Goal: Task Accomplishment & Management: Use online tool/utility

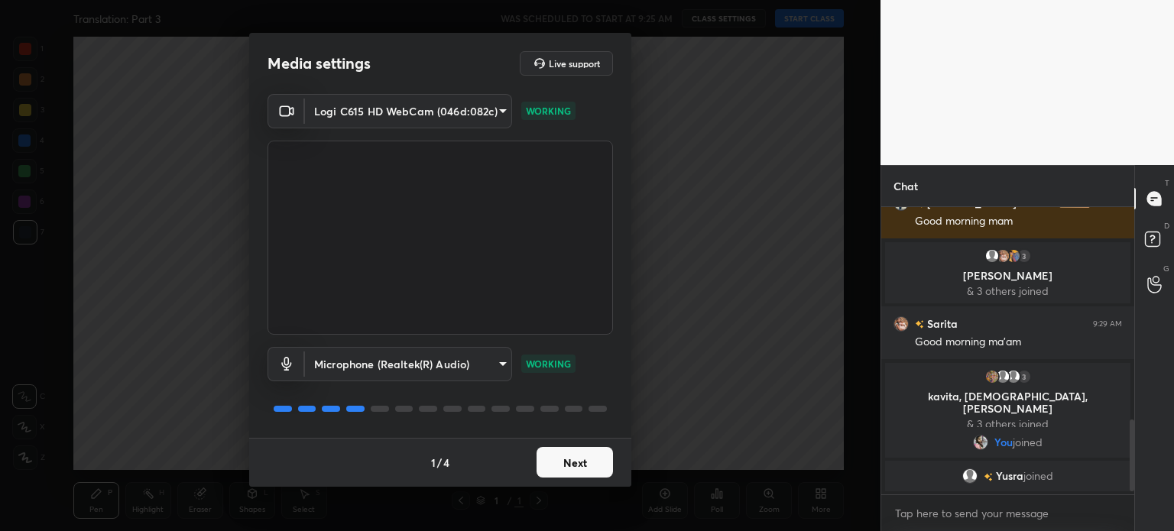
scroll to position [871, 0]
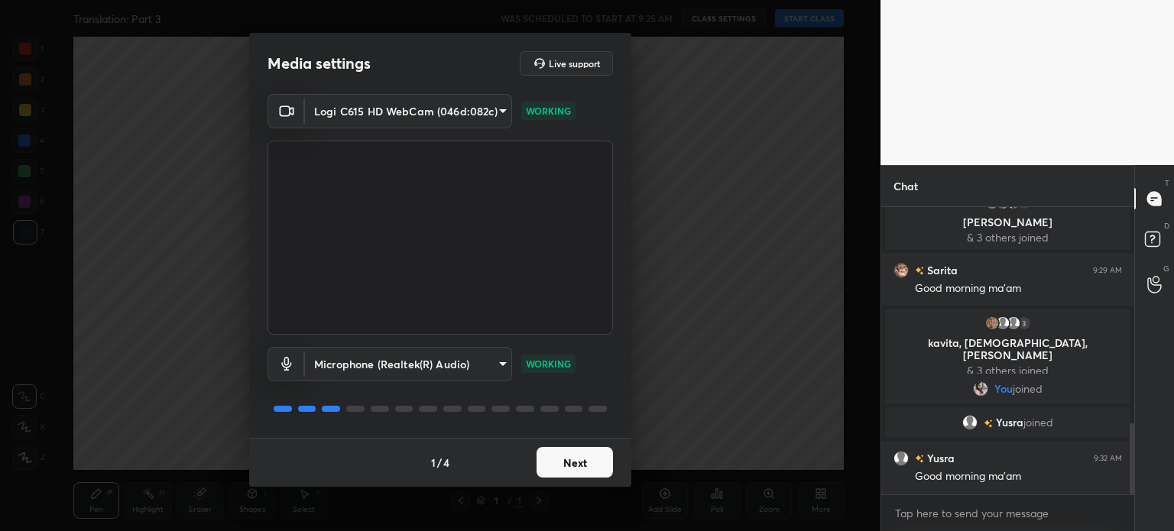
click at [595, 453] on button "Next" at bounding box center [575, 462] width 76 height 31
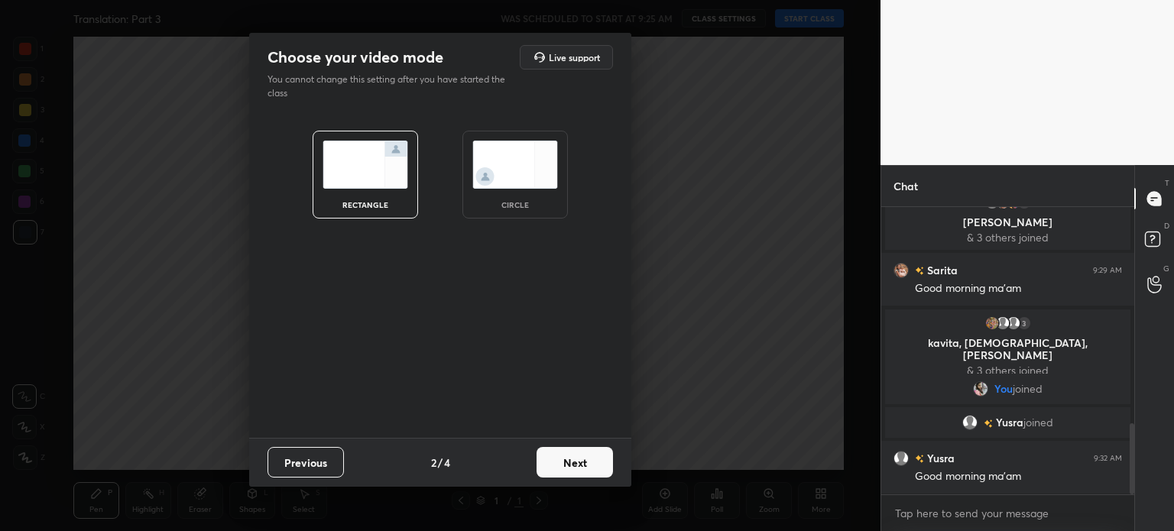
click at [536, 160] on img at bounding box center [515, 165] width 86 height 48
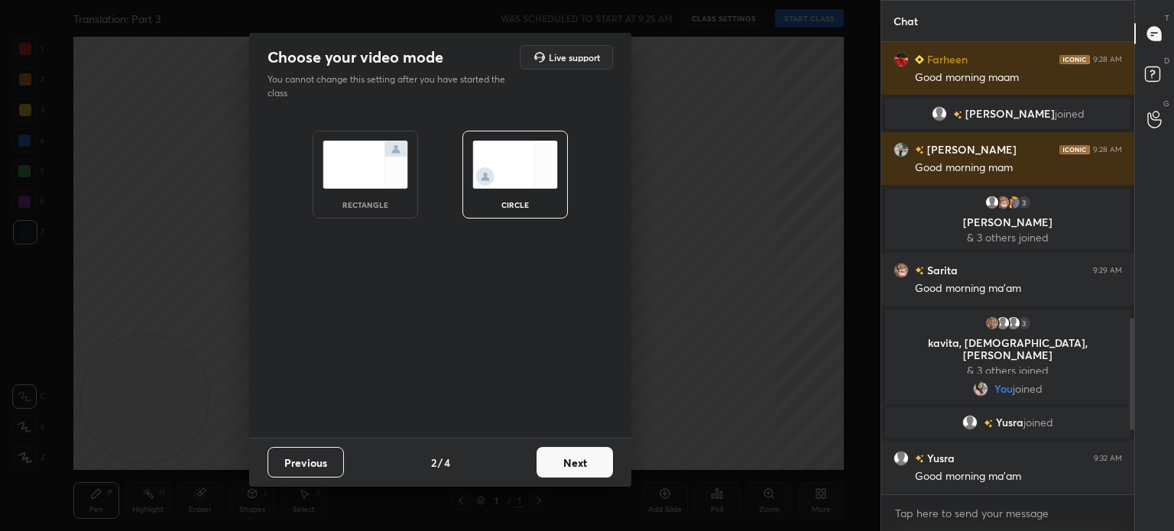
scroll to position [743, 0]
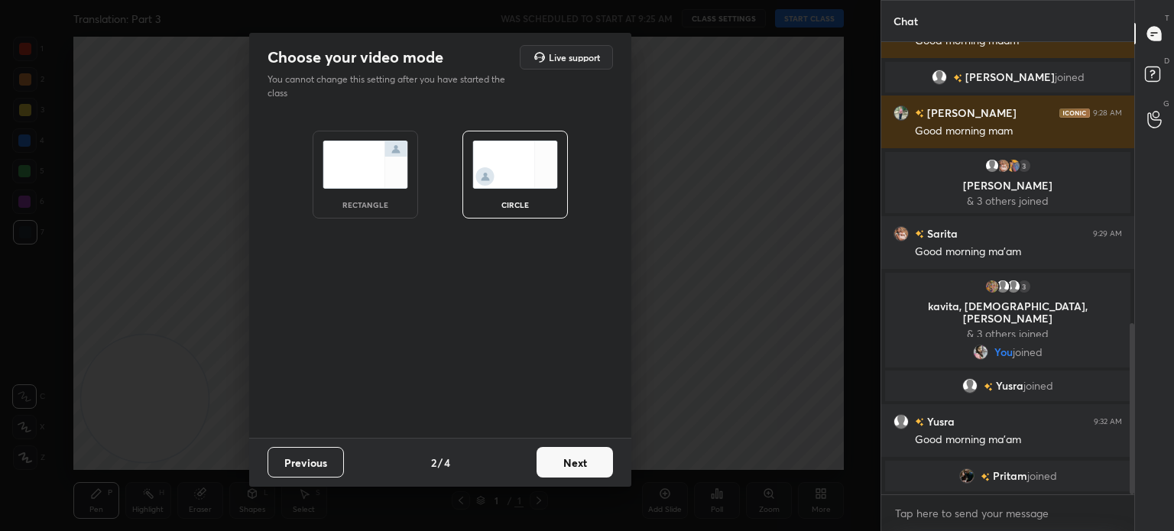
click at [575, 465] on button "Next" at bounding box center [575, 462] width 76 height 31
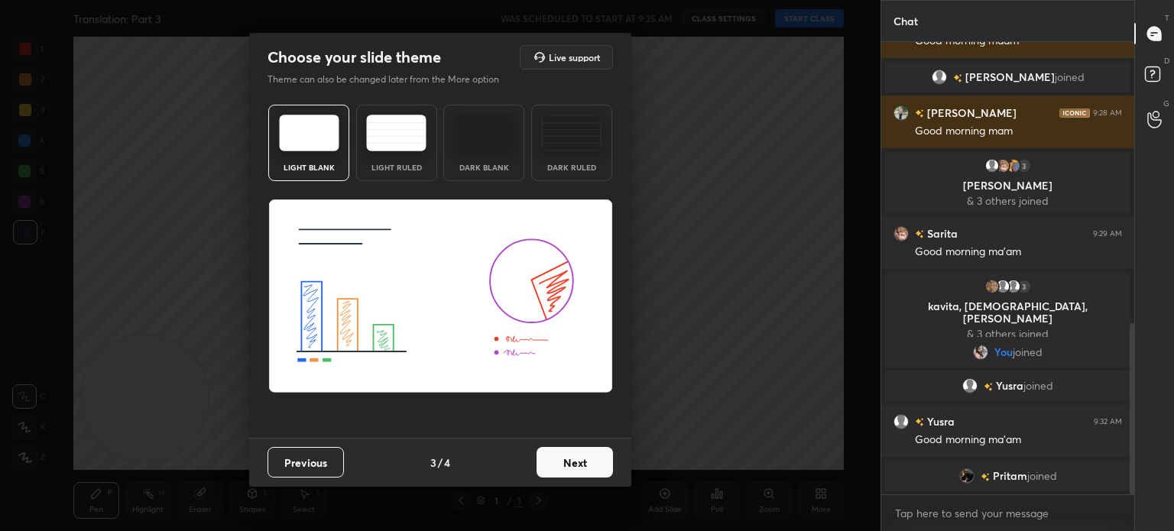
click at [587, 467] on button "Next" at bounding box center [575, 462] width 76 height 31
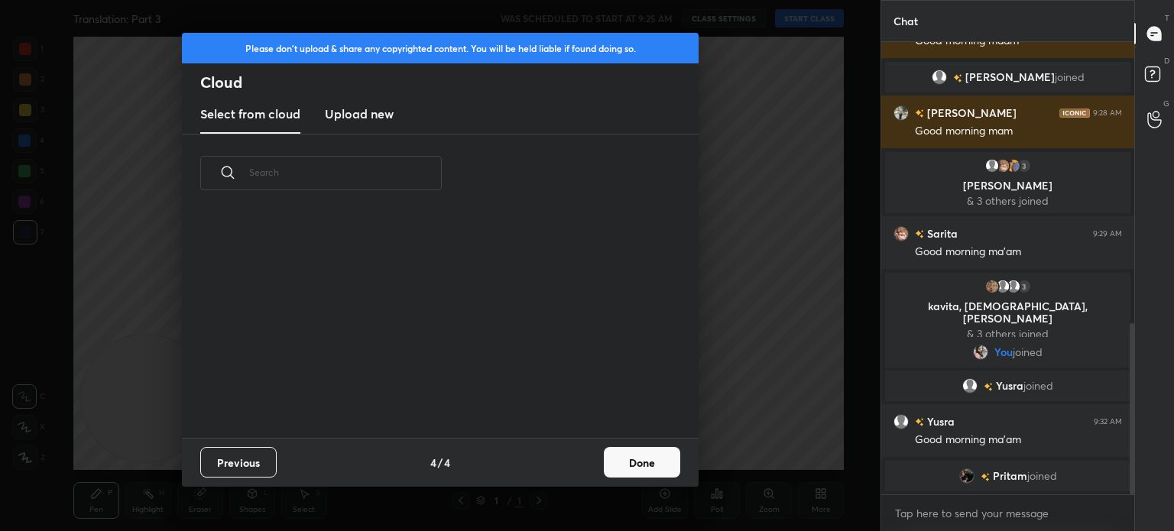
click at [641, 461] on button "Done" at bounding box center [642, 462] width 76 height 31
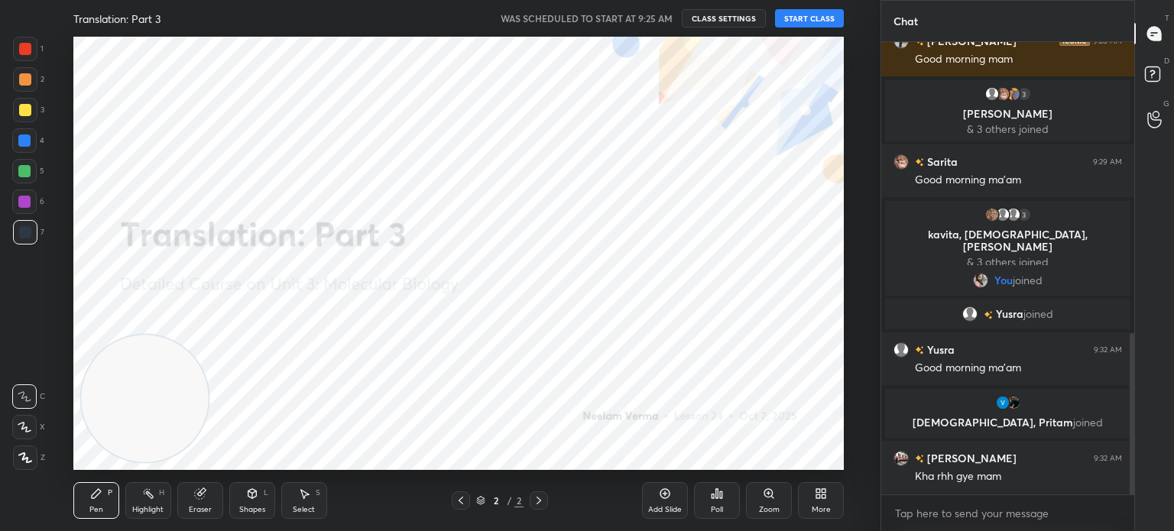
scroll to position [851, 0]
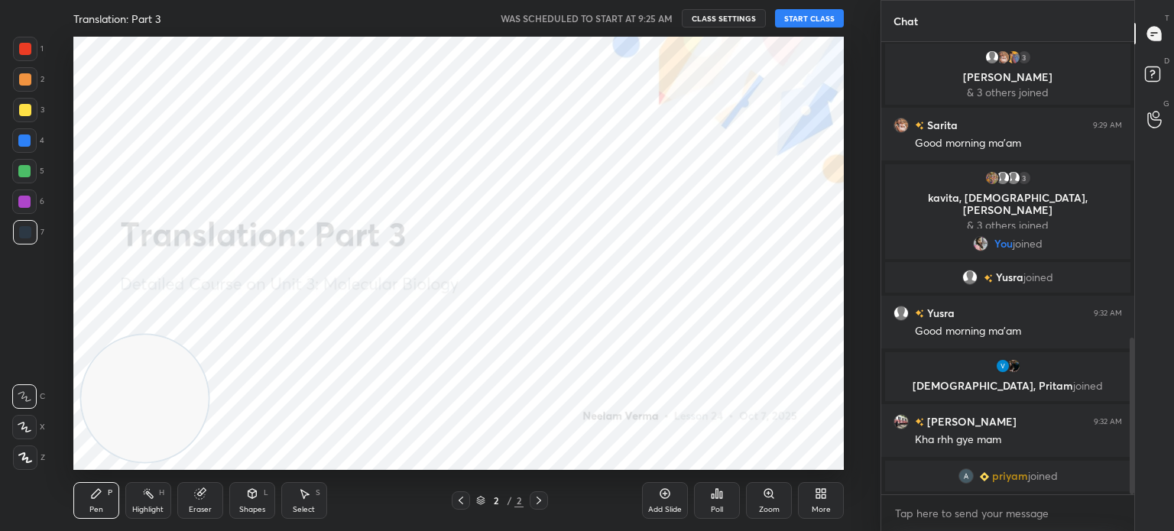
click at [816, 14] on button "START CLASS" at bounding box center [809, 18] width 69 height 18
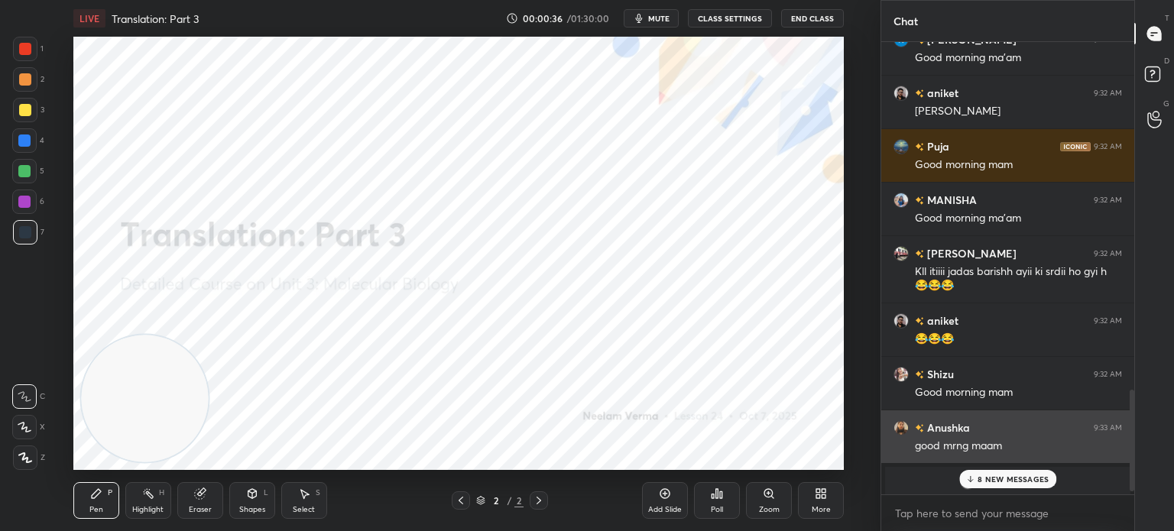
scroll to position [1585, 0]
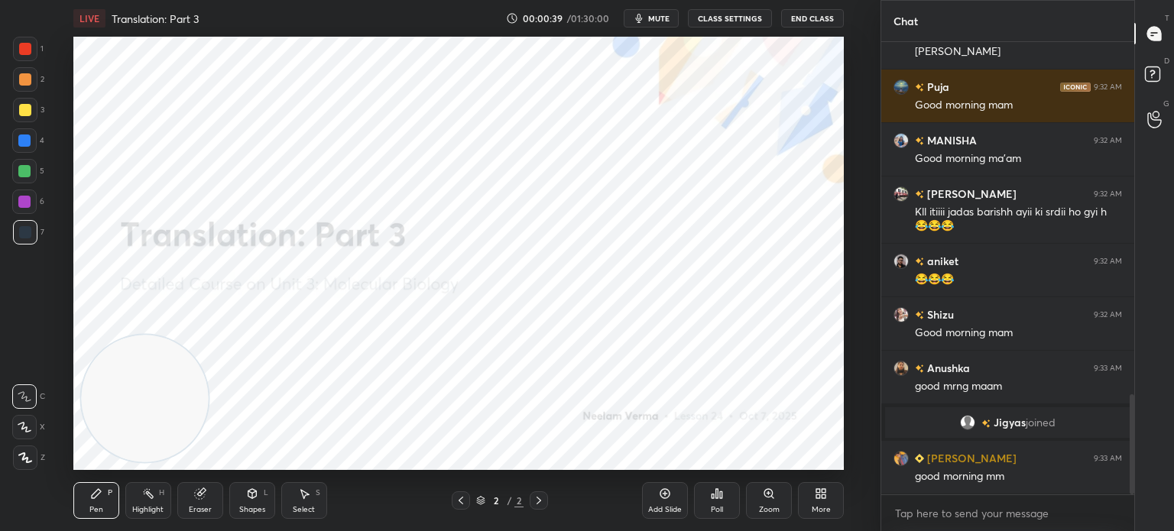
click at [245, 504] on div "Shapes L" at bounding box center [252, 500] width 46 height 37
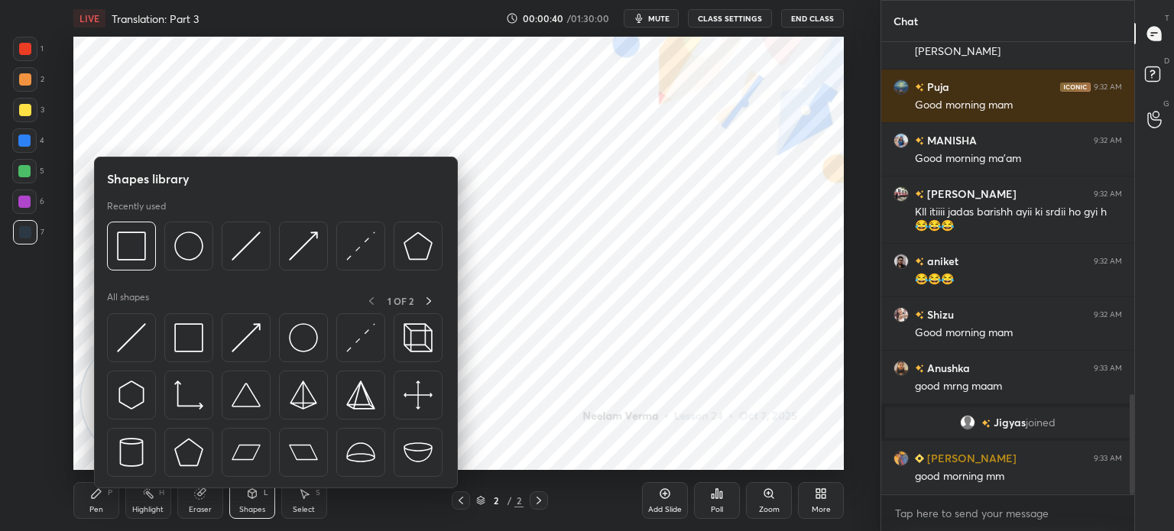
click at [198, 333] on img at bounding box center [188, 337] width 29 height 29
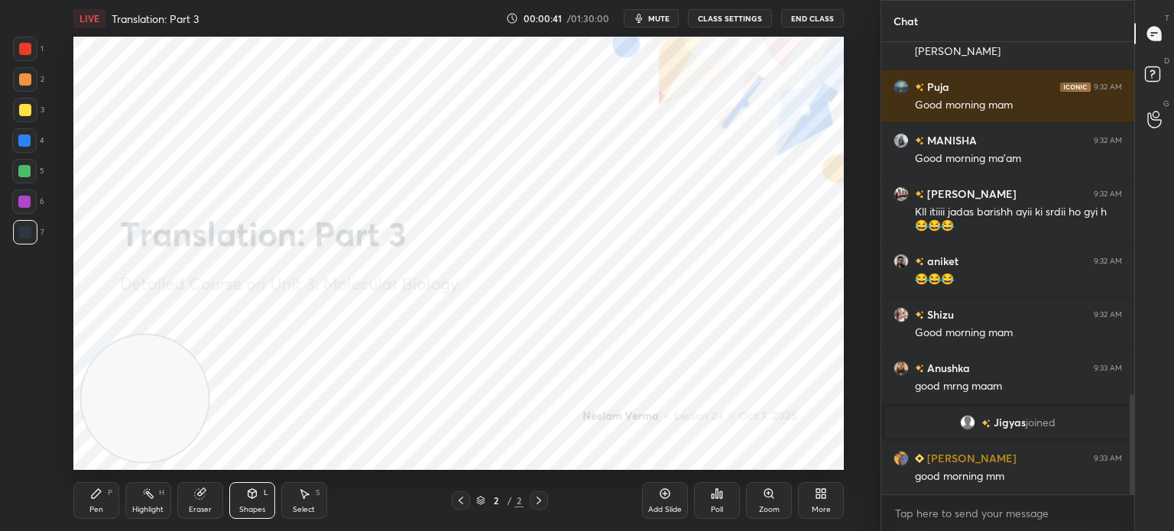
scroll to position [1622, 0]
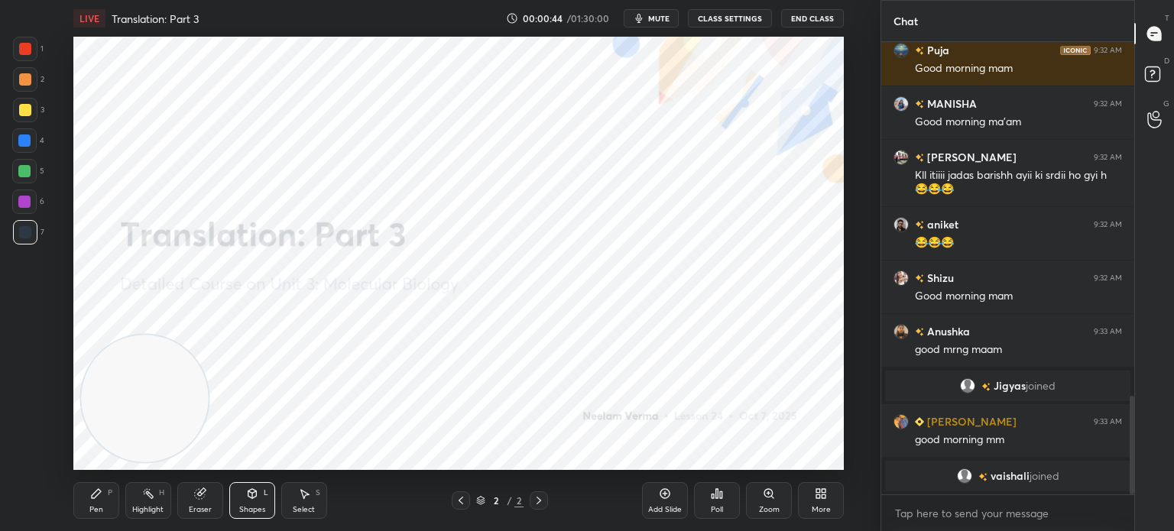
click at [89, 500] on div "Pen P" at bounding box center [96, 500] width 46 height 37
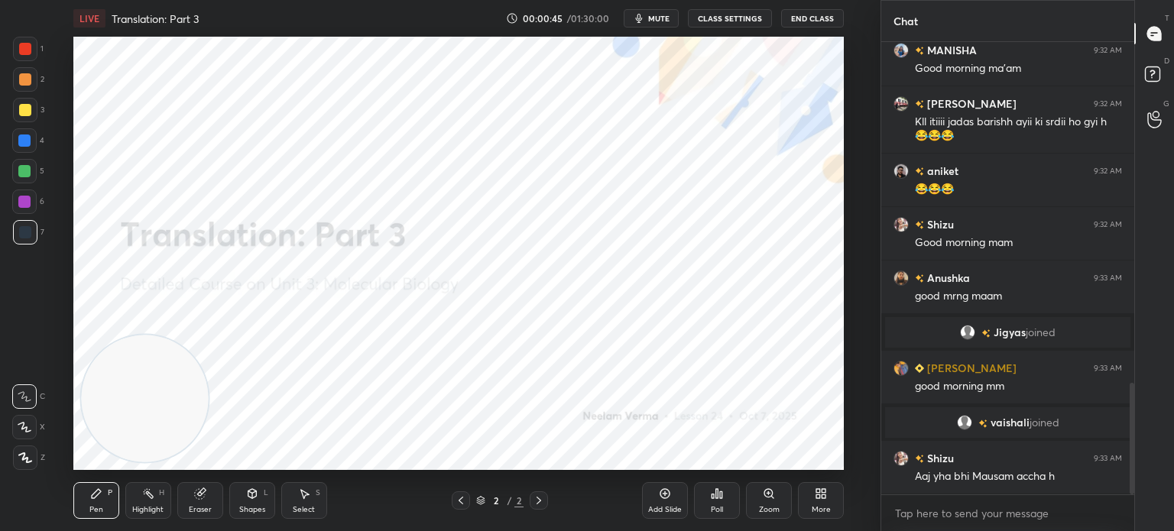
scroll to position [1382, 0]
click at [24, 462] on icon at bounding box center [25, 457] width 14 height 11
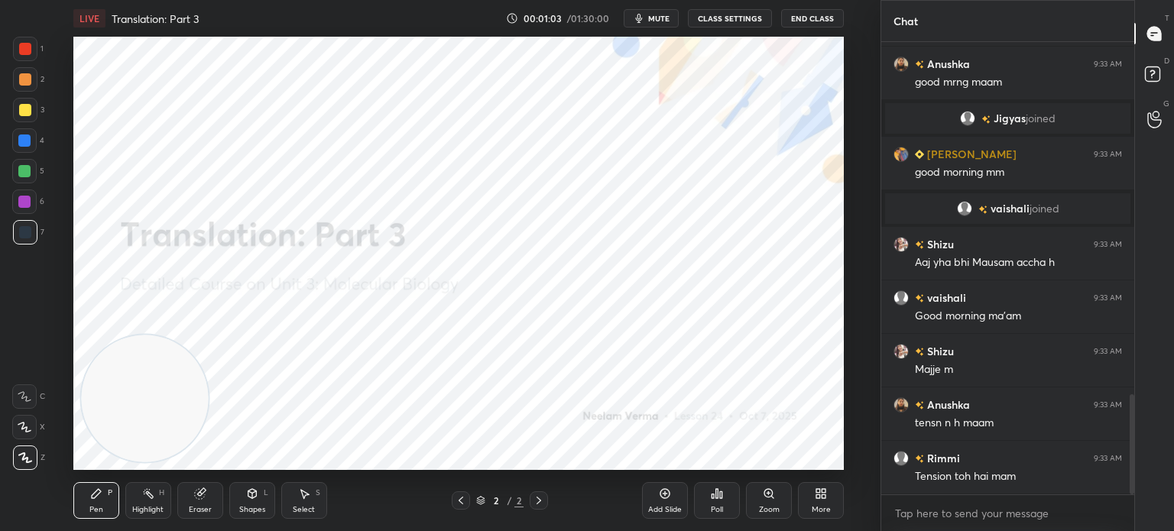
scroll to position [1649, 0]
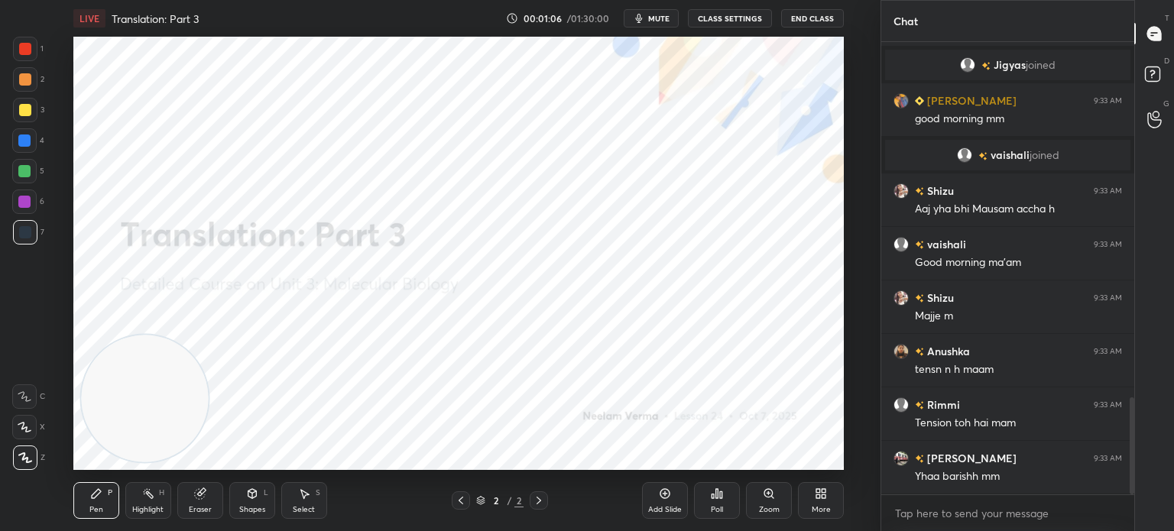
click at [828, 498] on div "More" at bounding box center [821, 500] width 46 height 37
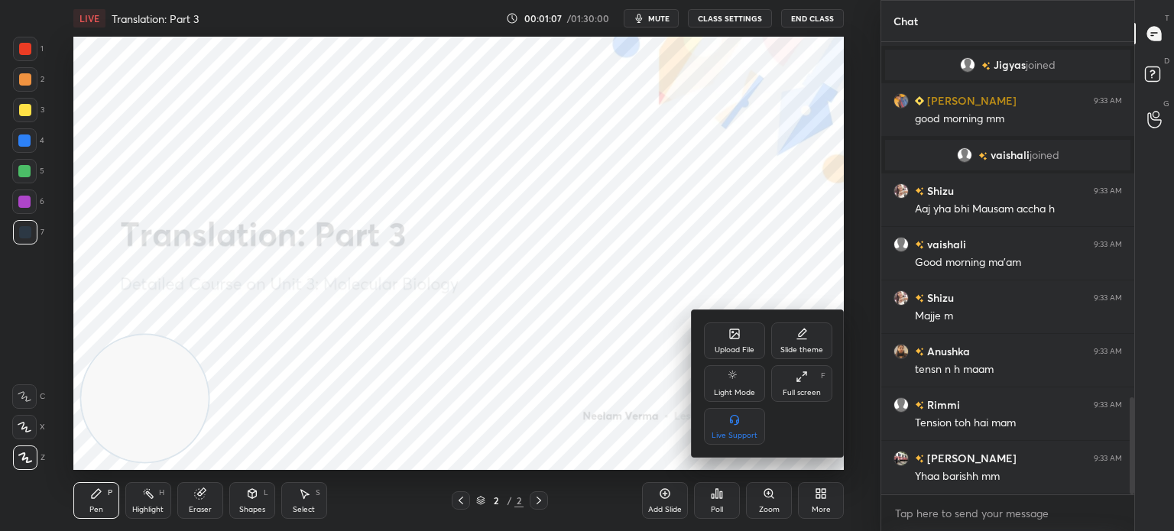
scroll to position [1703, 0]
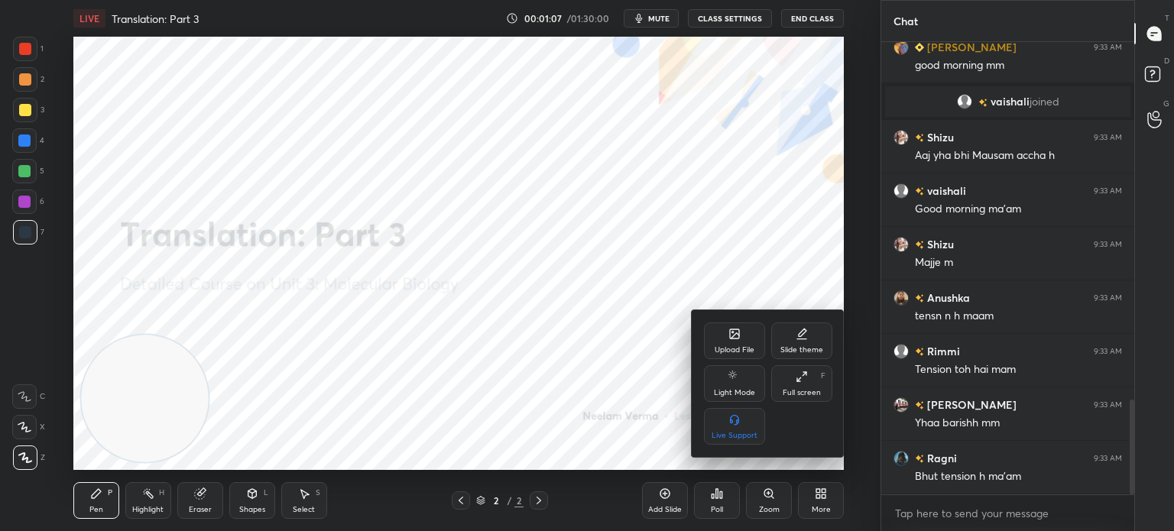
click at [733, 342] on div "Upload File" at bounding box center [734, 341] width 61 height 37
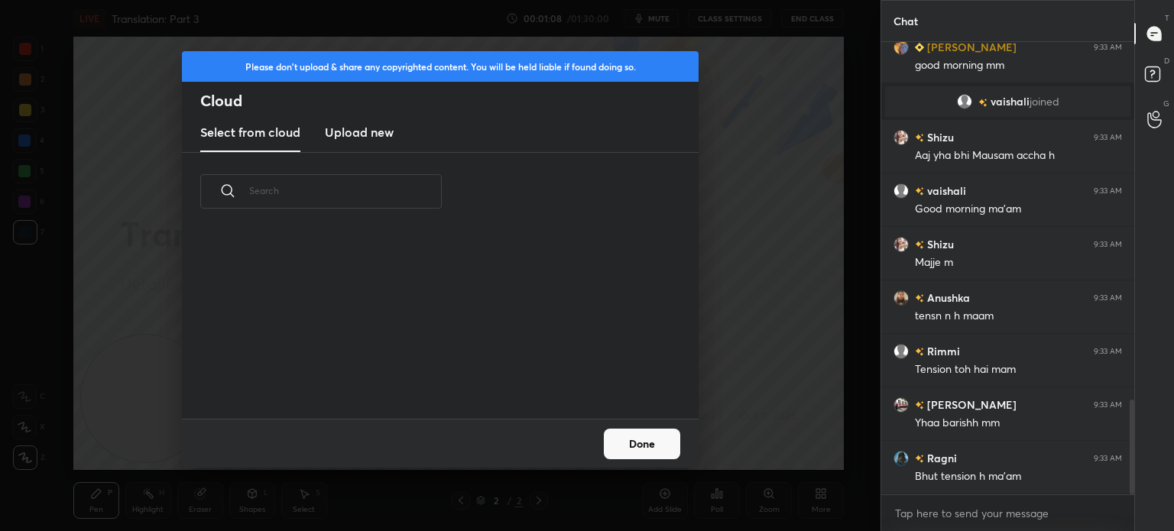
scroll to position [188, 491]
click at [368, 135] on h3 "Upload new" at bounding box center [359, 132] width 69 height 18
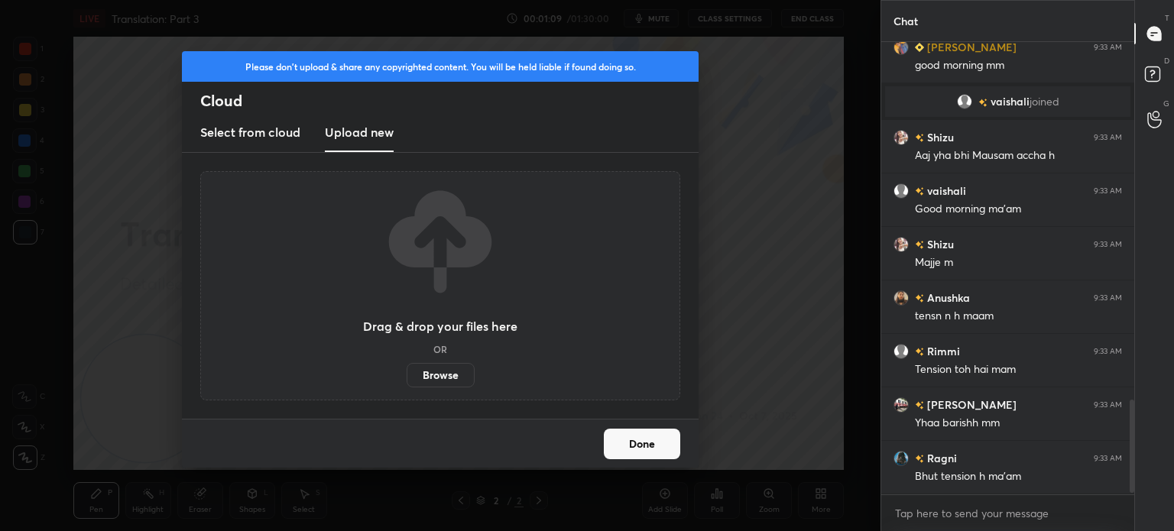
scroll to position [1756, 0]
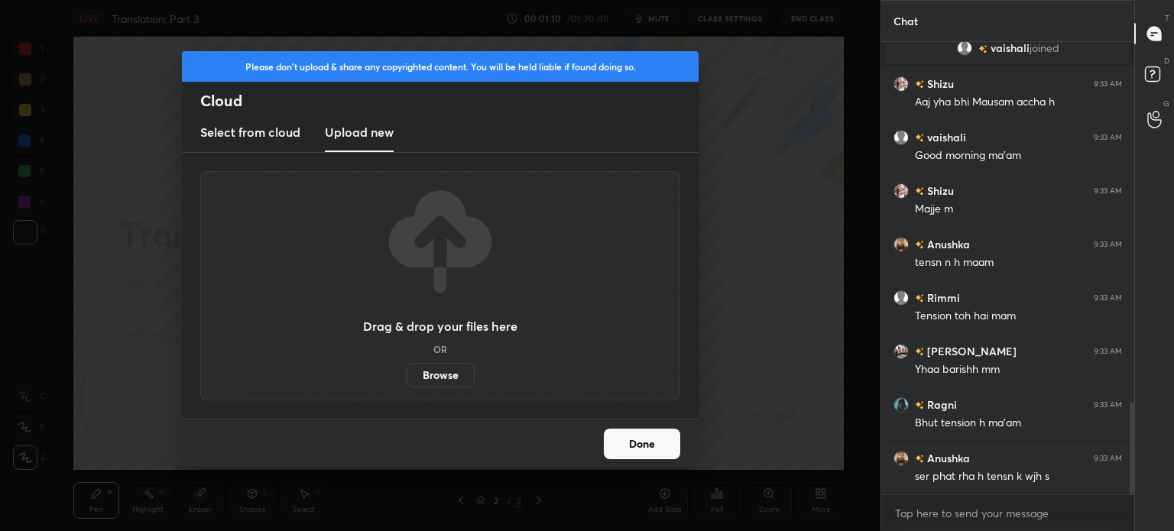
click at [449, 375] on label "Browse" at bounding box center [441, 375] width 68 height 24
click at [407, 375] on input "Browse" at bounding box center [407, 375] width 0 height 24
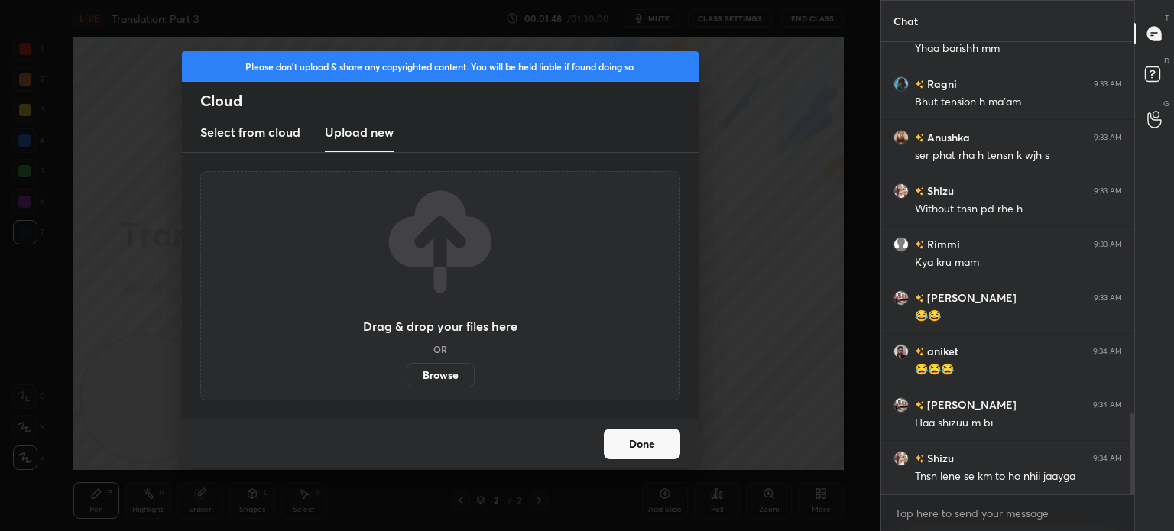
scroll to position [2131, 0]
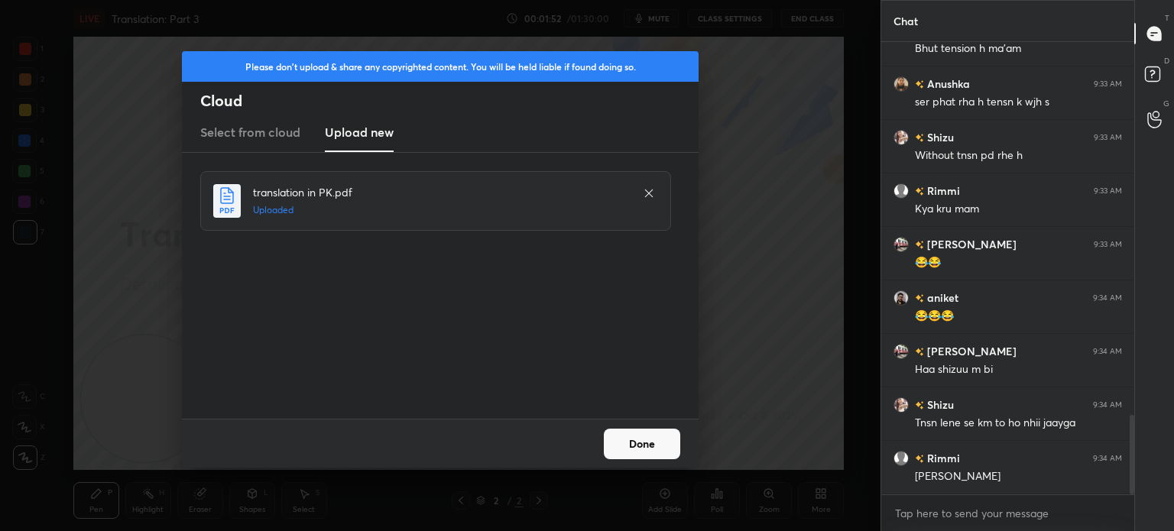
click at [624, 444] on button "Done" at bounding box center [642, 444] width 76 height 31
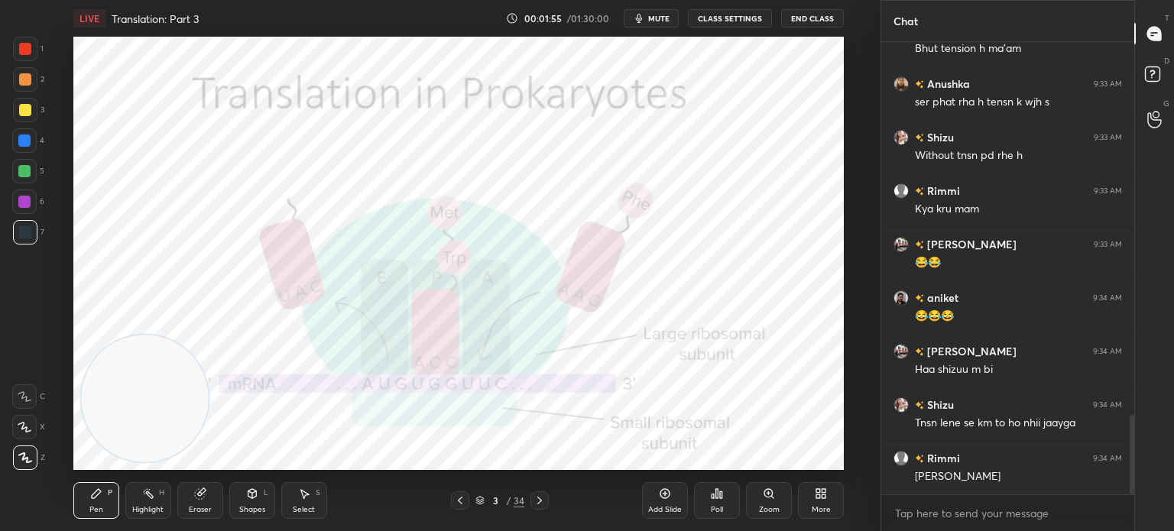
click at [415, 480] on div "Pen P Highlight H Eraser Shapes L Select S 3 / 34 Add Slide Poll Zoom More" at bounding box center [458, 500] width 770 height 61
click at [254, 504] on div "Shapes L" at bounding box center [252, 500] width 46 height 37
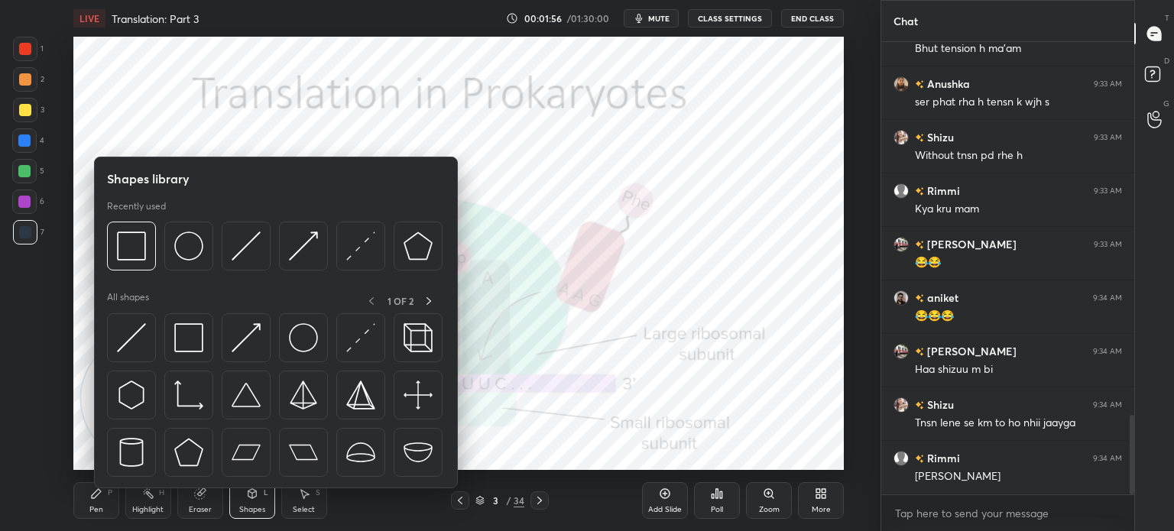
click at [202, 349] on img at bounding box center [188, 337] width 29 height 29
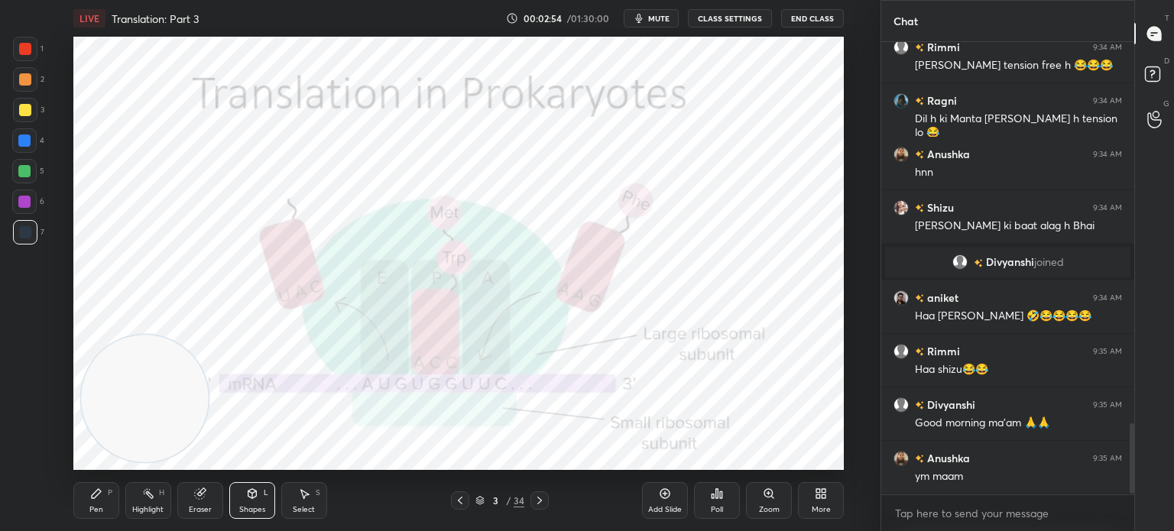
scroll to position [2488, 0]
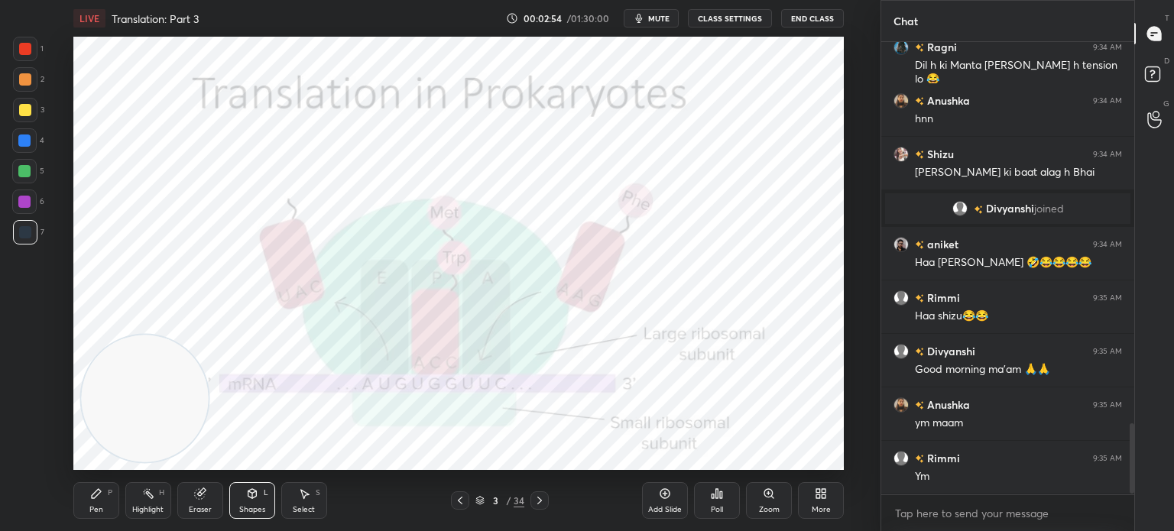
click at [22, 53] on div at bounding box center [25, 49] width 12 height 12
click at [86, 504] on div "Pen P" at bounding box center [96, 500] width 46 height 37
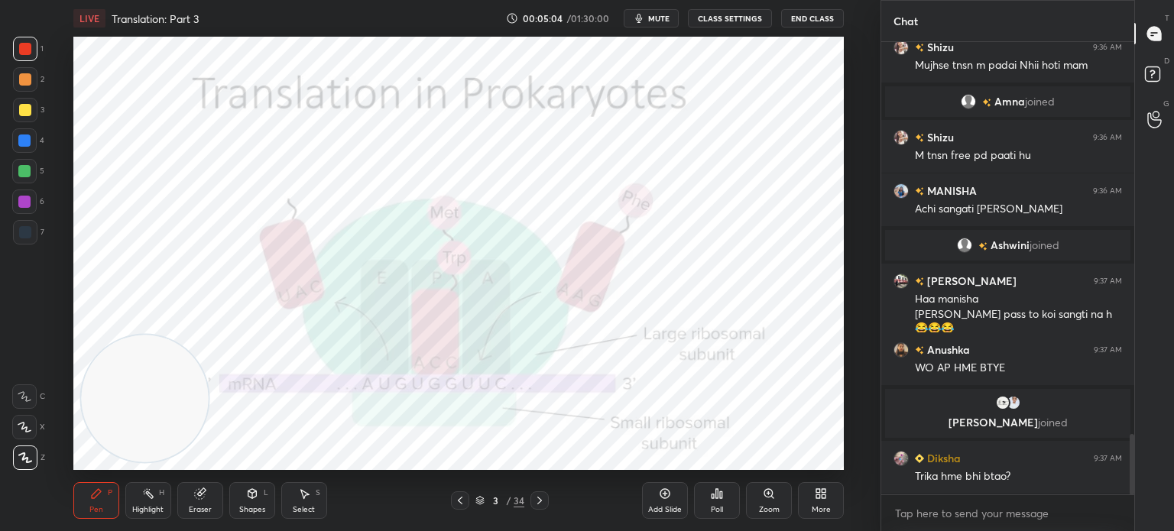
scroll to position [2978, 0]
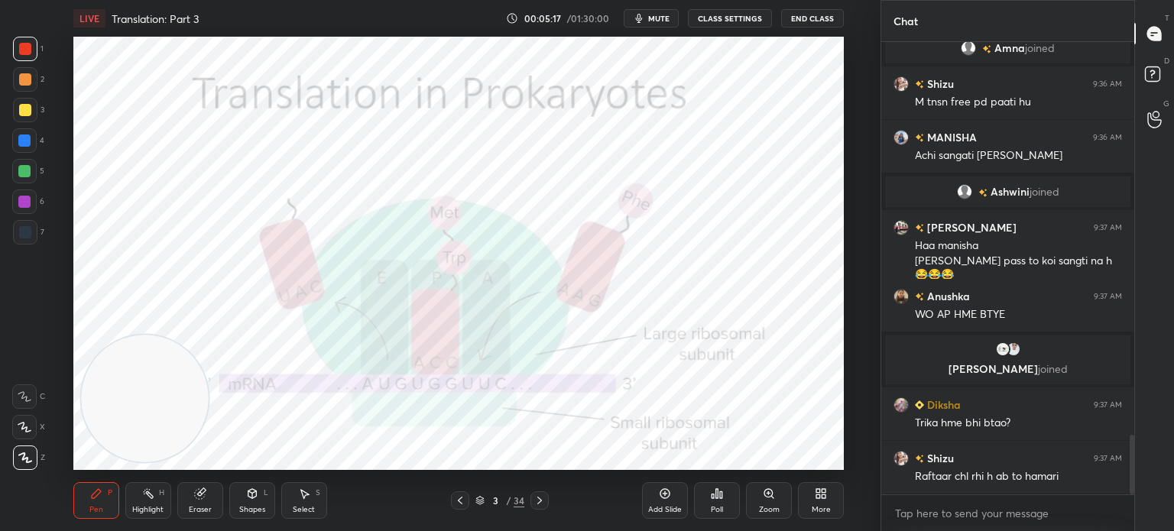
click at [460, 504] on icon at bounding box center [460, 500] width 12 height 12
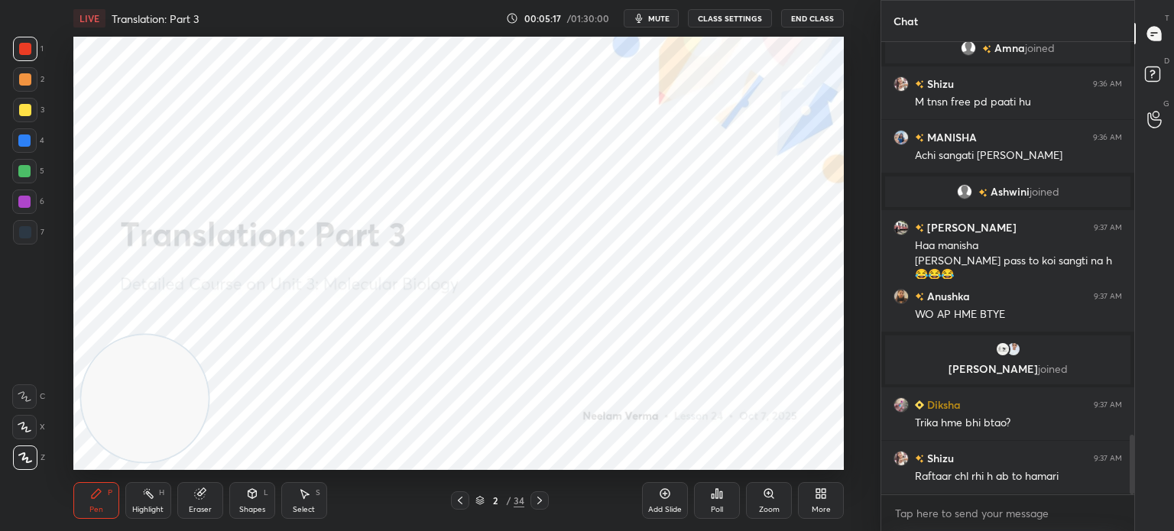
click at [462, 500] on icon at bounding box center [460, 500] width 12 height 12
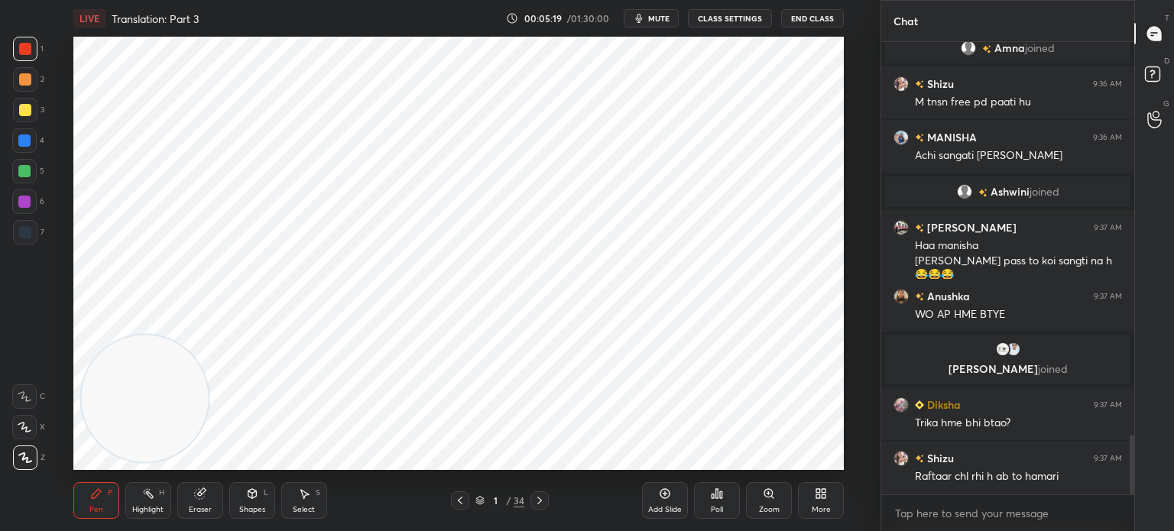
click at [38, 233] on div "7" at bounding box center [28, 232] width 31 height 24
click at [27, 432] on icon at bounding box center [24, 427] width 12 height 9
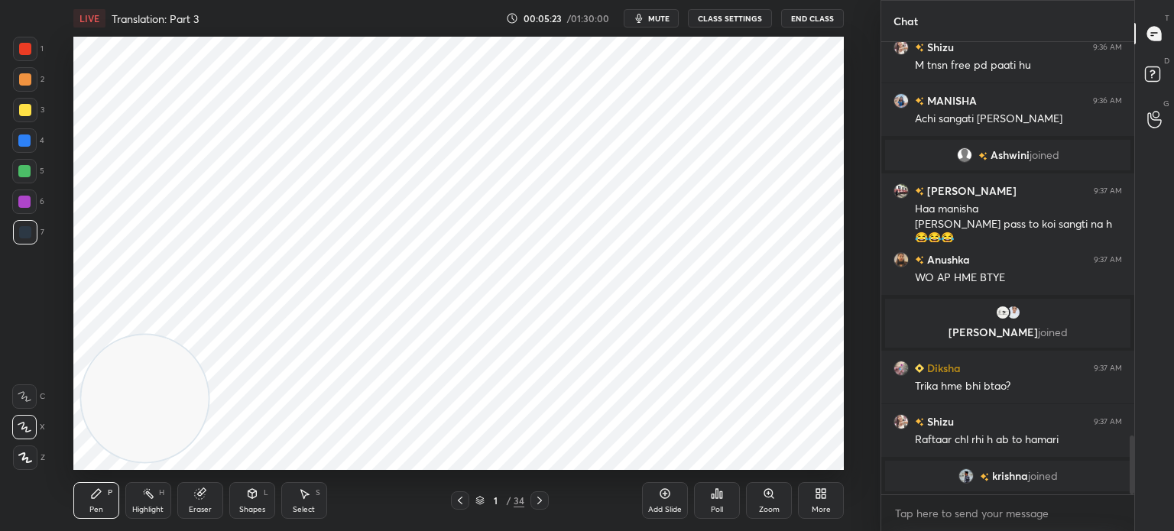
click at [468, 494] on div at bounding box center [460, 500] width 18 height 18
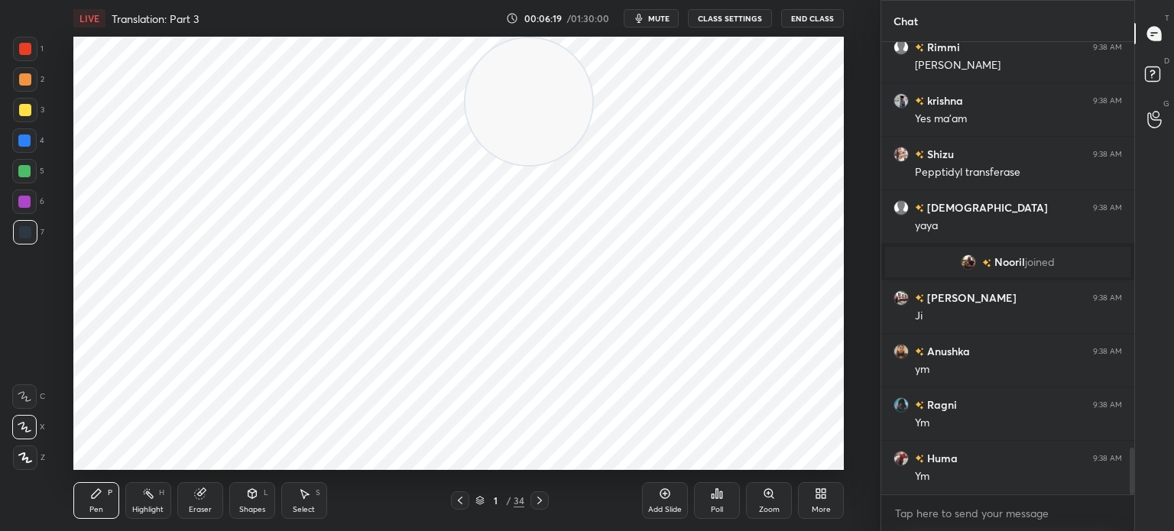
scroll to position [4014, 0]
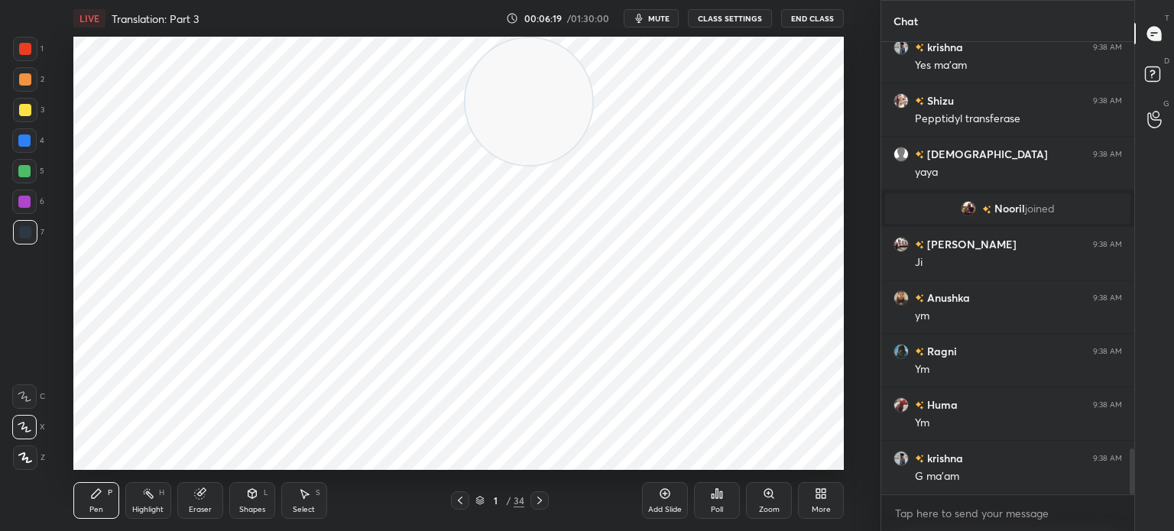
click at [199, 495] on icon at bounding box center [199, 494] width 10 height 10
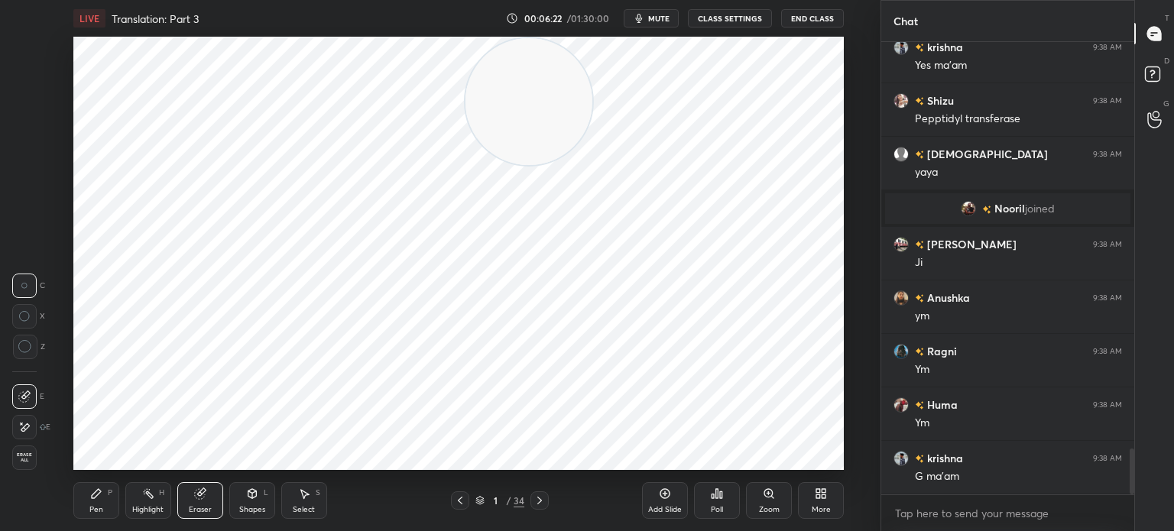
click at [93, 503] on div "Pen P" at bounding box center [96, 500] width 46 height 37
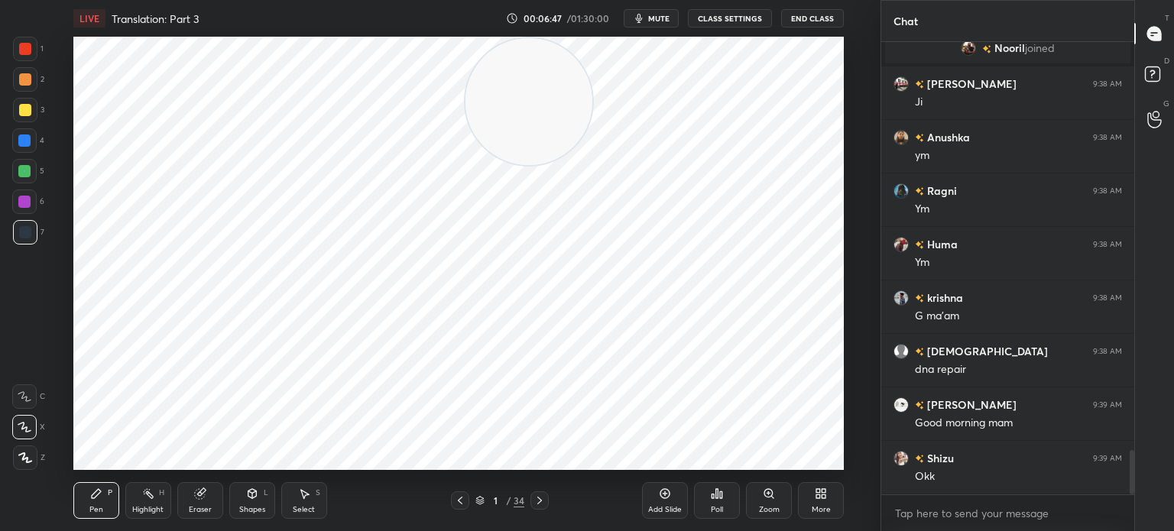
scroll to position [4228, 0]
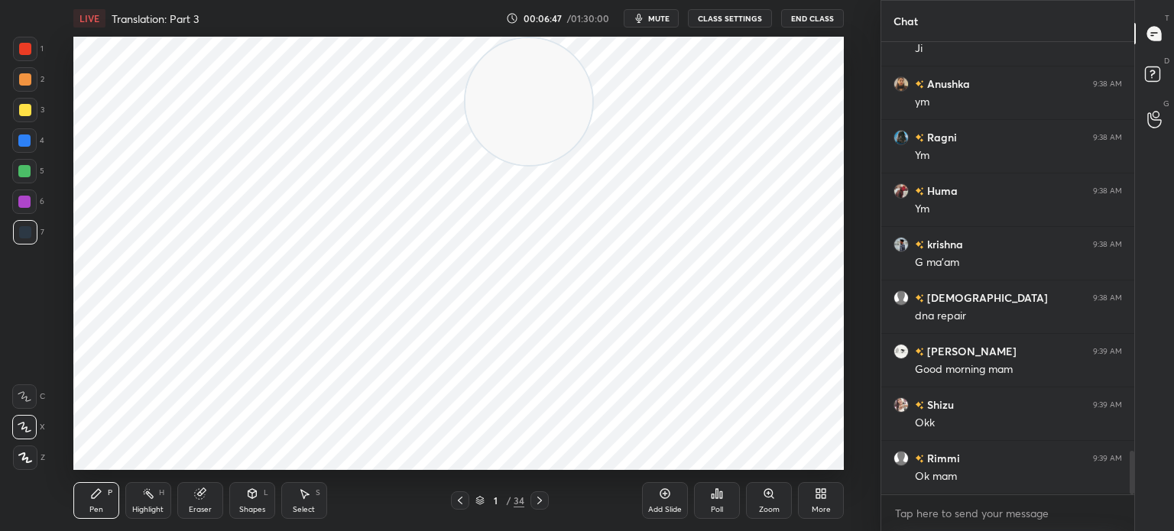
click at [541, 498] on icon at bounding box center [539, 500] width 12 height 12
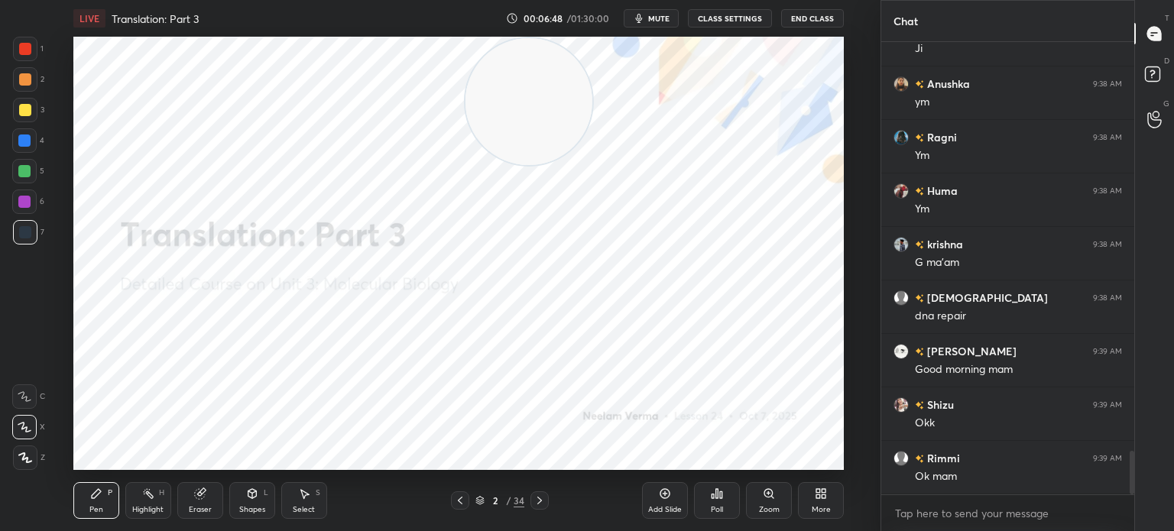
click at [532, 499] on div at bounding box center [539, 500] width 18 height 18
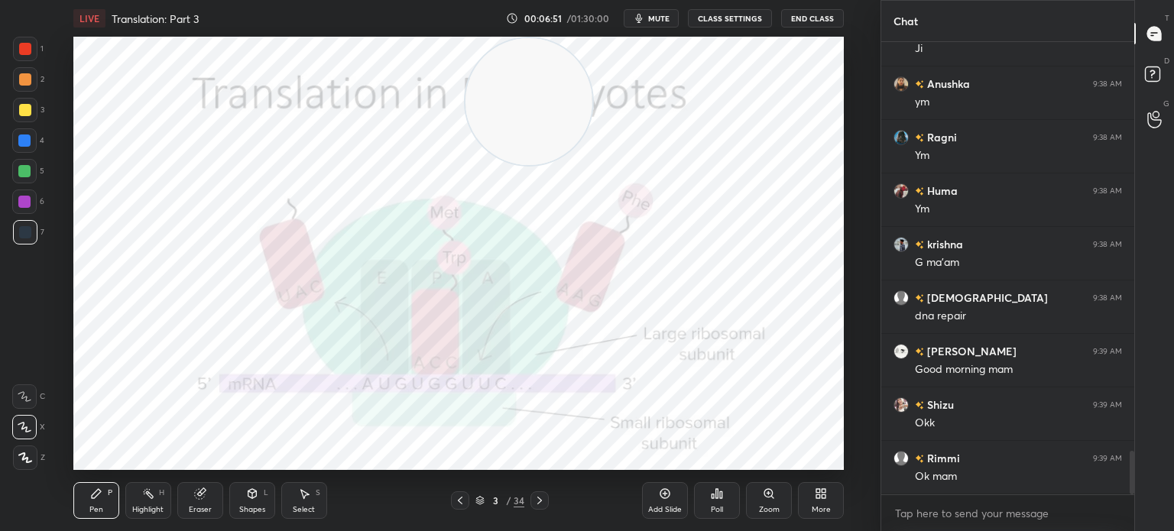
click at [541, 501] on icon at bounding box center [539, 501] width 5 height 8
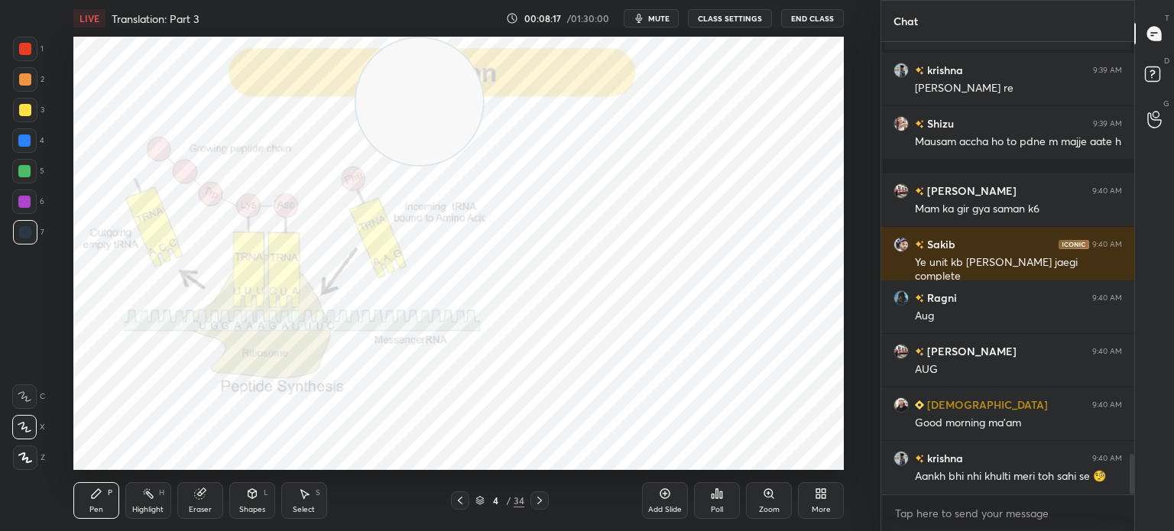
scroll to position [4667, 0]
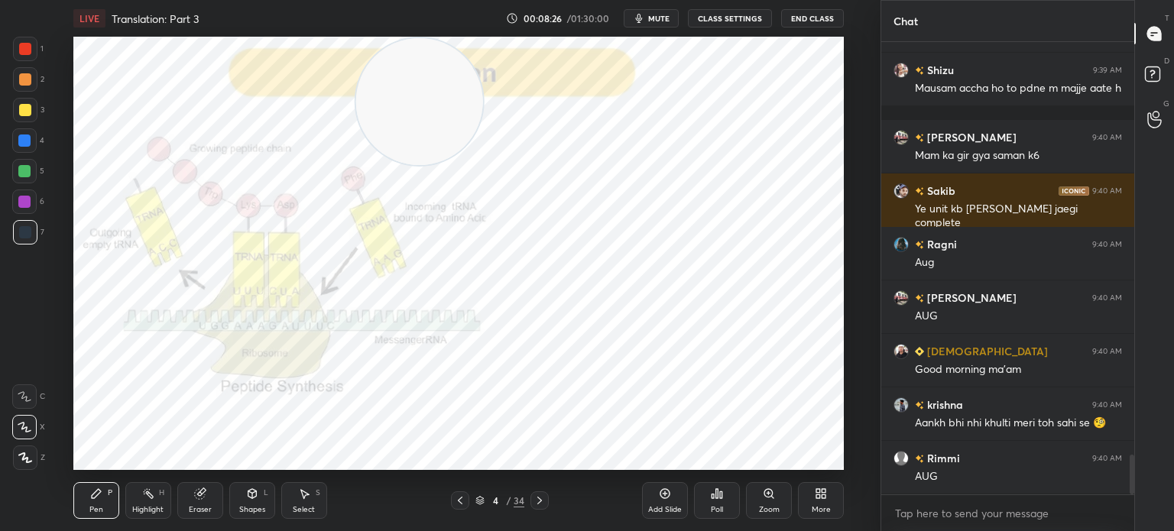
click at [207, 504] on div "Eraser" at bounding box center [200, 500] width 46 height 37
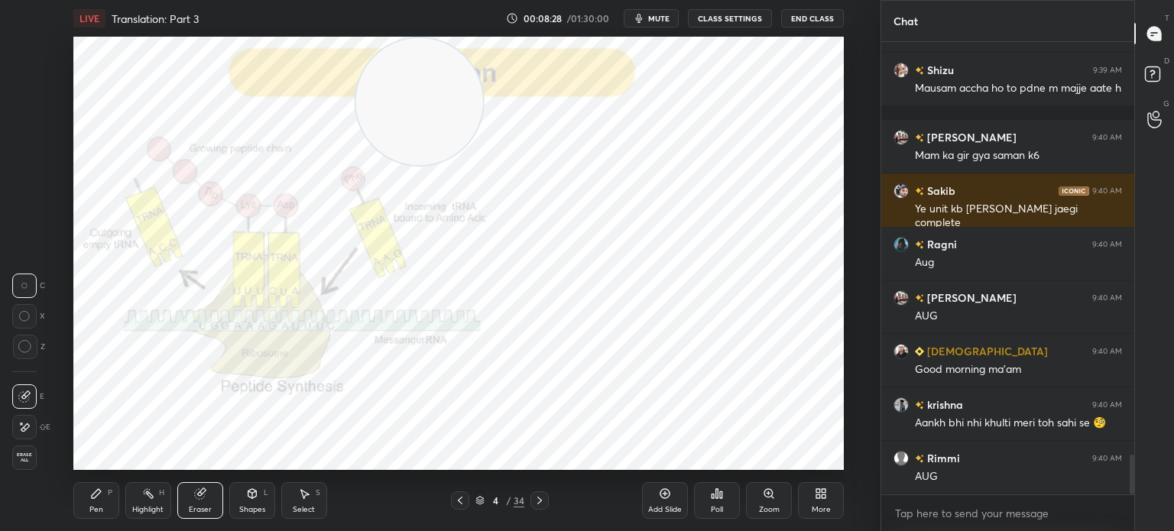
click at [99, 494] on icon at bounding box center [96, 494] width 12 height 12
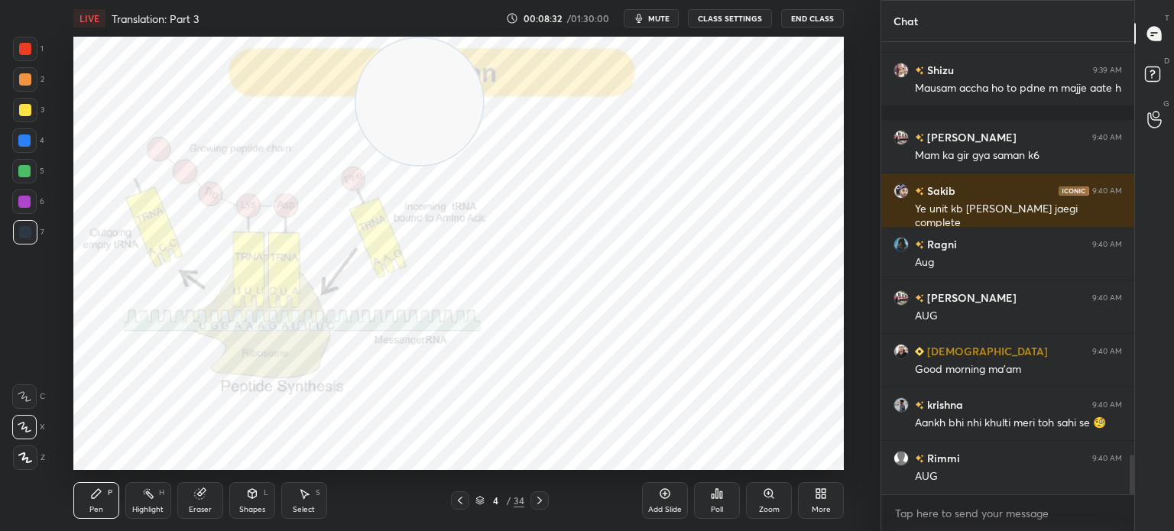
scroll to position [4720, 0]
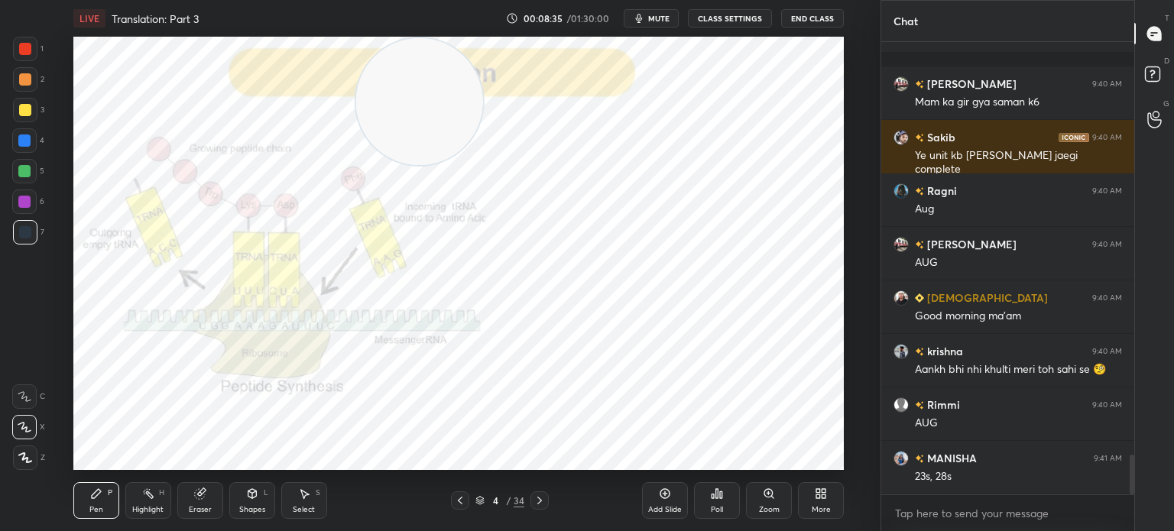
click at [21, 54] on div at bounding box center [25, 49] width 12 height 12
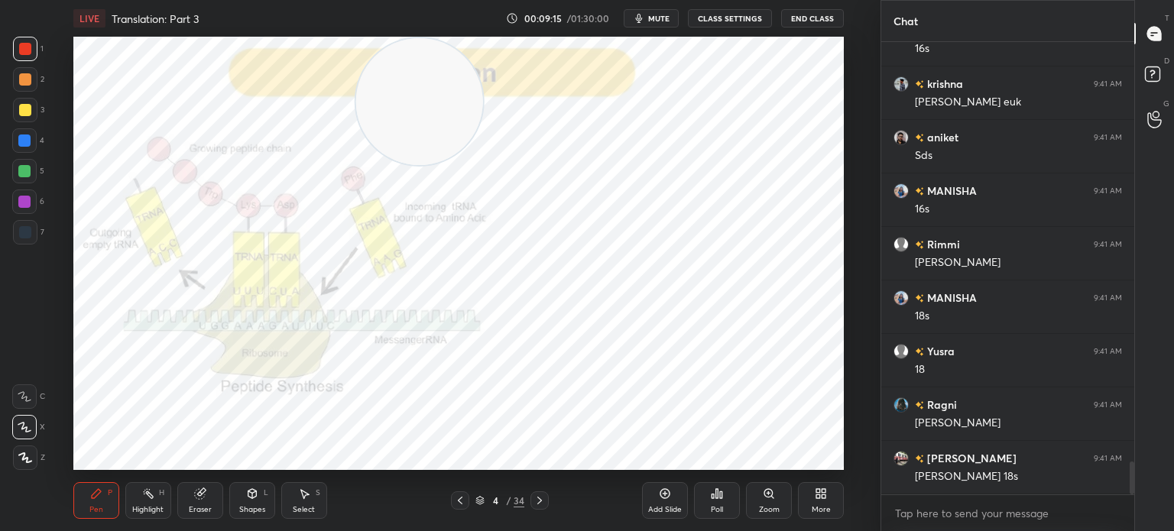
scroll to position [5843, 0]
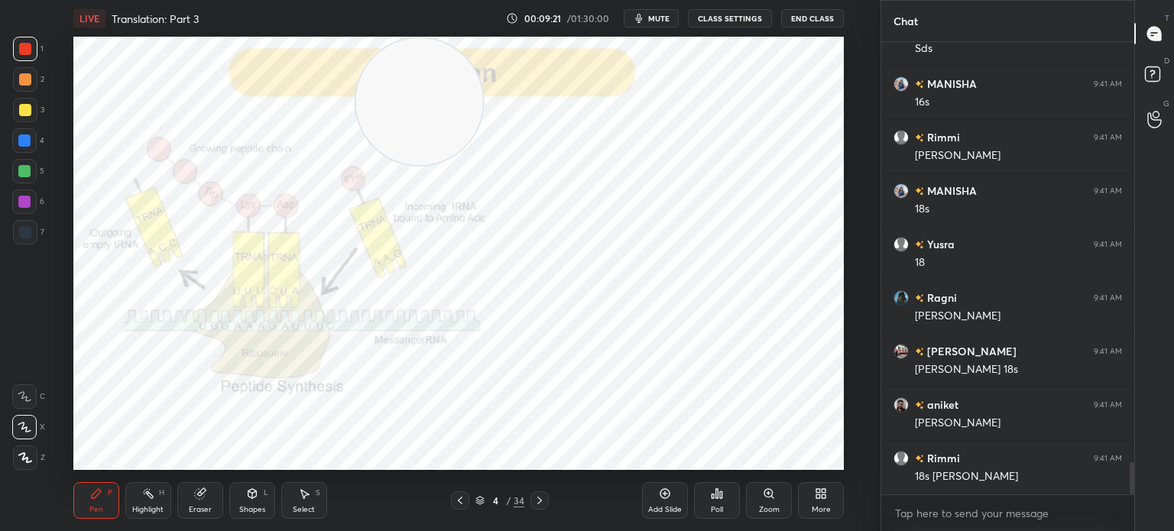
click at [490, 497] on div "4" at bounding box center [495, 500] width 15 height 9
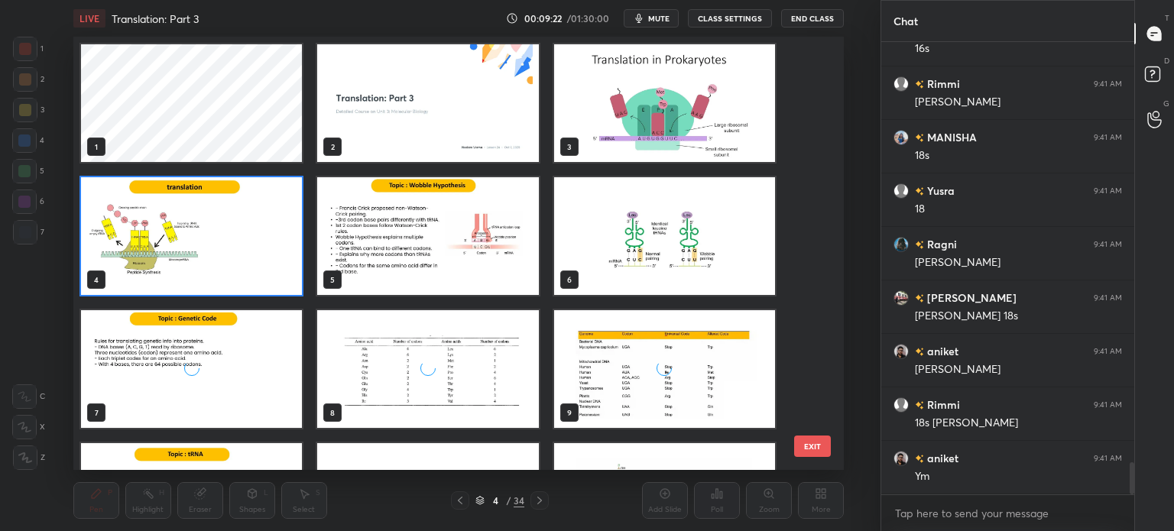
scroll to position [429, 763]
click at [257, 394] on img "grid" at bounding box center [191, 369] width 221 height 118
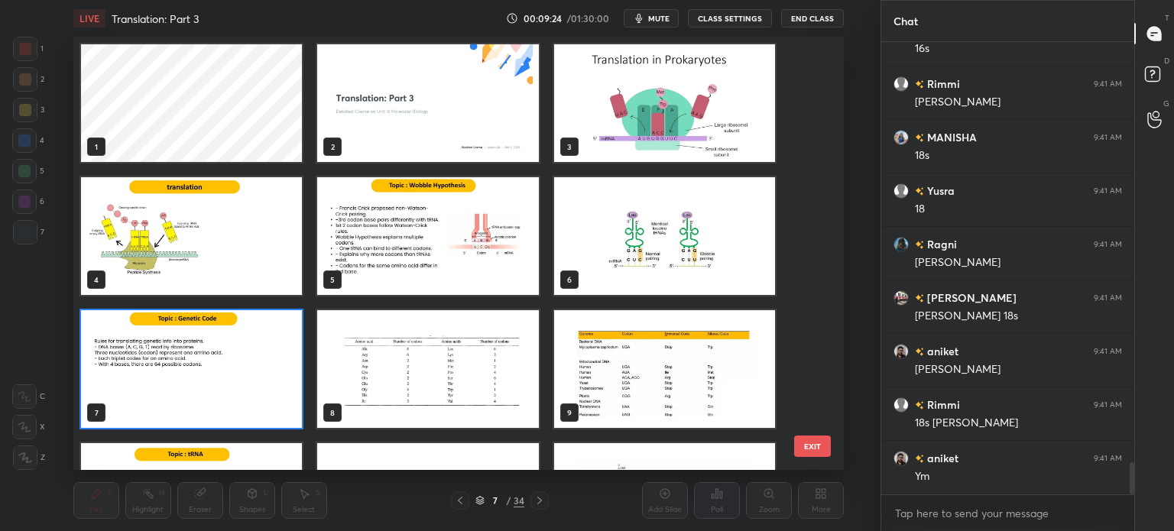
click at [257, 393] on img "grid" at bounding box center [191, 369] width 221 height 118
click at [261, 392] on img "grid" at bounding box center [191, 369] width 221 height 118
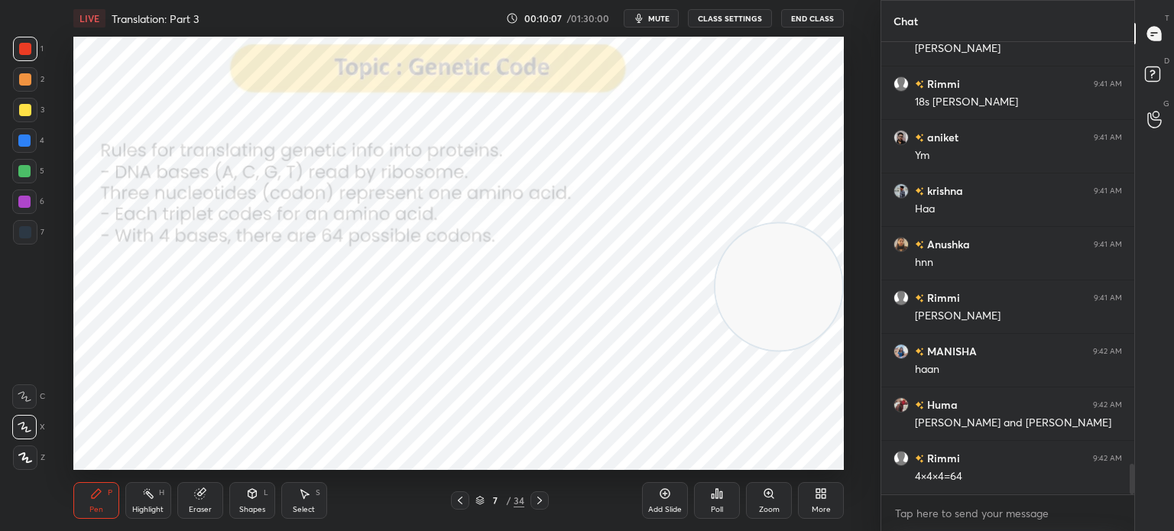
scroll to position [6325, 0]
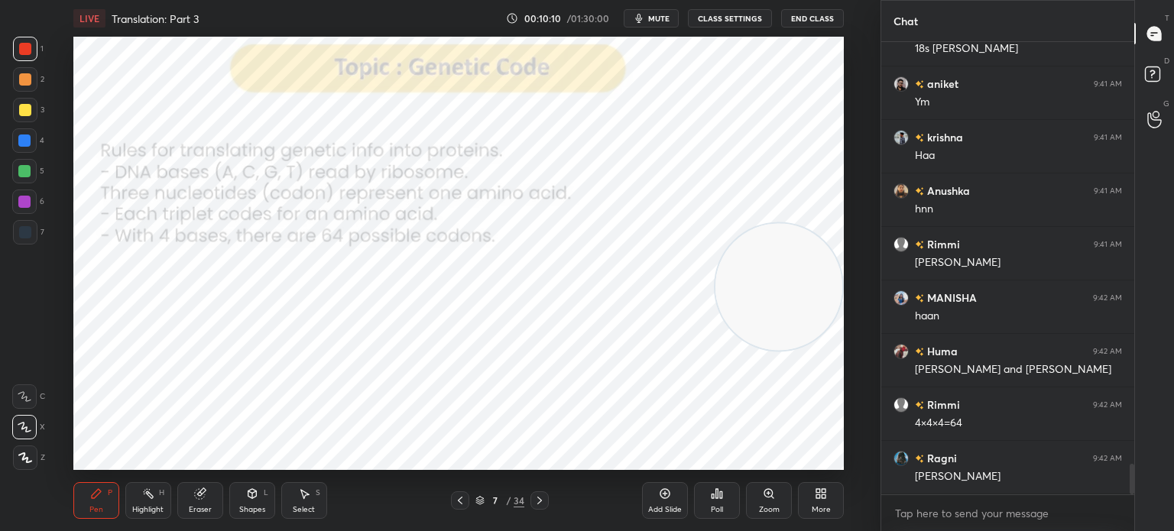
click at [14, 238] on div at bounding box center [25, 232] width 24 height 24
click at [542, 507] on div at bounding box center [539, 500] width 18 height 18
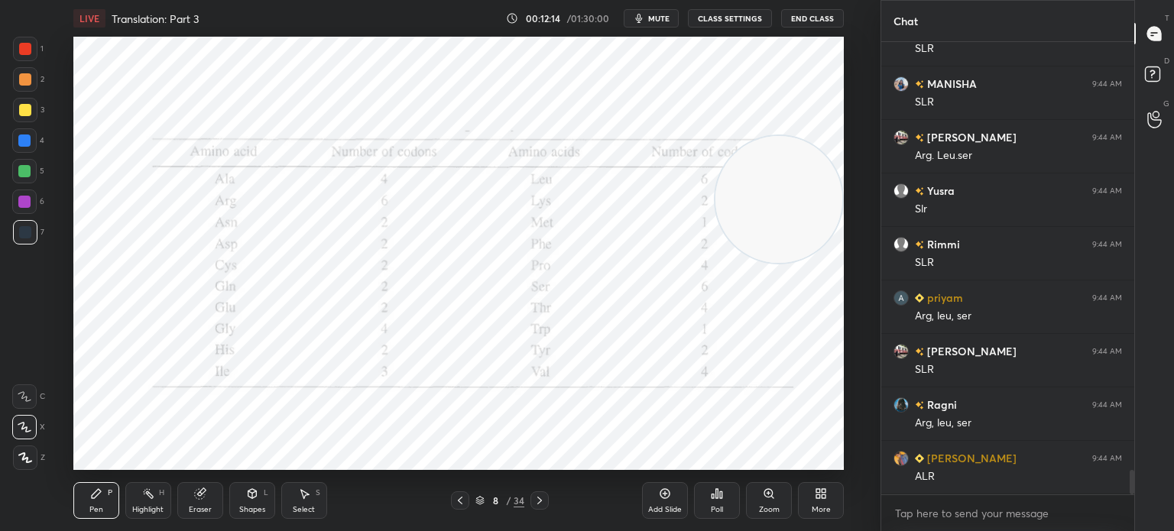
scroll to position [8052, 0]
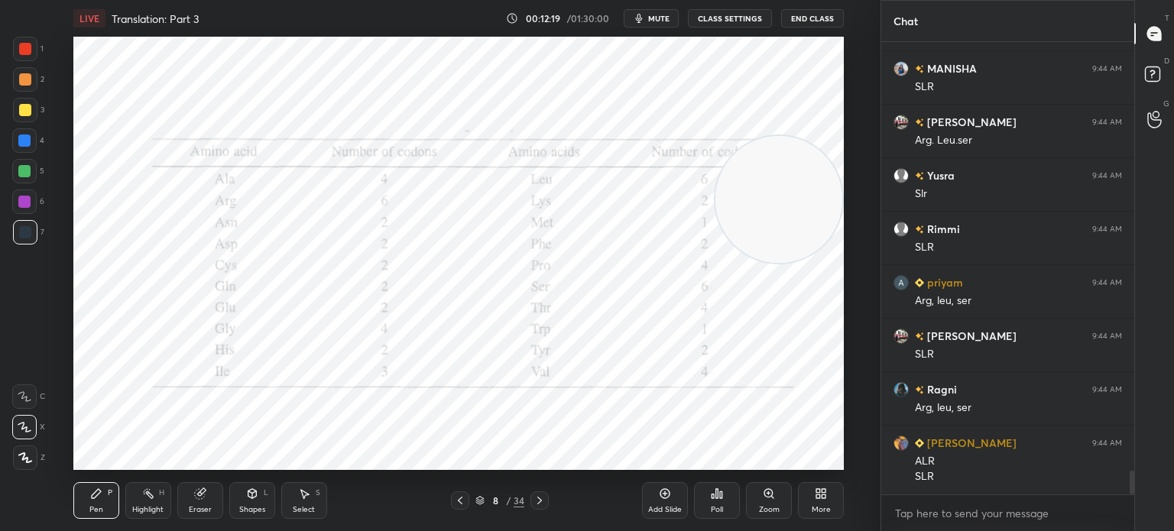
click at [167, 493] on div "Highlight H" at bounding box center [148, 500] width 46 height 37
click at [20, 47] on div at bounding box center [25, 49] width 12 height 12
click at [22, 462] on icon at bounding box center [24, 458] width 12 height 12
click at [86, 501] on div "Pen P" at bounding box center [96, 500] width 46 height 37
click at [28, 234] on div at bounding box center [25, 232] width 12 height 12
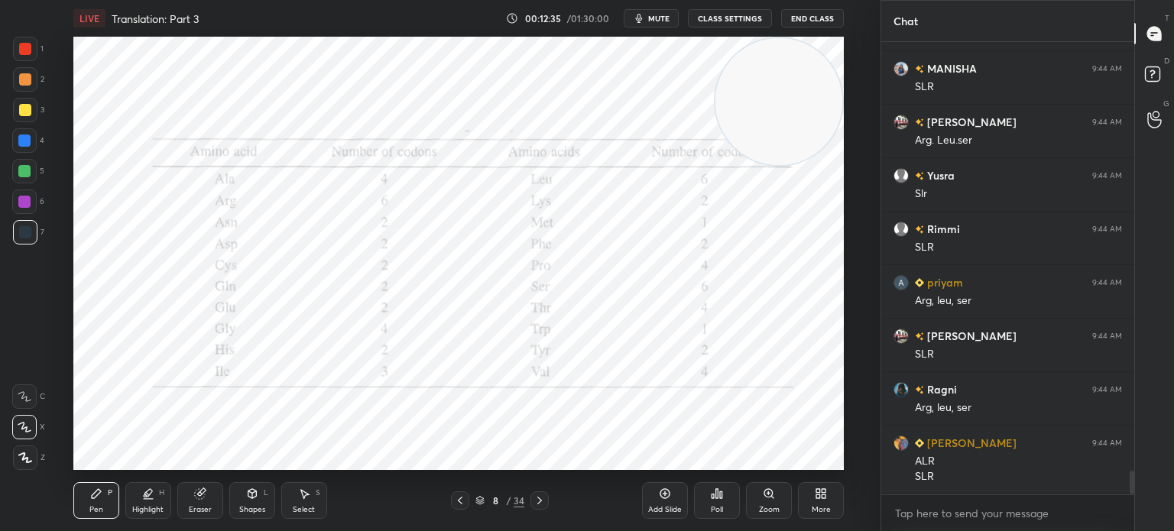
scroll to position [8106, 0]
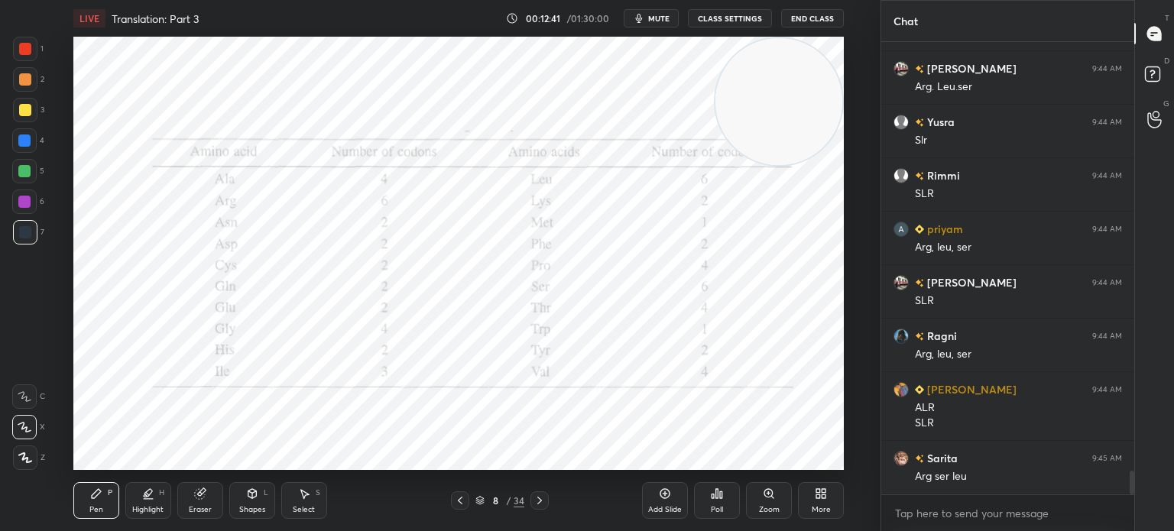
click at [219, 504] on div "Eraser" at bounding box center [200, 500] width 46 height 37
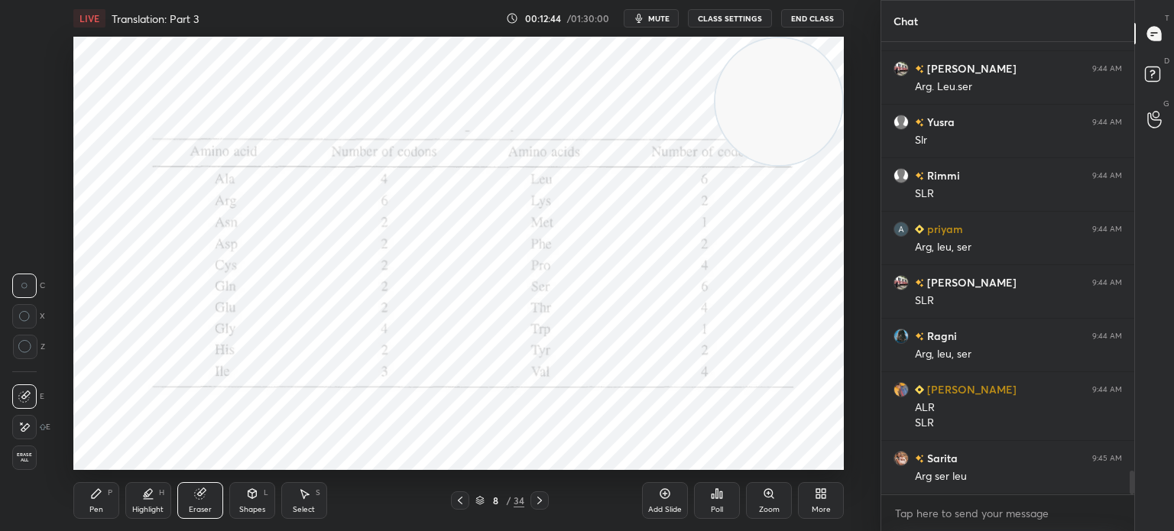
click at [87, 491] on div "Pen P" at bounding box center [96, 500] width 46 height 37
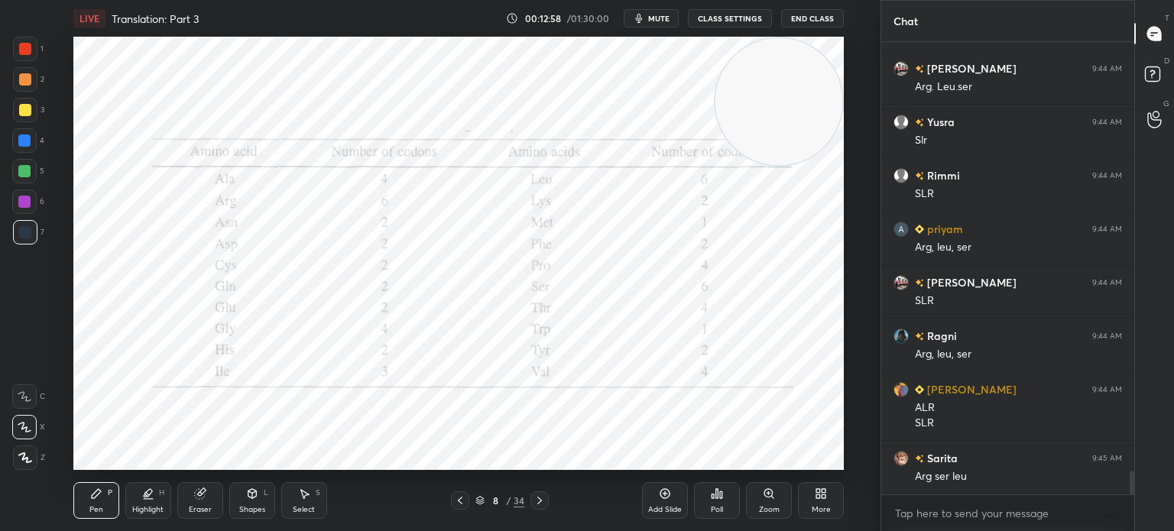
click at [154, 508] on div "Highlight" at bounding box center [147, 510] width 31 height 8
click at [19, 107] on div at bounding box center [25, 110] width 12 height 12
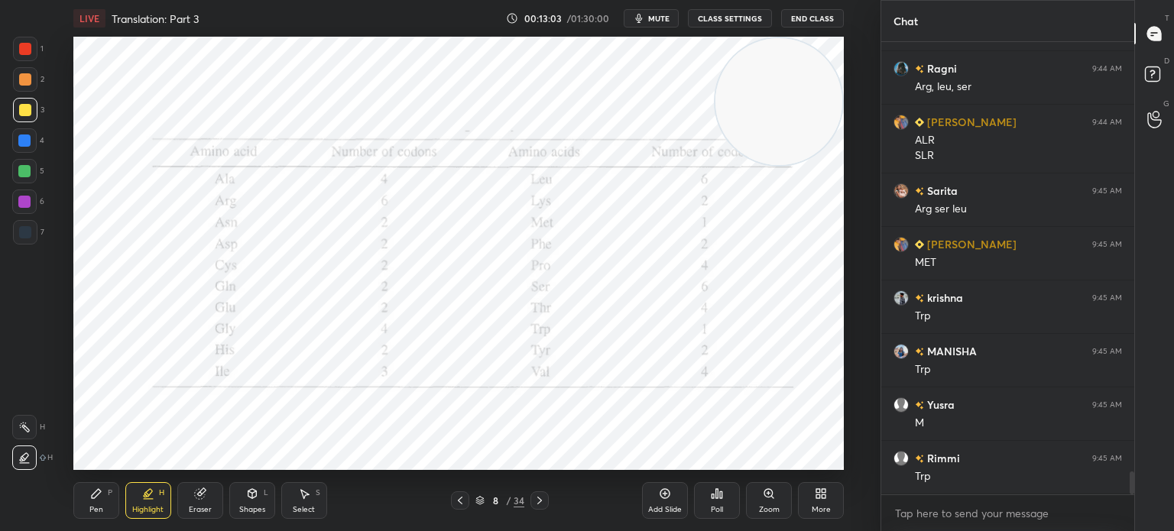
scroll to position [8427, 0]
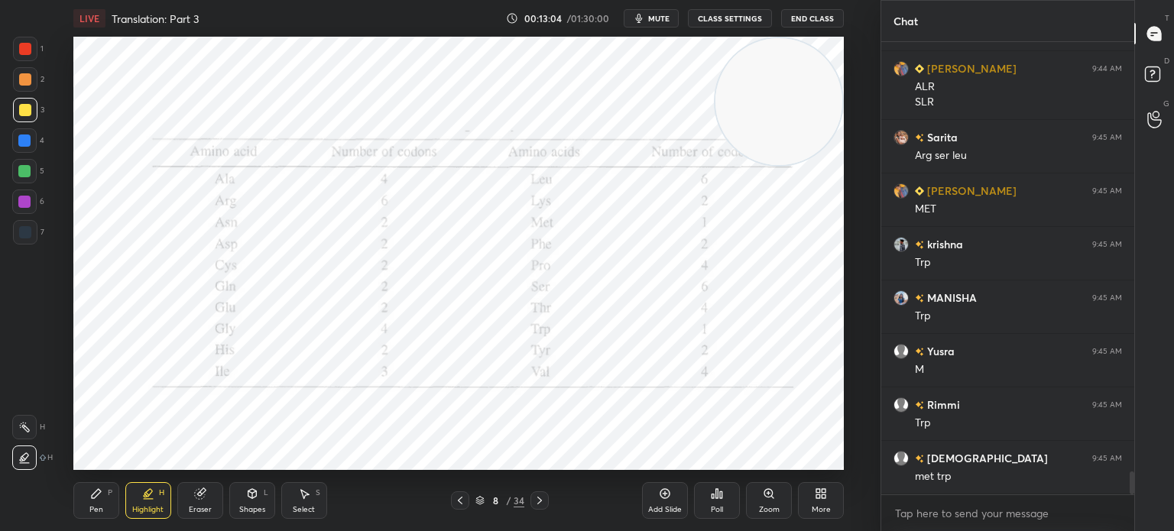
click at [86, 502] on div "Pen P" at bounding box center [96, 500] width 46 height 37
click at [32, 230] on div at bounding box center [25, 232] width 24 height 24
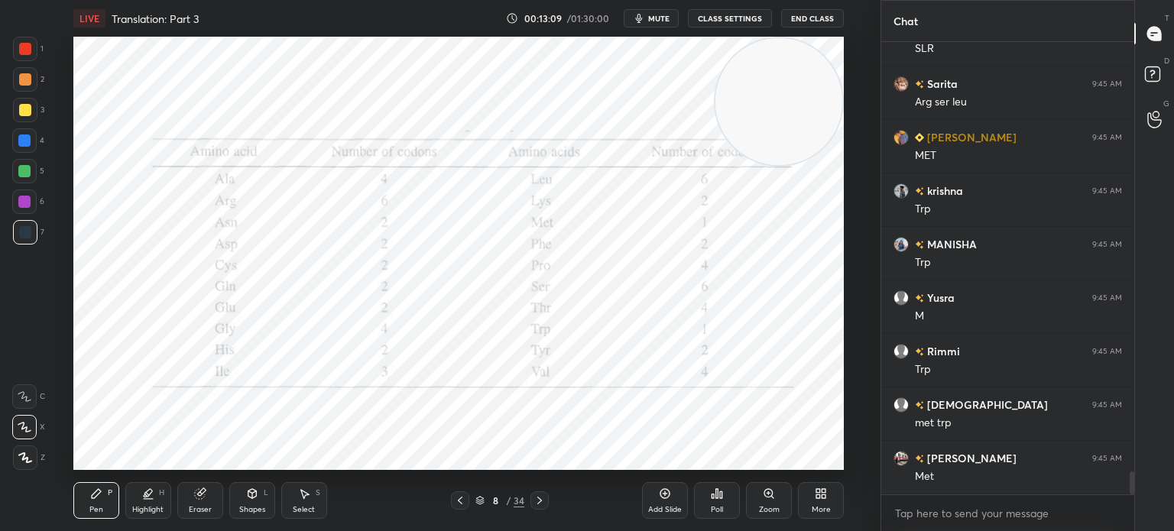
click at [12, 177] on div at bounding box center [24, 171] width 24 height 24
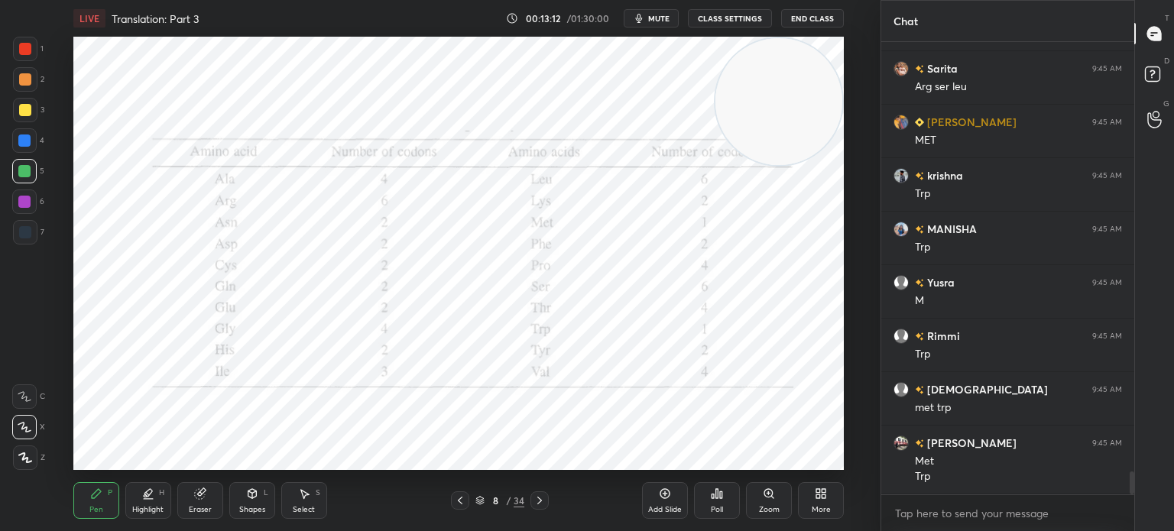
scroll to position [8549, 0]
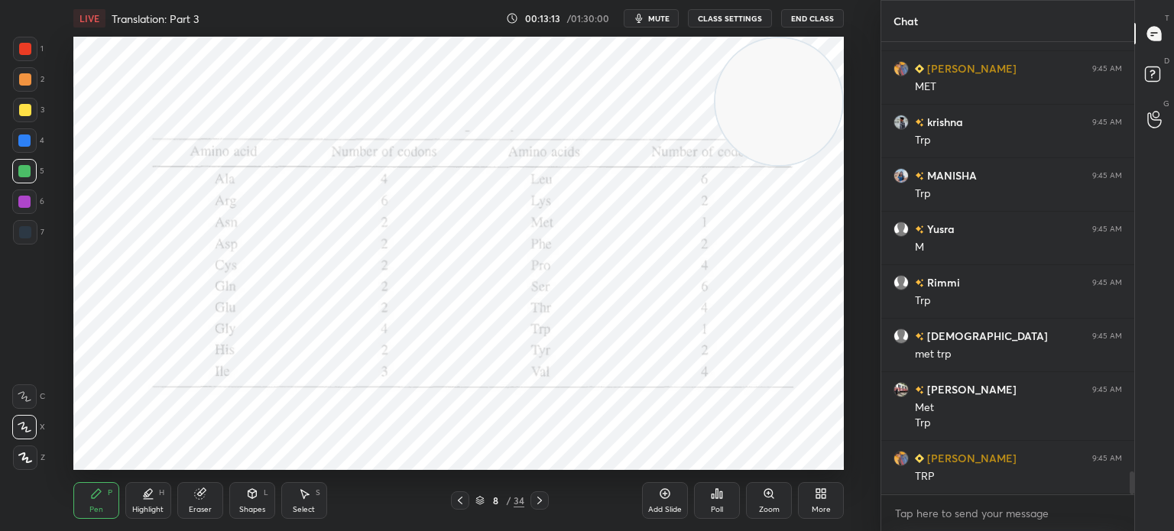
click at [28, 139] on div at bounding box center [24, 141] width 12 height 12
click at [199, 502] on div "Eraser" at bounding box center [200, 500] width 46 height 37
click at [137, 513] on div "Highlight" at bounding box center [147, 510] width 31 height 8
click at [28, 199] on div at bounding box center [24, 202] width 12 height 12
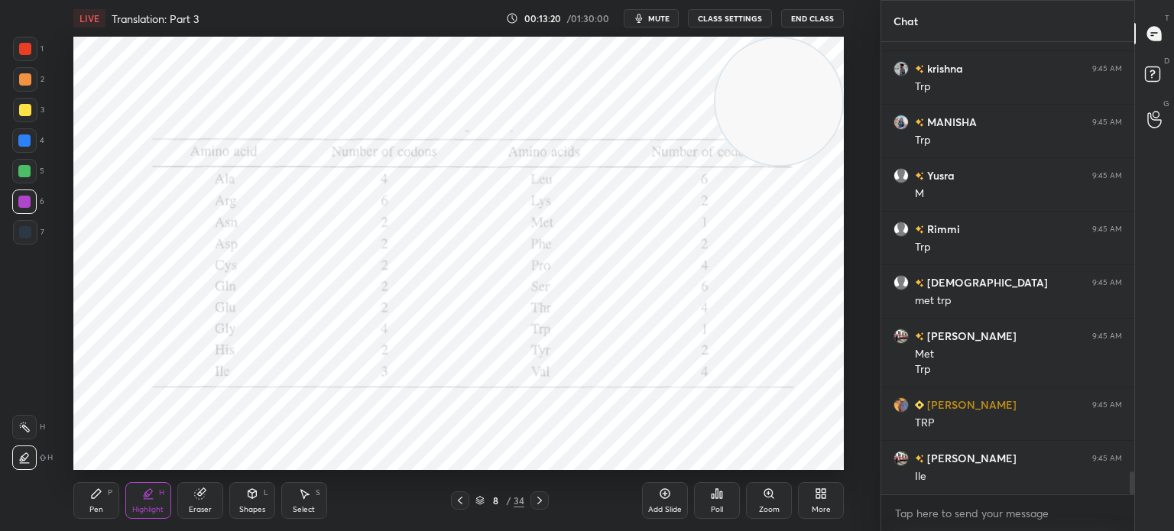
scroll to position [8656, 0]
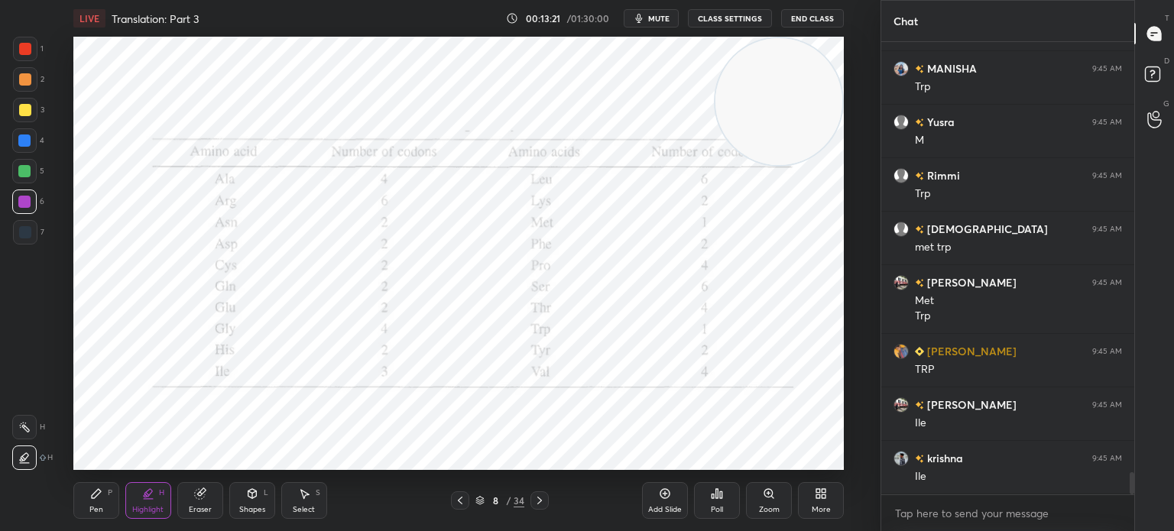
click at [76, 499] on div "Pen P" at bounding box center [96, 500] width 46 height 37
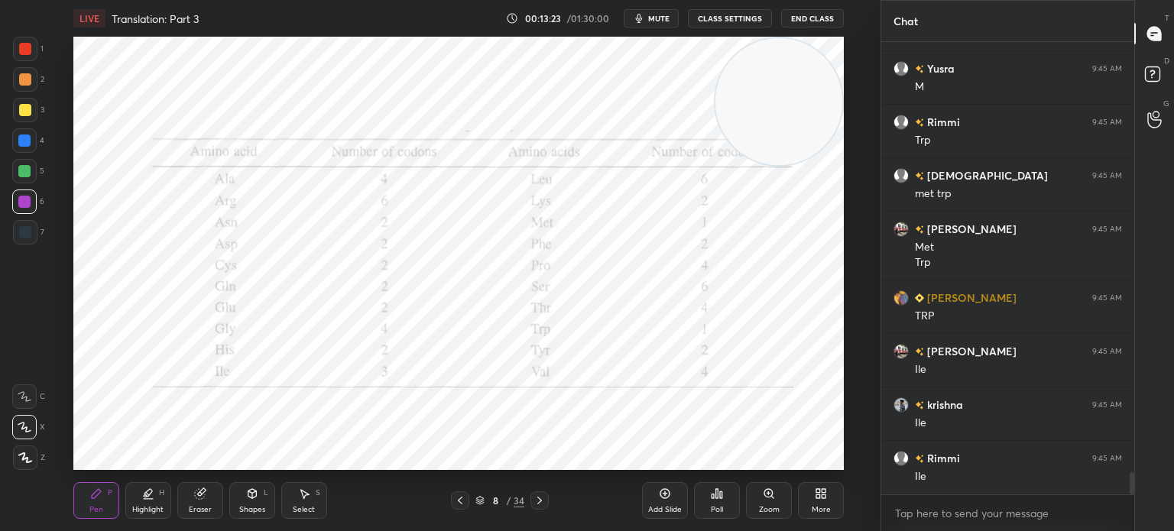
scroll to position [8763, 0]
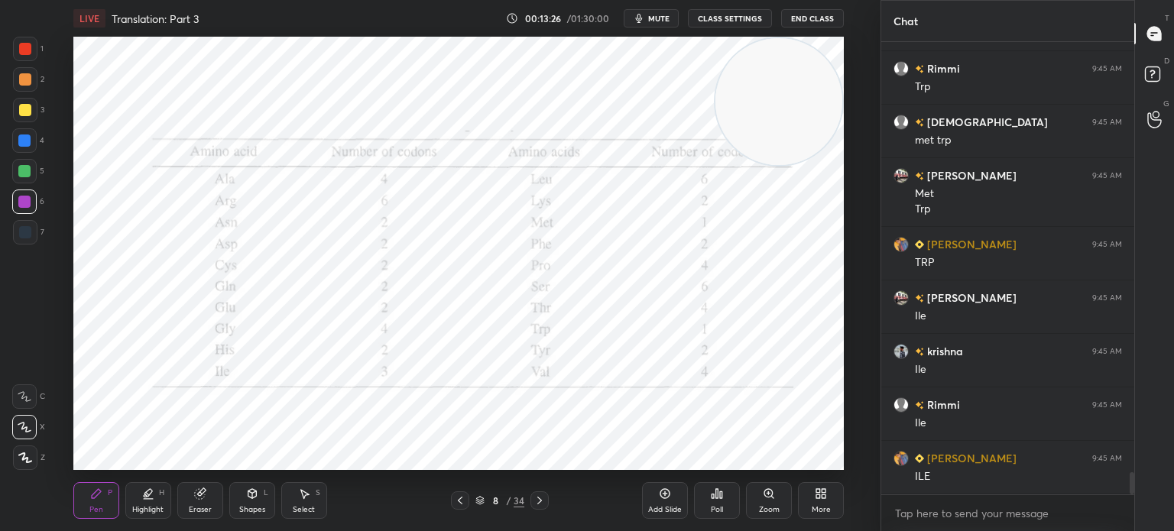
click at [31, 53] on div at bounding box center [25, 49] width 24 height 24
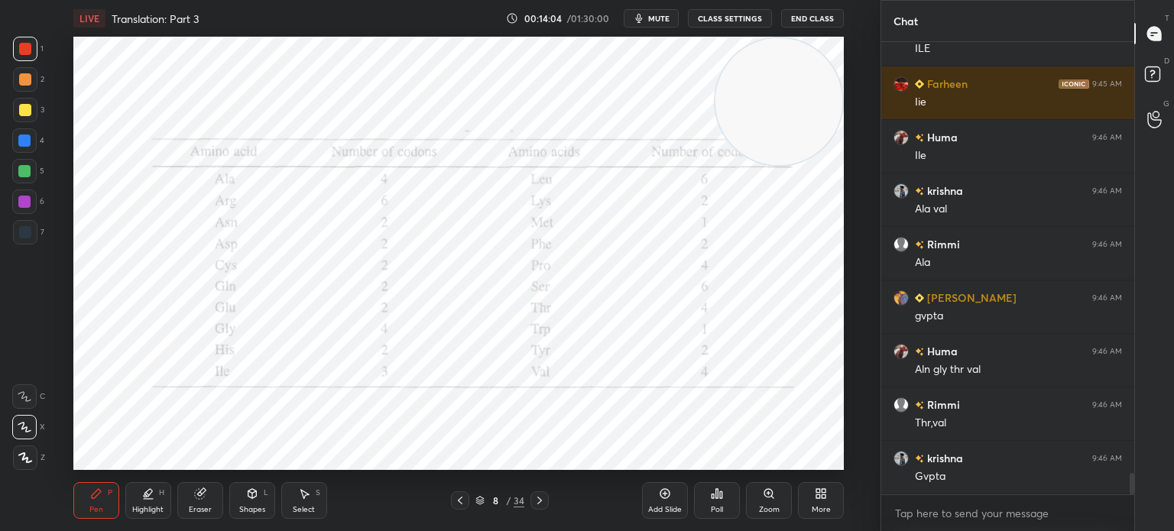
scroll to position [9228, 0]
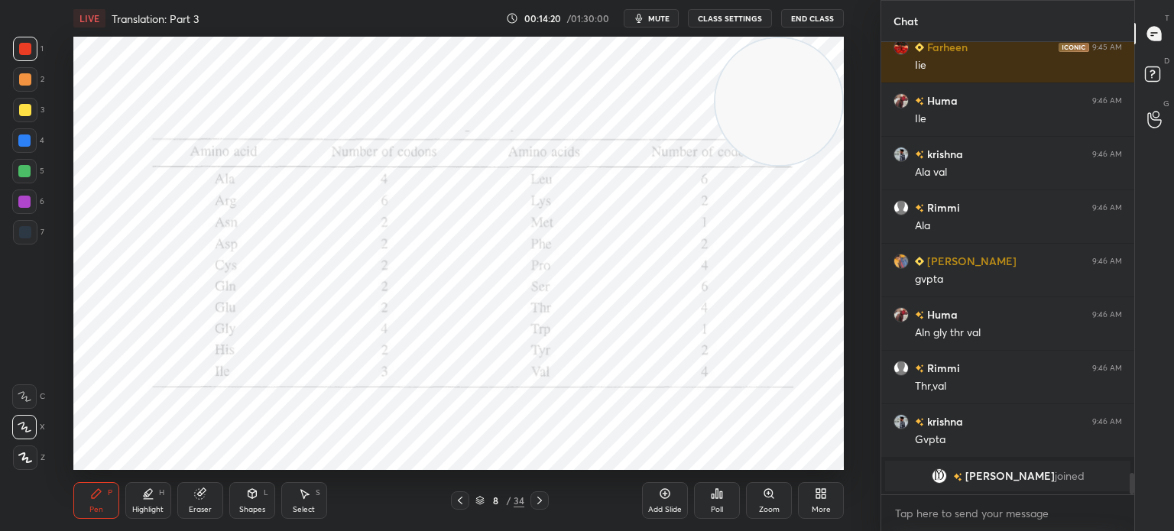
click at [660, 506] on div "Add Slide" at bounding box center [665, 510] width 34 height 8
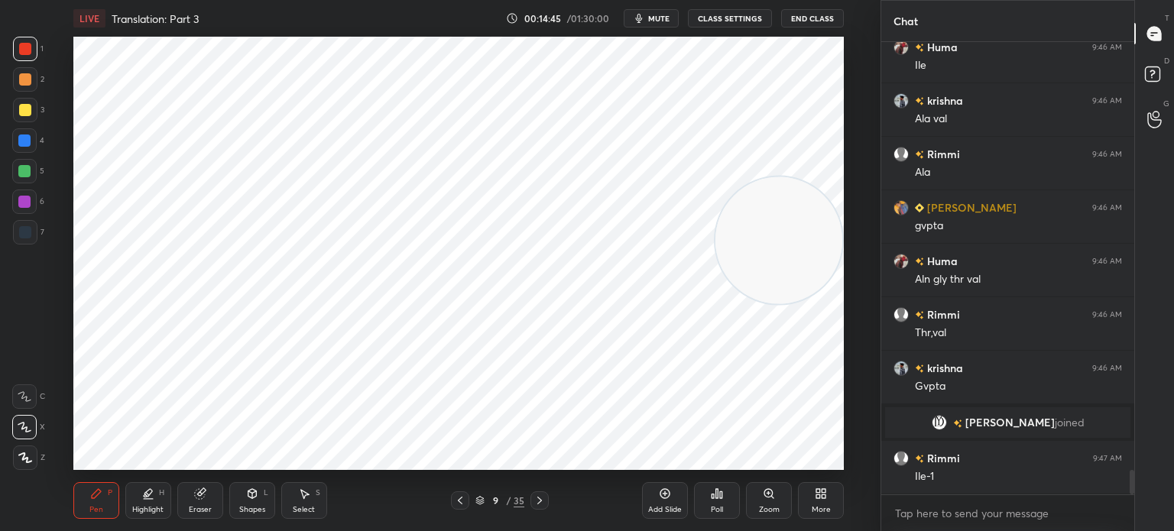
scroll to position [7899, 0]
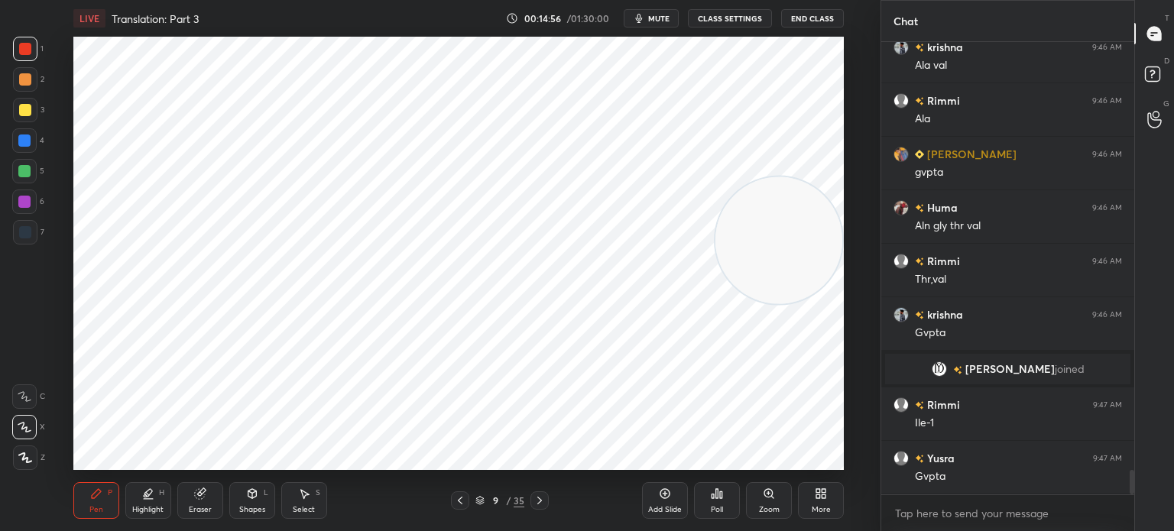
click at [25, 199] on div at bounding box center [24, 202] width 12 height 12
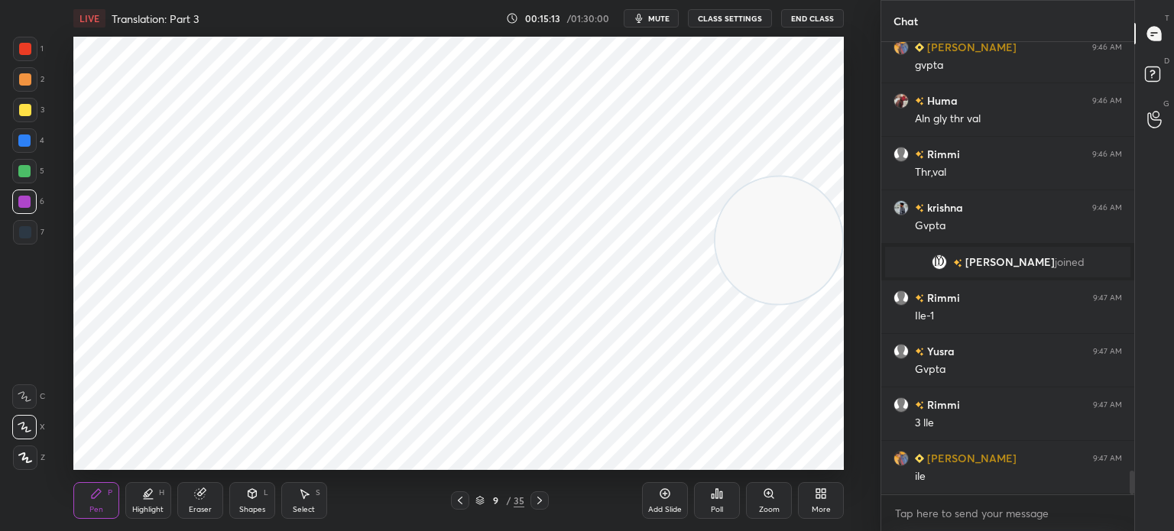
scroll to position [8060, 0]
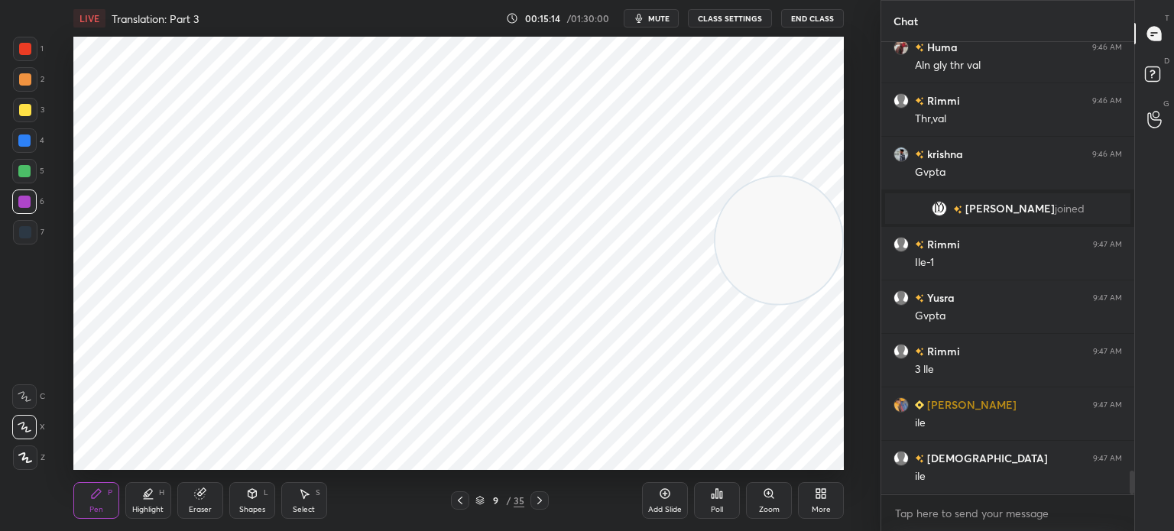
click at [24, 219] on div "6" at bounding box center [28, 205] width 32 height 31
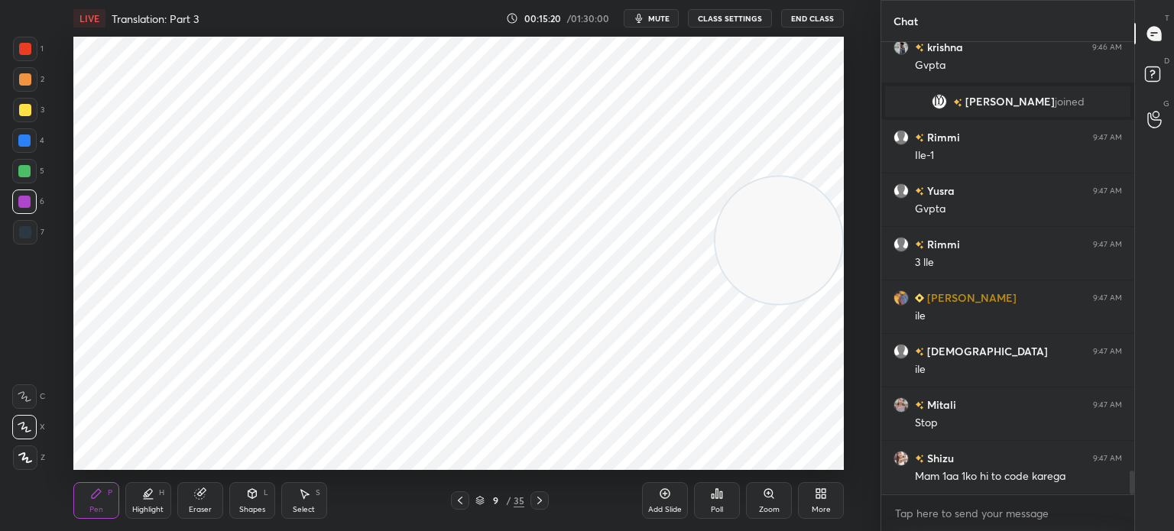
scroll to position [8220, 0]
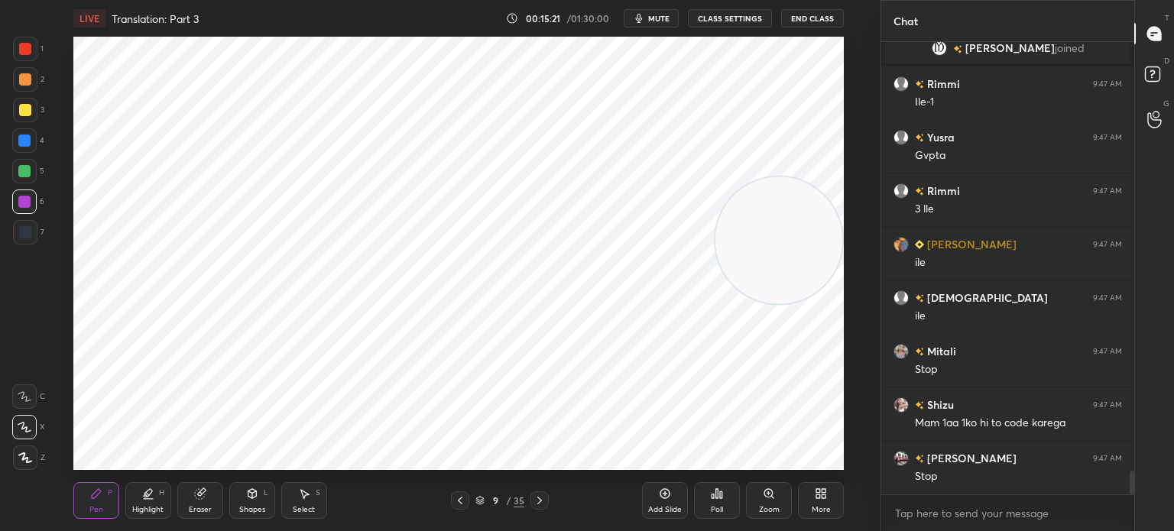
click at [24, 71] on div at bounding box center [25, 79] width 24 height 24
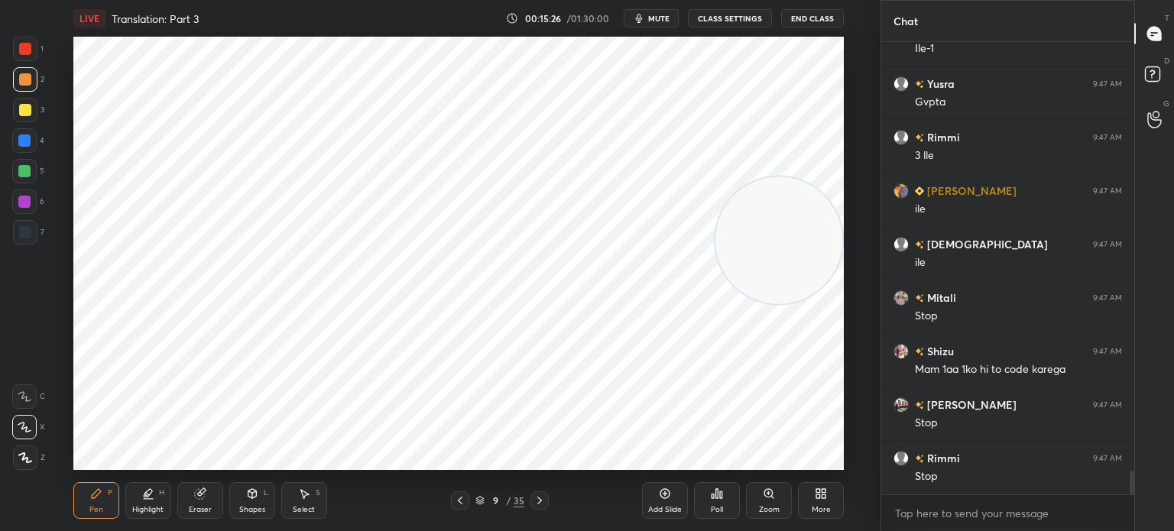
click at [23, 199] on div at bounding box center [24, 202] width 12 height 12
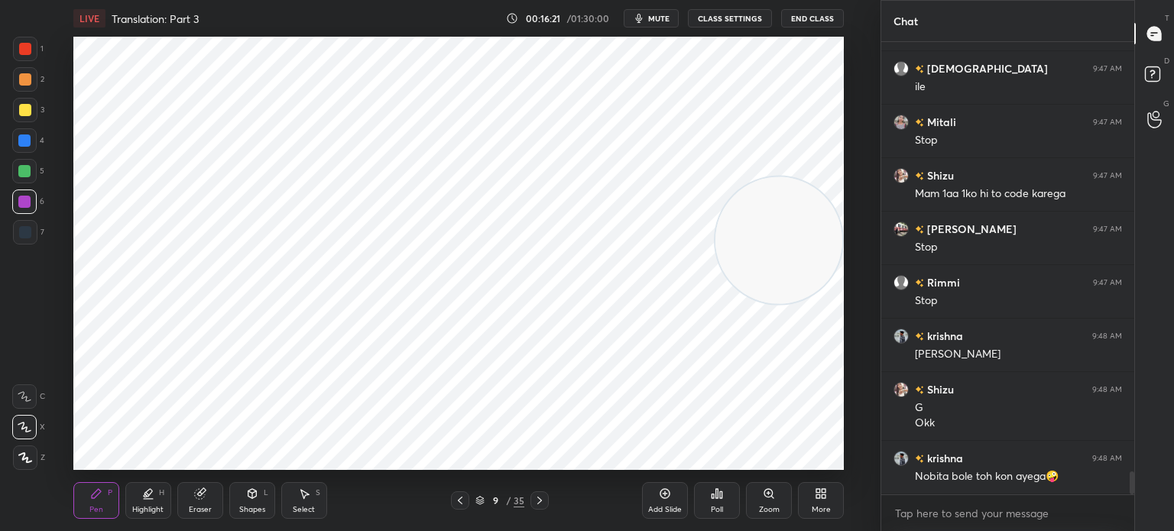
scroll to position [8503, 0]
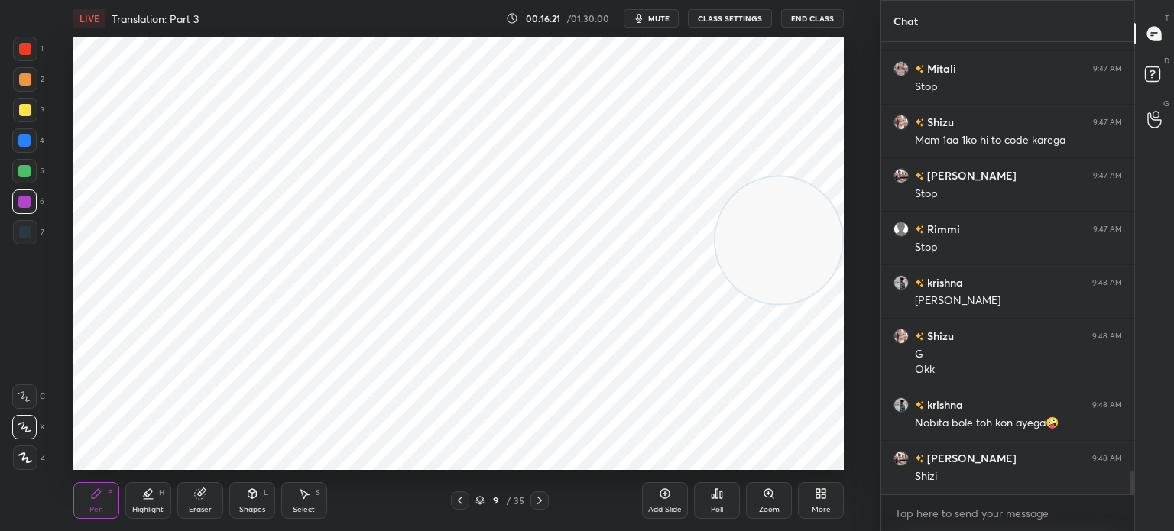
click at [310, 506] on div "Select" at bounding box center [304, 510] width 22 height 8
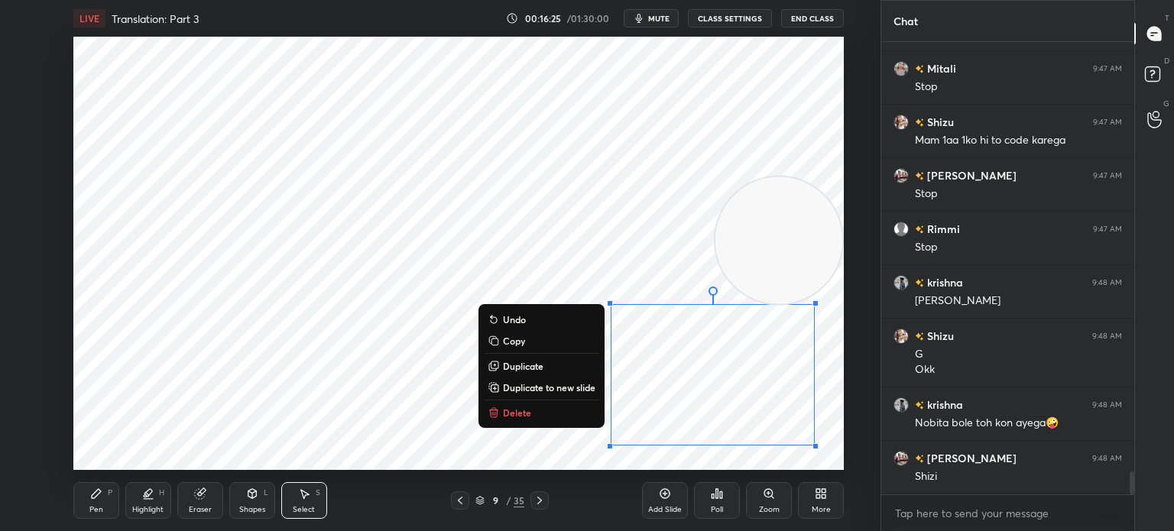
click at [549, 416] on button "Delete" at bounding box center [542, 413] width 114 height 18
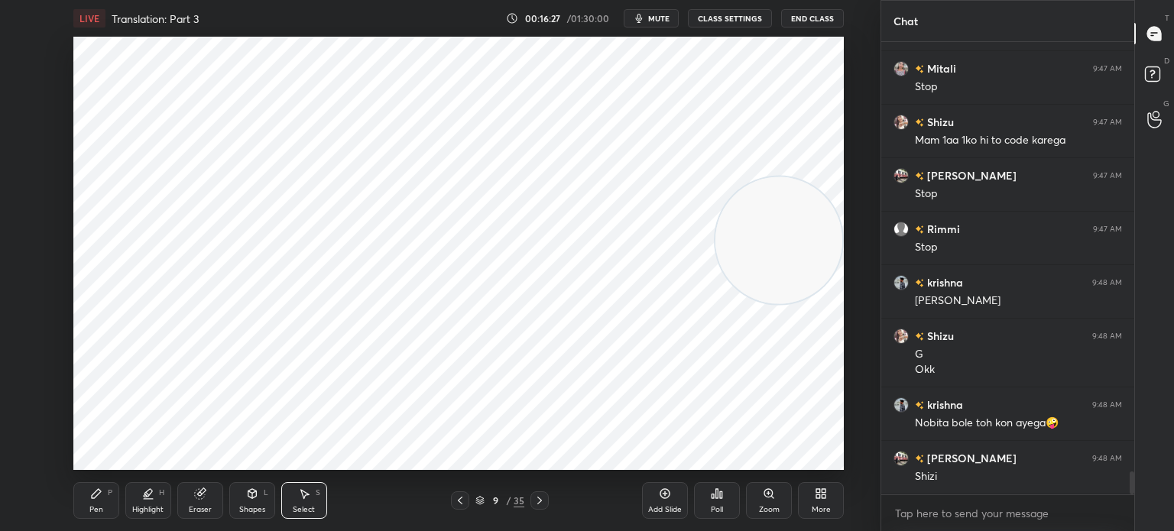
scroll to position [8557, 0]
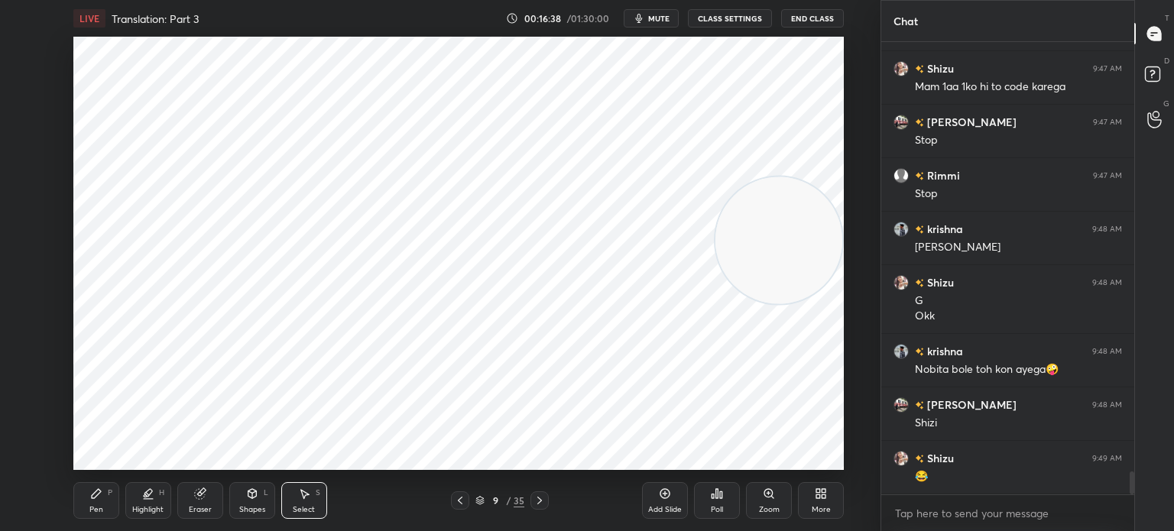
click at [459, 501] on icon at bounding box center [460, 501] width 5 height 8
click at [469, 498] on div "8 / 35" at bounding box center [500, 500] width 98 height 18
click at [481, 501] on icon at bounding box center [480, 499] width 8 height 4
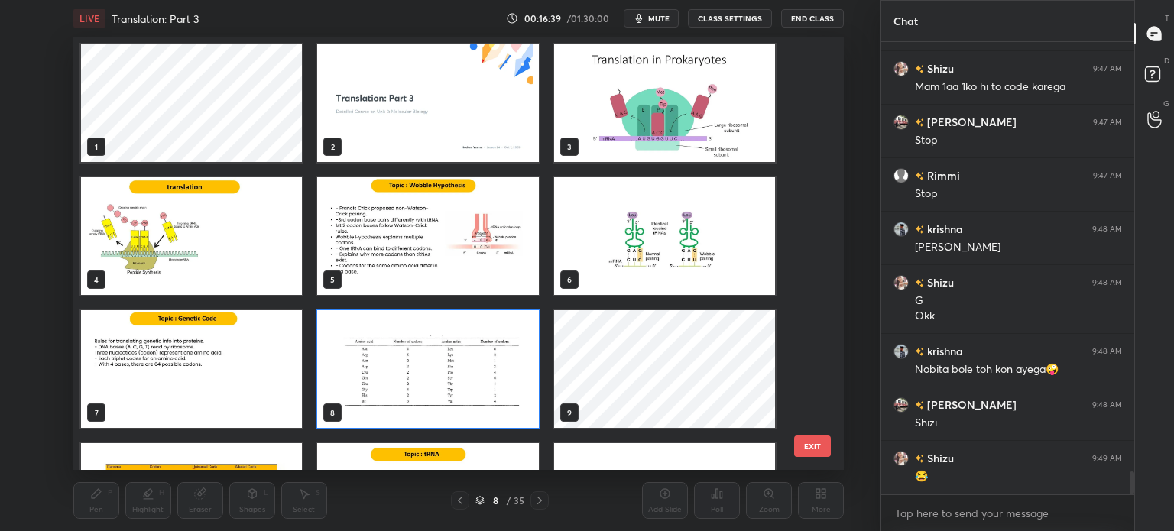
scroll to position [429, 763]
click at [259, 251] on img "grid" at bounding box center [191, 236] width 221 height 118
click at [269, 253] on img "grid" at bounding box center [191, 236] width 221 height 118
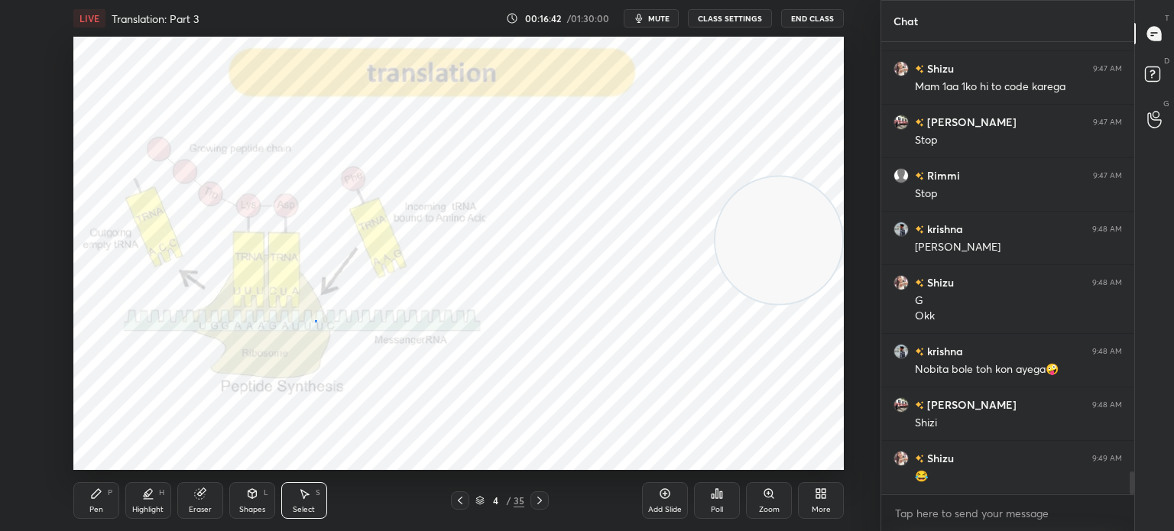
click at [307, 323] on div "0 ° Undo Copy Duplicate Duplicate to new slide Delete" at bounding box center [458, 253] width 770 height 433
click at [105, 490] on div "Pen P" at bounding box center [96, 500] width 46 height 37
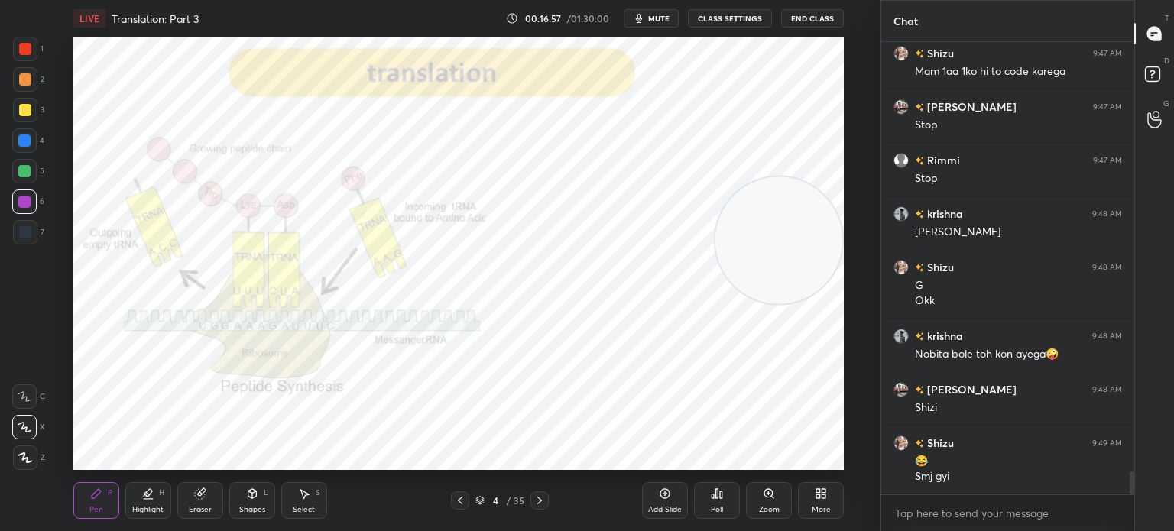
click at [537, 498] on icon at bounding box center [539, 500] width 12 height 12
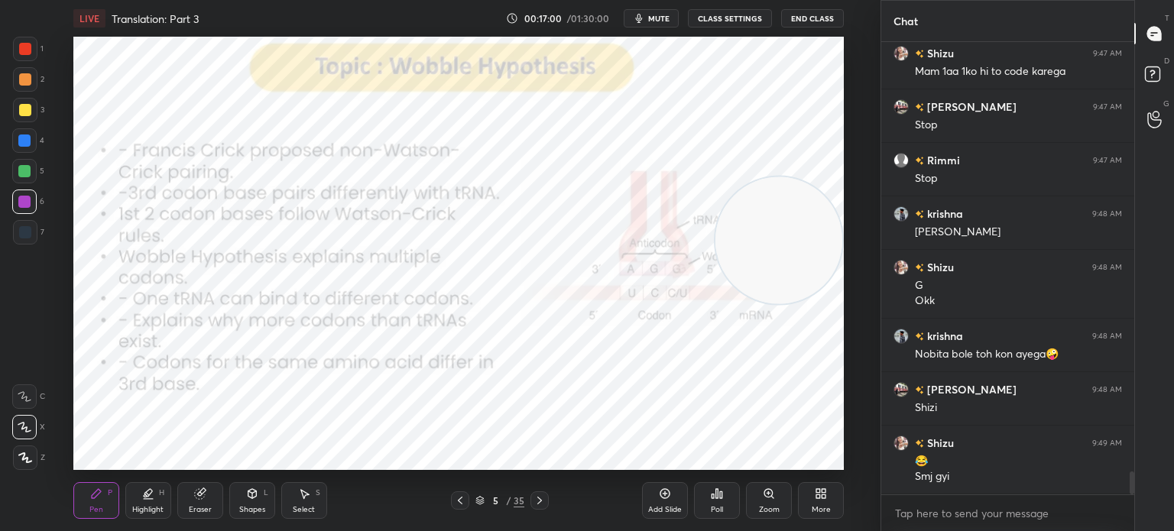
click at [537, 498] on icon at bounding box center [539, 501] width 5 height 8
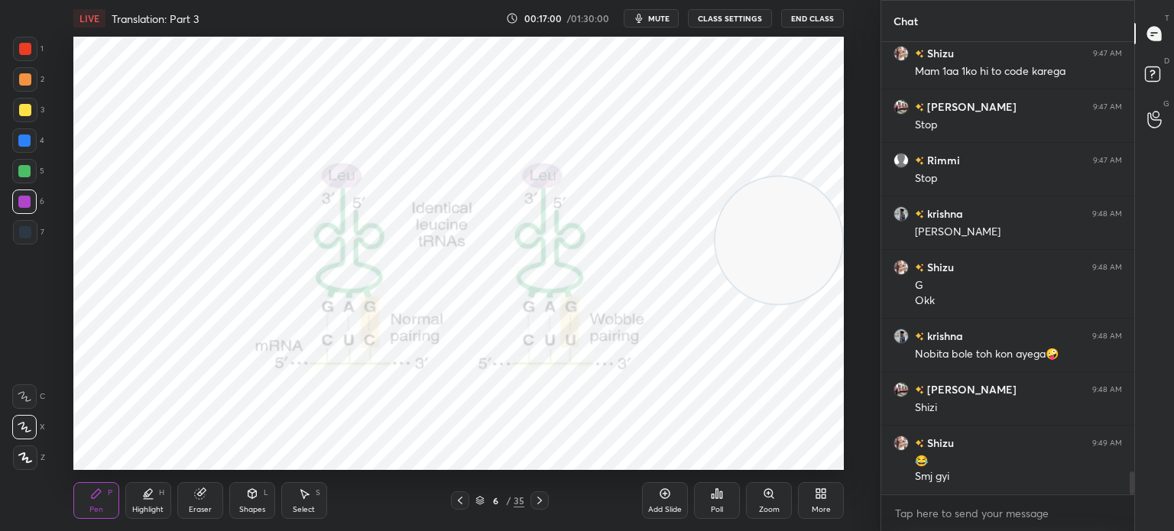
click at [535, 498] on icon at bounding box center [539, 500] width 12 height 12
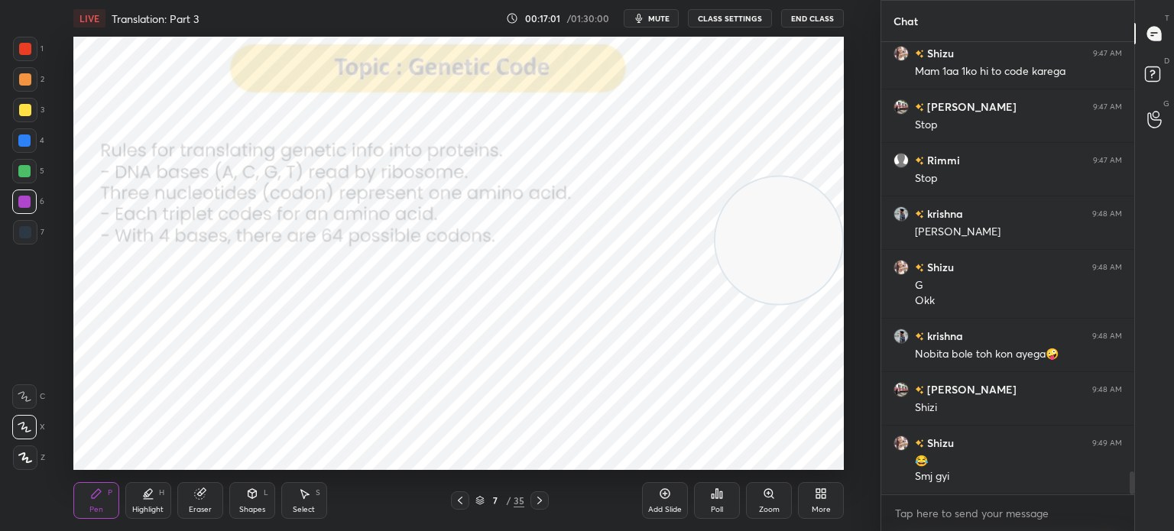
click at [533, 501] on icon at bounding box center [539, 500] width 12 height 12
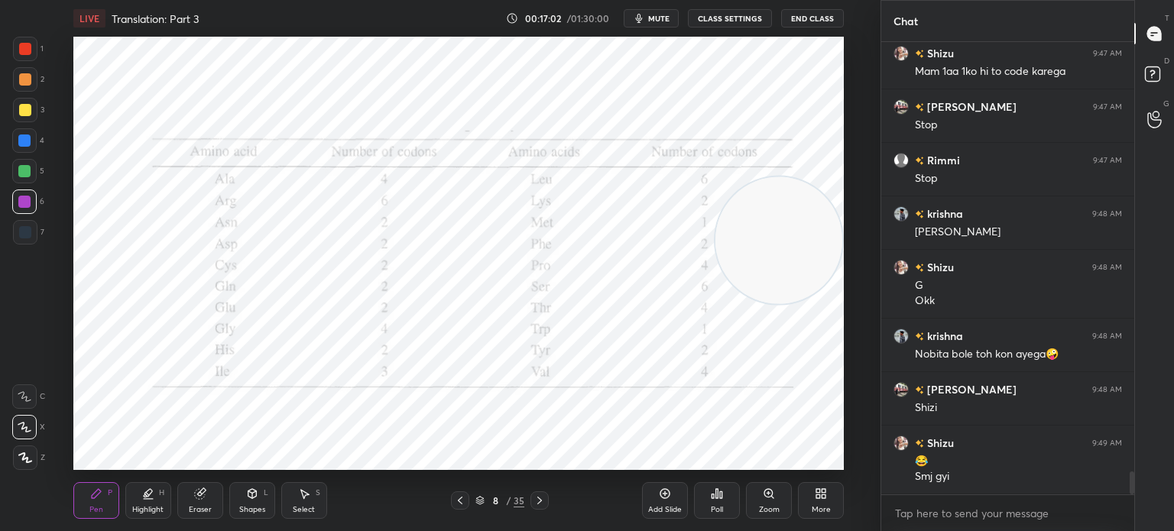
click at [547, 499] on div at bounding box center [539, 500] width 18 height 18
click at [465, 498] on icon at bounding box center [460, 500] width 12 height 12
click at [453, 499] on div at bounding box center [460, 500] width 18 height 18
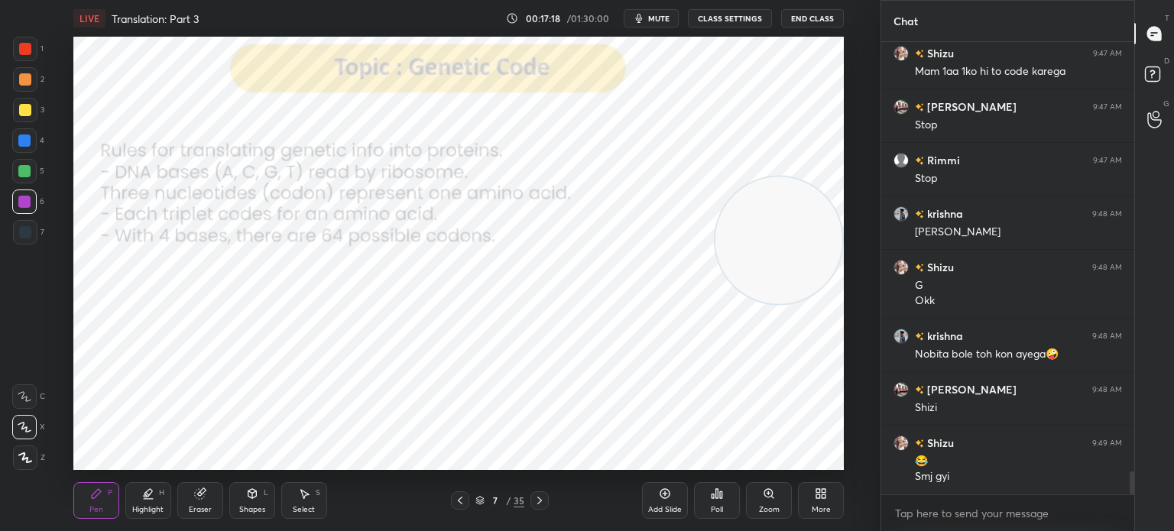
click at [446, 497] on div "7 / 35" at bounding box center [500, 500] width 284 height 18
click at [458, 499] on icon at bounding box center [460, 500] width 12 height 12
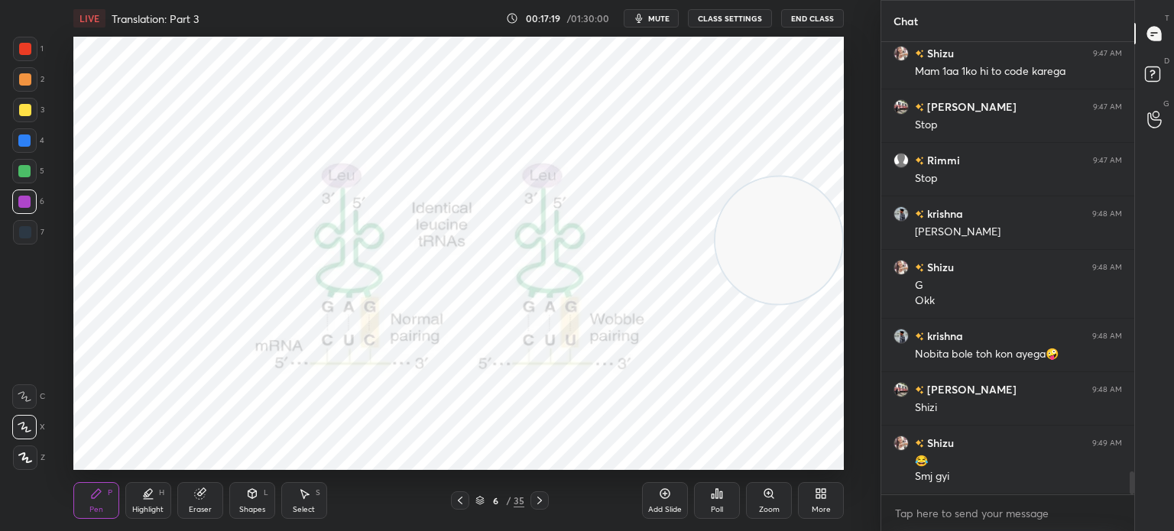
click at [463, 503] on icon at bounding box center [460, 500] width 12 height 12
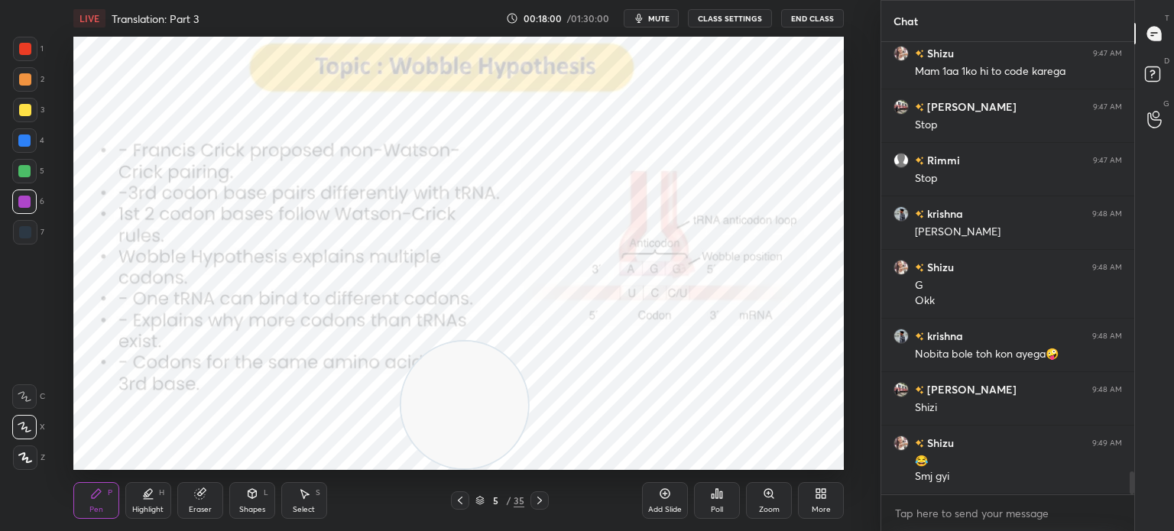
click at [31, 53] on div at bounding box center [25, 49] width 12 height 12
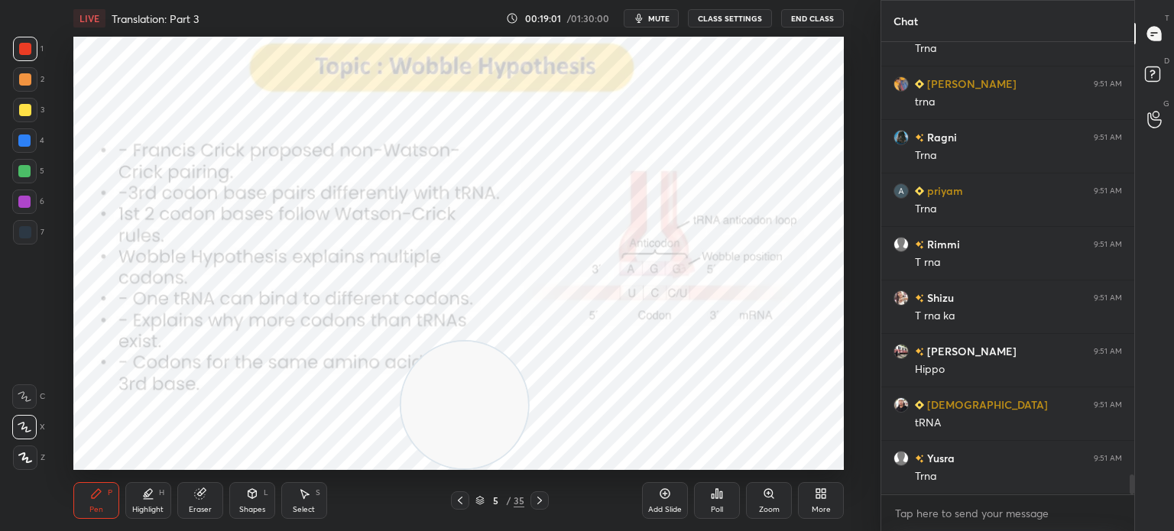
scroll to position [9999, 0]
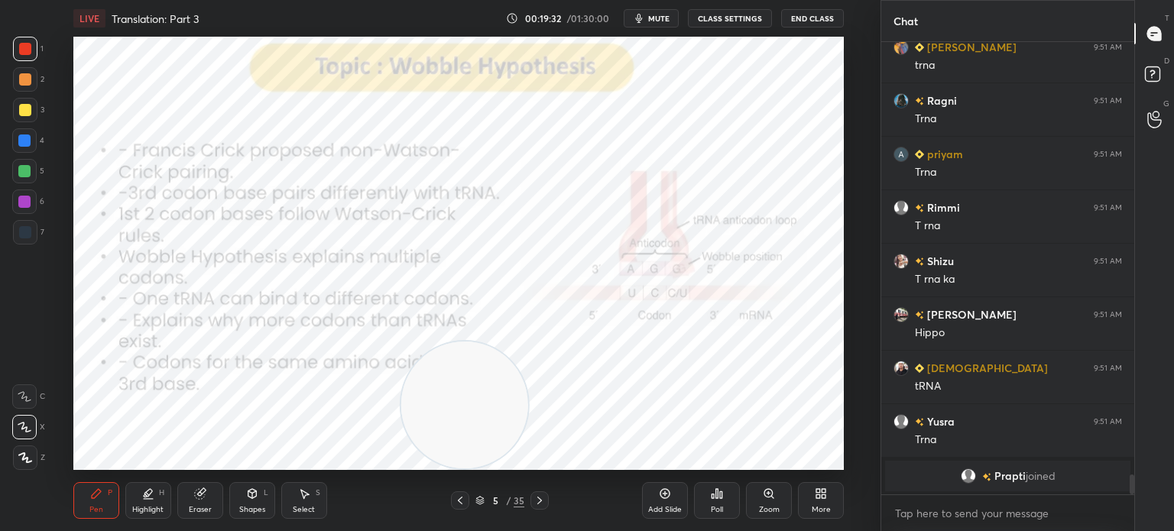
click at [28, 103] on div at bounding box center [25, 110] width 24 height 24
click at [150, 507] on div "Highlight" at bounding box center [147, 510] width 31 height 8
click at [24, 226] on div at bounding box center [25, 232] width 12 height 12
click at [93, 498] on icon at bounding box center [96, 493] width 9 height 9
click at [845, 408] on div "Setting up your live class Poll for secs No correct answer Start poll" at bounding box center [458, 253] width 819 height 433
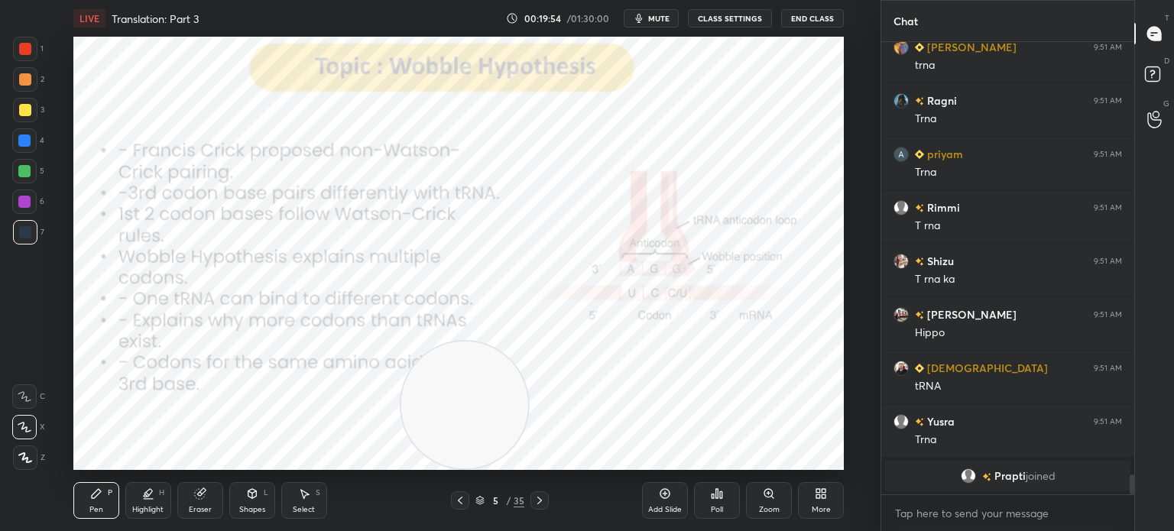
click at [852, 397] on div "Setting up your live class Poll for secs No correct answer Start poll" at bounding box center [458, 253] width 819 height 433
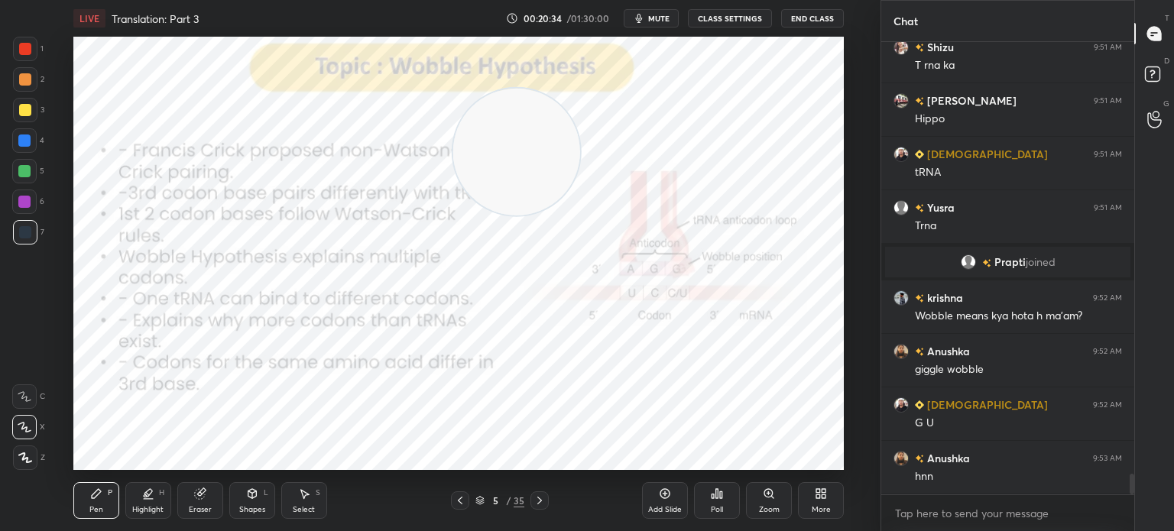
scroll to position [9596, 0]
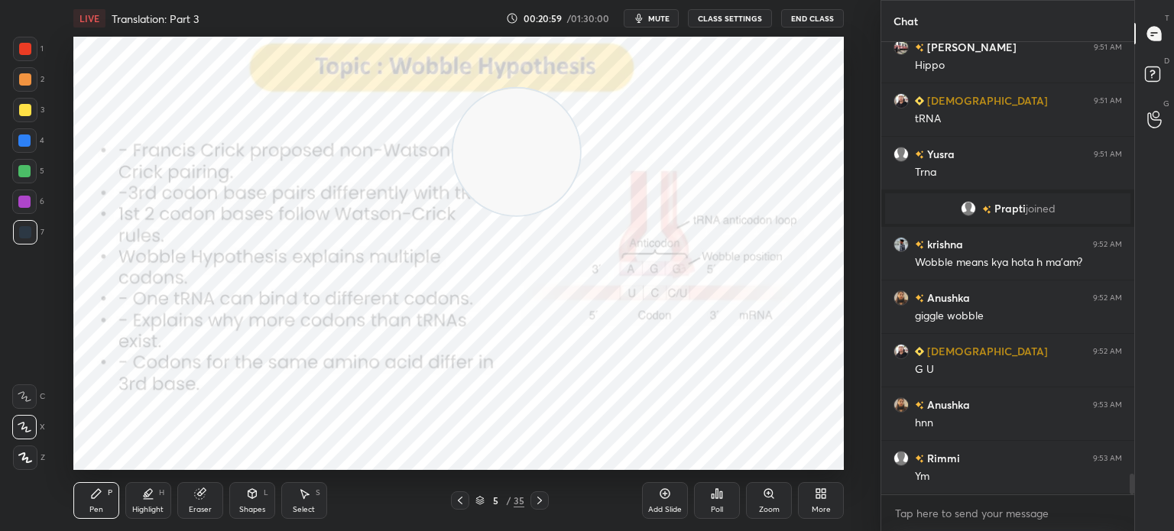
click at [251, 500] on icon at bounding box center [252, 494] width 12 height 12
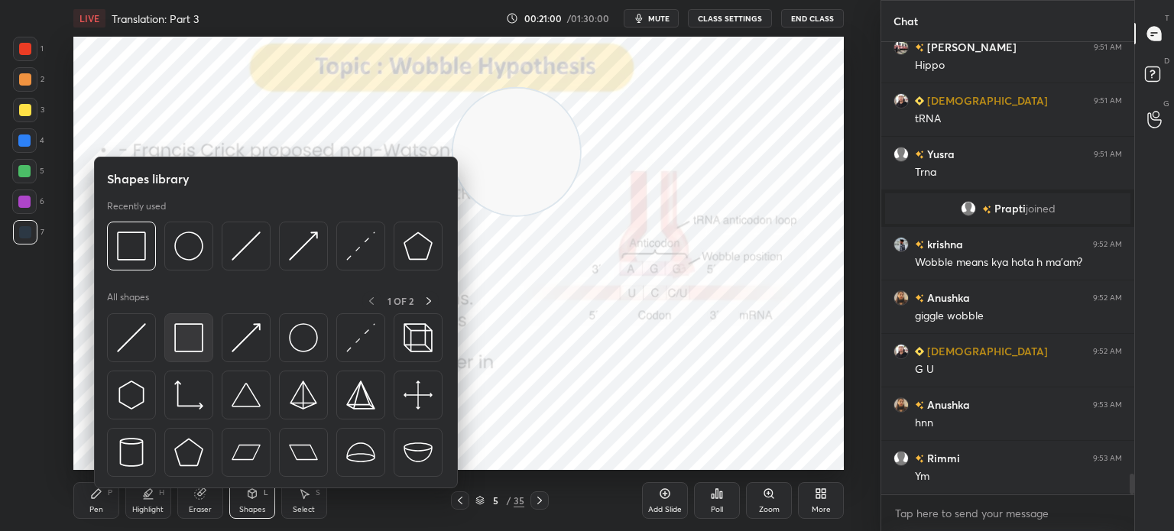
click at [191, 346] on img at bounding box center [188, 337] width 29 height 29
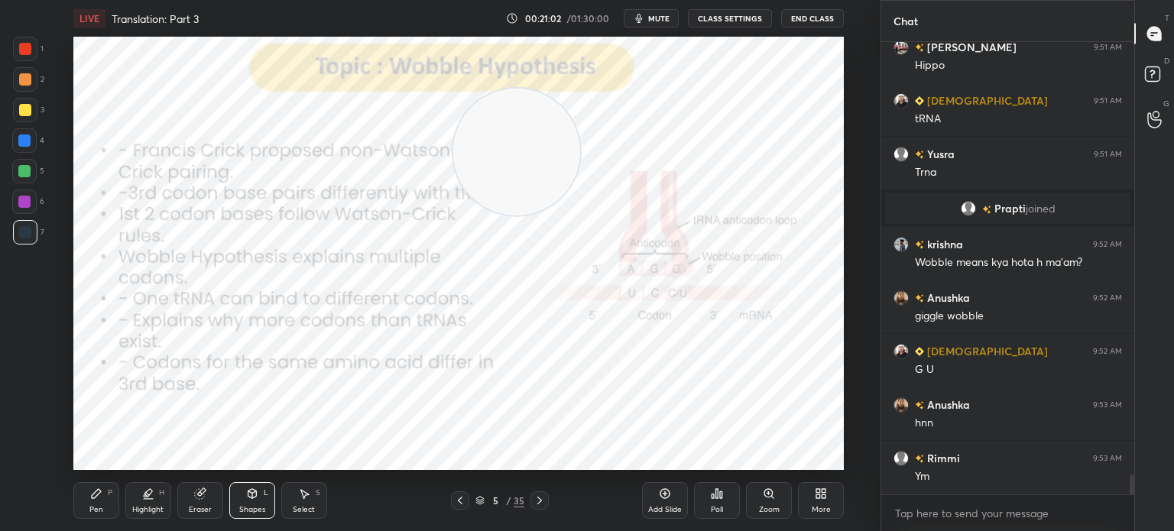
scroll to position [9649, 0]
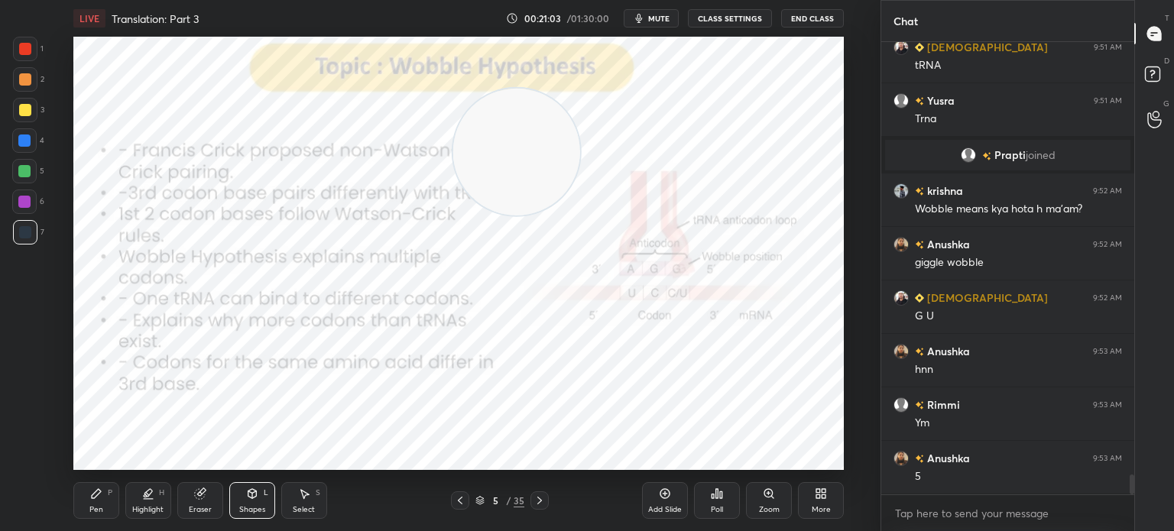
click at [33, 45] on div at bounding box center [25, 49] width 24 height 24
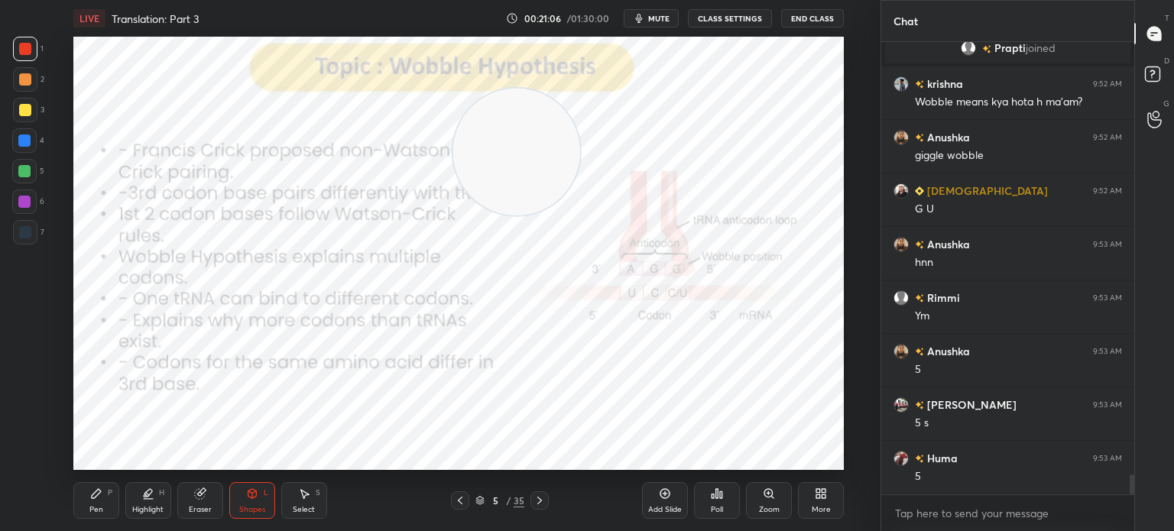
scroll to position [9863, 0]
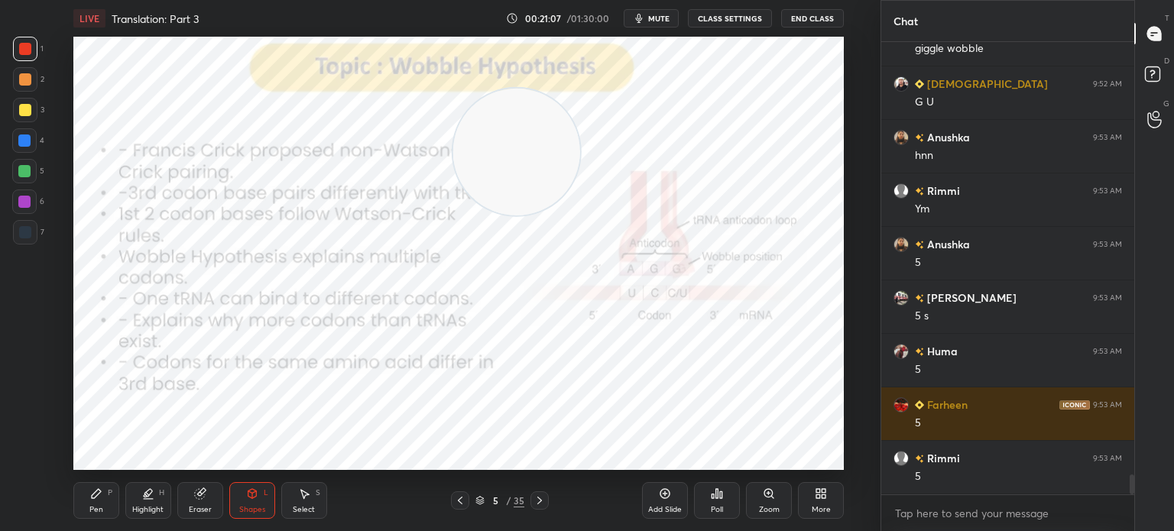
click at [92, 497] on icon at bounding box center [96, 493] width 9 height 9
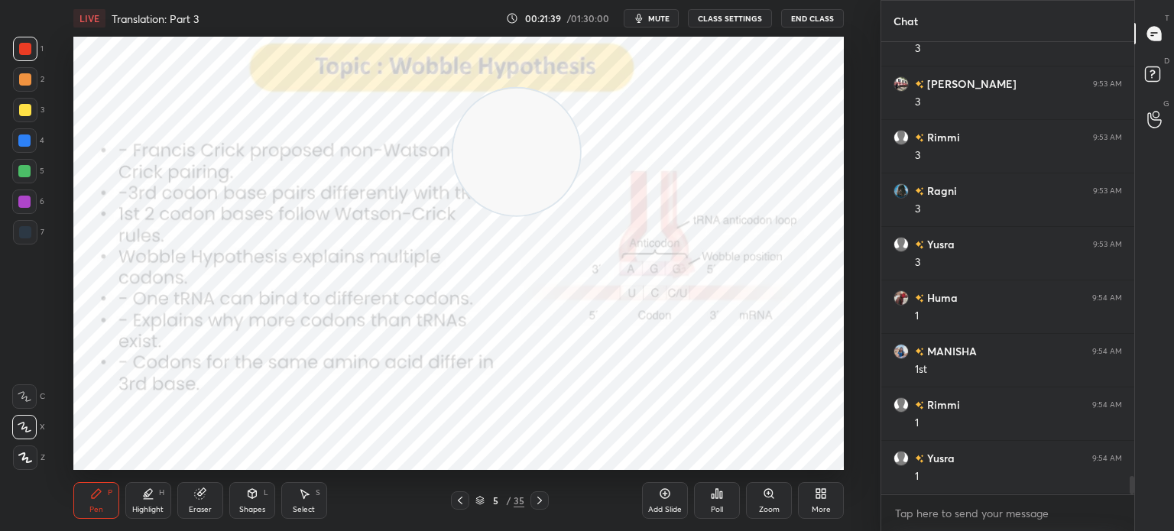
scroll to position [10612, 0]
click at [550, 501] on div "5 / 35" at bounding box center [500, 500] width 284 height 18
click at [538, 499] on icon at bounding box center [539, 501] width 5 height 8
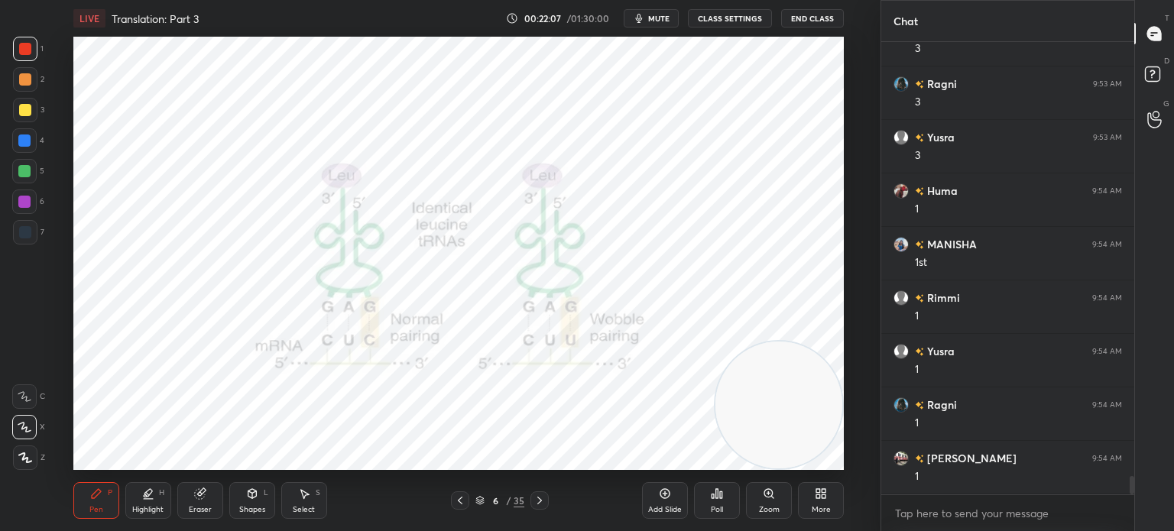
click at [258, 503] on div "Shapes L" at bounding box center [252, 500] width 46 height 37
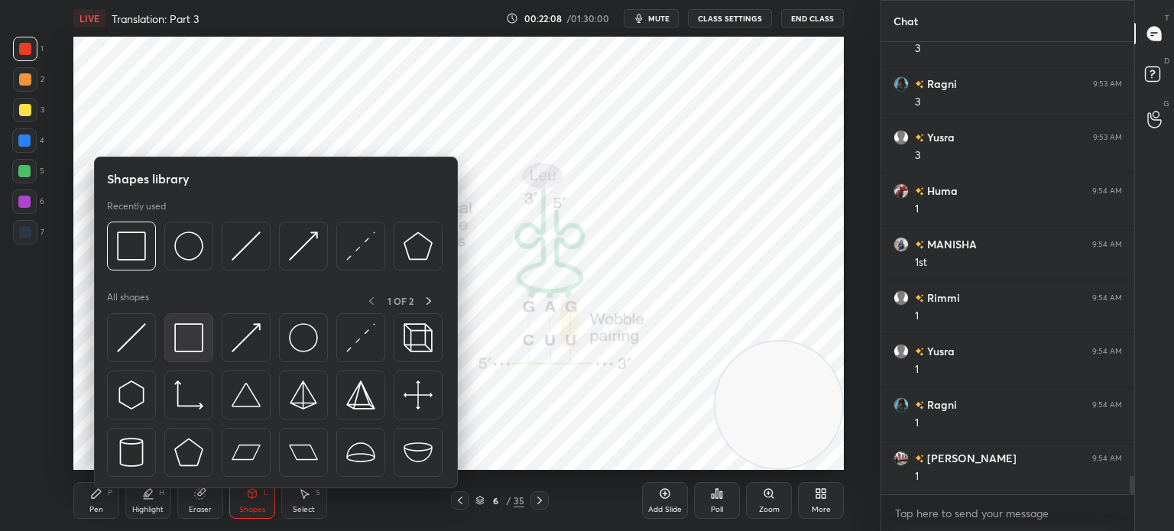
click at [186, 340] on img at bounding box center [188, 337] width 29 height 29
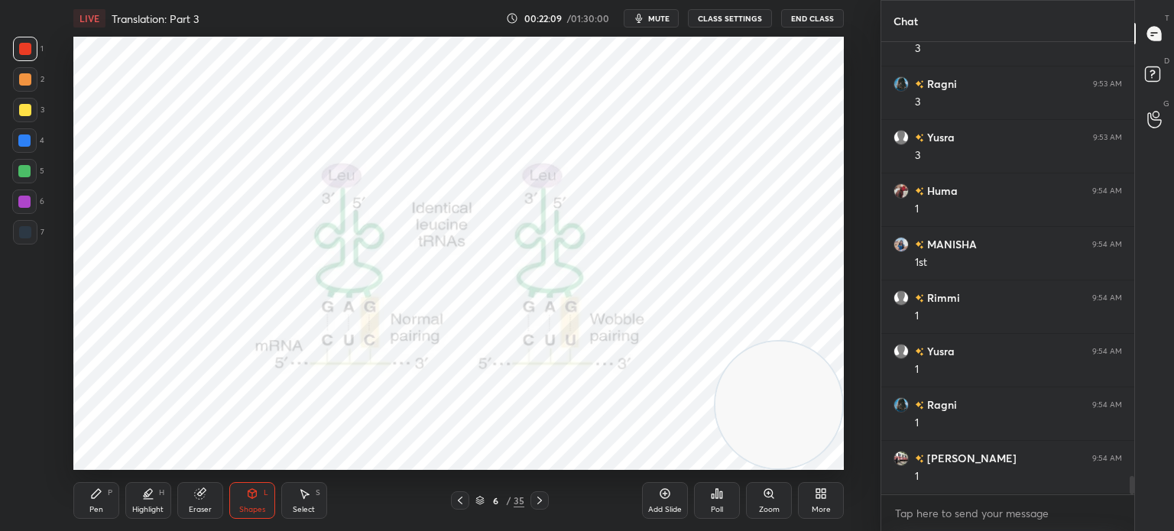
click at [24, 203] on div at bounding box center [24, 202] width 12 height 12
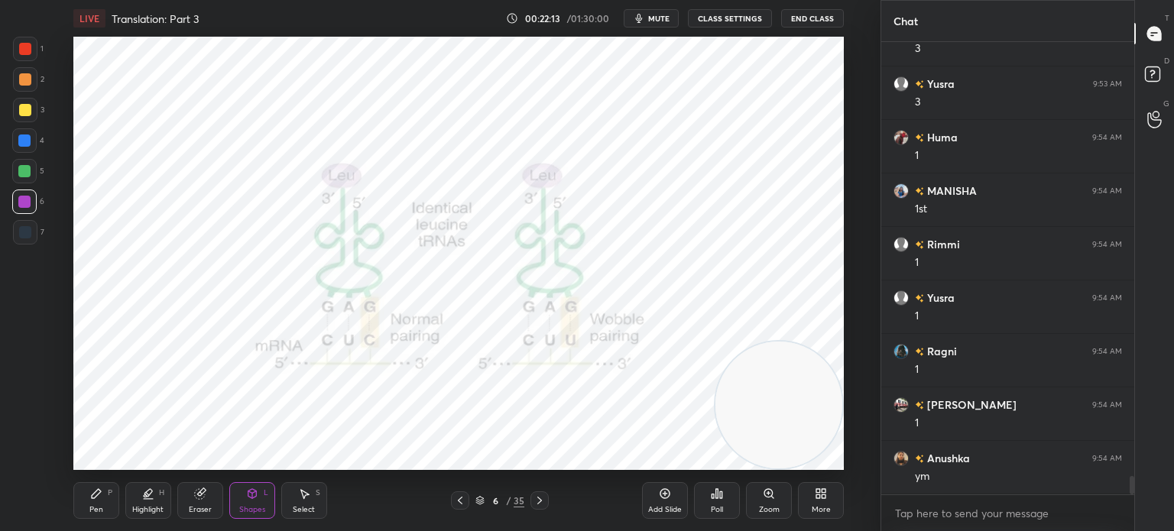
click at [18, 225] on div at bounding box center [25, 232] width 24 height 24
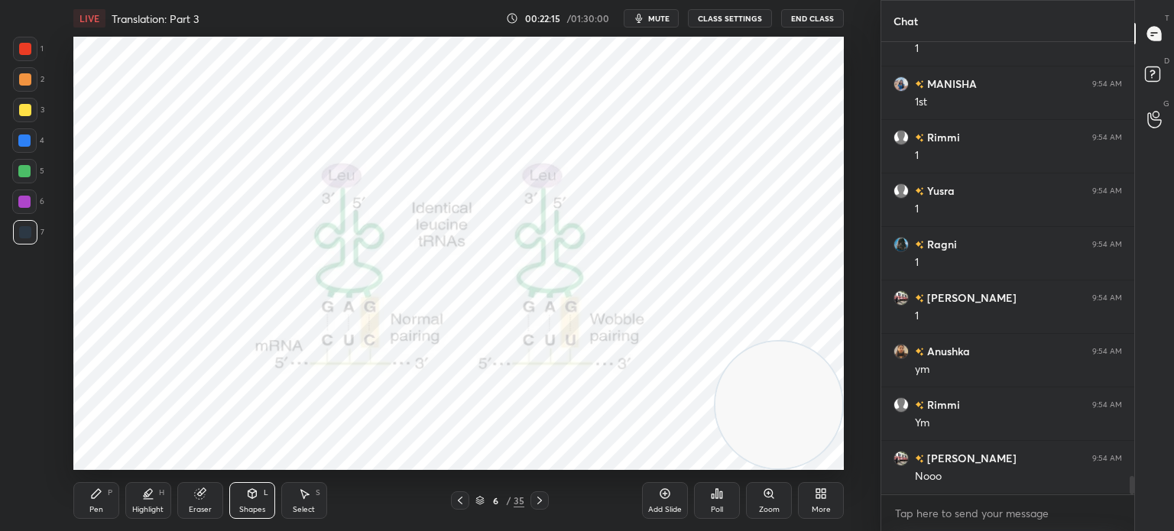
click at [101, 501] on div "Pen P" at bounding box center [96, 500] width 46 height 37
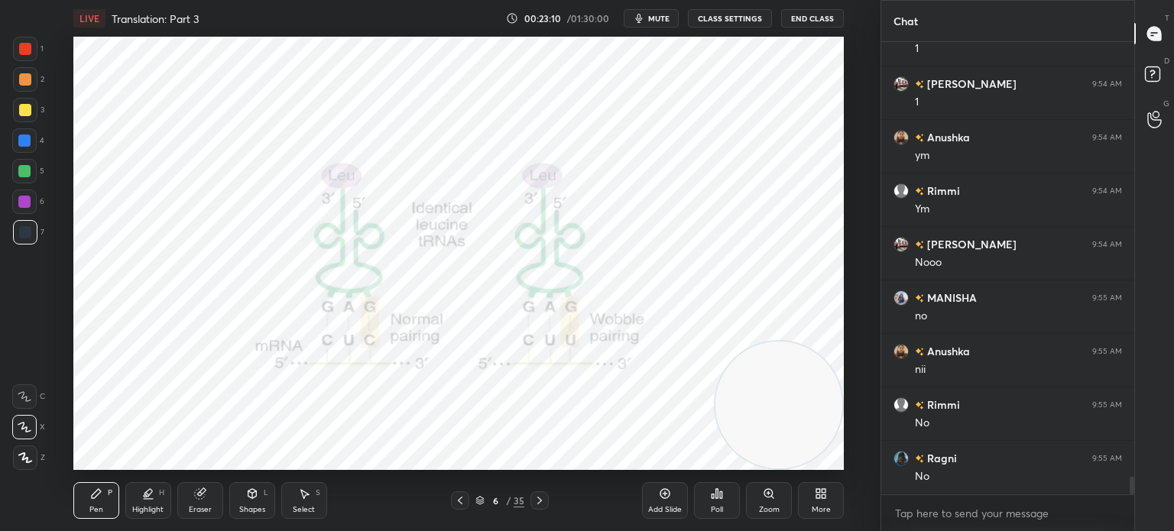
scroll to position [11040, 0]
click at [23, 61] on div "1" at bounding box center [28, 52] width 31 height 31
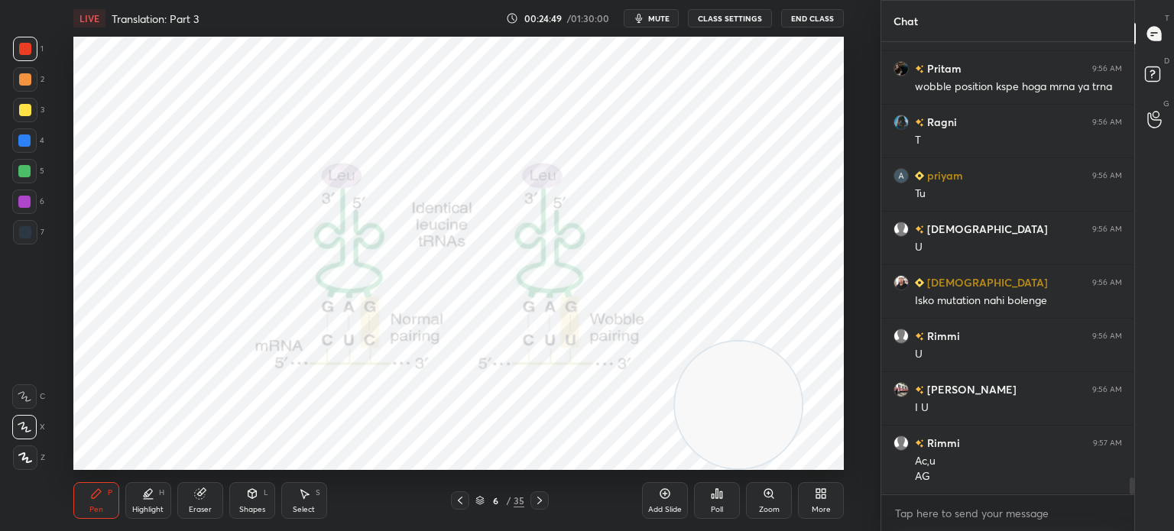
scroll to position [11858, 0]
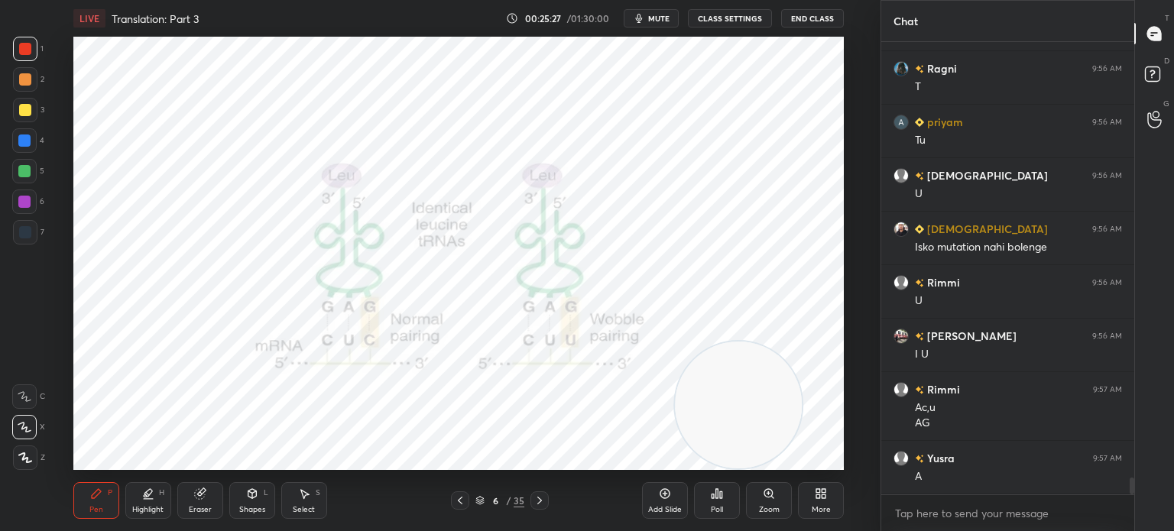
click at [666, 501] on div "Add Slide" at bounding box center [665, 500] width 46 height 37
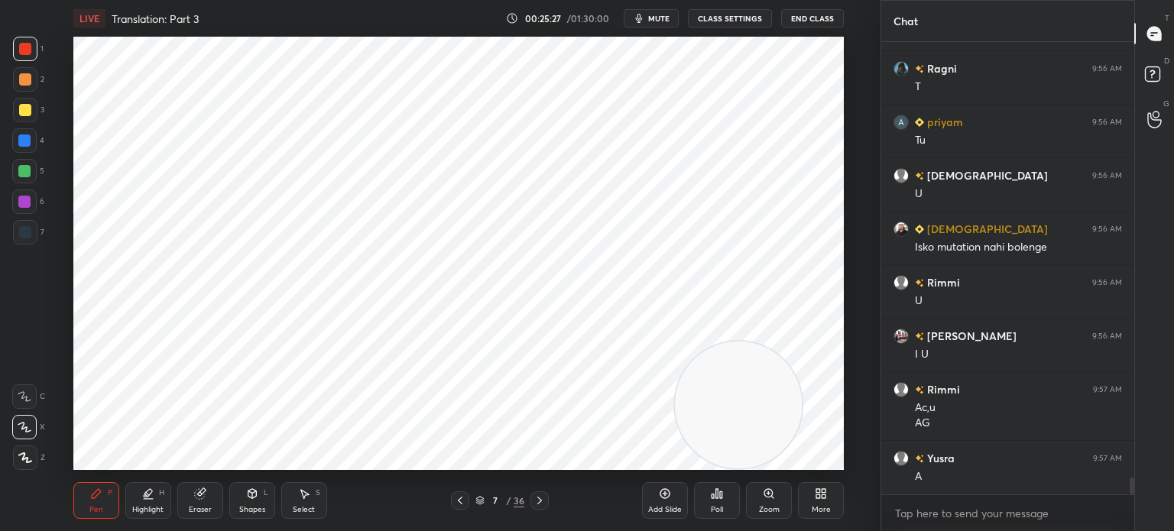
click at [276, 508] on div "Pen P Highlight H Eraser Shapes L Select S" at bounding box center [215, 500] width 284 height 37
click at [254, 503] on div "Shapes L" at bounding box center [252, 500] width 46 height 37
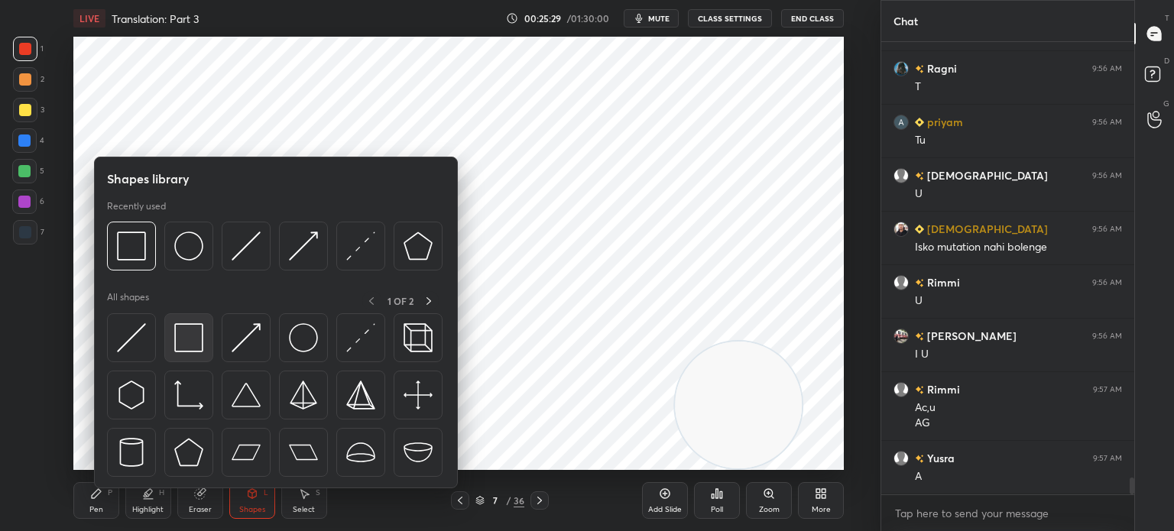
click at [186, 339] on img at bounding box center [188, 337] width 29 height 29
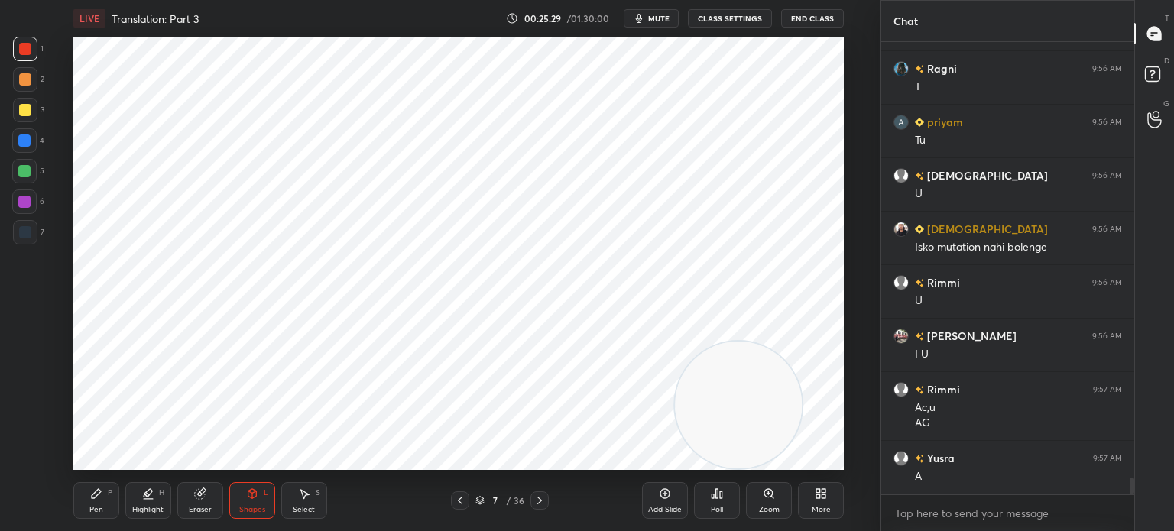
click at [27, 229] on div at bounding box center [25, 232] width 12 height 12
click at [253, 502] on div "Shapes L" at bounding box center [252, 500] width 46 height 37
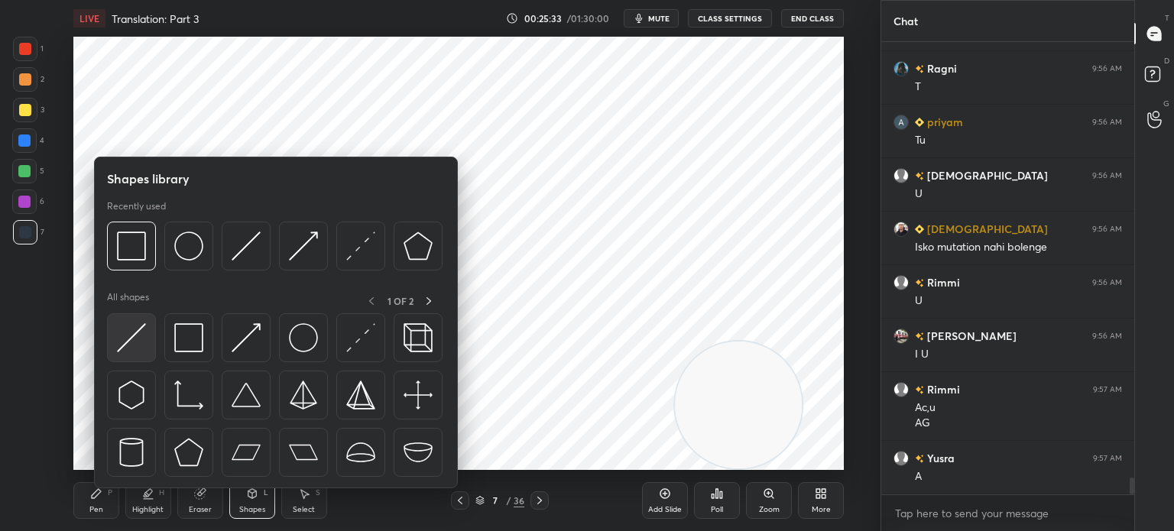
click at [141, 323] on img at bounding box center [131, 337] width 29 height 29
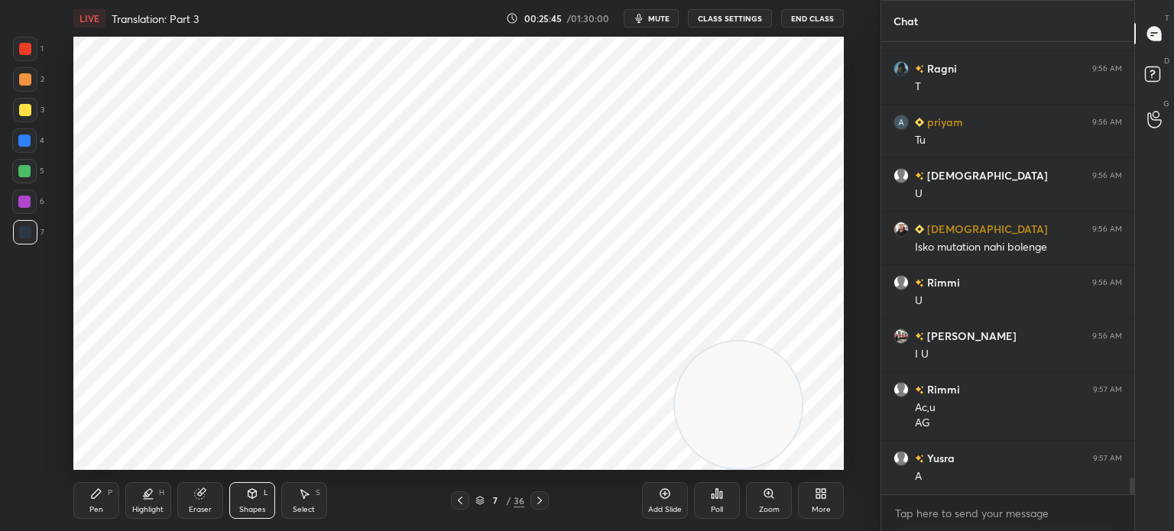
click at [316, 499] on div "Select S" at bounding box center [304, 500] width 46 height 37
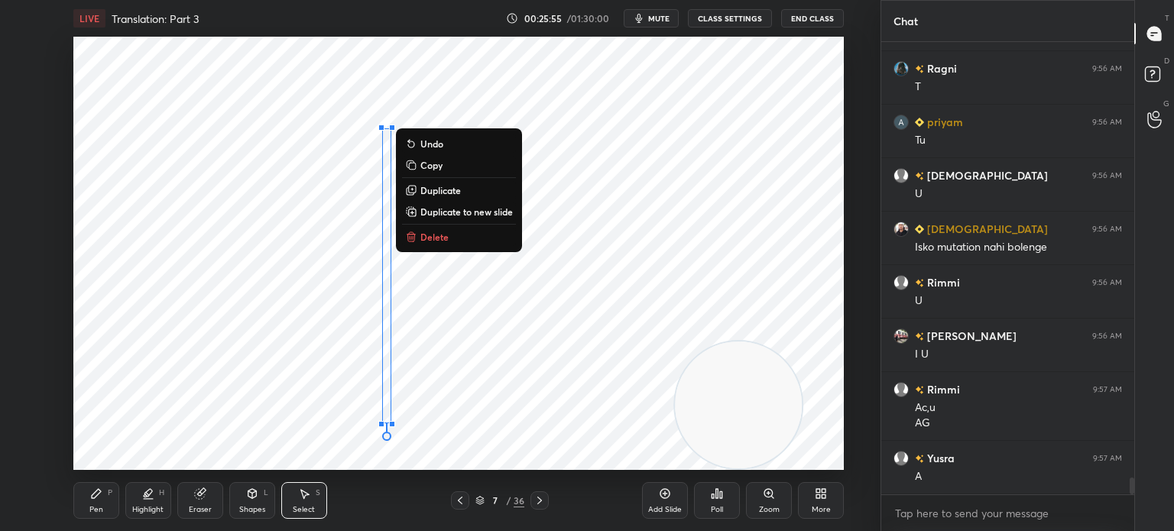
click at [243, 504] on div "Shapes L" at bounding box center [252, 500] width 46 height 37
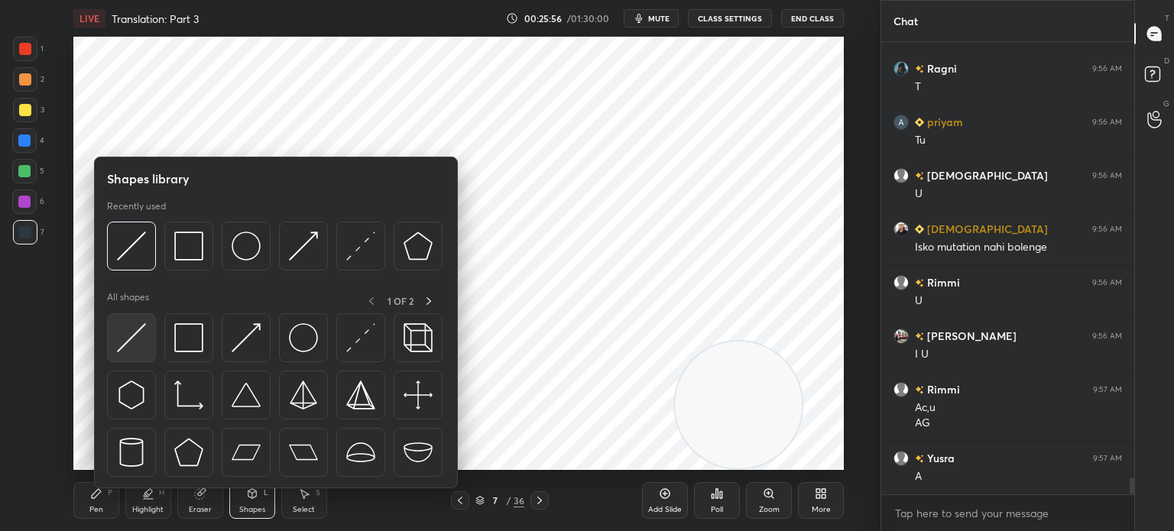
click at [133, 340] on img at bounding box center [131, 337] width 29 height 29
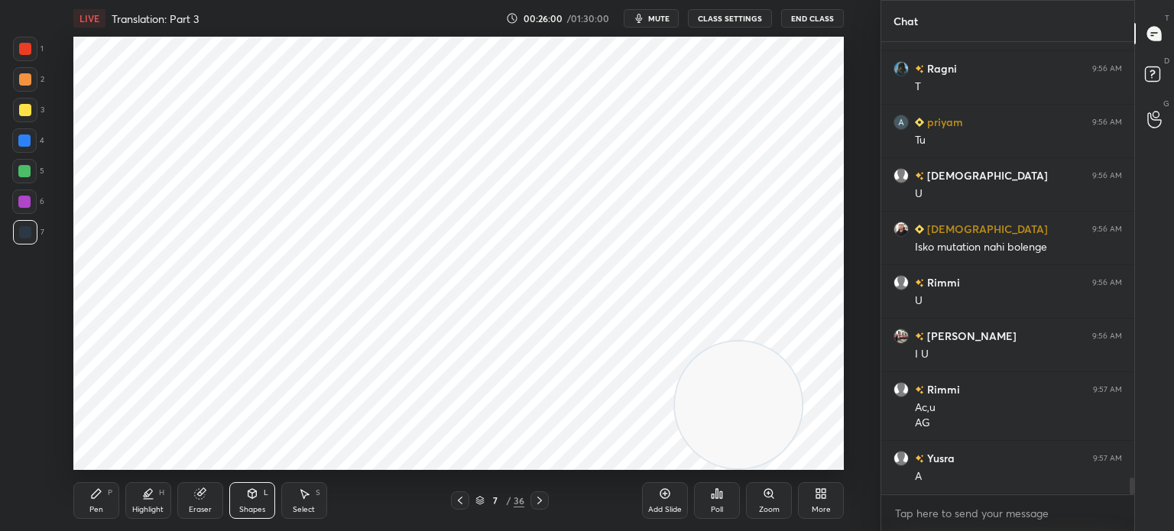
click at [90, 497] on icon at bounding box center [96, 494] width 12 height 12
click at [208, 501] on div "Eraser" at bounding box center [200, 500] width 46 height 37
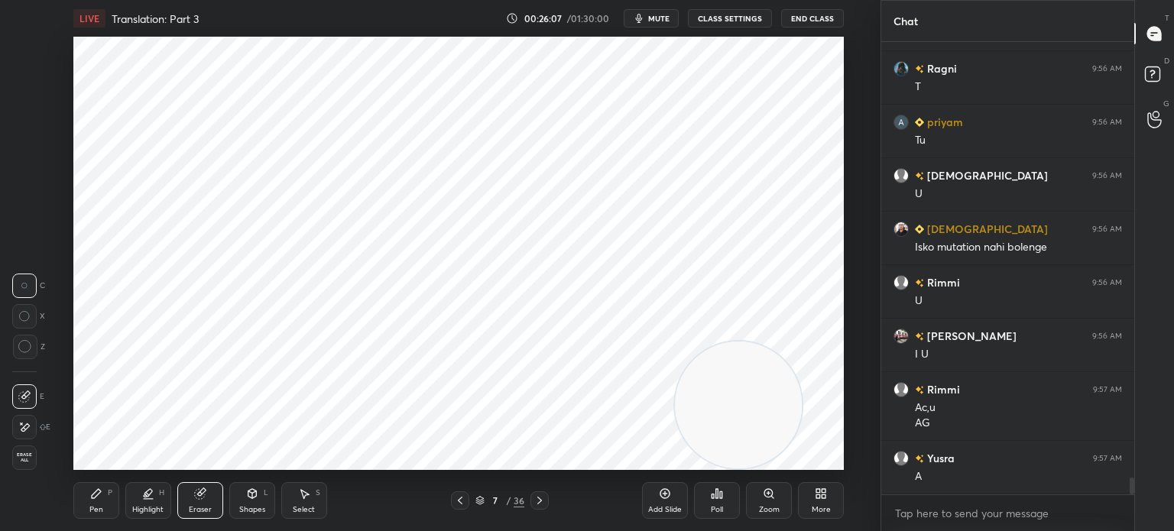
click at [104, 485] on div "Pen P" at bounding box center [96, 500] width 46 height 37
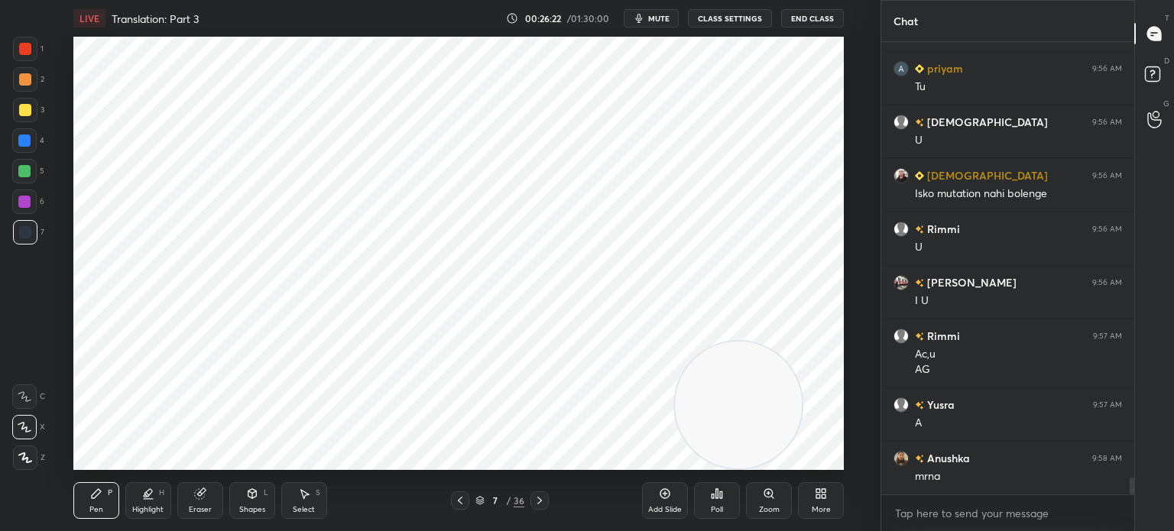
scroll to position [11965, 0]
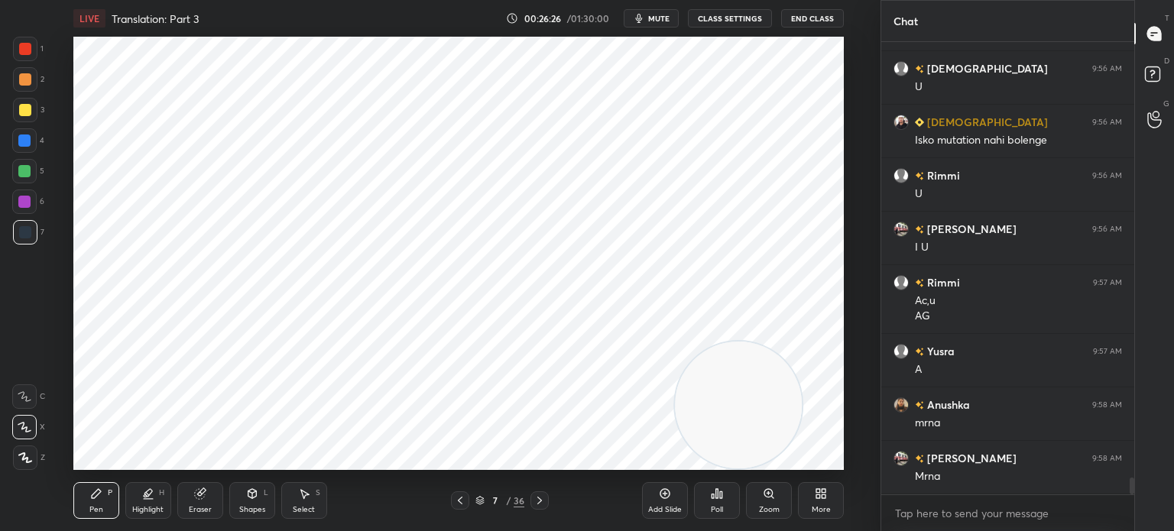
click at [33, 56] on div at bounding box center [25, 49] width 24 height 24
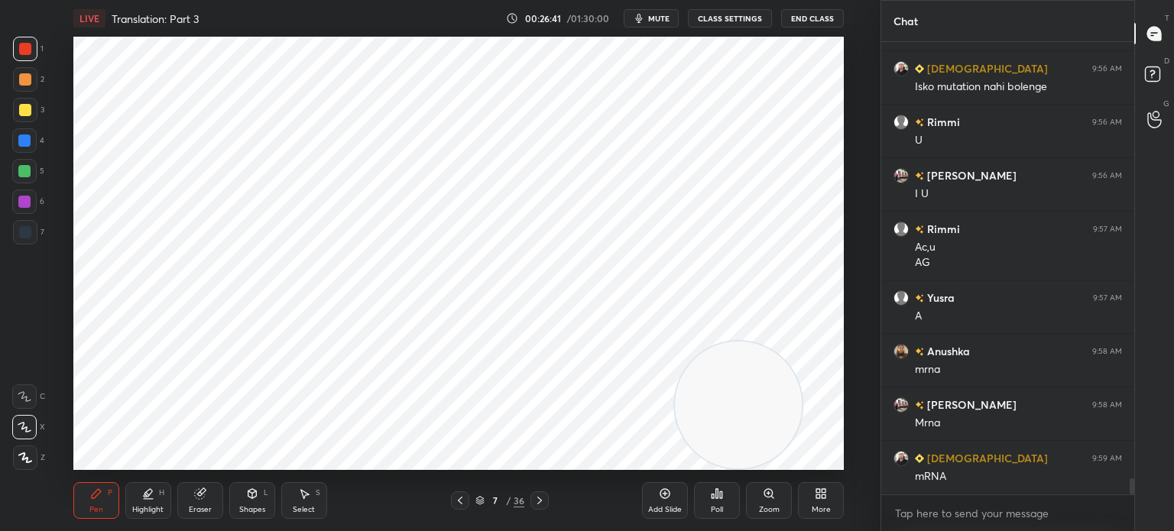
scroll to position [12072, 0]
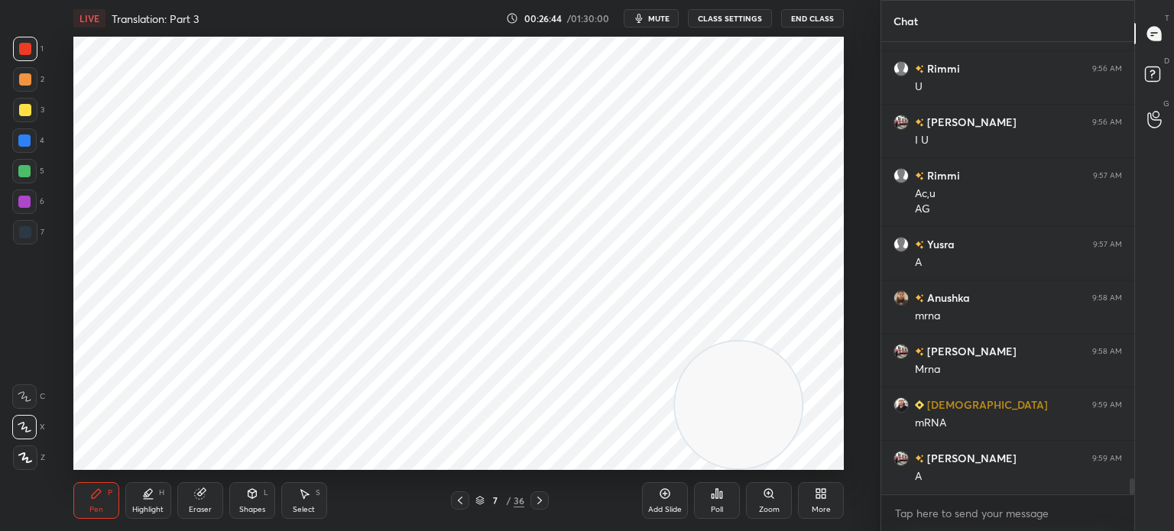
click at [46, 228] on div "1 2 3 4 5 6 7 C X Z C X Z E E Erase all H H" at bounding box center [24, 253] width 49 height 433
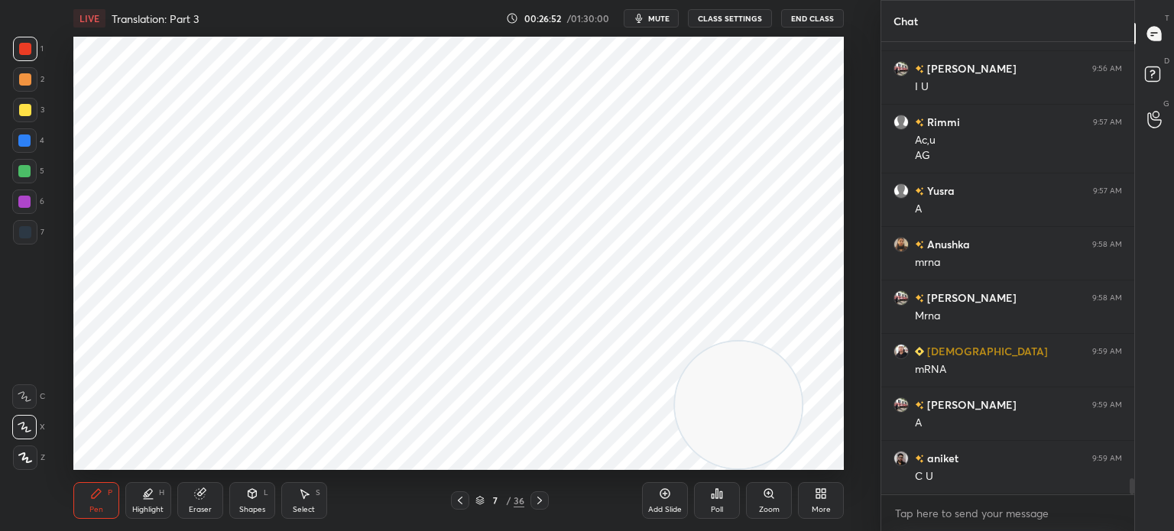
click at [21, 235] on div at bounding box center [25, 232] width 12 height 12
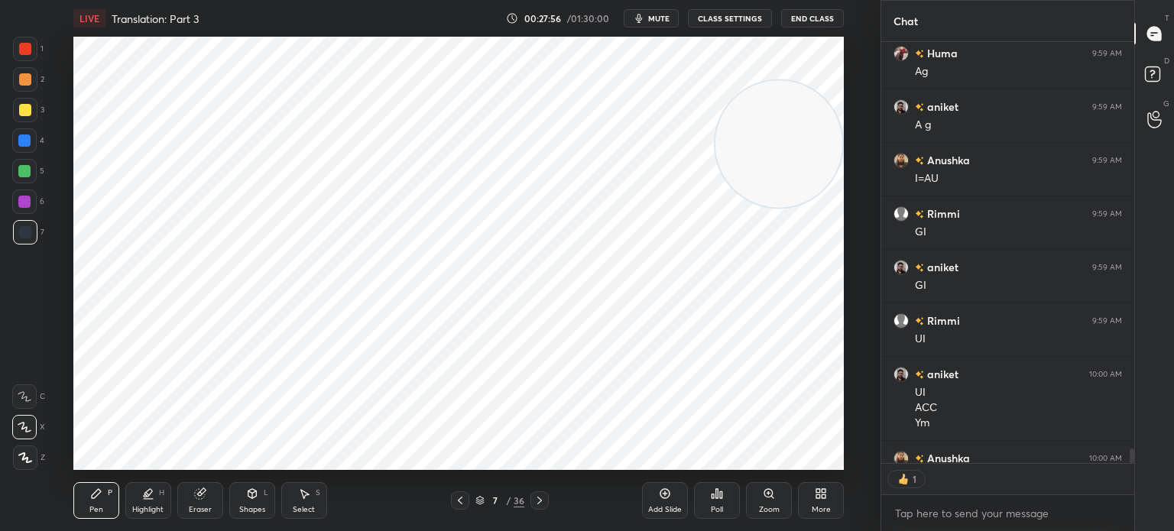
scroll to position [12775, 0]
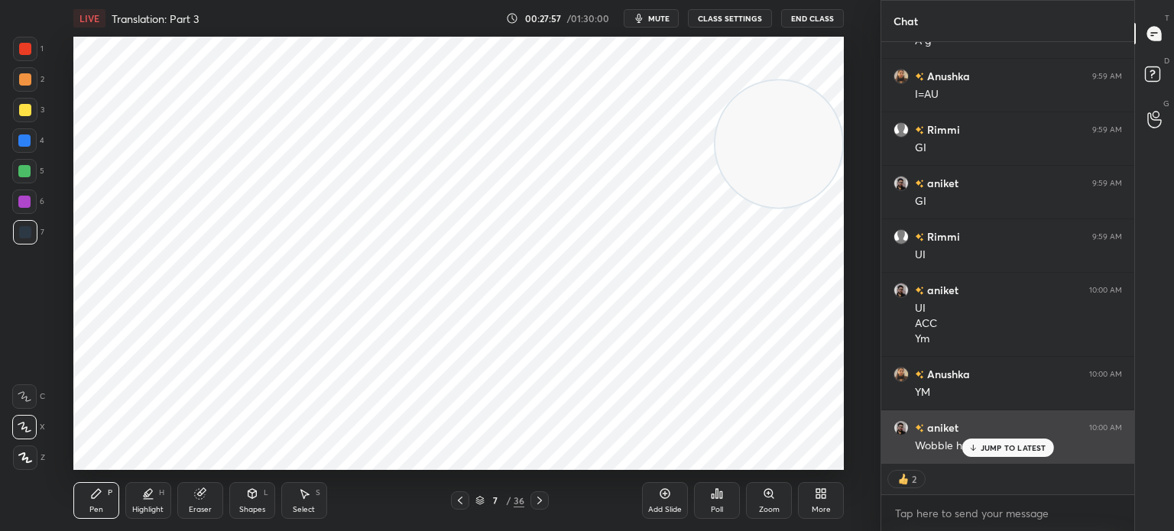
click at [997, 449] on p "JUMP TO LATEST" at bounding box center [1014, 447] width 66 height 9
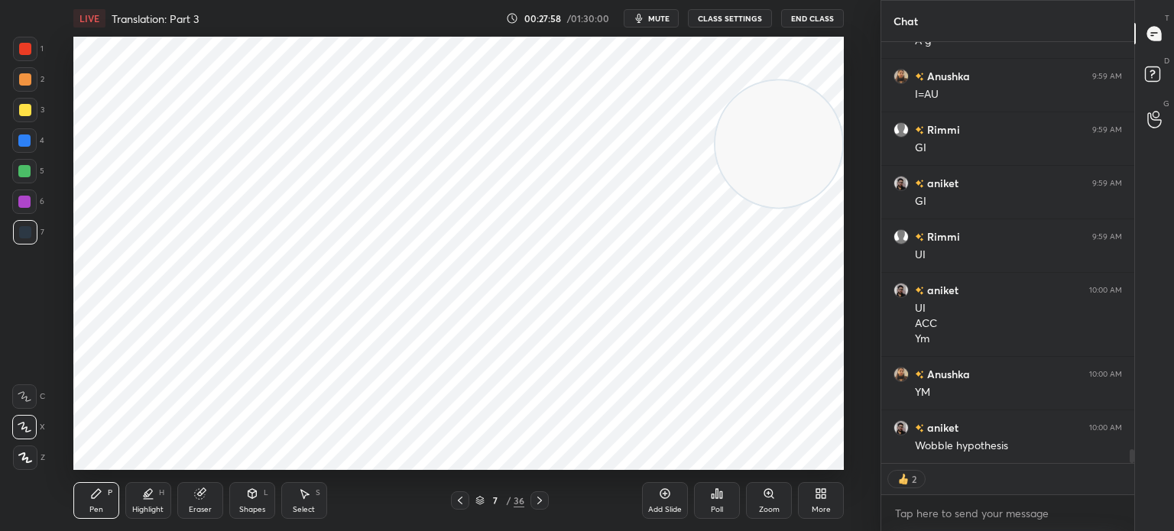
scroll to position [12829, 0]
click at [478, 503] on icon at bounding box center [479, 500] width 9 height 9
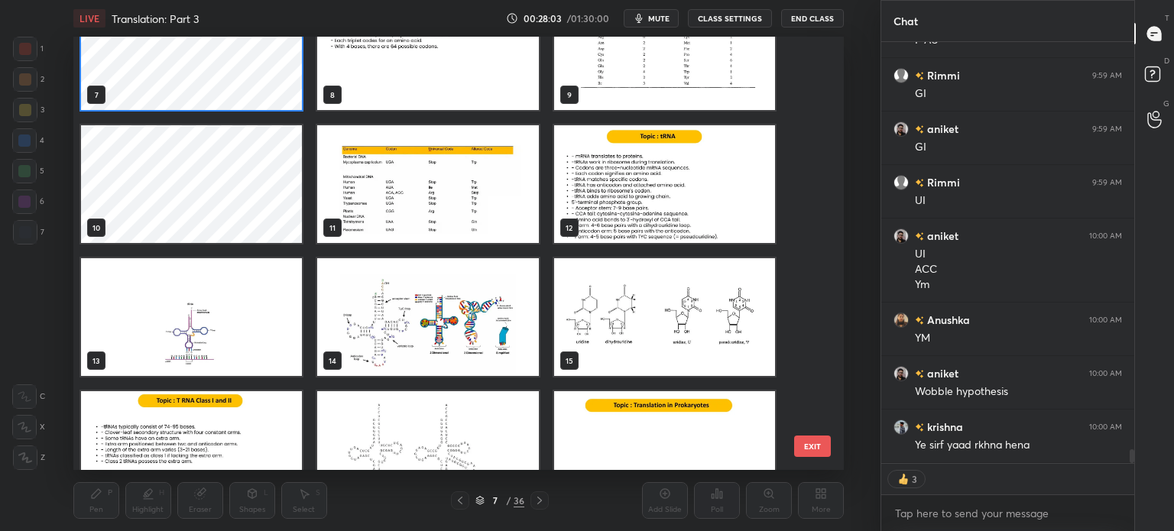
scroll to position [12882, 0]
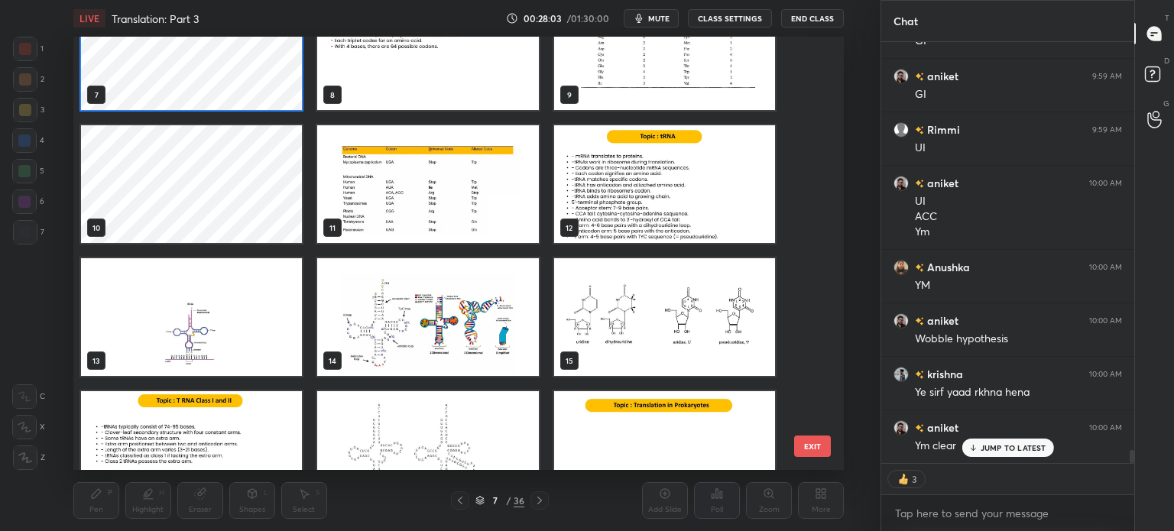
click at [437, 203] on img "grid" at bounding box center [427, 184] width 221 height 118
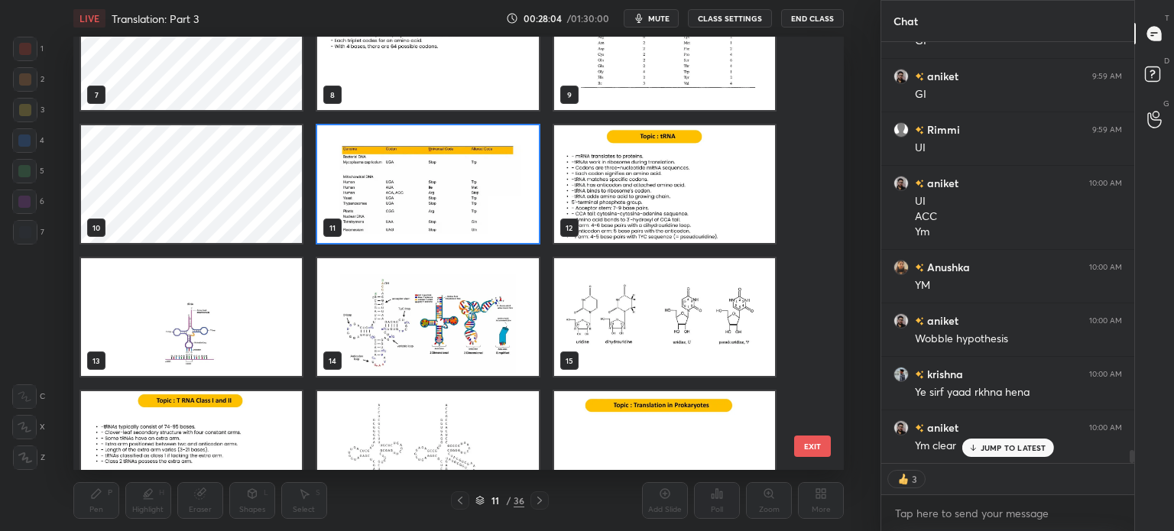
click at [443, 203] on img "grid" at bounding box center [427, 184] width 221 height 118
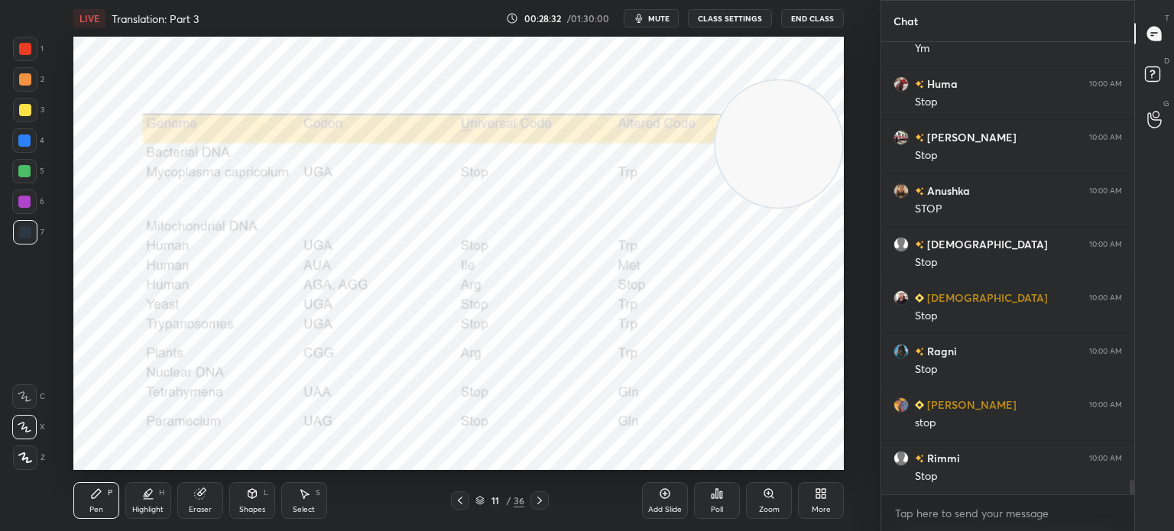
scroll to position [13387, 0]
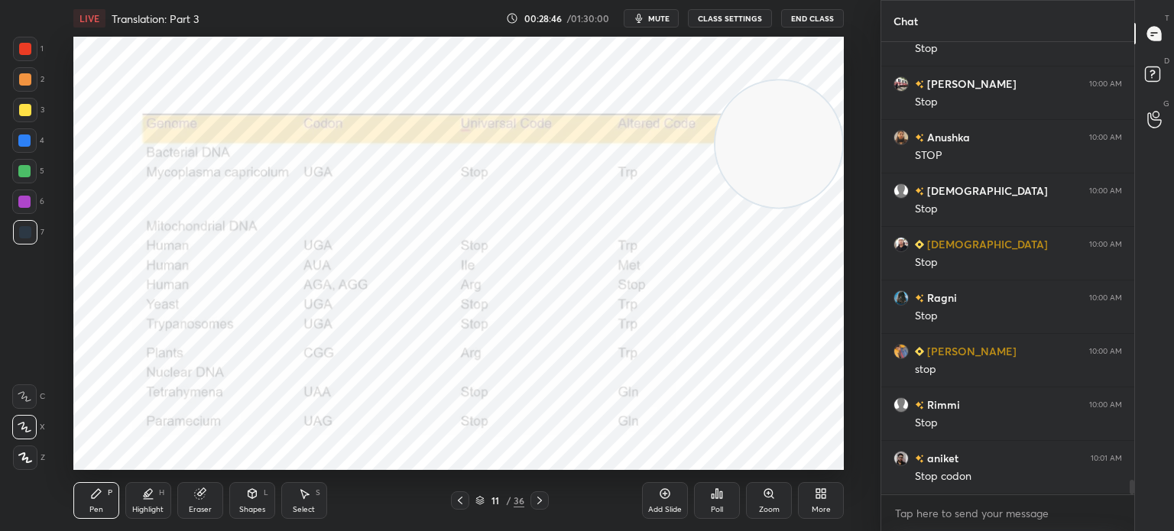
click at [250, 511] on div "Shapes" at bounding box center [252, 510] width 26 height 8
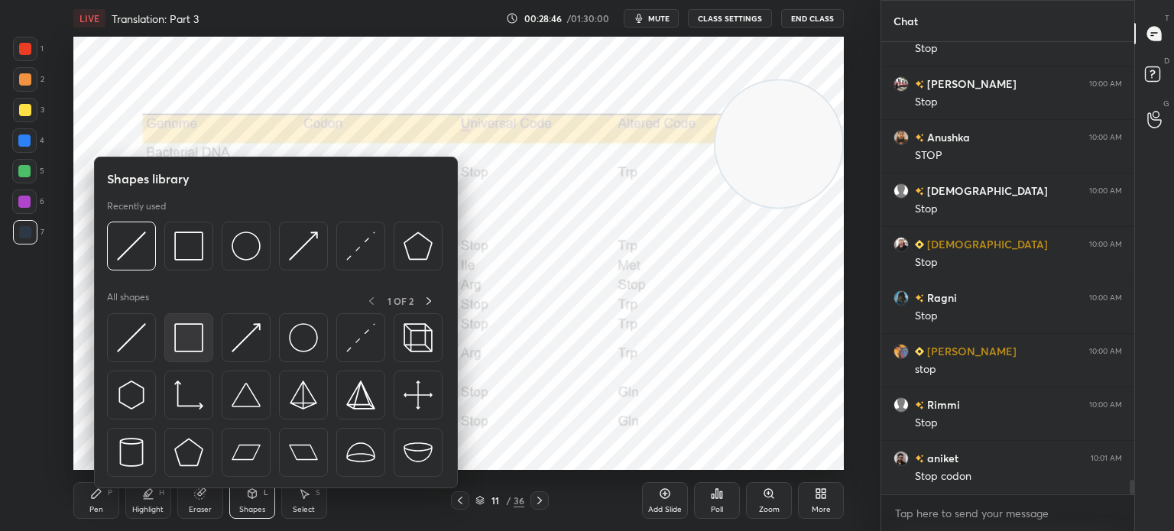
click at [188, 346] on img at bounding box center [188, 337] width 29 height 29
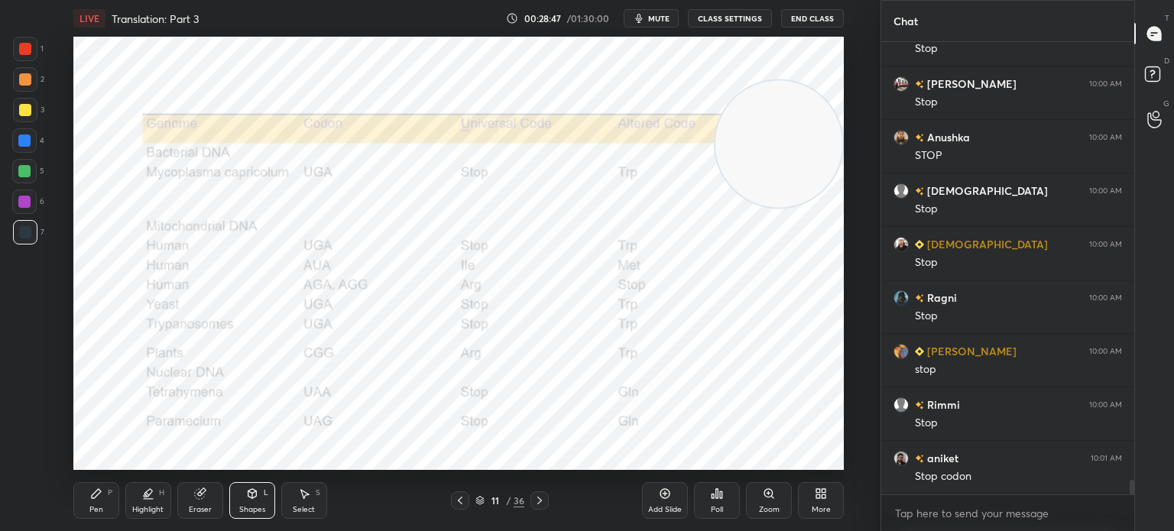
click at [22, 44] on div at bounding box center [25, 49] width 12 height 12
click at [108, 503] on div "Pen P" at bounding box center [96, 500] width 46 height 37
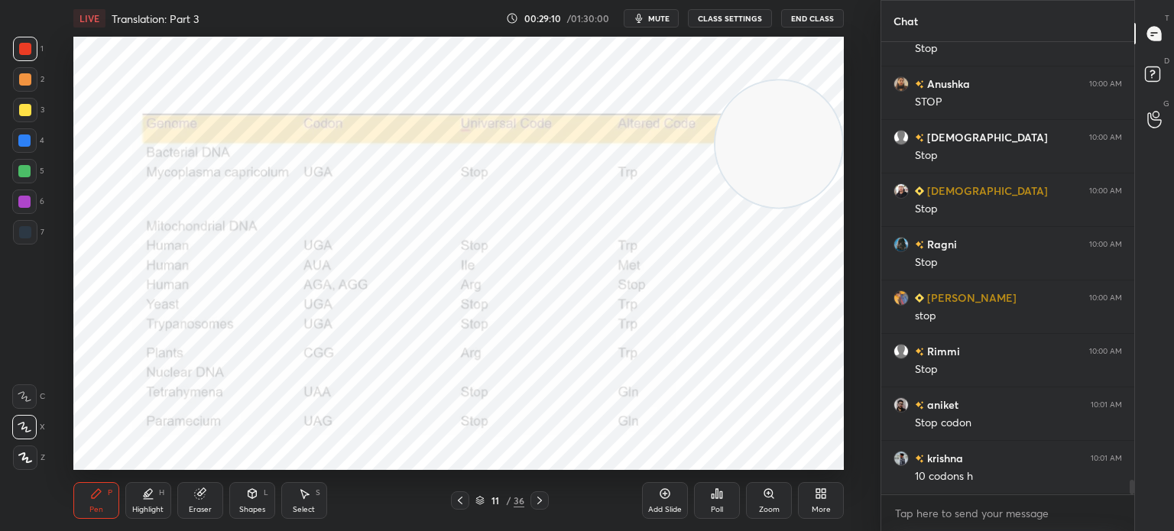
click at [257, 500] on icon at bounding box center [252, 494] width 12 height 12
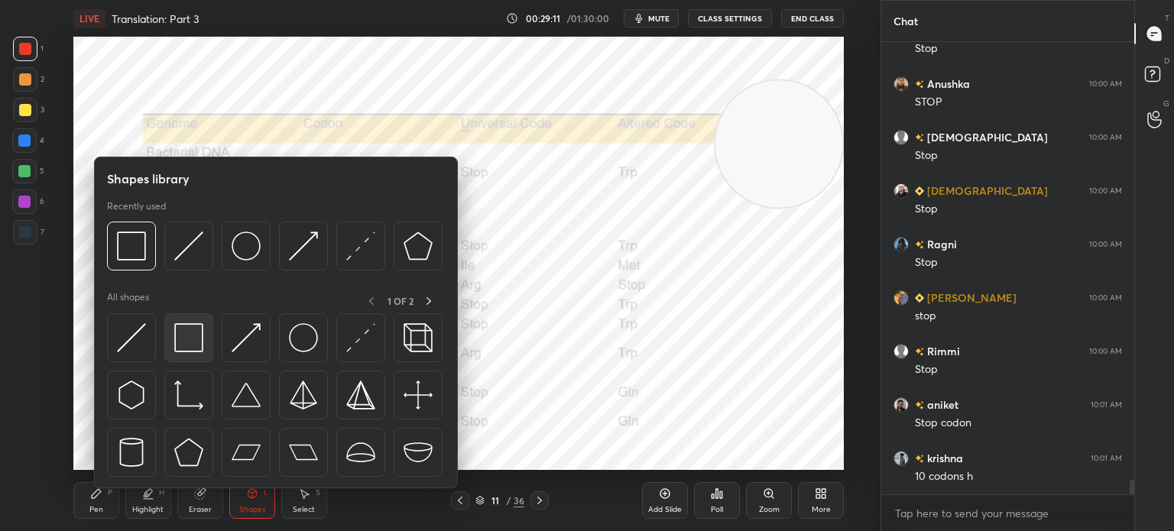
click at [205, 348] on div at bounding box center [188, 337] width 49 height 49
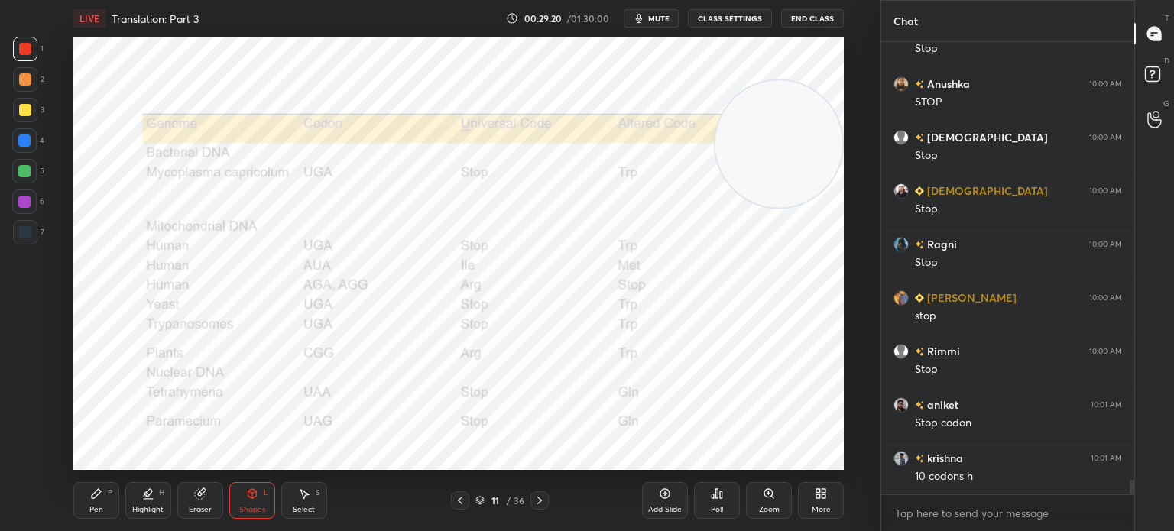
click at [83, 503] on div "Pen P" at bounding box center [96, 500] width 46 height 37
click at [656, 506] on div "Add Slide" at bounding box center [665, 510] width 34 height 8
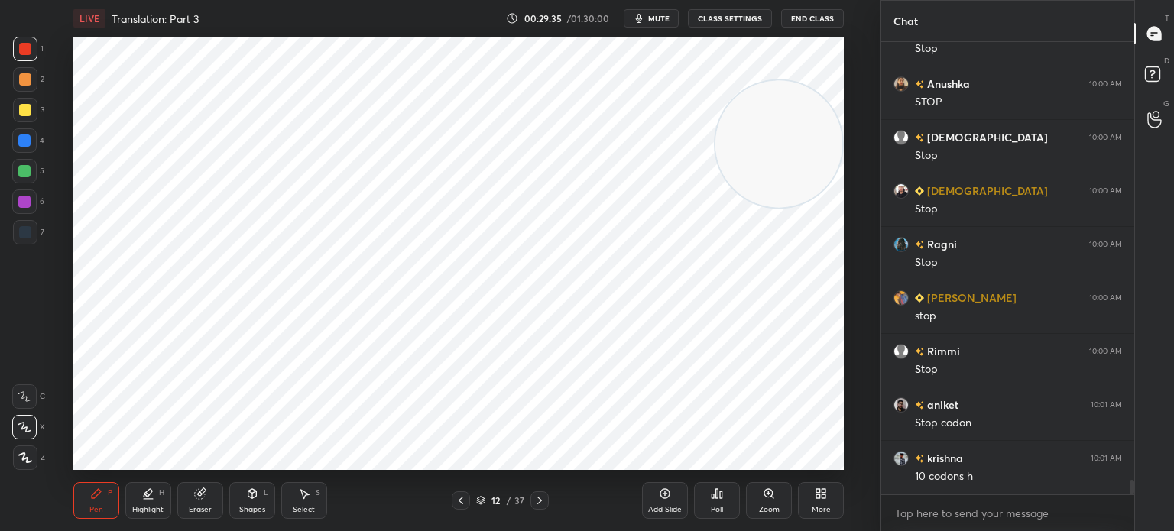
click at [26, 242] on div at bounding box center [25, 232] width 24 height 24
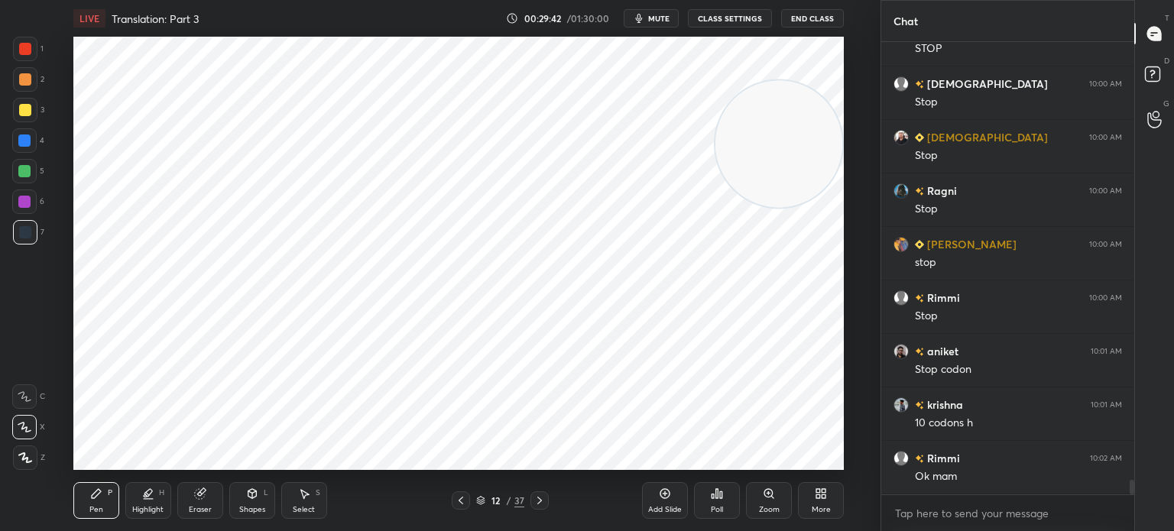
click at [36, 61] on div "1" at bounding box center [28, 52] width 31 height 31
click at [37, 231] on div at bounding box center [25, 232] width 24 height 24
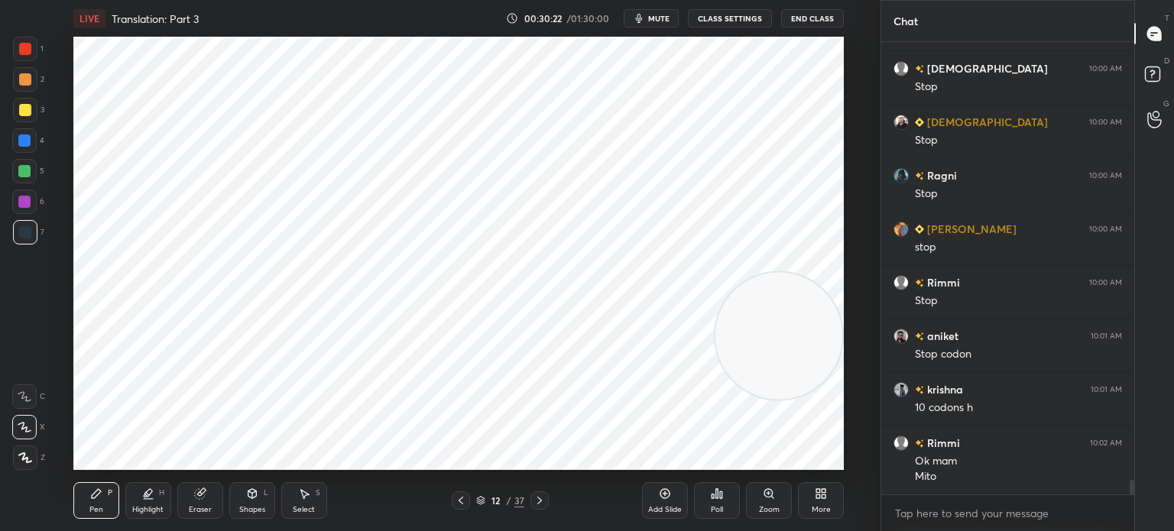
click at [459, 502] on icon at bounding box center [461, 500] width 12 height 12
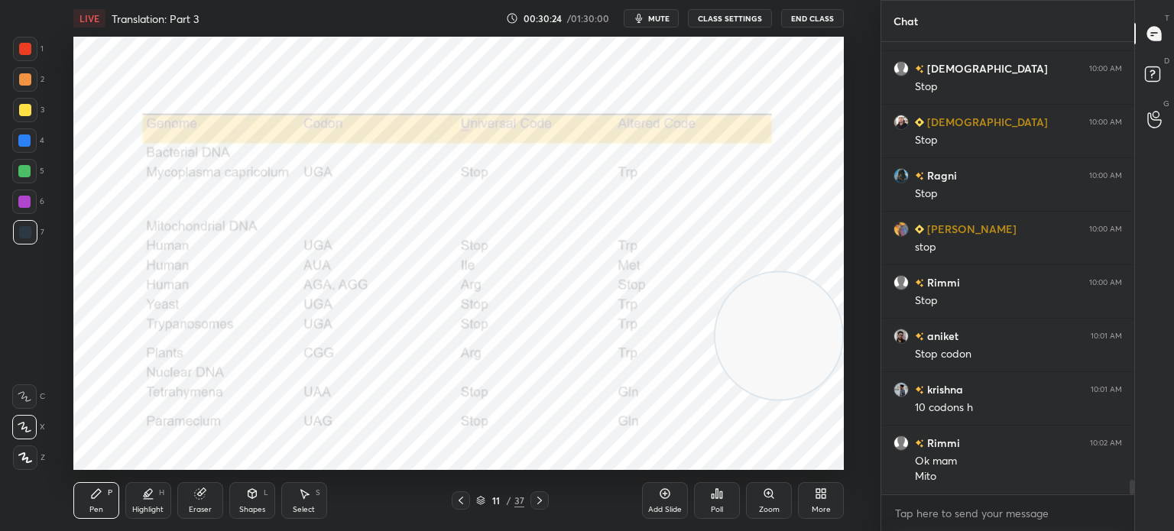
click at [152, 509] on div "Highlight" at bounding box center [147, 510] width 31 height 8
click at [28, 46] on div at bounding box center [25, 49] width 12 height 12
click at [34, 108] on div at bounding box center [25, 110] width 24 height 24
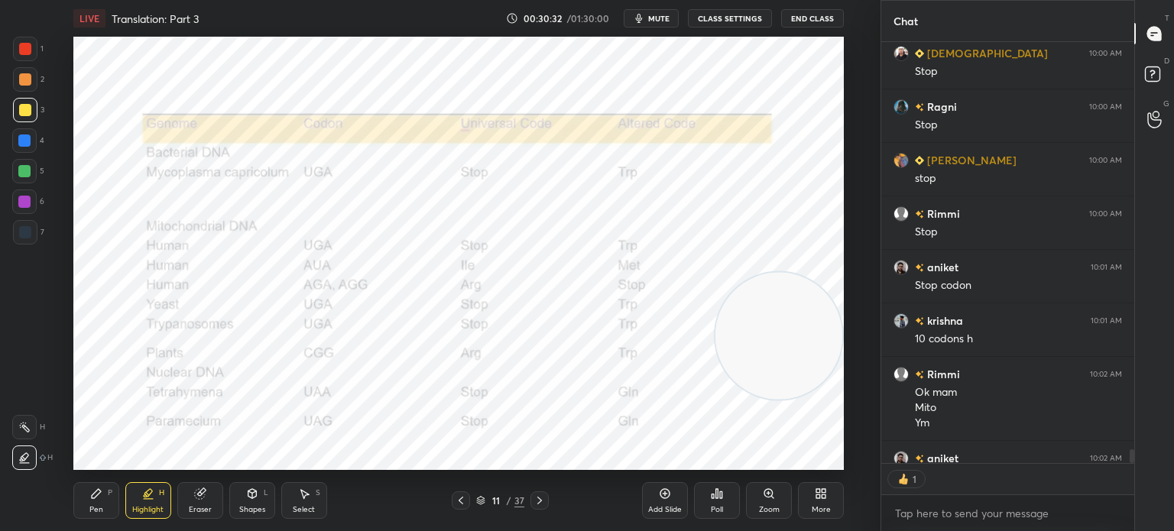
scroll to position [417, 248]
click at [76, 511] on div "Pen P" at bounding box center [96, 500] width 46 height 37
click at [157, 498] on div "Highlight H" at bounding box center [148, 500] width 46 height 37
click at [20, 163] on div at bounding box center [24, 171] width 24 height 24
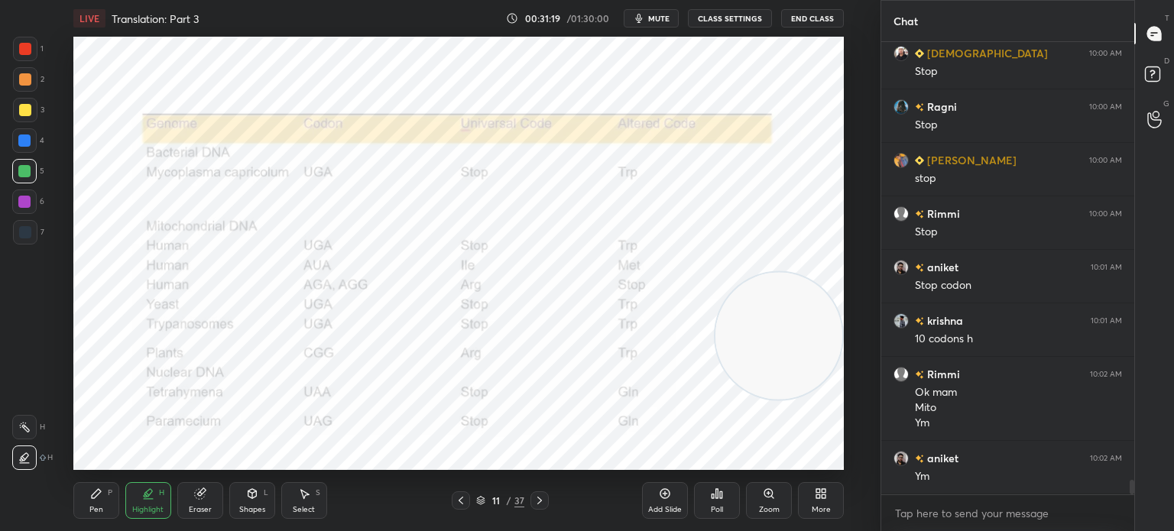
click at [541, 504] on icon at bounding box center [539, 500] width 12 height 12
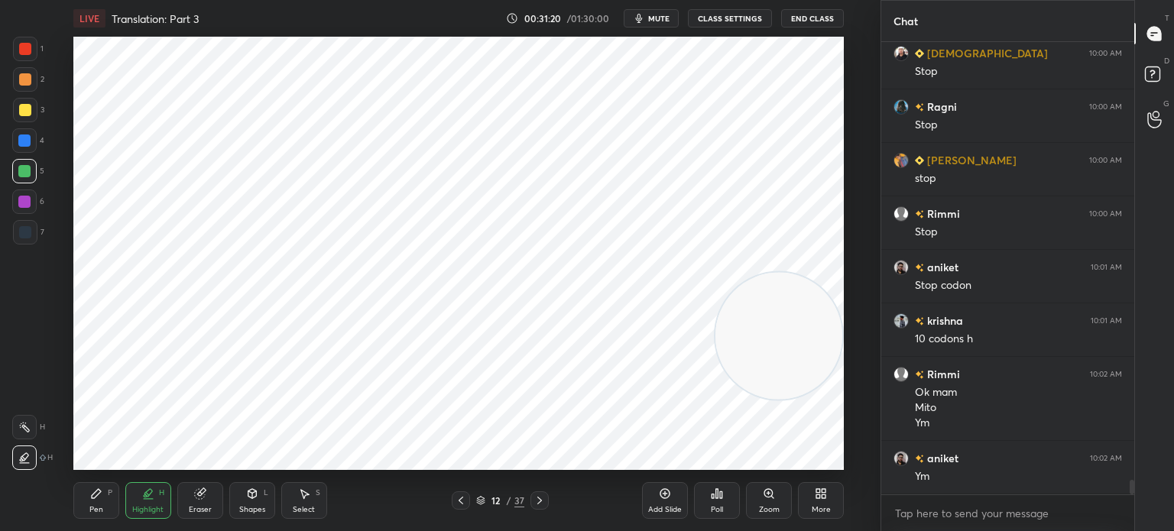
click at [96, 496] on icon at bounding box center [96, 493] width 9 height 9
click at [23, 243] on div at bounding box center [25, 232] width 24 height 24
click at [24, 47] on div at bounding box center [25, 49] width 12 height 12
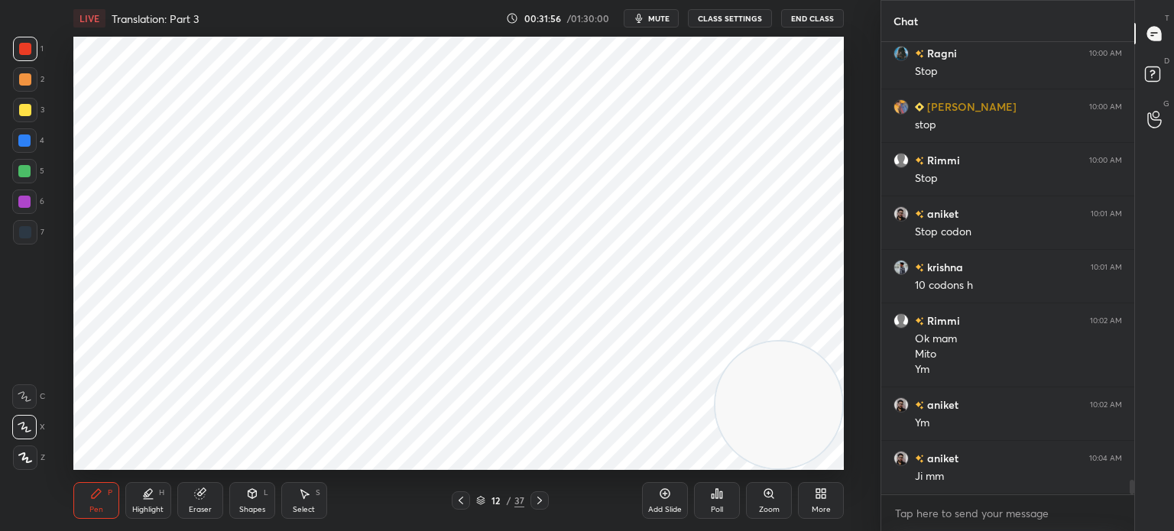
click at [312, 504] on div "Select S" at bounding box center [304, 500] width 46 height 37
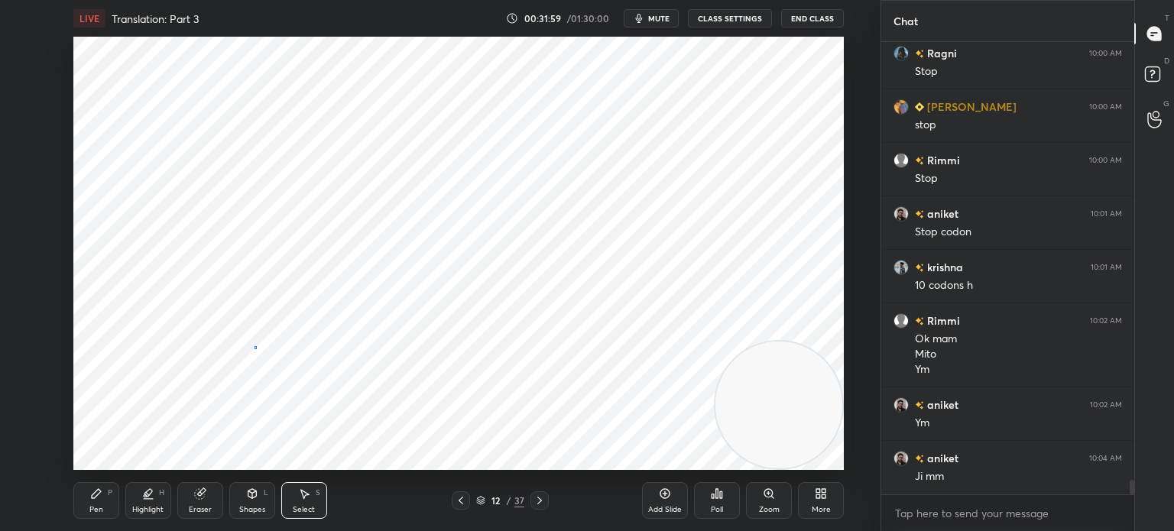
click at [255, 348] on div "0 ° Undo Copy Duplicate Duplicate to new slide Delete" at bounding box center [458, 253] width 770 height 433
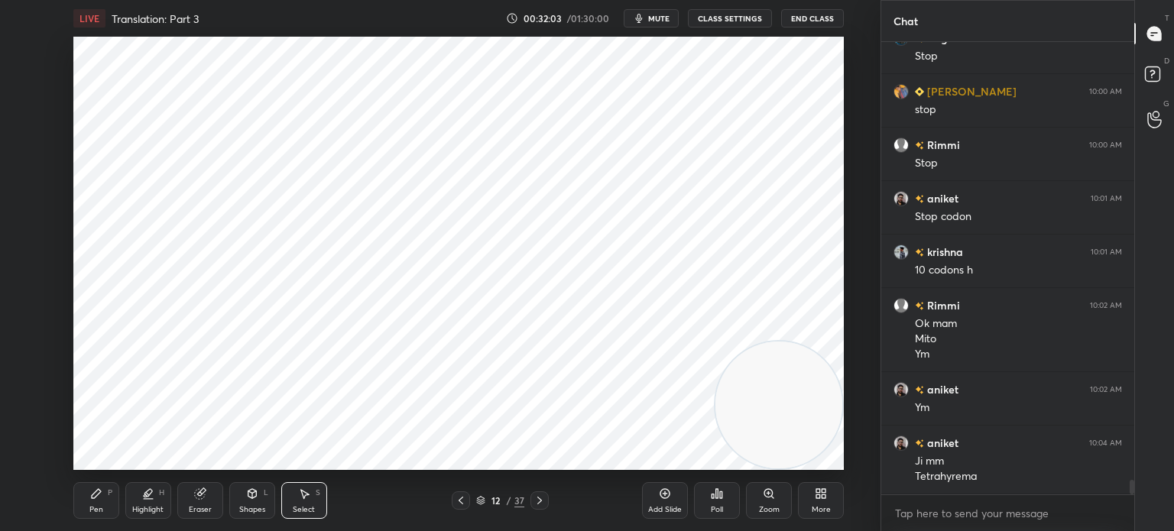
click at [466, 504] on icon at bounding box center [461, 500] width 12 height 12
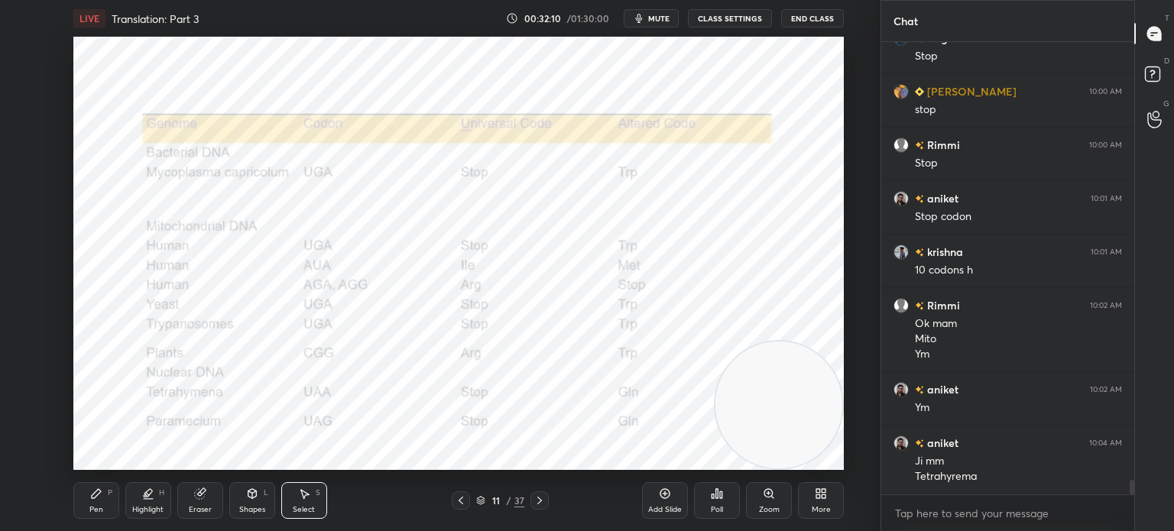
click at [89, 498] on div "Pen P" at bounding box center [96, 500] width 46 height 37
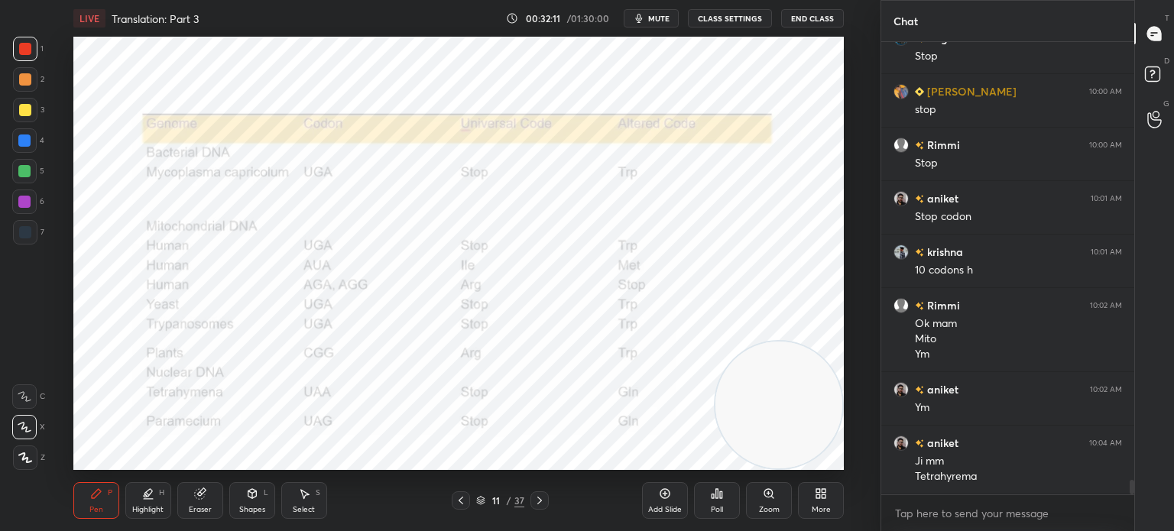
click at [28, 201] on div at bounding box center [24, 202] width 12 height 12
click at [132, 513] on div "Highlight" at bounding box center [147, 510] width 31 height 8
click at [544, 500] on icon at bounding box center [539, 500] width 12 height 12
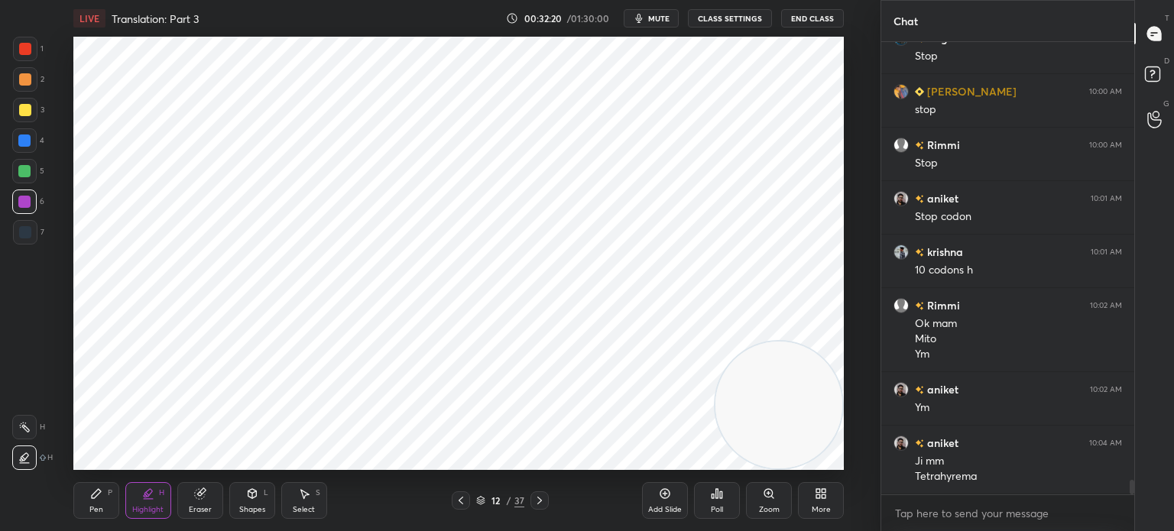
click at [88, 494] on div "Pen P" at bounding box center [96, 500] width 46 height 37
click at [466, 500] on icon at bounding box center [461, 500] width 12 height 12
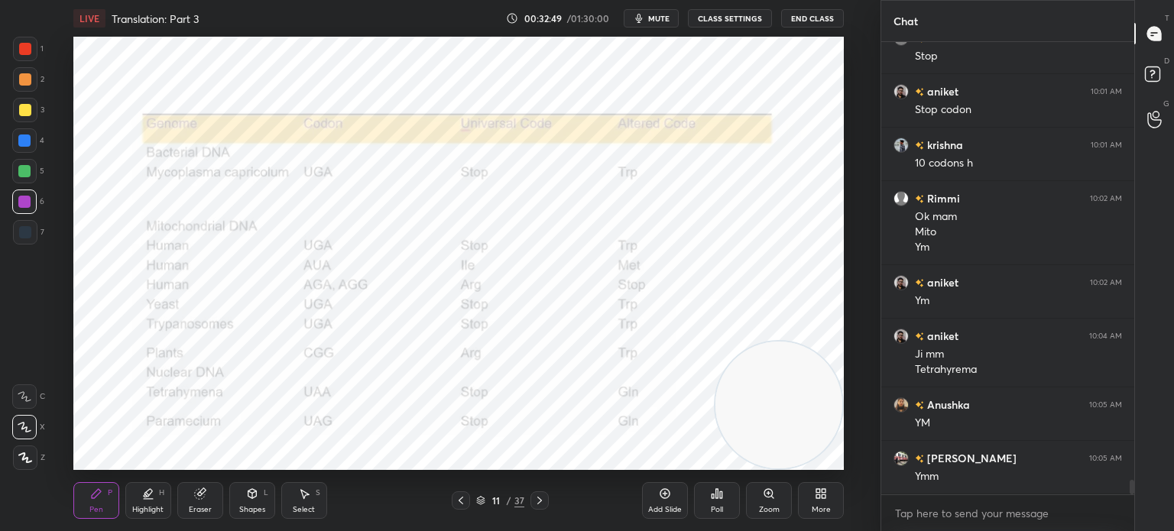
scroll to position [13807, 0]
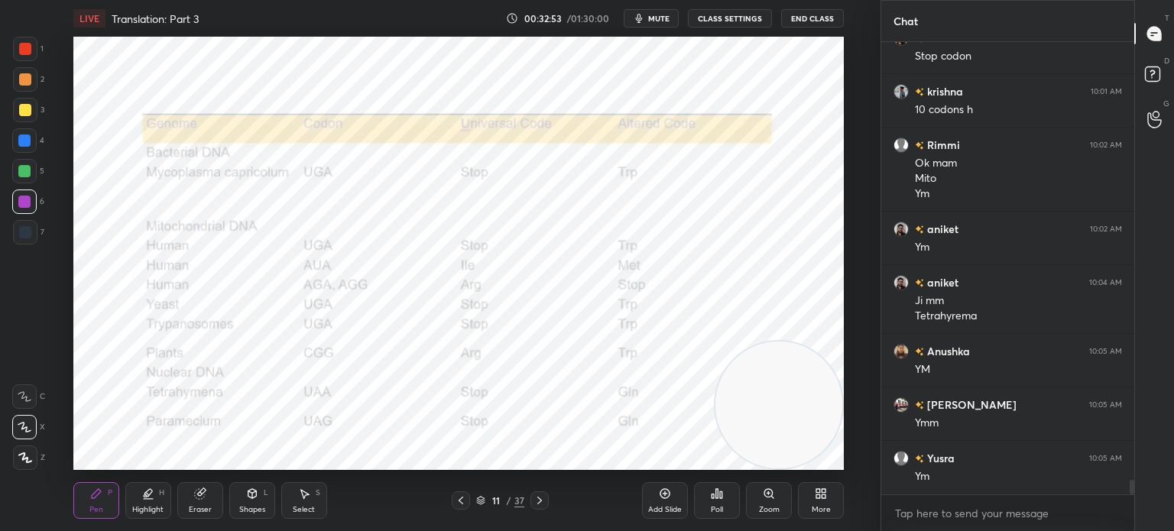
click at [544, 501] on icon at bounding box center [539, 500] width 12 height 12
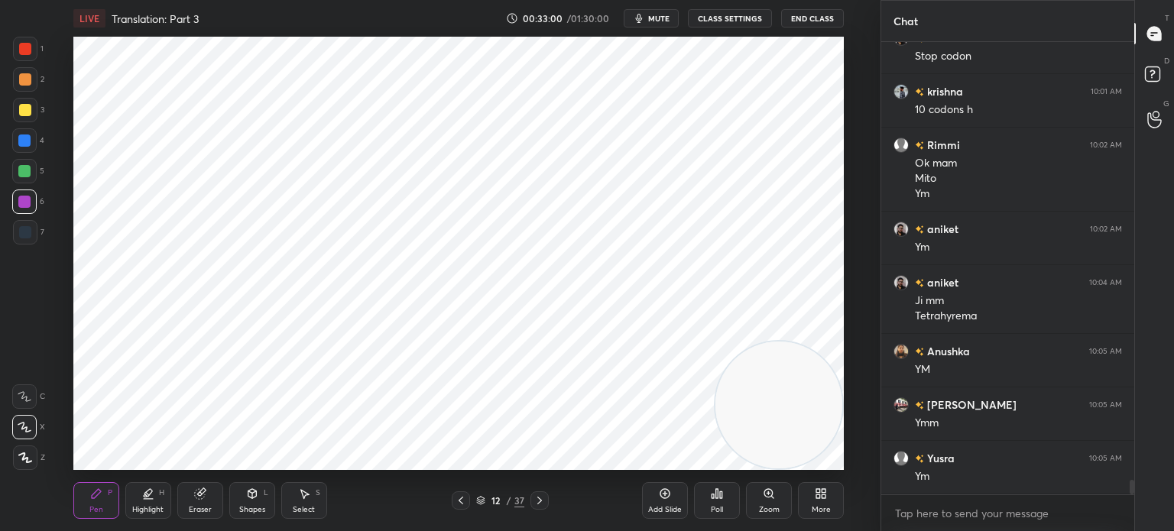
click at [459, 504] on icon at bounding box center [461, 500] width 12 height 12
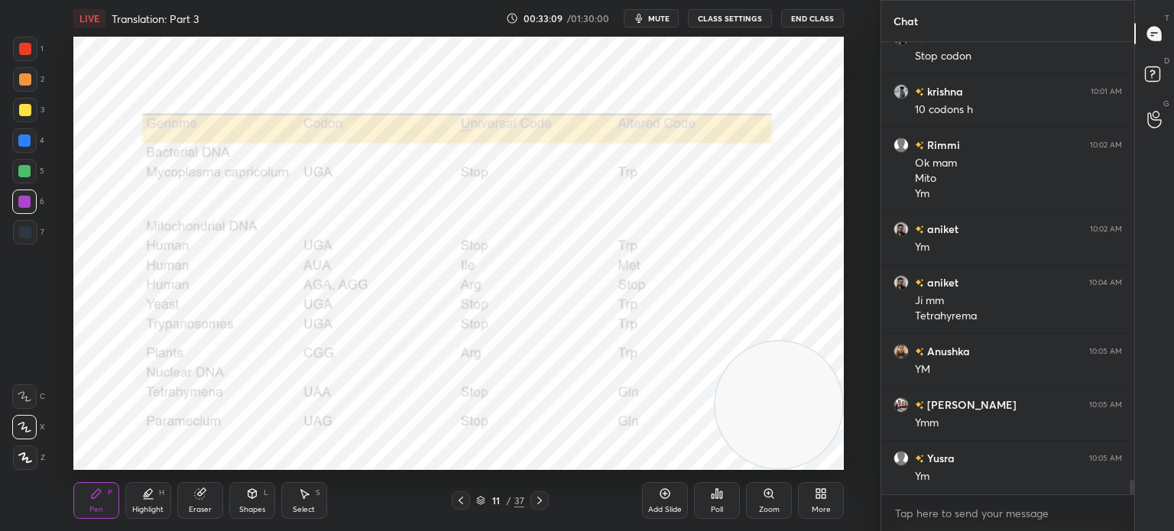
click at [541, 499] on icon at bounding box center [539, 500] width 12 height 12
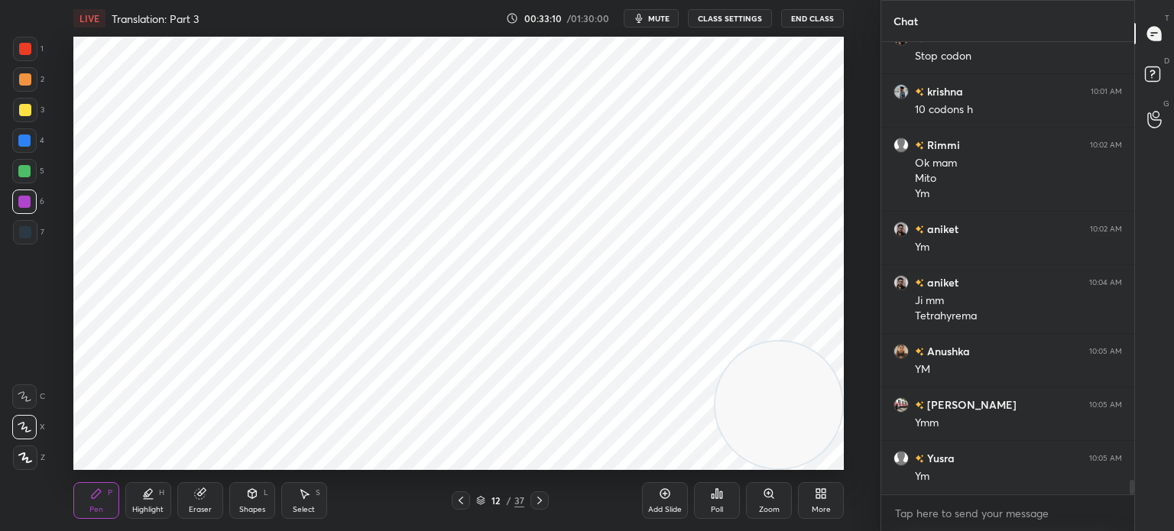
click at [22, 233] on div at bounding box center [25, 232] width 12 height 12
click at [664, 497] on icon at bounding box center [665, 494] width 12 height 12
click at [293, 499] on div "Select S" at bounding box center [304, 500] width 46 height 37
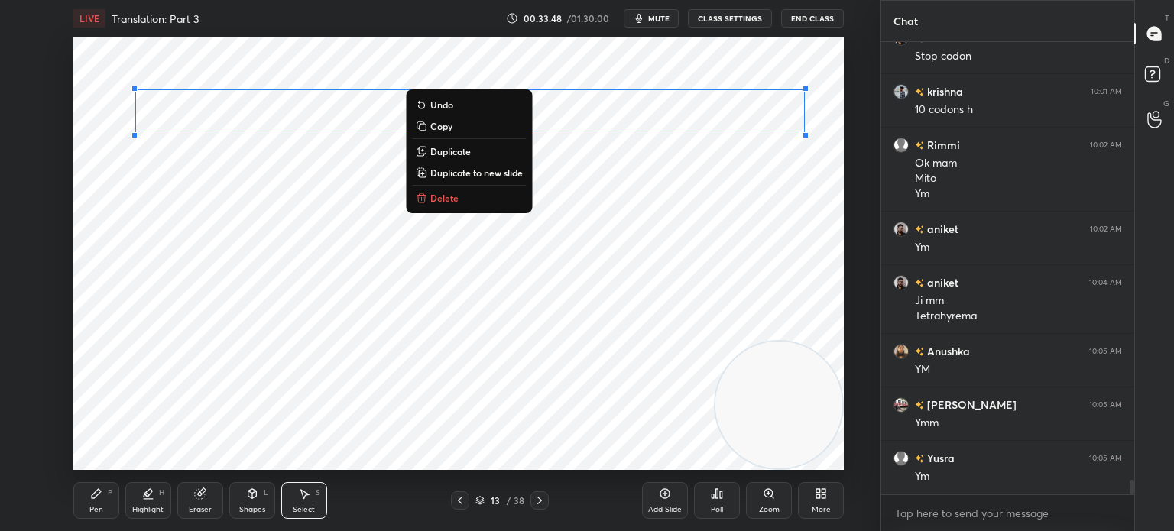
click at [621, 158] on div "0 ° Undo Copy Duplicate Duplicate to new slide Delete" at bounding box center [458, 253] width 770 height 433
click at [326, 271] on div "0 ° Undo Copy Duplicate Duplicate to new slide Delete" at bounding box center [458, 253] width 770 height 433
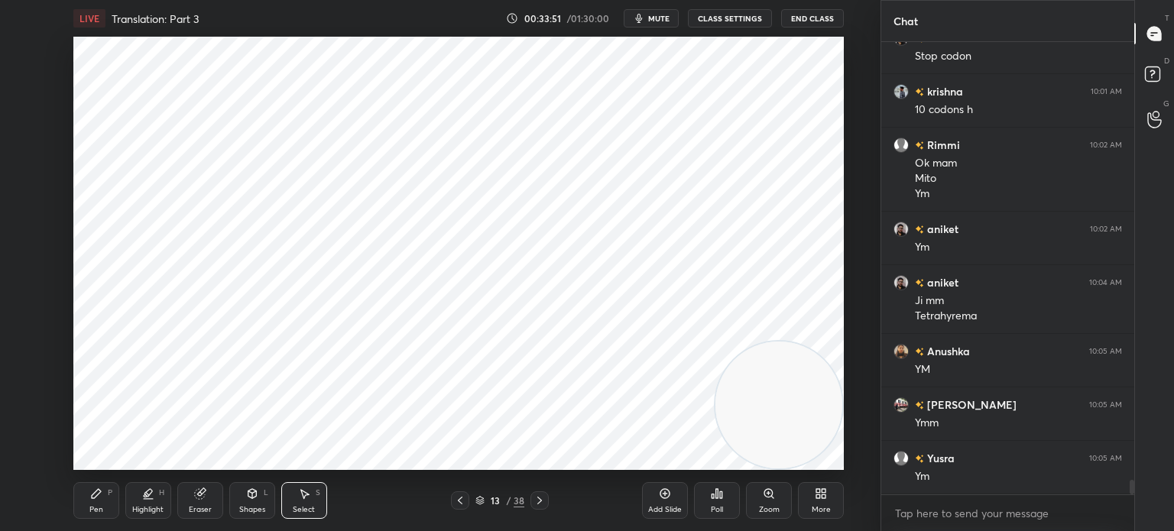
scroll to position [13860, 0]
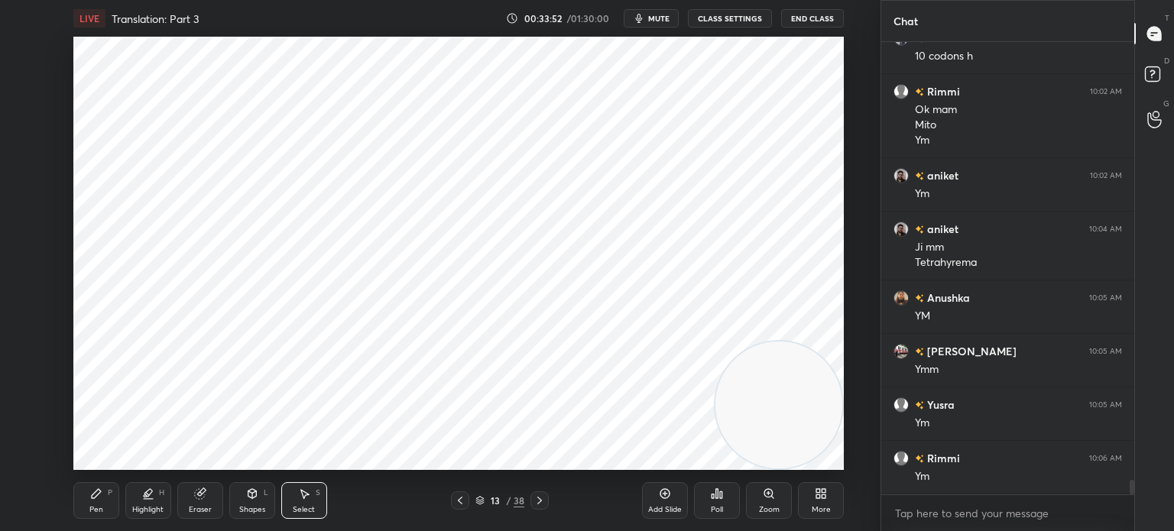
click at [312, 484] on div "Select S" at bounding box center [304, 500] width 46 height 37
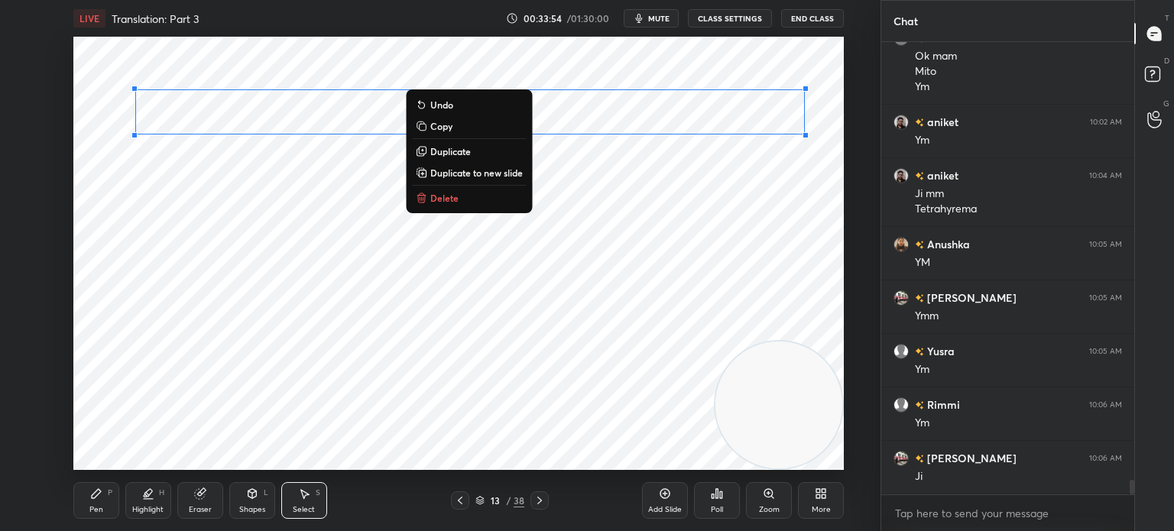
scroll to position [13967, 0]
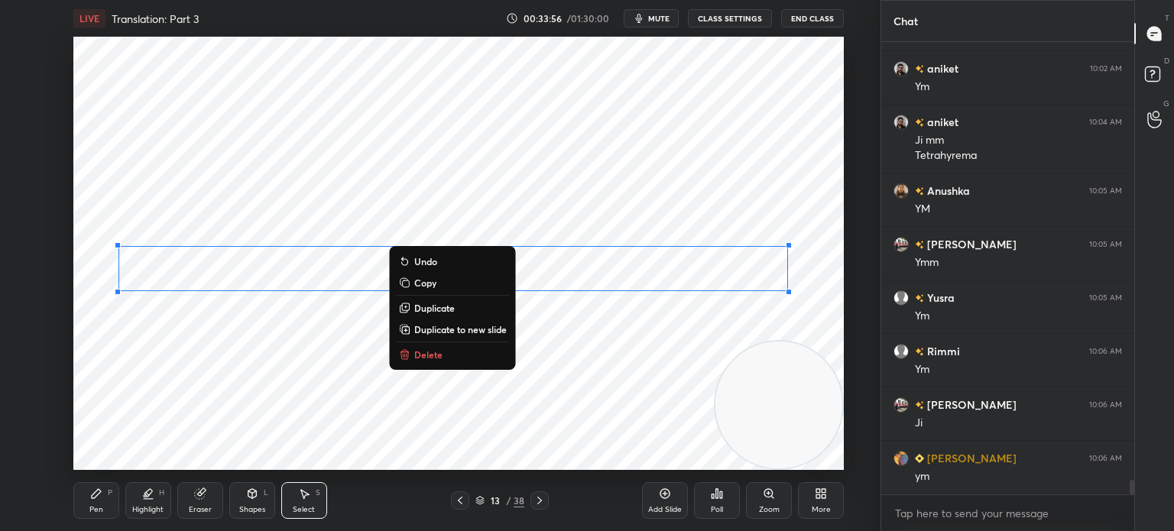
click at [225, 392] on div "0 ° Undo Copy Duplicate Duplicate to new slide Delete" at bounding box center [458, 253] width 770 height 433
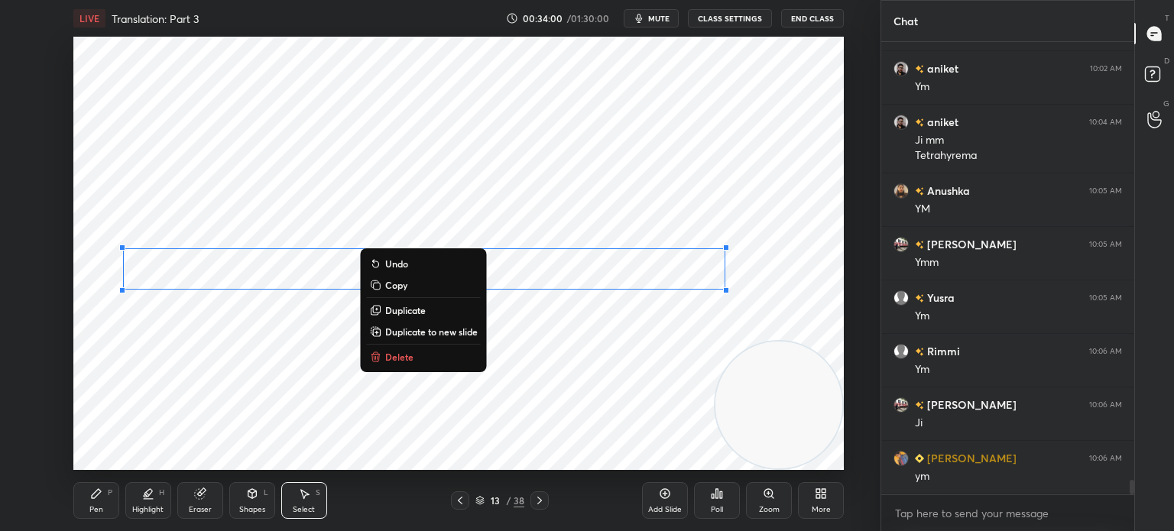
click at [447, 423] on div "0 ° Undo Copy Duplicate Duplicate to new slide Delete" at bounding box center [458, 253] width 770 height 433
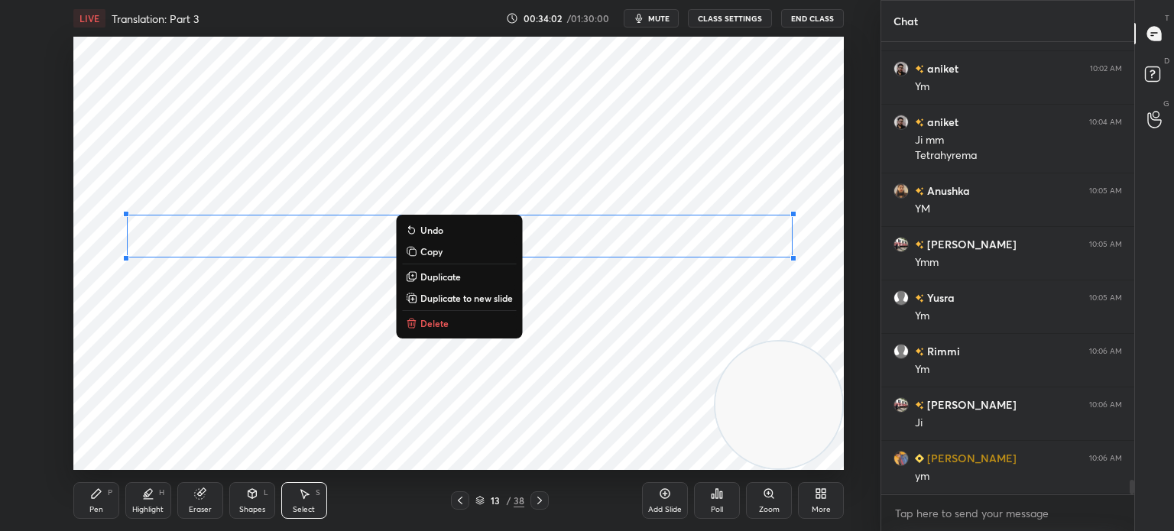
click at [274, 427] on div "0 ° Undo Copy Duplicate Duplicate to new slide Delete" at bounding box center [458, 253] width 770 height 433
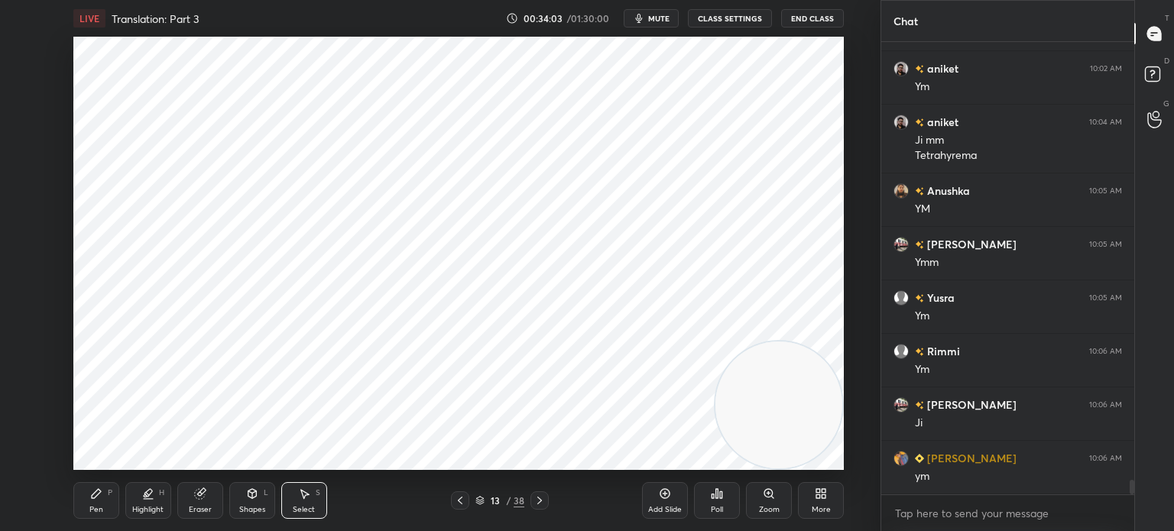
click at [91, 494] on icon at bounding box center [96, 494] width 12 height 12
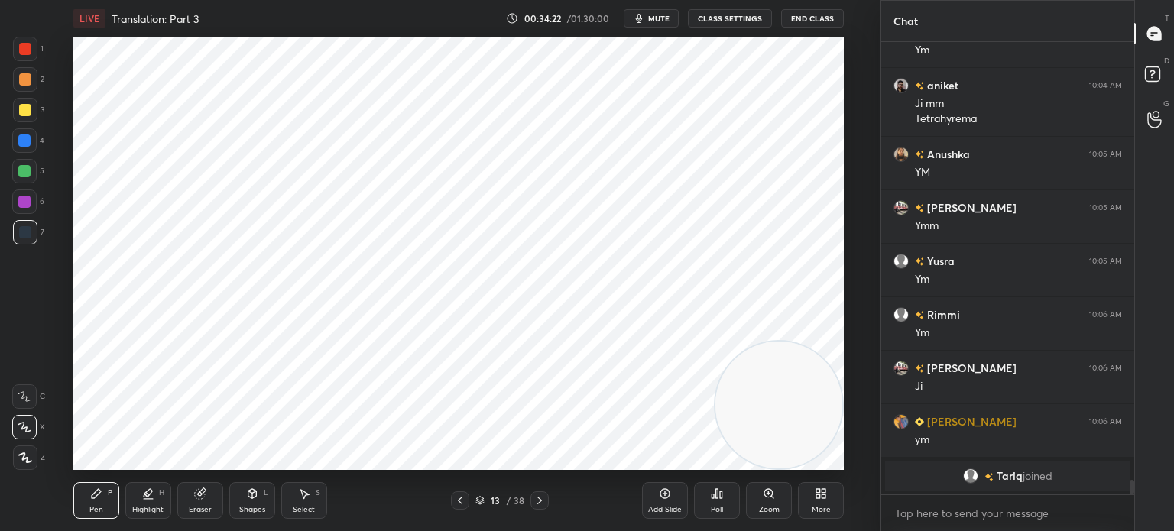
click at [21, 206] on div at bounding box center [24, 202] width 12 height 12
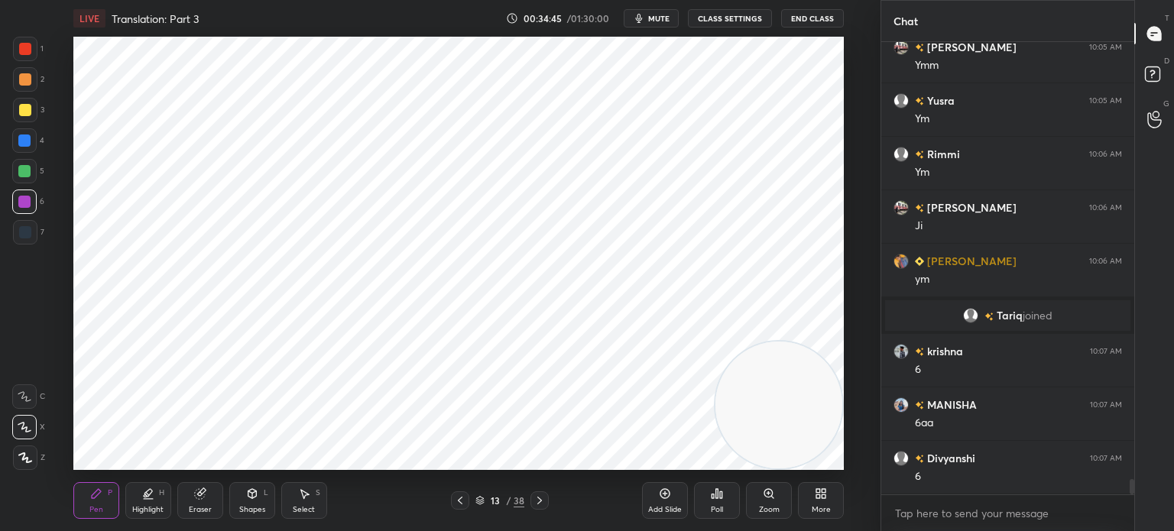
scroll to position [12859, 0]
click at [33, 131] on div at bounding box center [24, 140] width 24 height 24
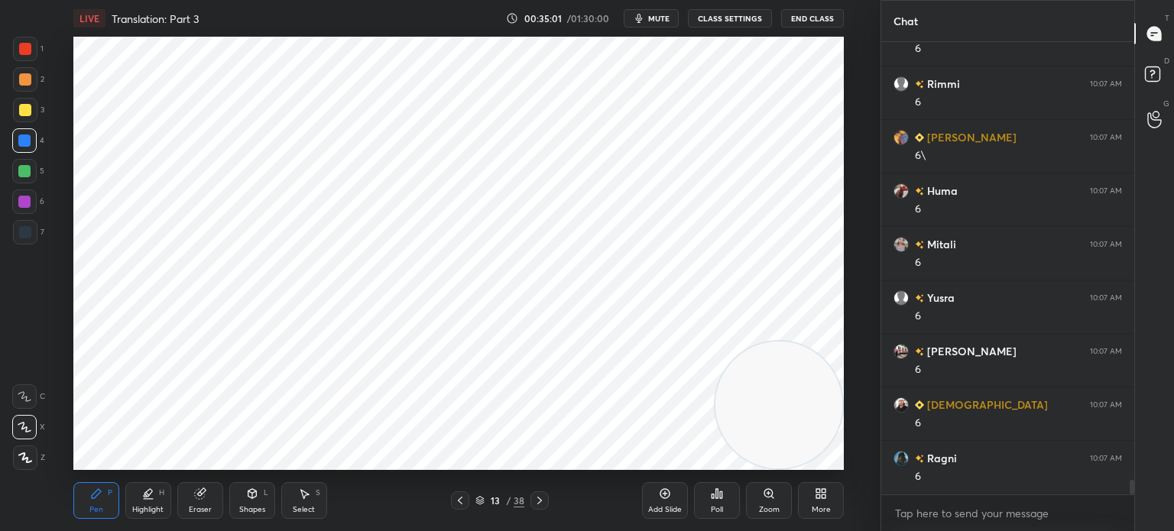
scroll to position [13341, 0]
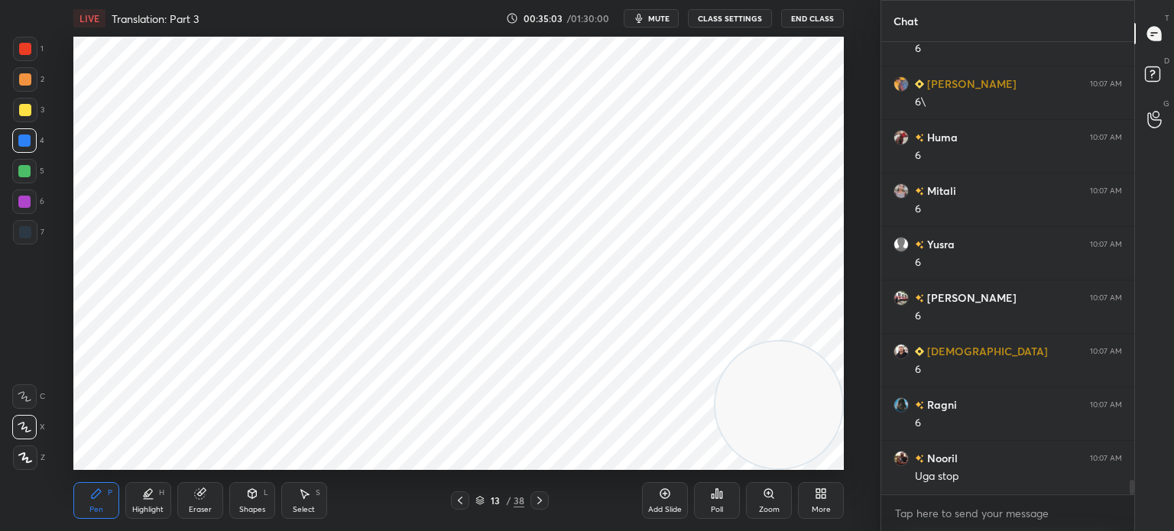
click at [28, 229] on div at bounding box center [25, 232] width 12 height 12
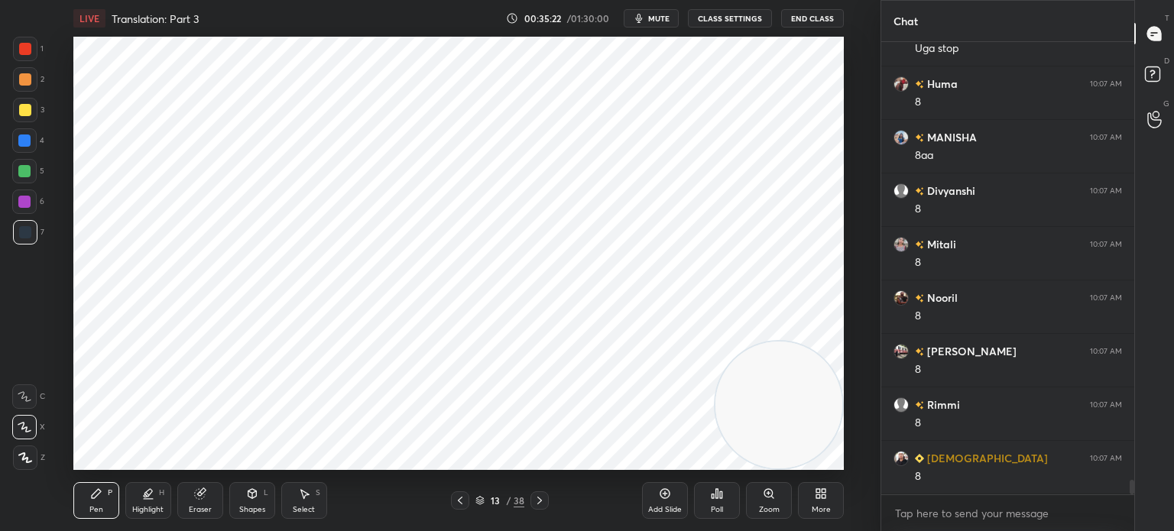
scroll to position [13876, 0]
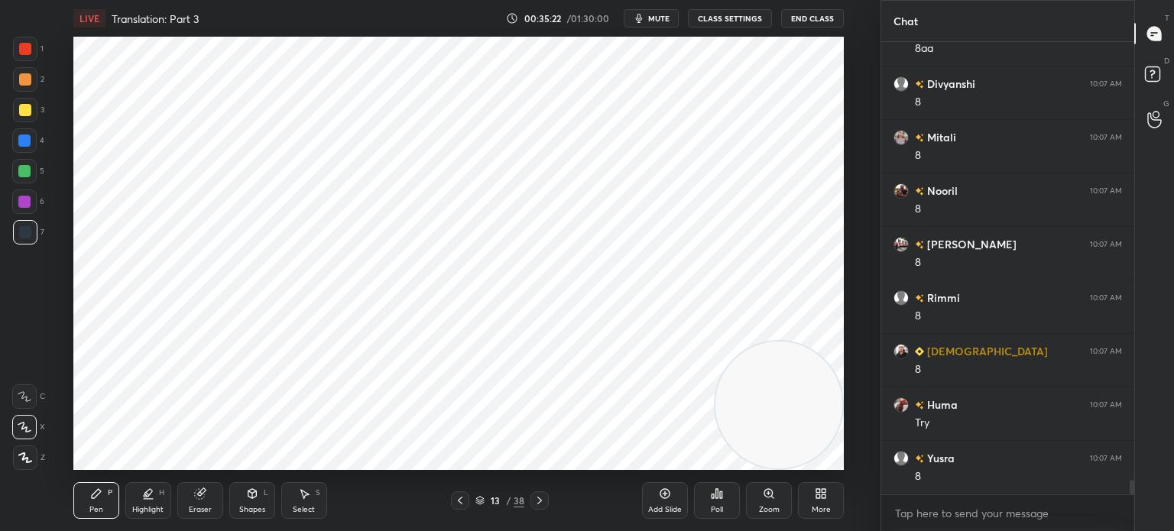
click at [15, 164] on div at bounding box center [24, 171] width 24 height 24
click at [30, 143] on div at bounding box center [24, 141] width 12 height 12
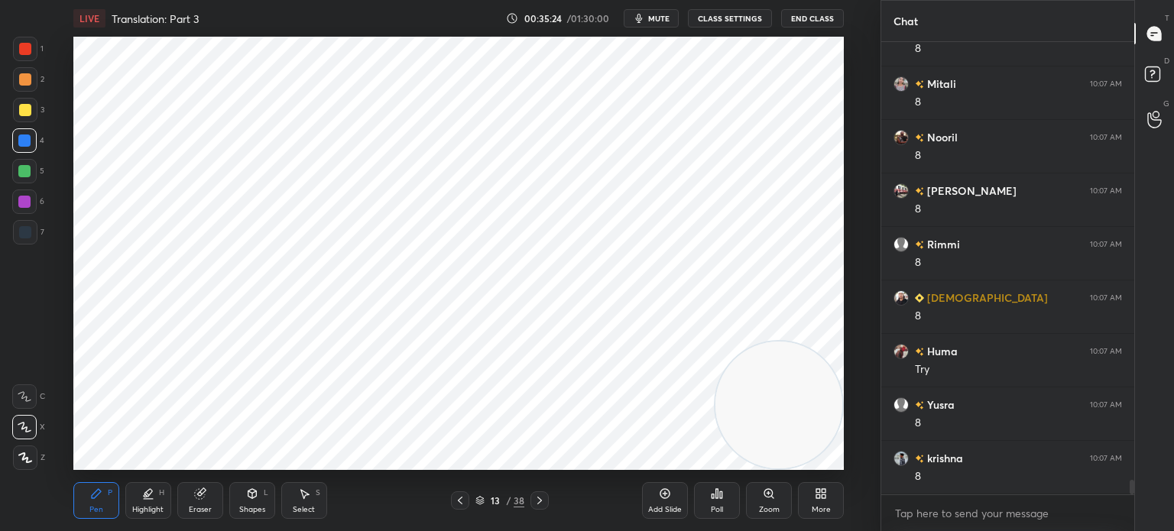
scroll to position [13983, 0]
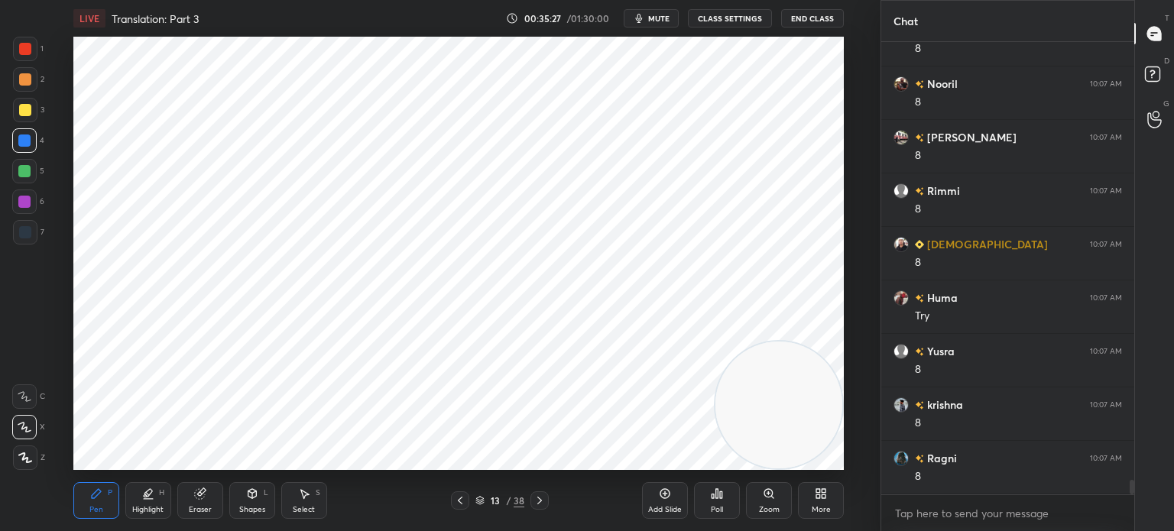
click at [312, 504] on div "Select S" at bounding box center [304, 500] width 46 height 37
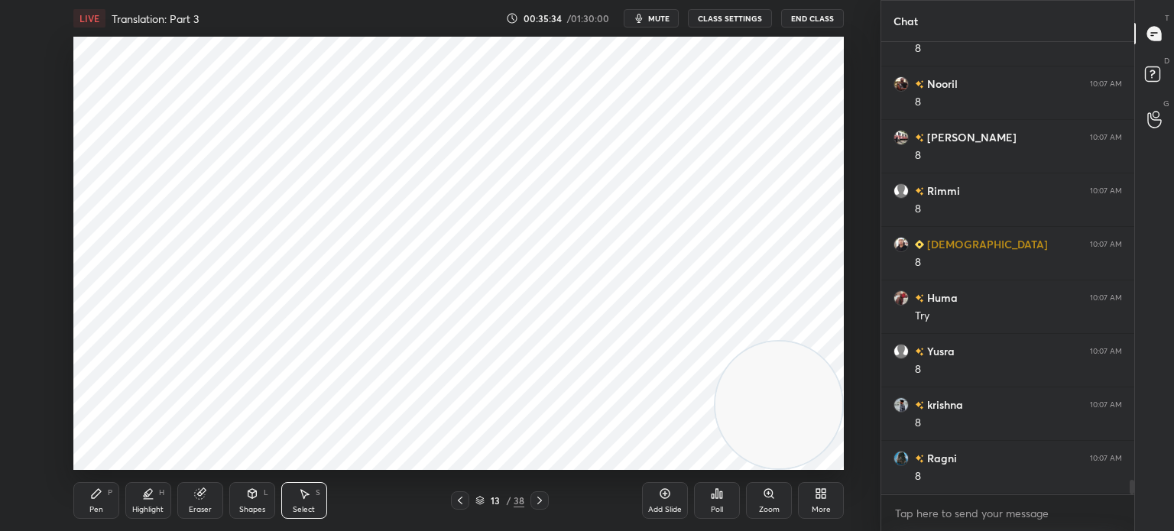
click at [96, 499] on icon at bounding box center [96, 494] width 12 height 12
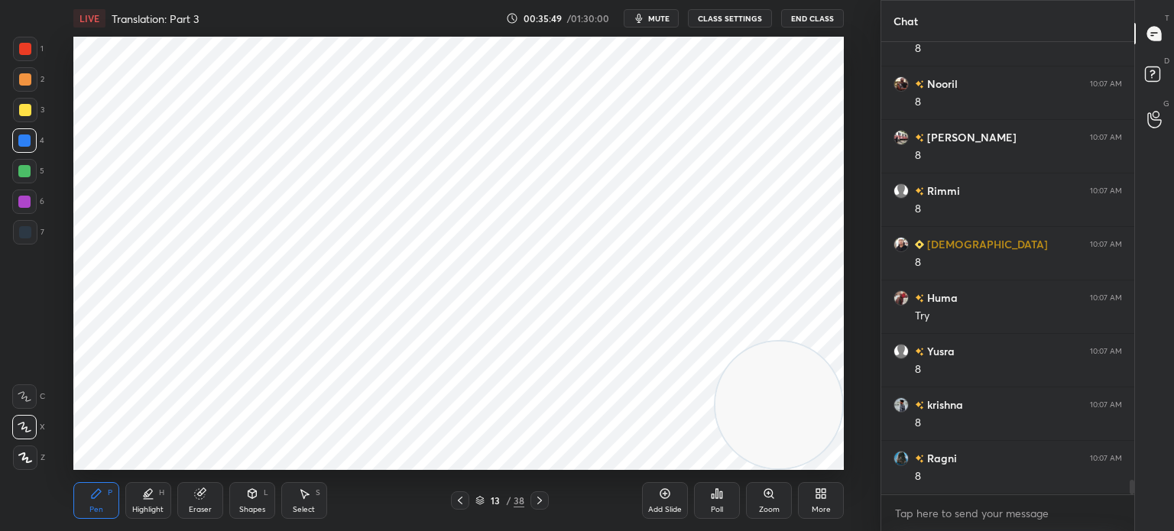
click at [309, 500] on icon at bounding box center [304, 494] width 12 height 12
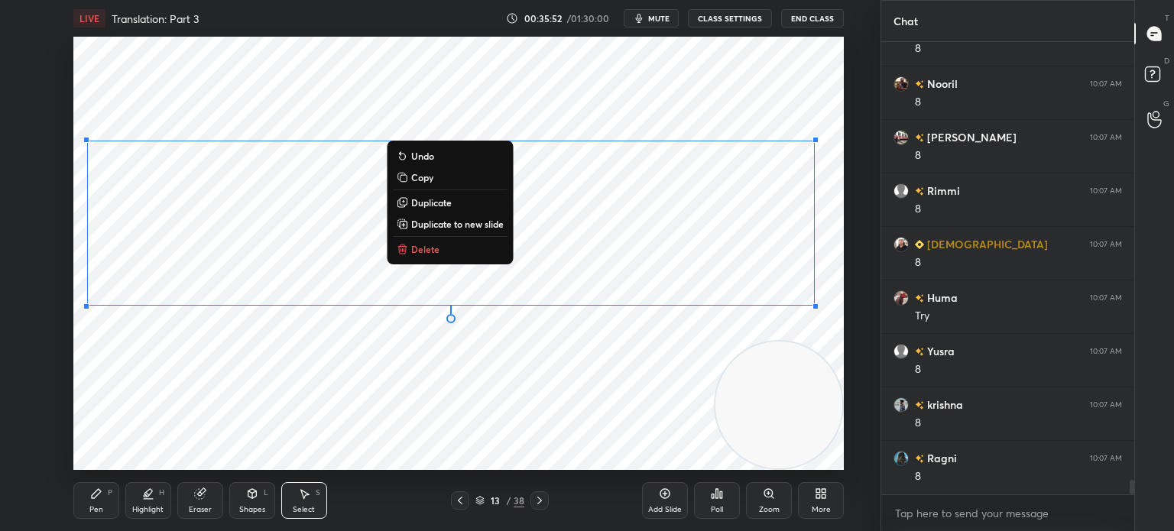
click at [374, 400] on div "0 ° Undo Copy Duplicate Duplicate to new slide Delete" at bounding box center [458, 253] width 770 height 433
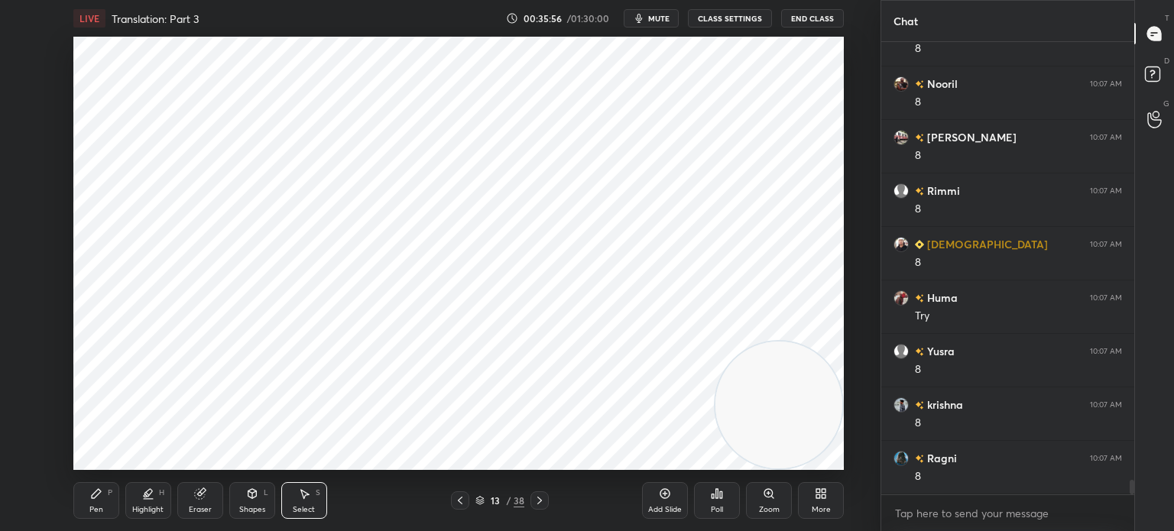
click at [98, 501] on div "Pen P" at bounding box center [96, 500] width 46 height 37
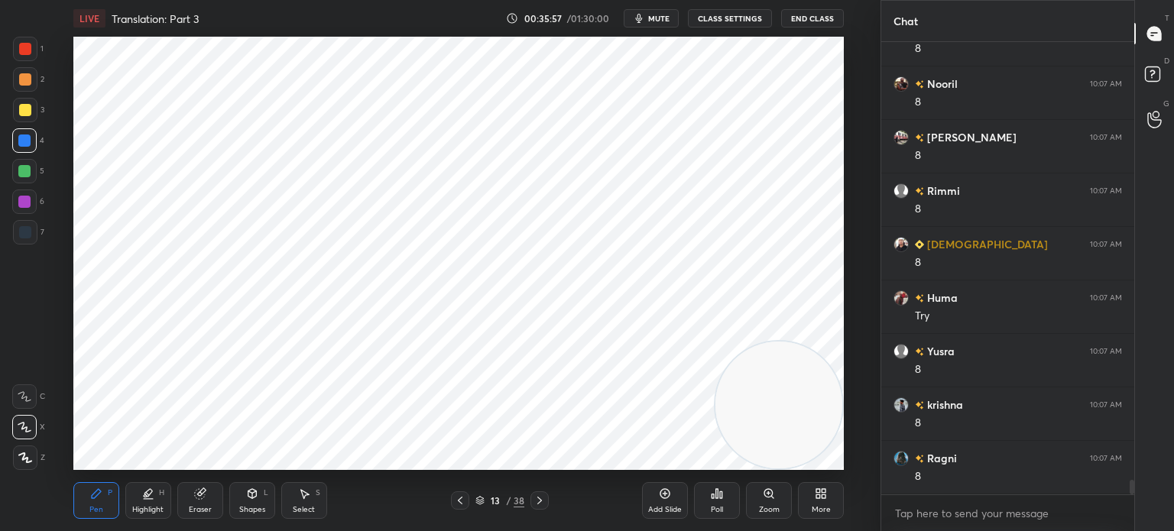
click at [28, 224] on div at bounding box center [25, 232] width 24 height 24
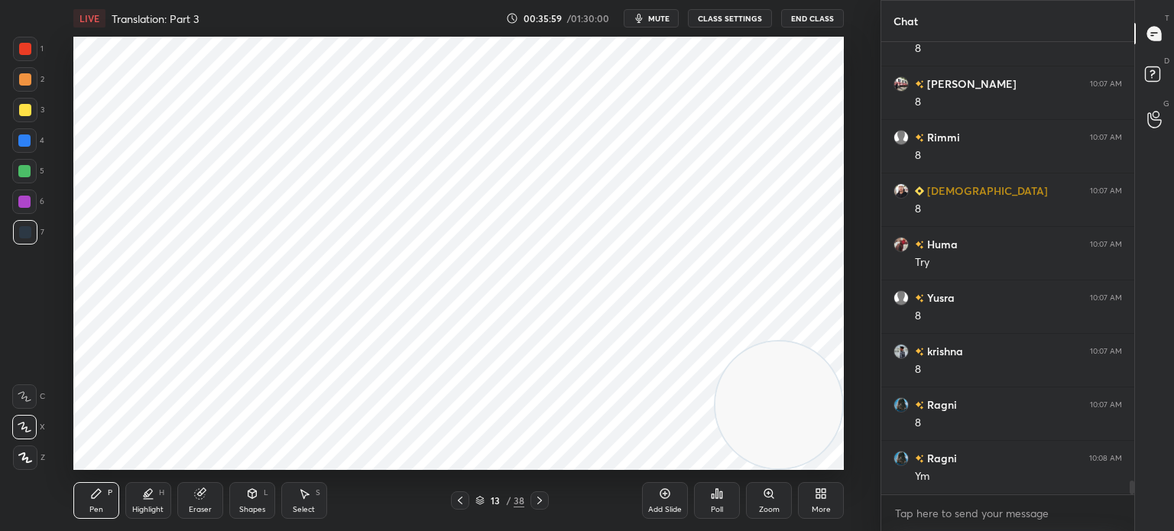
click at [18, 207] on div at bounding box center [24, 202] width 12 height 12
click at [732, 348] on video at bounding box center [778, 405] width 127 height 127
click at [751, 344] on video at bounding box center [778, 405] width 127 height 127
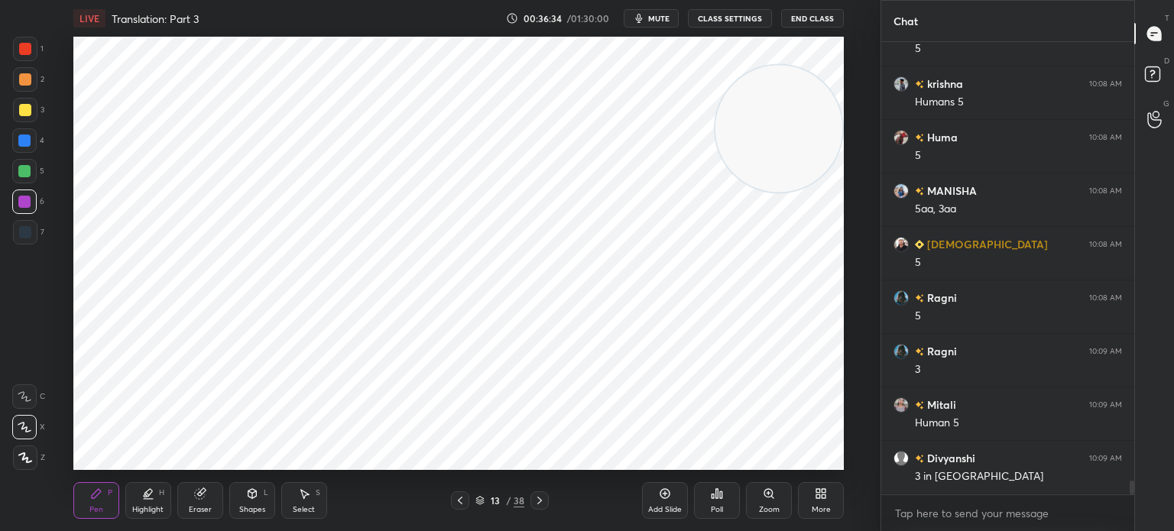
scroll to position [14571, 0]
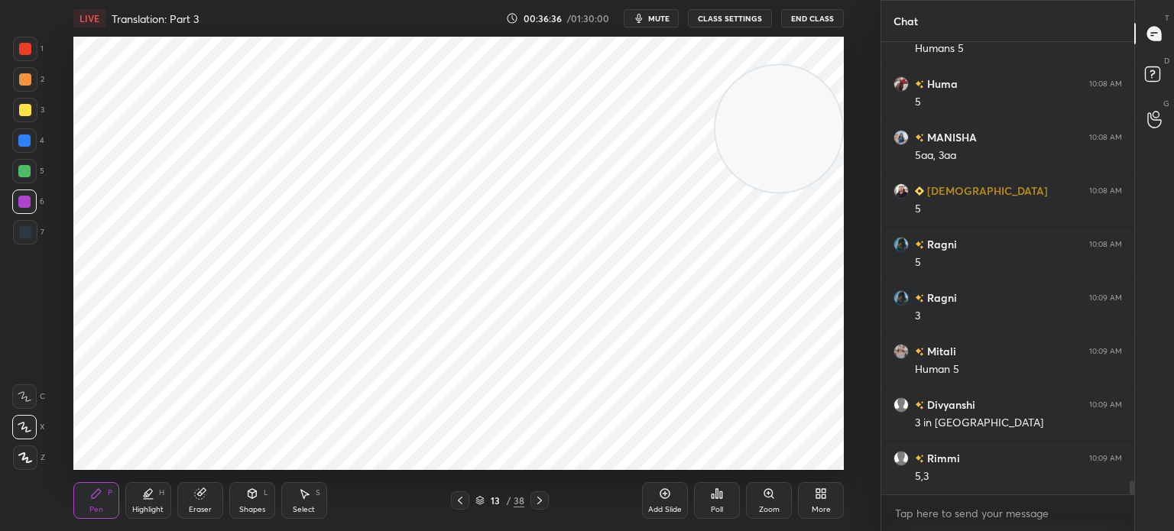
click at [18, 218] on div "6" at bounding box center [28, 205] width 32 height 31
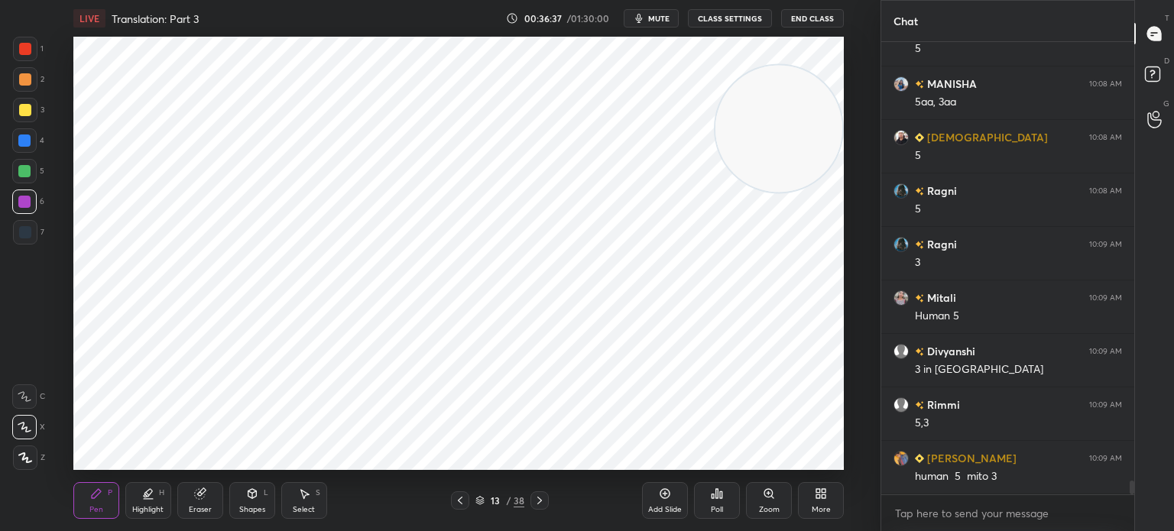
click at [26, 232] on div at bounding box center [25, 232] width 12 height 12
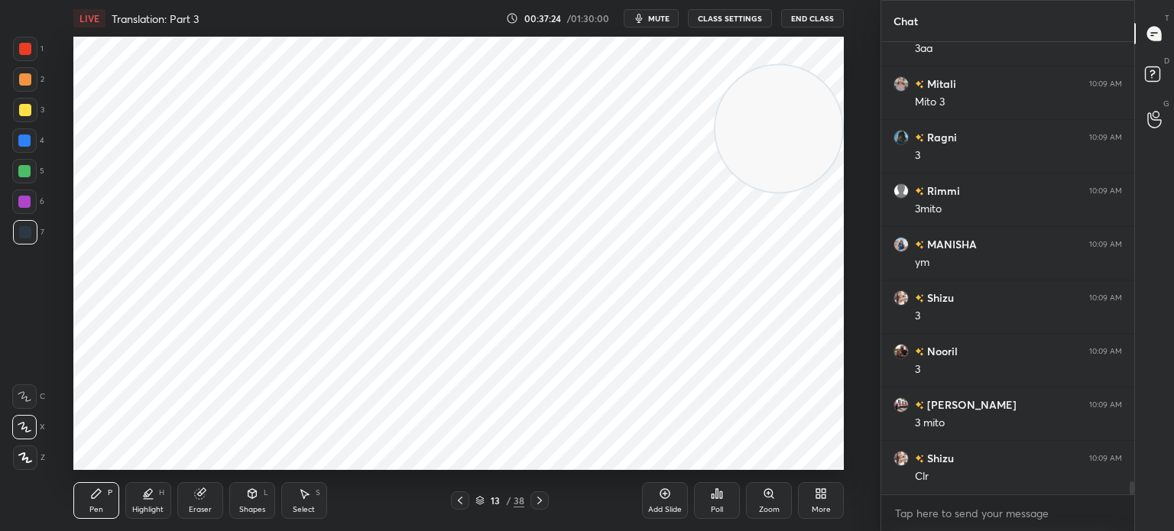
scroll to position [15695, 0]
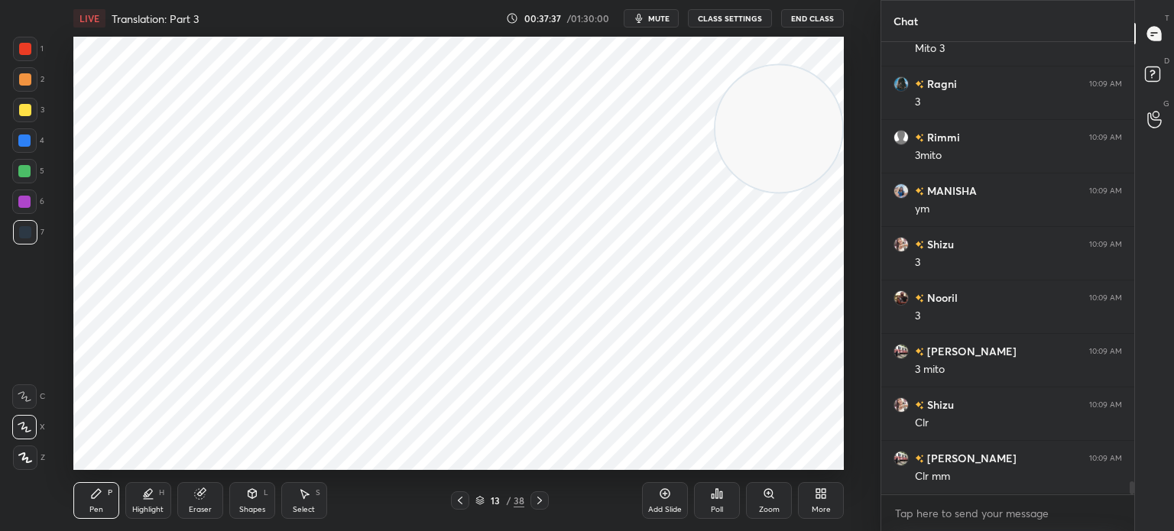
click at [478, 501] on icon at bounding box center [479, 500] width 9 height 9
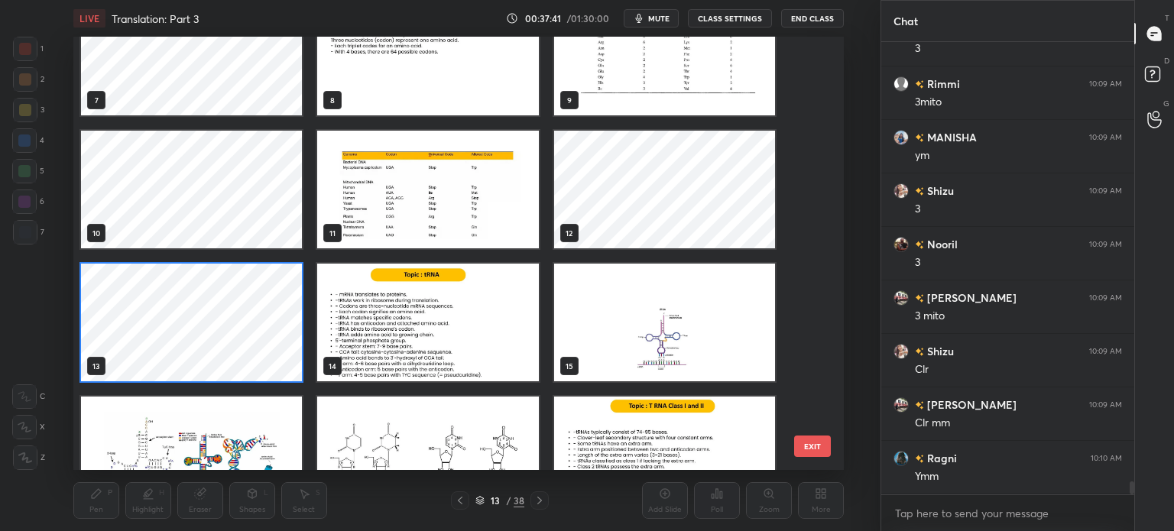
scroll to position [310, 0]
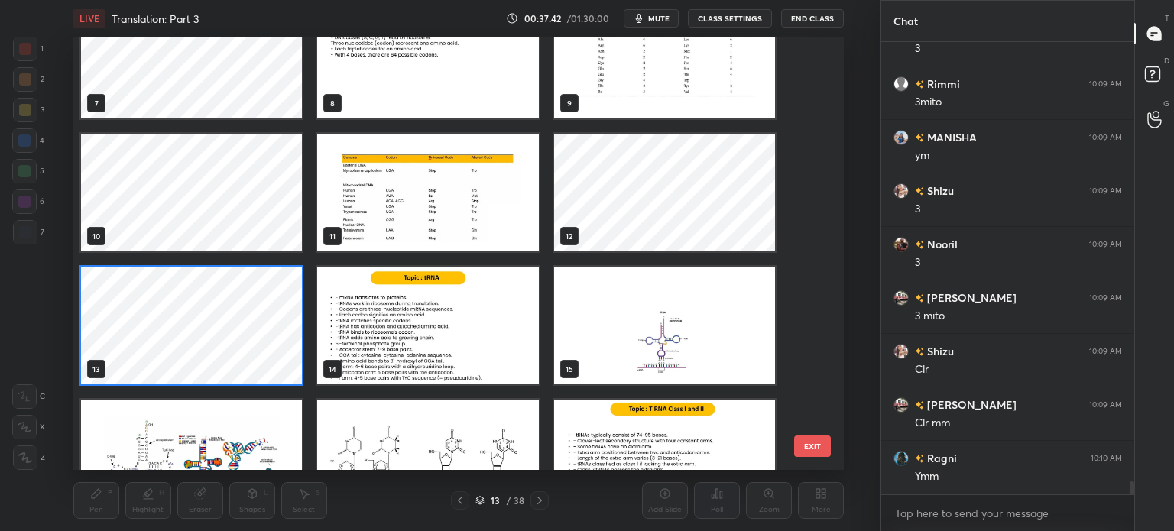
click at [482, 329] on img "grid" at bounding box center [427, 326] width 221 height 118
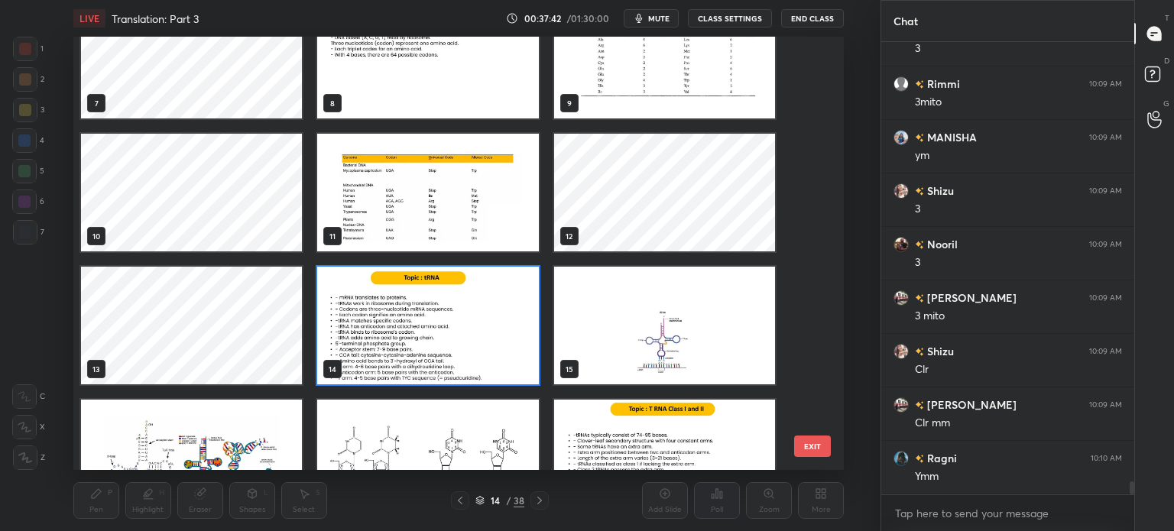
click at [479, 329] on img "grid" at bounding box center [427, 326] width 221 height 118
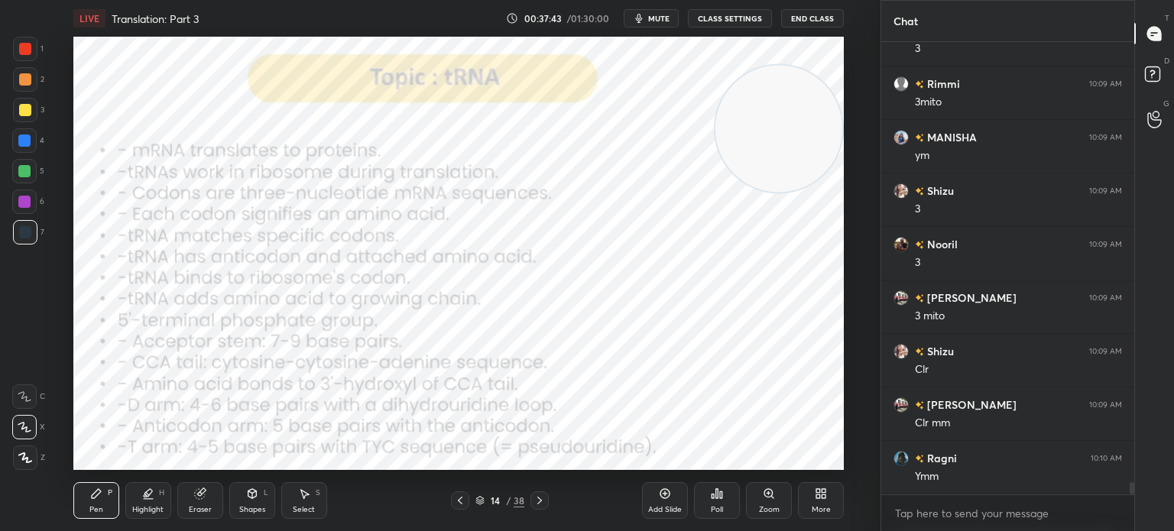
scroll to position [15802, 0]
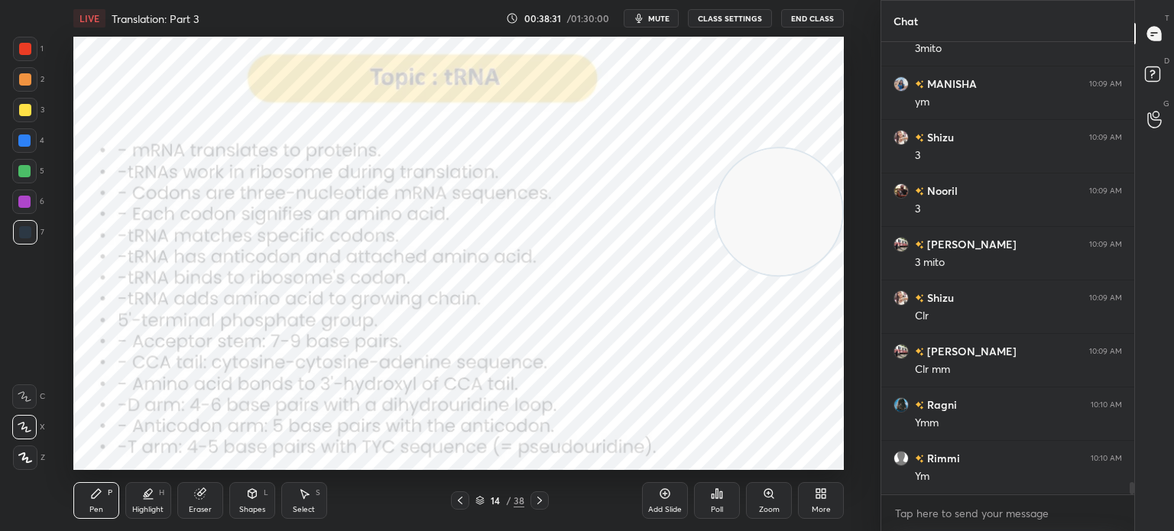
click at [660, 507] on div "Add Slide" at bounding box center [665, 510] width 34 height 8
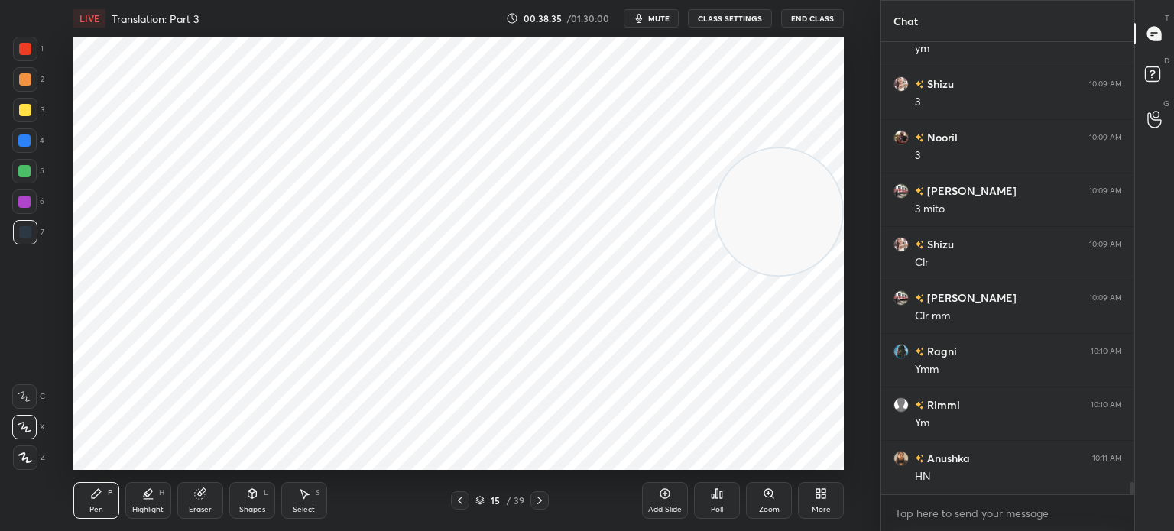
scroll to position [15909, 0]
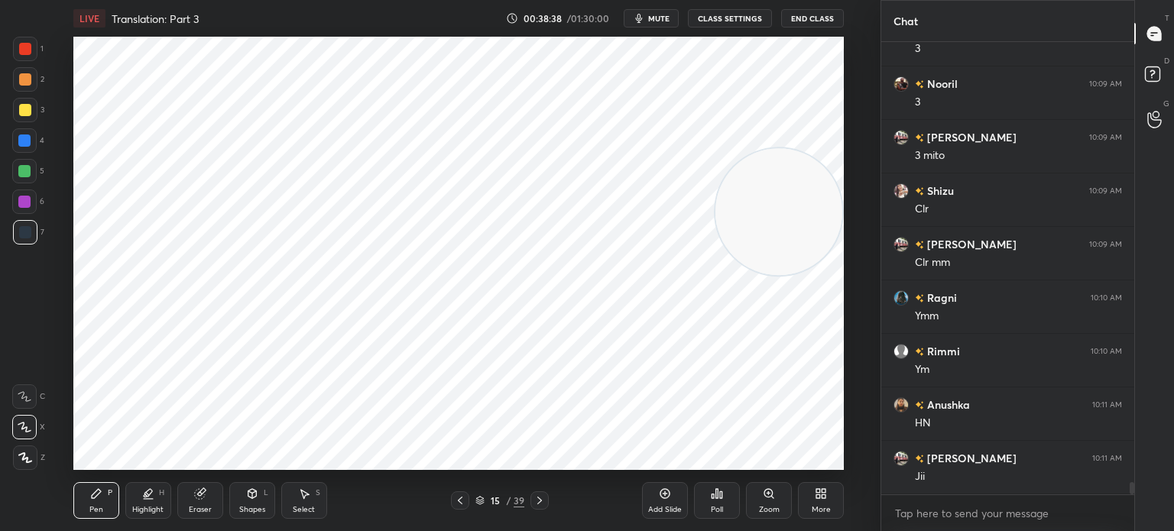
click at [248, 501] on div "Shapes L" at bounding box center [252, 500] width 46 height 37
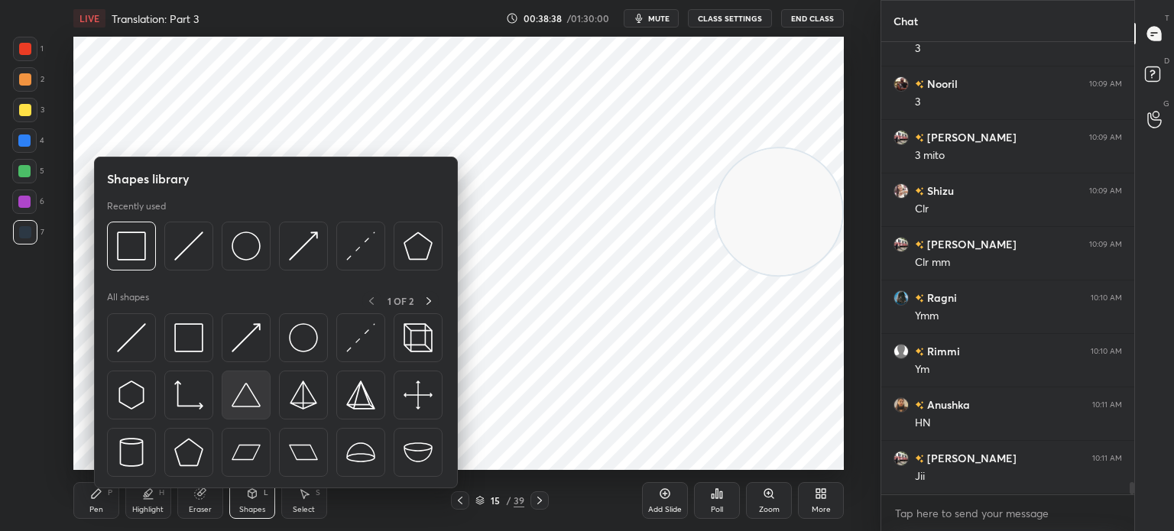
scroll to position [15924, 0]
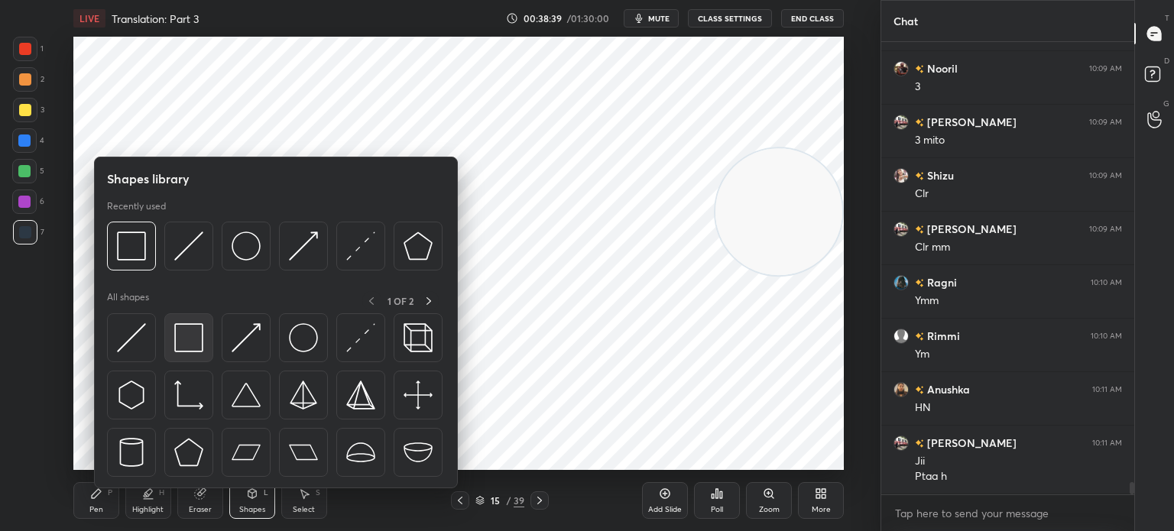
click at [177, 339] on img at bounding box center [188, 337] width 29 height 29
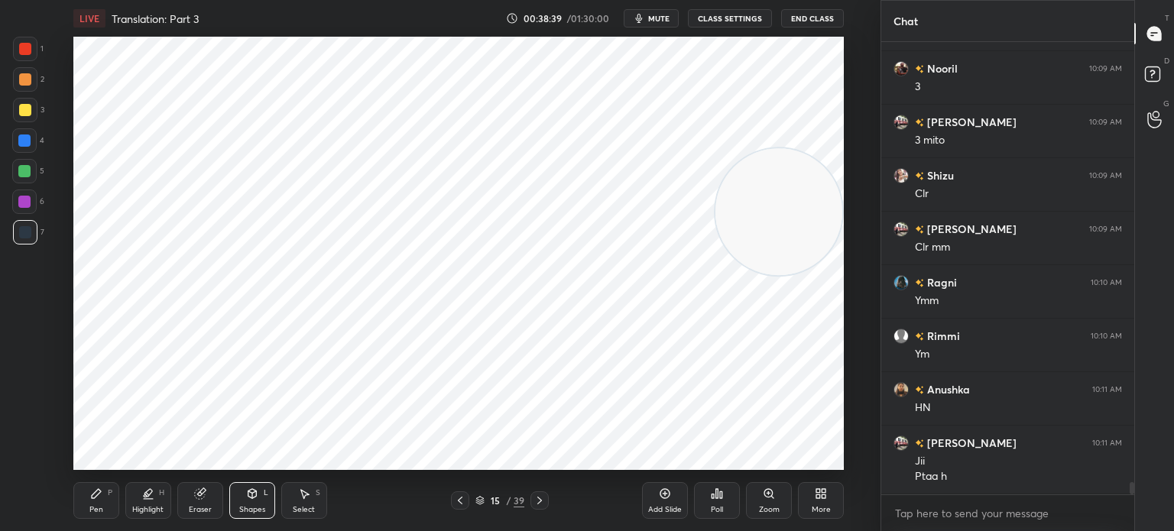
scroll to position [15977, 0]
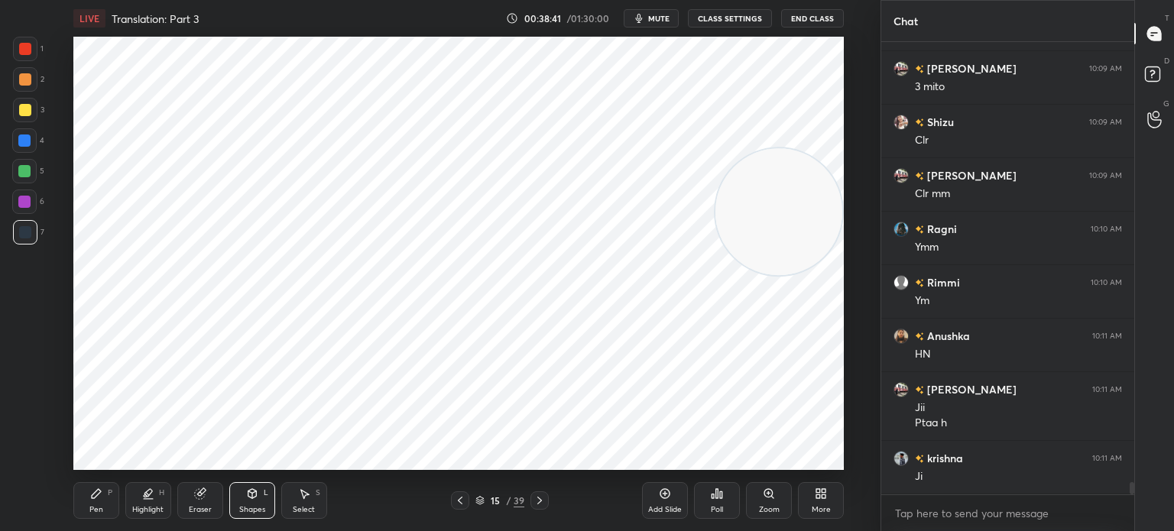
click at [98, 495] on icon at bounding box center [96, 494] width 12 height 12
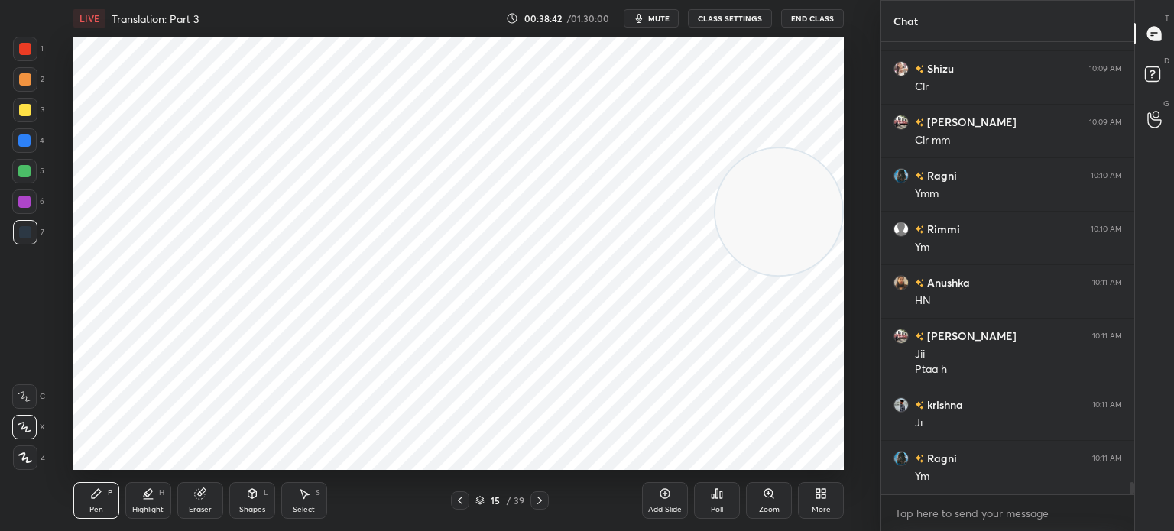
click at [9, 238] on div "1 2 3 4 5 6 7 C X Z C X Z E E Erase all H H" at bounding box center [24, 253] width 49 height 433
click at [533, 501] on icon at bounding box center [539, 500] width 12 height 12
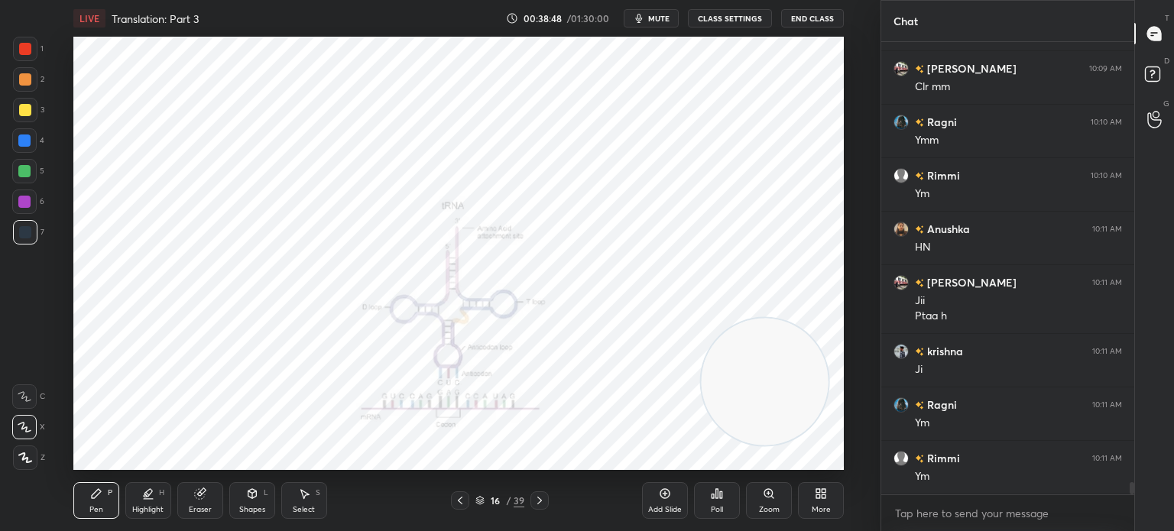
click at [30, 45] on div at bounding box center [25, 49] width 12 height 12
click at [258, 507] on div "Shapes" at bounding box center [252, 510] width 26 height 8
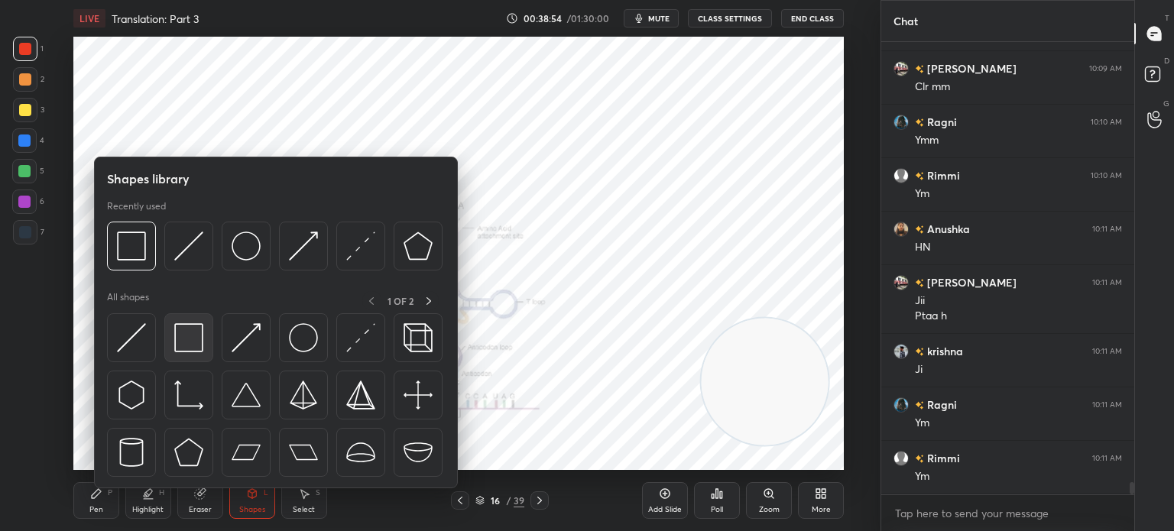
click at [193, 340] on img at bounding box center [188, 337] width 29 height 29
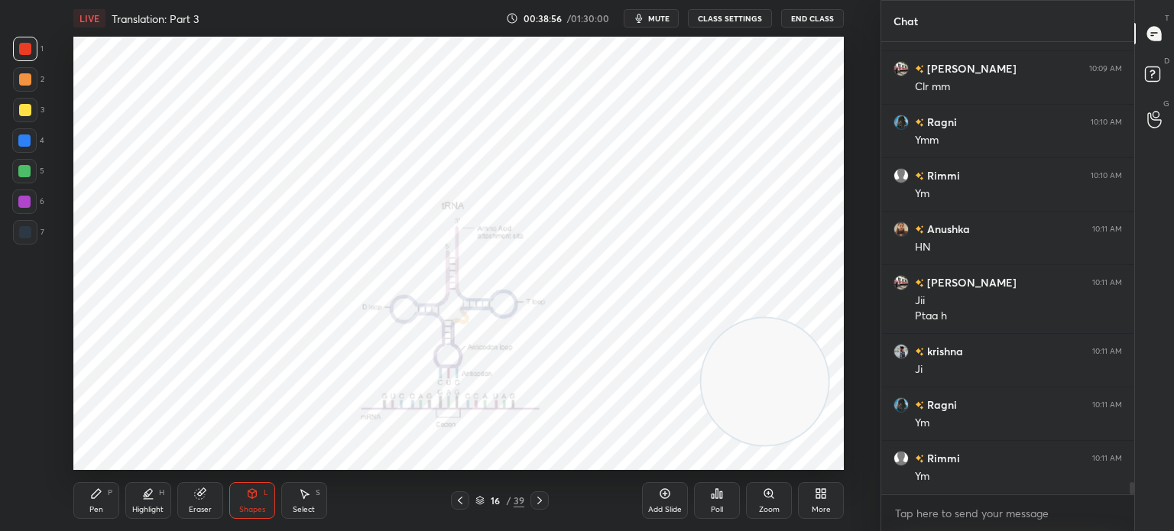
click at [85, 500] on div "Pen P" at bounding box center [96, 500] width 46 height 37
click at [34, 237] on div at bounding box center [25, 232] width 24 height 24
click at [26, 45] on div at bounding box center [25, 49] width 12 height 12
click at [478, 503] on icon at bounding box center [479, 500] width 9 height 9
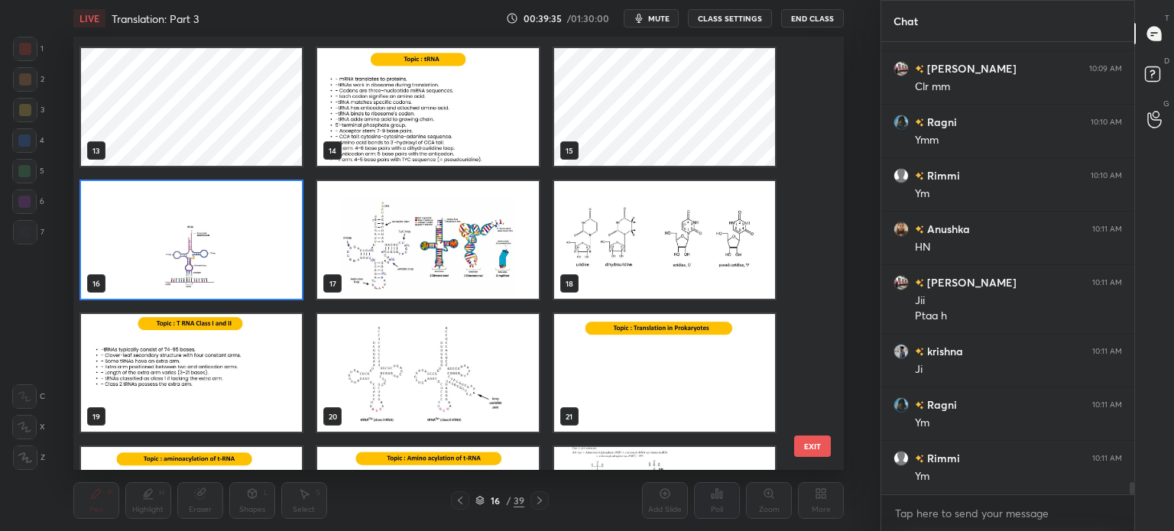
scroll to position [553, 0]
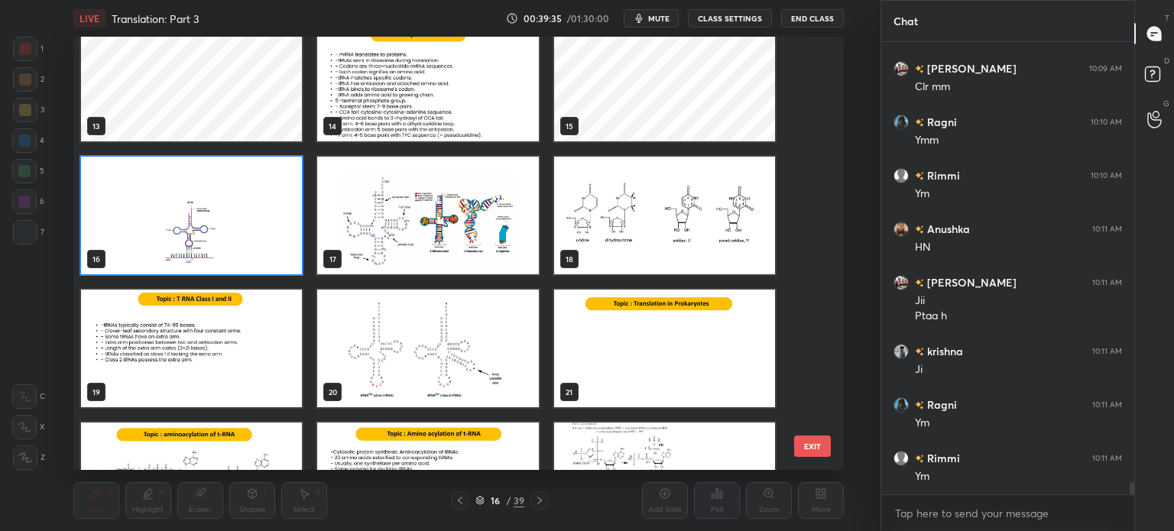
click at [663, 247] on img "grid" at bounding box center [663, 216] width 221 height 118
click at [664, 252] on img "grid" at bounding box center [663, 216] width 221 height 118
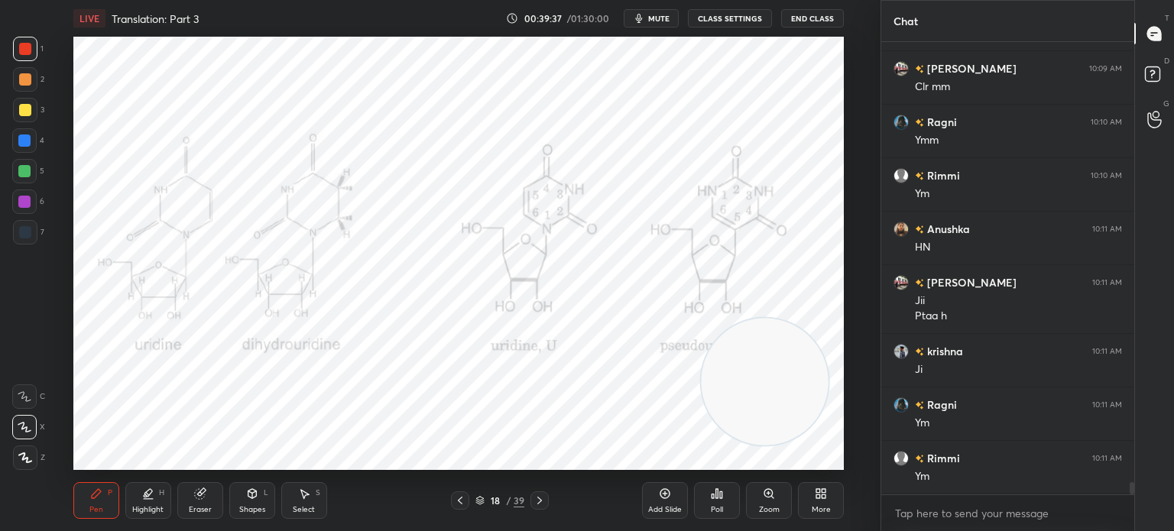
scroll to position [16138, 0]
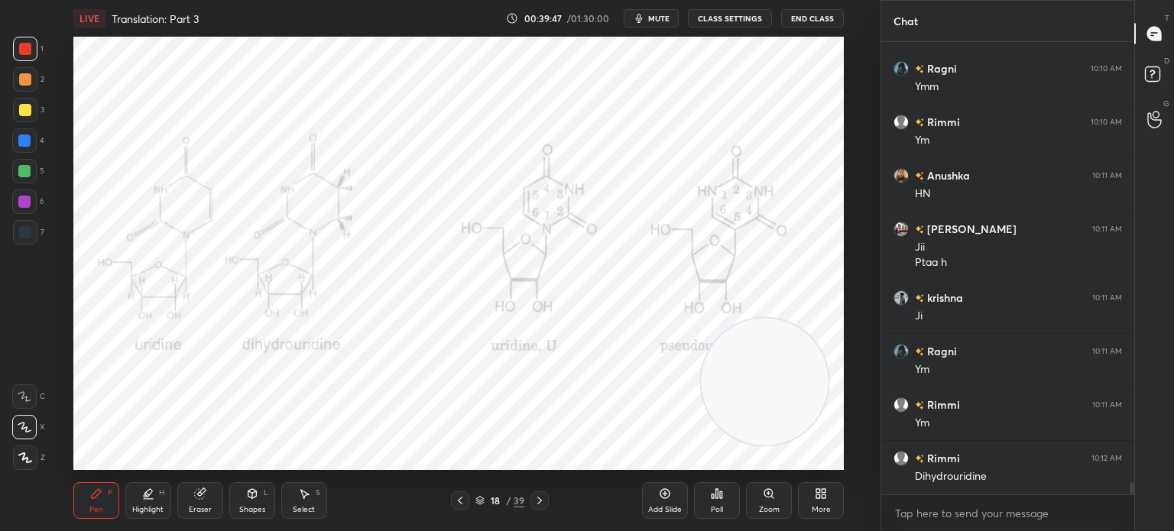
click at [260, 508] on div "Shapes" at bounding box center [252, 510] width 26 height 8
click at [202, 504] on div "Eraser" at bounding box center [200, 500] width 46 height 37
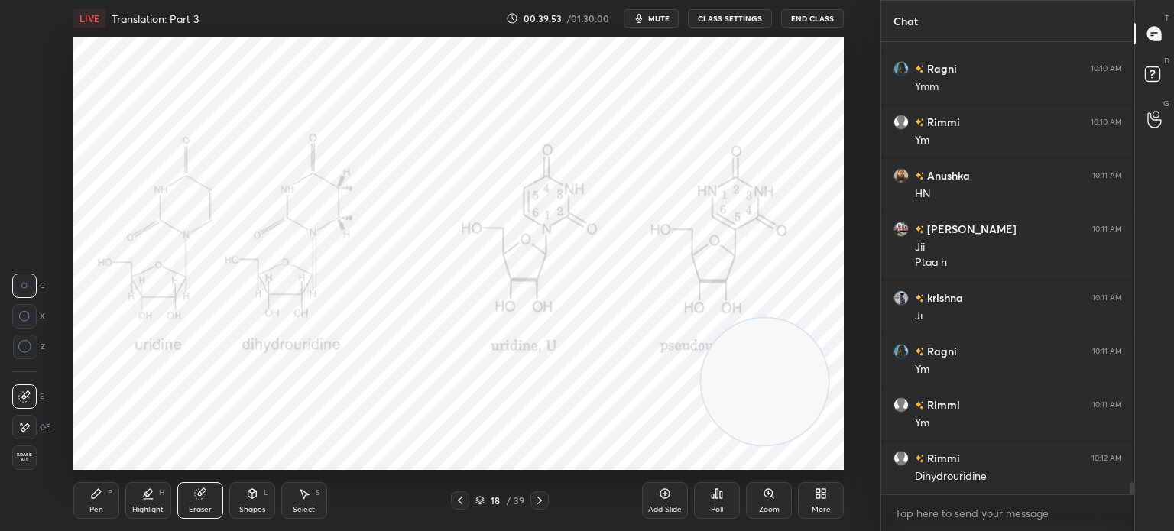
click at [108, 497] on div "P" at bounding box center [110, 493] width 5 height 8
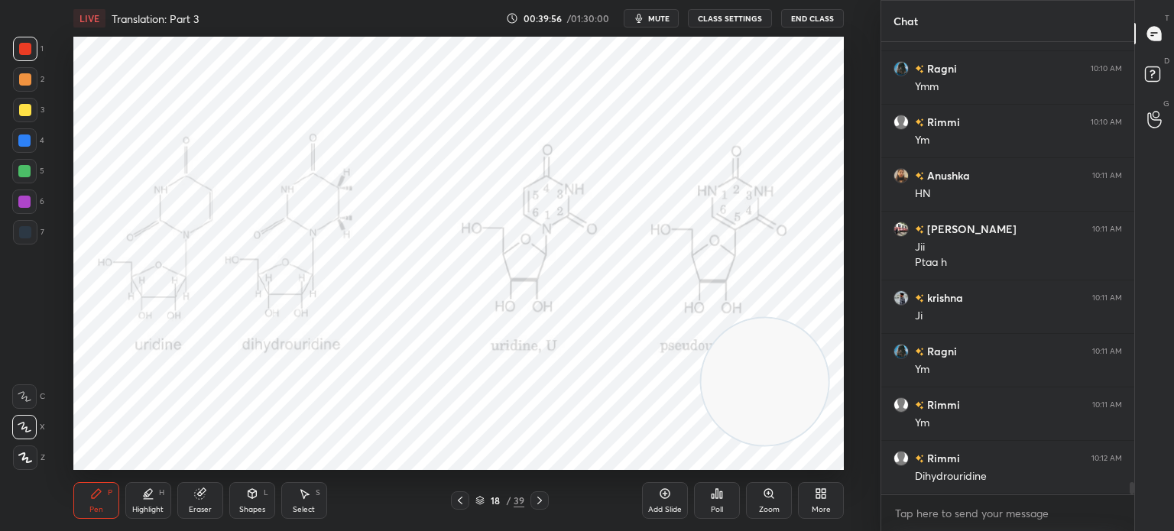
click at [458, 504] on icon at bounding box center [460, 500] width 12 height 12
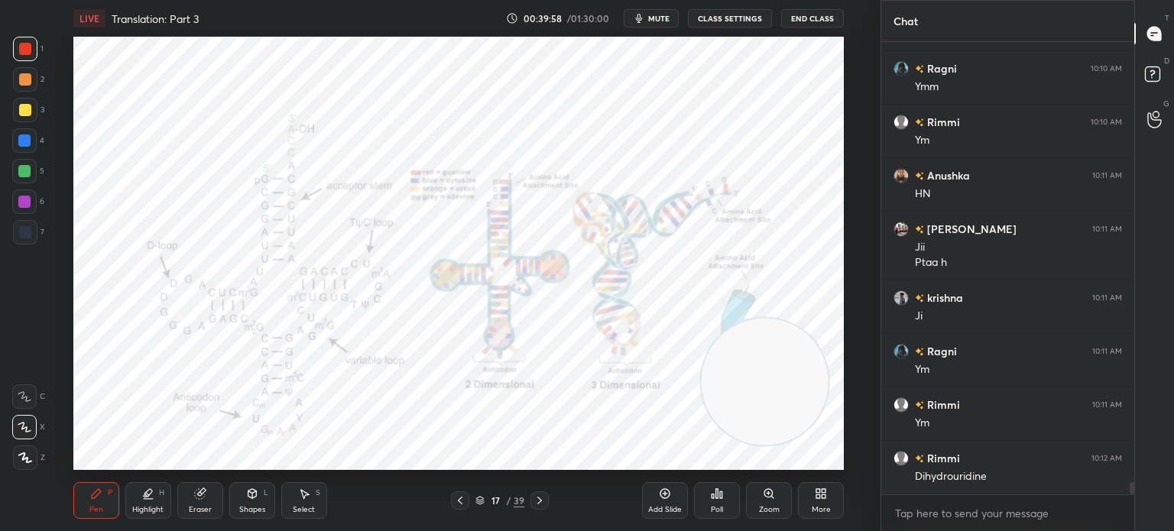
click at [460, 501] on icon at bounding box center [460, 500] width 12 height 12
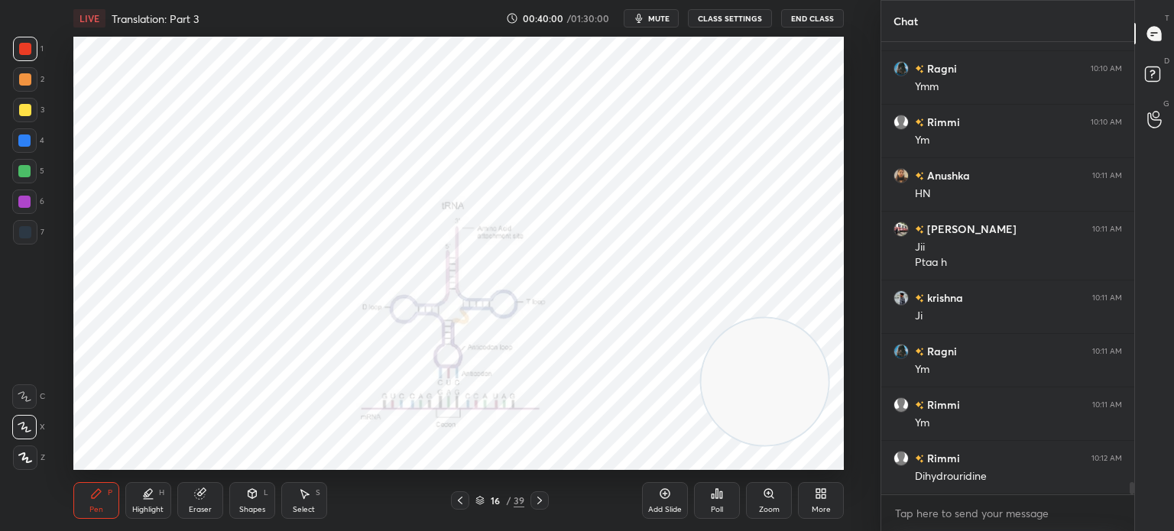
click at [30, 232] on div at bounding box center [25, 232] width 12 height 12
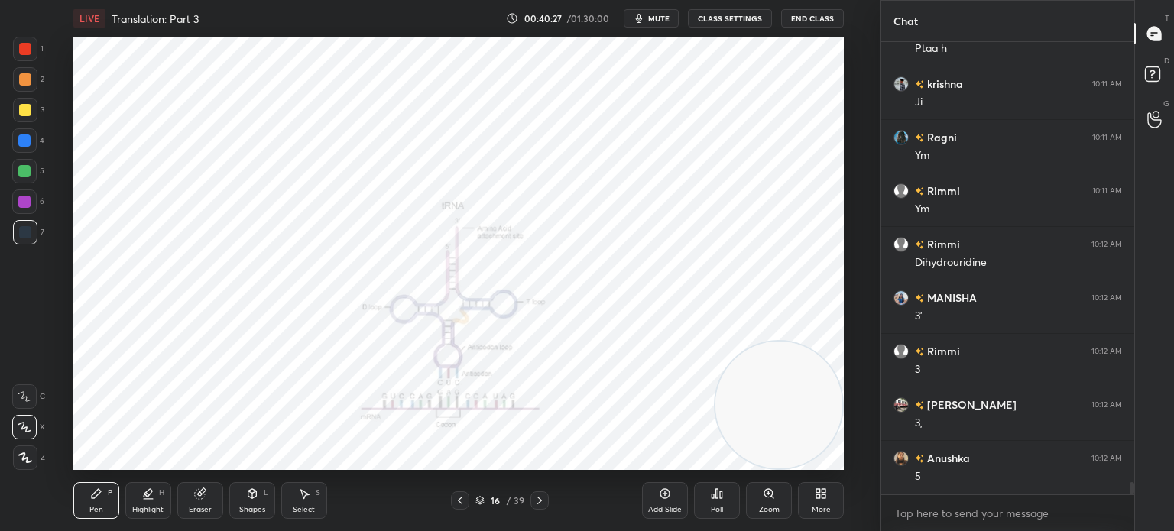
scroll to position [16405, 0]
click at [27, 198] on div at bounding box center [24, 202] width 12 height 12
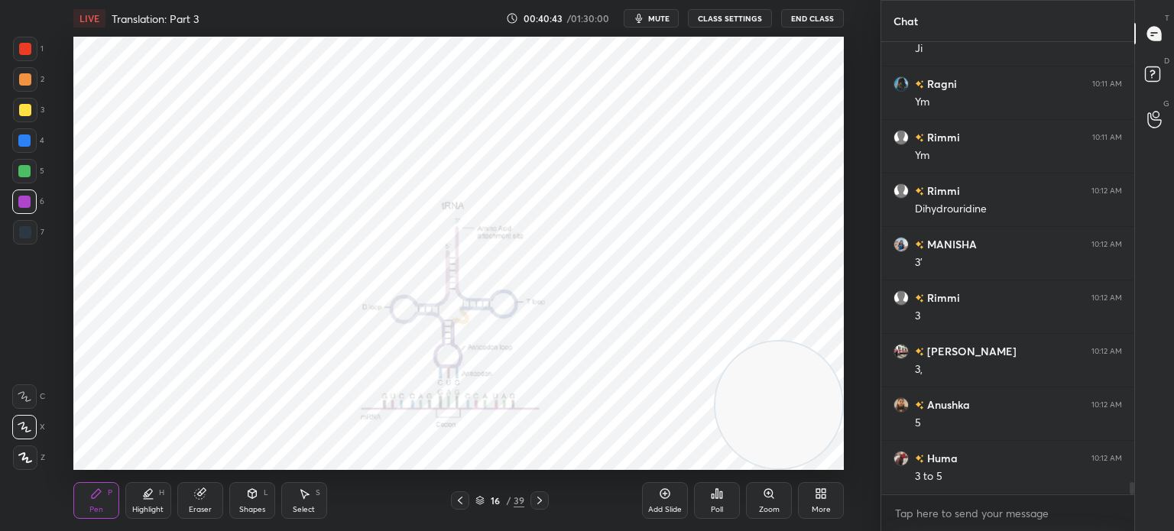
click at [539, 499] on icon at bounding box center [539, 501] width 5 height 8
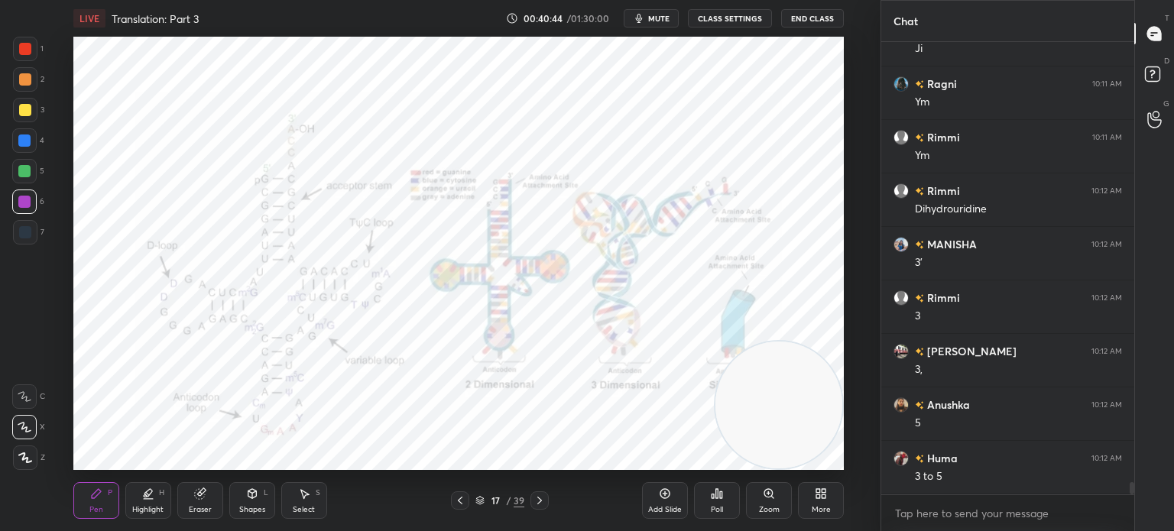
click at [540, 499] on icon at bounding box center [539, 501] width 5 height 8
click at [535, 499] on icon at bounding box center [539, 500] width 12 height 12
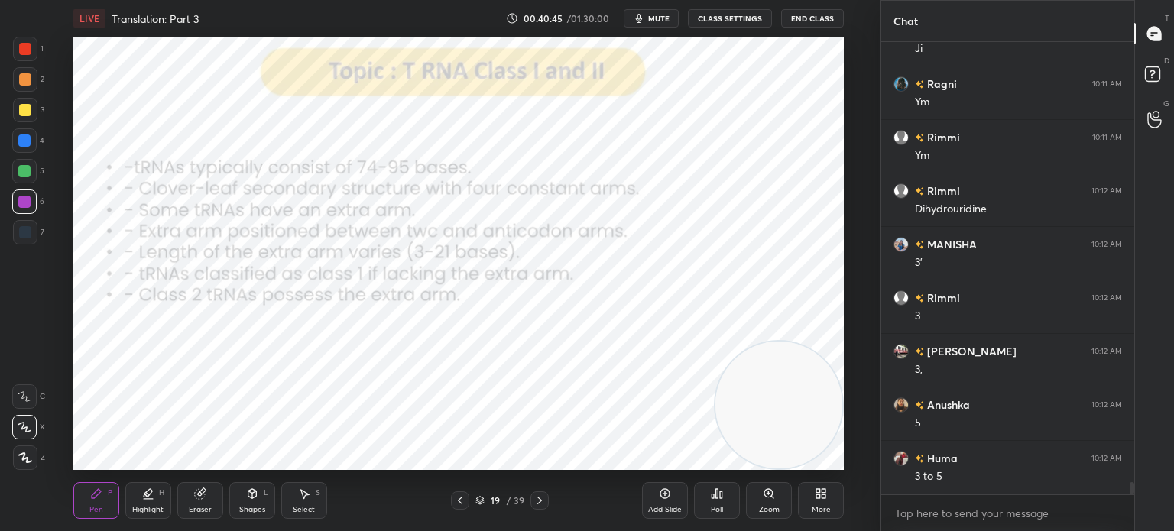
click at [449, 501] on div "19 / 39" at bounding box center [500, 500] width 284 height 18
click at [459, 503] on icon at bounding box center [460, 500] width 12 height 12
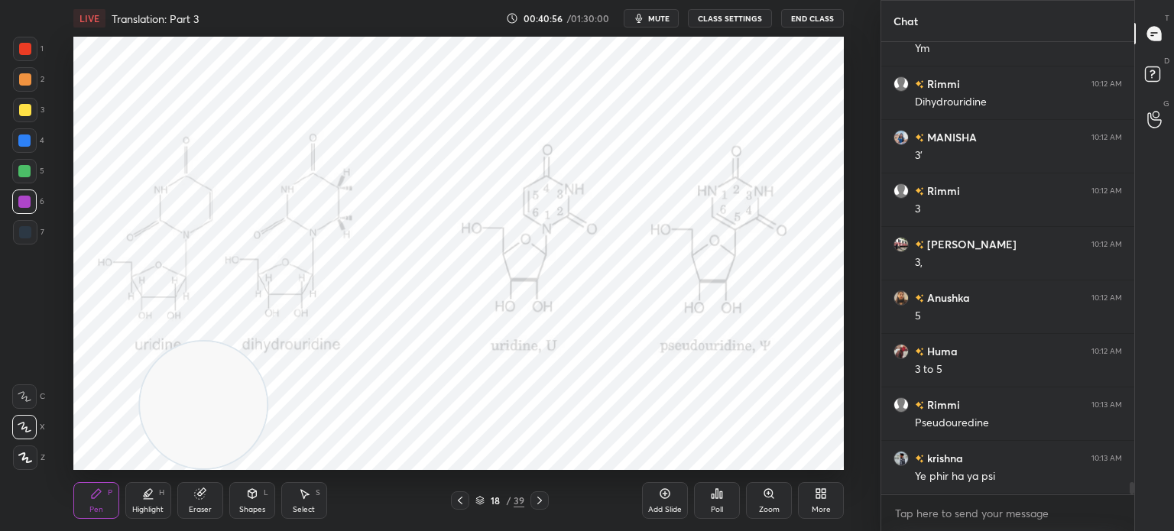
scroll to position [16566, 0]
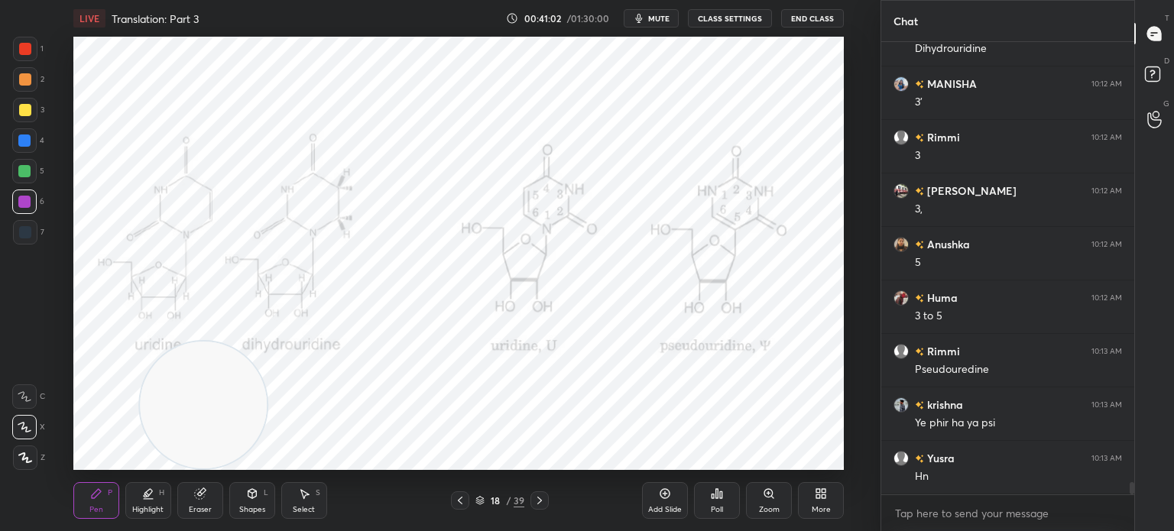
click at [458, 501] on icon at bounding box center [460, 500] width 12 height 12
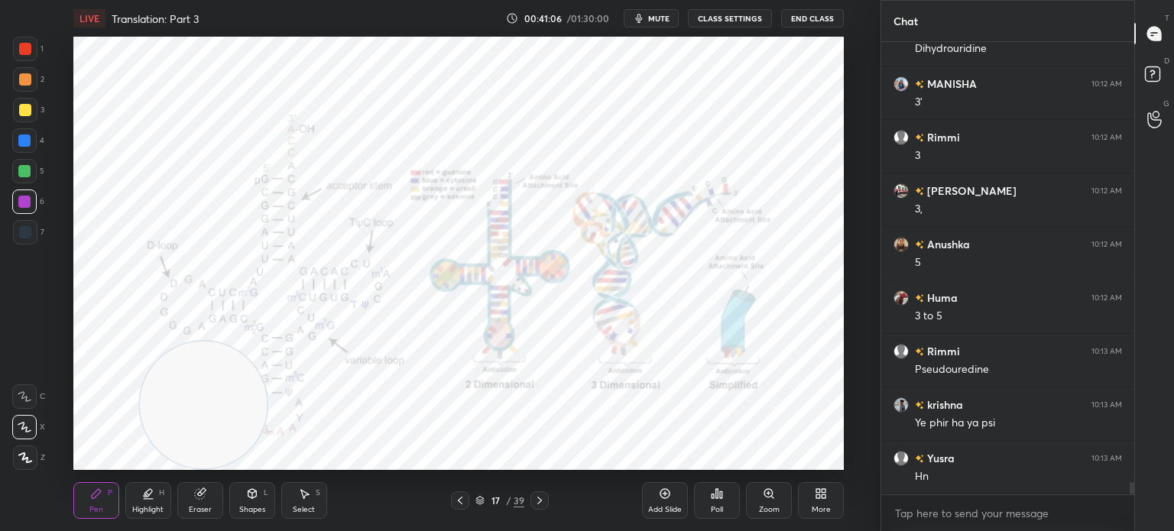
click at [464, 498] on icon at bounding box center [460, 500] width 12 height 12
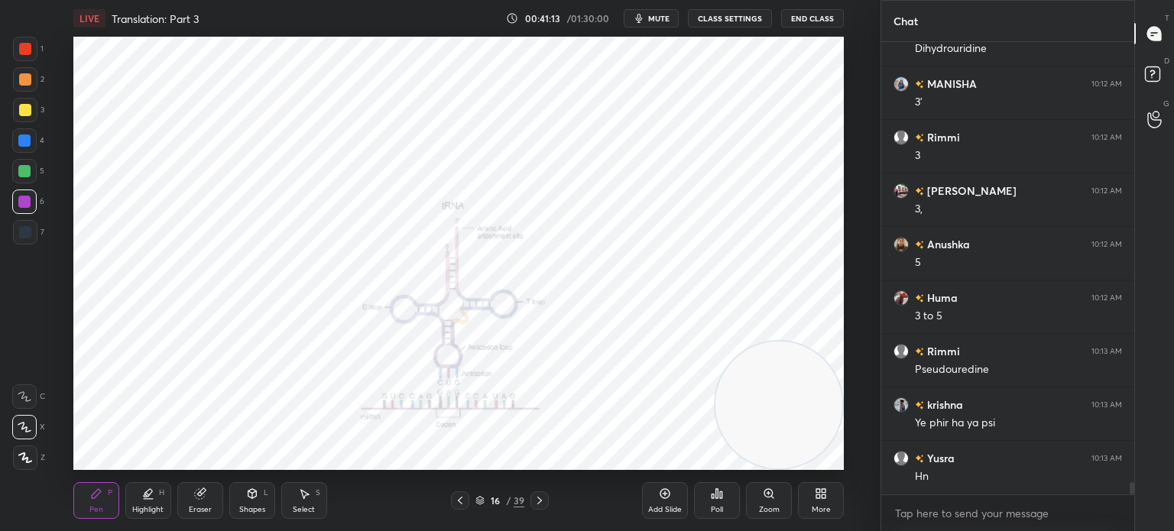
click at [34, 235] on div at bounding box center [25, 232] width 24 height 24
click at [479, 499] on icon at bounding box center [479, 500] width 9 height 9
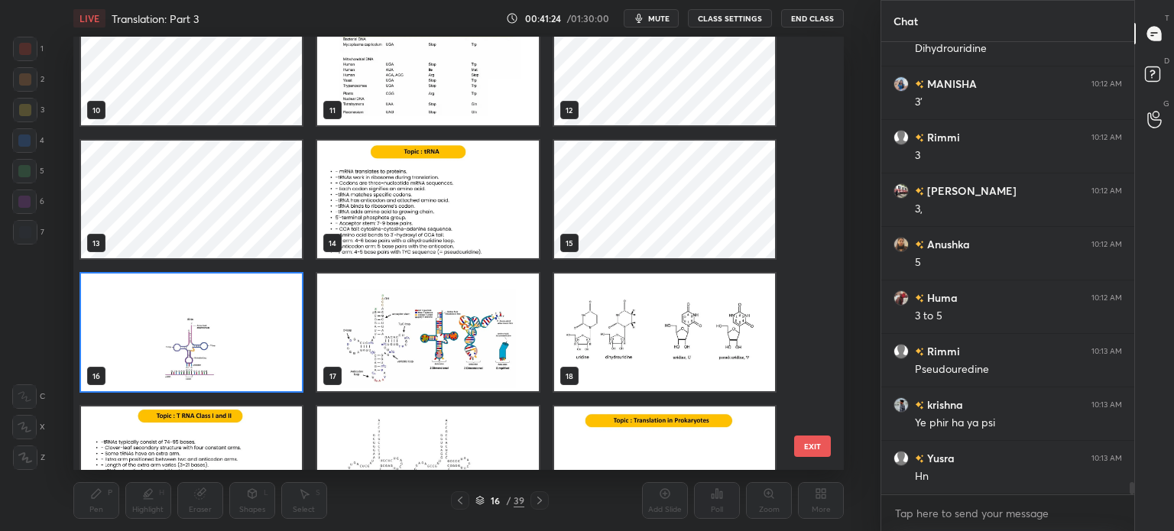
scroll to position [439, 0]
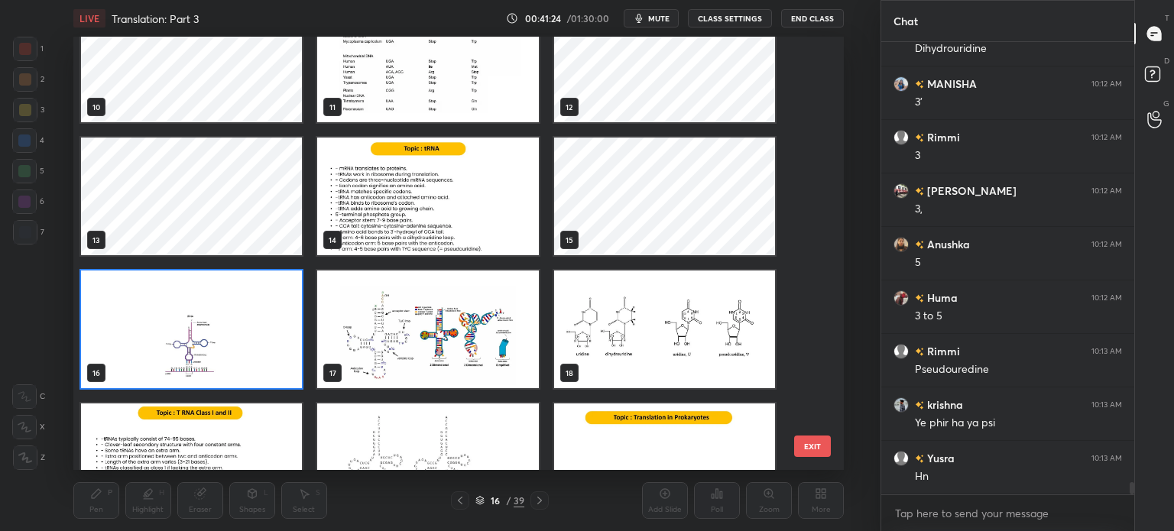
click at [480, 226] on img "grid" at bounding box center [427, 197] width 221 height 118
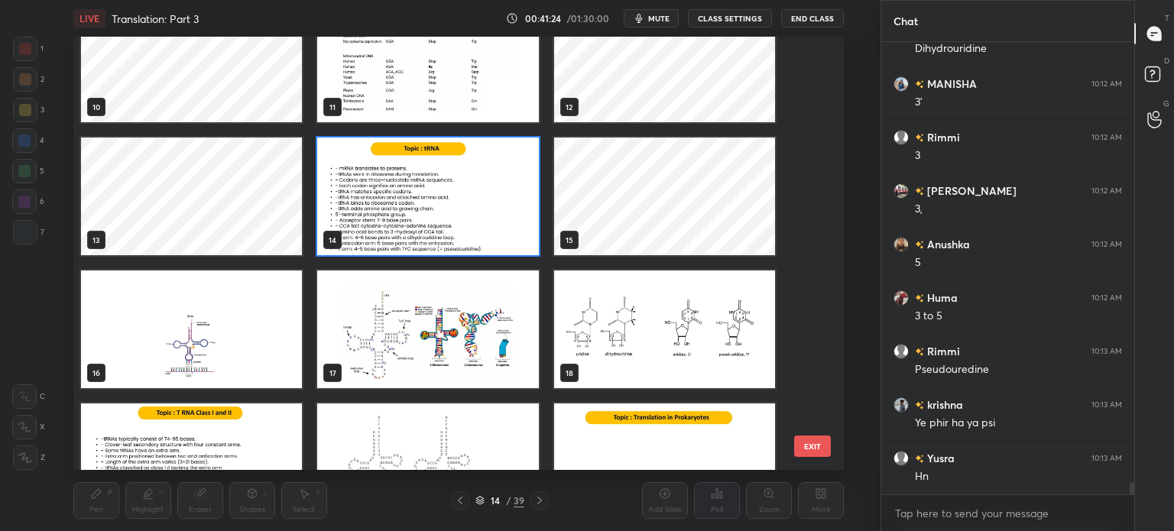
click at [479, 228] on img "grid" at bounding box center [427, 197] width 221 height 118
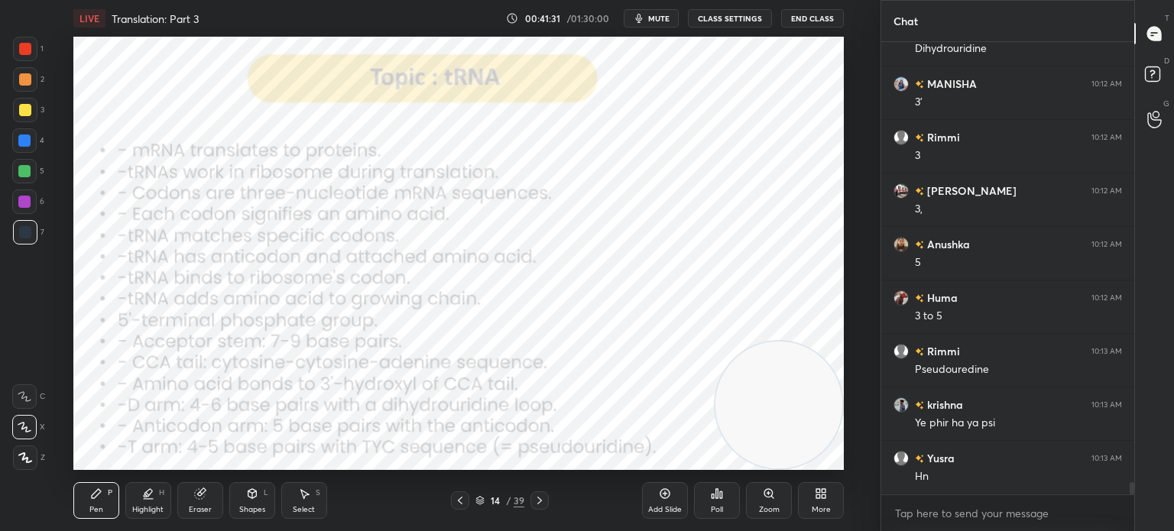
click at [537, 498] on icon at bounding box center [539, 500] width 12 height 12
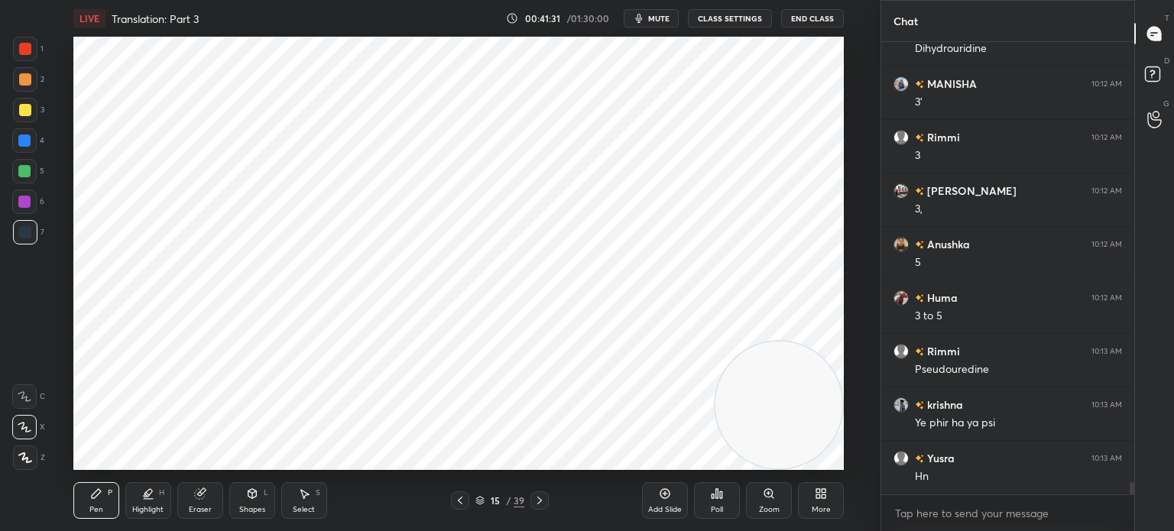
click at [540, 494] on icon at bounding box center [539, 500] width 12 height 12
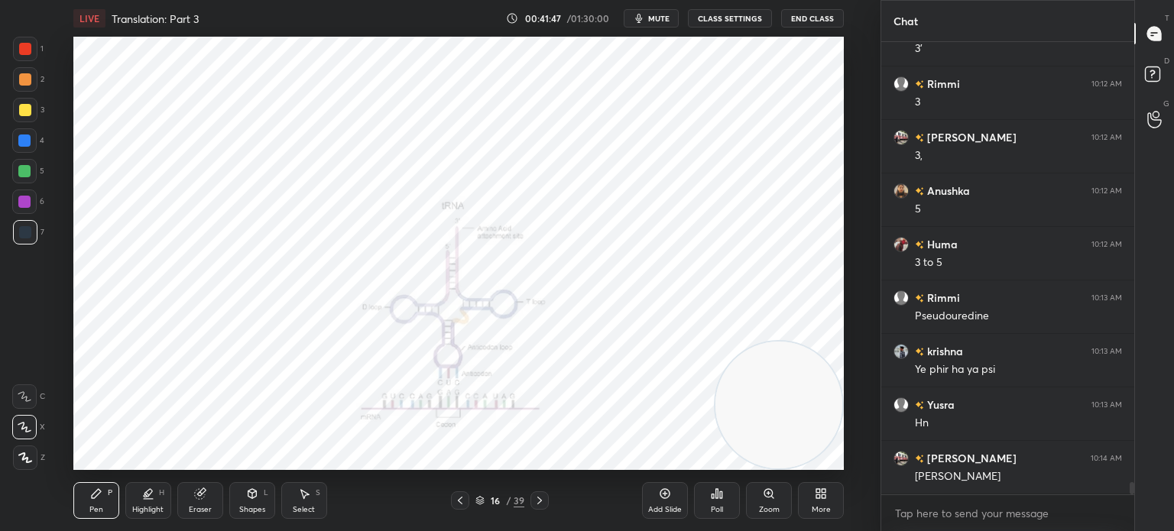
click at [547, 501] on div at bounding box center [539, 500] width 18 height 18
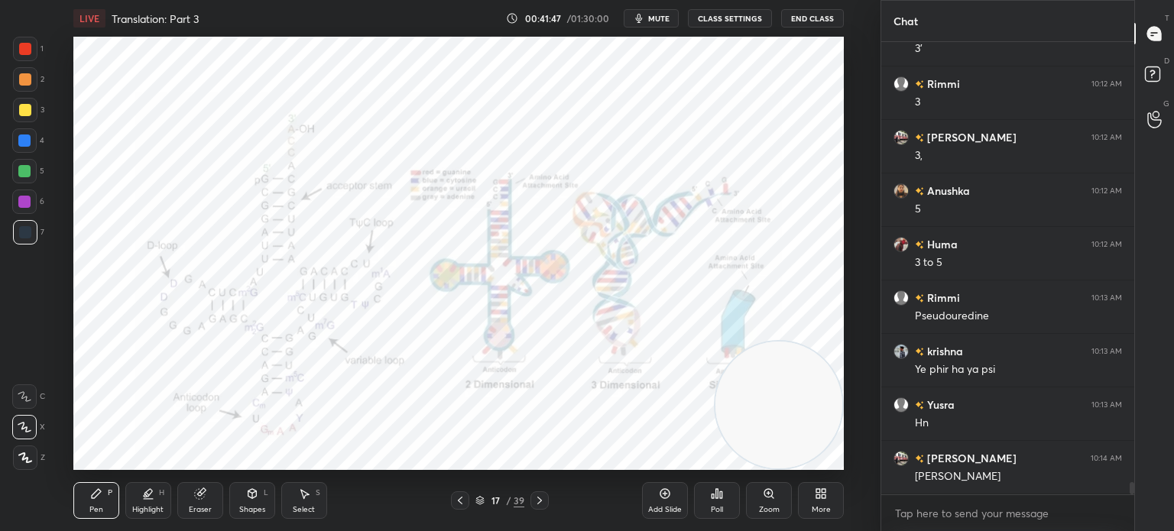
click at [543, 496] on icon at bounding box center [539, 500] width 12 height 12
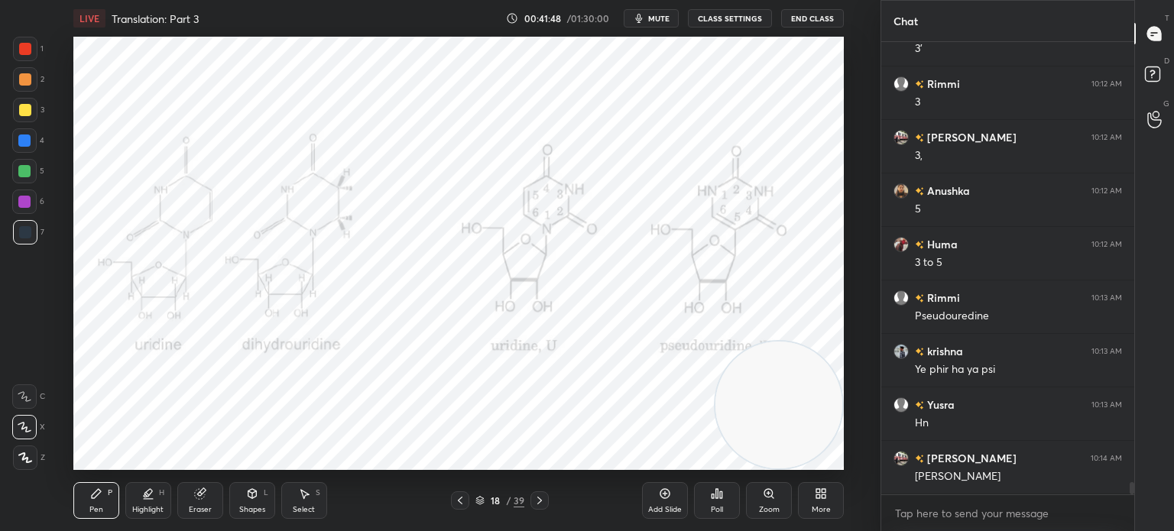
click at [466, 501] on div at bounding box center [460, 500] width 18 height 18
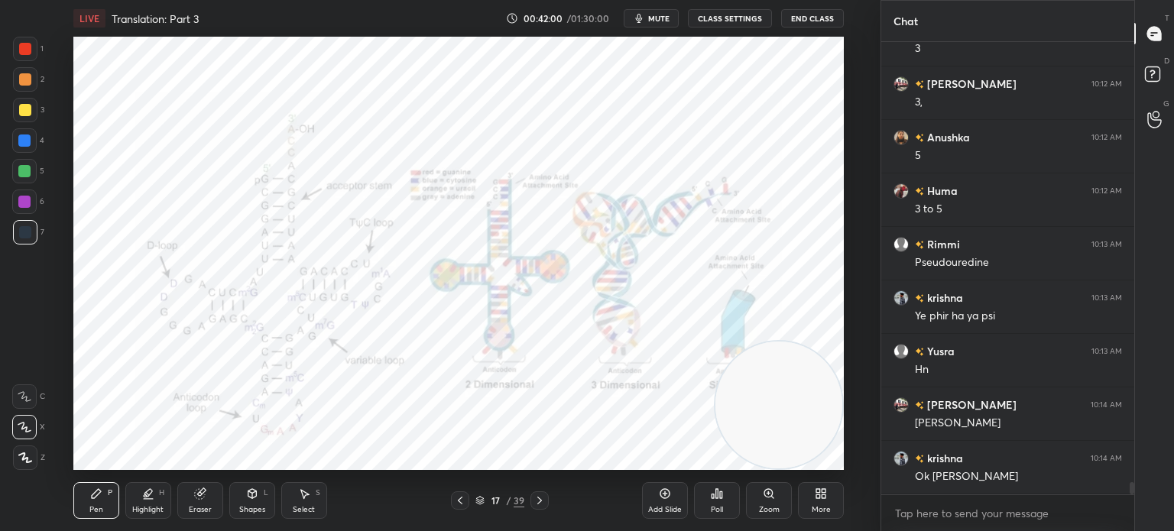
scroll to position [16726, 0]
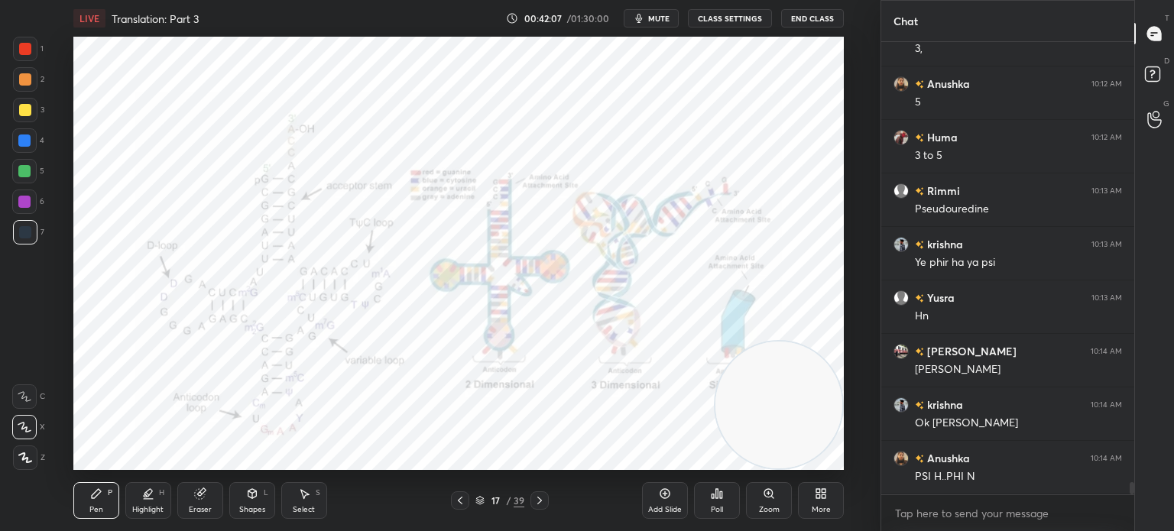
click at [216, 507] on div "Eraser" at bounding box center [200, 500] width 46 height 37
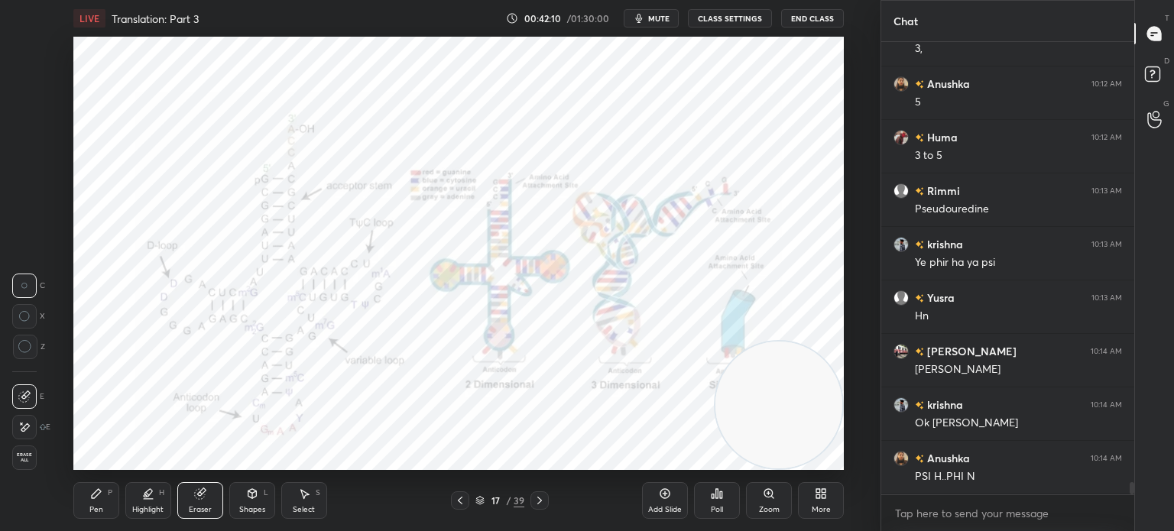
click at [97, 510] on div "Pen" at bounding box center [96, 510] width 14 height 8
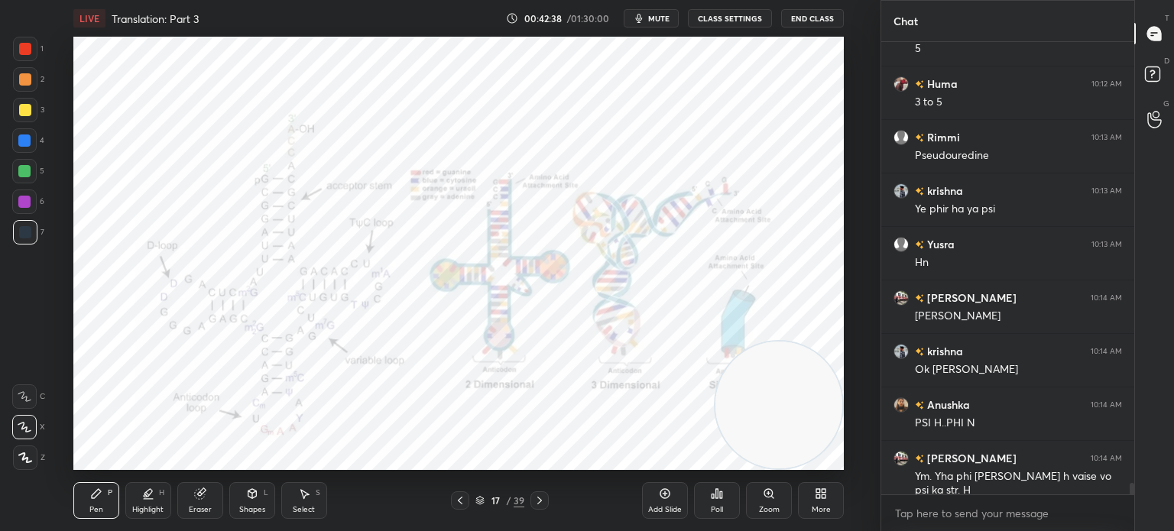
scroll to position [16833, 0]
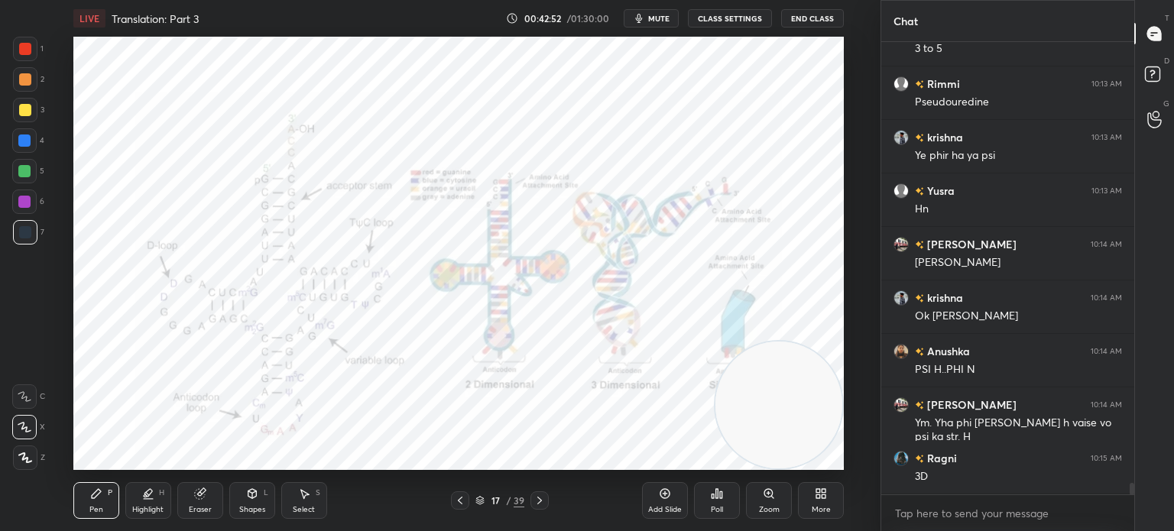
click at [196, 507] on div "Eraser" at bounding box center [200, 510] width 23 height 8
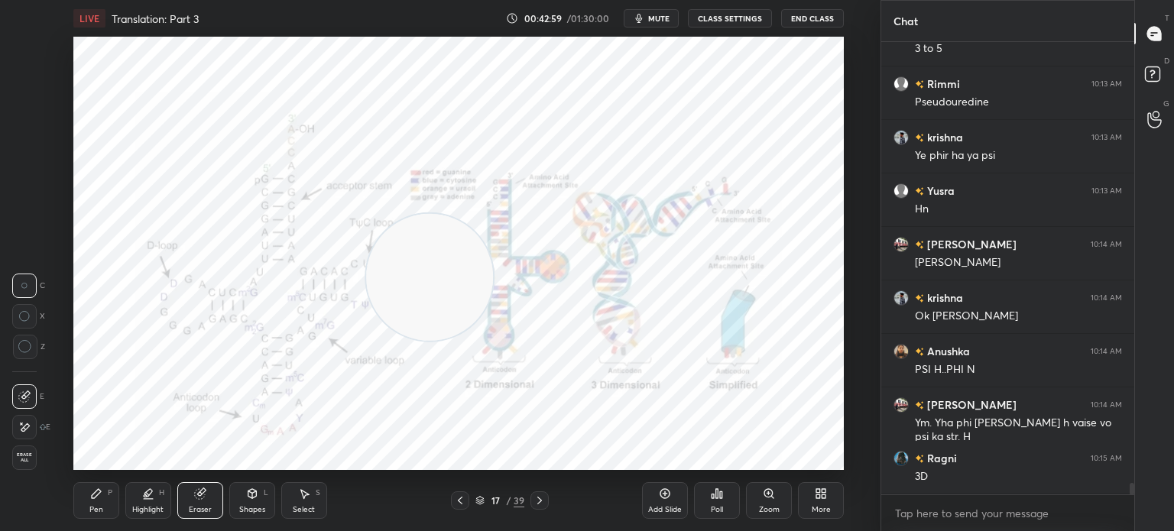
click at [114, 513] on div "Pen P" at bounding box center [96, 500] width 46 height 37
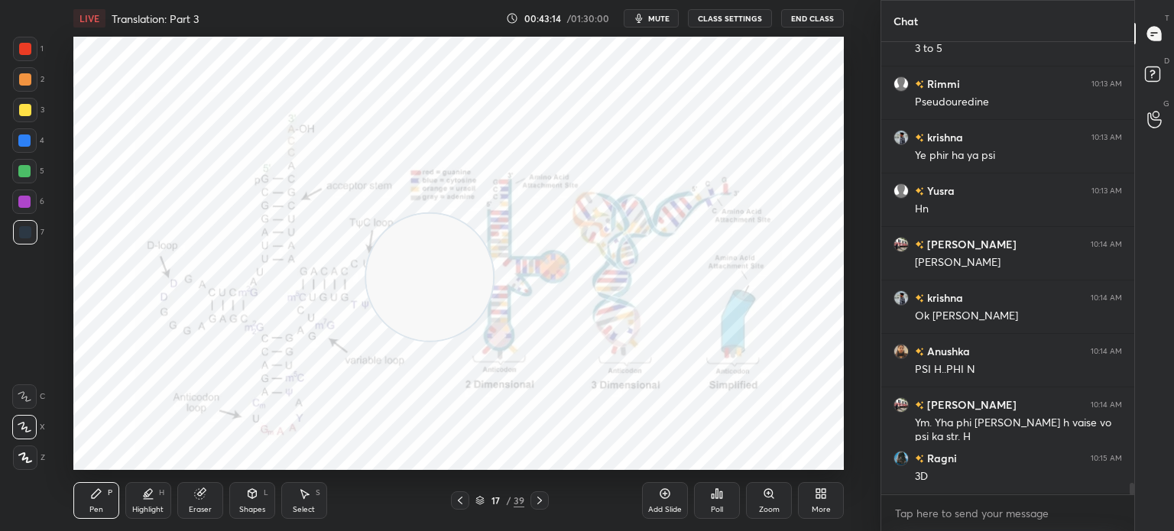
click at [459, 504] on icon at bounding box center [460, 500] width 12 height 12
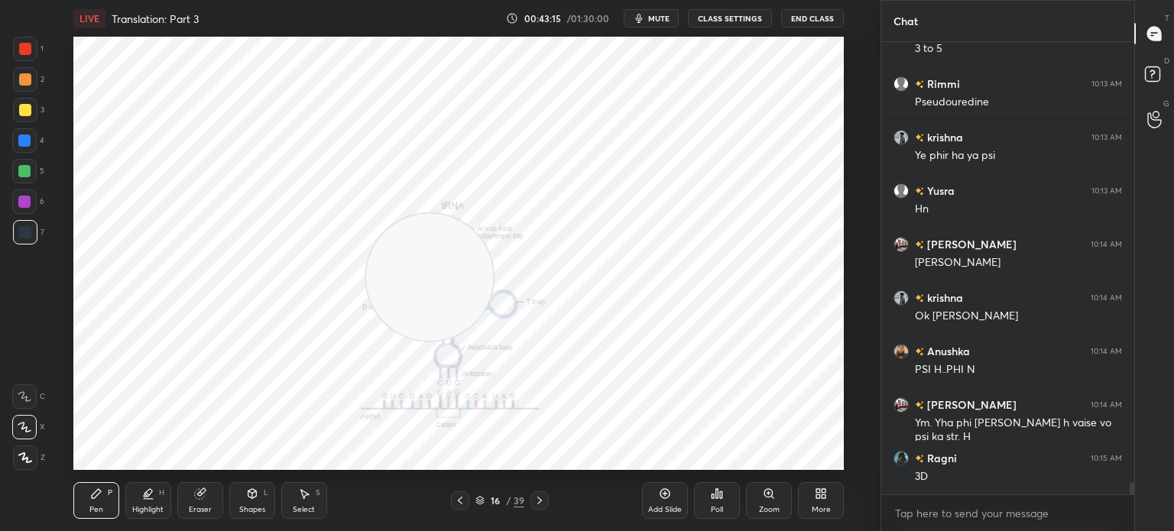
scroll to position [16887, 0]
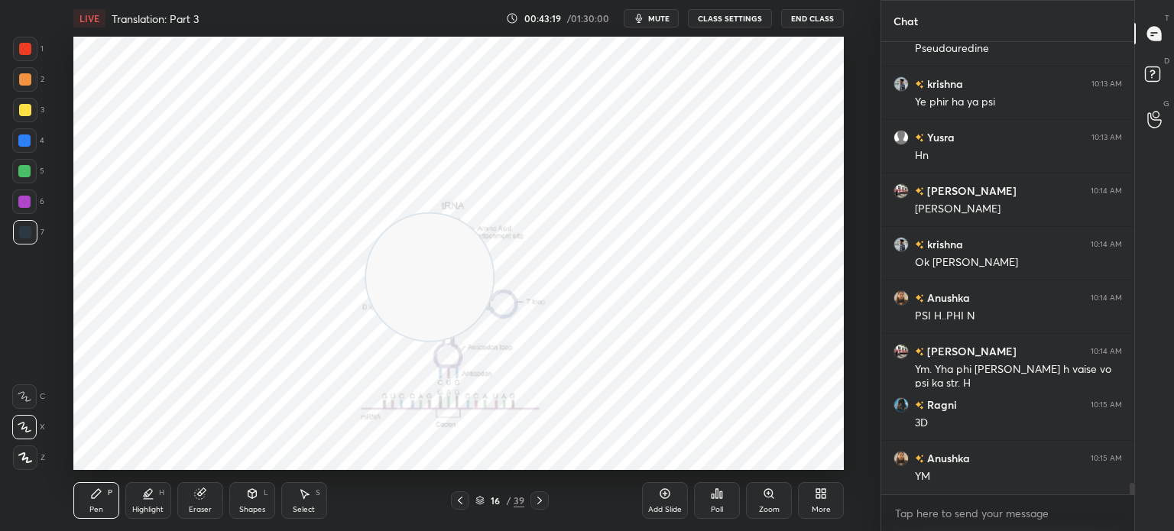
click at [462, 503] on icon at bounding box center [460, 500] width 12 height 12
click at [455, 504] on icon at bounding box center [460, 500] width 12 height 12
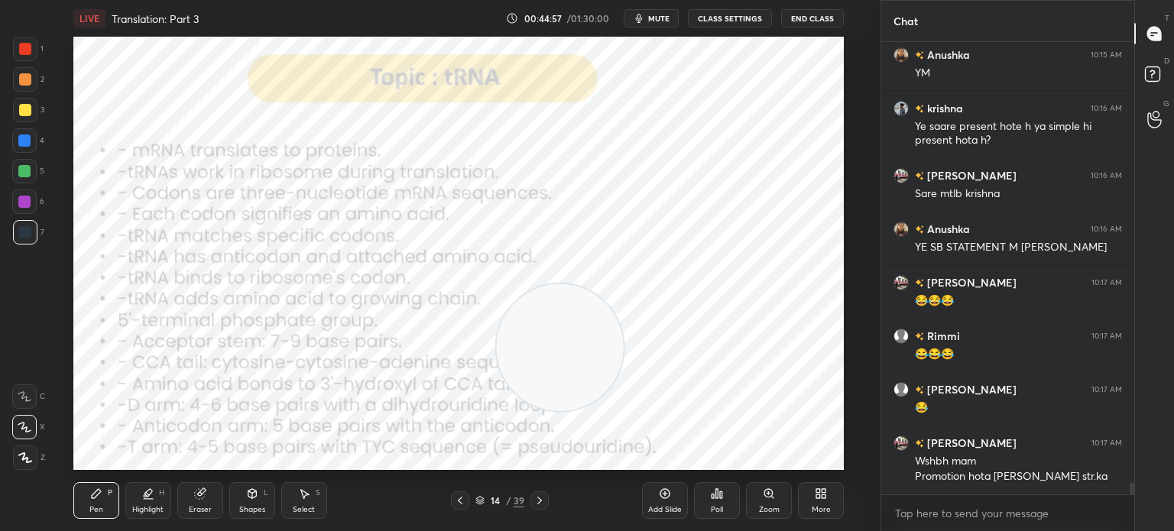
scroll to position [17344, 0]
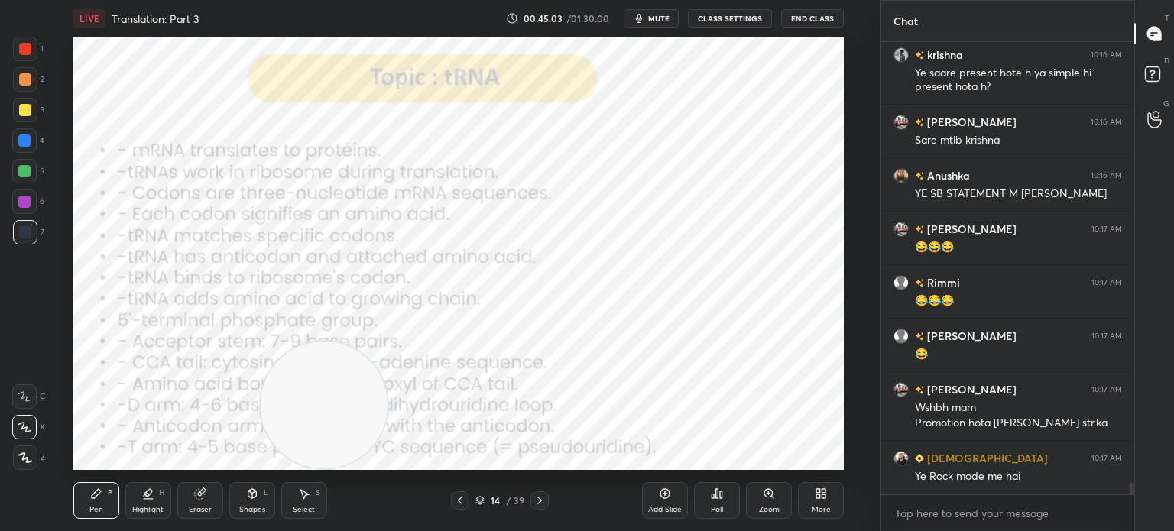
click at [203, 503] on div "Eraser" at bounding box center [200, 500] width 46 height 37
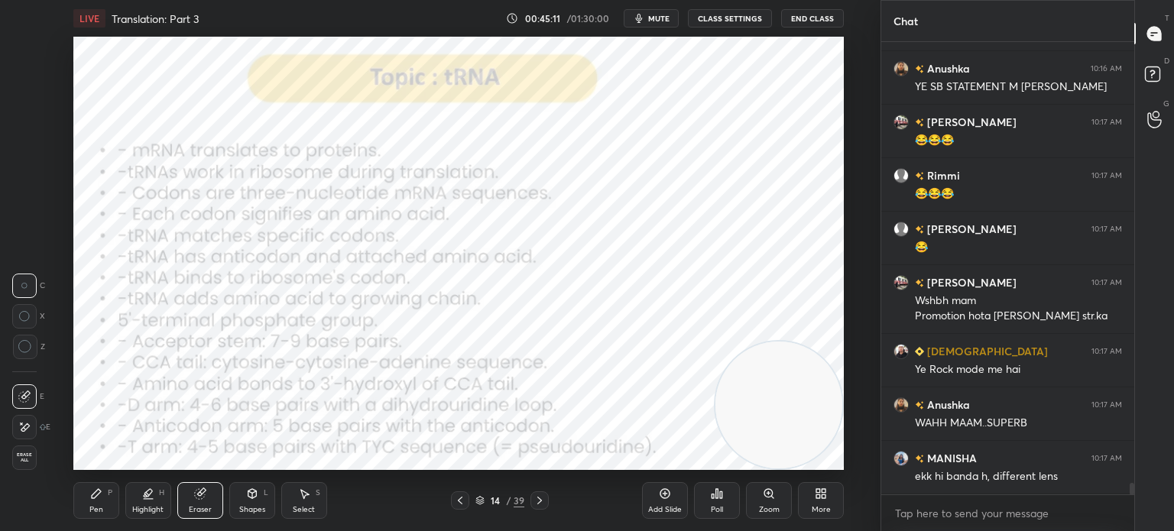
scroll to position [17504, 0]
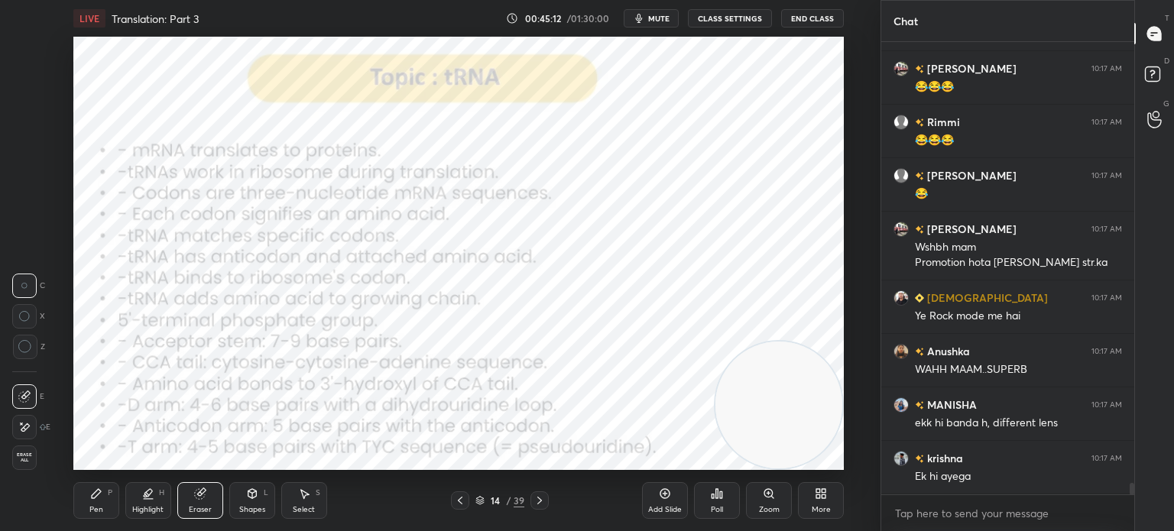
click at [540, 498] on icon at bounding box center [539, 500] width 12 height 12
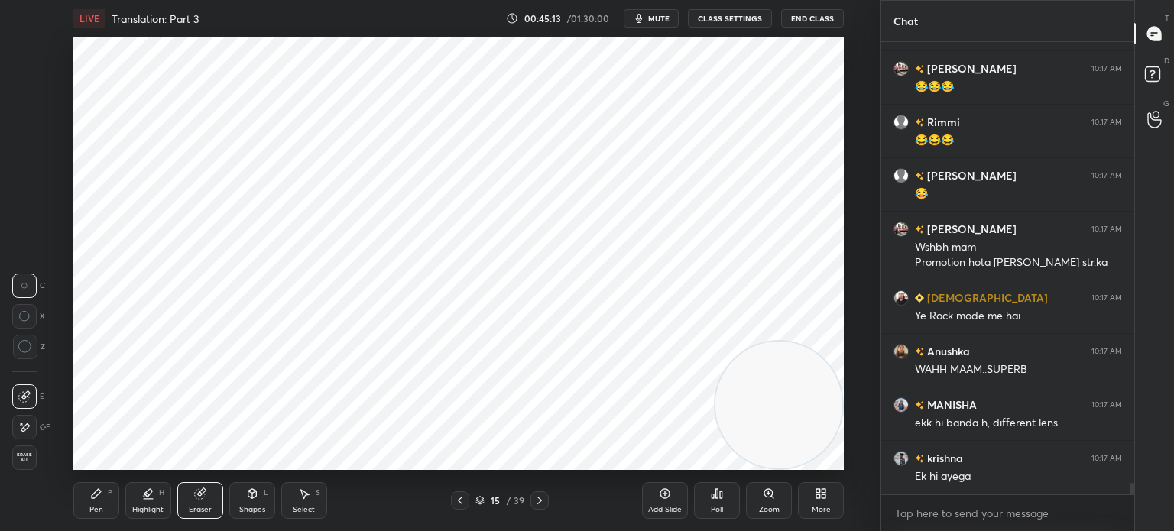
click at [539, 499] on icon at bounding box center [539, 501] width 5 height 8
click at [533, 501] on icon at bounding box center [539, 500] width 12 height 12
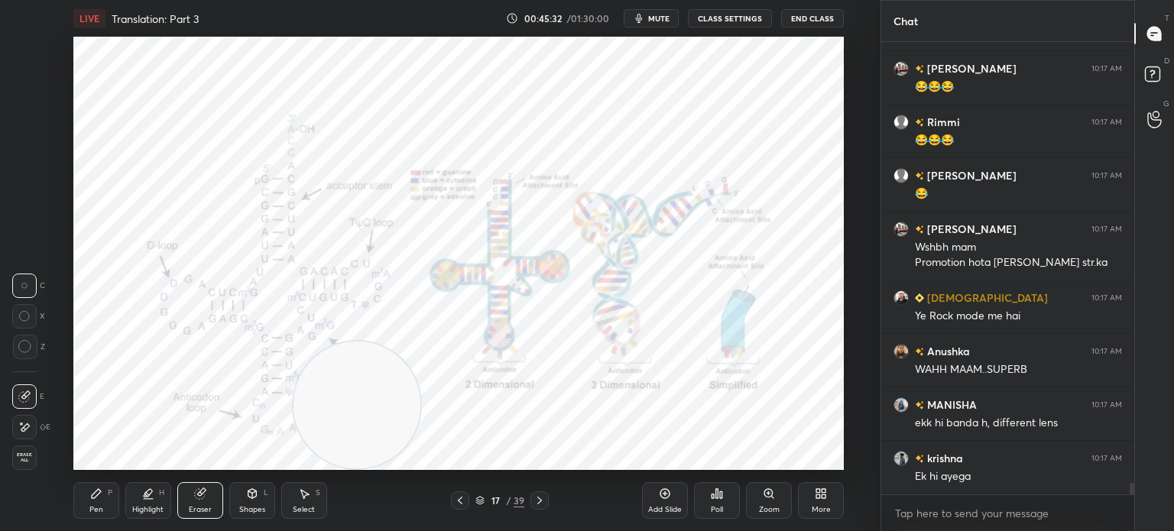
click at [461, 500] on icon at bounding box center [460, 500] width 12 height 12
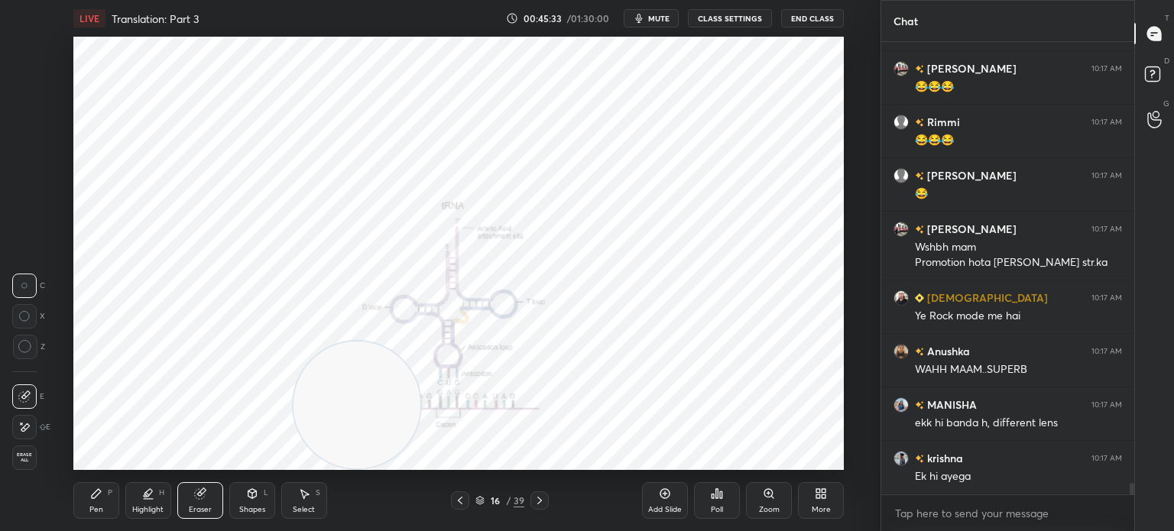
click at [465, 496] on icon at bounding box center [460, 500] width 12 height 12
click at [460, 499] on icon at bounding box center [460, 501] width 5 height 8
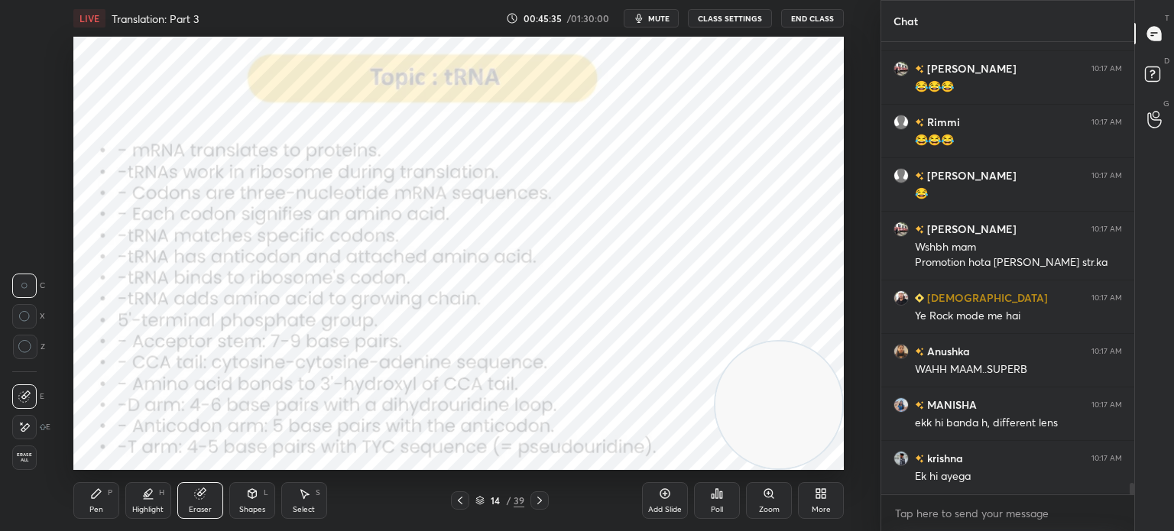
scroll to position [17558, 0]
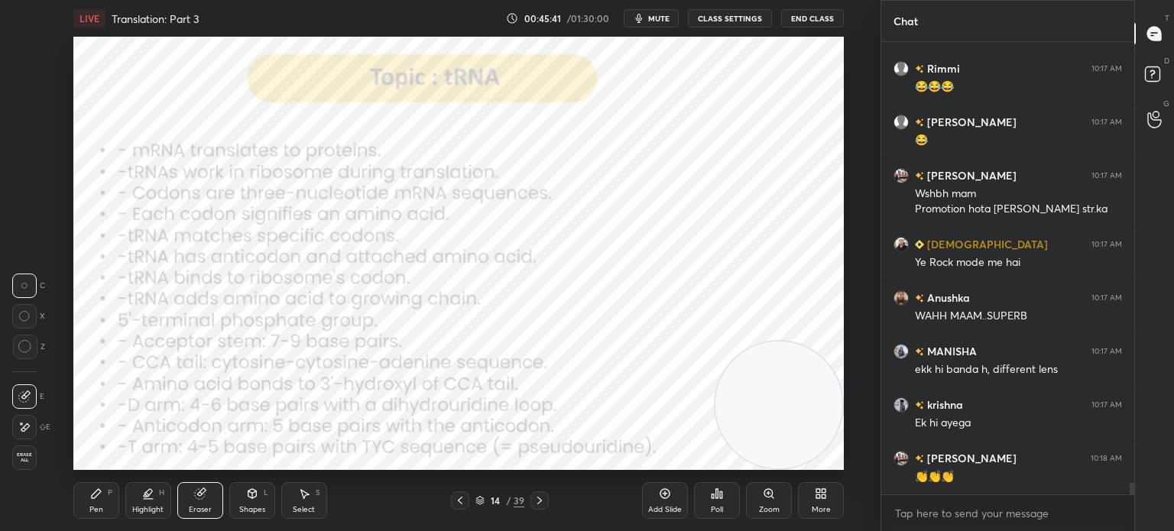
click at [97, 501] on div "Pen P" at bounding box center [96, 500] width 46 height 37
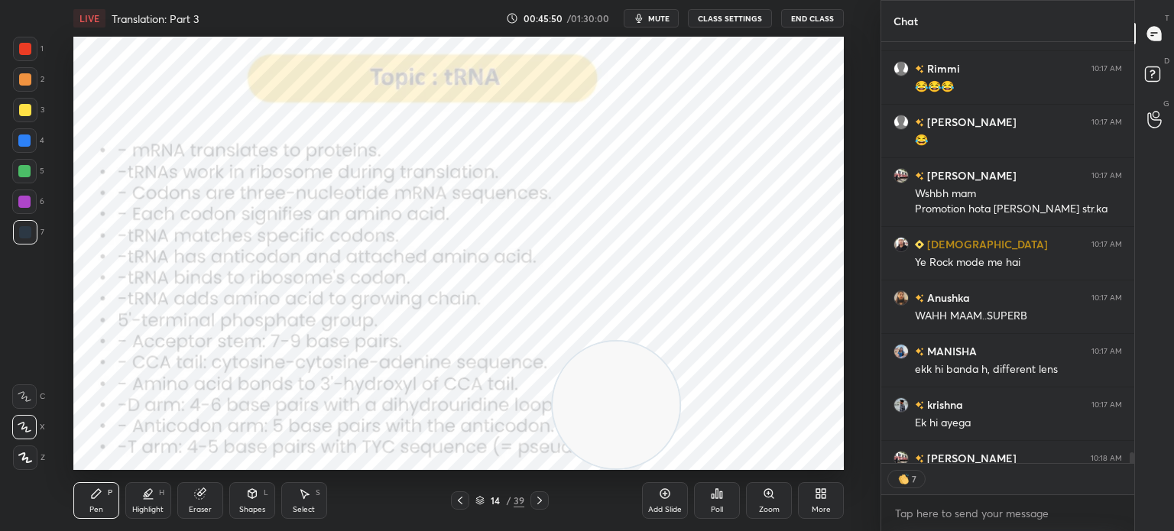
scroll to position [17642, 0]
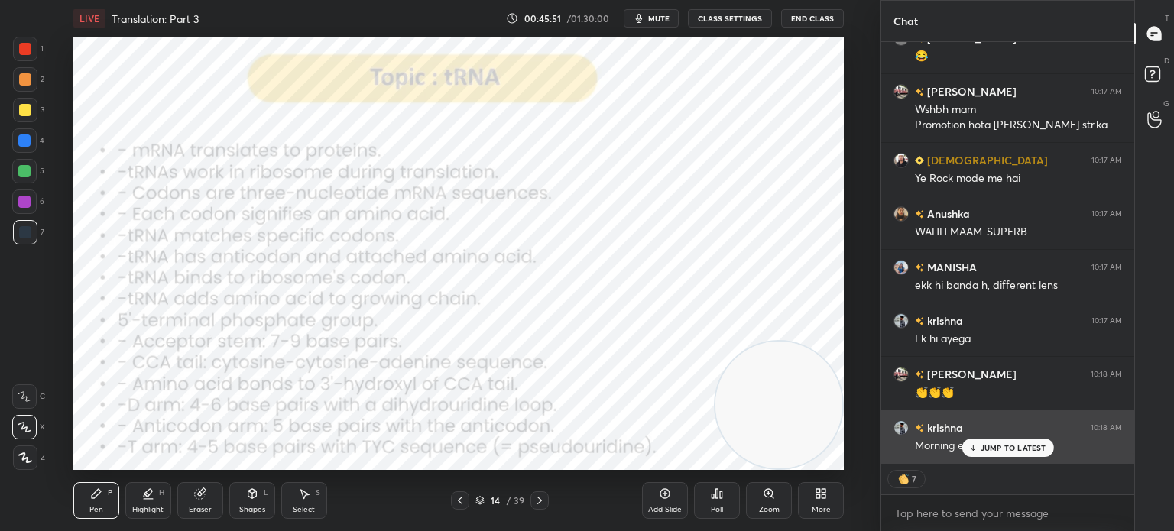
click at [1003, 449] on p "JUMP TO LATEST" at bounding box center [1014, 447] width 66 height 9
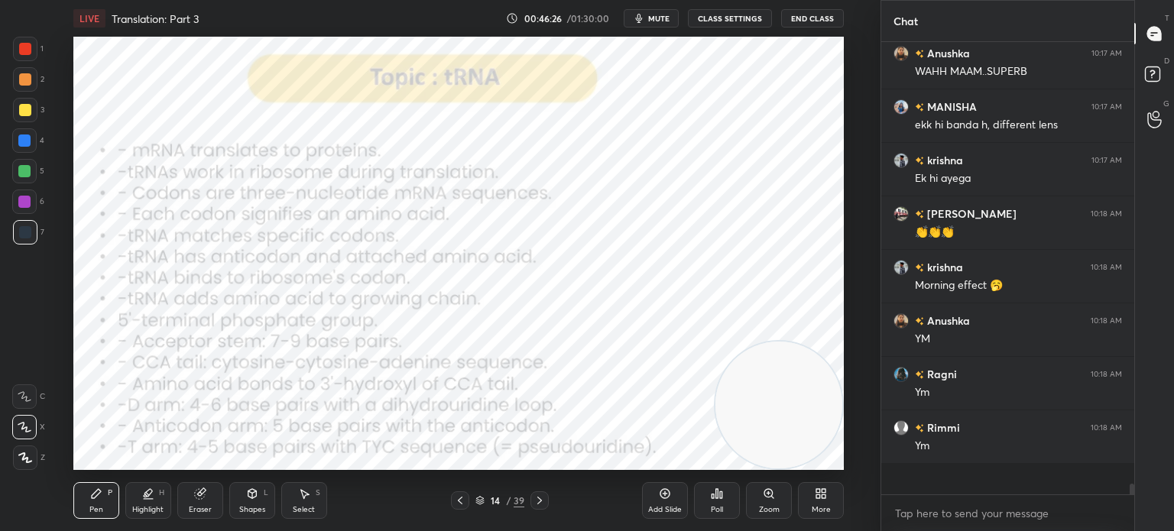
scroll to position [448, 248]
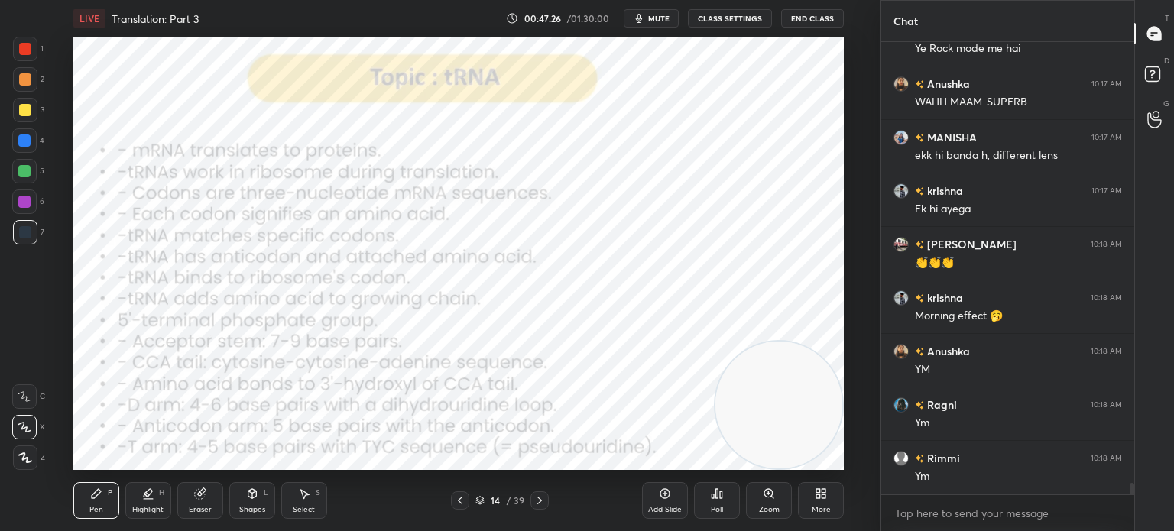
click at [539, 504] on icon at bounding box center [539, 500] width 12 height 12
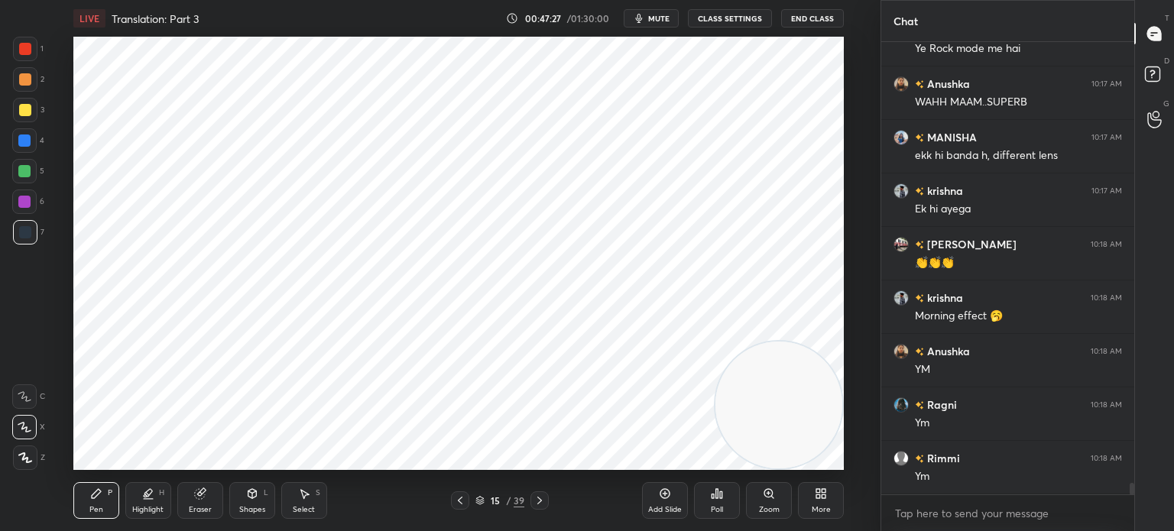
click at [527, 497] on div "15 / 39" at bounding box center [500, 500] width 98 height 18
click at [538, 501] on icon at bounding box center [539, 500] width 12 height 12
click at [459, 499] on icon at bounding box center [460, 500] width 12 height 12
click at [305, 510] on div "Select" at bounding box center [304, 510] width 22 height 8
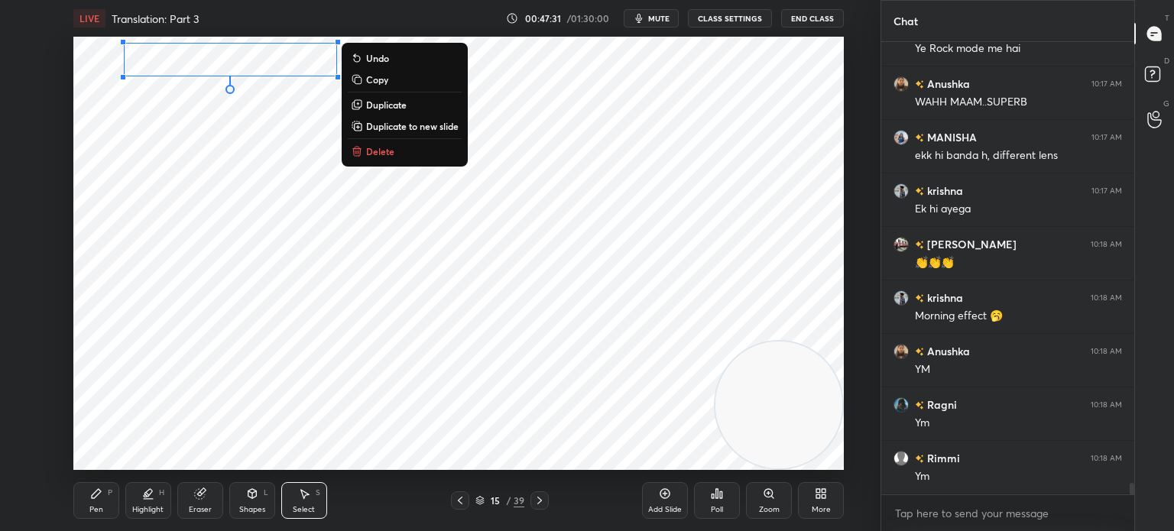
click at [410, 153] on button "Delete" at bounding box center [405, 151] width 114 height 18
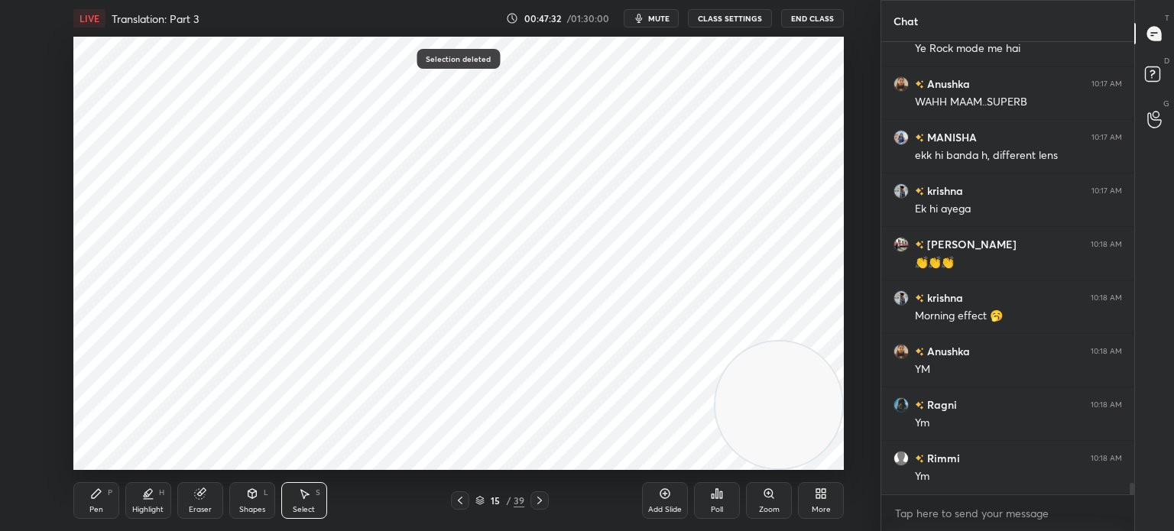
click at [539, 504] on icon at bounding box center [539, 500] width 12 height 12
click at [540, 500] on icon at bounding box center [539, 501] width 5 height 8
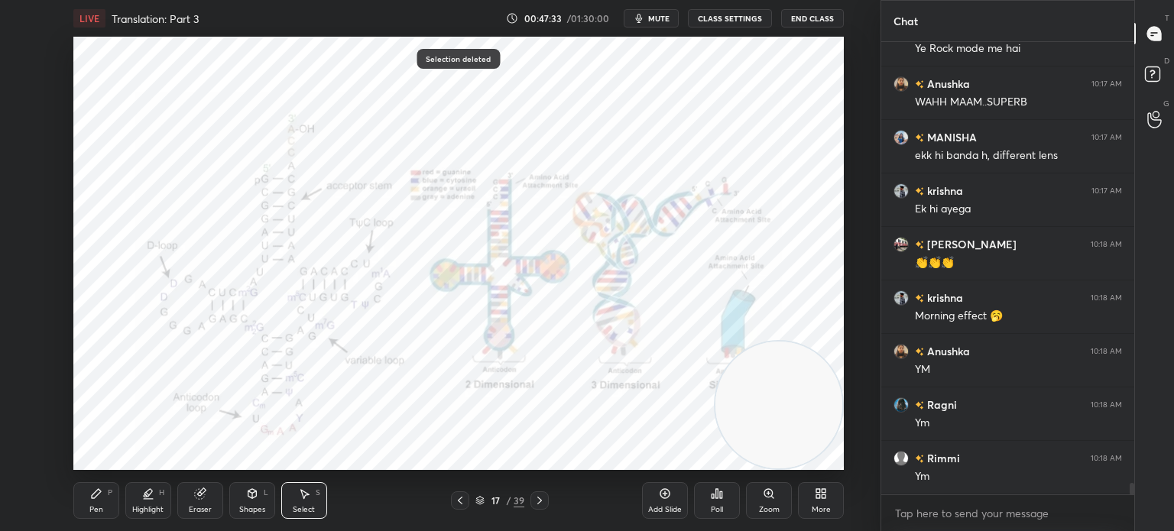
click at [541, 502] on icon at bounding box center [539, 500] width 12 height 12
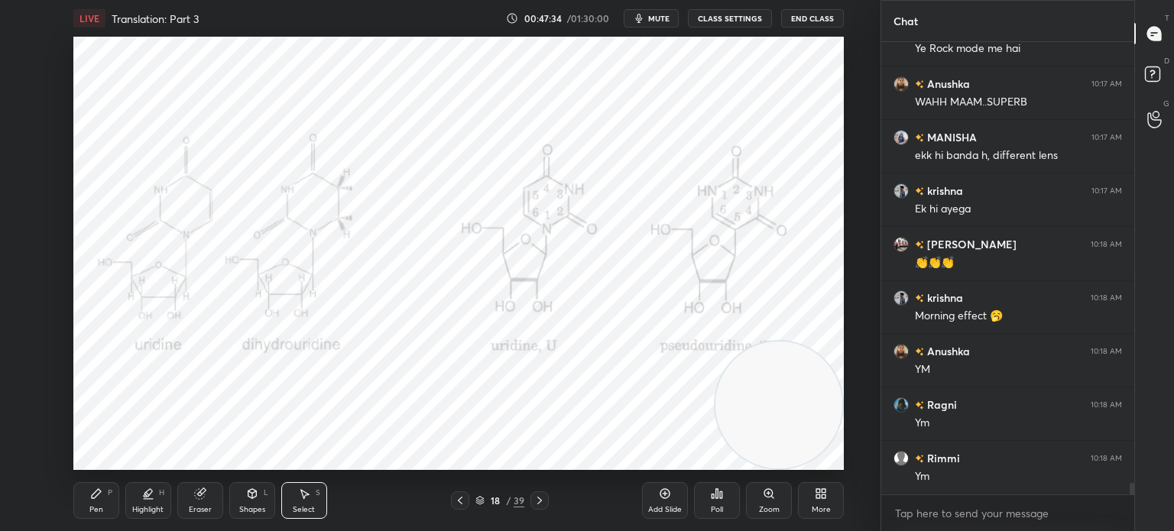
click at [540, 496] on icon at bounding box center [539, 500] width 12 height 12
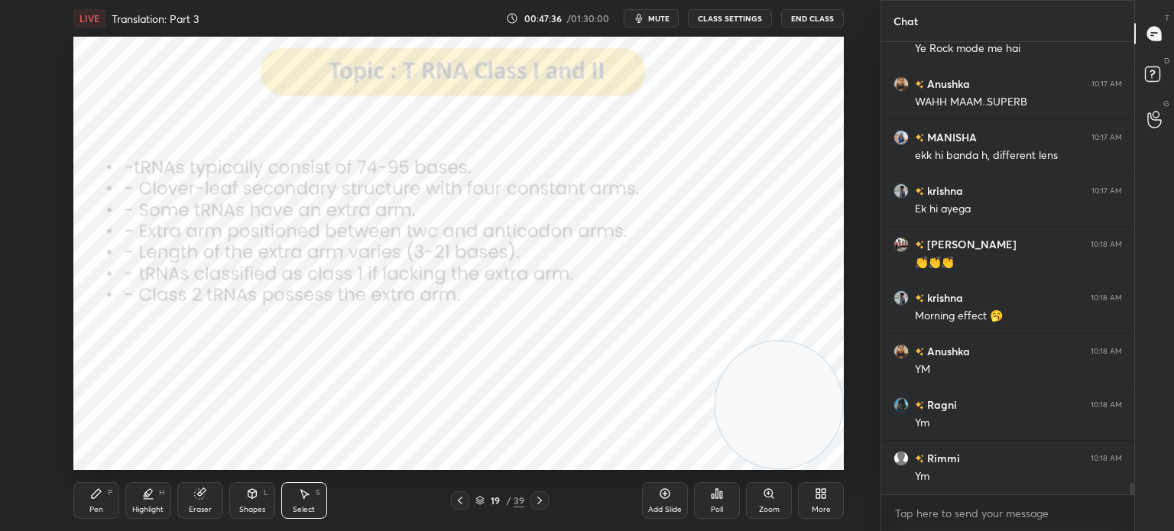
click at [83, 503] on div "Pen P" at bounding box center [96, 500] width 46 height 37
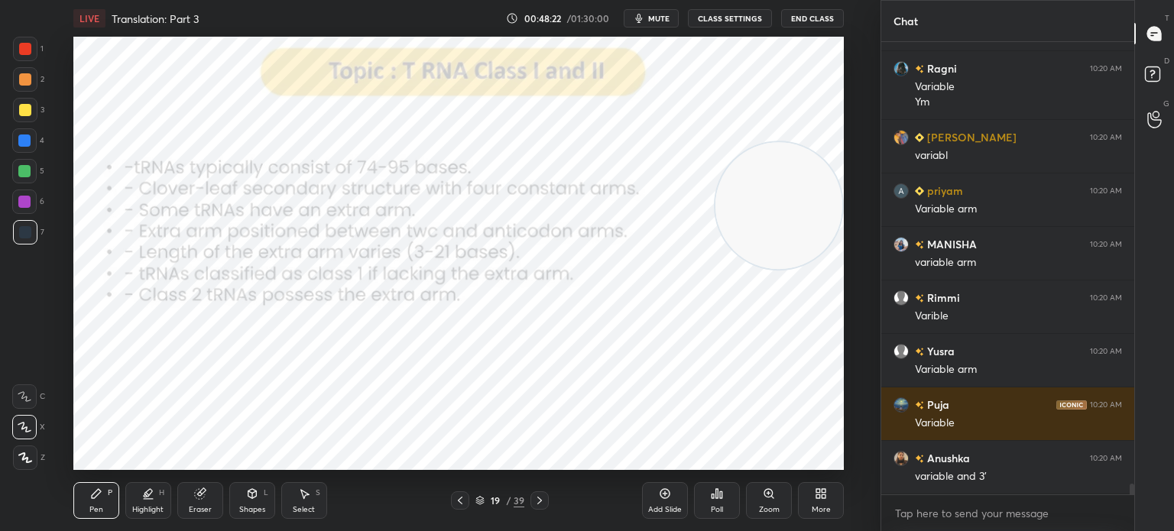
scroll to position [18429, 0]
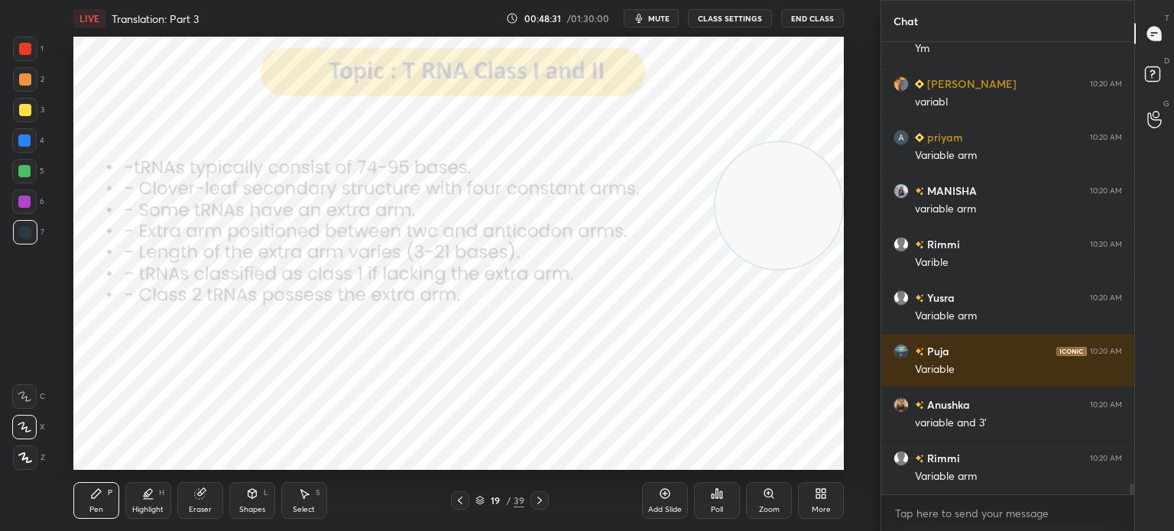
click at [28, 56] on div at bounding box center [25, 49] width 24 height 24
click at [203, 495] on icon at bounding box center [199, 494] width 10 height 10
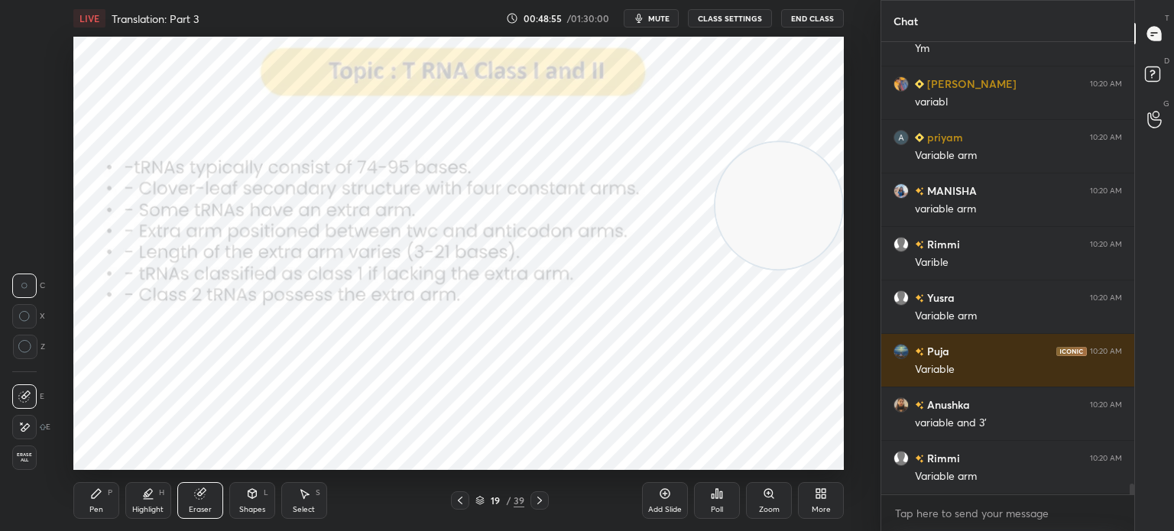
click at [90, 492] on icon at bounding box center [96, 494] width 12 height 12
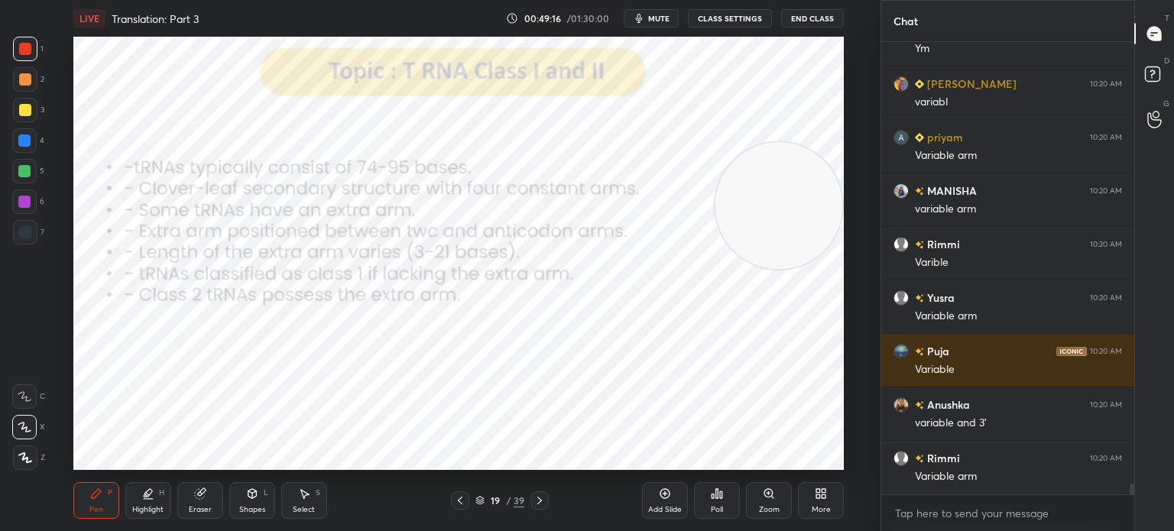
click at [540, 500] on icon at bounding box center [539, 501] width 5 height 8
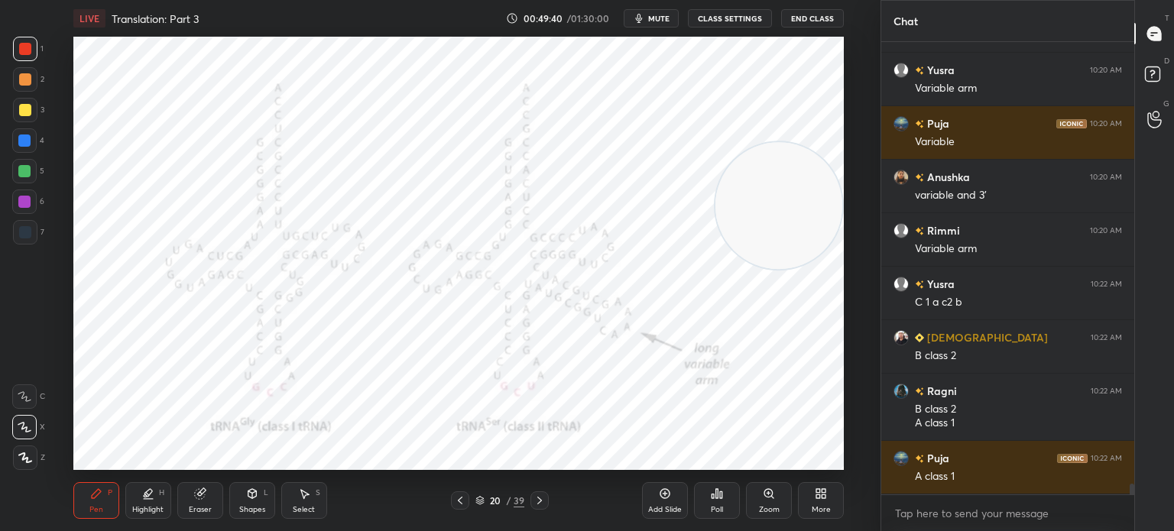
scroll to position [18710, 0]
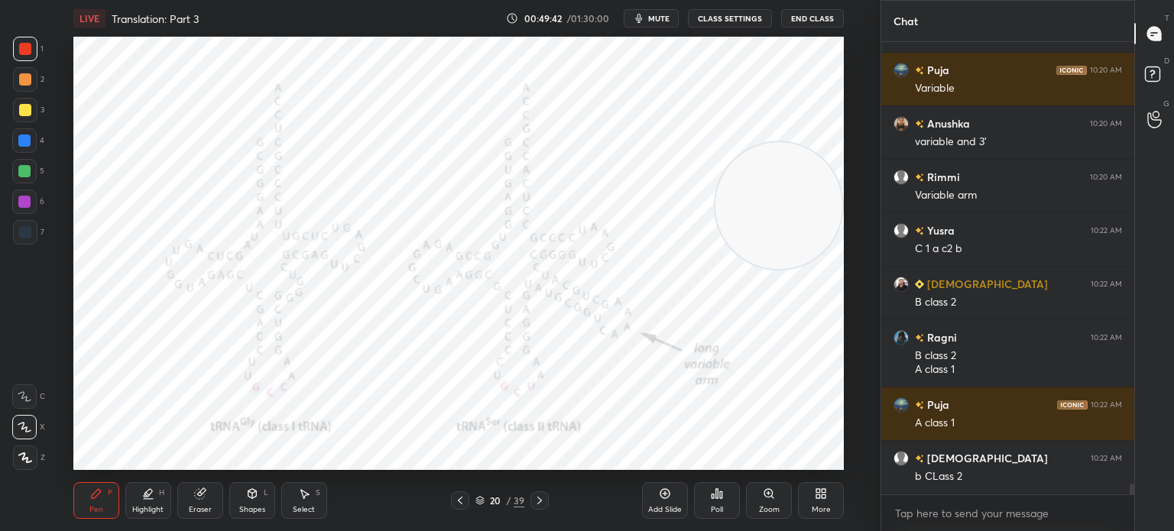
click at [199, 504] on div "Eraser" at bounding box center [200, 500] width 46 height 37
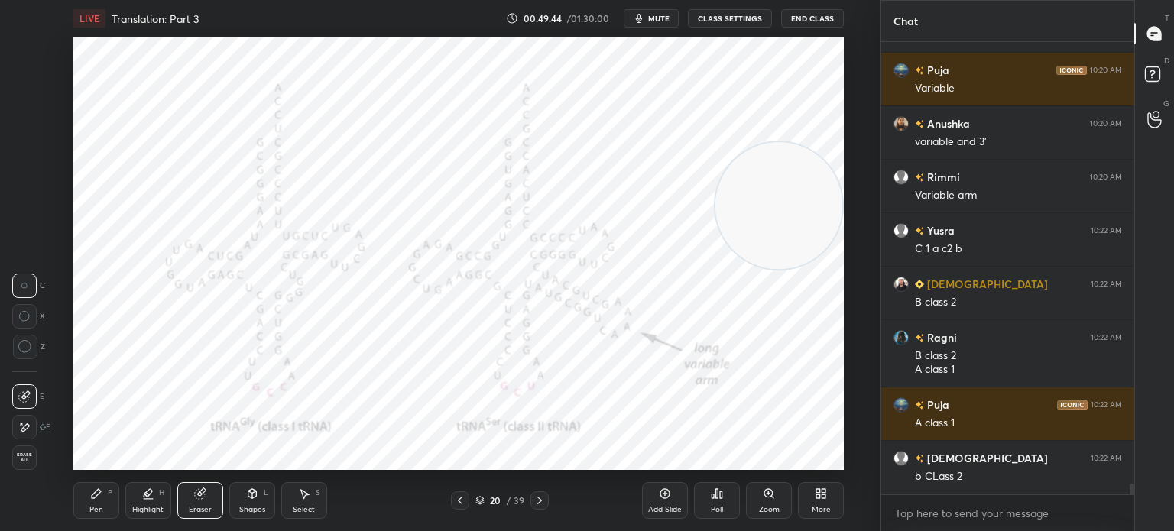
click at [132, 514] on div "Highlight" at bounding box center [147, 510] width 31 height 8
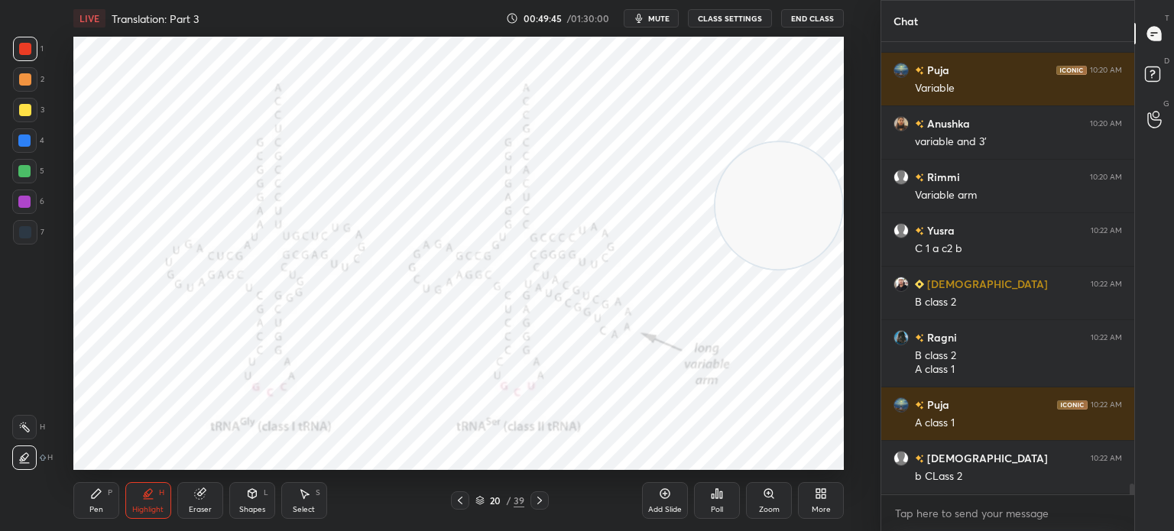
click at [23, 106] on div at bounding box center [25, 110] width 12 height 12
click at [107, 498] on div "Pen P" at bounding box center [96, 500] width 46 height 37
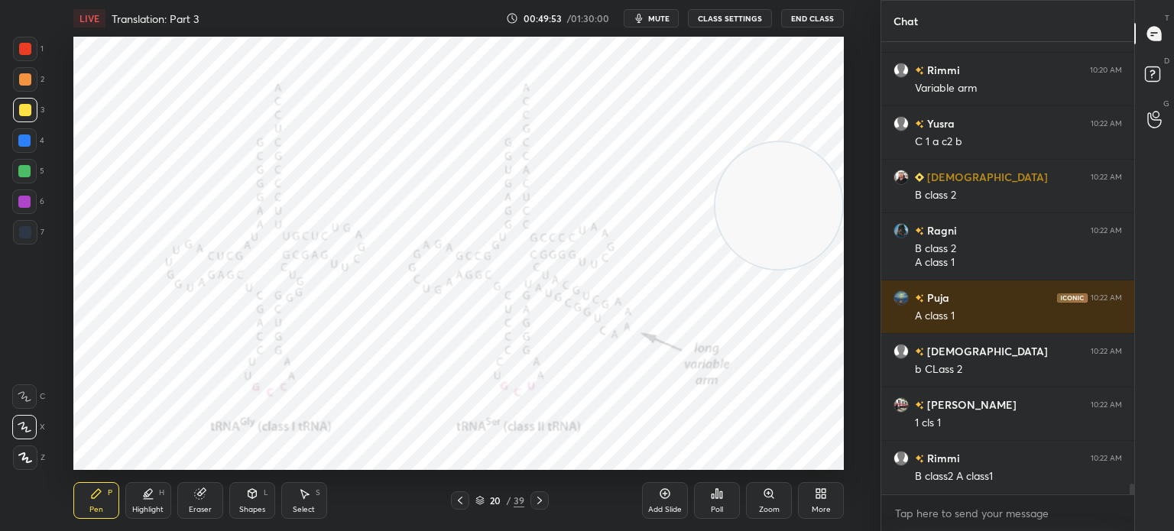
scroll to position [18871, 0]
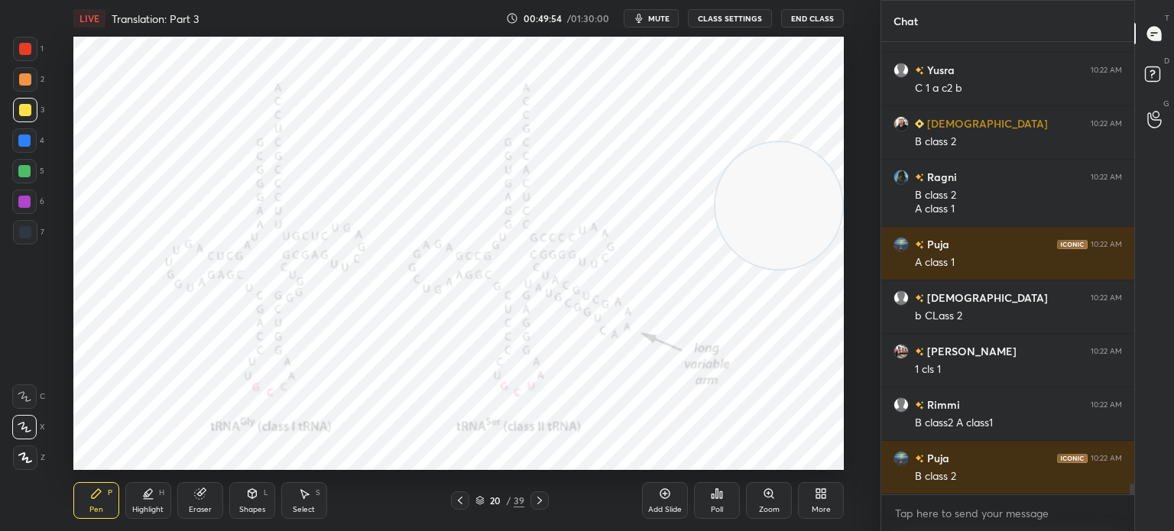
click at [31, 234] on div at bounding box center [25, 232] width 24 height 24
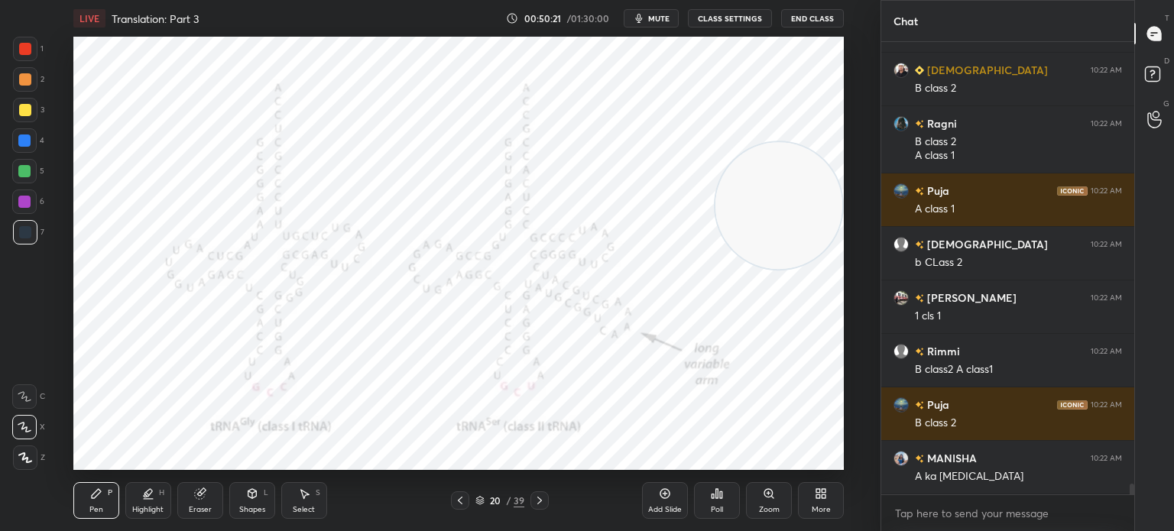
click at [540, 503] on icon at bounding box center [539, 500] width 12 height 12
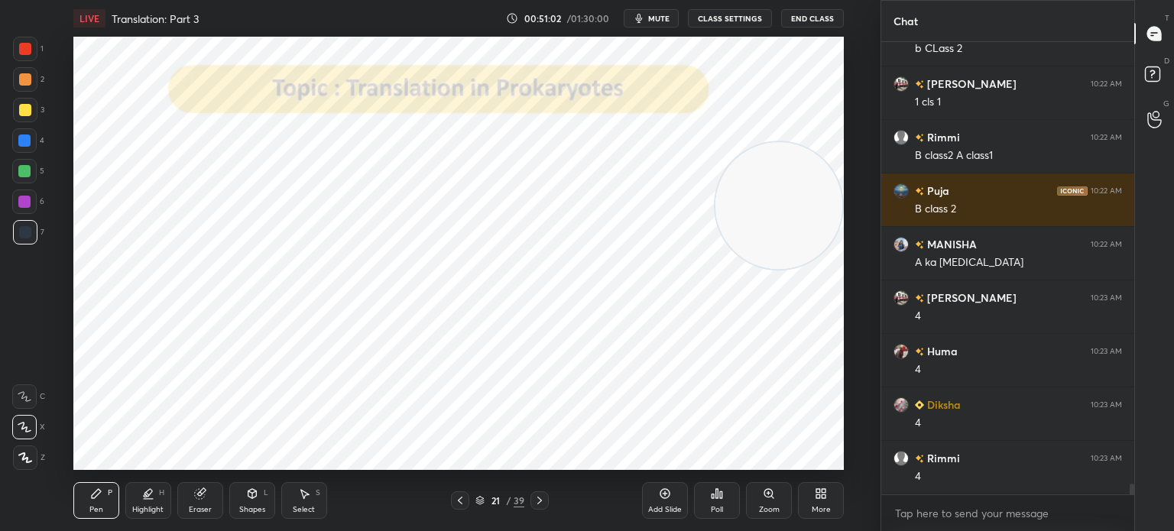
scroll to position [19192, 0]
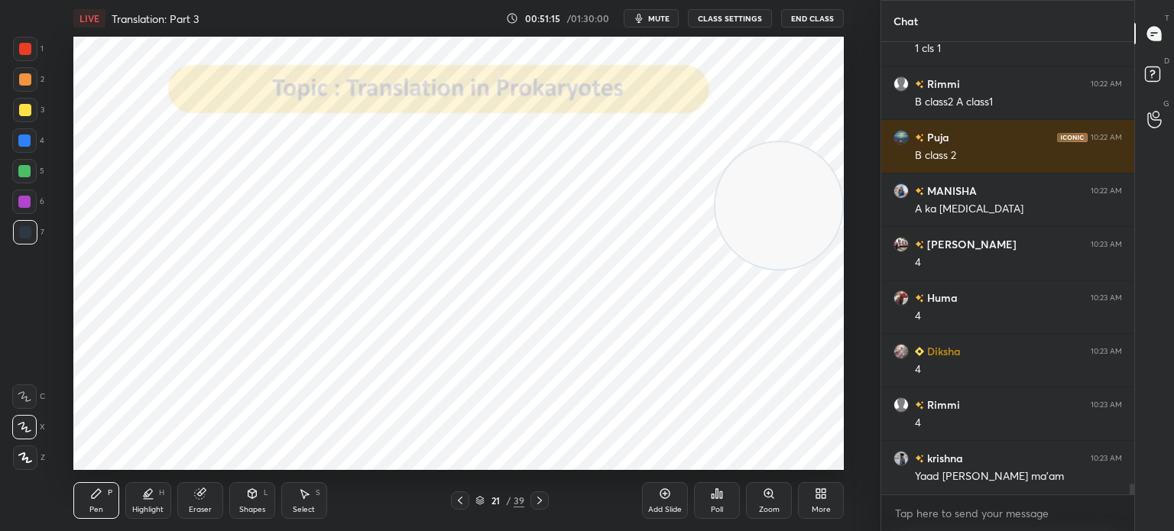
click at [23, 50] on div at bounding box center [25, 49] width 12 height 12
click at [39, 233] on div "7" at bounding box center [28, 232] width 31 height 24
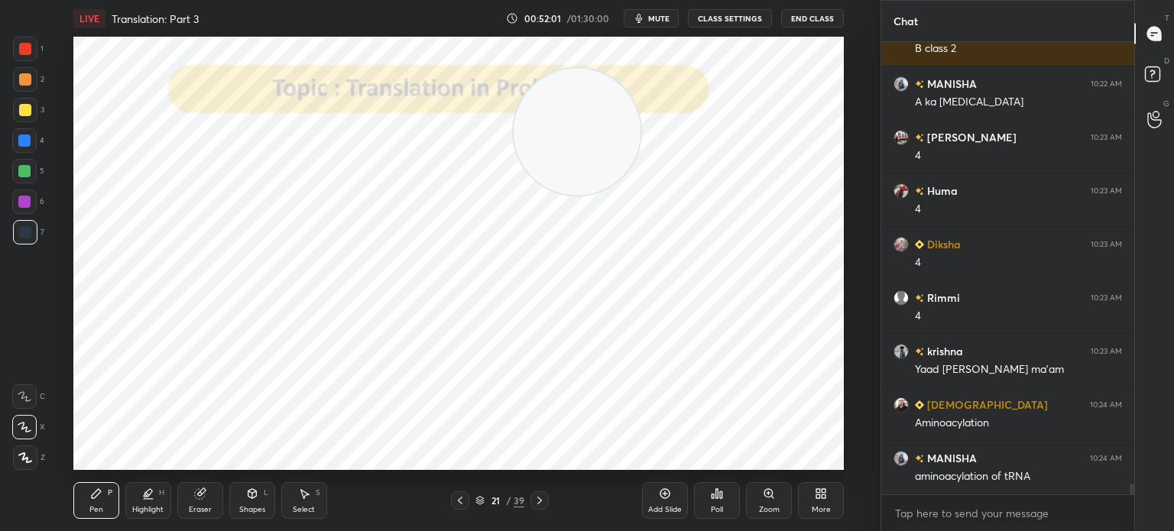
scroll to position [19352, 0]
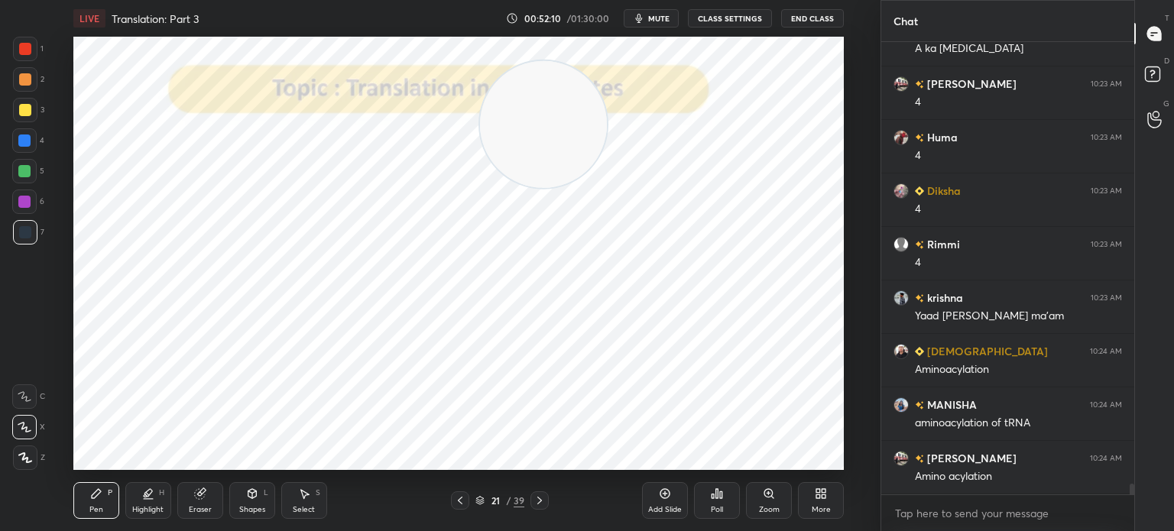
click at [21, 209] on div at bounding box center [24, 202] width 24 height 24
click at [546, 498] on div at bounding box center [539, 500] width 18 height 18
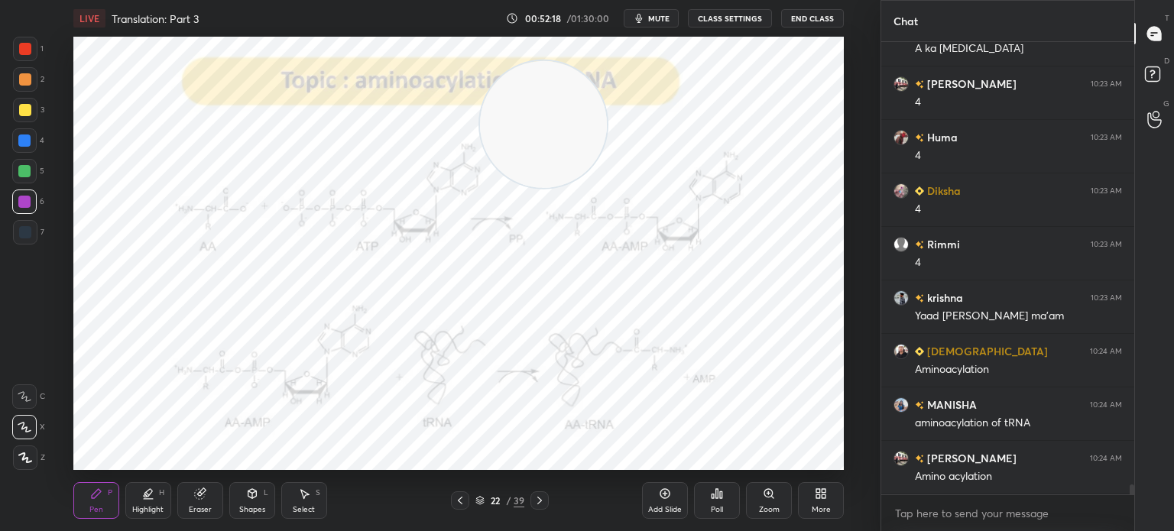
scroll to position [19406, 0]
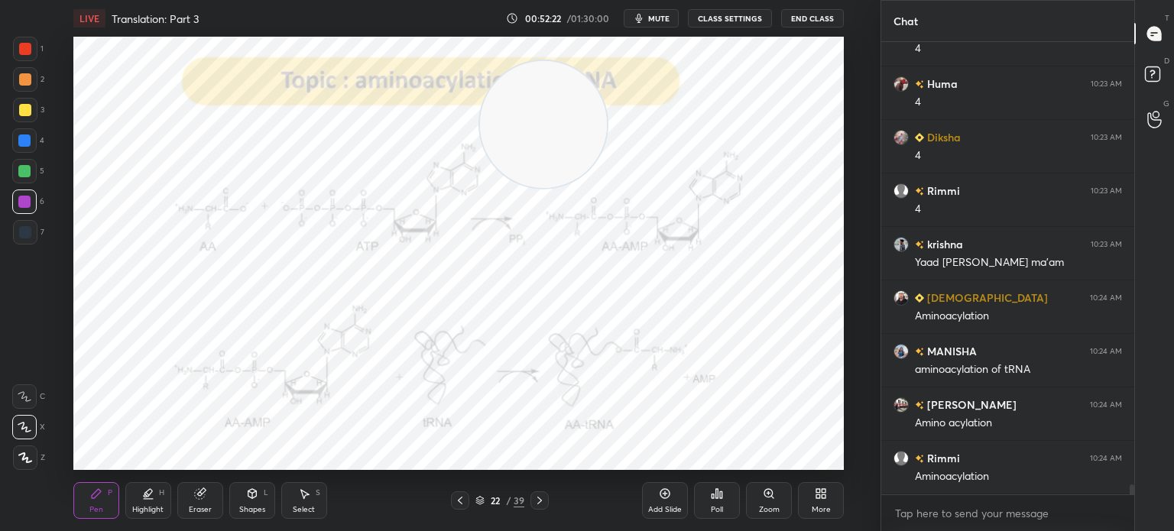
click at [666, 497] on icon at bounding box center [665, 494] width 12 height 12
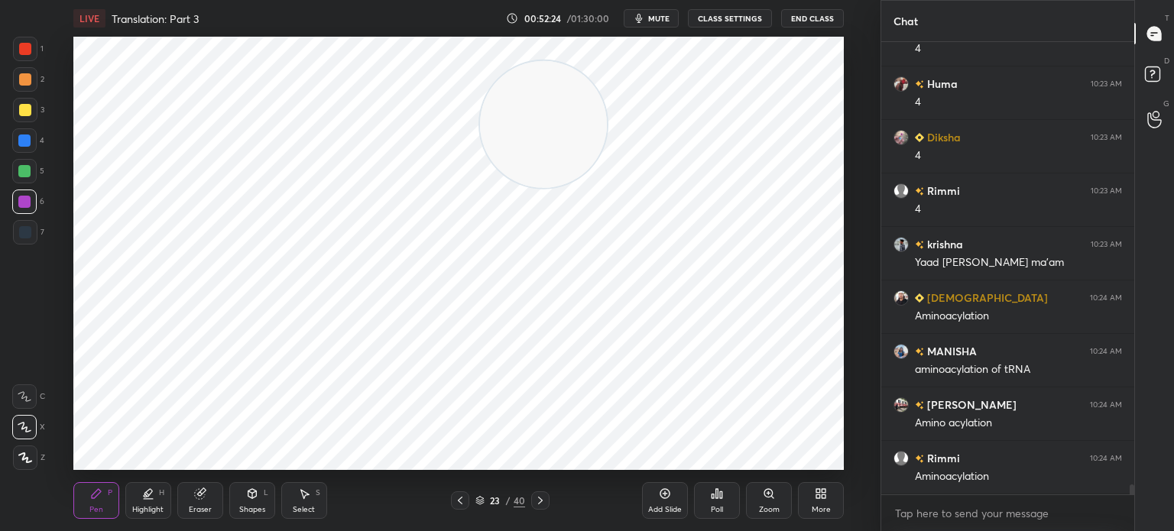
click at [24, 238] on div at bounding box center [25, 232] width 12 height 12
click at [25, 60] on div at bounding box center [25, 49] width 24 height 24
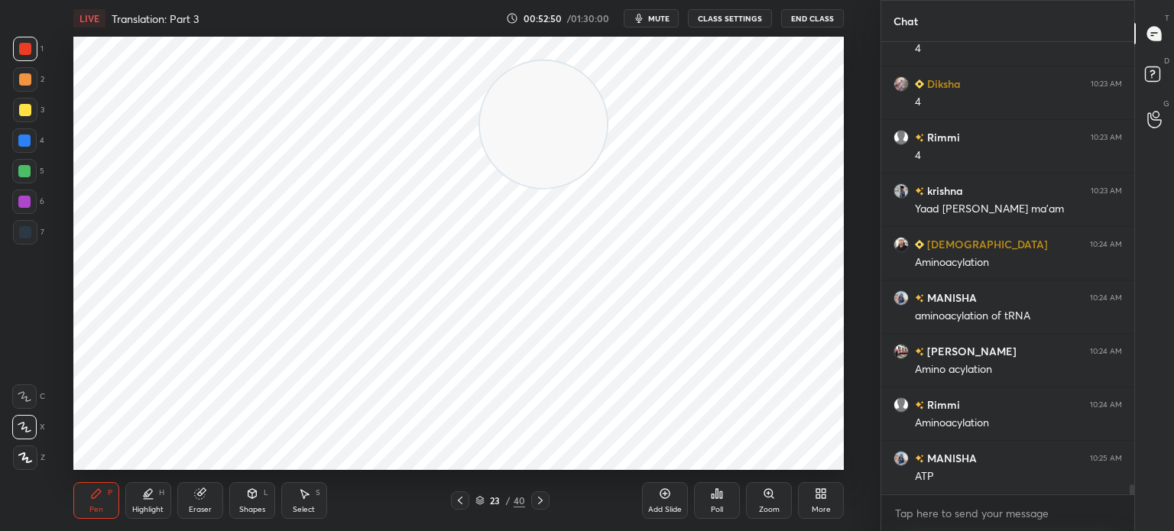
click at [26, 239] on div at bounding box center [25, 232] width 24 height 24
click at [28, 198] on div at bounding box center [24, 202] width 12 height 12
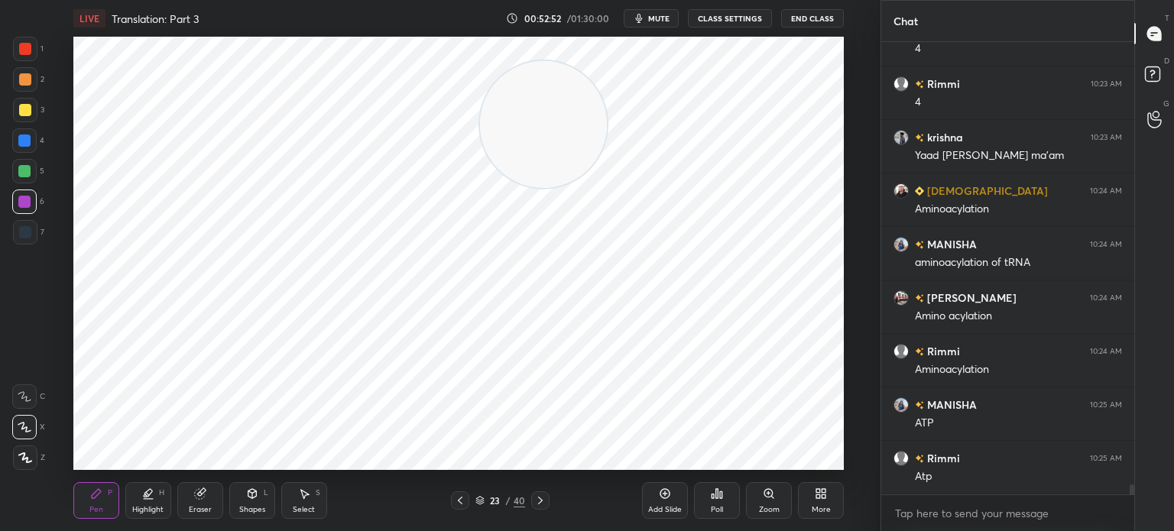
scroll to position [19620, 0]
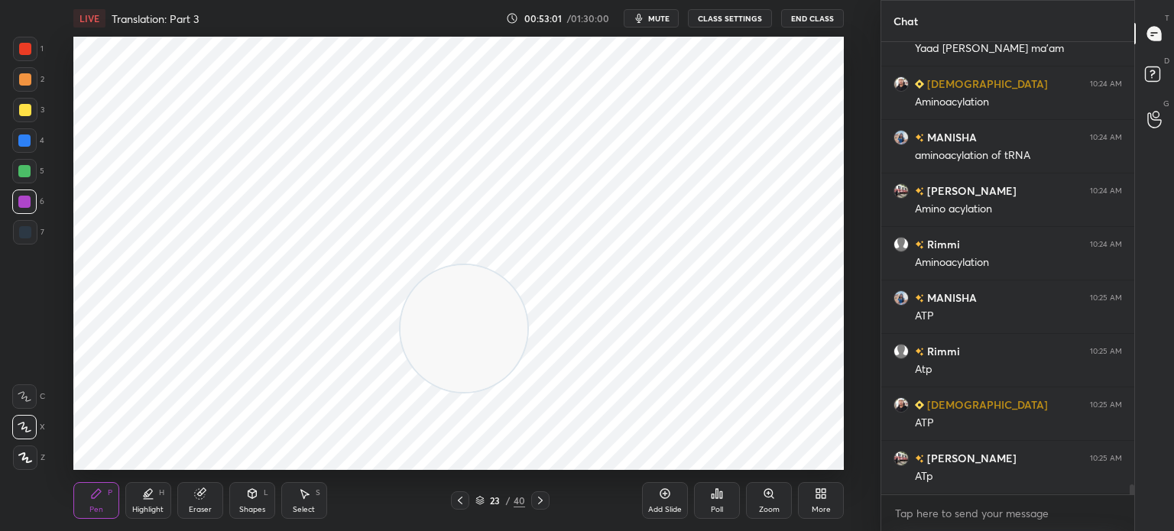
click at [37, 235] on div "7" at bounding box center [28, 232] width 31 height 24
click at [27, 51] on div at bounding box center [25, 49] width 12 height 12
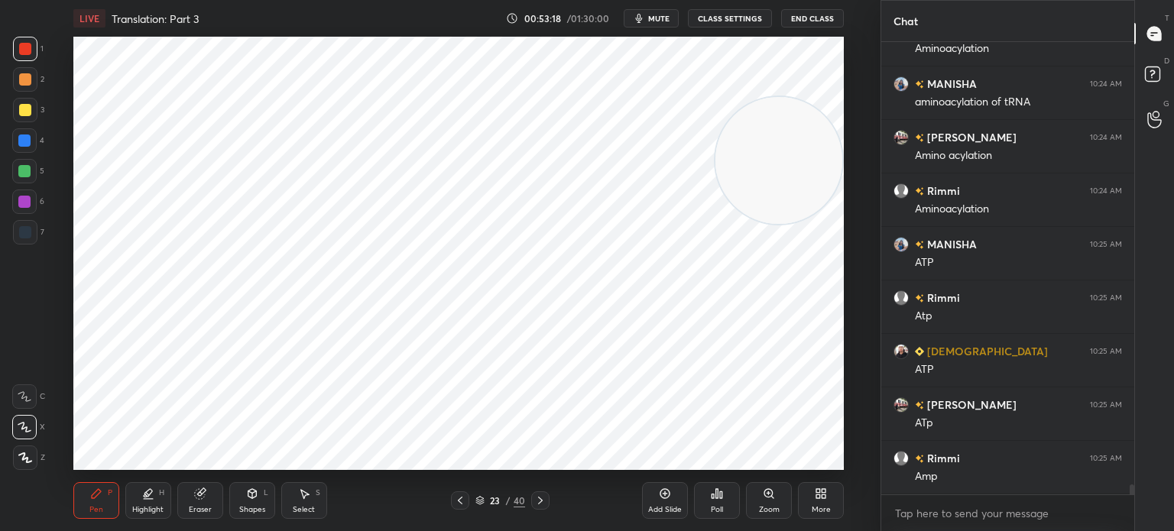
click at [31, 203] on div at bounding box center [24, 202] width 24 height 24
click at [23, 66] on div "1" at bounding box center [28, 52] width 31 height 31
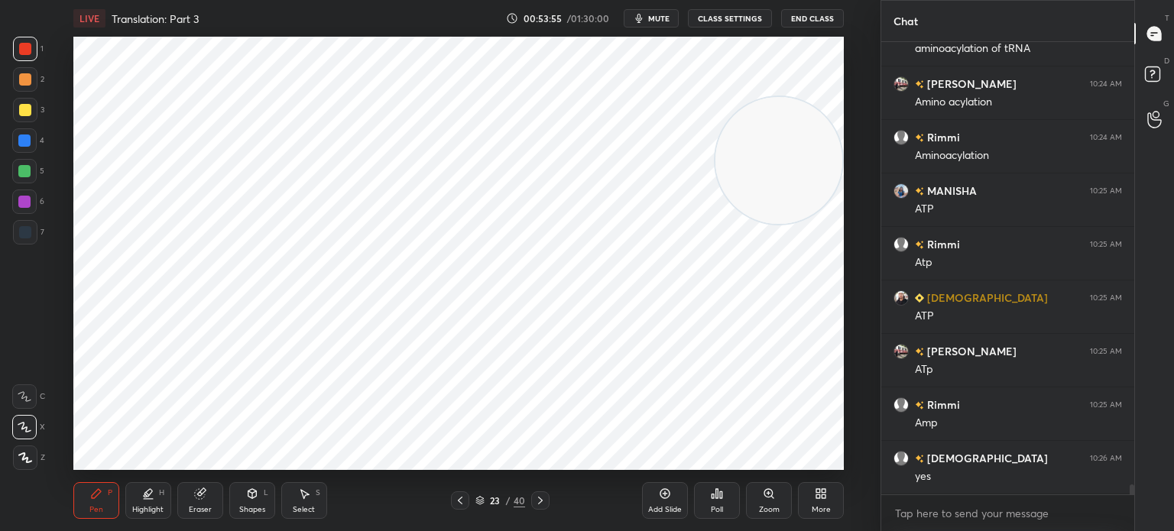
click at [455, 501] on icon at bounding box center [460, 500] width 12 height 12
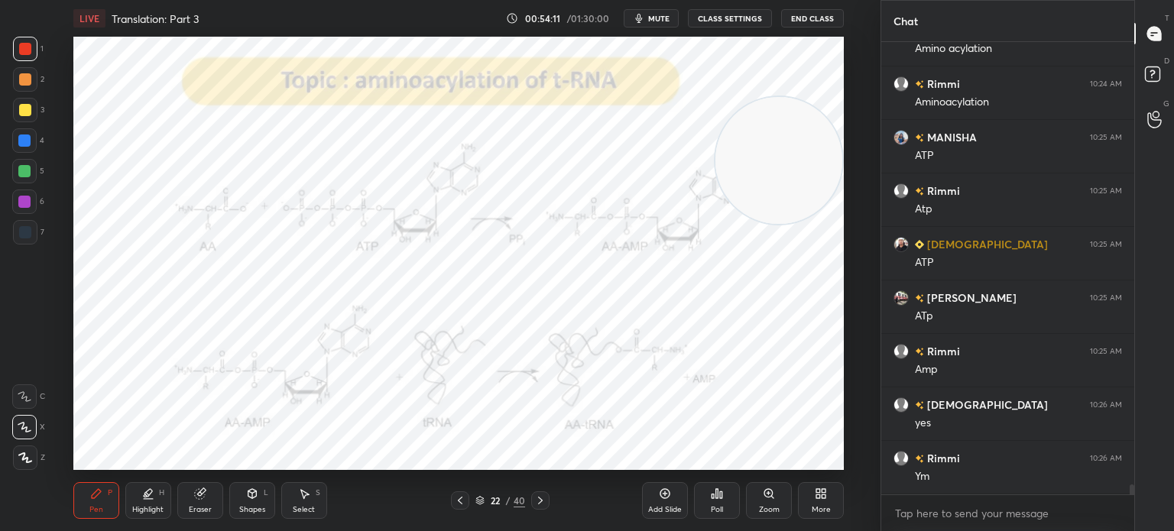
scroll to position [19834, 0]
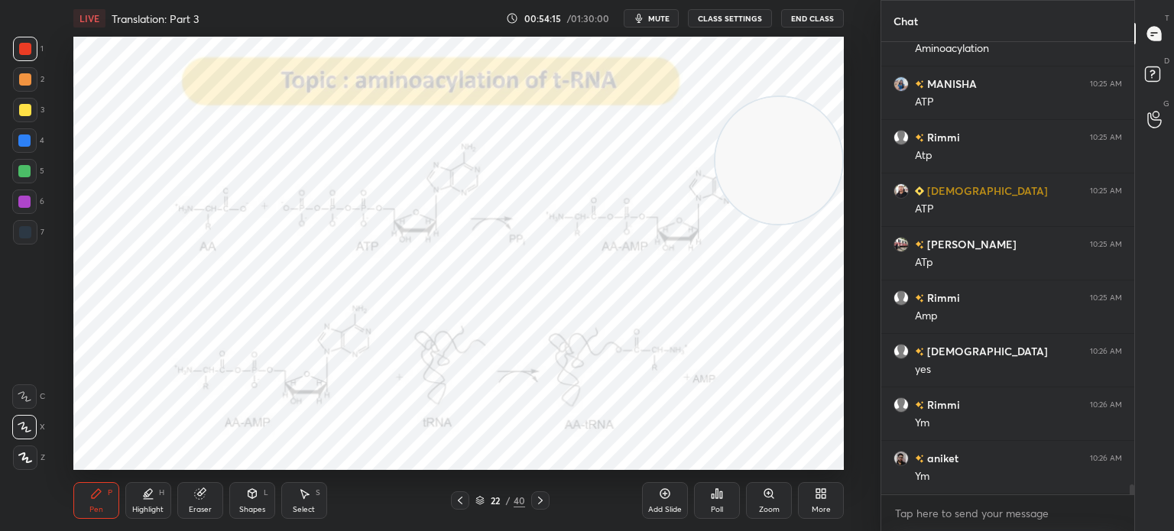
click at [165, 507] on div "Highlight H" at bounding box center [148, 500] width 46 height 37
click at [24, 236] on div at bounding box center [25, 232] width 12 height 12
click at [24, 106] on div at bounding box center [25, 110] width 12 height 12
click at [24, 137] on div at bounding box center [24, 141] width 12 height 12
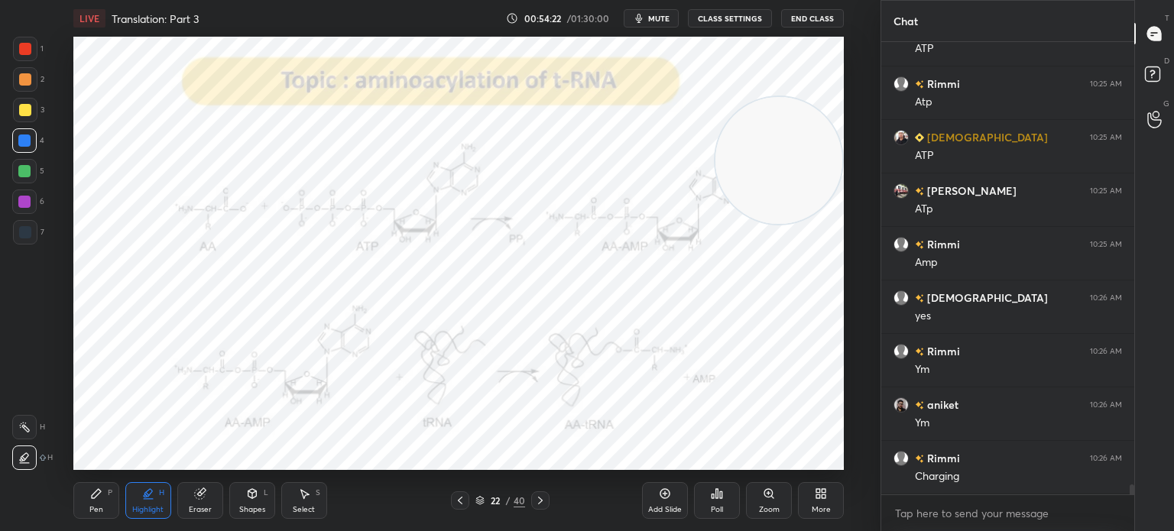
click at [28, 200] on div at bounding box center [24, 202] width 12 height 12
click at [27, 109] on div at bounding box center [25, 110] width 12 height 12
click at [99, 512] on div "Pen" at bounding box center [96, 510] width 14 height 8
click at [34, 60] on div at bounding box center [25, 49] width 24 height 24
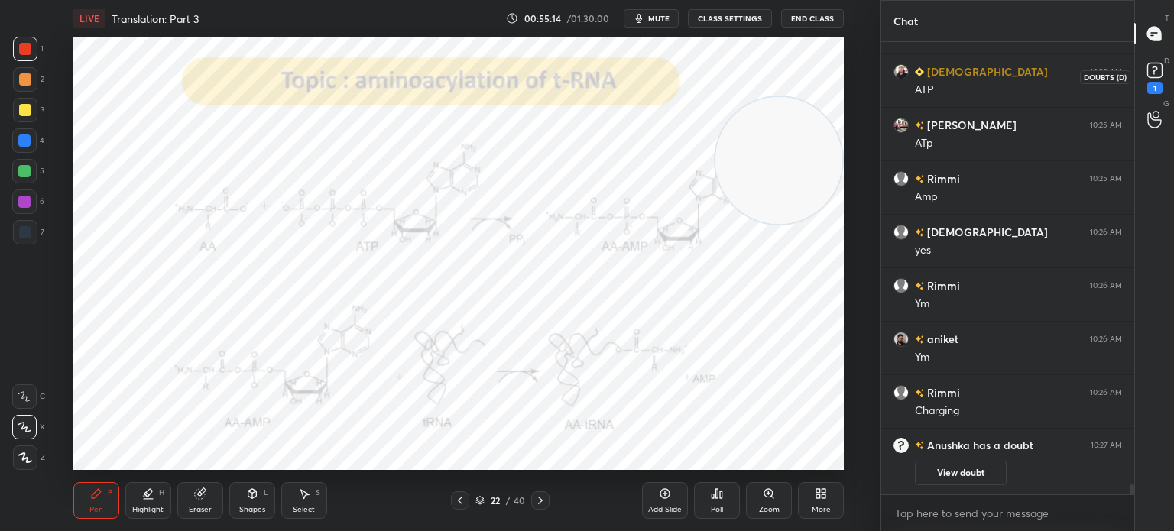
click at [1162, 66] on rect at bounding box center [1154, 70] width 15 height 15
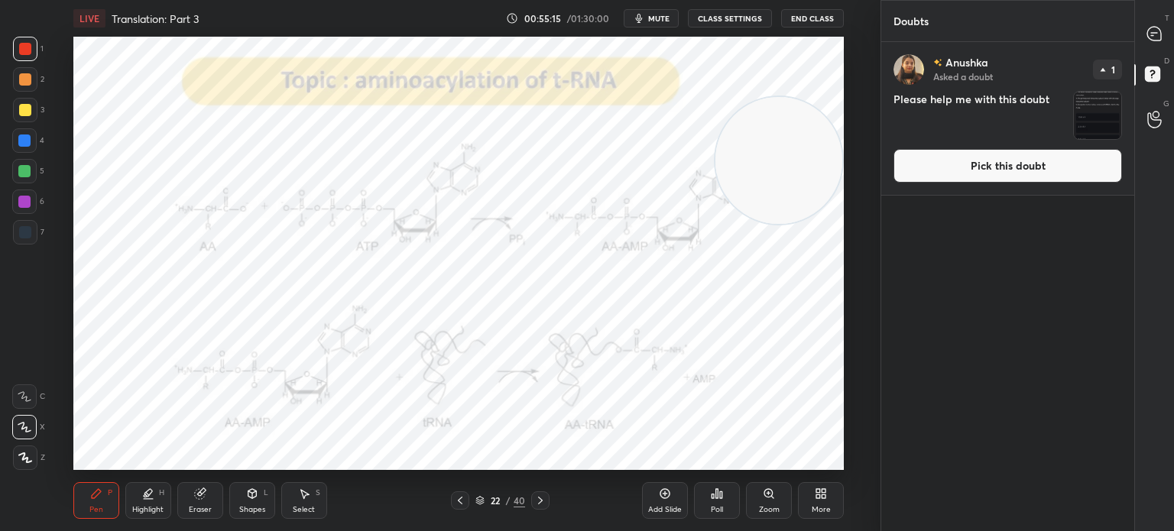
click at [1103, 118] on img "grid" at bounding box center [1097, 115] width 47 height 47
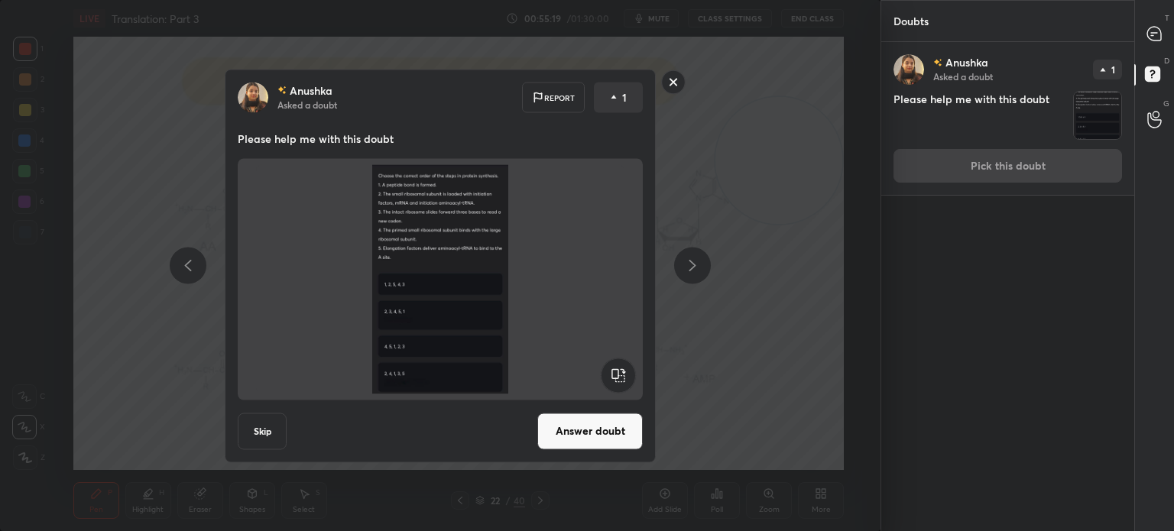
click at [1150, 29] on icon at bounding box center [1154, 34] width 14 height 14
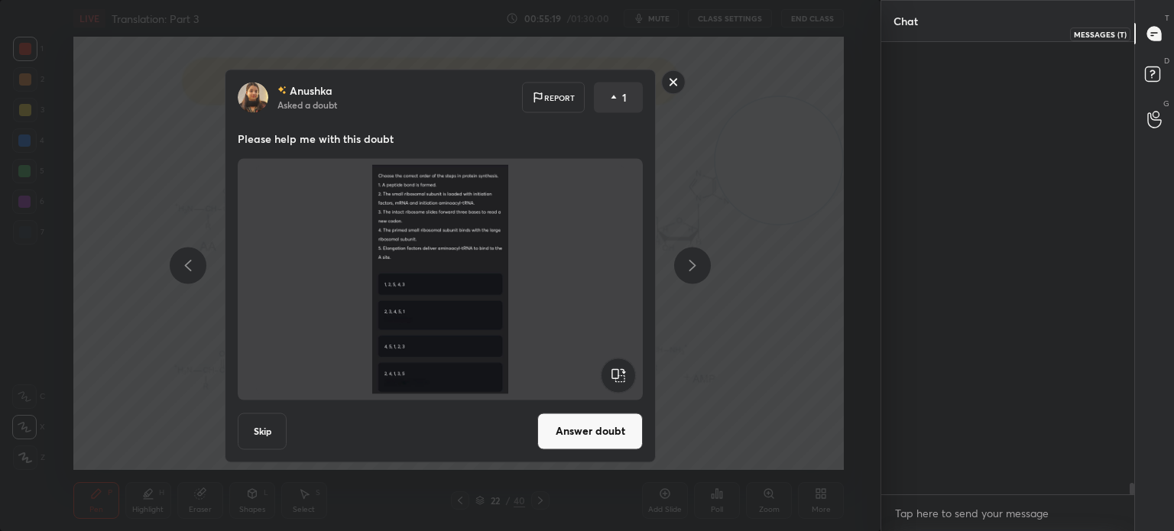
scroll to position [448, 248]
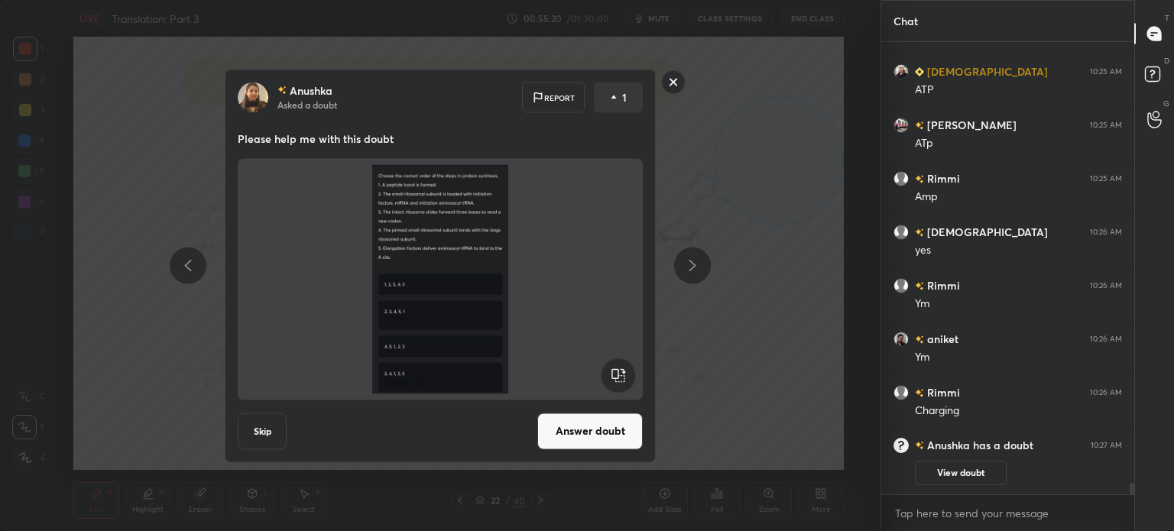
click at [682, 83] on rect at bounding box center [674, 82] width 24 height 24
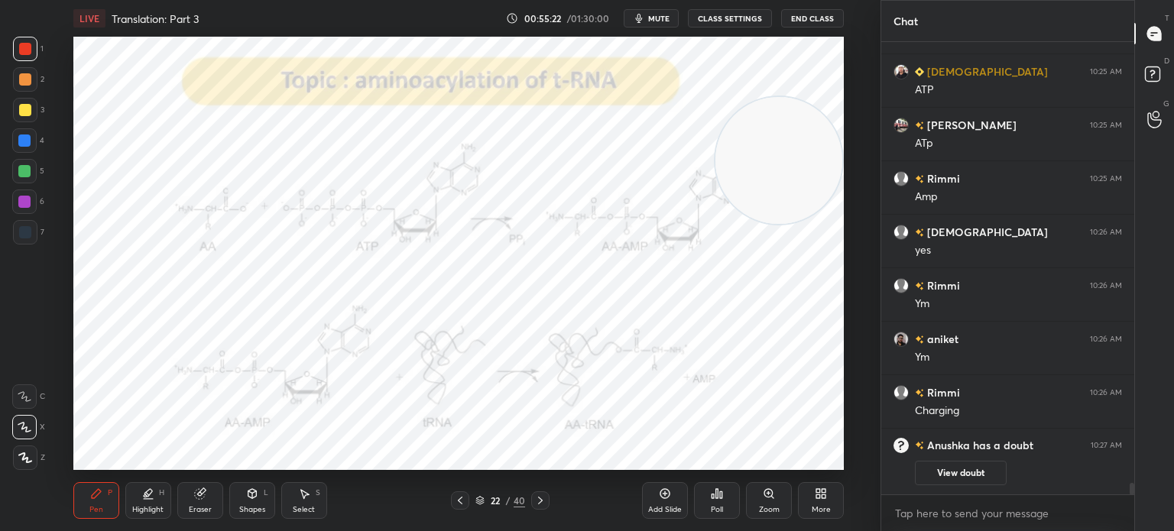
click at [538, 502] on icon at bounding box center [540, 500] width 12 height 12
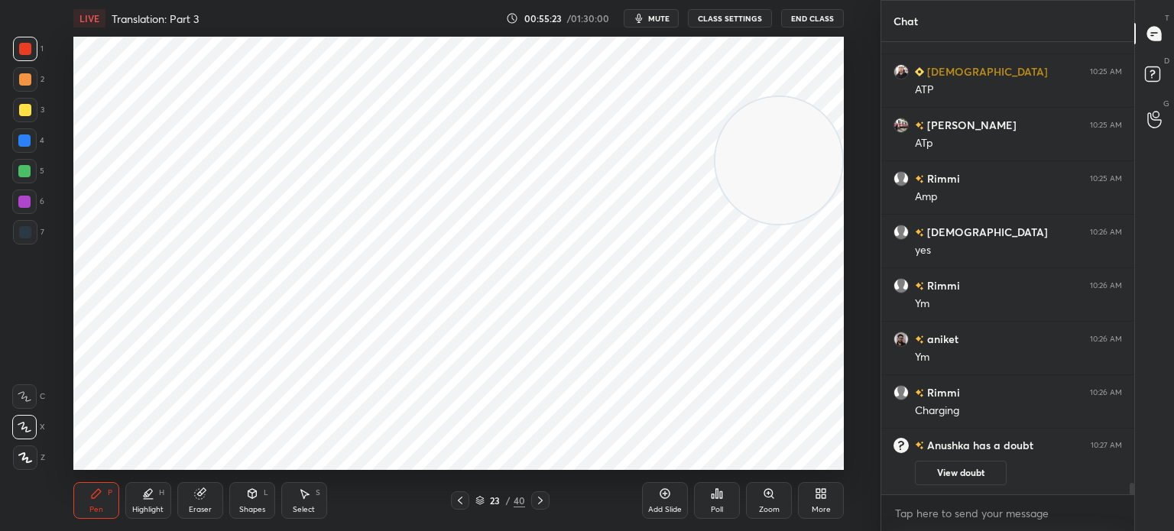
click at [546, 498] on div at bounding box center [540, 500] width 18 height 18
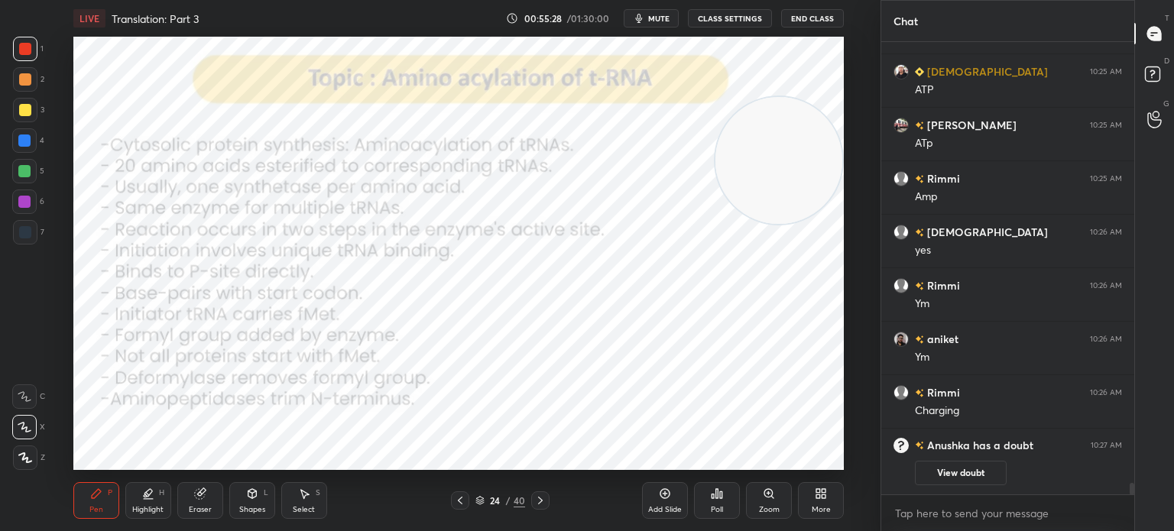
scroll to position [17992, 0]
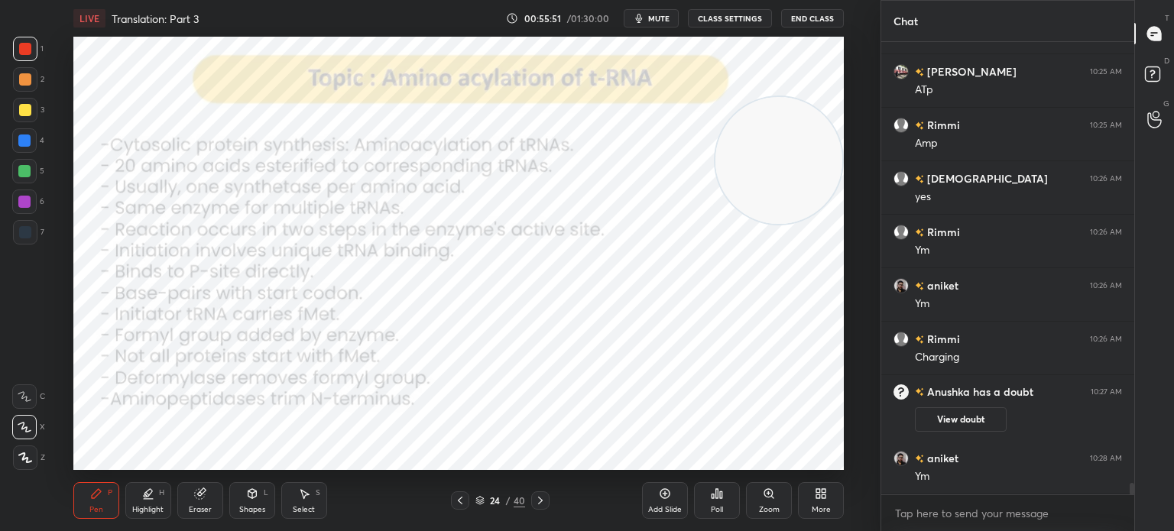
click at [461, 507] on icon at bounding box center [460, 500] width 12 height 12
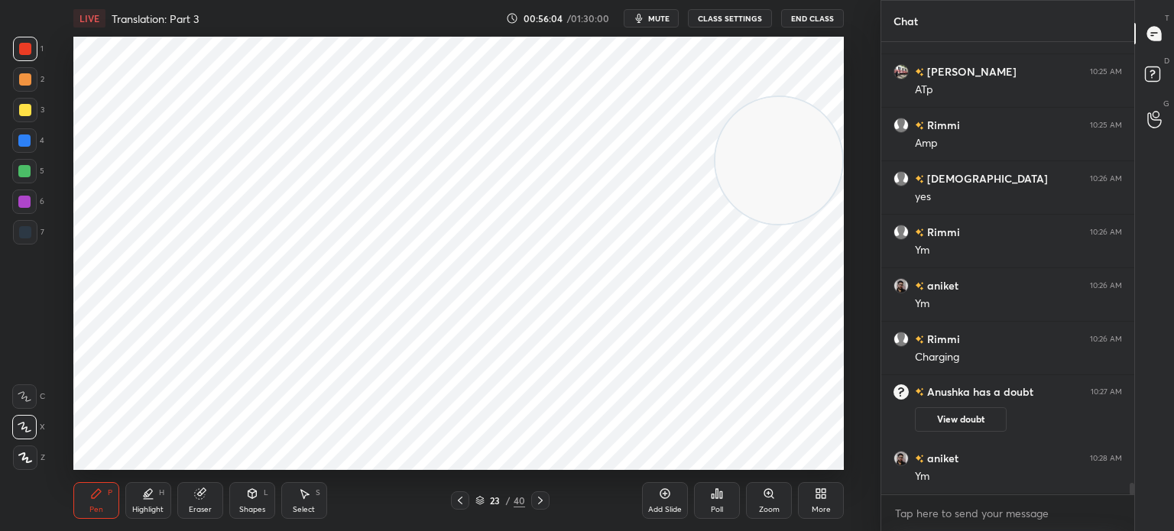
click at [544, 503] on icon at bounding box center [540, 500] width 12 height 12
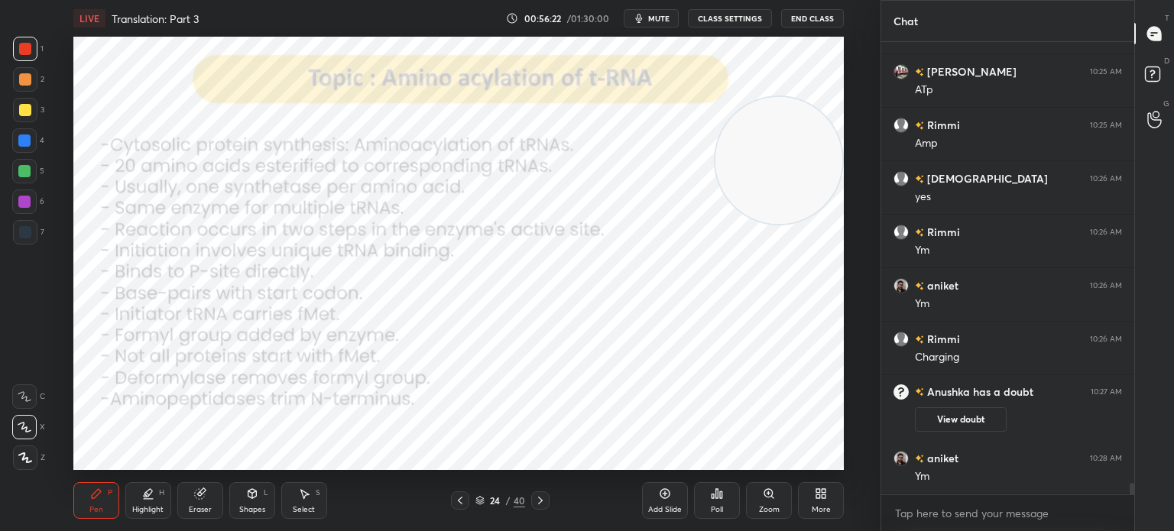
click at [716, 202] on video at bounding box center [778, 160] width 127 height 127
click at [538, 504] on icon at bounding box center [540, 501] width 5 height 8
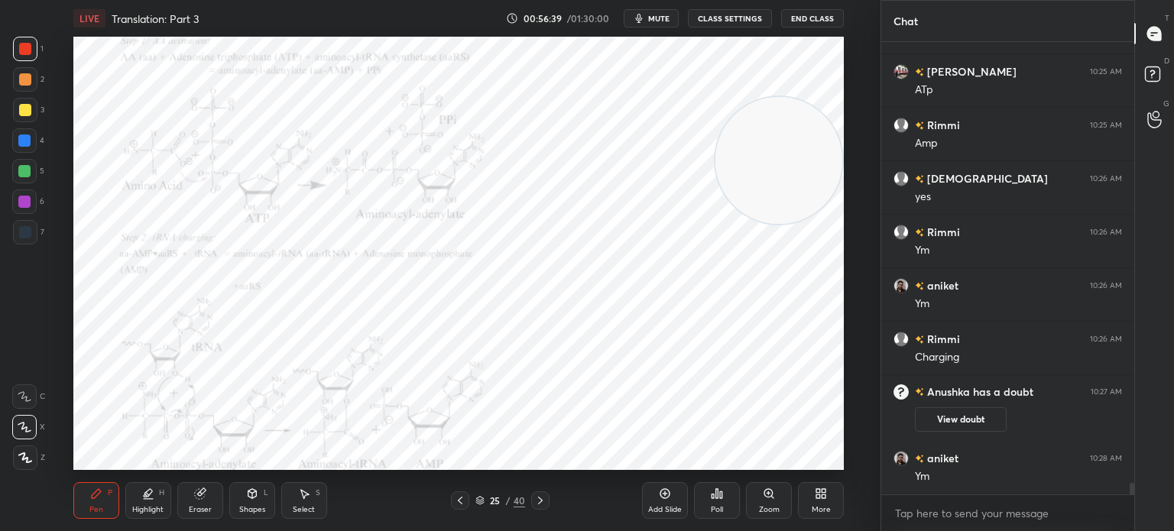
click at [263, 516] on div "Shapes L" at bounding box center [252, 500] width 46 height 37
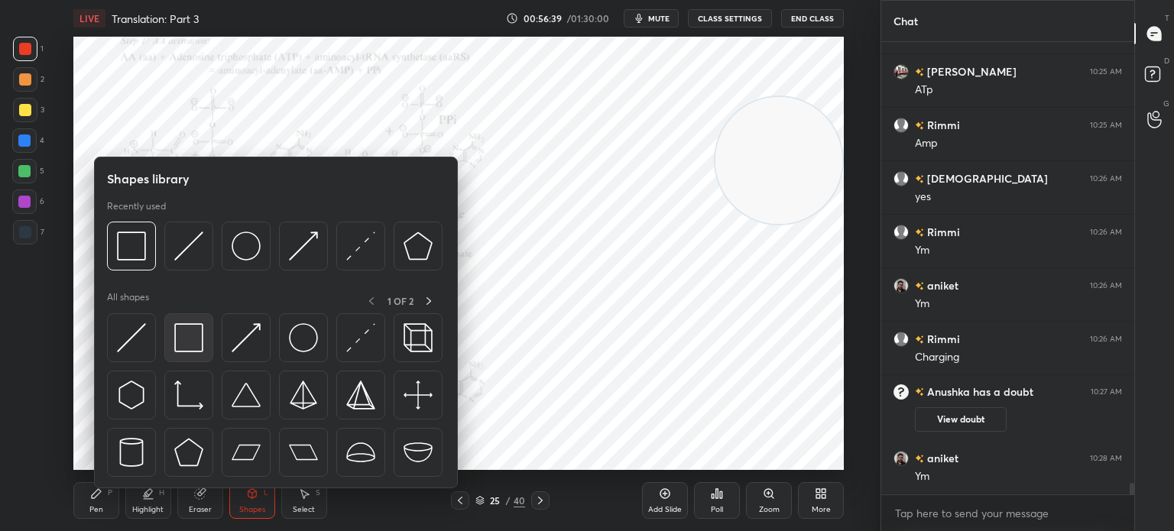
click at [188, 339] on img at bounding box center [188, 337] width 29 height 29
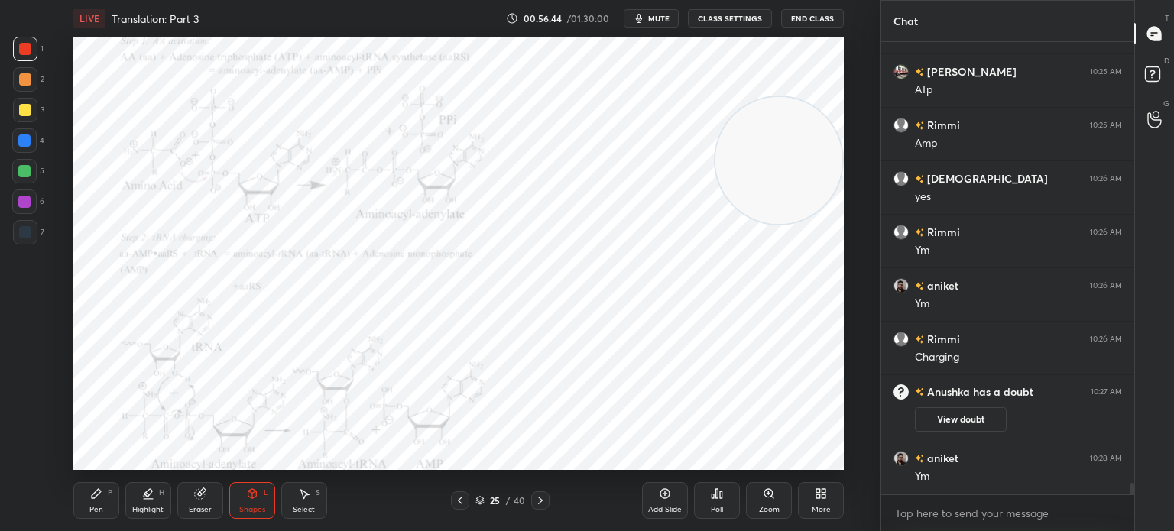
click at [99, 506] on div "Pen" at bounding box center [96, 510] width 14 height 8
click at [724, 487] on div "Poll" at bounding box center [717, 500] width 46 height 37
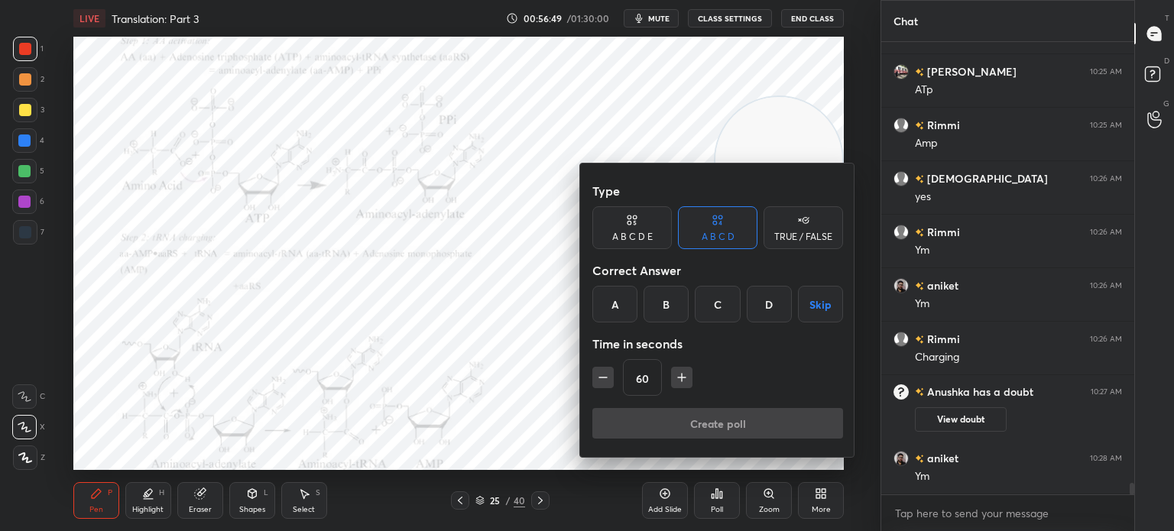
click at [517, 363] on div at bounding box center [587, 265] width 1174 height 531
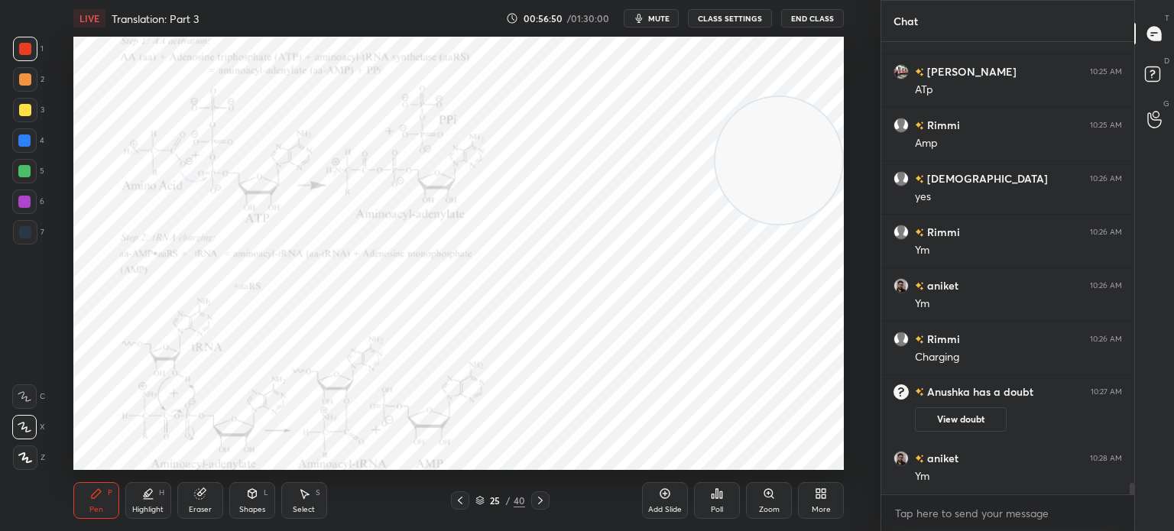
click at [813, 489] on div "More" at bounding box center [821, 500] width 46 height 37
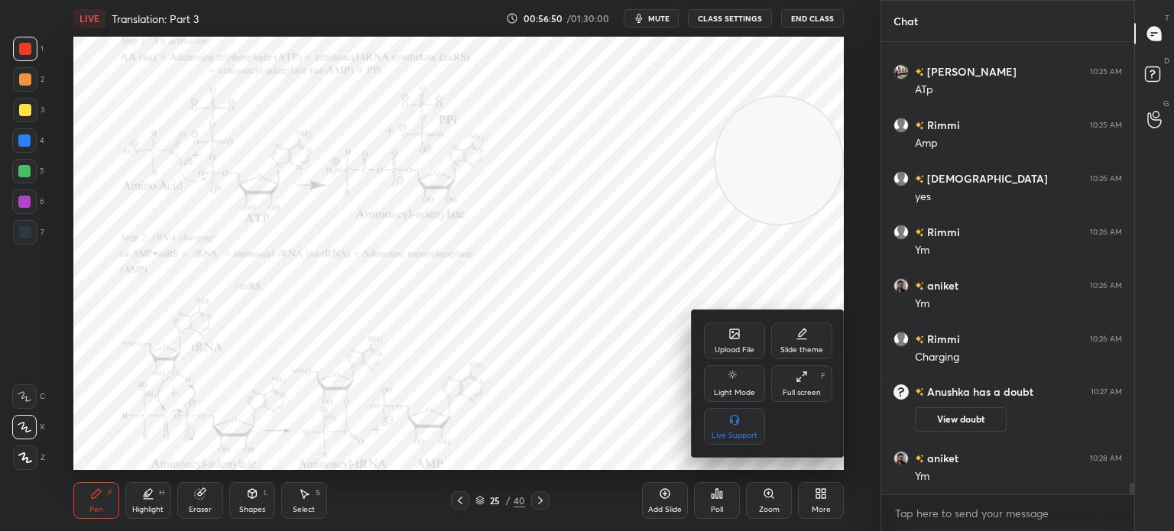
click at [596, 376] on div at bounding box center [587, 265] width 1174 height 531
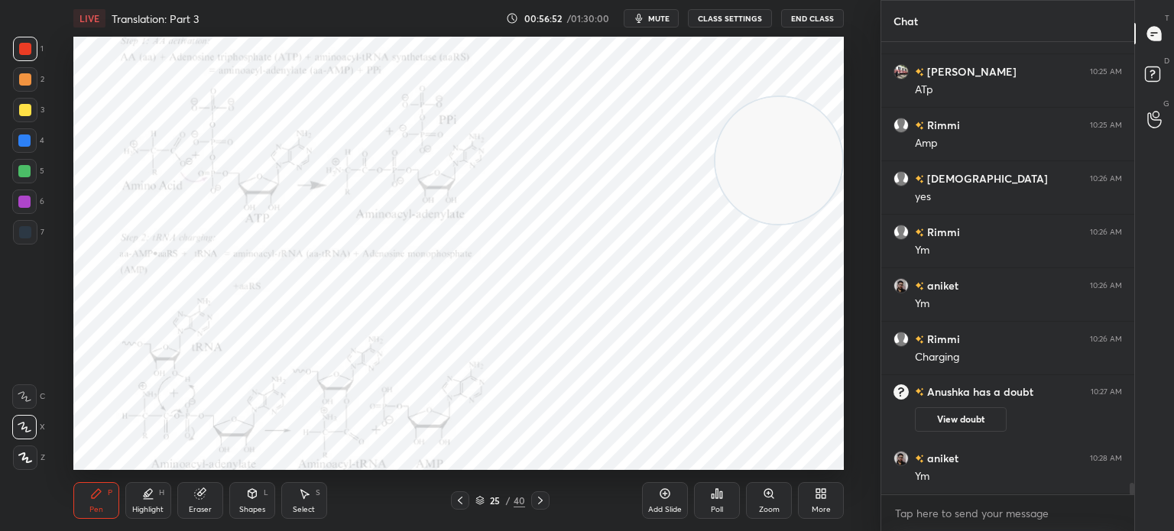
click at [796, 486] on div "Add Slide Poll Zoom More" at bounding box center [743, 501] width 202 height 86
click at [754, 485] on div "Zoom" at bounding box center [769, 500] width 46 height 37
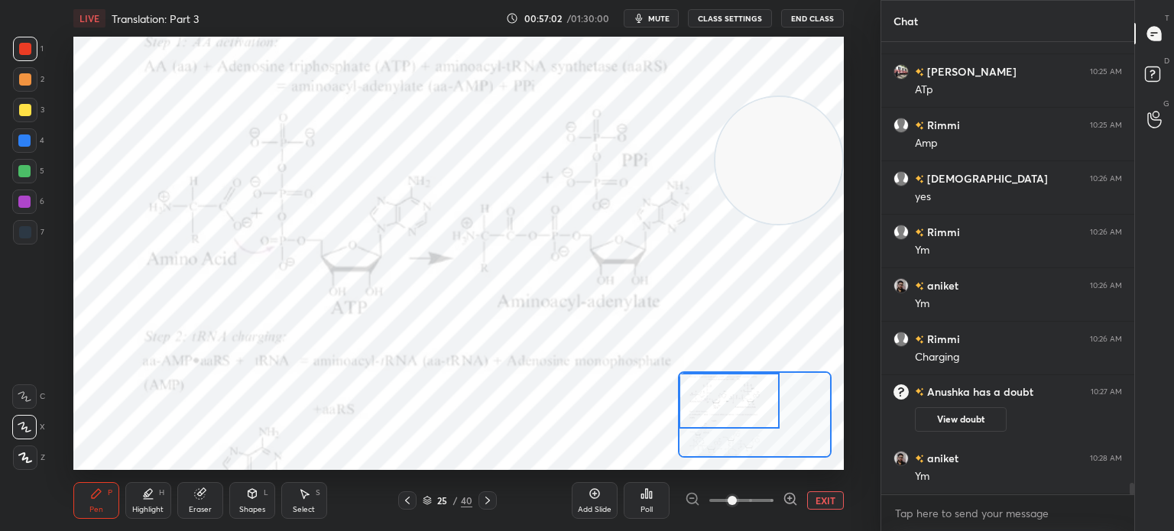
click at [89, 491] on div "Pen P" at bounding box center [96, 500] width 46 height 37
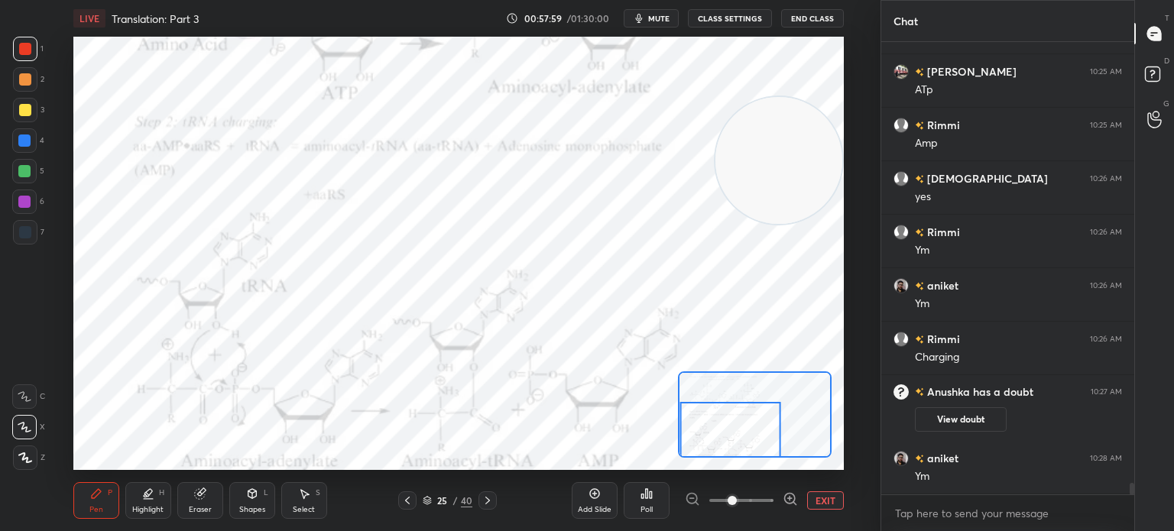
click at [810, 491] on div "Add Slide Poll EXIT" at bounding box center [708, 501] width 272 height 86
click at [832, 489] on div "Add Slide Poll EXIT" at bounding box center [708, 501] width 272 height 86
click at [848, 471] on div "LIVE Translation: Part 3 00:58:00 / 01:30:00 mute CLASS SETTINGS End Class Sett…" at bounding box center [458, 265] width 819 height 531
click at [828, 500] on button "EXIT" at bounding box center [825, 500] width 37 height 18
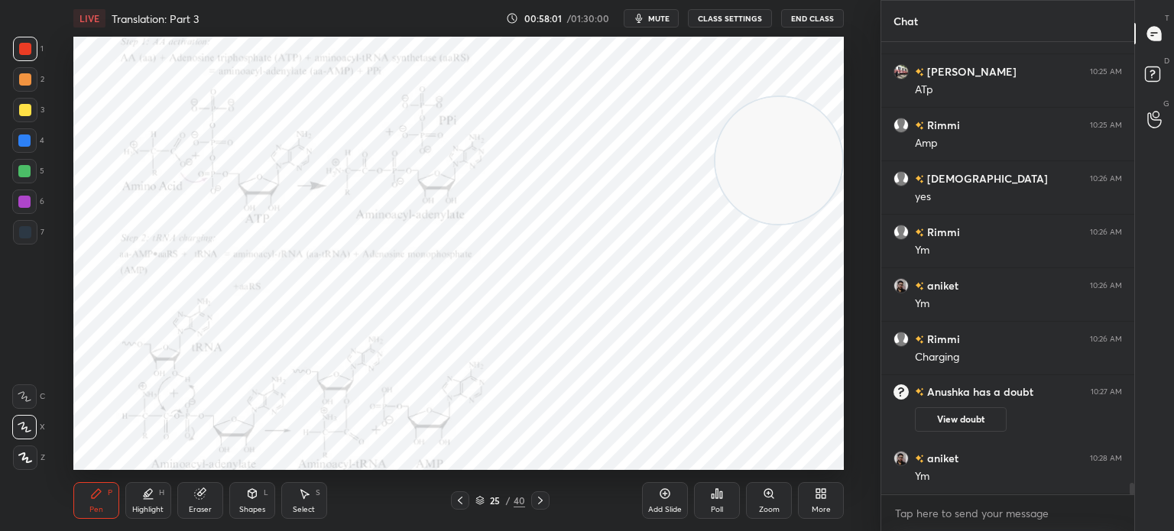
click at [822, 510] on div "More" at bounding box center [821, 510] width 19 height 8
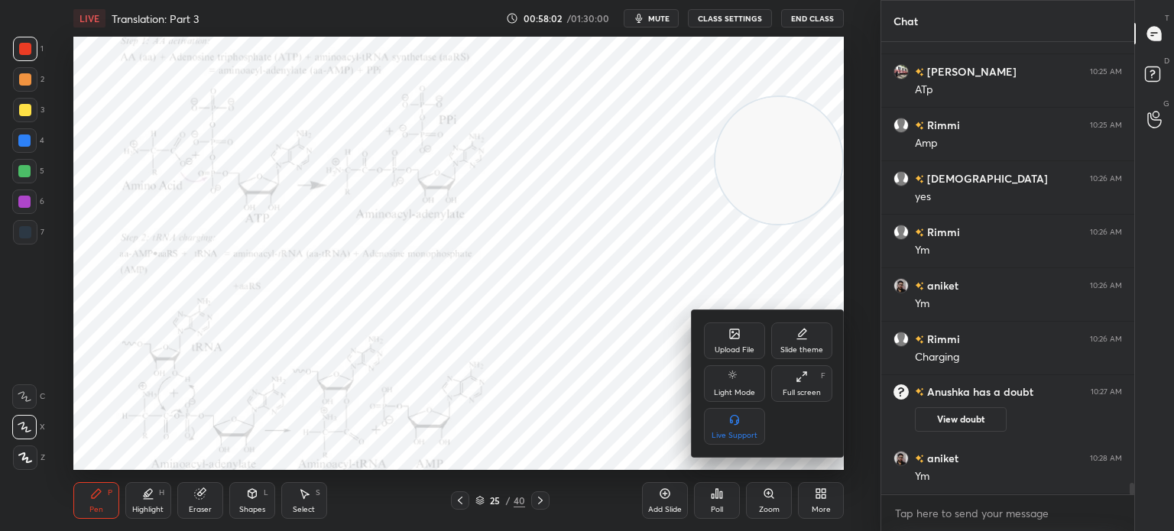
click at [630, 329] on div at bounding box center [587, 265] width 1174 height 531
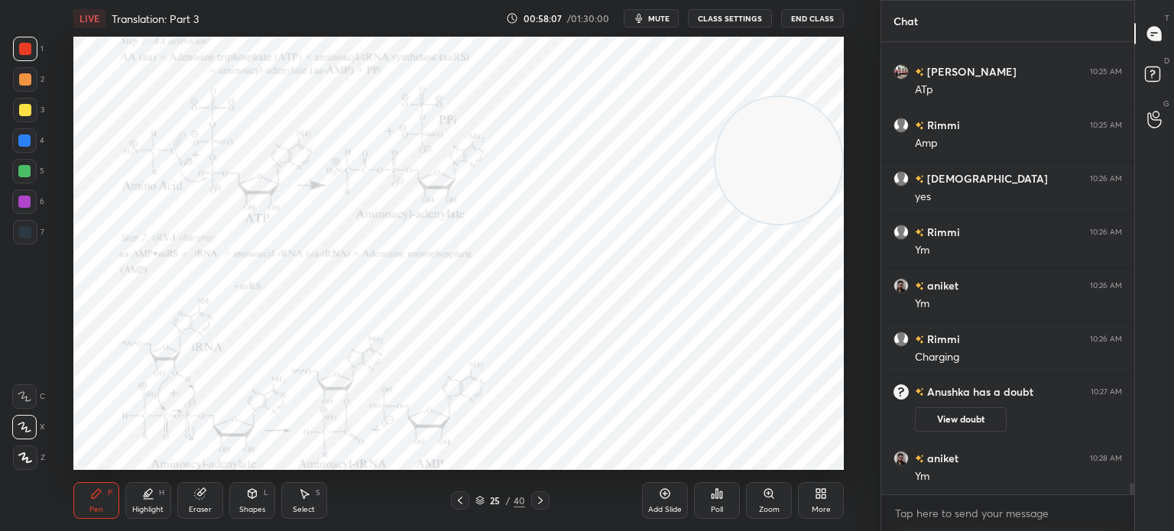
click at [542, 501] on icon at bounding box center [540, 500] width 12 height 12
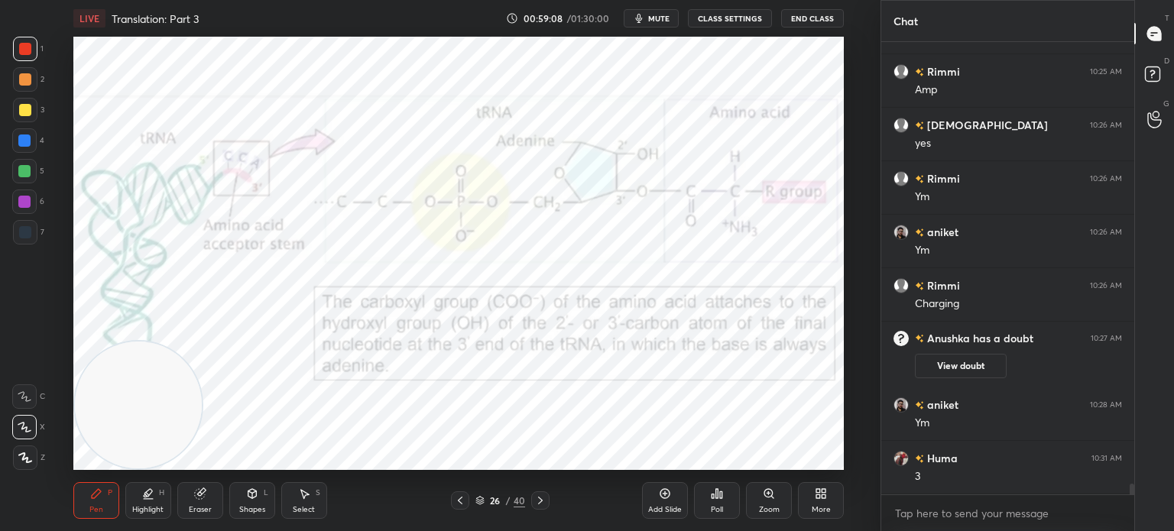
scroll to position [18099, 0]
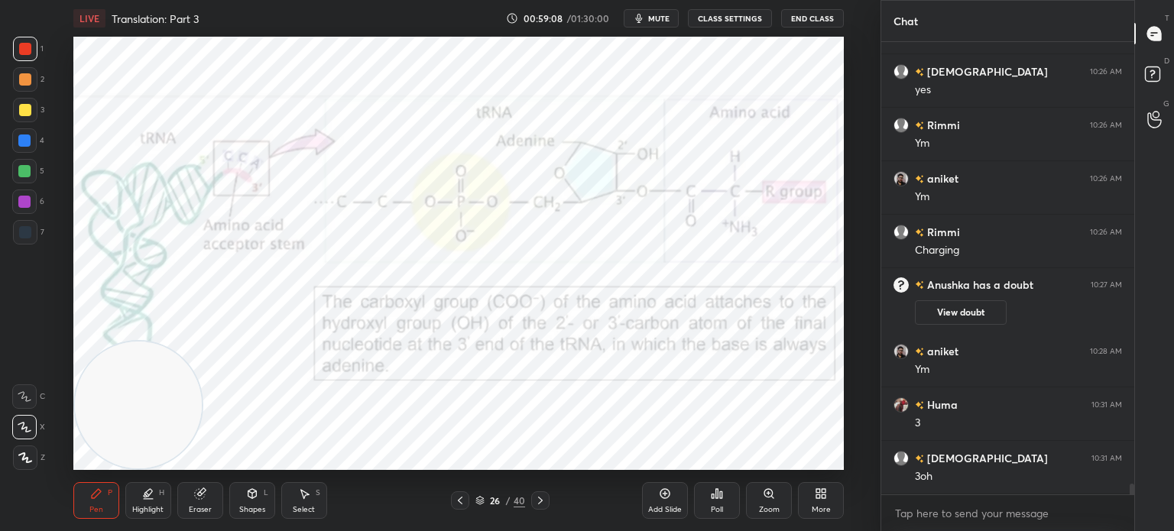
click at [543, 498] on icon at bounding box center [540, 500] width 12 height 12
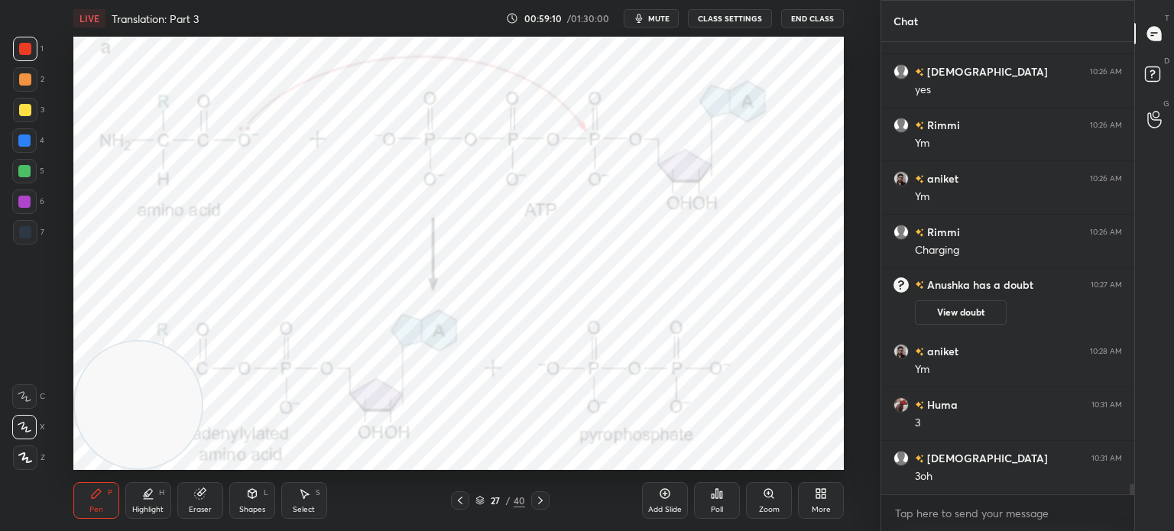
scroll to position [18152, 0]
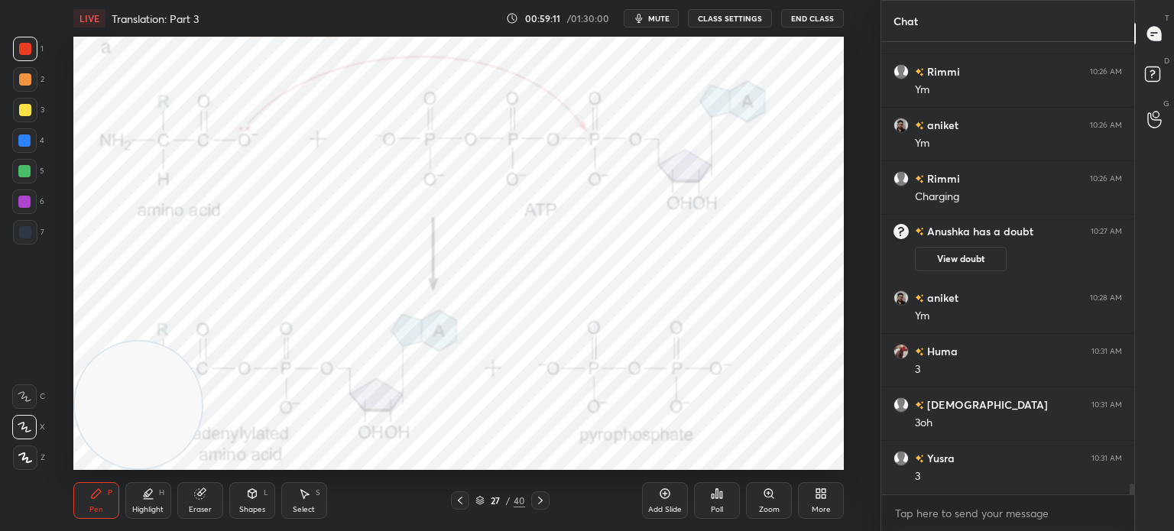
click at [33, 222] on div at bounding box center [25, 232] width 24 height 24
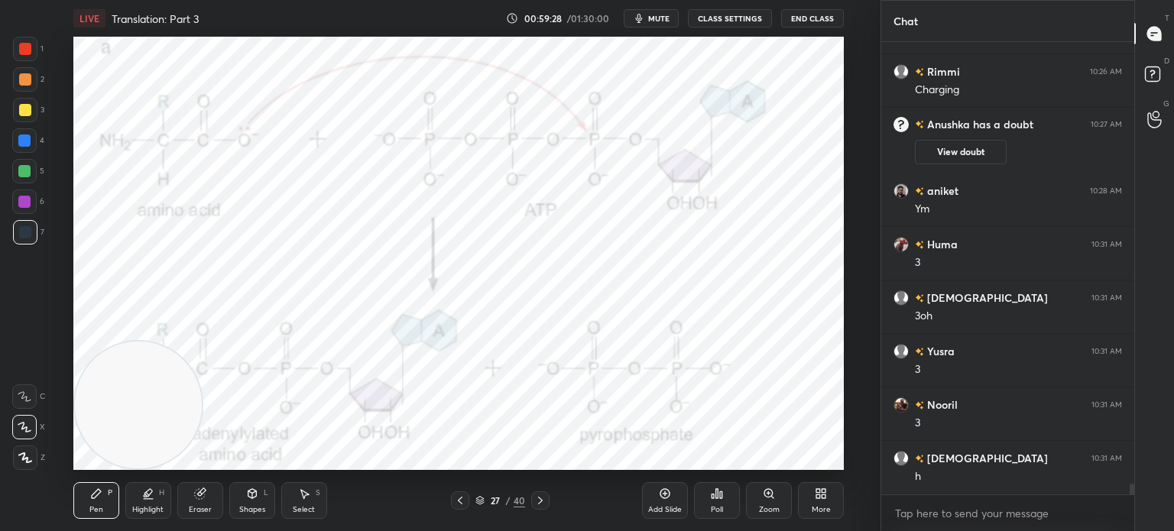
scroll to position [18374, 0]
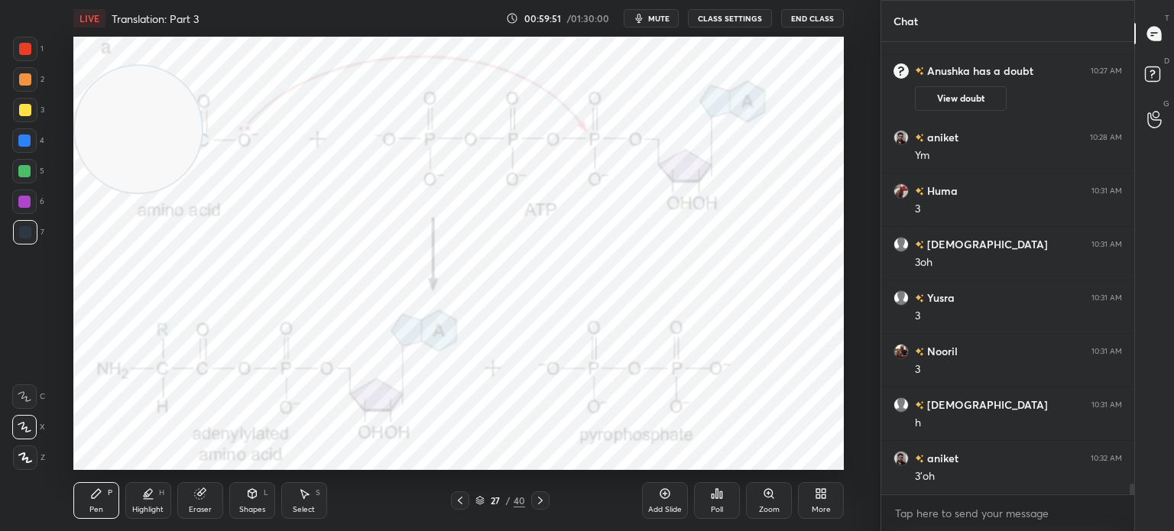
click at [22, 207] on div at bounding box center [24, 202] width 12 height 12
click at [535, 501] on icon at bounding box center [540, 500] width 12 height 12
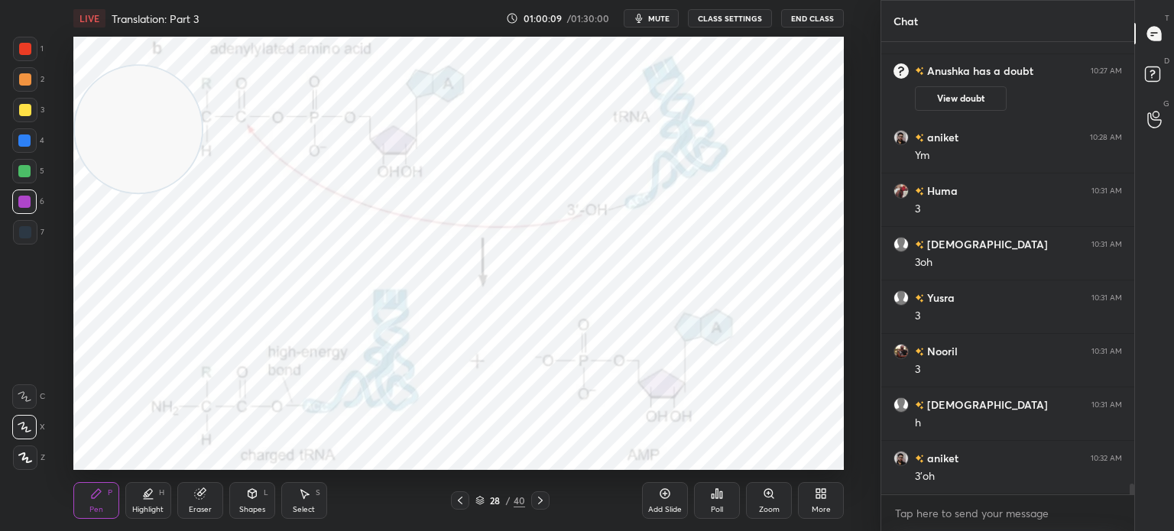
click at [460, 502] on icon at bounding box center [460, 500] width 12 height 12
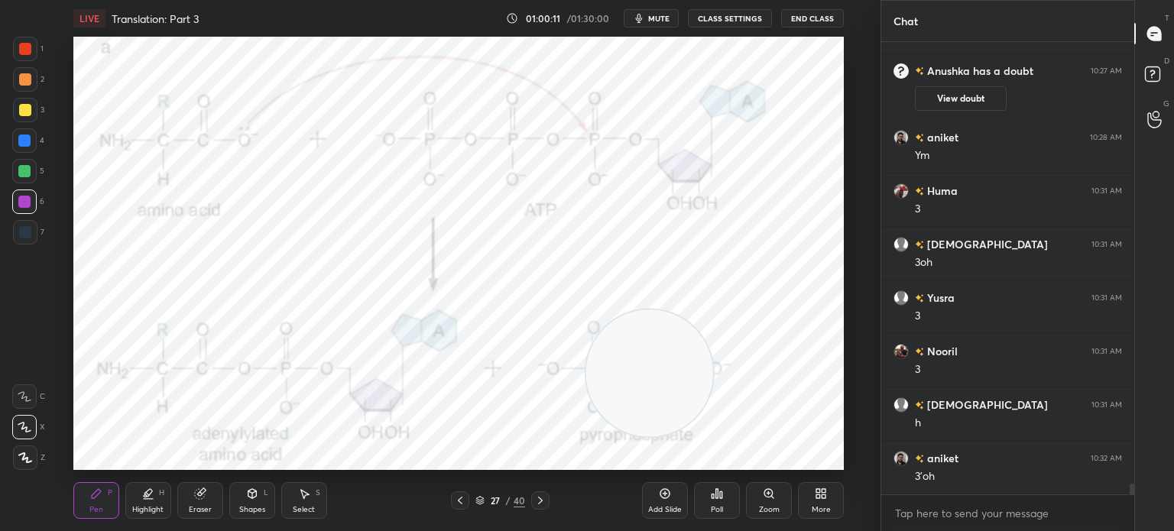
click at [31, 42] on div at bounding box center [25, 49] width 24 height 24
click at [543, 507] on icon at bounding box center [540, 500] width 12 height 12
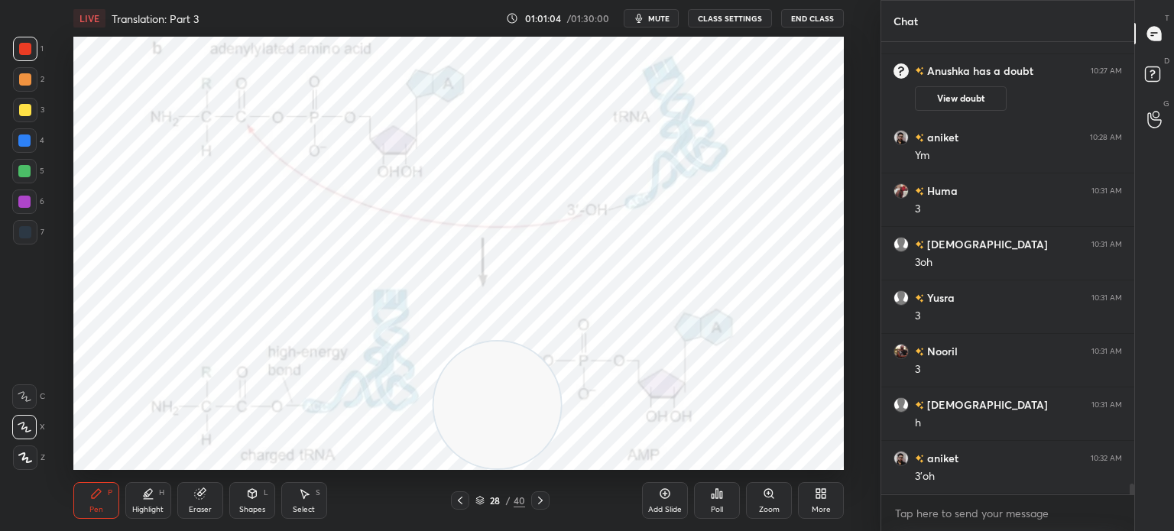
scroll to position [18428, 0]
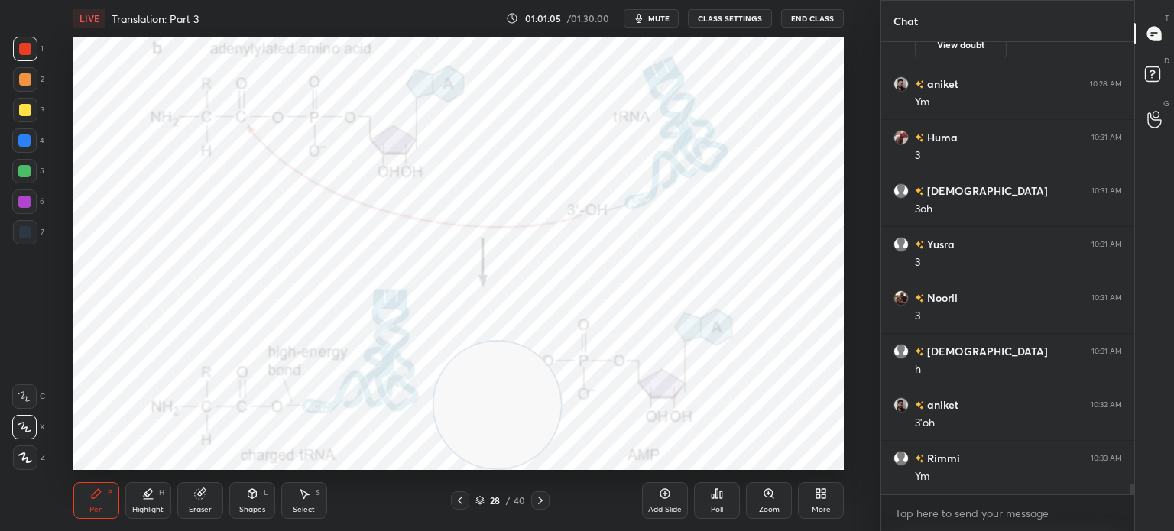
click at [645, 494] on div "Add Slide" at bounding box center [665, 500] width 46 height 37
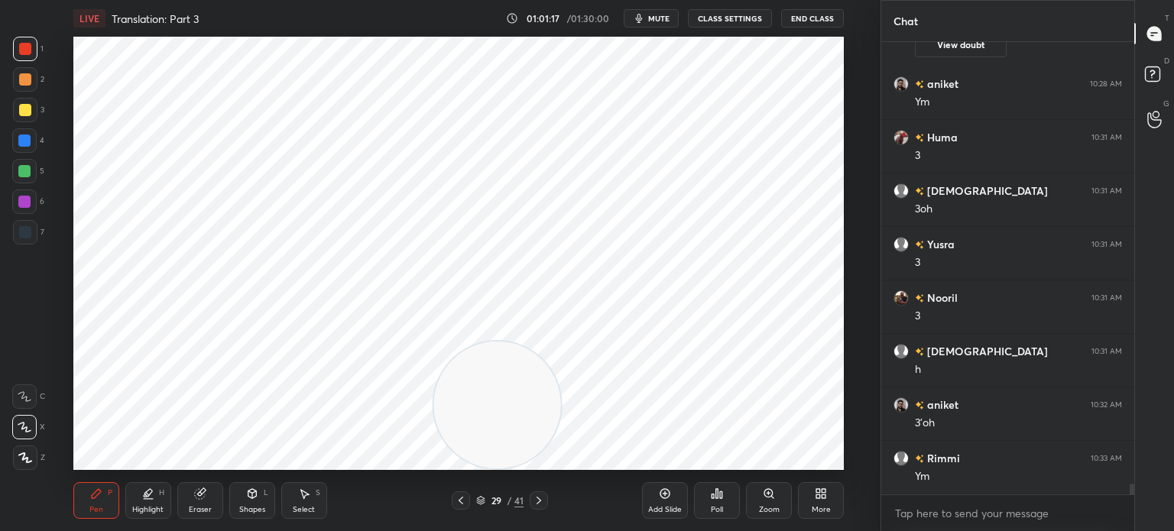
scroll to position [18481, 0]
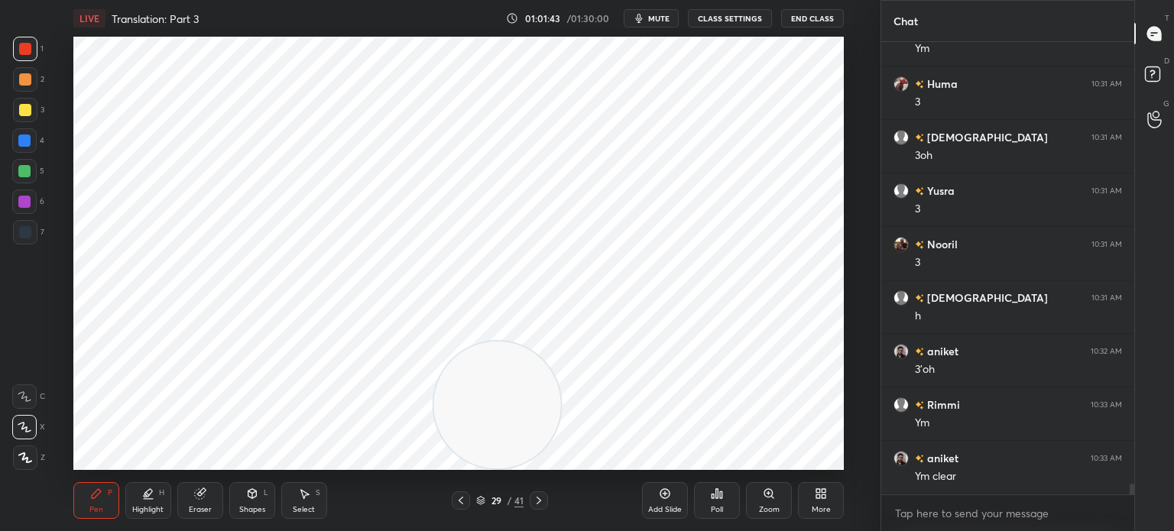
click at [25, 241] on div at bounding box center [25, 232] width 24 height 24
click at [248, 506] on div "Shapes" at bounding box center [252, 510] width 26 height 8
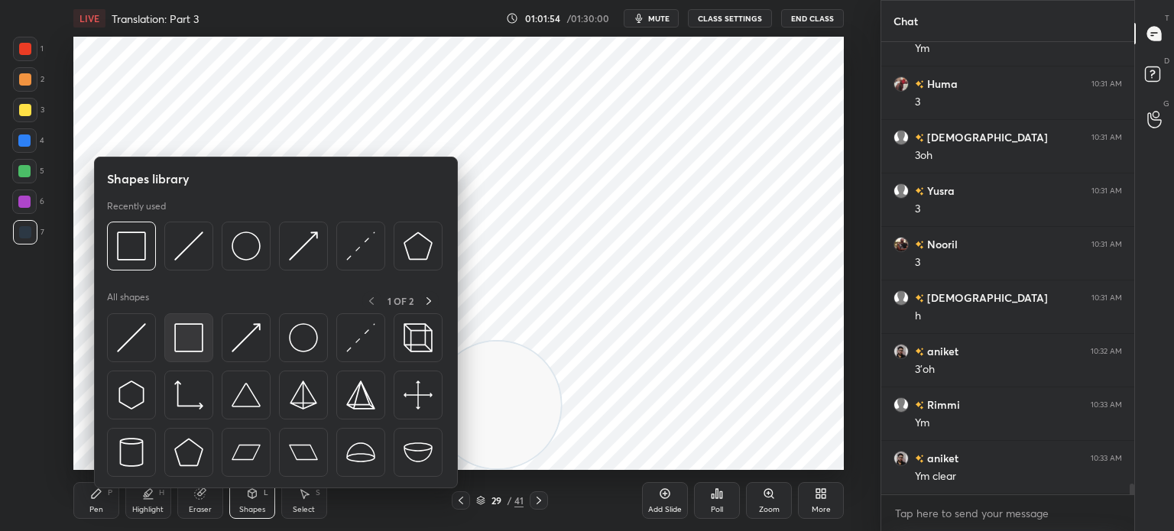
click at [193, 339] on img at bounding box center [188, 337] width 29 height 29
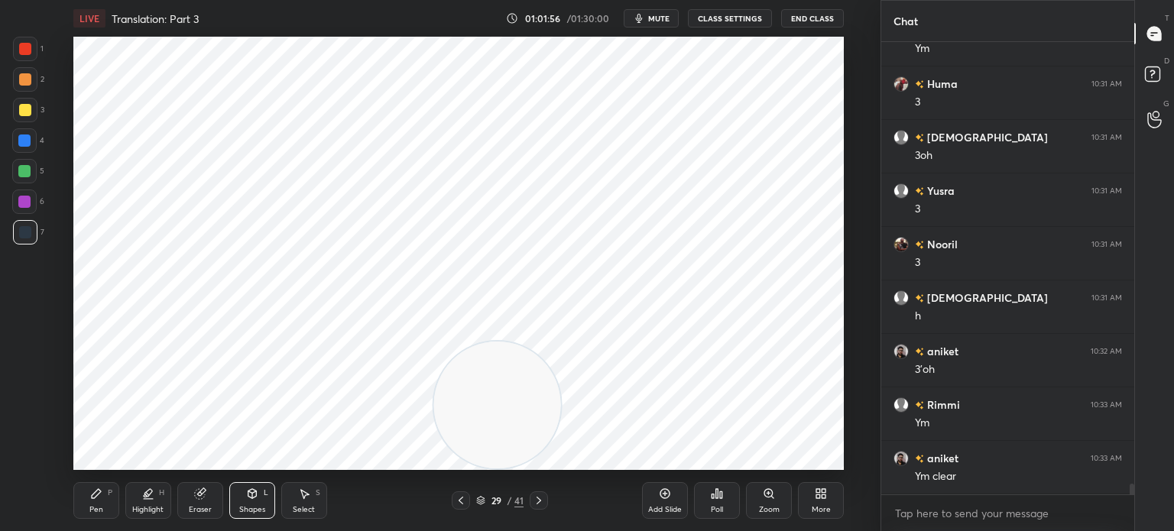
click at [89, 507] on div "Pen P" at bounding box center [96, 500] width 46 height 37
click at [32, 43] on div at bounding box center [25, 49] width 24 height 24
click at [648, 495] on div "Add Slide" at bounding box center [665, 500] width 46 height 37
click at [544, 500] on icon at bounding box center [539, 500] width 12 height 12
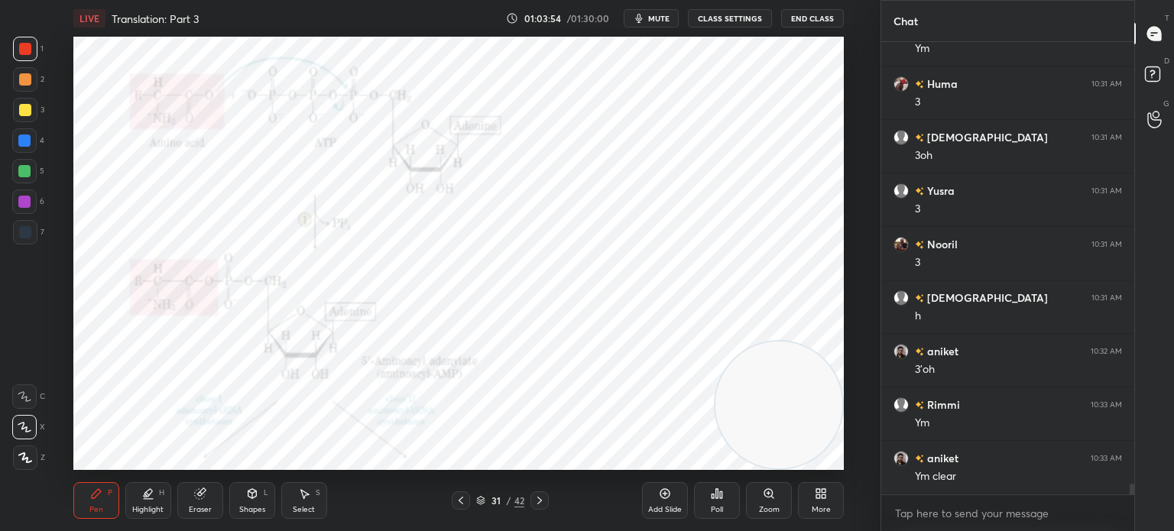
click at [535, 500] on icon at bounding box center [539, 500] width 12 height 12
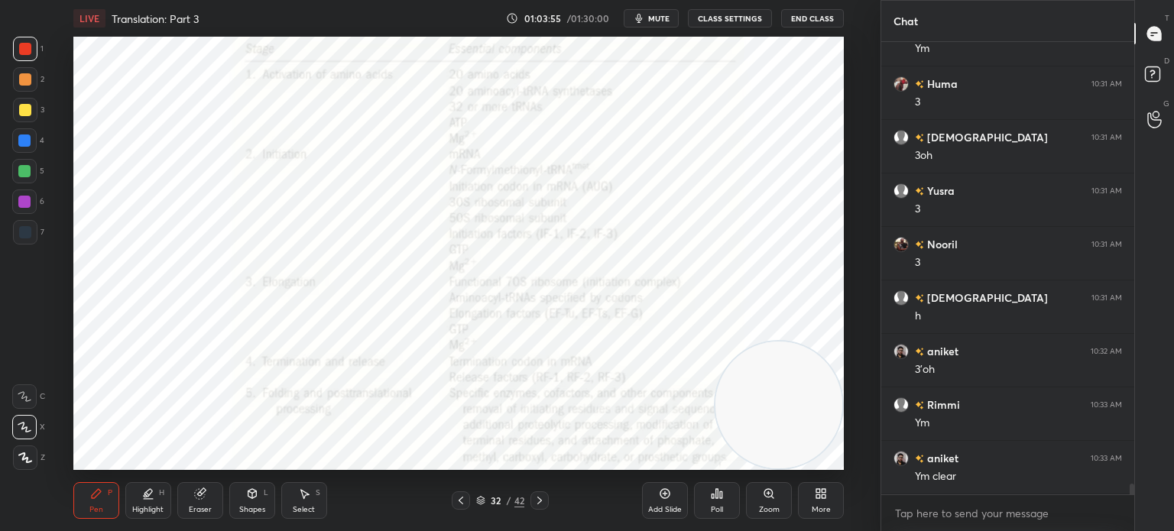
click at [457, 501] on icon at bounding box center [461, 500] width 12 height 12
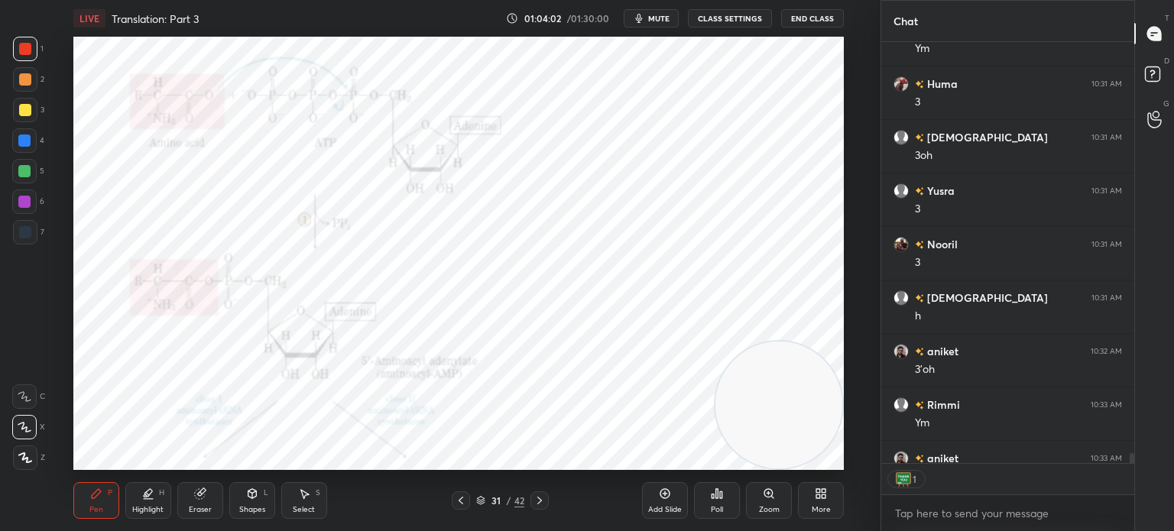
scroll to position [5, 5]
click at [666, 510] on div "Add Slide" at bounding box center [665, 510] width 34 height 8
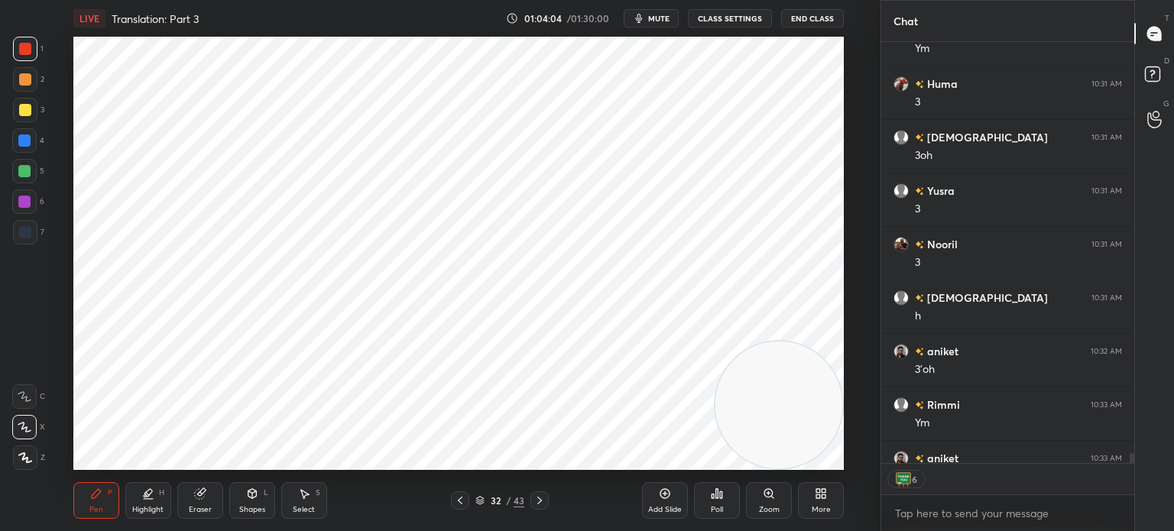
click at [21, 239] on div at bounding box center [25, 232] width 24 height 24
click at [242, 507] on div "Shapes" at bounding box center [252, 510] width 26 height 8
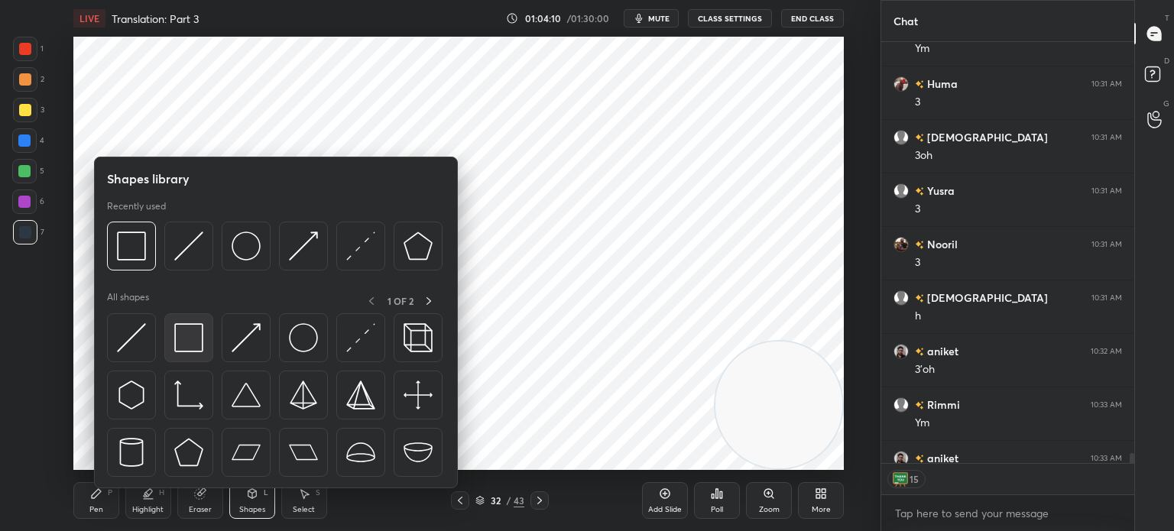
click at [180, 347] on img at bounding box center [188, 337] width 29 height 29
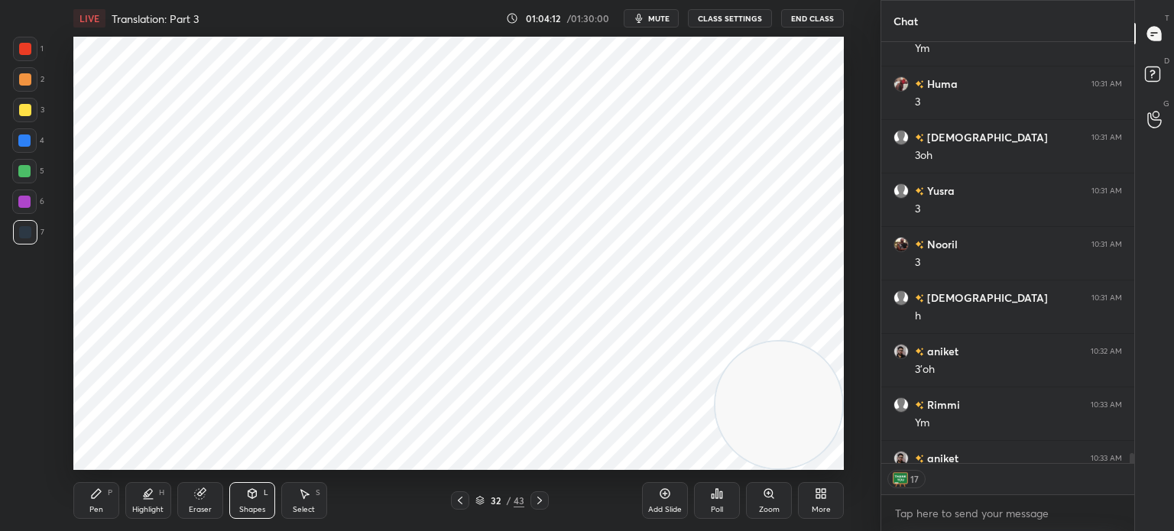
click at [98, 501] on div "Pen P" at bounding box center [96, 500] width 46 height 37
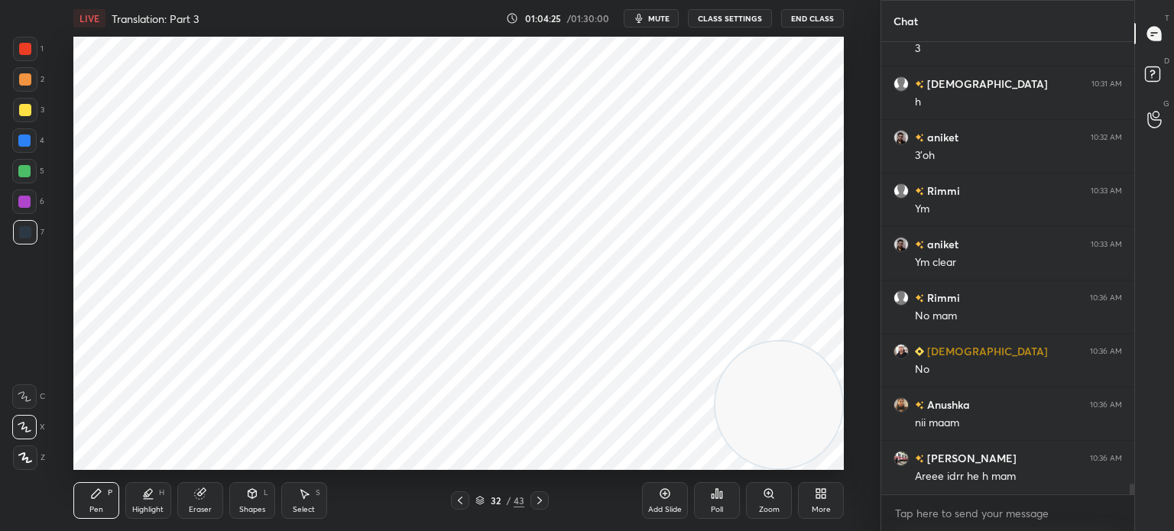
scroll to position [448, 248]
click at [24, 201] on div at bounding box center [24, 202] width 12 height 12
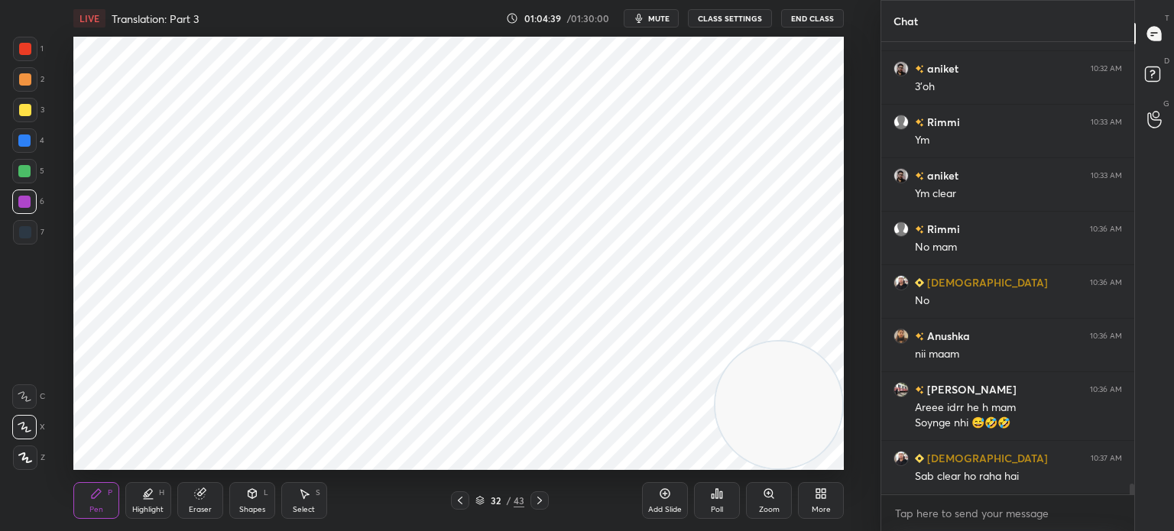
scroll to position [18831, 0]
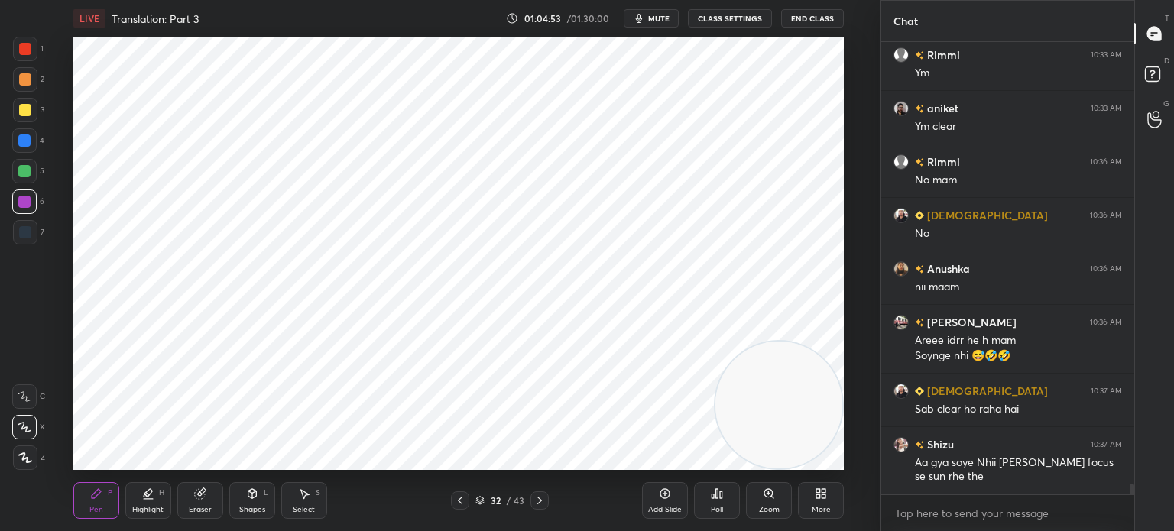
click at [539, 499] on icon at bounding box center [539, 501] width 5 height 8
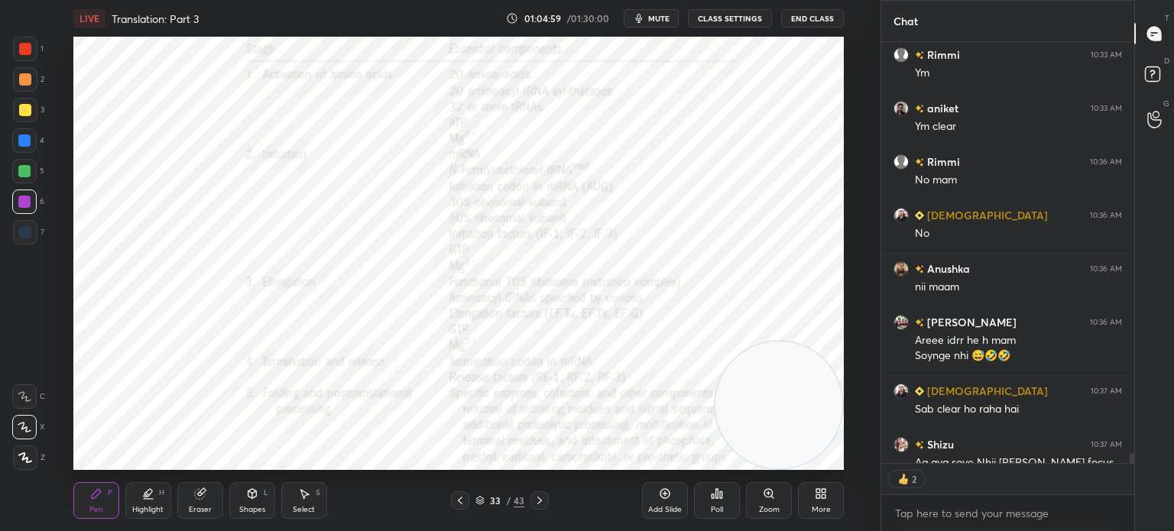
scroll to position [5, 5]
click at [540, 505] on icon at bounding box center [539, 500] width 12 height 12
click at [537, 501] on icon at bounding box center [539, 500] width 12 height 12
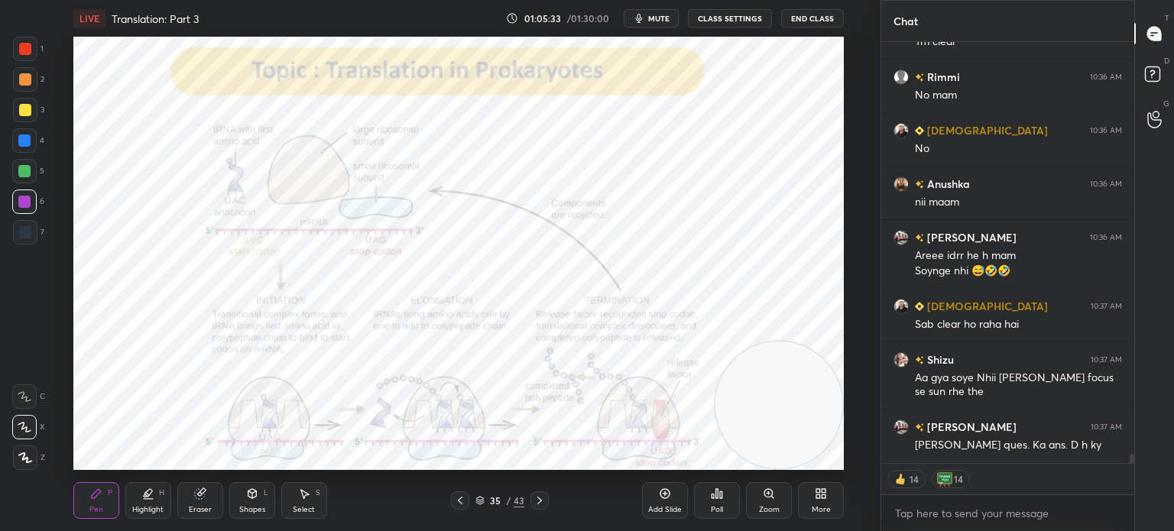
scroll to position [18512, 0]
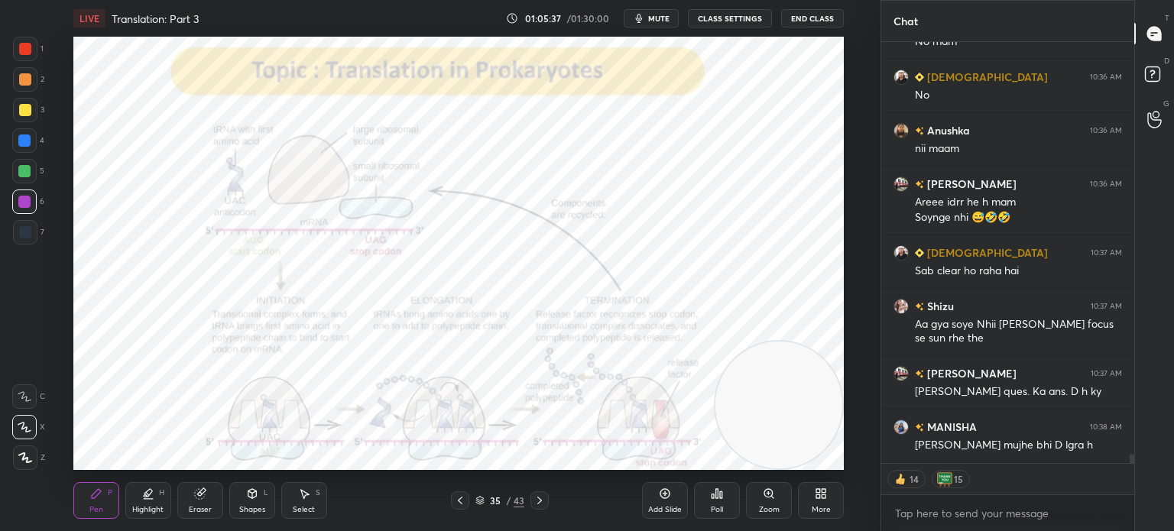
click at [194, 507] on div "Eraser" at bounding box center [200, 510] width 23 height 8
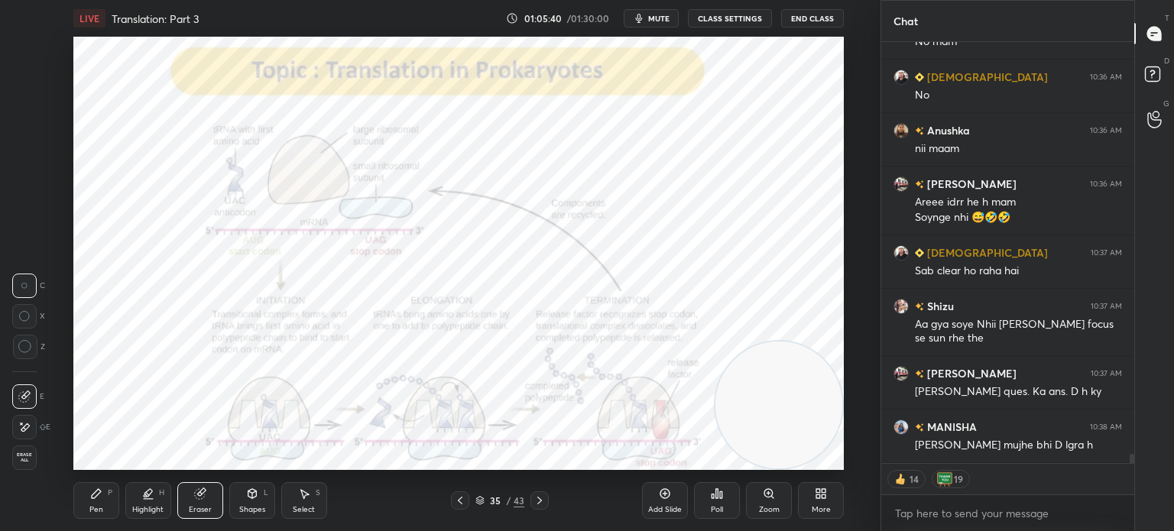
click at [96, 503] on div "Pen P" at bounding box center [96, 500] width 46 height 37
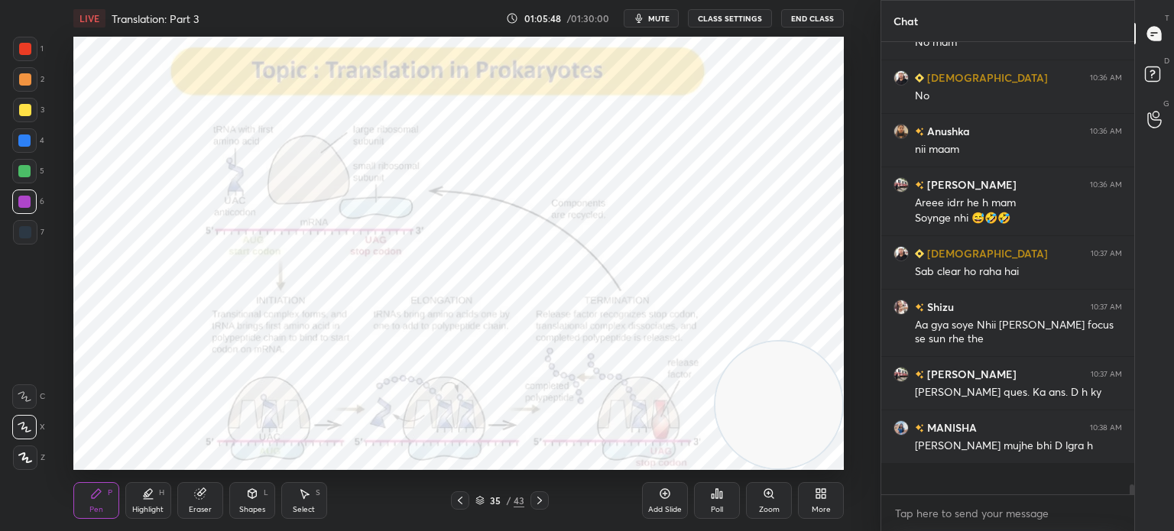
scroll to position [448, 248]
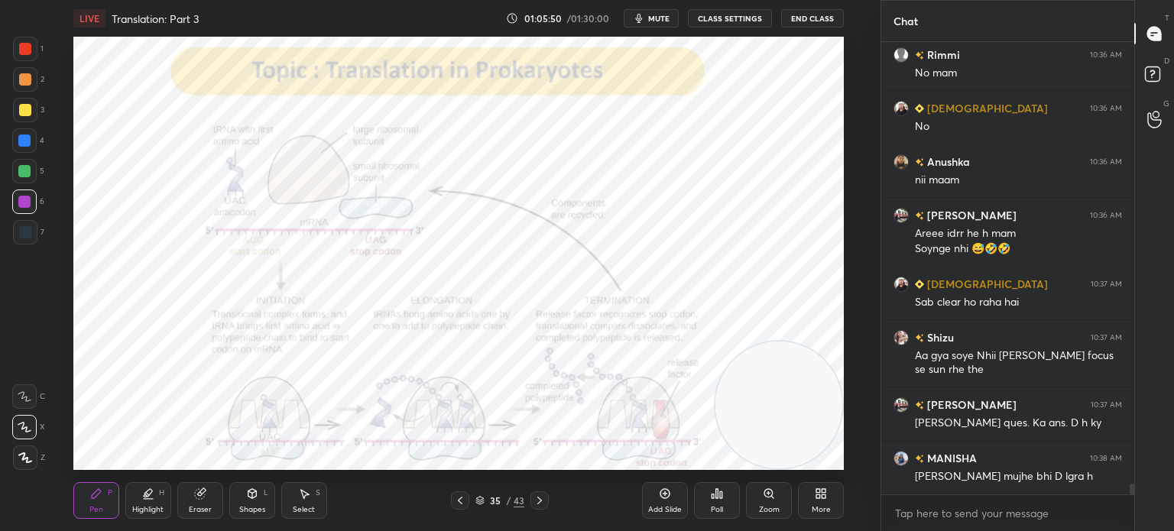
click at [546, 501] on div at bounding box center [539, 500] width 18 height 18
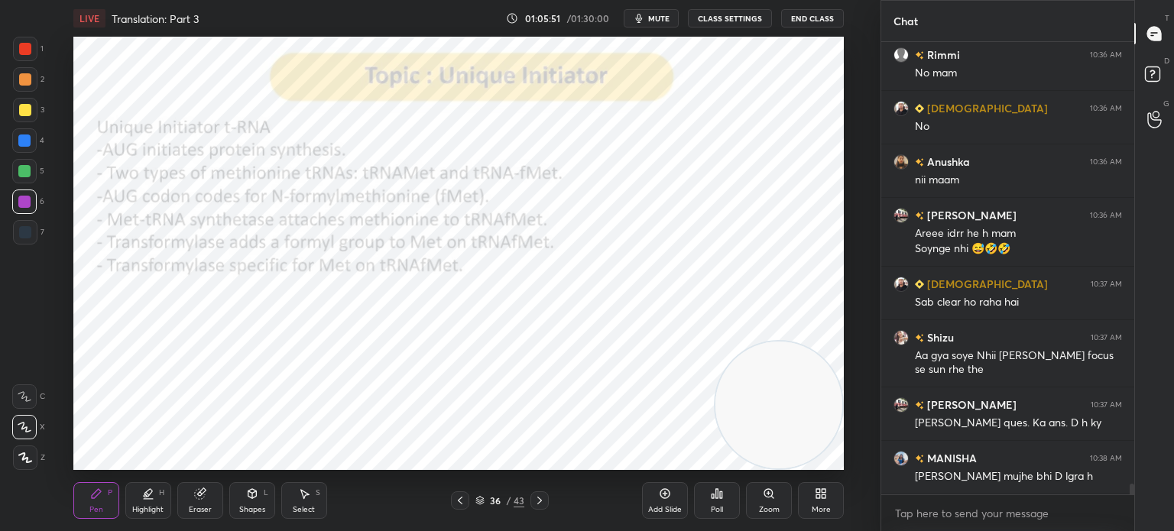
click at [455, 505] on icon at bounding box center [460, 500] width 12 height 12
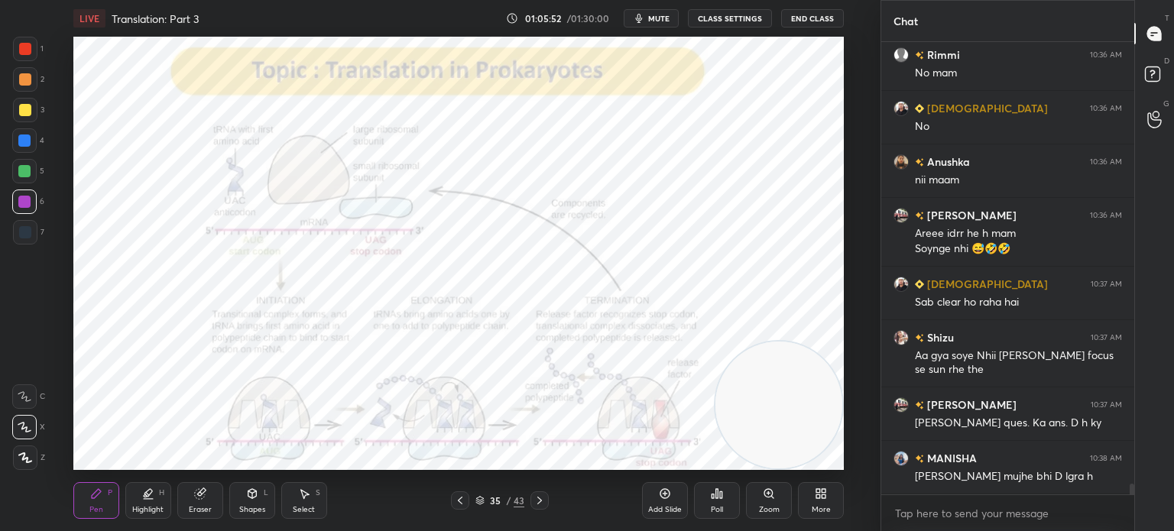
click at [660, 491] on icon at bounding box center [665, 494] width 10 height 10
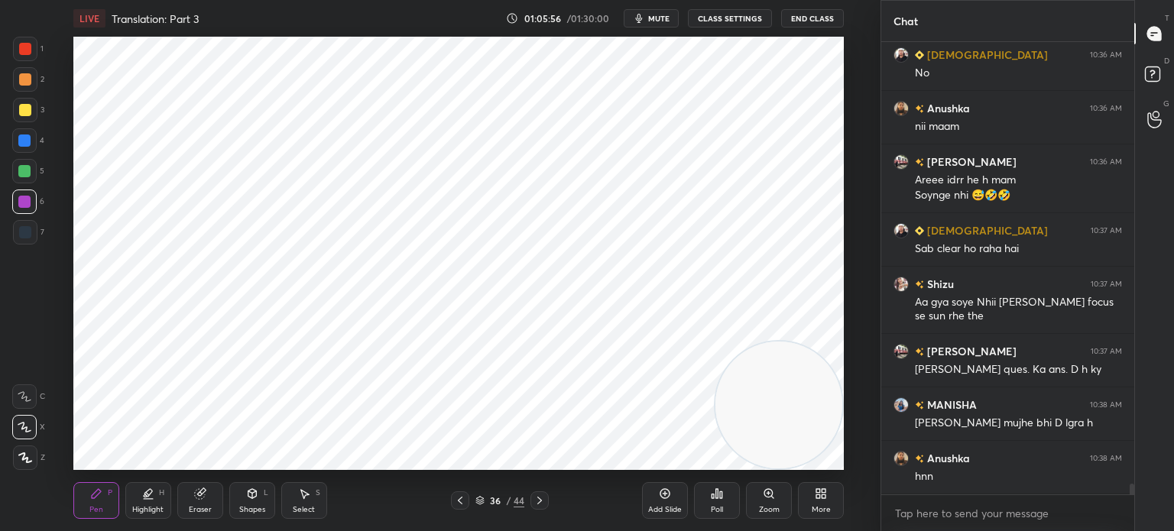
click at [28, 229] on div at bounding box center [25, 232] width 12 height 12
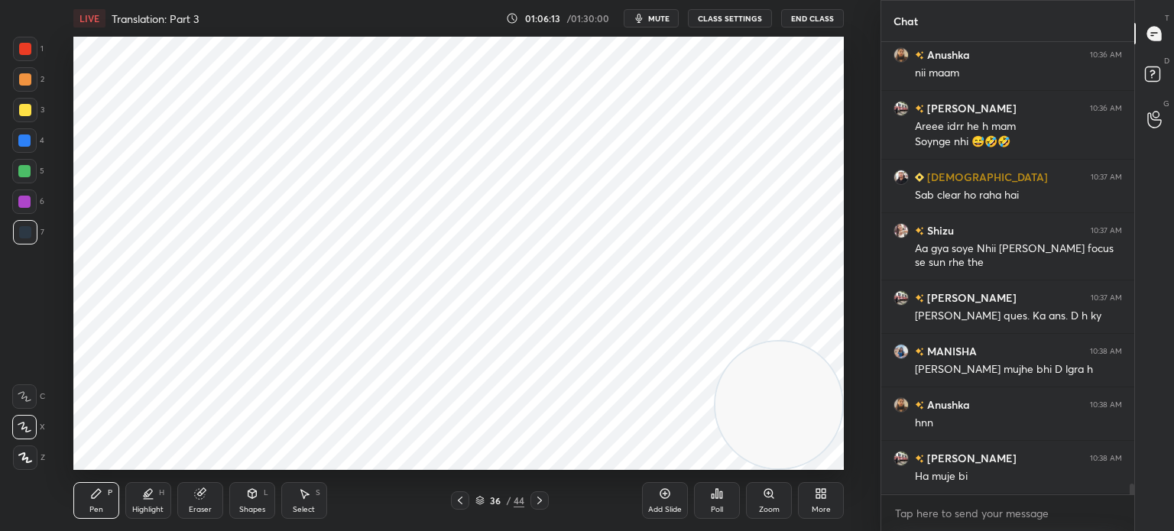
click at [308, 494] on icon at bounding box center [304, 494] width 12 height 12
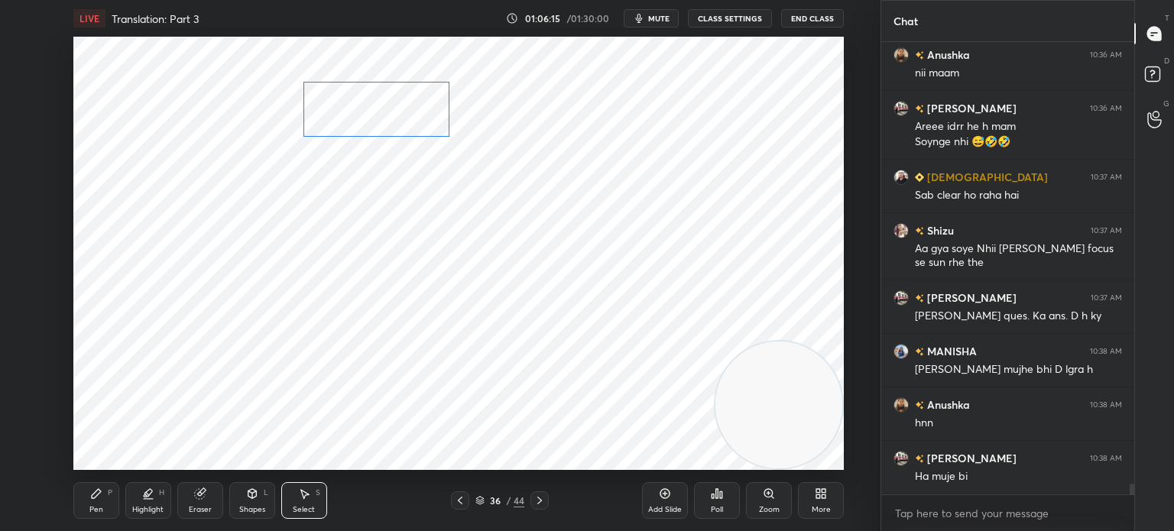
scroll to position [18603, 0]
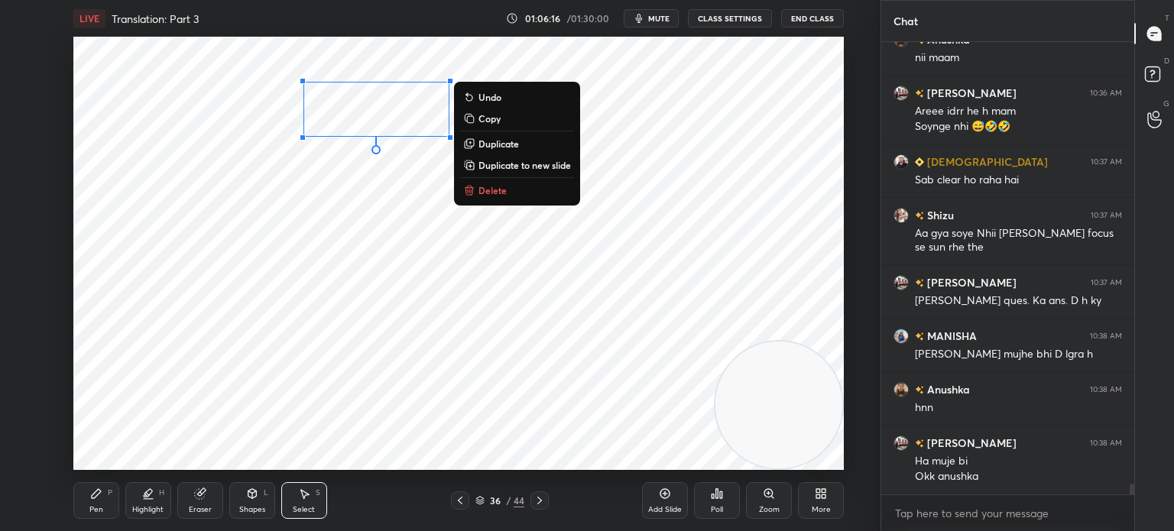
click at [263, 313] on div "0 ° Undo Copy Duplicate Duplicate to new slide Delete" at bounding box center [458, 253] width 770 height 433
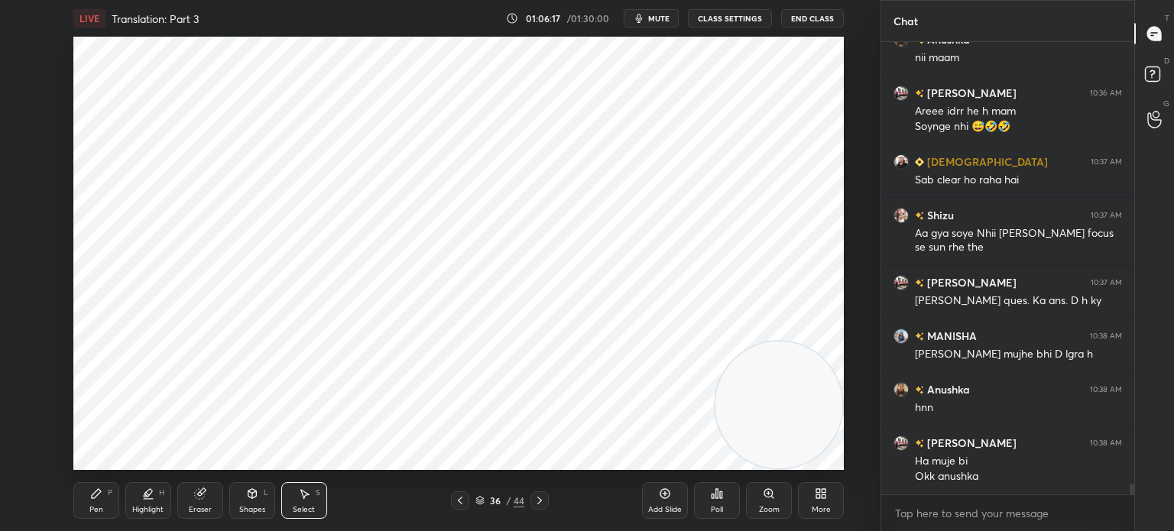
click at [89, 485] on div "Pen P" at bounding box center [96, 500] width 46 height 37
click at [305, 485] on div "Select S" at bounding box center [304, 500] width 46 height 37
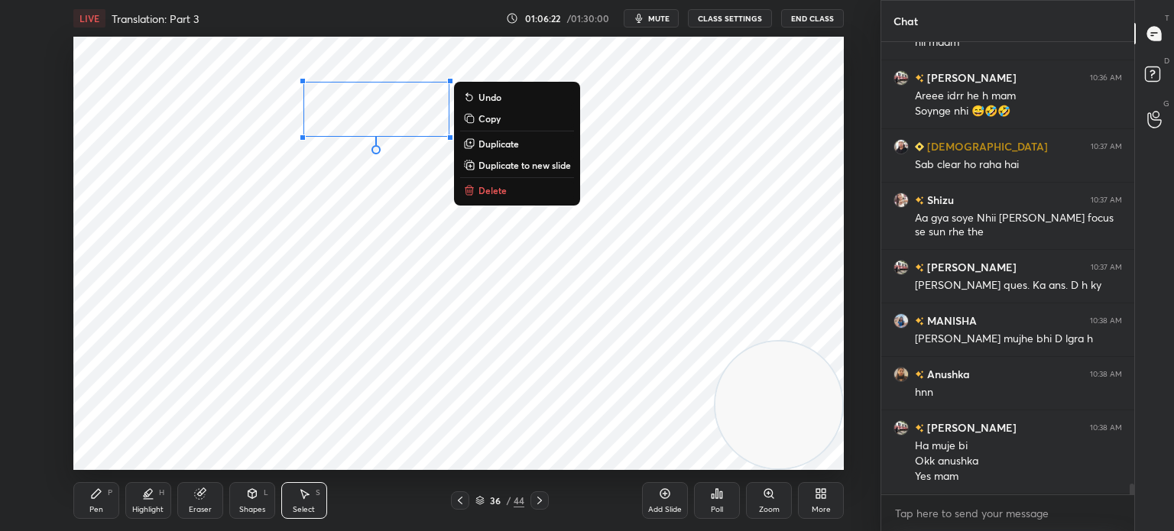
click at [523, 145] on button "Duplicate" at bounding box center [517, 144] width 114 height 18
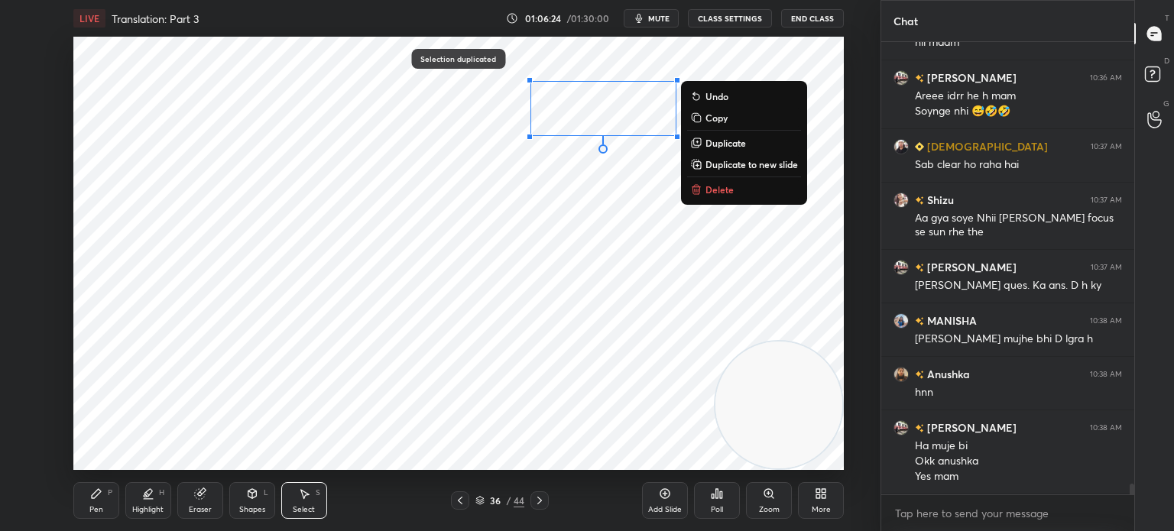
click at [202, 508] on div "Eraser" at bounding box center [200, 510] width 23 height 8
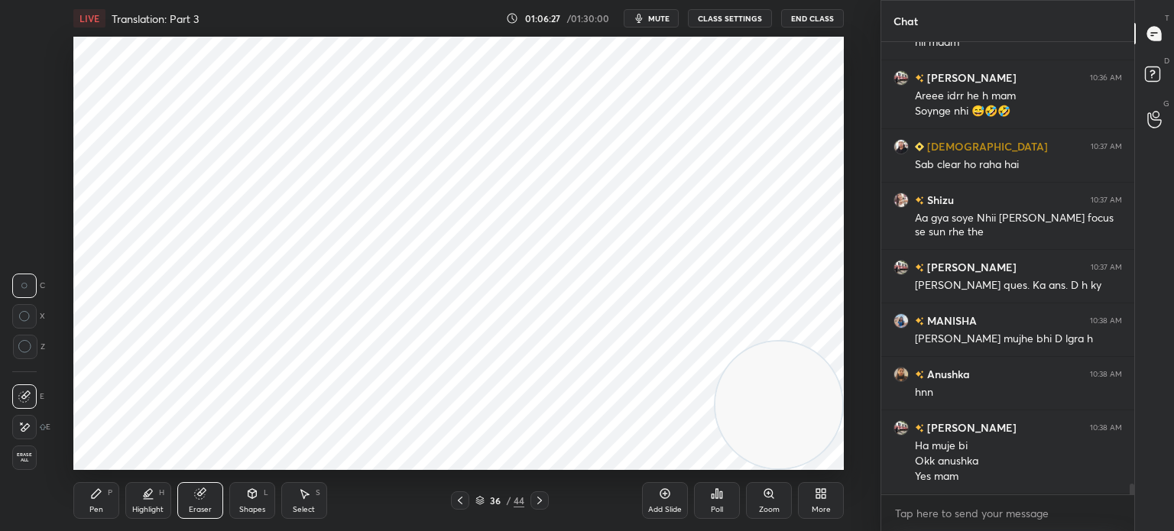
click at [92, 507] on div "Pen" at bounding box center [96, 510] width 14 height 8
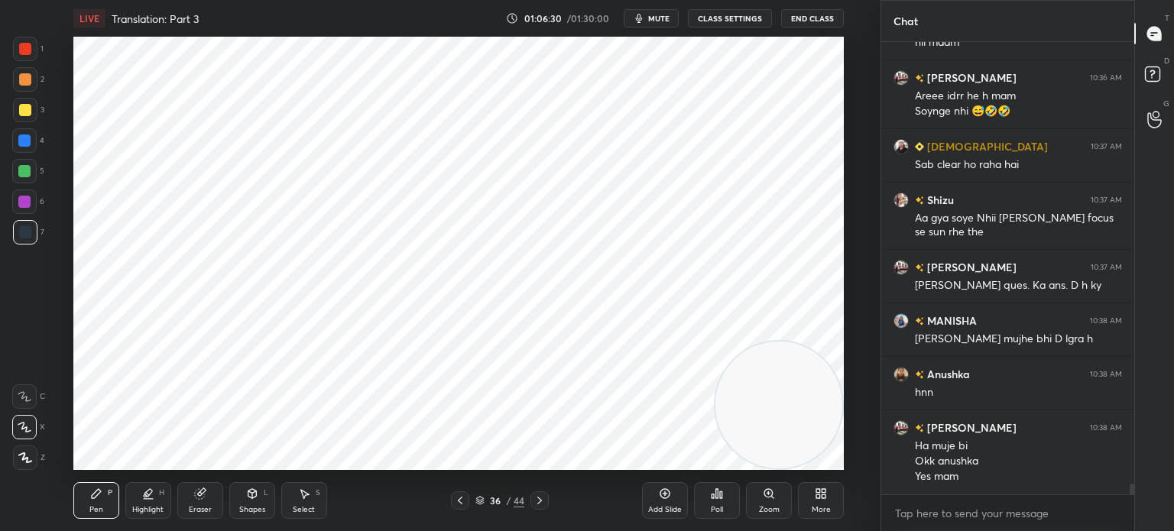
click at [23, 143] on div at bounding box center [24, 141] width 12 height 12
click at [313, 512] on div "Select" at bounding box center [304, 510] width 22 height 8
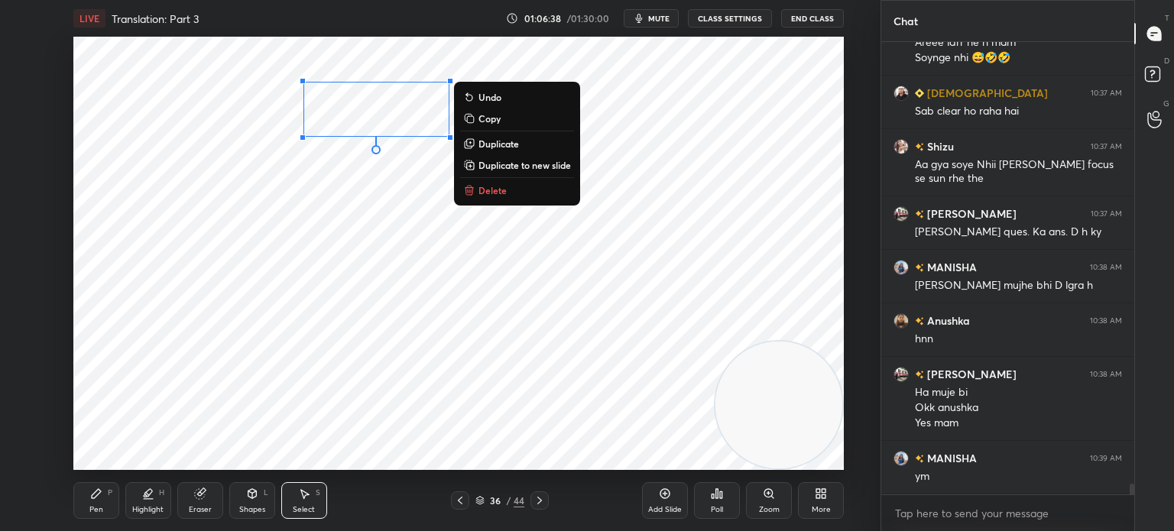
click at [511, 148] on p "Duplicate" at bounding box center [498, 144] width 41 height 12
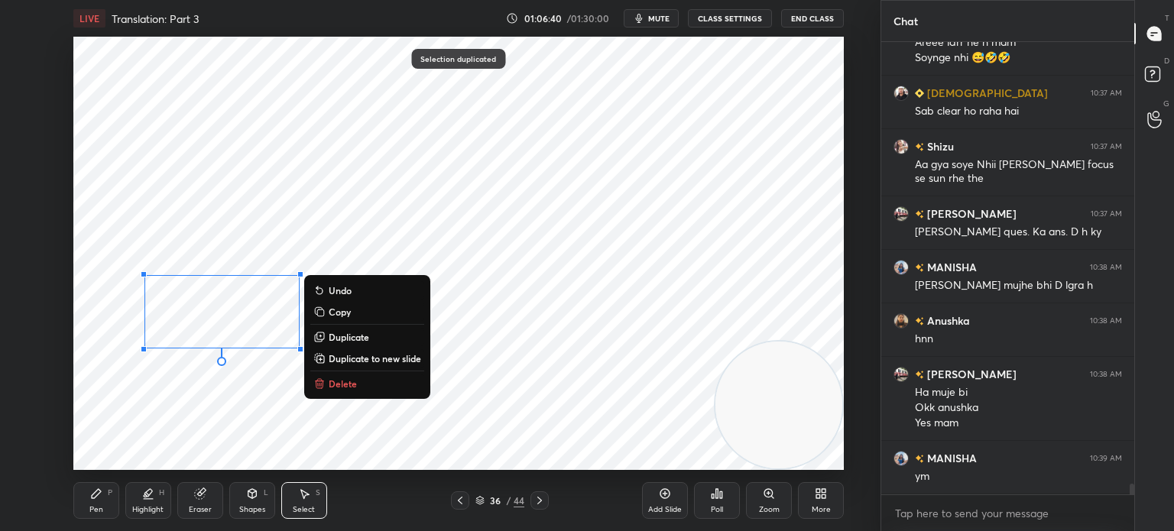
scroll to position [18726, 0]
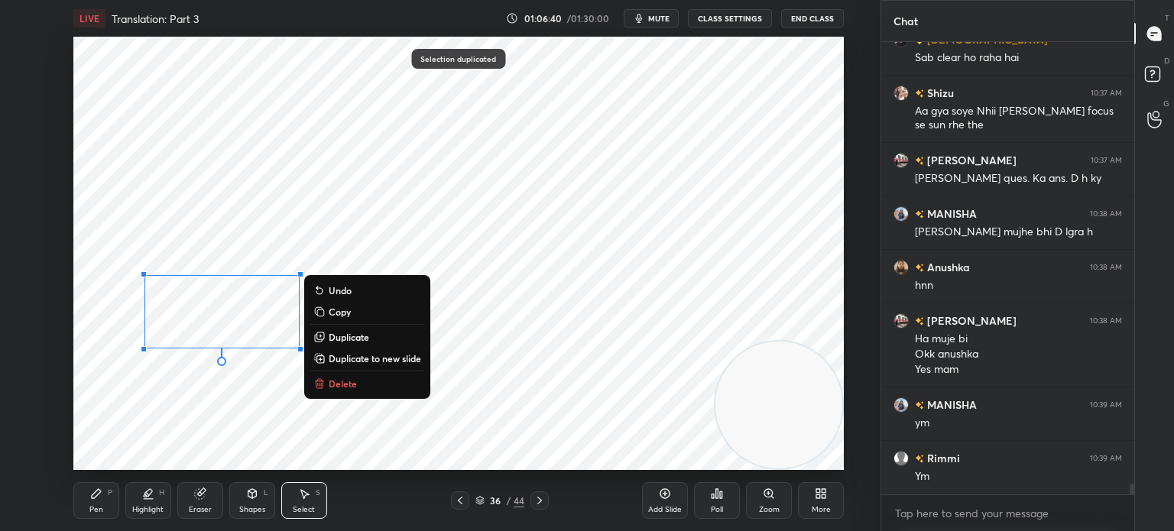
click at [174, 400] on div "0 ° Undo Copy Duplicate Duplicate to new slide Delete" at bounding box center [458, 253] width 770 height 433
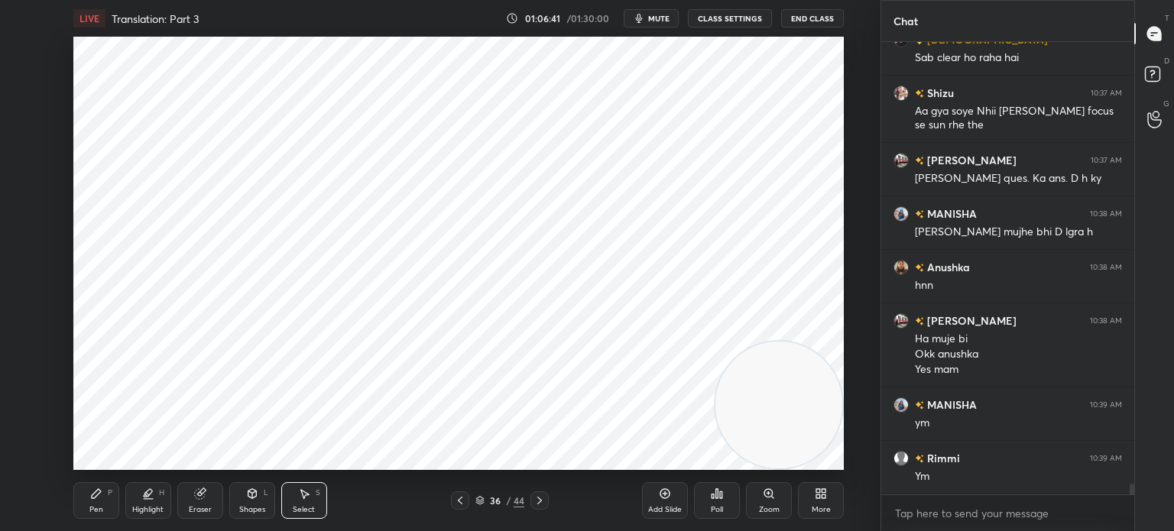
click at [110, 516] on div "Pen P" at bounding box center [96, 500] width 46 height 37
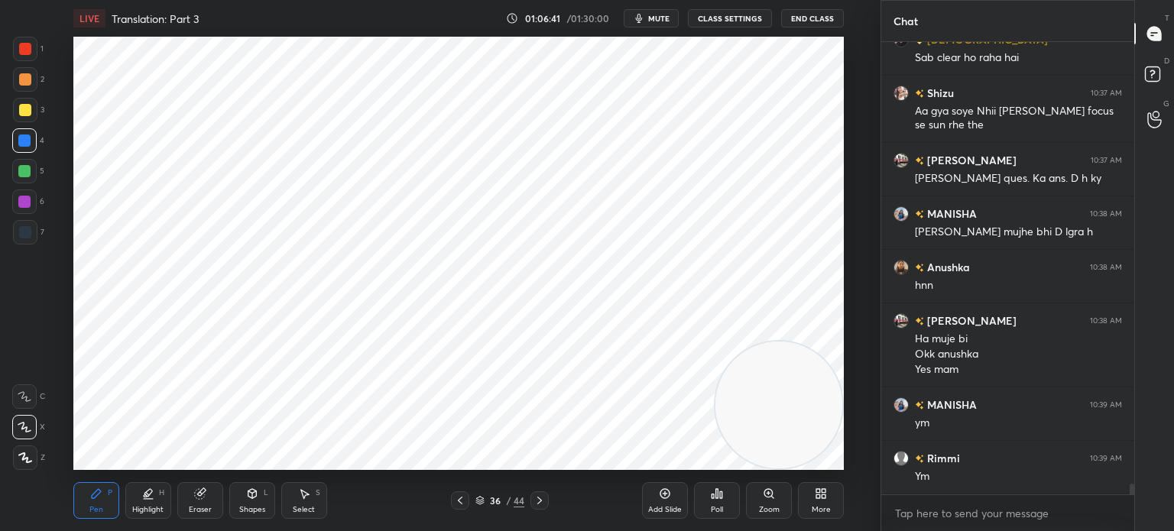
click at [97, 495] on icon at bounding box center [96, 493] width 9 height 9
click at [186, 507] on div "Eraser" at bounding box center [200, 500] width 46 height 37
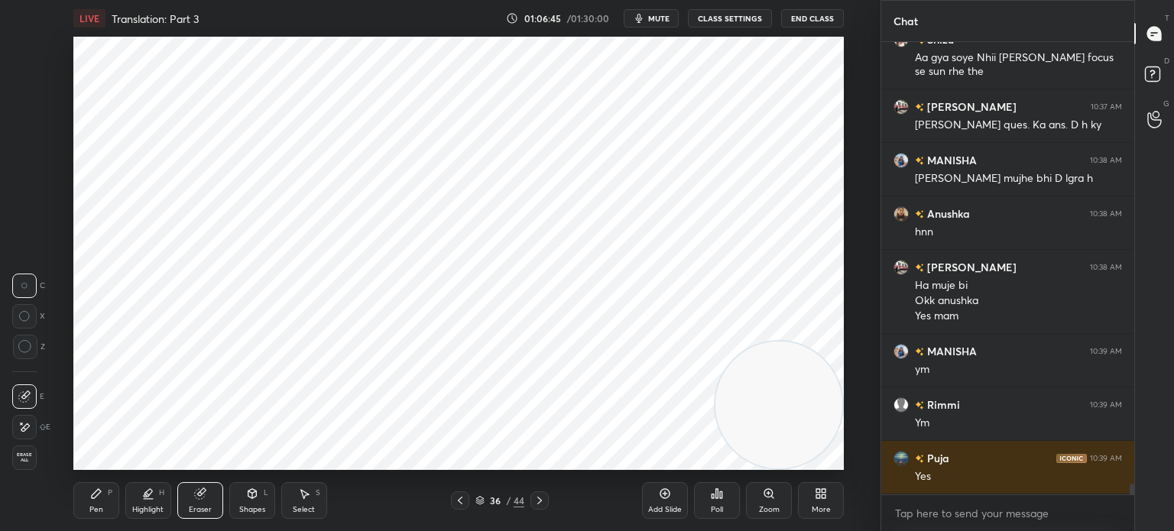
scroll to position [18833, 0]
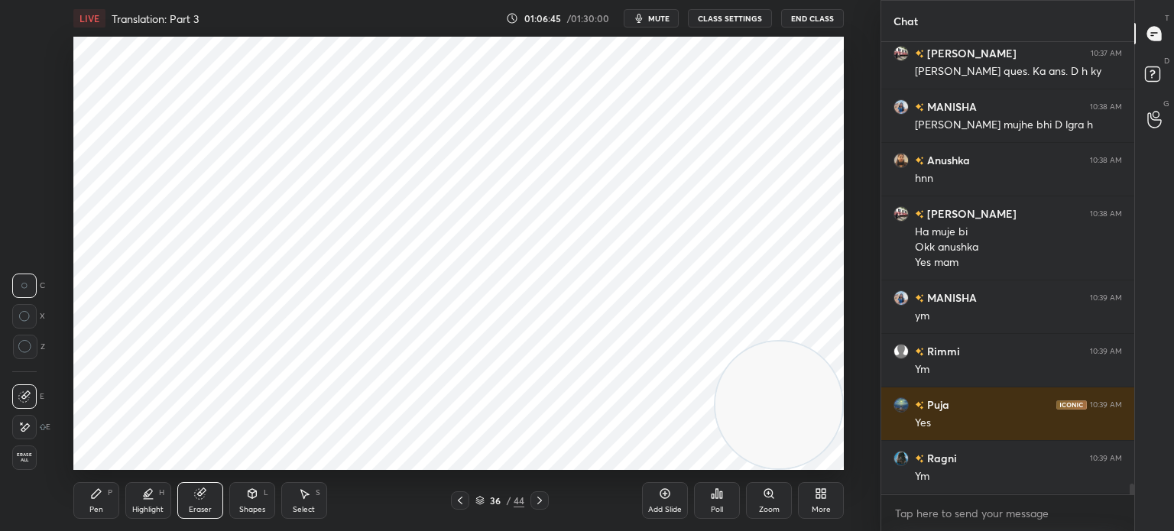
click at [102, 498] on div "Pen P" at bounding box center [96, 500] width 46 height 37
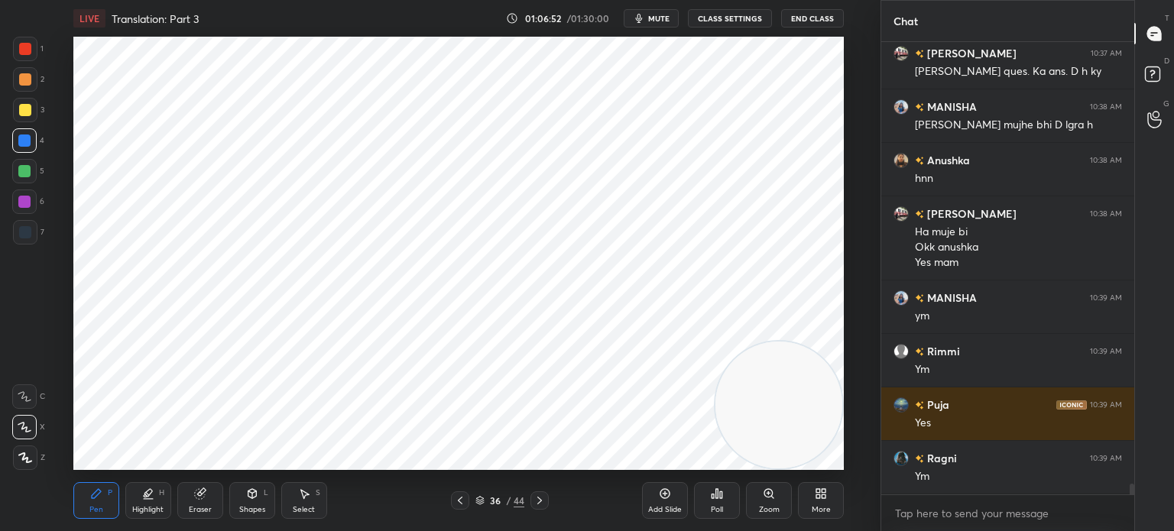
click at [27, 57] on div at bounding box center [25, 49] width 24 height 24
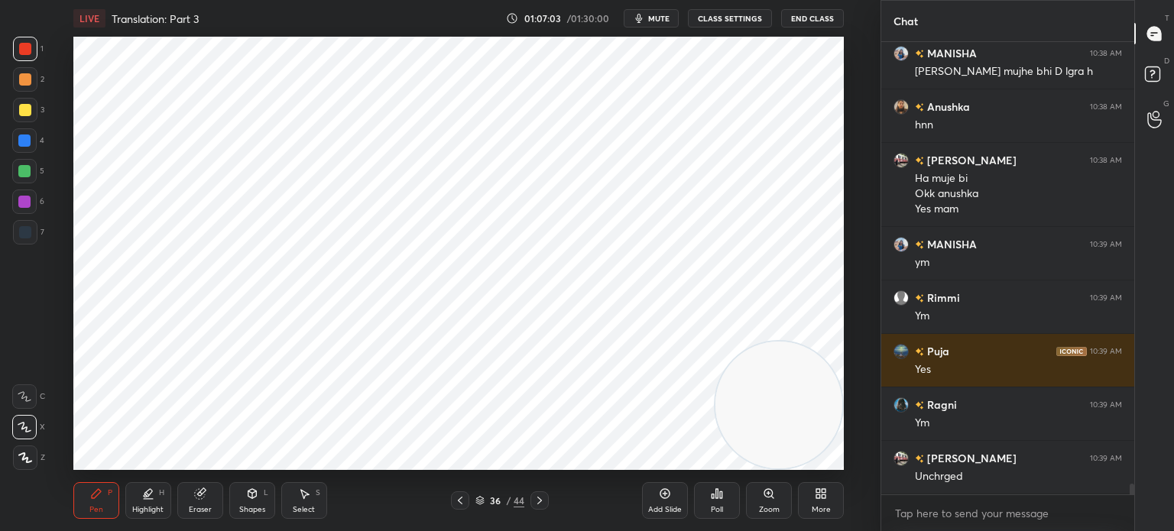
scroll to position [18901, 0]
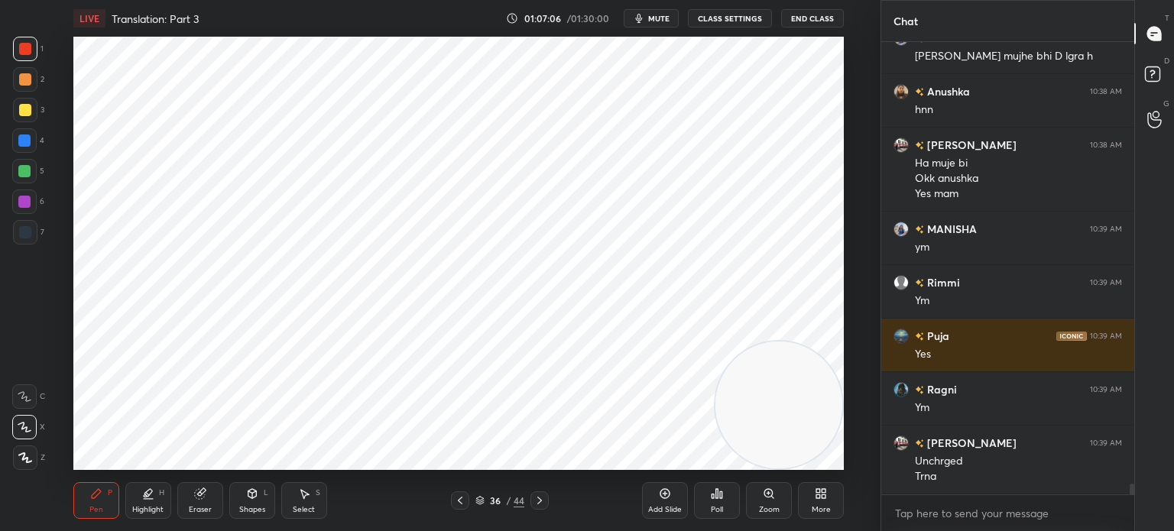
click at [294, 500] on div "Select S" at bounding box center [304, 500] width 46 height 37
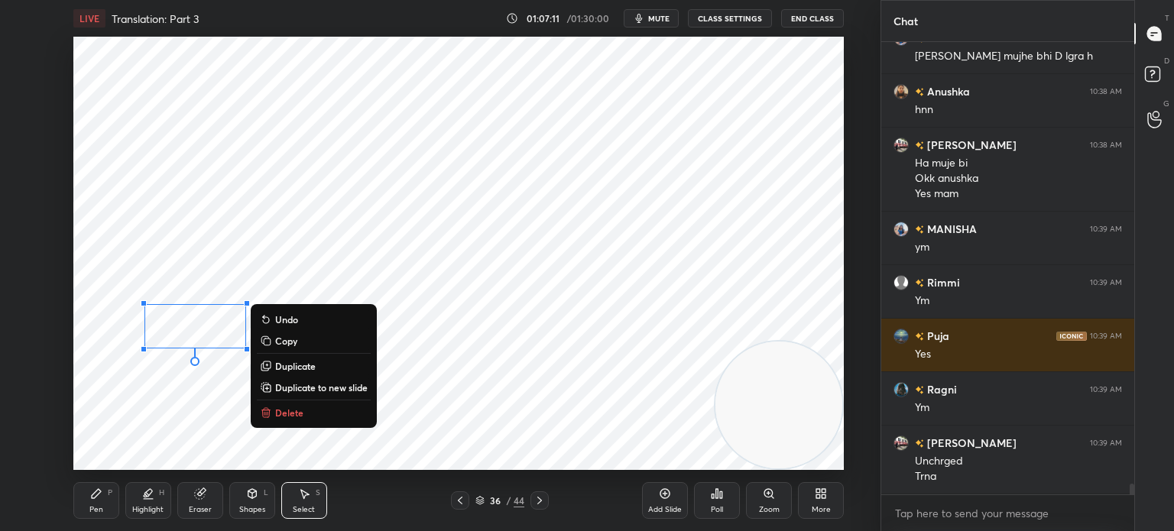
click at [443, 318] on div "0 ° Undo Copy Duplicate Duplicate to new slide Delete" at bounding box center [458, 253] width 770 height 433
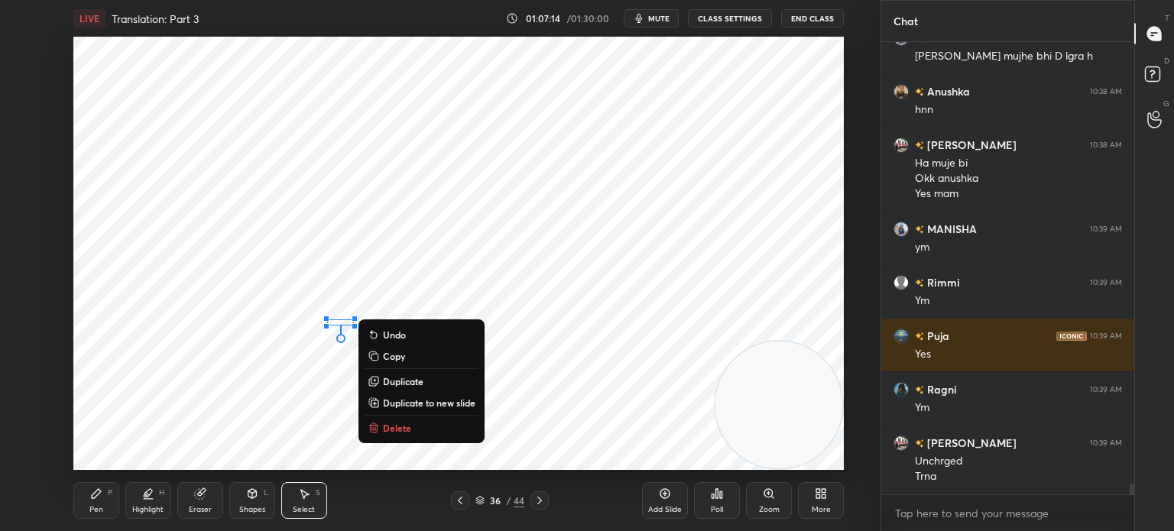
click at [439, 291] on div "0 ° Undo Copy Duplicate Duplicate to new slide Delete" at bounding box center [458, 253] width 770 height 433
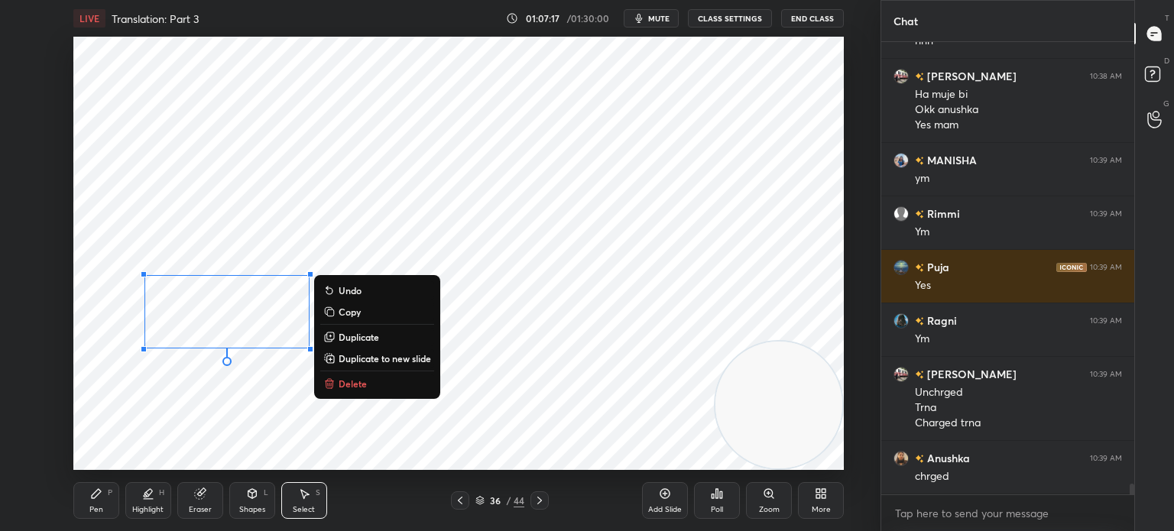
scroll to position [19024, 0]
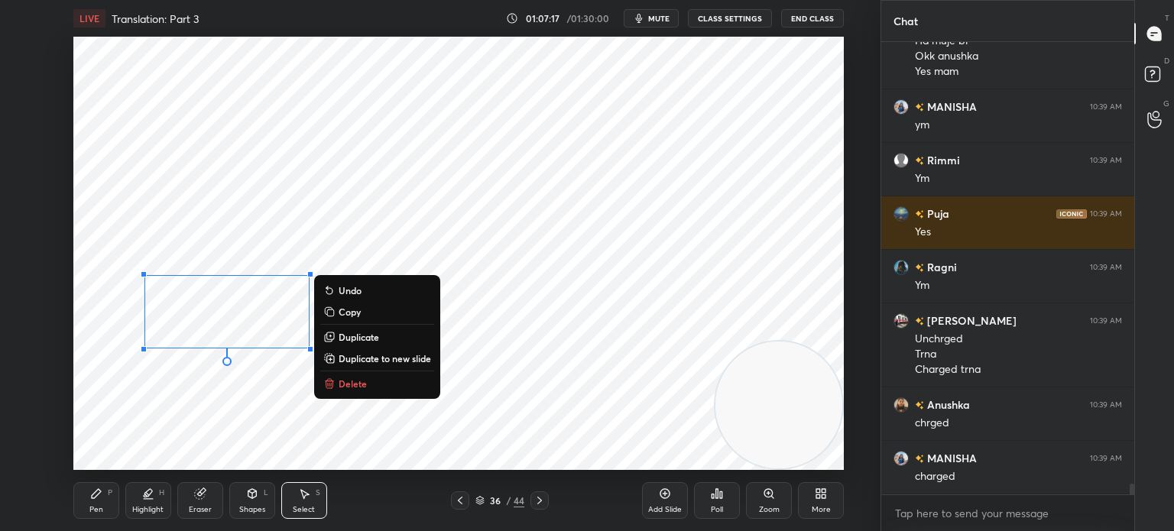
click at [352, 338] on p "Duplicate" at bounding box center [359, 337] width 41 height 12
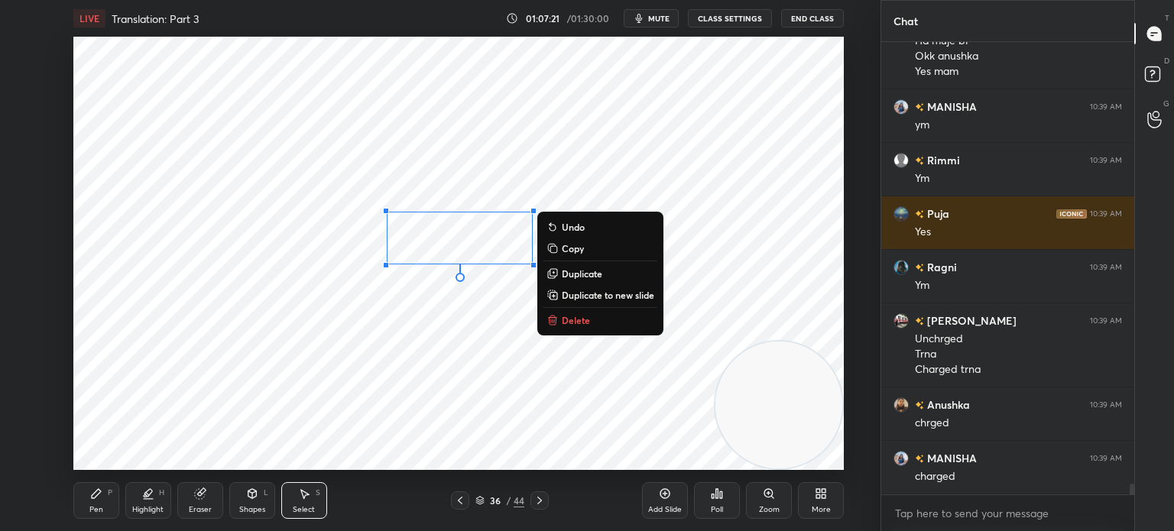
click at [586, 275] on p "Duplicate" at bounding box center [582, 273] width 41 height 12
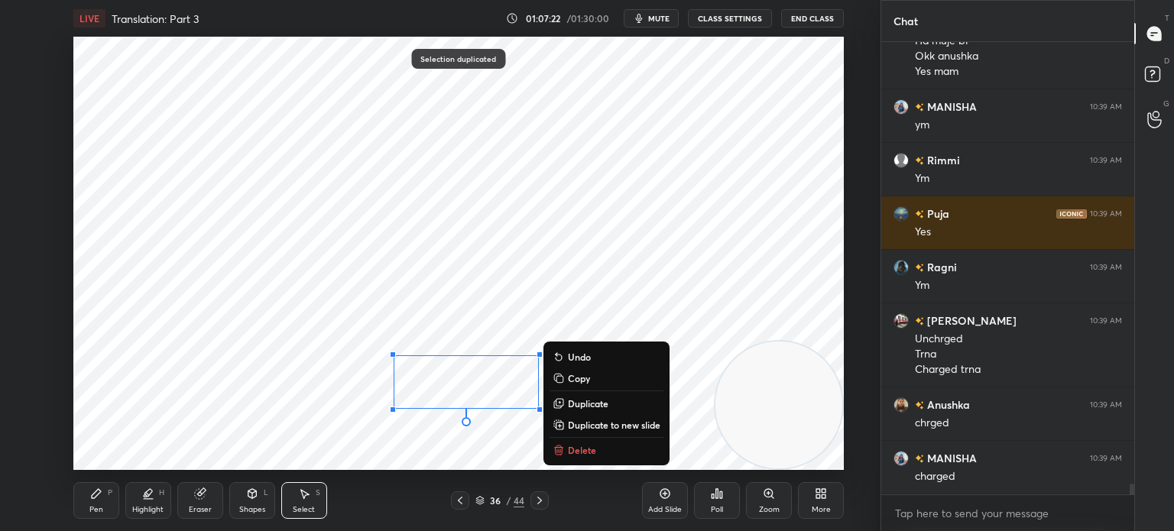
click at [89, 509] on div "Pen P" at bounding box center [96, 500] width 46 height 37
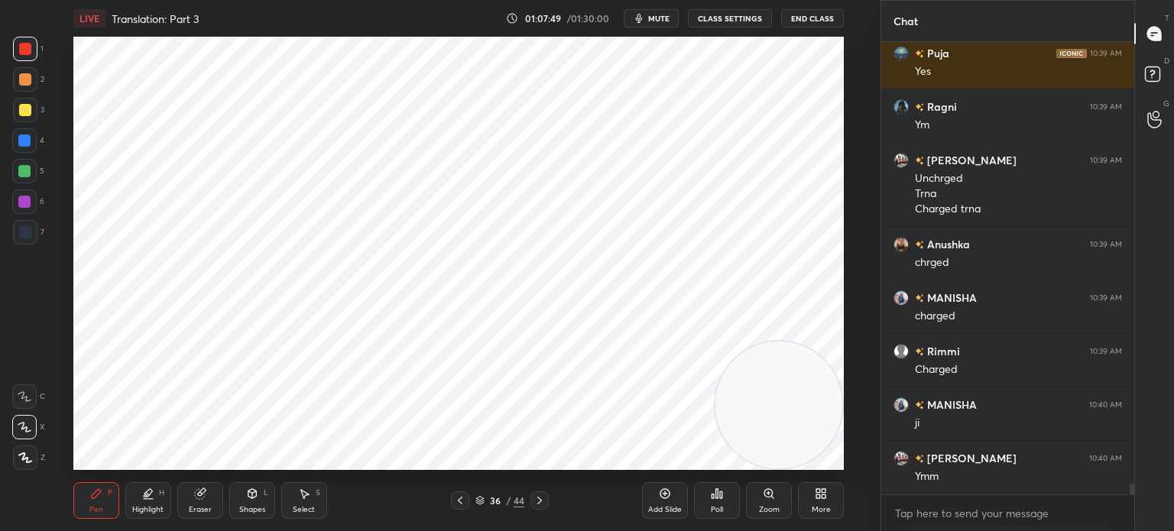
scroll to position [19238, 0]
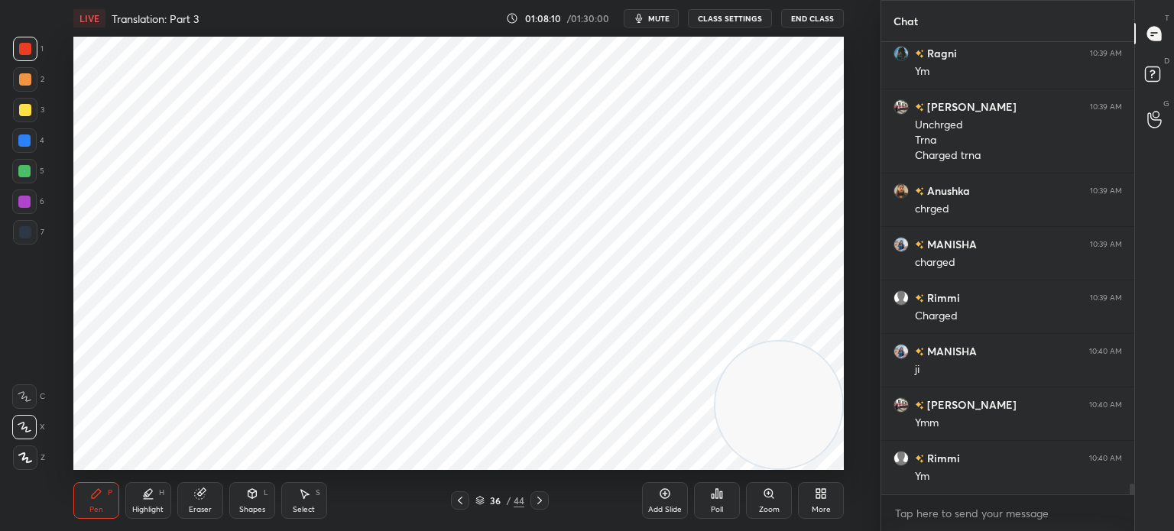
click at [303, 508] on div "Select" at bounding box center [304, 510] width 22 height 8
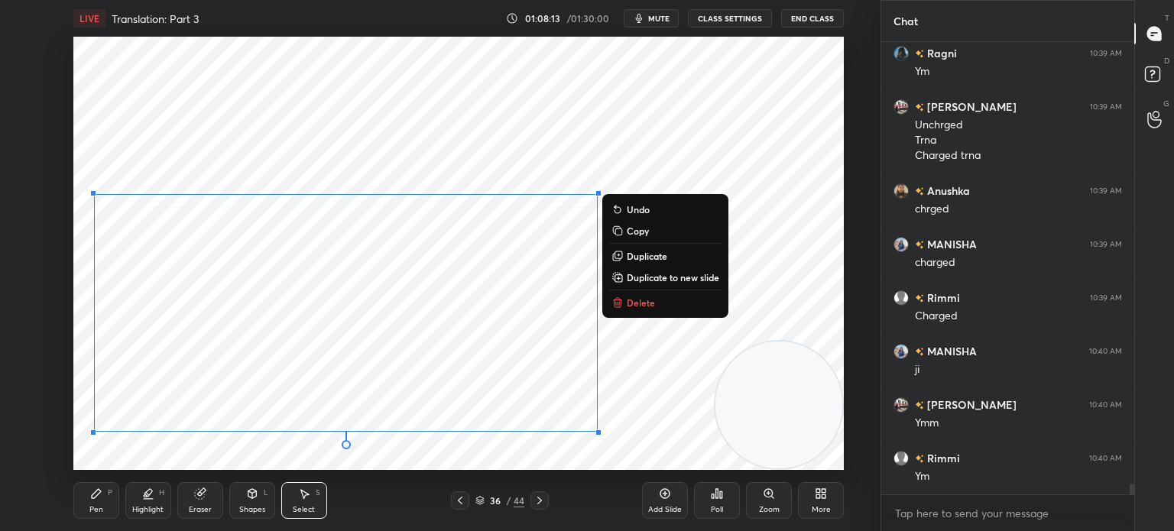
click at [128, 455] on div "0 ° Undo Copy Duplicate Duplicate to new slide Delete" at bounding box center [458, 253] width 770 height 433
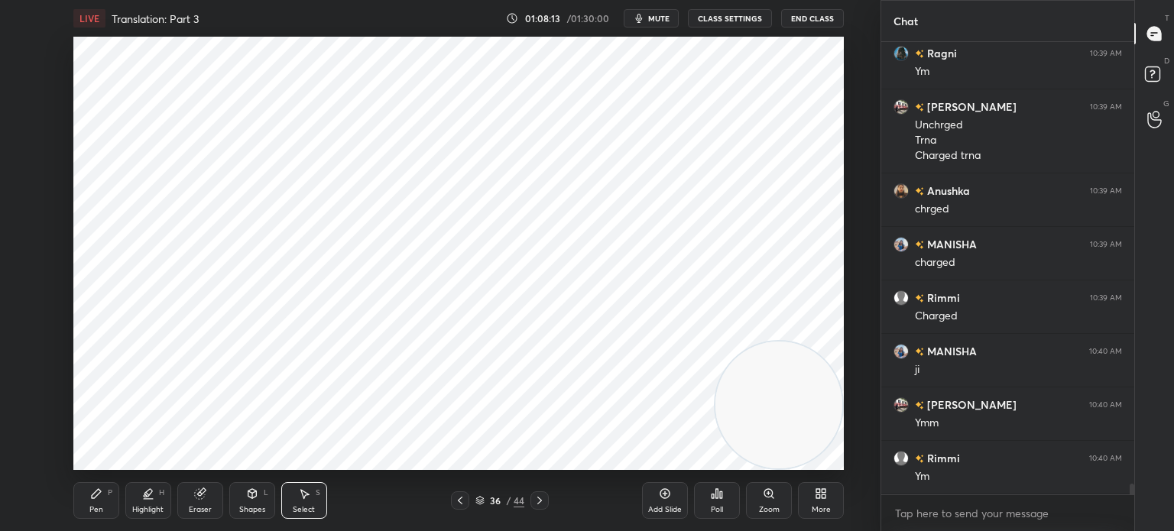
click at [95, 511] on div "Pen" at bounding box center [96, 510] width 14 height 8
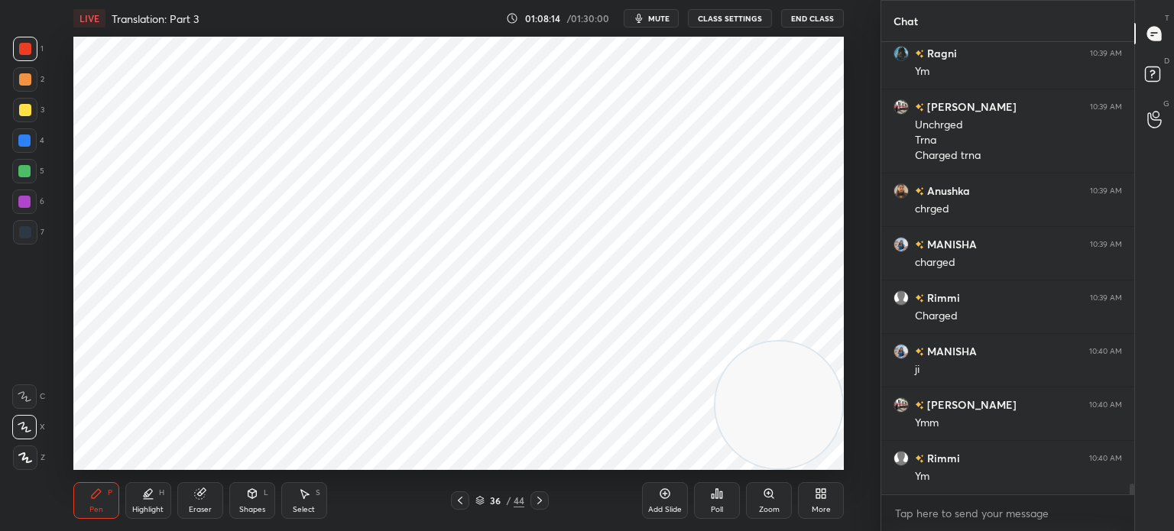
click at [23, 194] on div at bounding box center [24, 202] width 24 height 24
click at [37, 204] on div "6" at bounding box center [28, 202] width 32 height 24
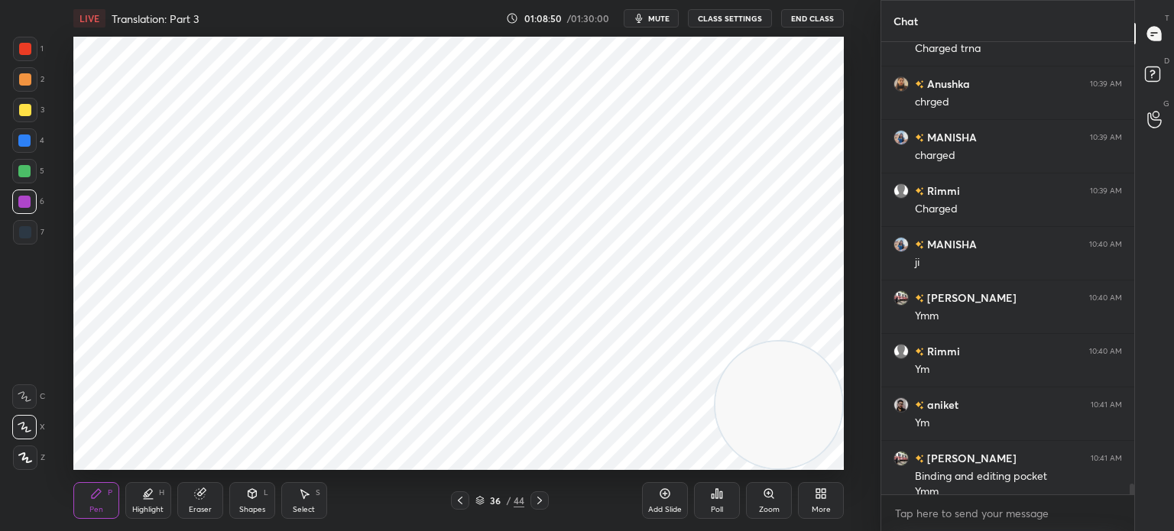
scroll to position [19360, 0]
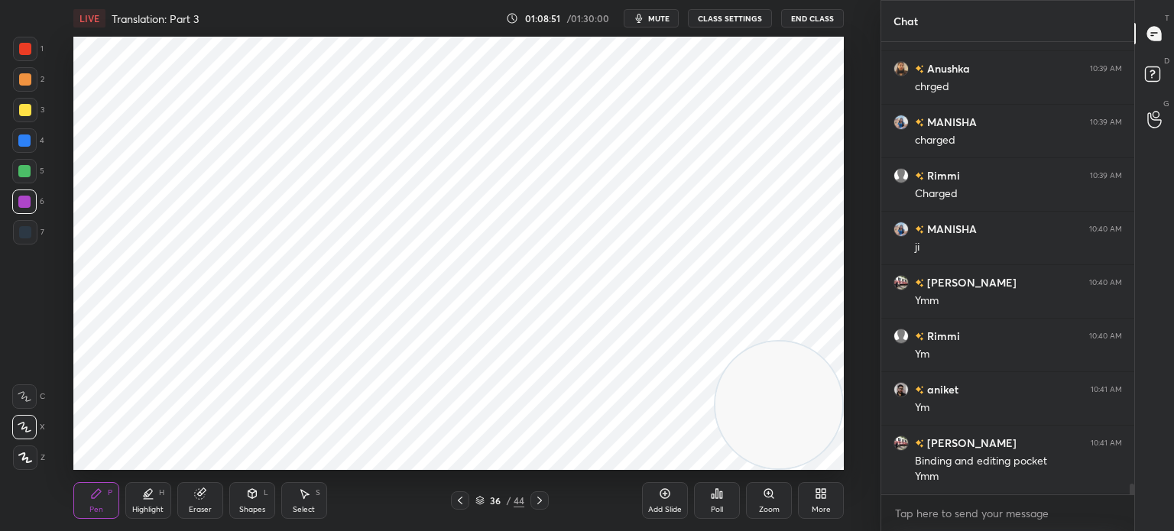
click at [663, 498] on icon at bounding box center [665, 494] width 12 height 12
click at [34, 235] on div at bounding box center [25, 232] width 24 height 24
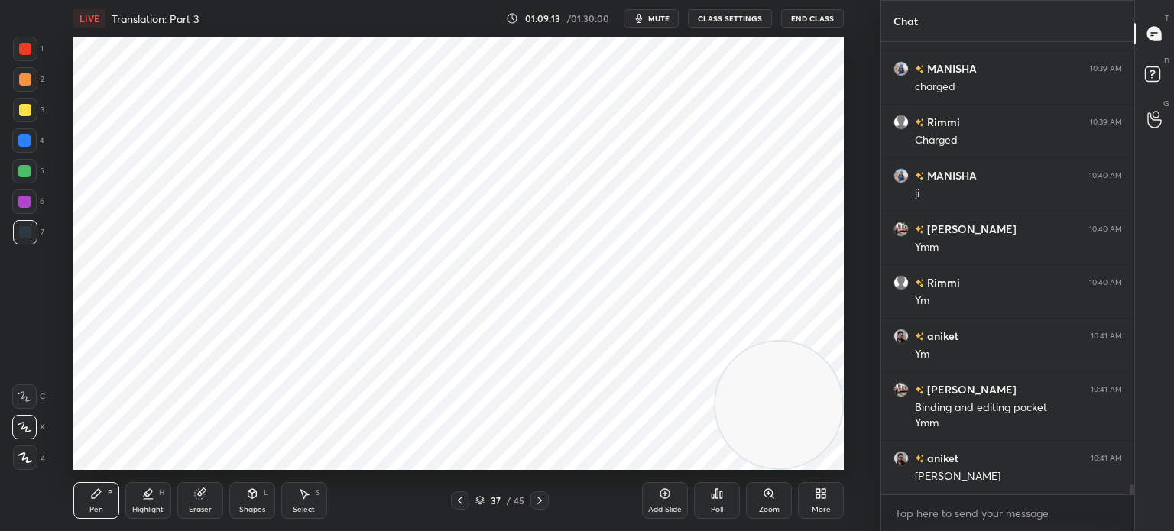
click at [306, 507] on div "Select" at bounding box center [304, 510] width 22 height 8
click at [264, 503] on div "Shapes L" at bounding box center [252, 500] width 46 height 37
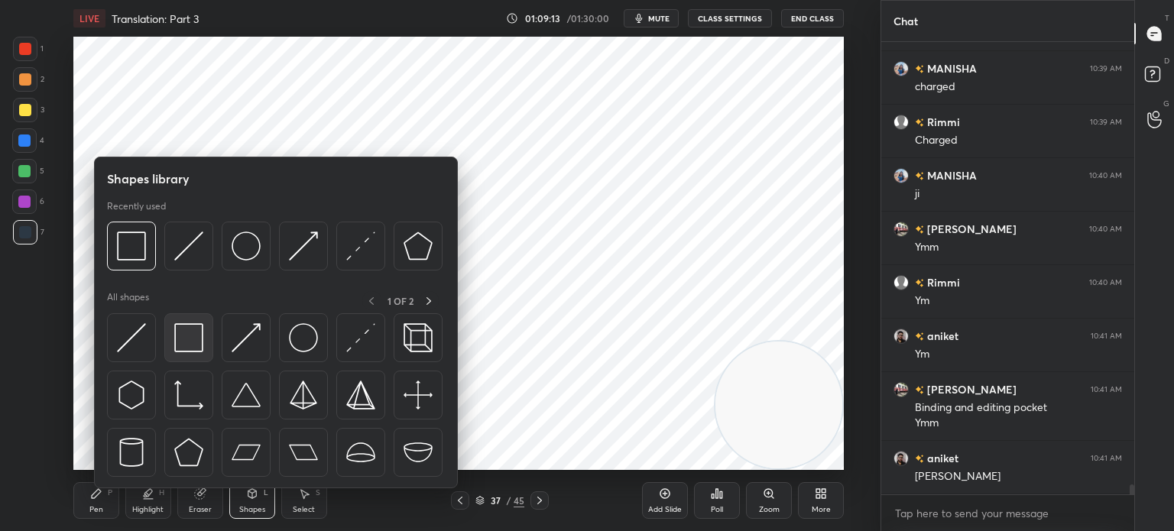
click at [186, 346] on img at bounding box center [188, 337] width 29 height 29
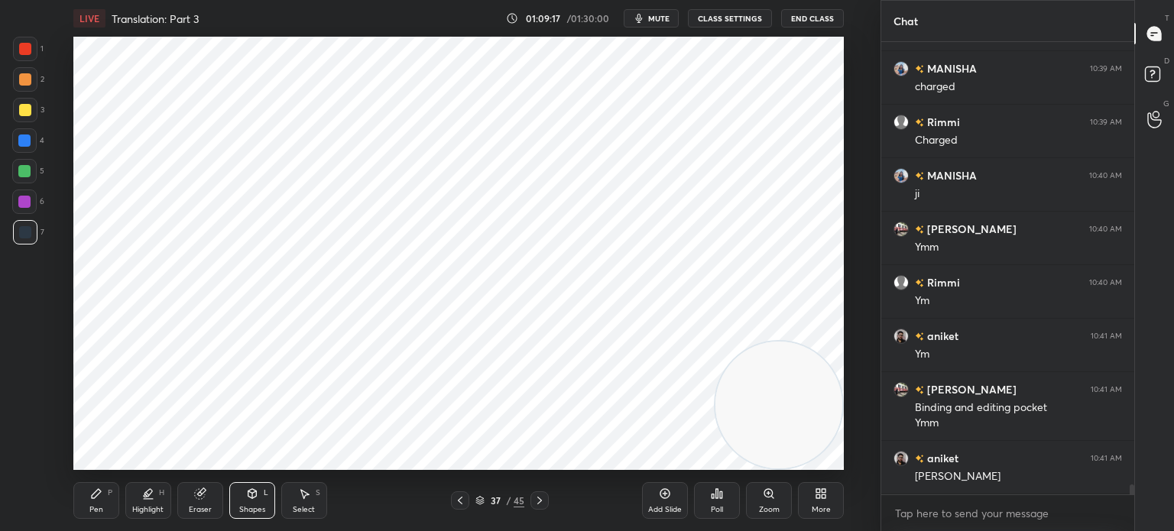
click at [76, 502] on div "Pen P" at bounding box center [96, 500] width 46 height 37
click at [31, 53] on div at bounding box center [25, 49] width 24 height 24
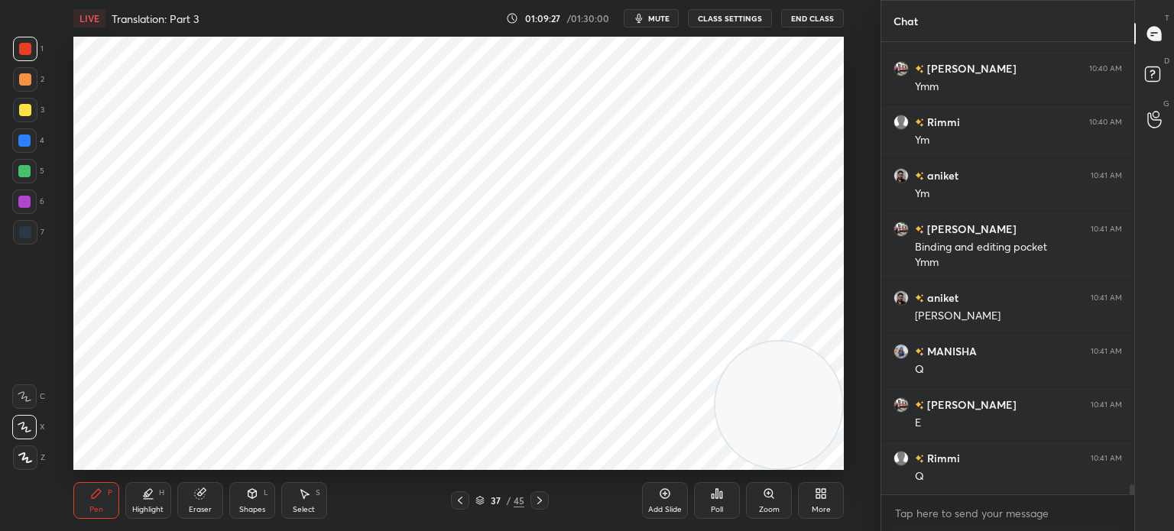
scroll to position [19681, 0]
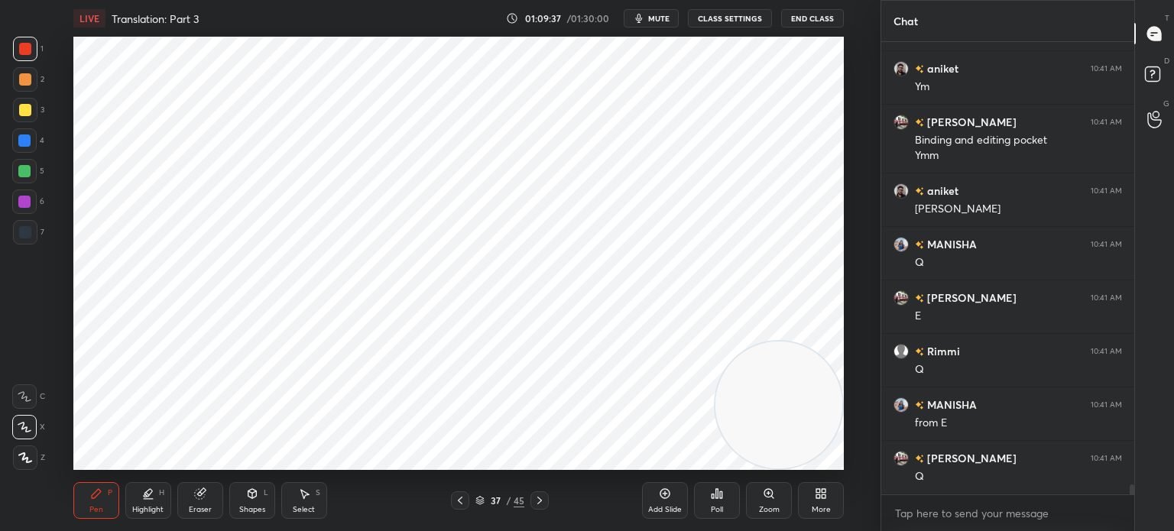
click at [31, 229] on div at bounding box center [25, 232] width 24 height 24
click at [311, 497] on div "Select S" at bounding box center [304, 500] width 46 height 37
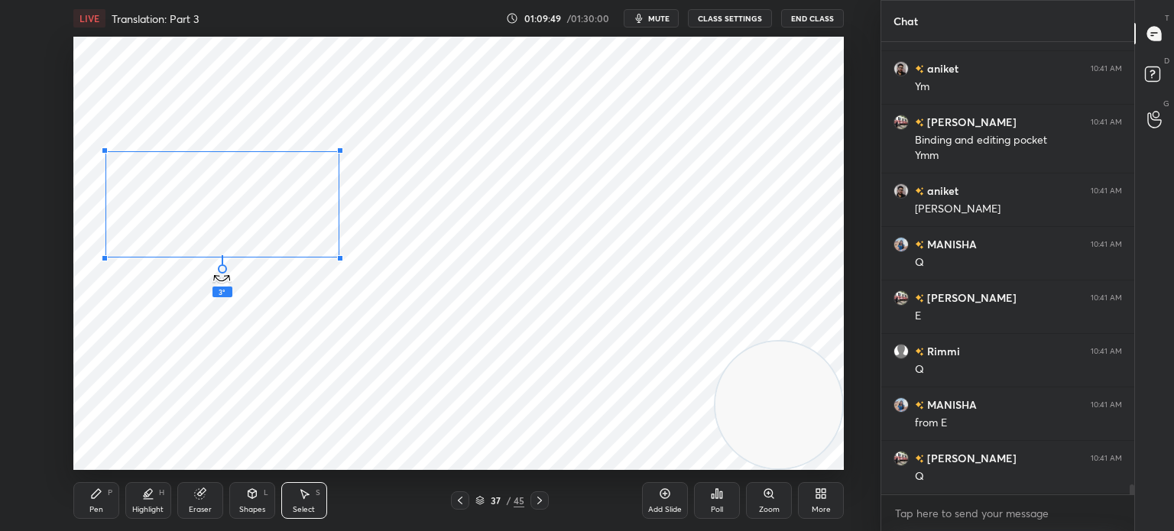
click at [210, 266] on div "3 ° Undo Copy Duplicate Duplicate to new slide Delete" at bounding box center [458, 253] width 770 height 433
click at [211, 216] on div "0 ° Undo Copy Duplicate Duplicate to new slide Delete" at bounding box center [458, 253] width 770 height 433
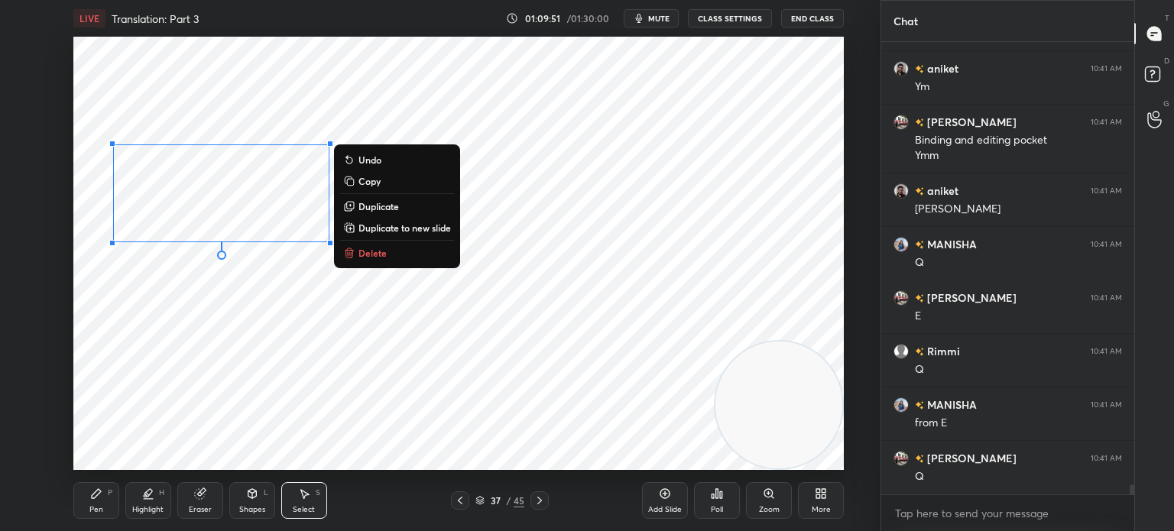
click at [218, 313] on div "0 ° Undo Copy Duplicate Duplicate to new slide Delete" at bounding box center [458, 253] width 770 height 433
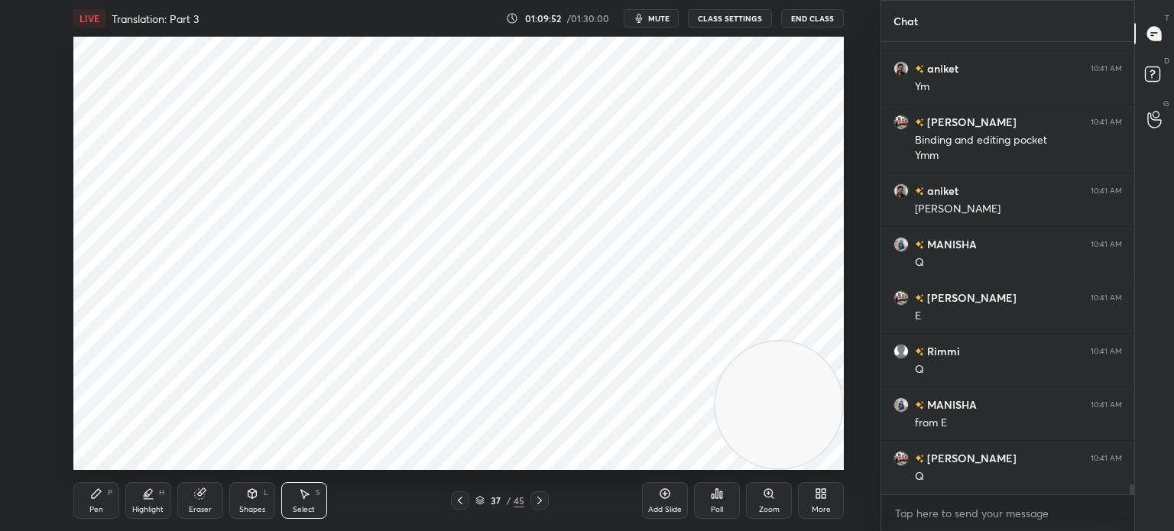
click at [87, 489] on div "Pen P" at bounding box center [96, 500] width 46 height 37
click at [18, 209] on div at bounding box center [24, 202] width 24 height 24
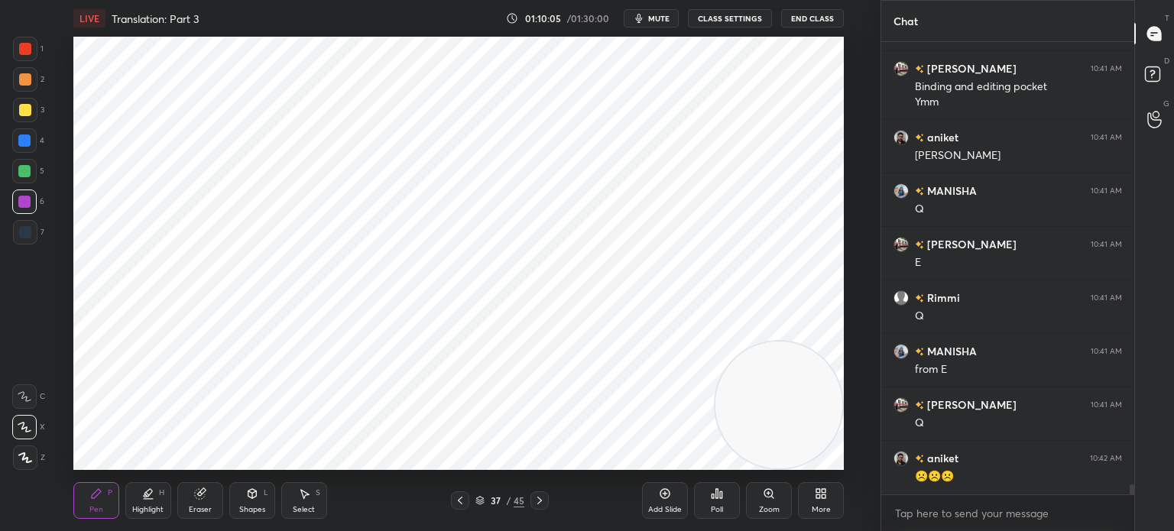
click at [298, 507] on div "Select" at bounding box center [304, 510] width 22 height 8
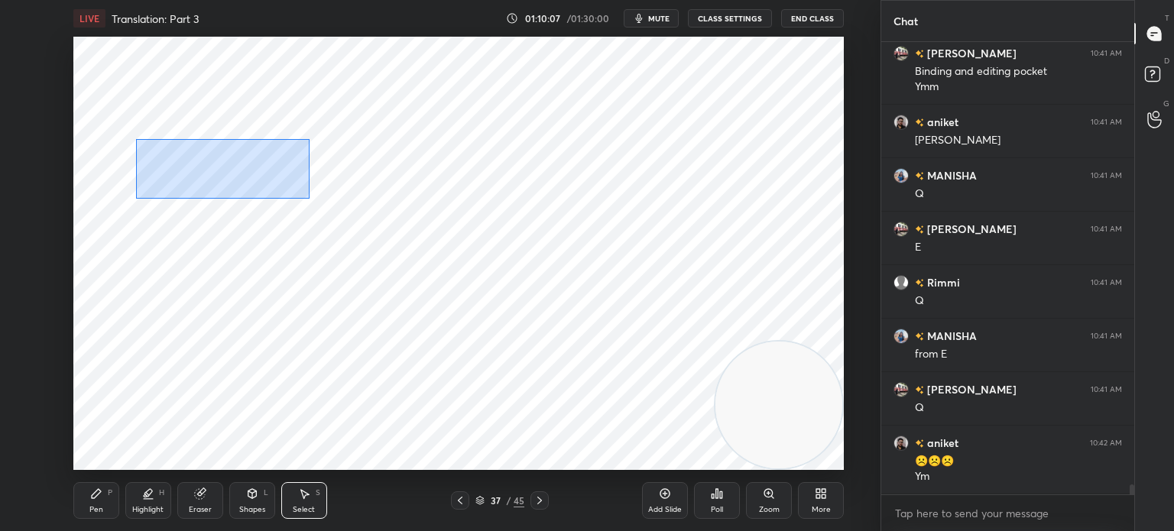
scroll to position [19803, 0]
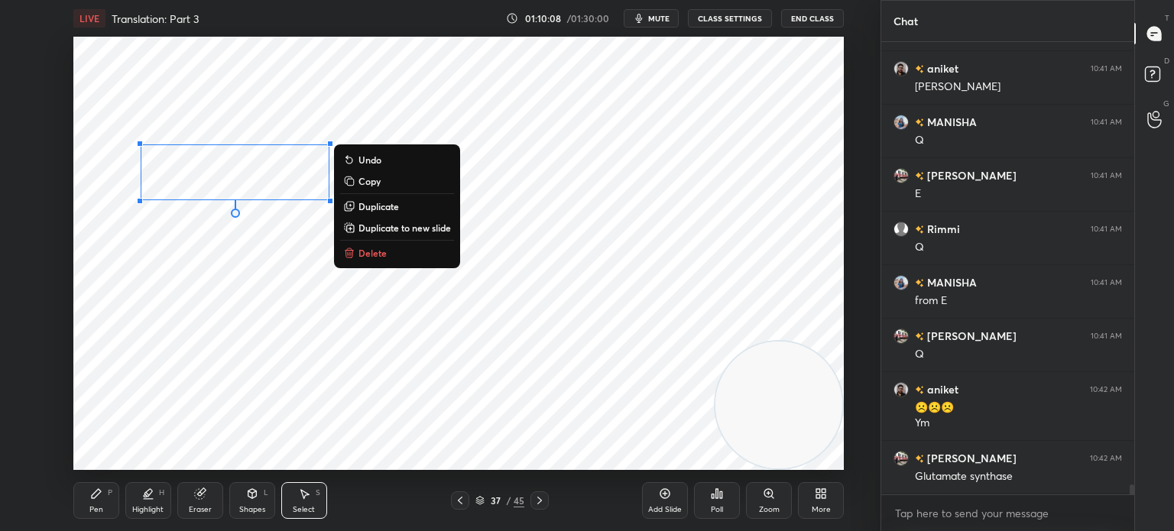
click at [398, 202] on p "Duplicate" at bounding box center [378, 206] width 41 height 12
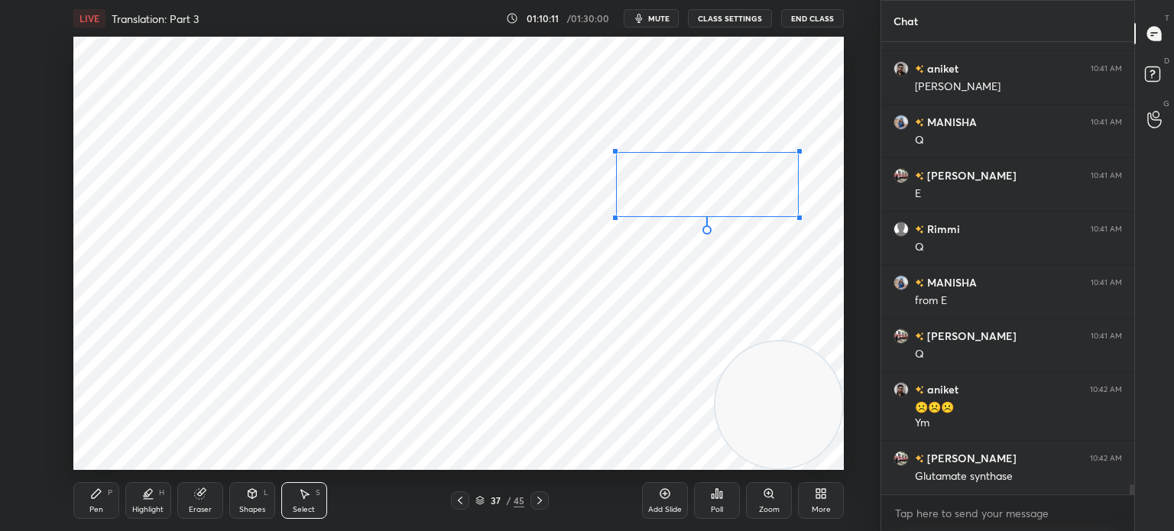
click at [616, 217] on div at bounding box center [615, 218] width 6 height 6
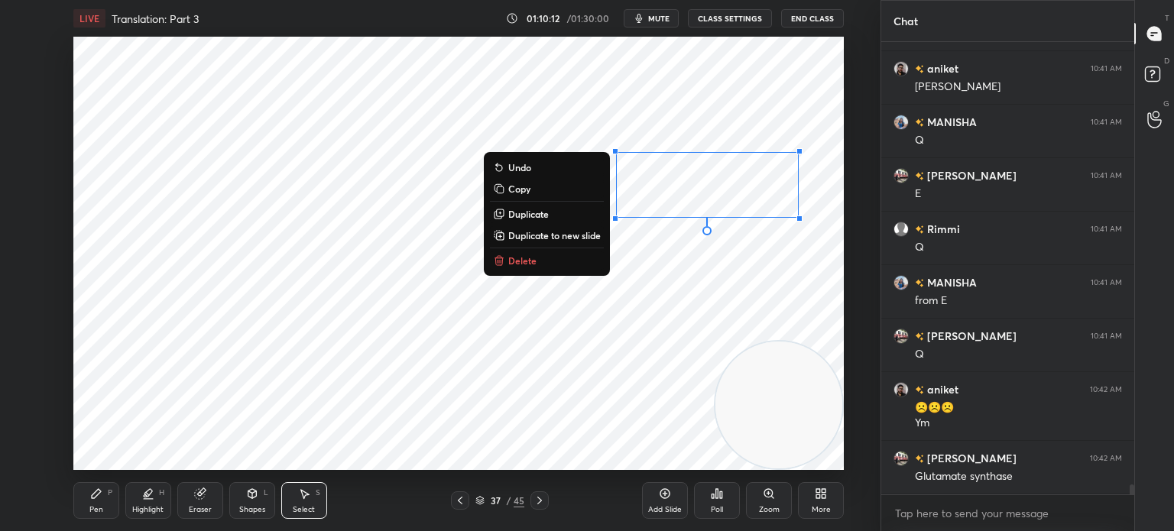
click at [202, 507] on div "Eraser" at bounding box center [200, 510] width 23 height 8
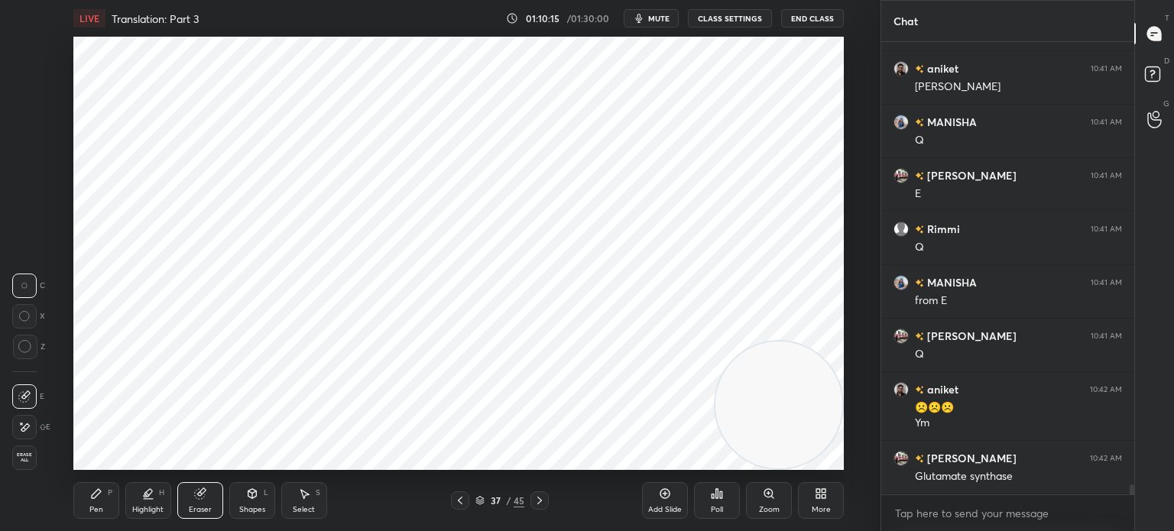
click at [112, 501] on div "Pen P" at bounding box center [96, 500] width 46 height 37
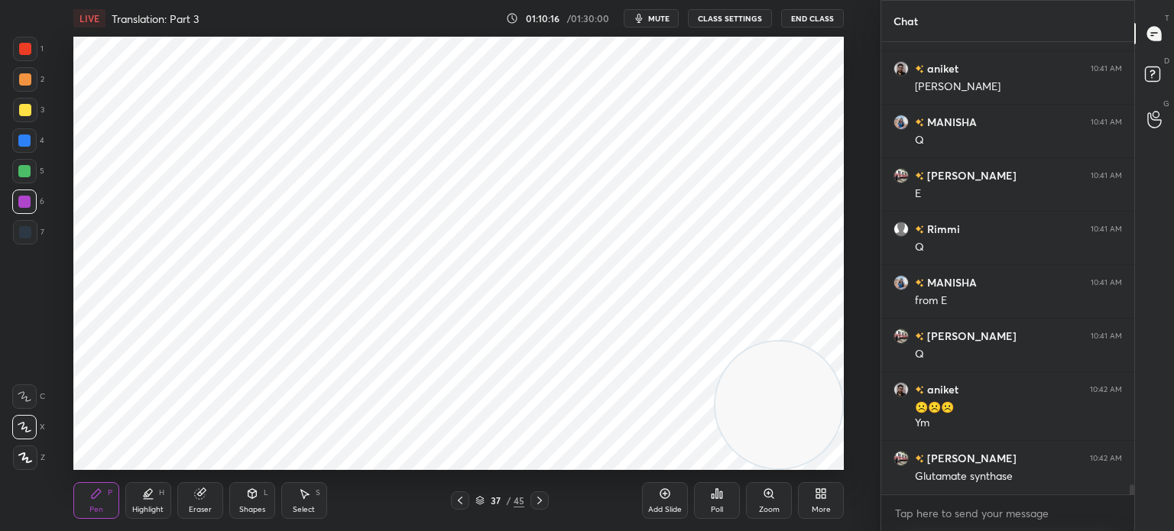
click at [28, 145] on div at bounding box center [24, 141] width 12 height 12
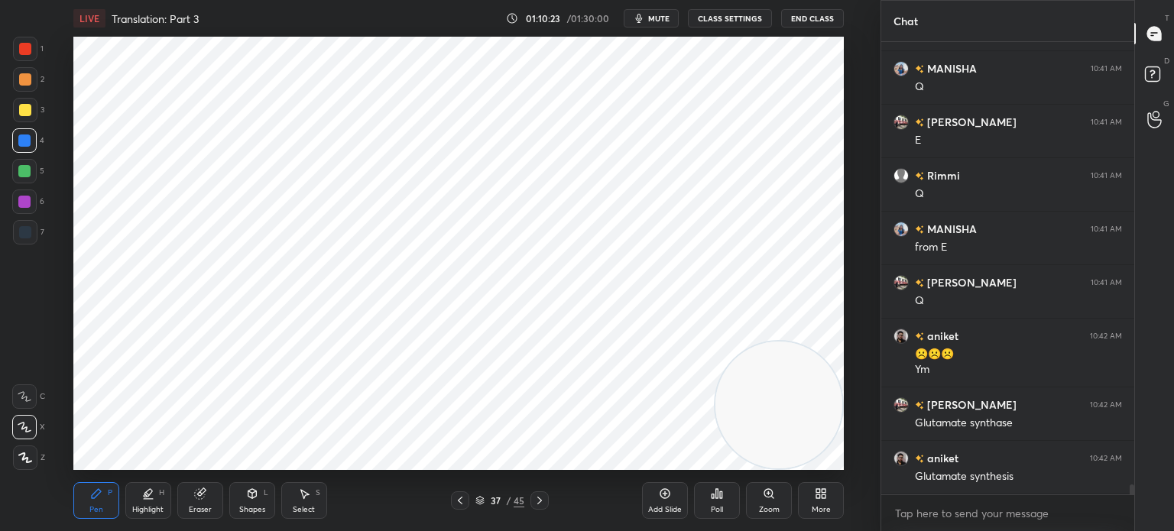
click at [19, 234] on div at bounding box center [25, 232] width 12 height 12
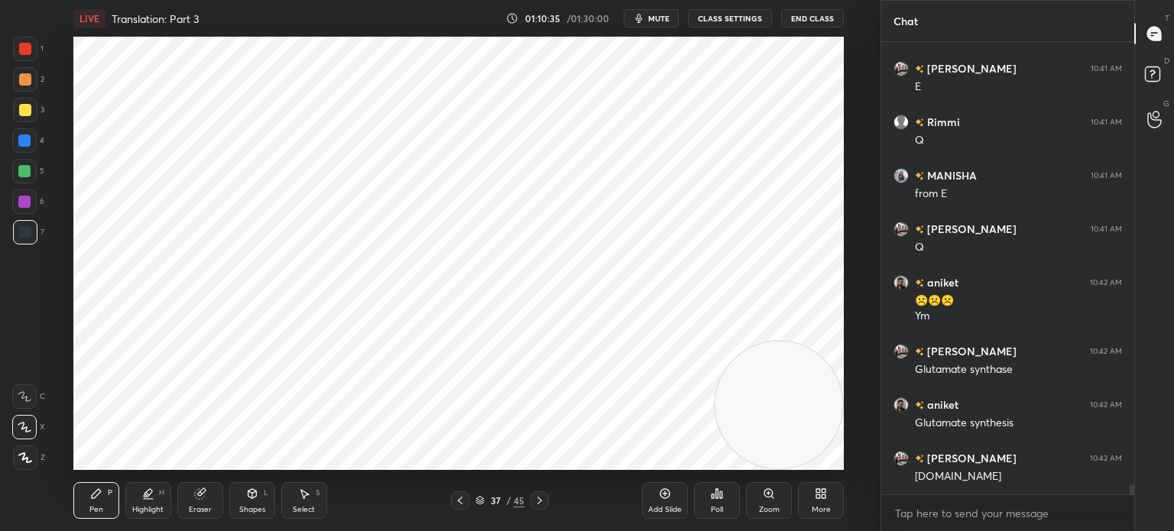
scroll to position [19964, 0]
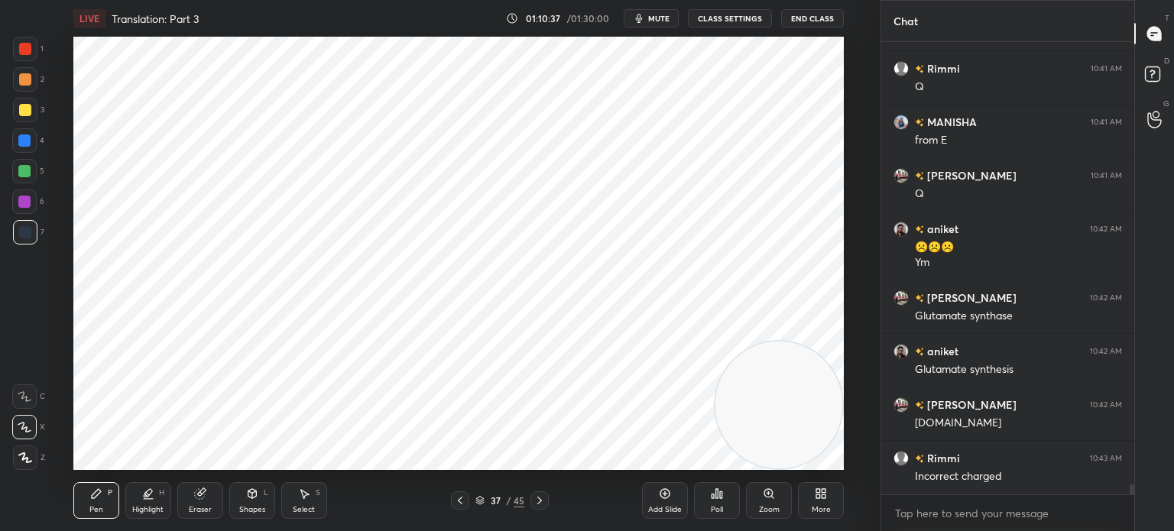
click at [24, 199] on div at bounding box center [24, 202] width 12 height 12
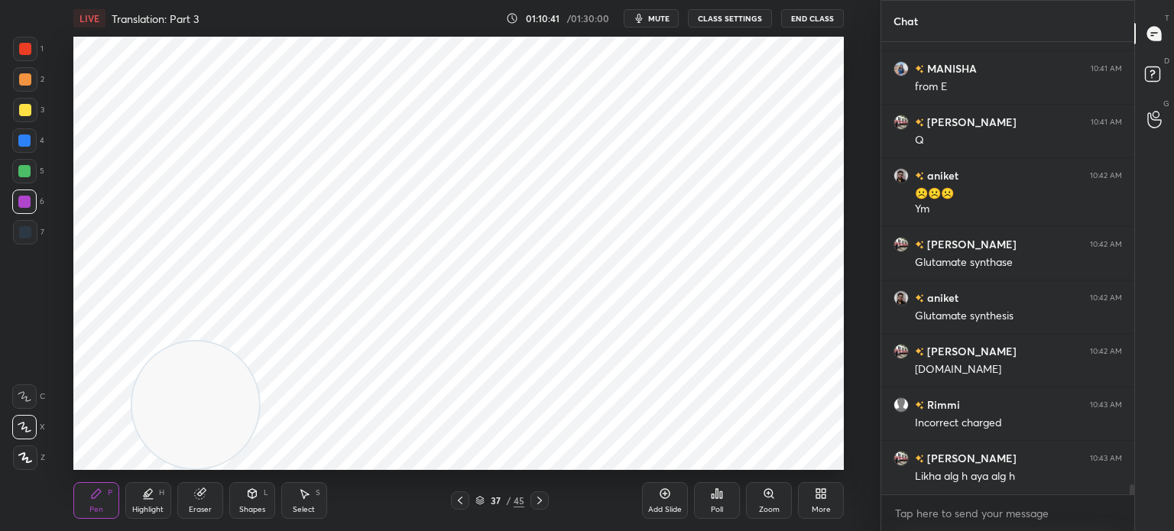
scroll to position [20071, 0]
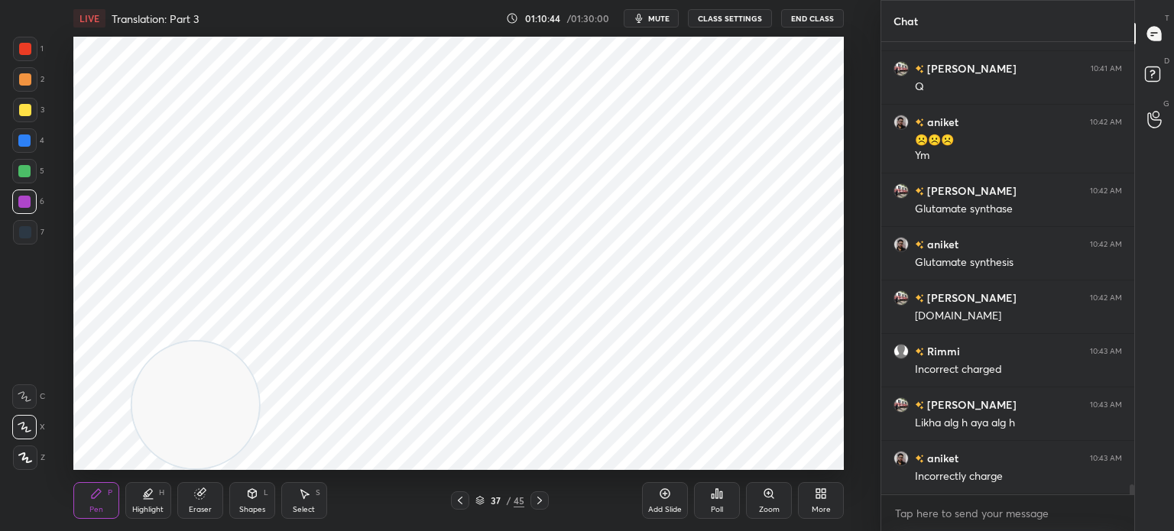
click at [844, 302] on div "Setting up your live class Poll for secs No correct answer Start poll" at bounding box center [458, 253] width 819 height 433
click at [300, 508] on div "Select" at bounding box center [304, 510] width 22 height 8
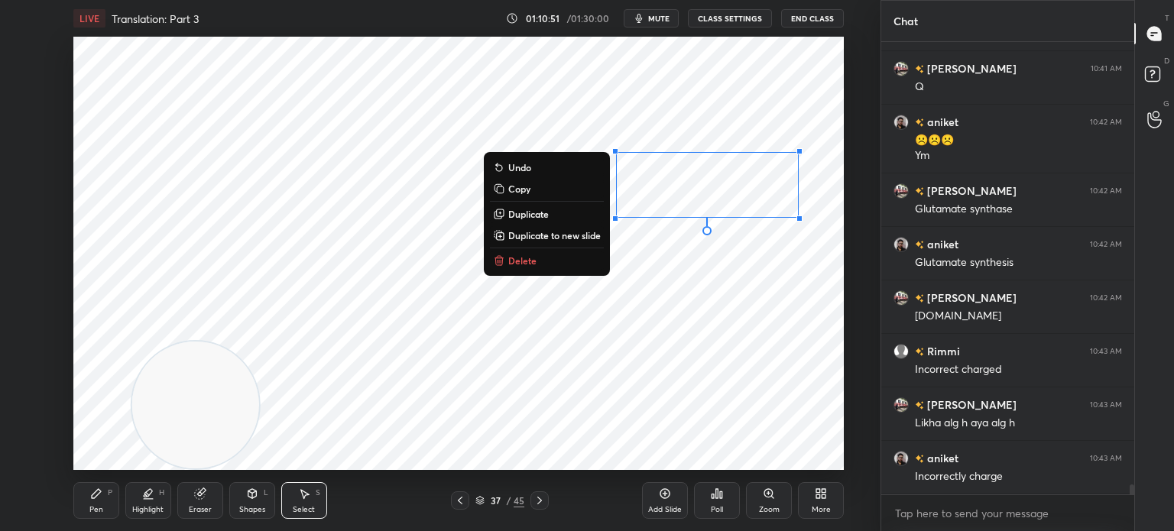
click at [550, 213] on button "Duplicate" at bounding box center [547, 214] width 114 height 18
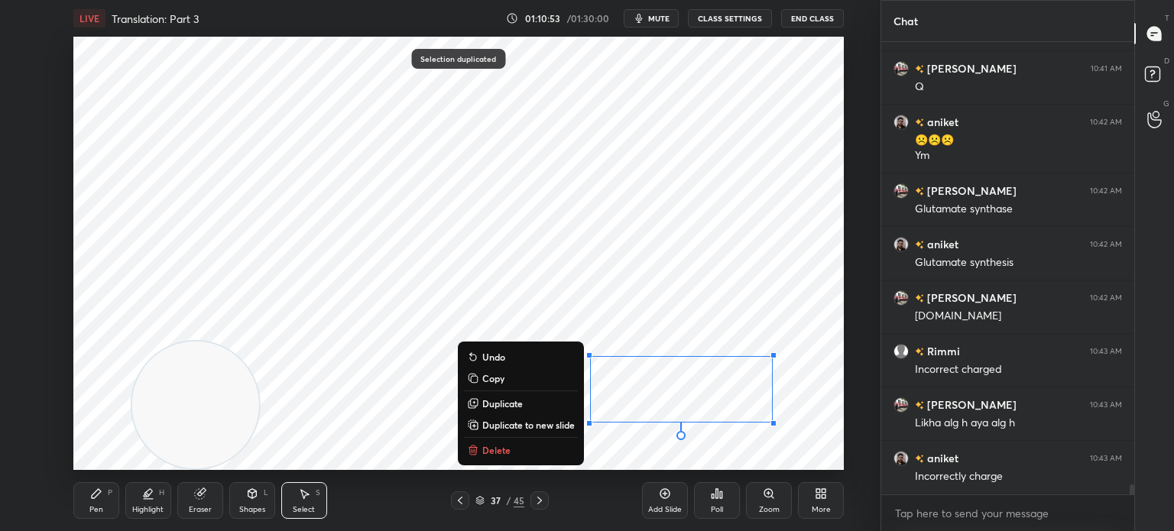
click at [153, 509] on div "Highlight" at bounding box center [147, 510] width 31 height 8
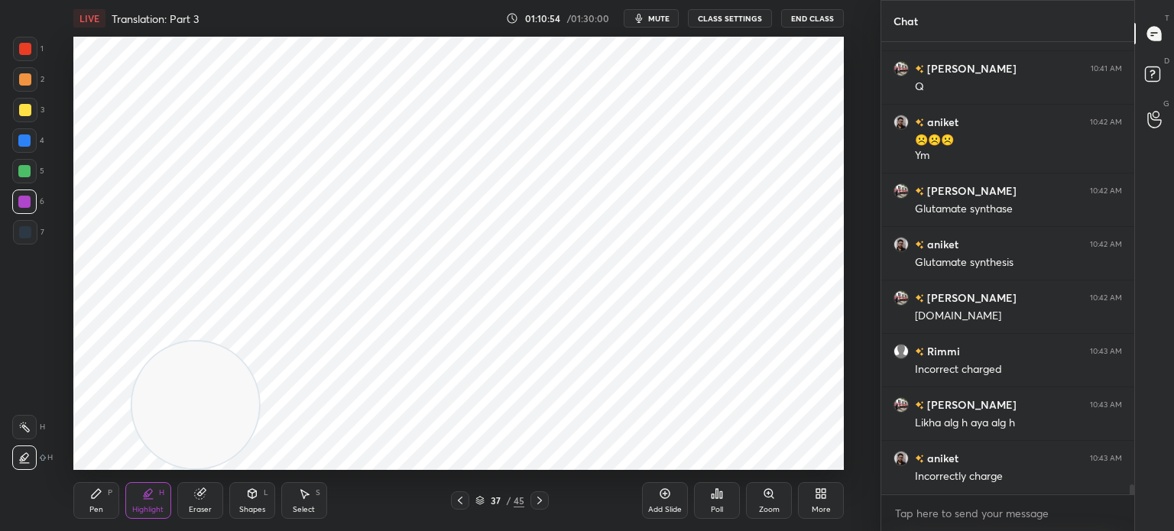
click at [205, 502] on div "Eraser" at bounding box center [200, 500] width 46 height 37
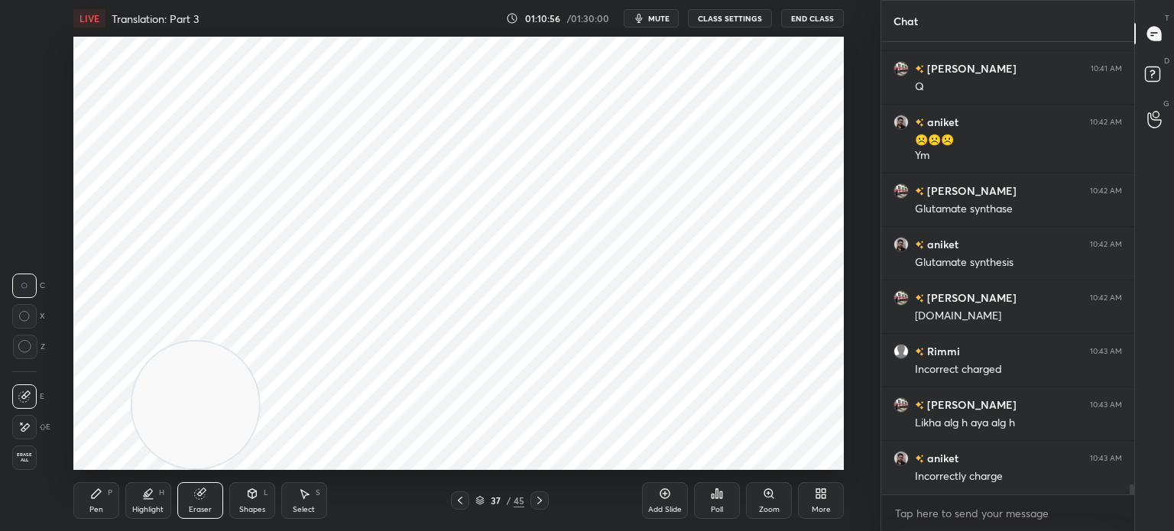
scroll to position [20124, 0]
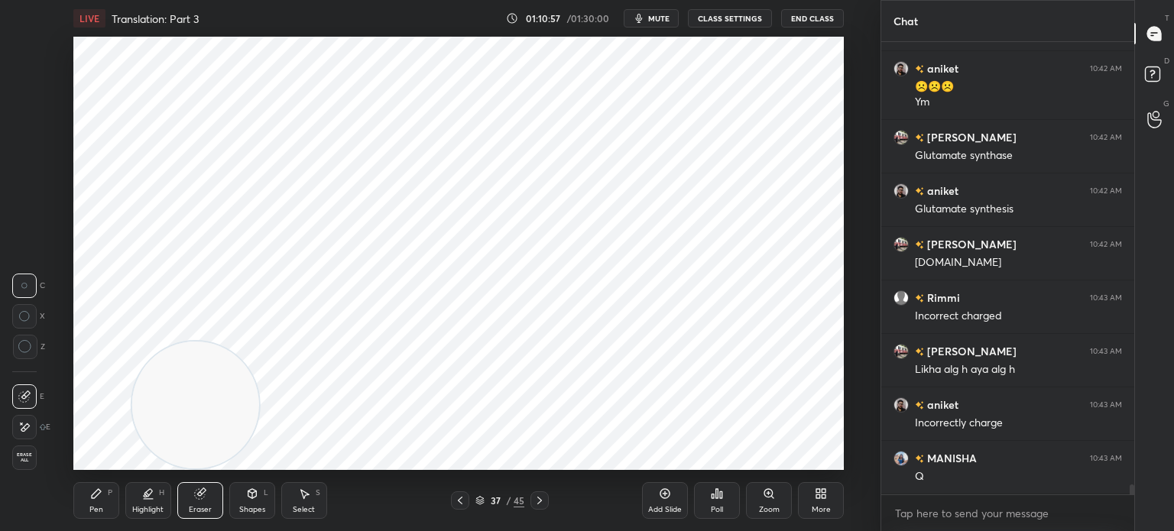
click at [105, 506] on div "Pen P" at bounding box center [96, 500] width 46 height 37
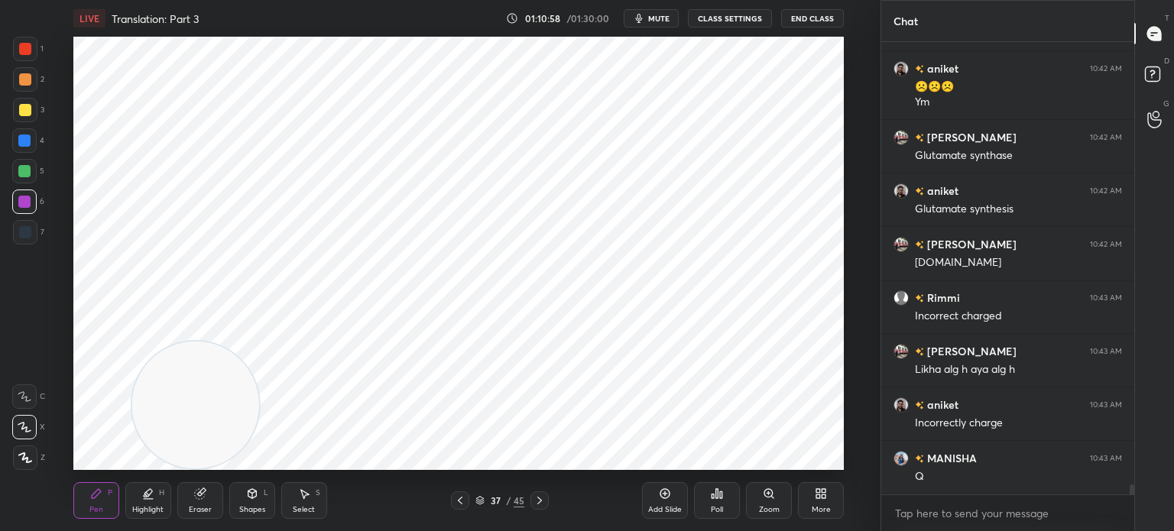
click at [31, 43] on div at bounding box center [25, 49] width 24 height 24
click at [31, 231] on div at bounding box center [25, 232] width 24 height 24
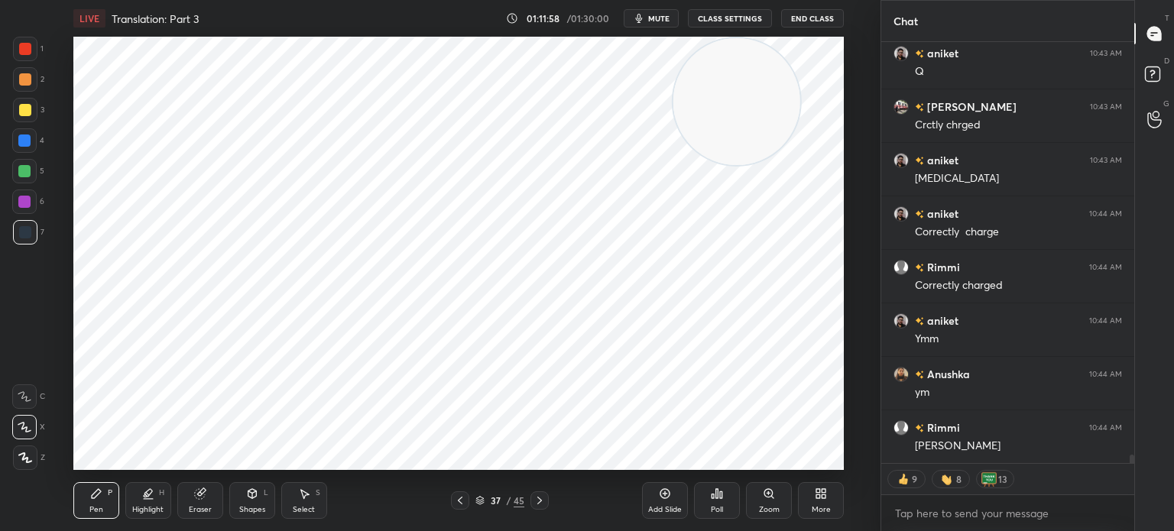
scroll to position [20744, 0]
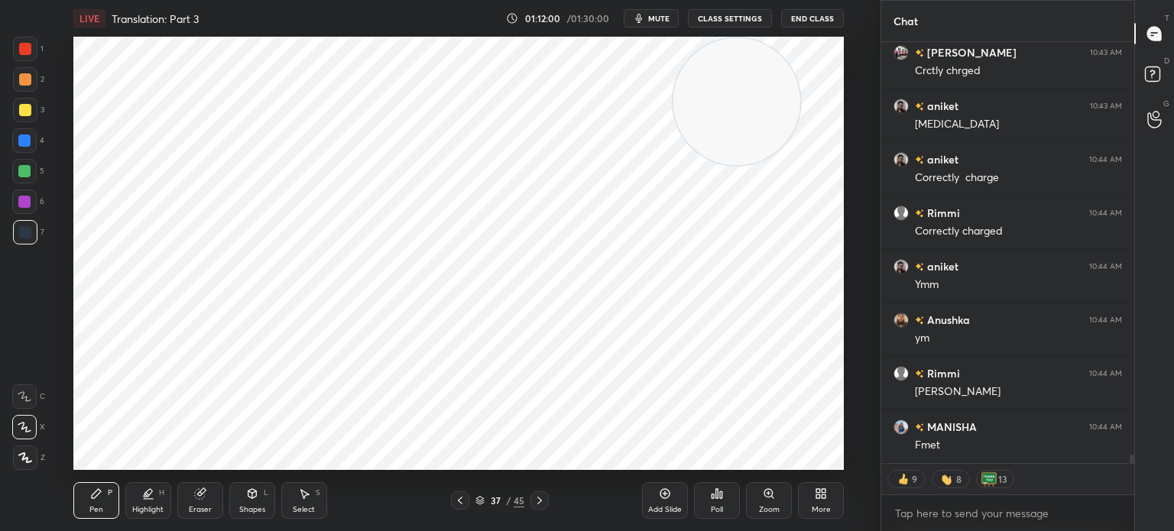
click at [534, 501] on icon at bounding box center [539, 500] width 12 height 12
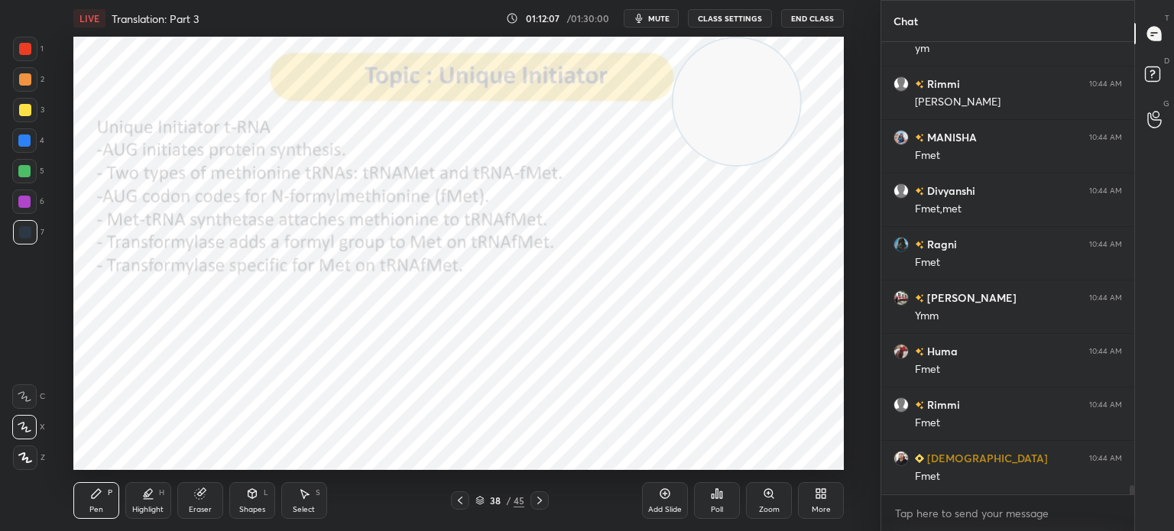
scroll to position [21087, 0]
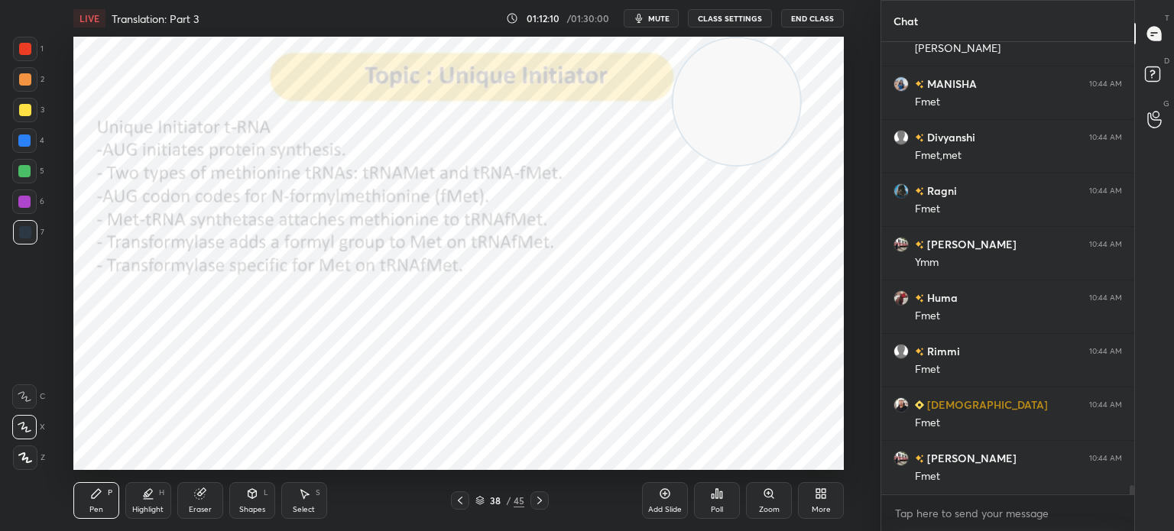
click at [254, 507] on div "Shapes" at bounding box center [252, 510] width 26 height 8
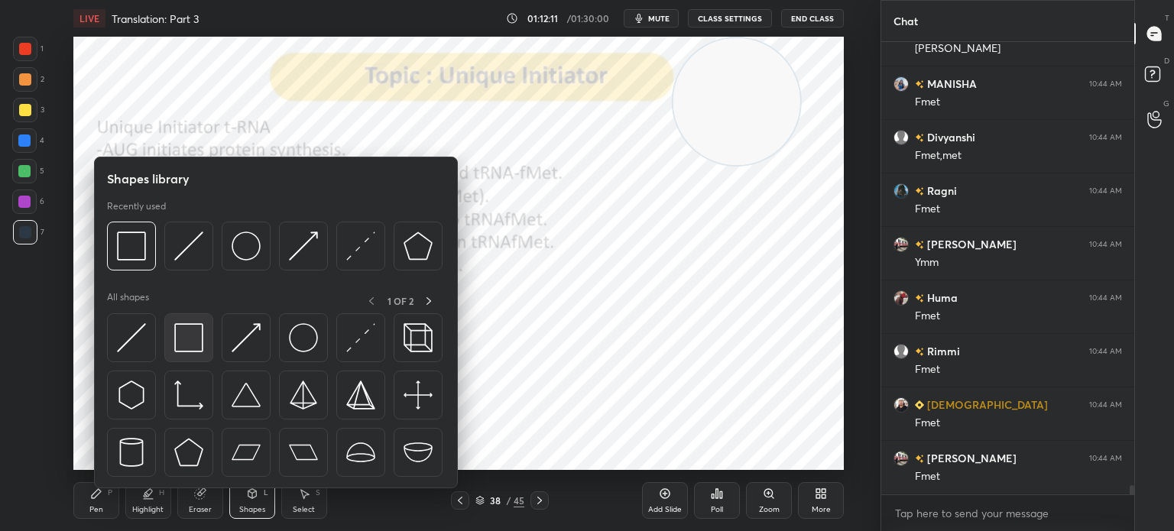
click at [197, 337] on img at bounding box center [188, 337] width 29 height 29
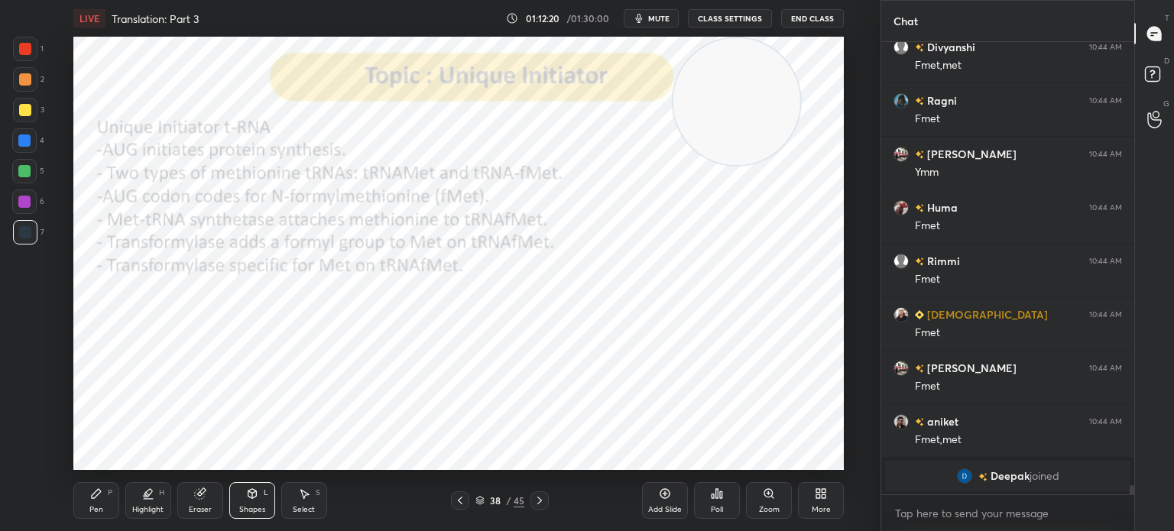
scroll to position [20363, 0]
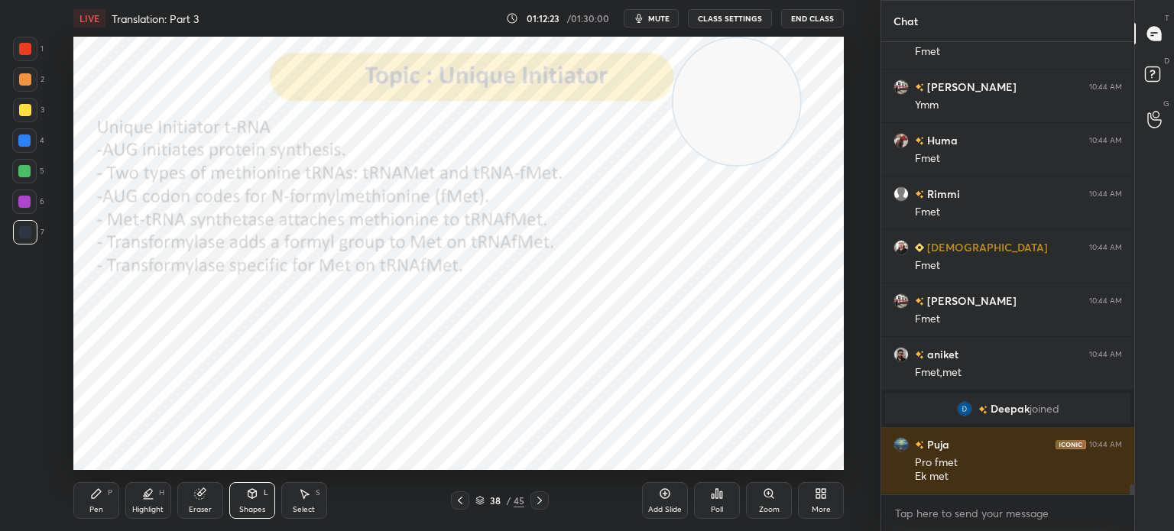
click at [95, 499] on icon at bounding box center [96, 494] width 12 height 12
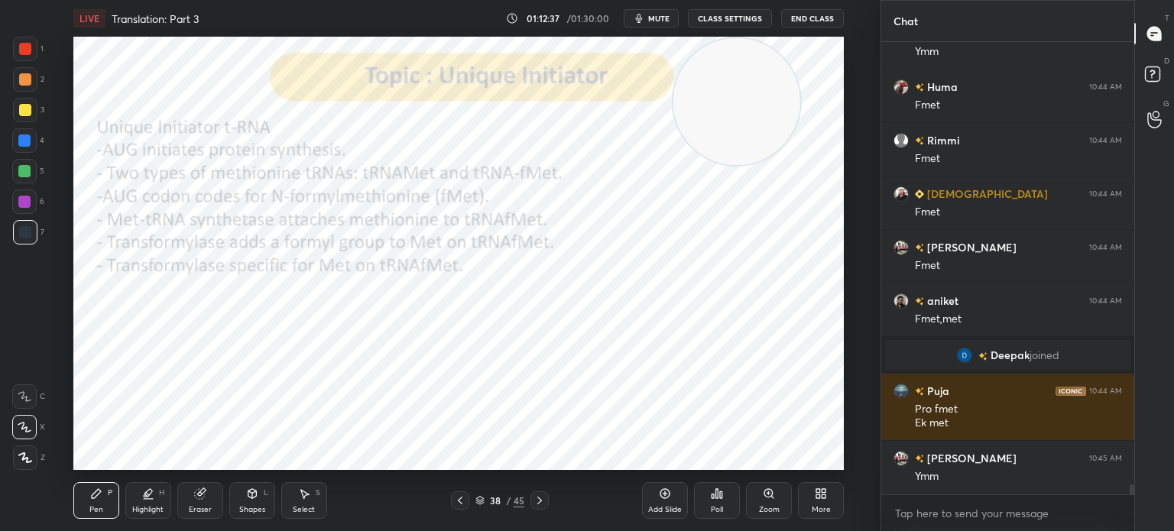
scroll to position [20470, 0]
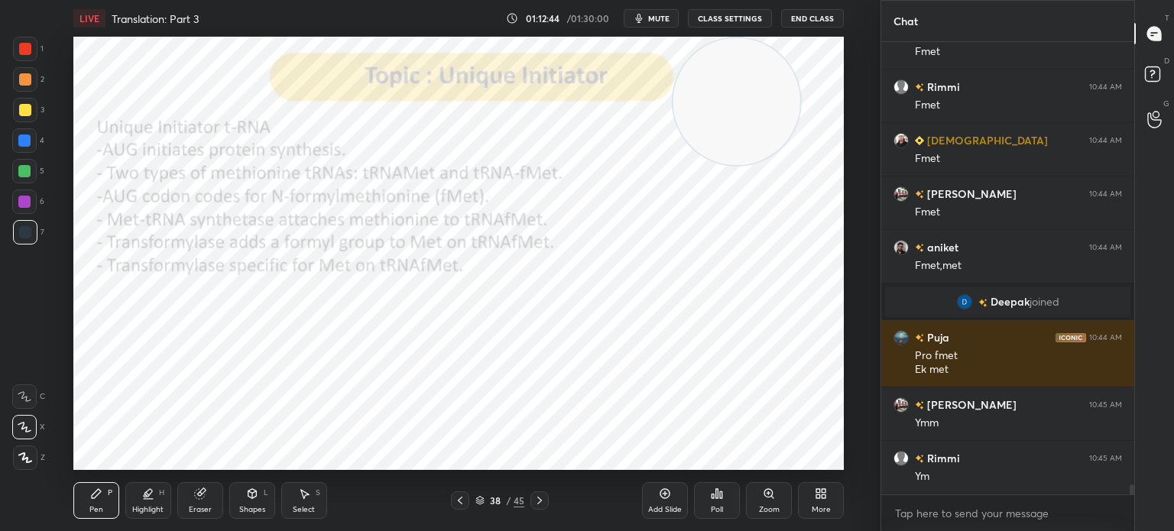
click at [463, 500] on icon at bounding box center [460, 500] width 12 height 12
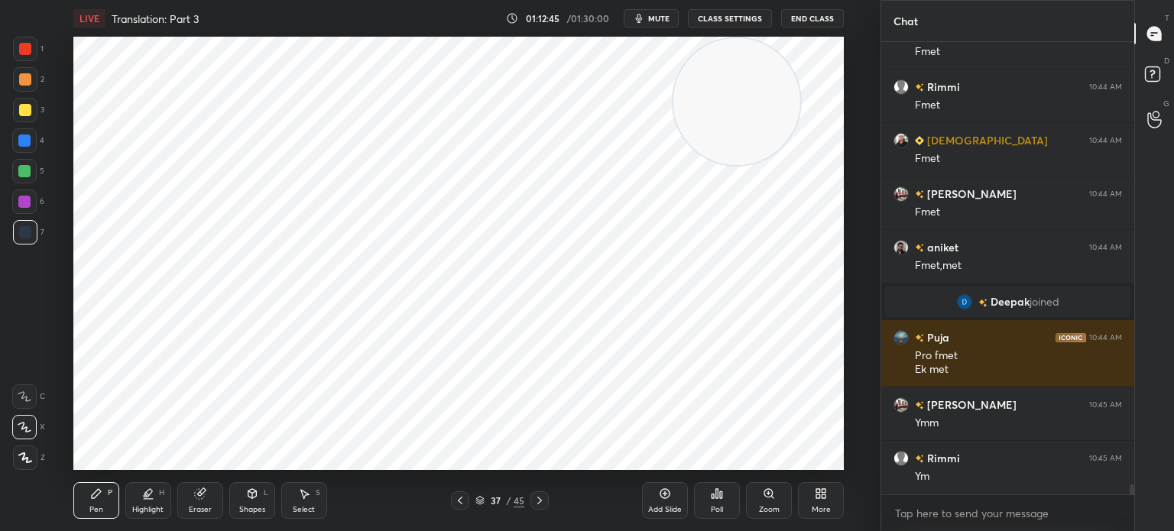
scroll to position [20523, 0]
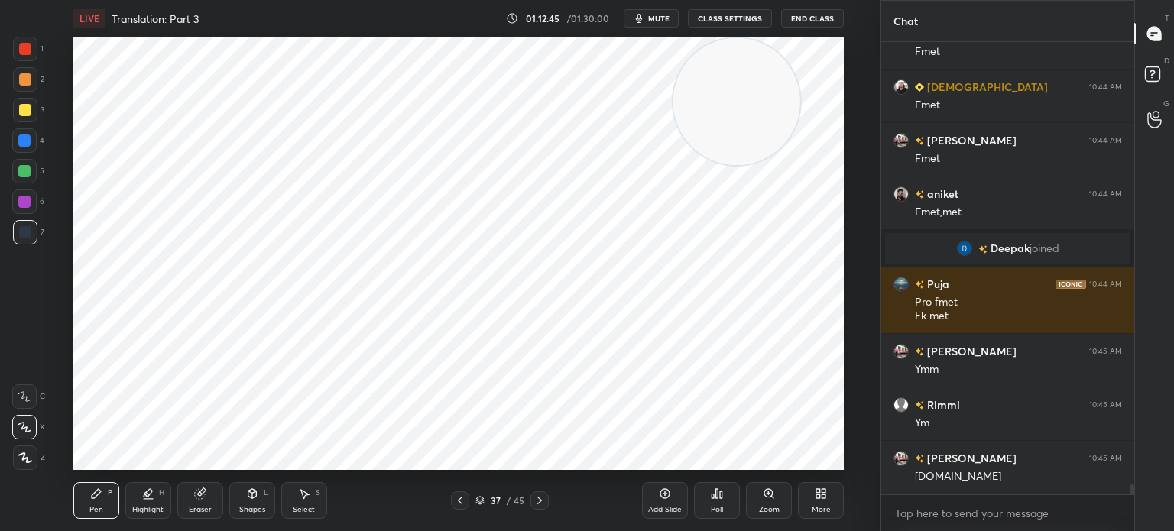
click at [540, 499] on icon at bounding box center [539, 501] width 5 height 8
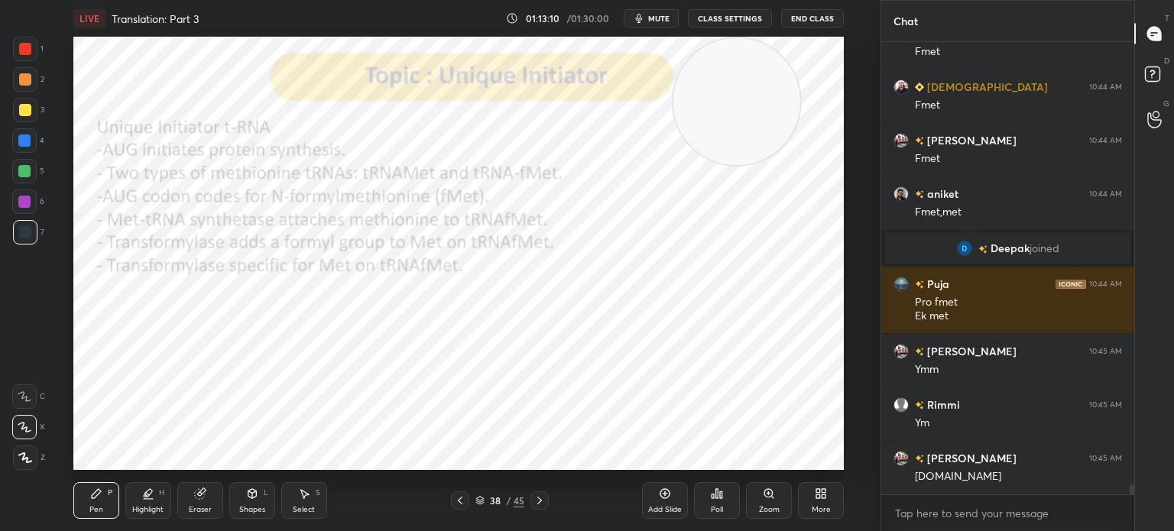
click at [250, 507] on div "Shapes" at bounding box center [252, 510] width 26 height 8
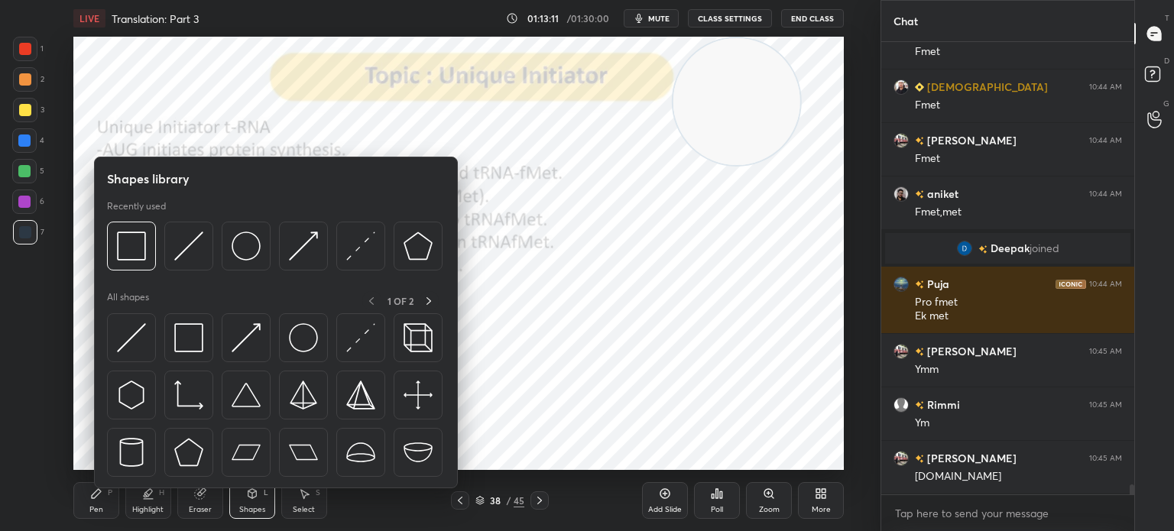
click at [114, 340] on div at bounding box center [131, 337] width 49 height 49
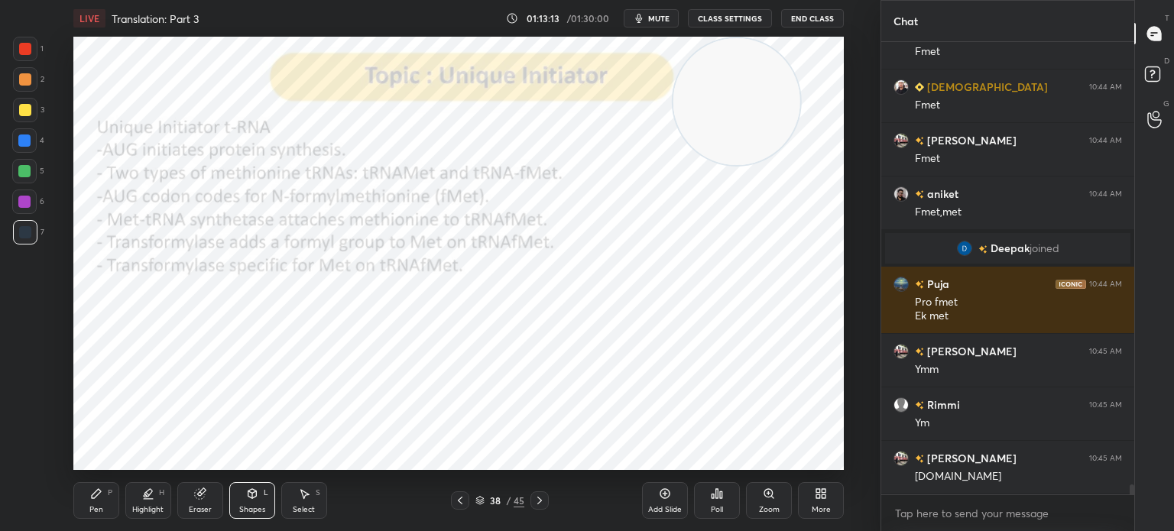
click at [95, 491] on icon at bounding box center [96, 493] width 9 height 9
click at [24, 213] on div at bounding box center [24, 202] width 24 height 24
click at [77, 496] on div "Pen P" at bounding box center [96, 500] width 46 height 37
click at [24, 259] on div "1 2 3 4 5 6 7 C X Z C X Z E E Erase all H H" at bounding box center [24, 253] width 49 height 433
click at [28, 248] on div "7" at bounding box center [28, 235] width 31 height 31
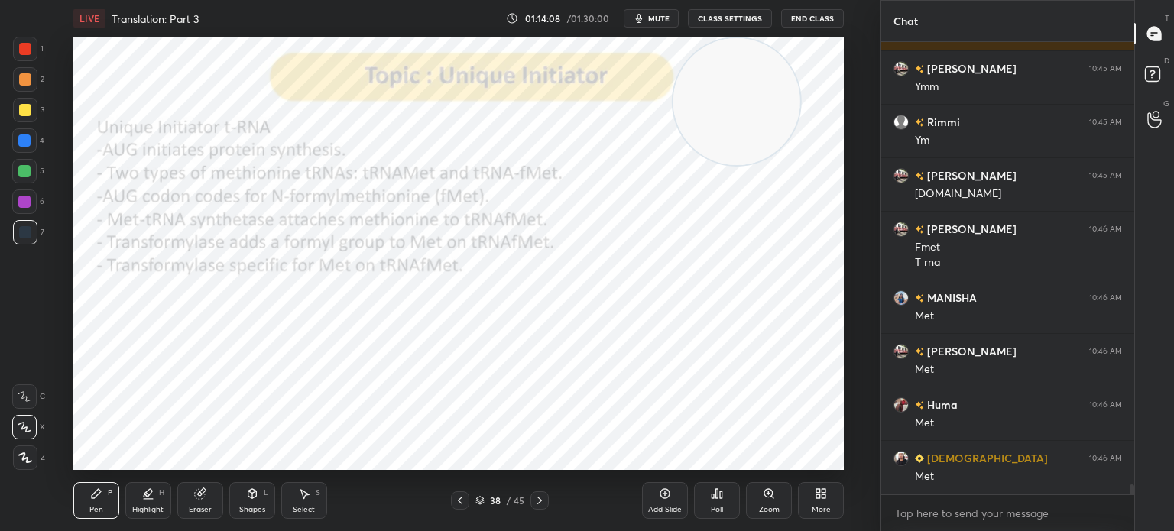
scroll to position [20859, 0]
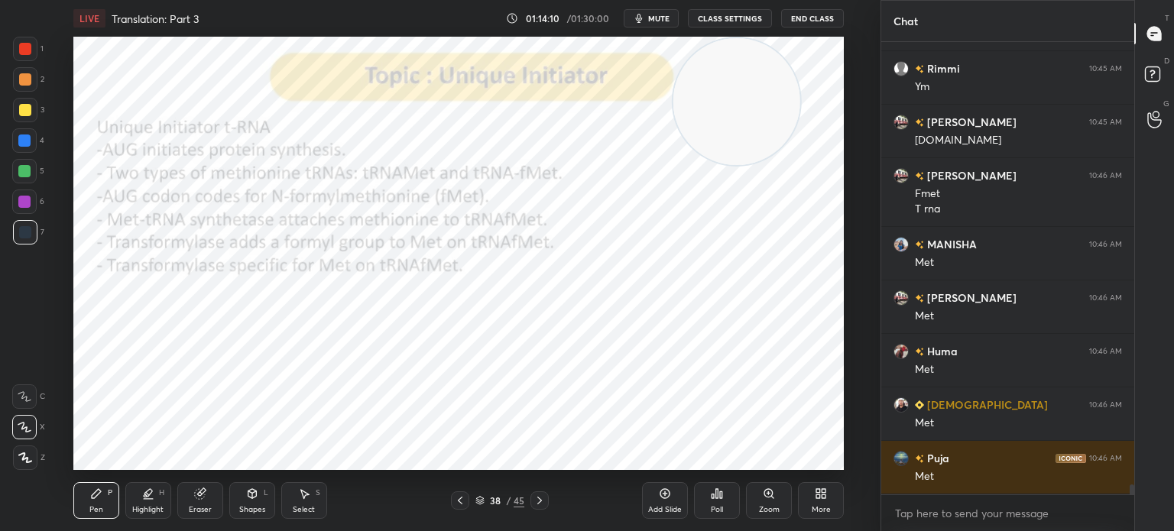
click at [657, 498] on div "Add Slide" at bounding box center [665, 500] width 46 height 37
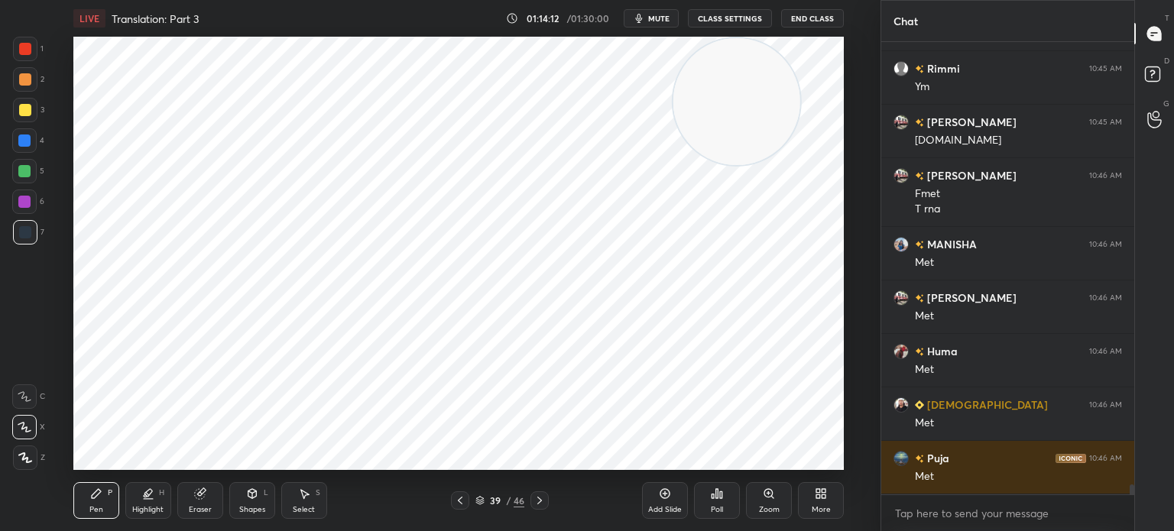
click at [31, 45] on div at bounding box center [25, 49] width 12 height 12
click at [254, 495] on icon at bounding box center [252, 493] width 8 height 9
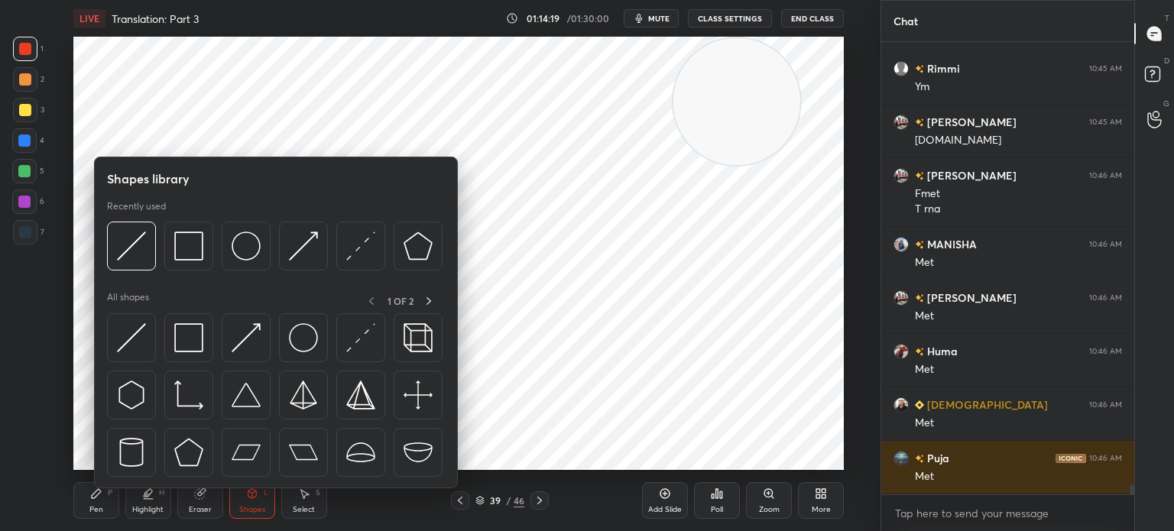
click at [186, 348] on img at bounding box center [188, 337] width 29 height 29
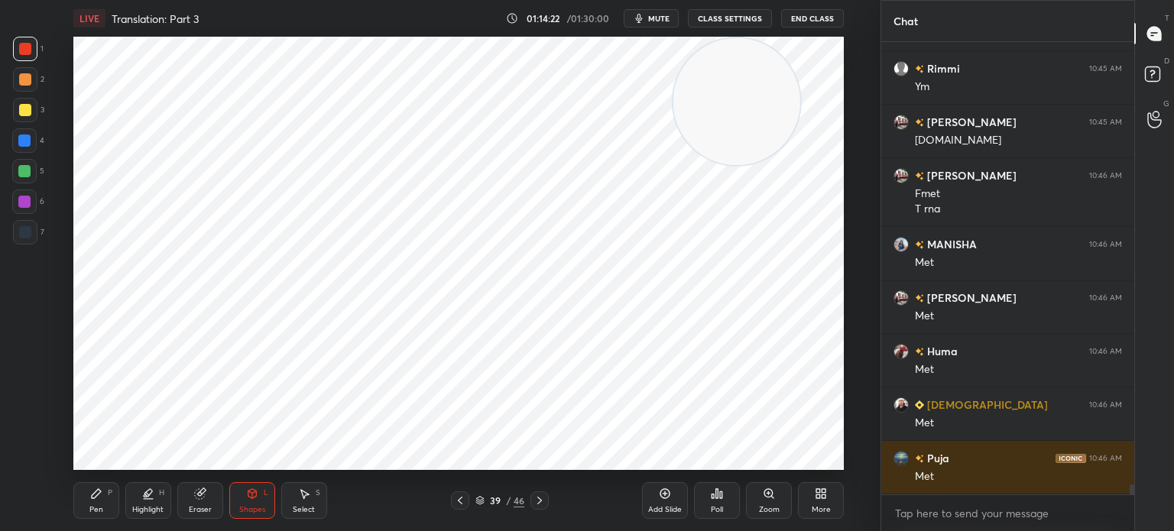
click at [98, 499] on icon at bounding box center [96, 494] width 12 height 12
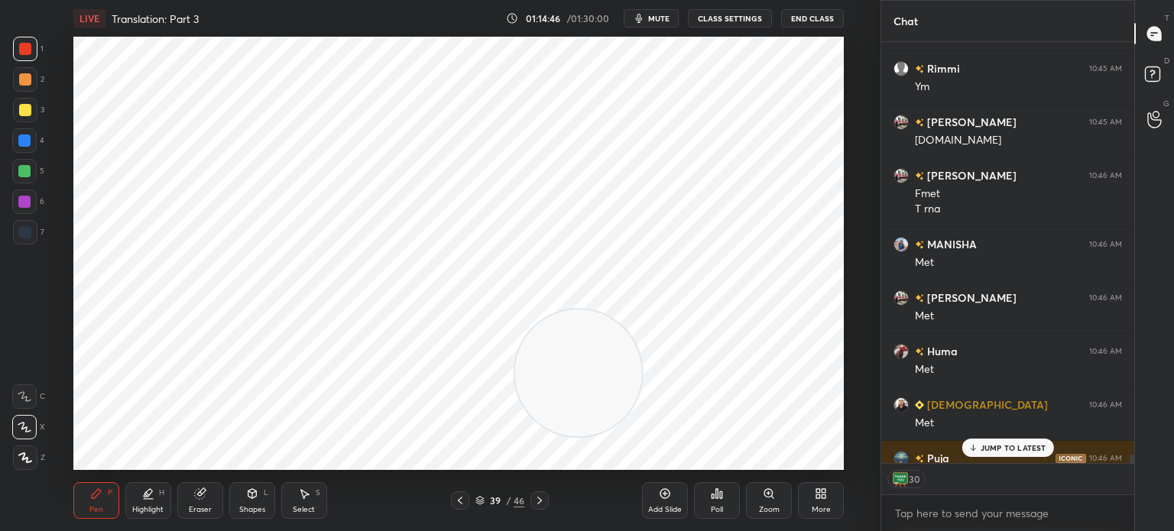
scroll to position [20943, 0]
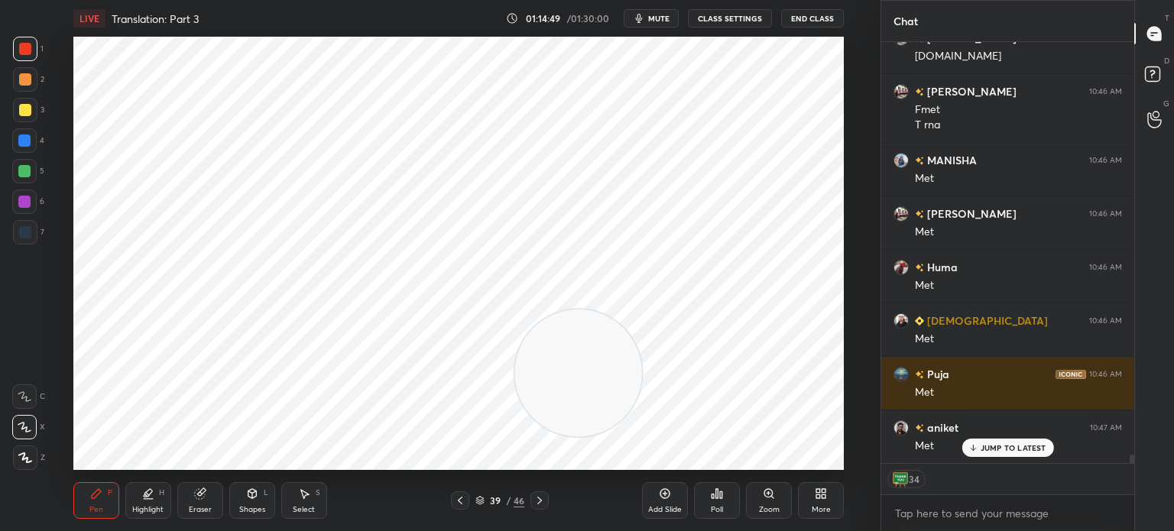
click at [266, 501] on div "Shapes L" at bounding box center [252, 500] width 46 height 37
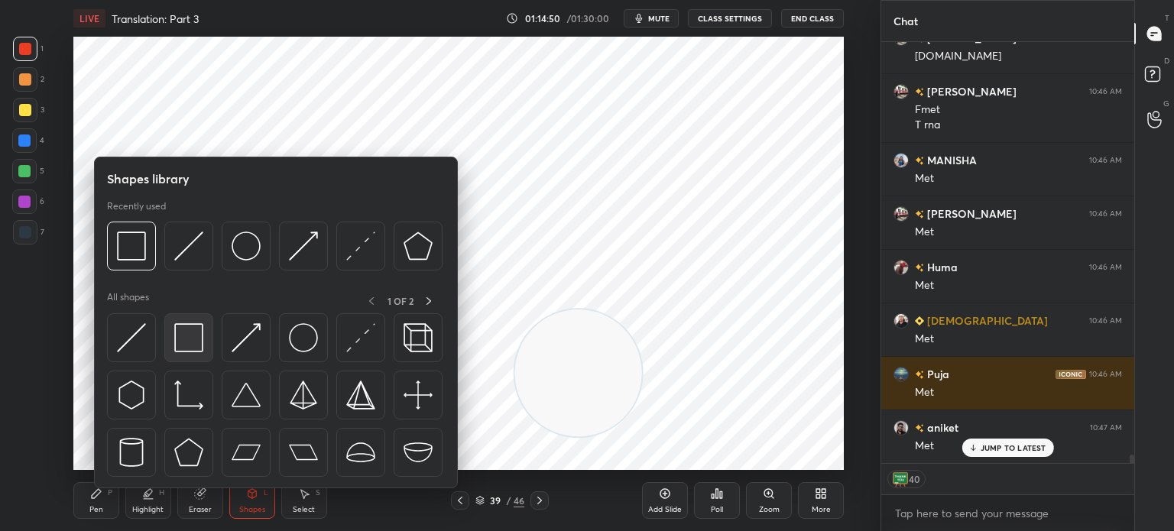
click at [198, 342] on img at bounding box center [188, 337] width 29 height 29
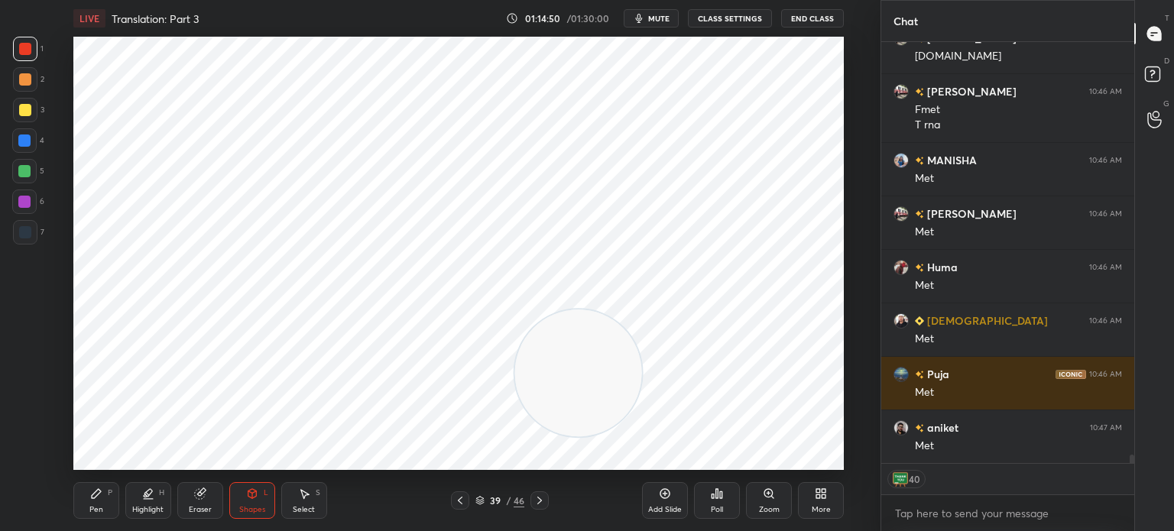
scroll to position [20998, 0]
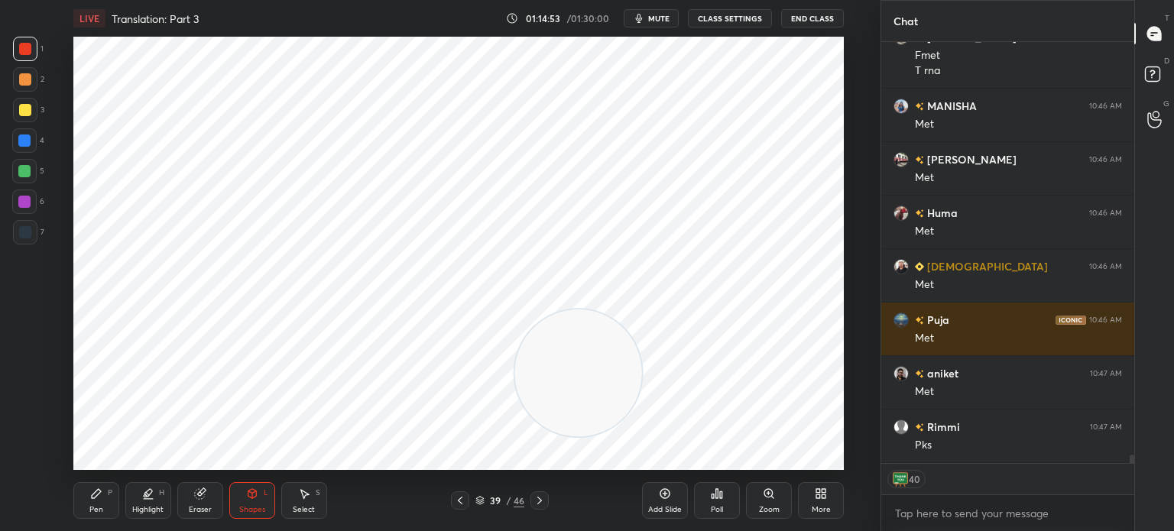
click at [21, 232] on div at bounding box center [25, 232] width 12 height 12
click at [101, 486] on div "Pen P" at bounding box center [96, 500] width 46 height 37
click at [306, 503] on div "Select S" at bounding box center [304, 500] width 46 height 37
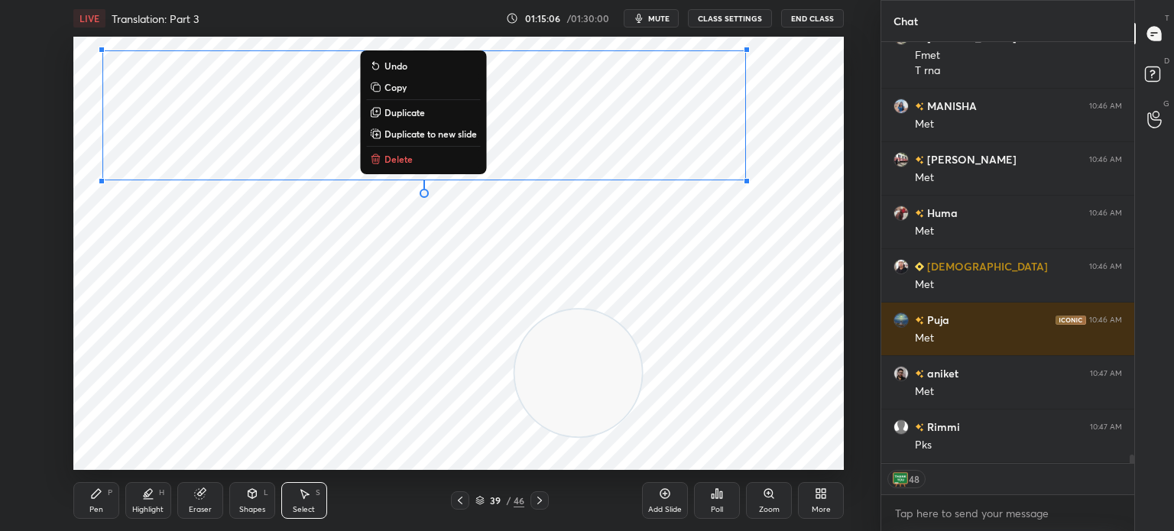
click at [145, 282] on div "0 ° Undo Copy Duplicate Duplicate to new slide Delete" at bounding box center [458, 253] width 770 height 433
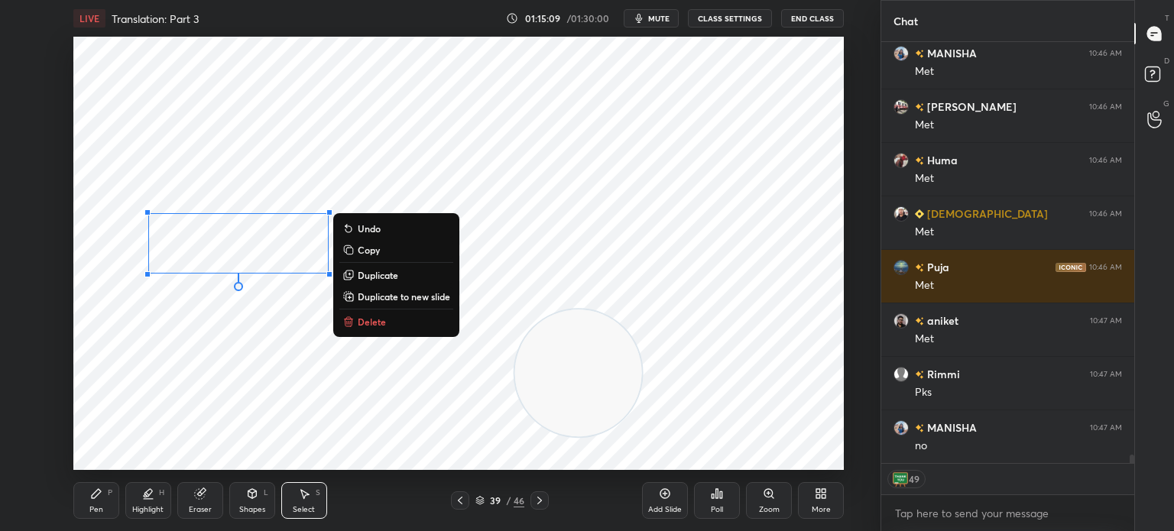
scroll to position [21105, 0]
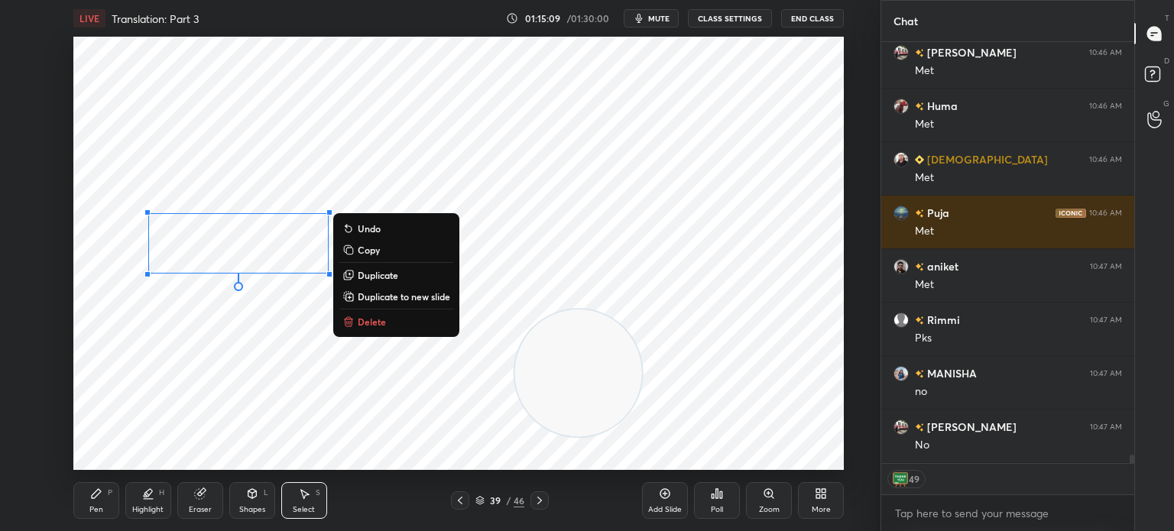
click at [104, 495] on div "Pen P" at bounding box center [96, 500] width 46 height 37
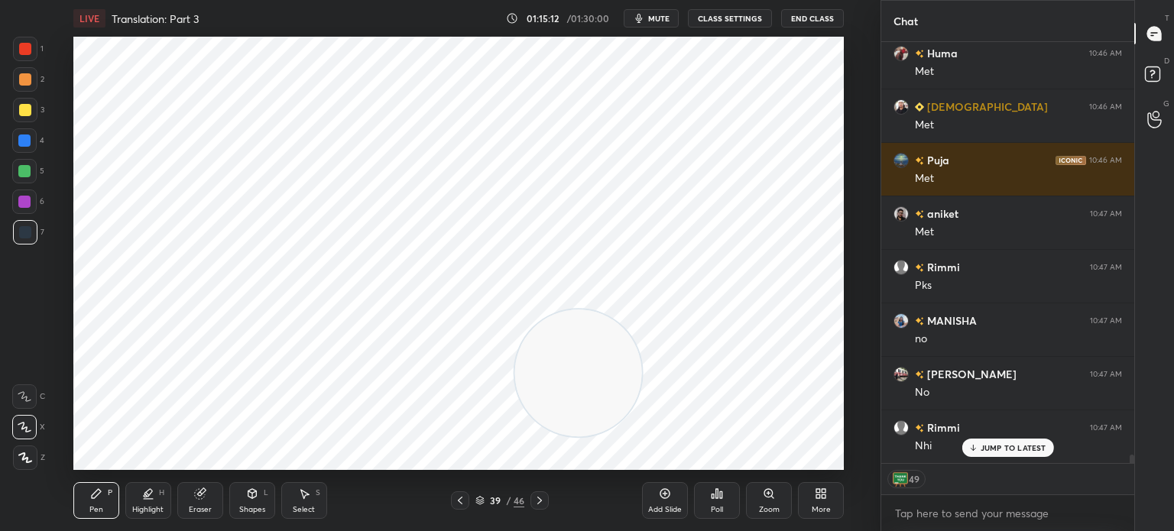
scroll to position [21212, 0]
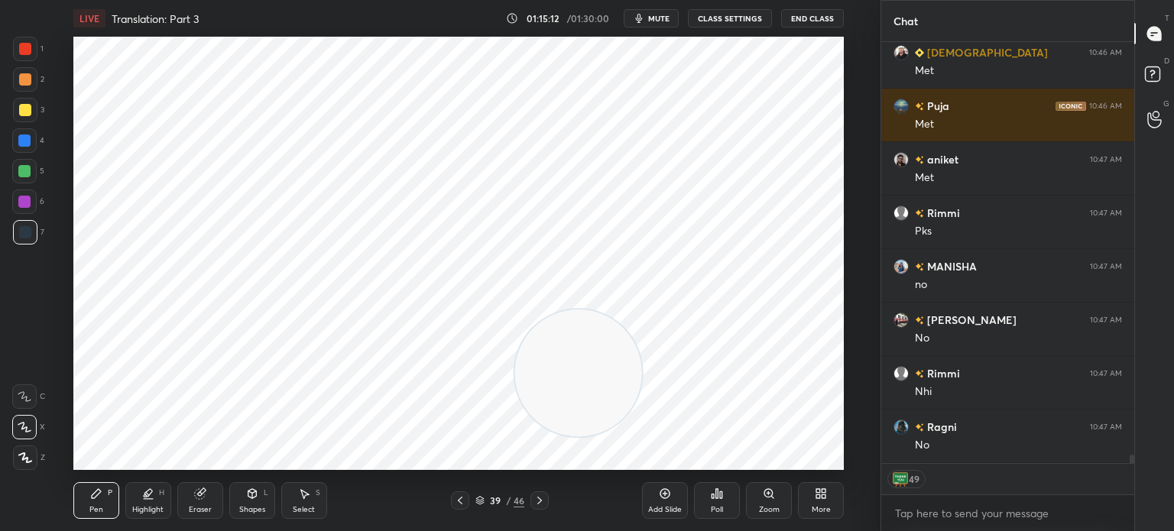
click at [28, 203] on div at bounding box center [24, 202] width 12 height 12
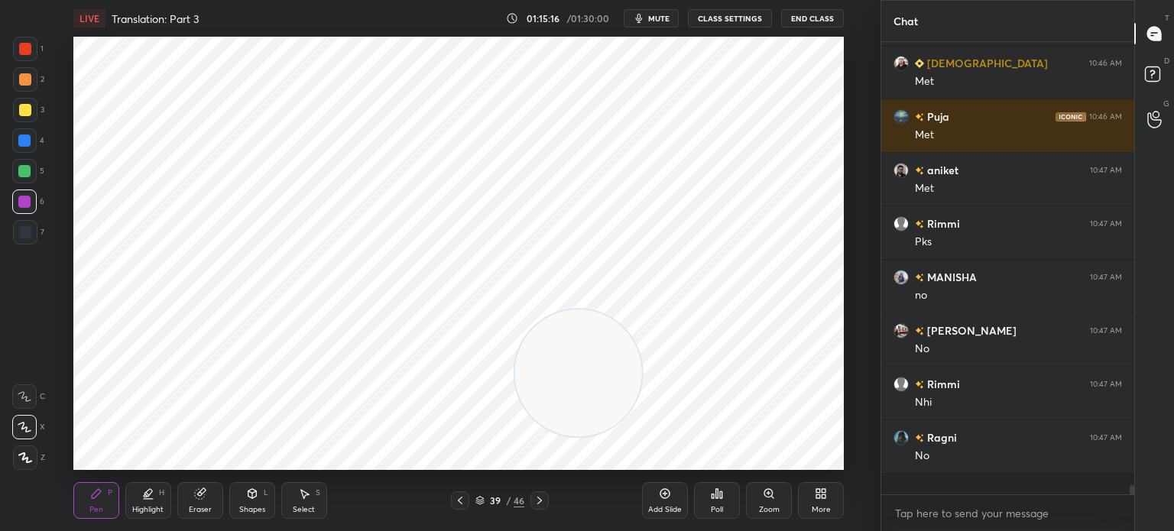
scroll to position [448, 248]
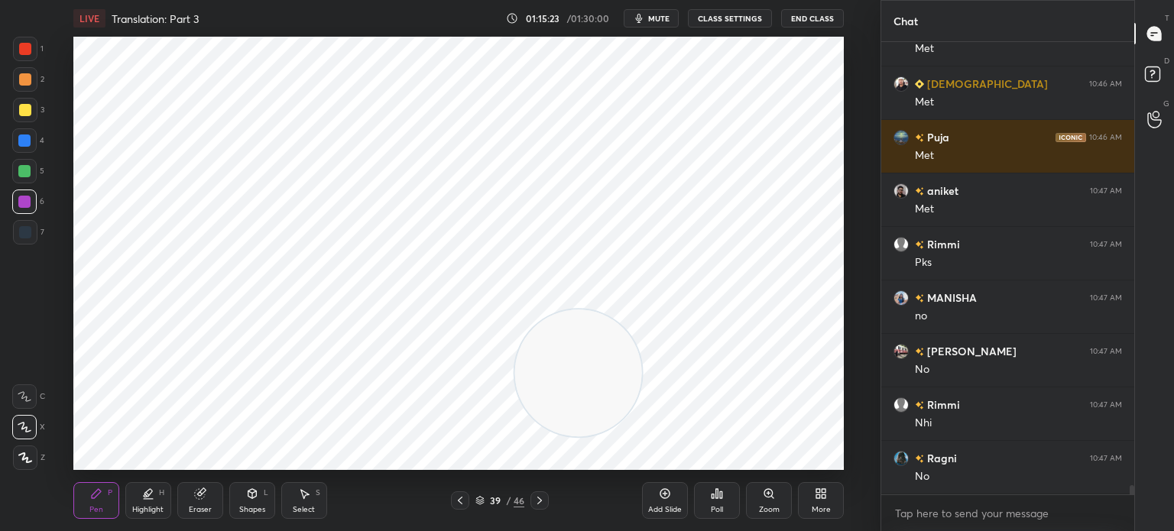
click at [297, 498] on div "Select S" at bounding box center [304, 500] width 46 height 37
click at [271, 399] on div "0 ° Undo Copy Duplicate Duplicate to new slide Delete" at bounding box center [458, 253] width 770 height 433
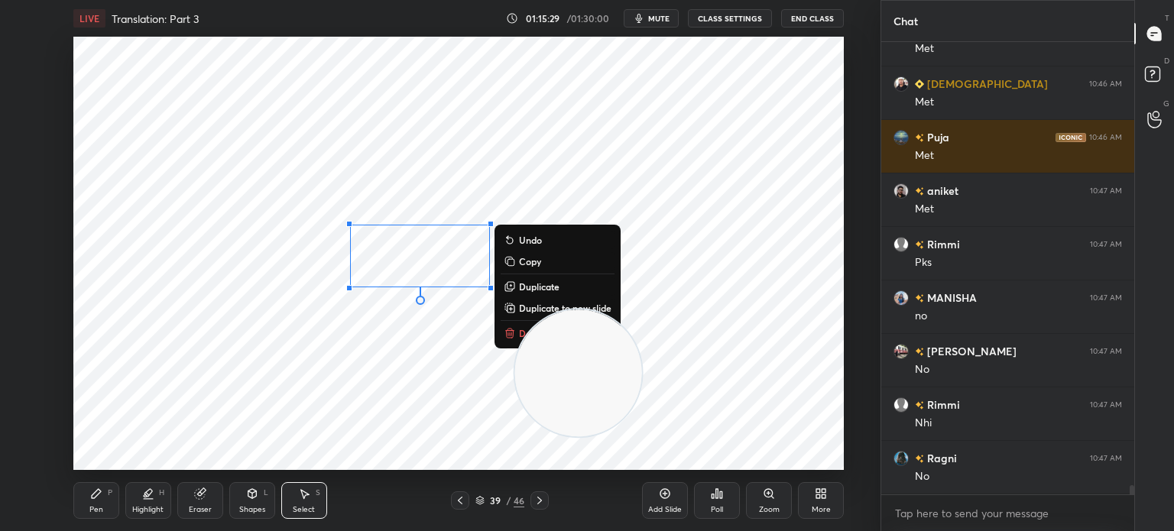
click at [358, 359] on div "0 ° Undo Copy Duplicate Duplicate to new slide Delete" at bounding box center [458, 253] width 770 height 433
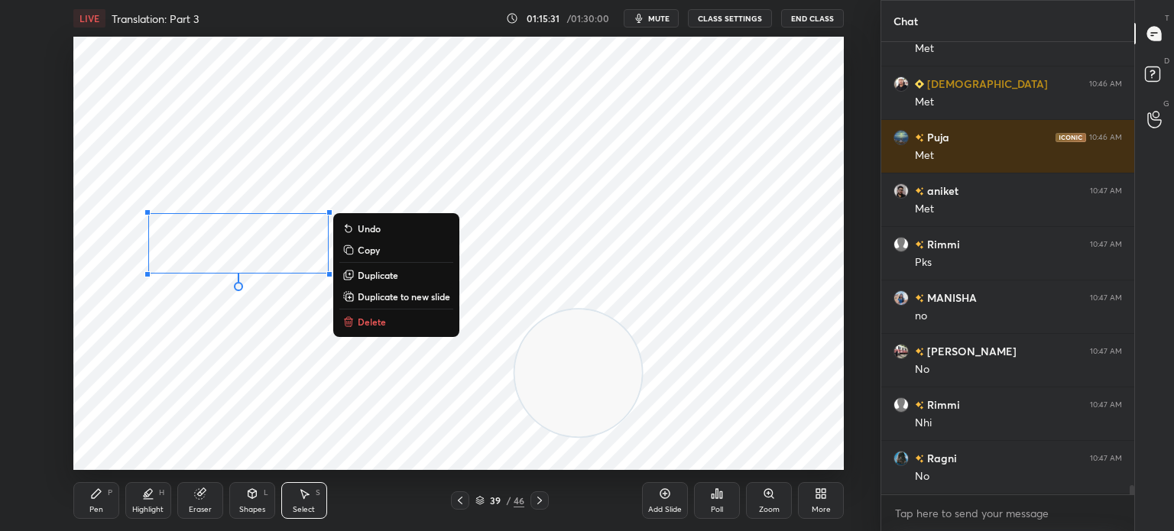
click at [397, 277] on p "Duplicate" at bounding box center [378, 275] width 41 height 12
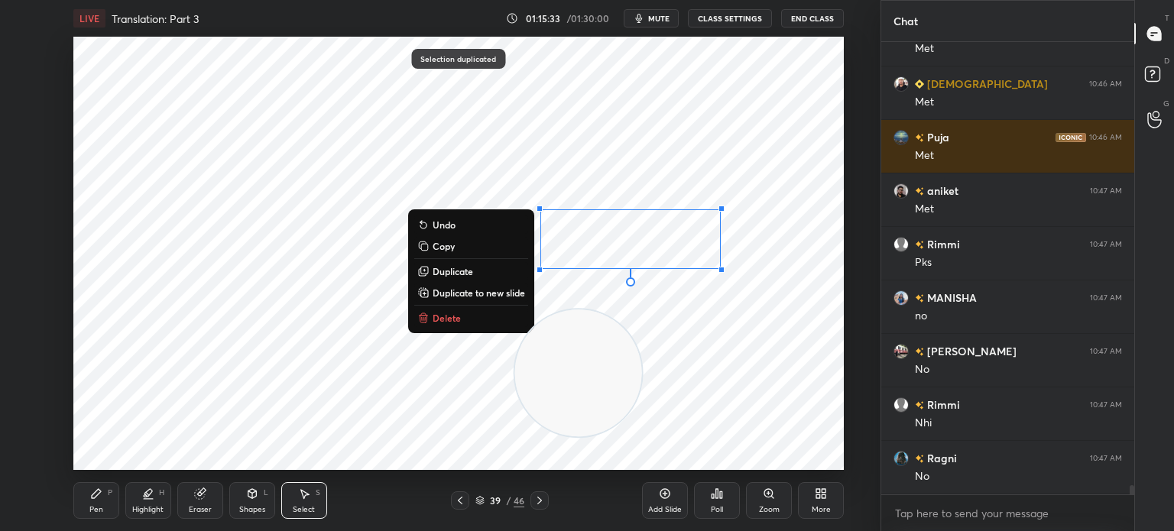
click at [245, 410] on div "0 ° Undo Copy Duplicate Duplicate to new slide Delete" at bounding box center [458, 253] width 770 height 433
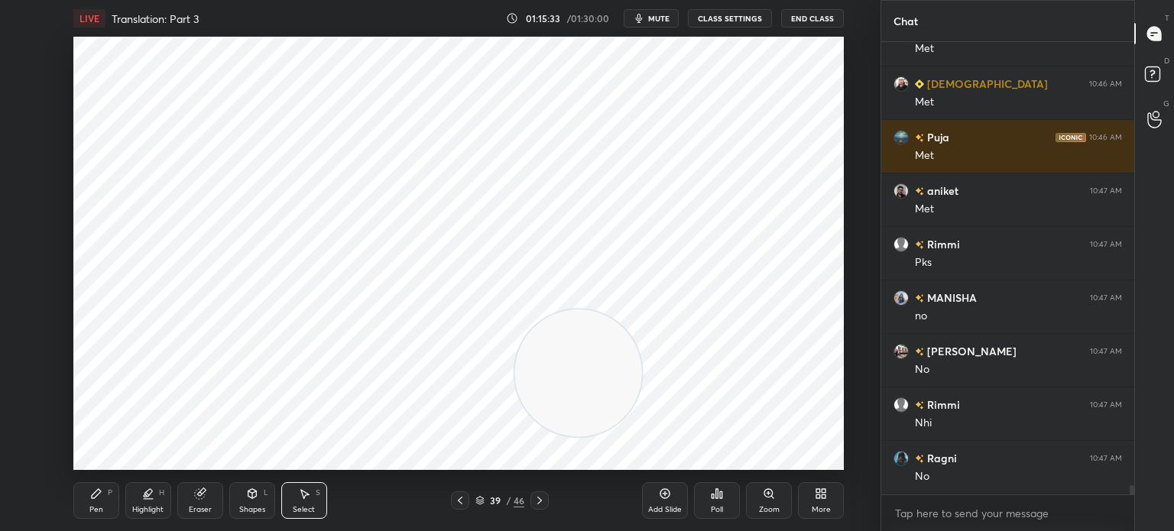
click at [112, 484] on div "Pen P" at bounding box center [96, 500] width 46 height 37
click at [8, 232] on div "1 2 3 4 5 6 7 C X Z C X Z E E Erase all H H" at bounding box center [24, 253] width 49 height 433
click at [28, 232] on div at bounding box center [25, 232] width 12 height 12
click at [84, 507] on div "Pen P" at bounding box center [96, 500] width 46 height 37
click at [314, 491] on div "Select S" at bounding box center [304, 500] width 46 height 37
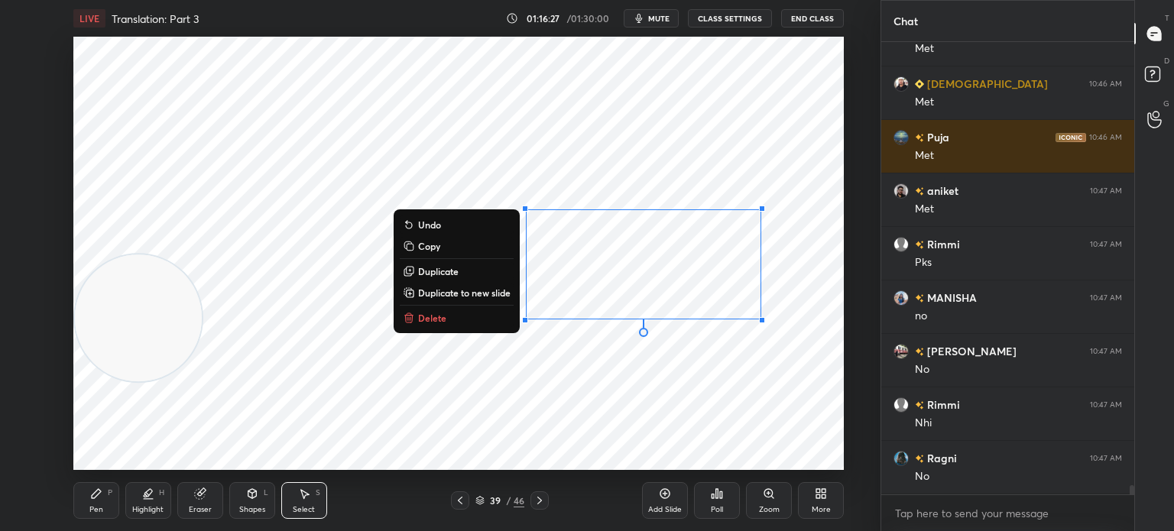
click at [465, 275] on button "Duplicate" at bounding box center [457, 271] width 114 height 18
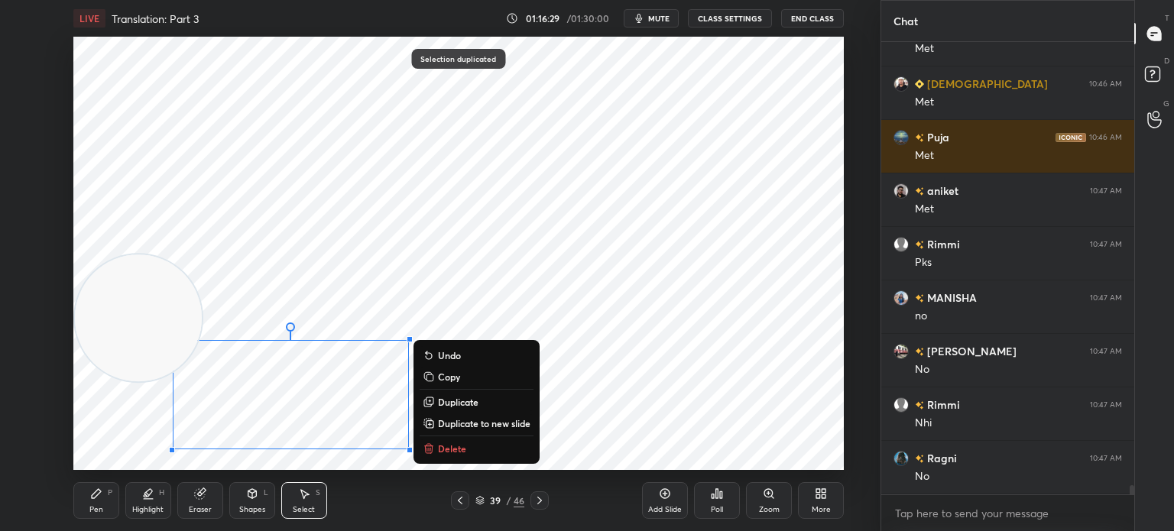
click at [210, 501] on div "Eraser" at bounding box center [200, 500] width 46 height 37
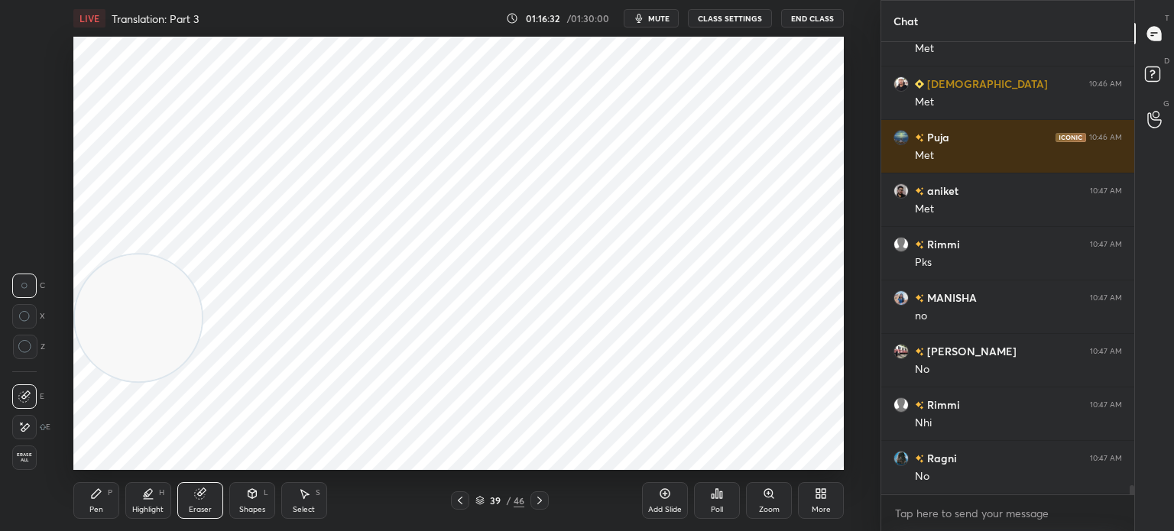
click at [127, 491] on div "Highlight H" at bounding box center [148, 500] width 46 height 37
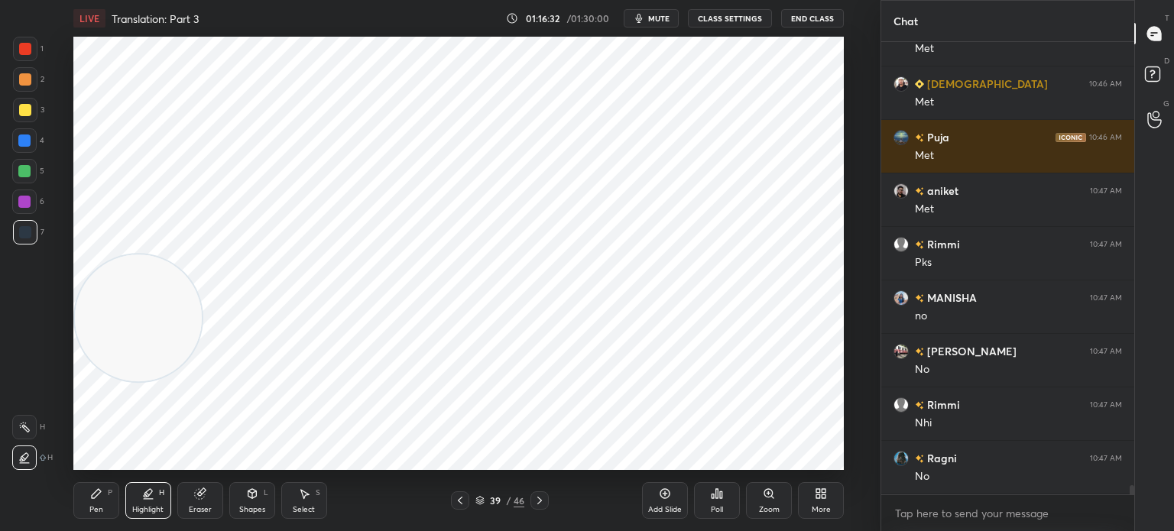
click at [100, 498] on icon at bounding box center [96, 494] width 12 height 12
click at [19, 45] on div at bounding box center [25, 49] width 12 height 12
click at [329, 495] on div "Pen P Highlight H Eraser Shapes L Select S" at bounding box center [215, 500] width 284 height 37
click at [300, 489] on icon at bounding box center [304, 494] width 12 height 12
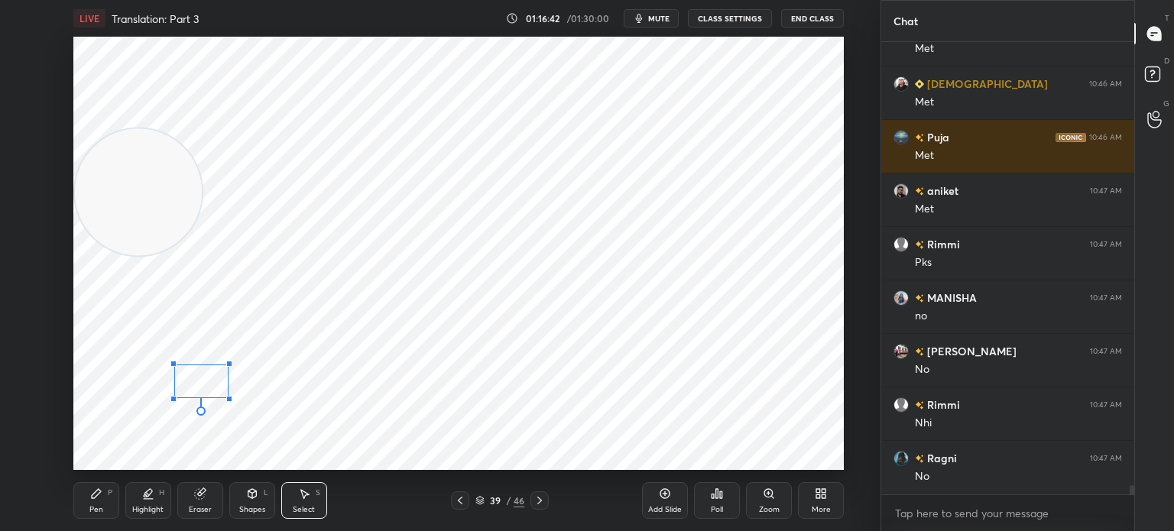
click at [174, 397] on div at bounding box center [173, 399] width 6 height 6
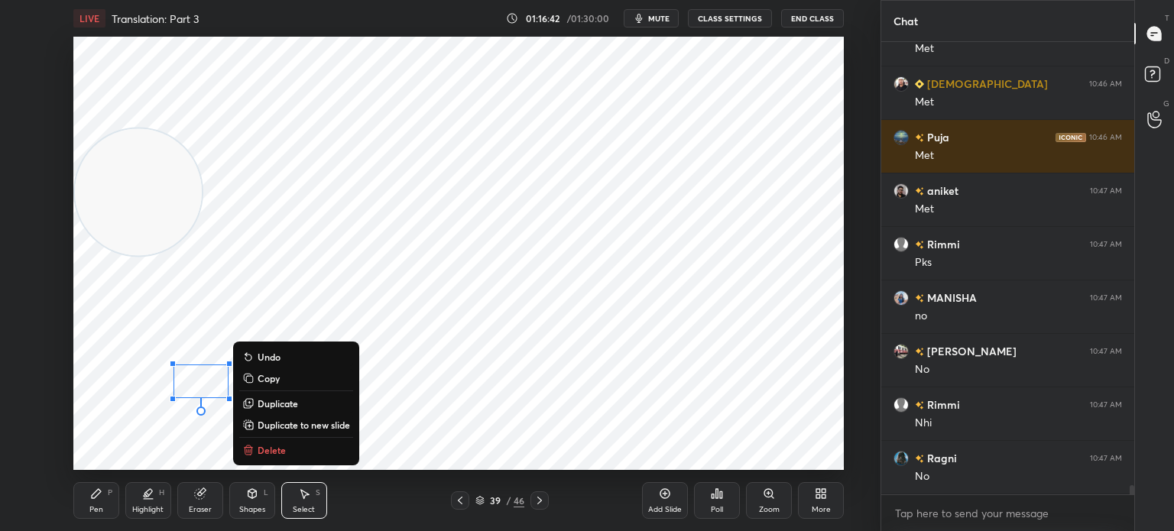
click at [99, 504] on div "Pen P" at bounding box center [96, 500] width 46 height 37
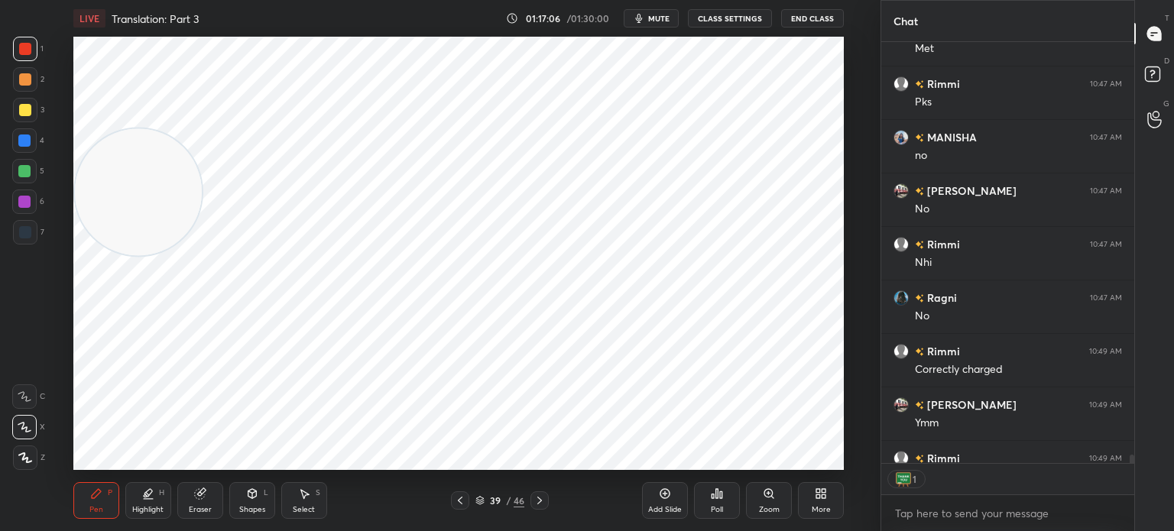
scroll to position [5, 5]
click at [479, 497] on icon at bounding box center [479, 500] width 9 height 9
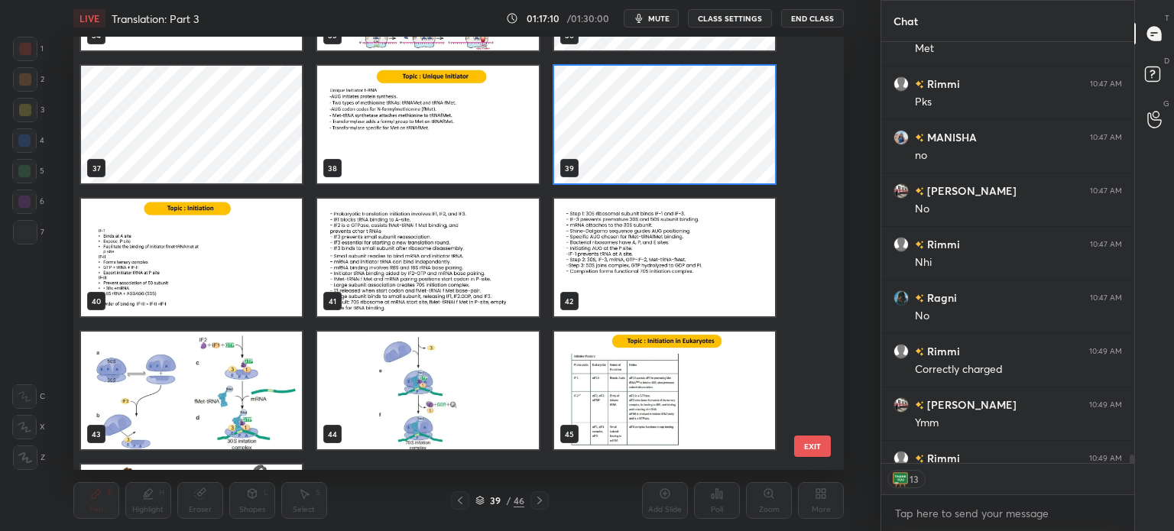
scroll to position [1694, 0]
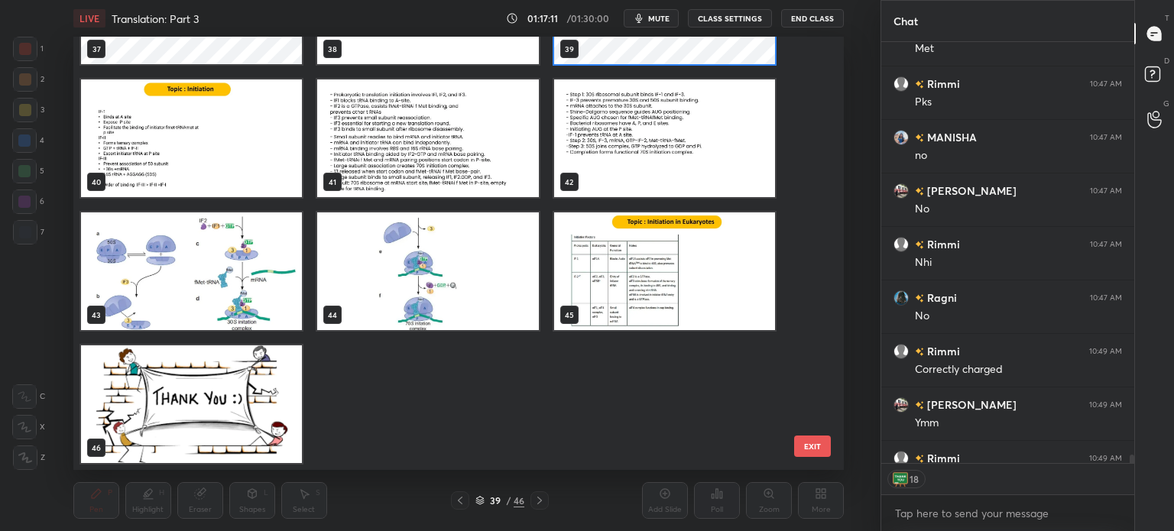
click at [175, 400] on img "grid" at bounding box center [191, 404] width 221 height 118
click at [182, 400] on img "grid" at bounding box center [191, 404] width 221 height 118
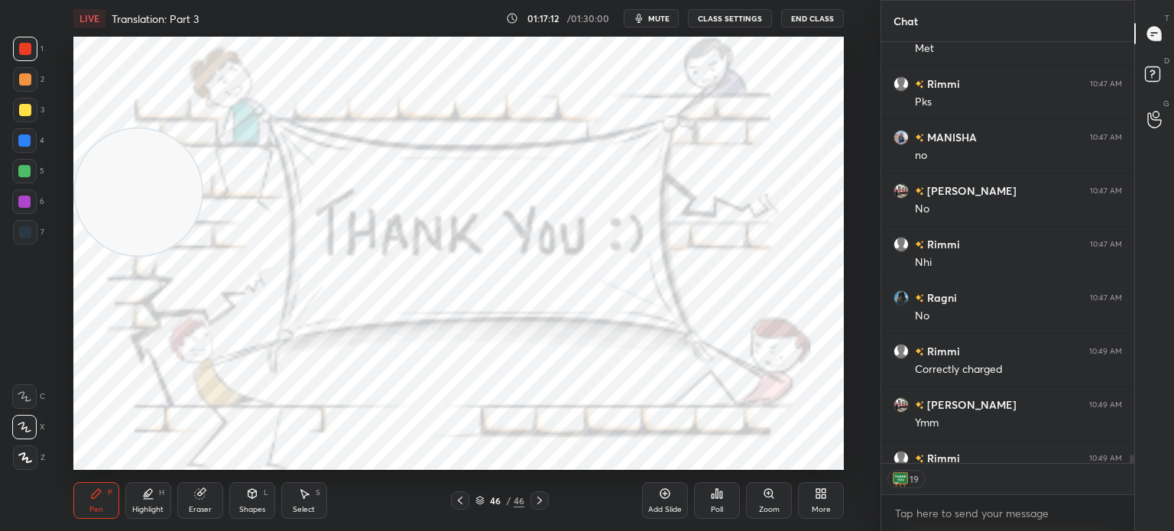
click at [180, 403] on img "grid" at bounding box center [191, 404] width 221 height 118
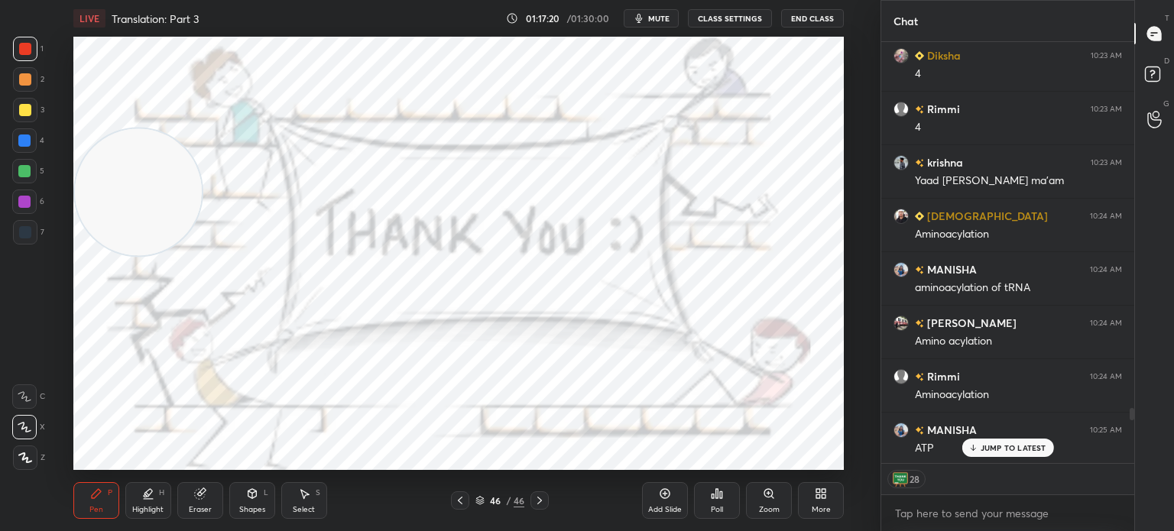
scroll to position [16862, 0]
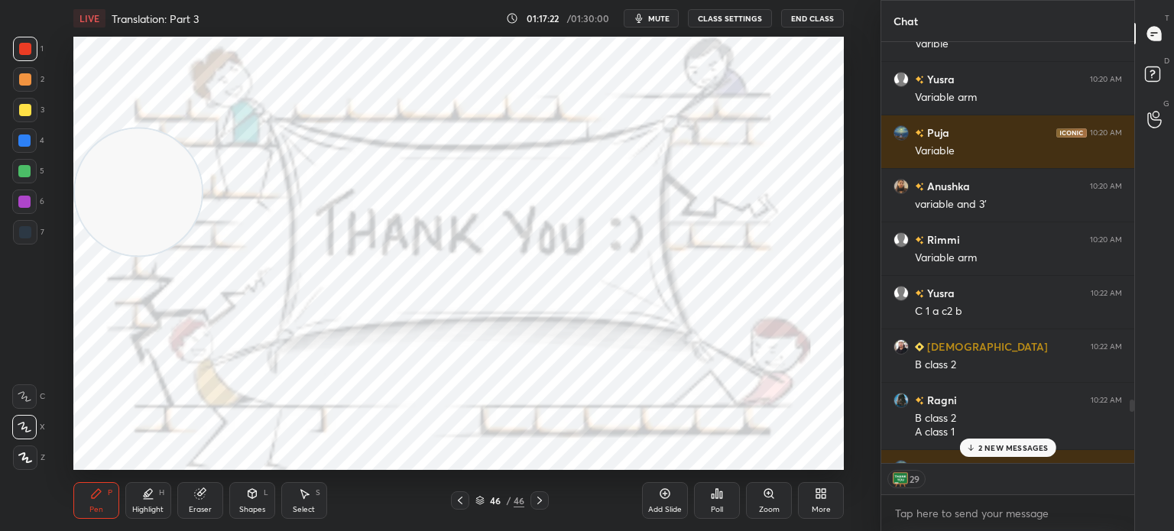
click at [935, 505] on body "1 2 3 4 5 6 7 C X Z C X Z E E Erase all H H LIVE Translation: Part 3 01:17:22 /…" at bounding box center [587, 265] width 1174 height 531
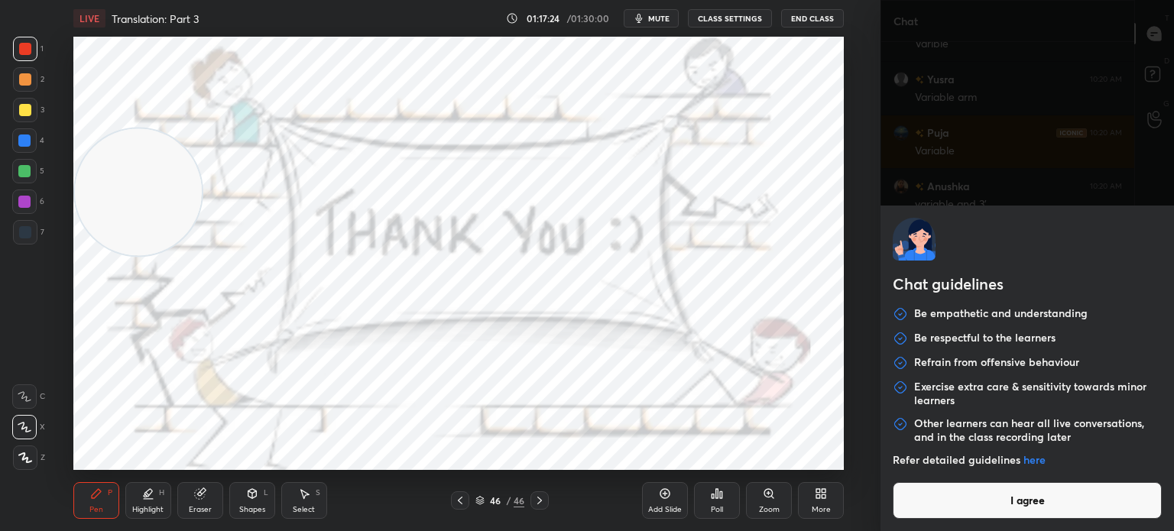
click at [964, 504] on button "I agree" at bounding box center [1027, 500] width 269 height 37
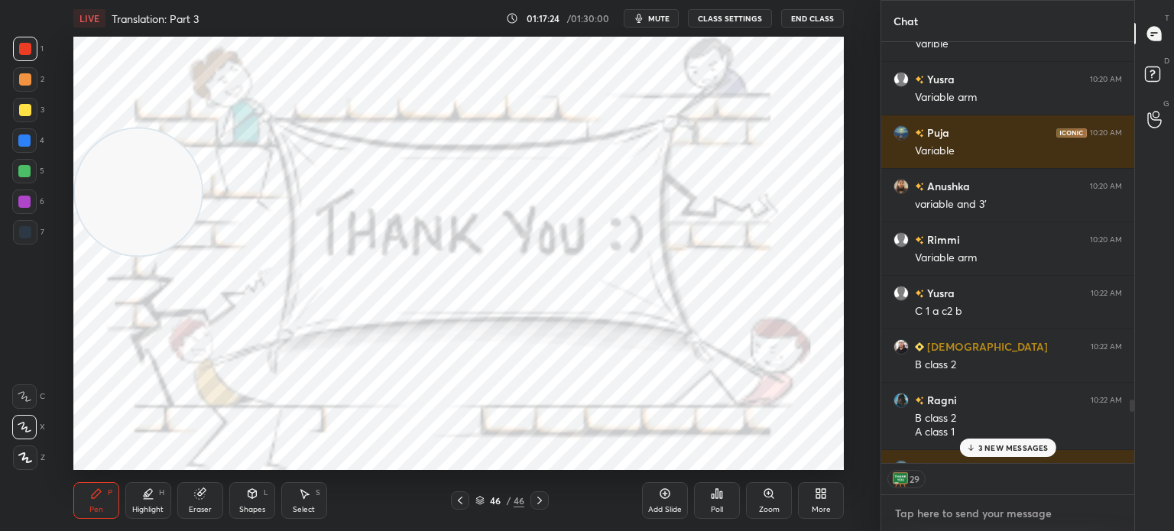
type textarea "x"
type textarea "f"
type textarea "x"
type textarea "fo"
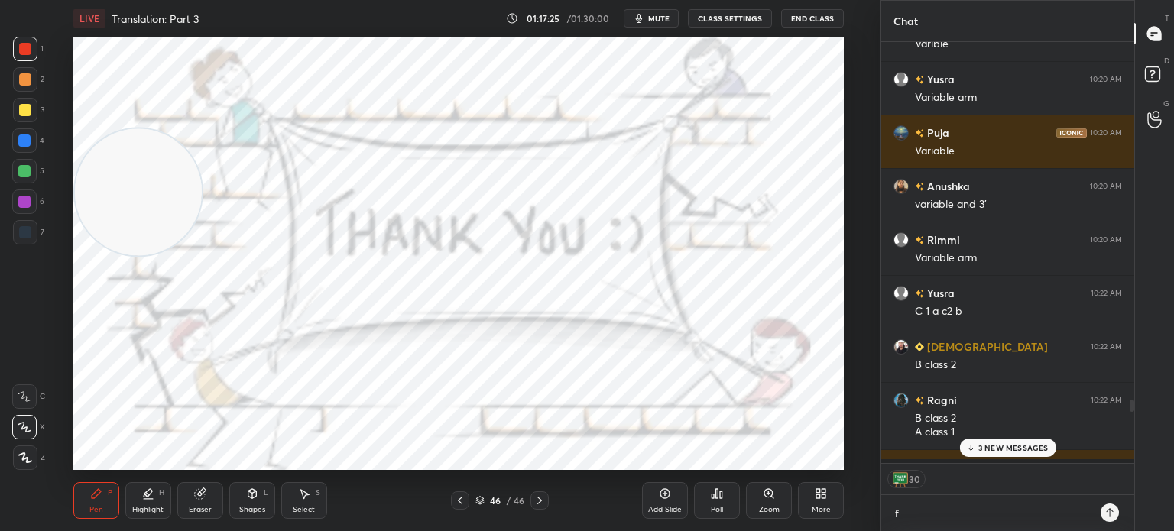
type textarea "x"
type textarea "fol"
type textarea "x"
type textarea "foll"
type textarea "x"
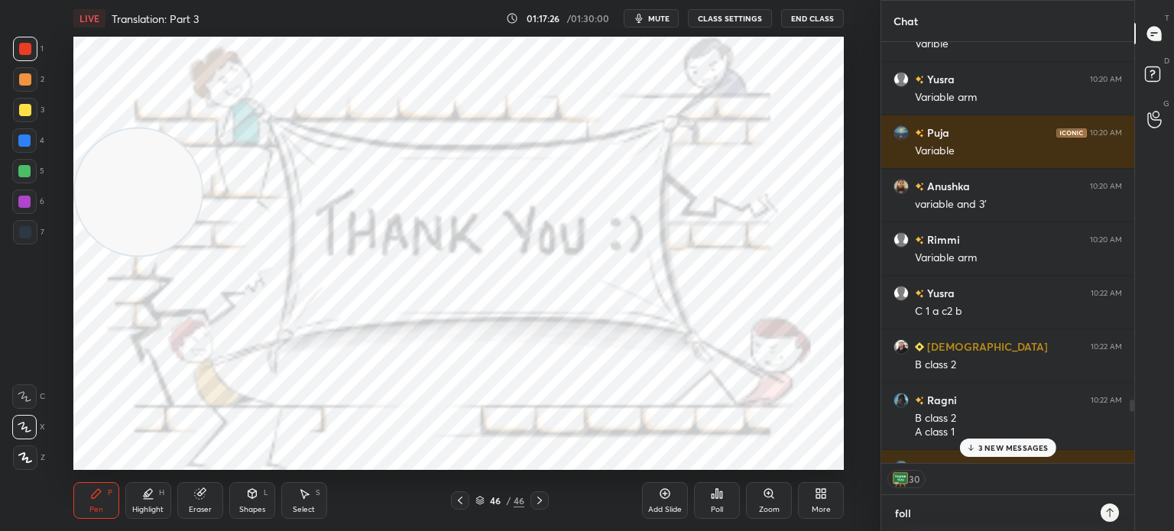
type textarea "follo"
type textarea "x"
type textarea "follow"
click at [1152, 77] on rect at bounding box center [1152, 74] width 15 height 15
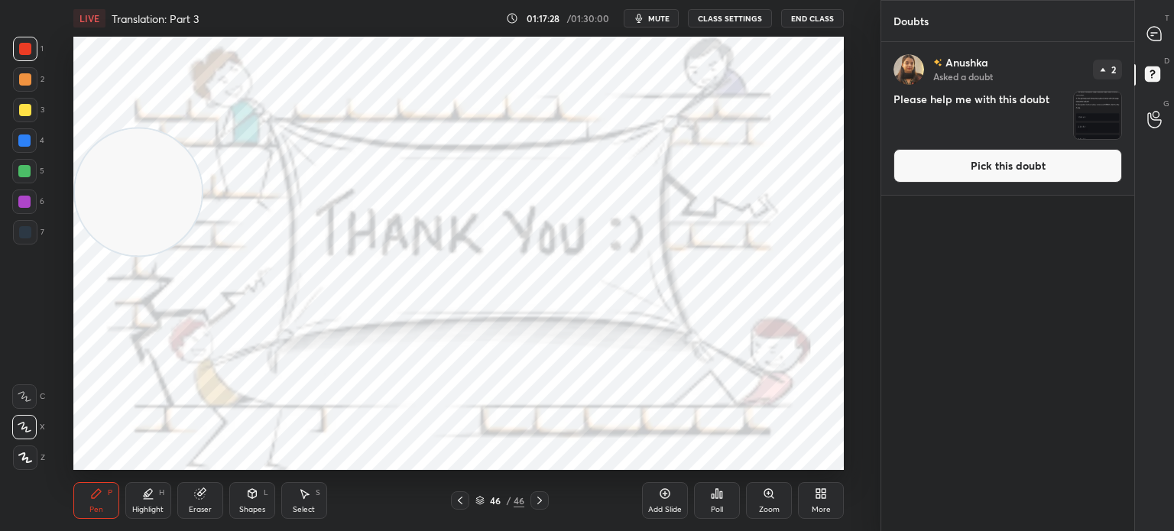
click at [1113, 111] on img "grid" at bounding box center [1097, 115] width 47 height 47
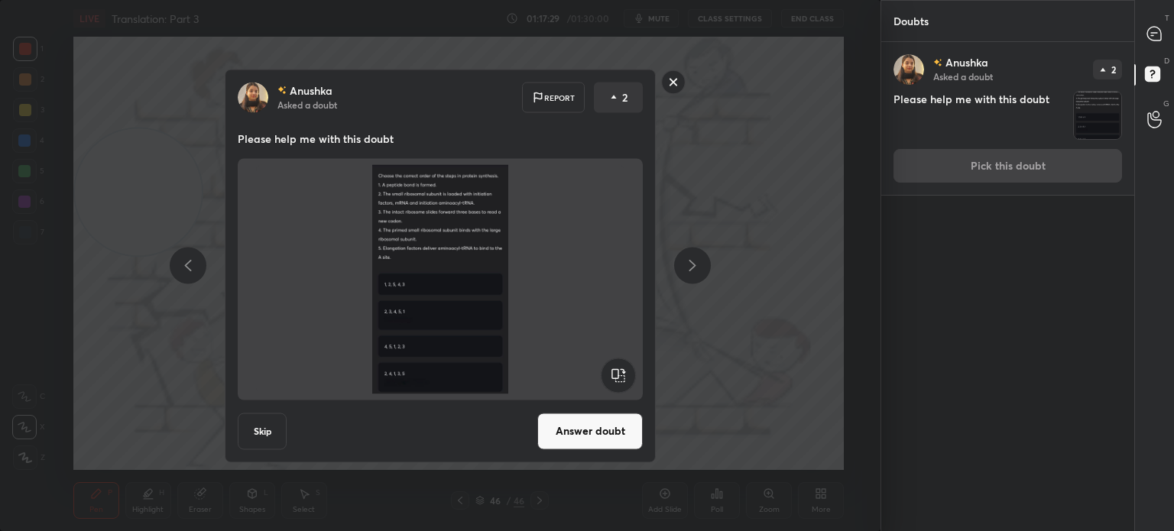
click at [588, 443] on button "Answer doubt" at bounding box center [589, 431] width 105 height 37
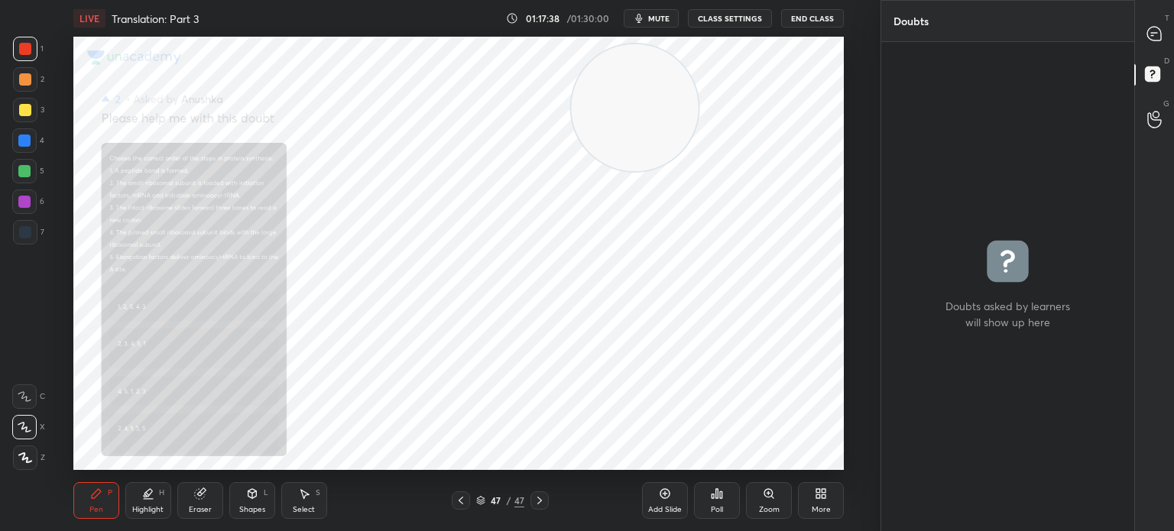
click at [774, 499] on icon at bounding box center [769, 494] width 12 height 12
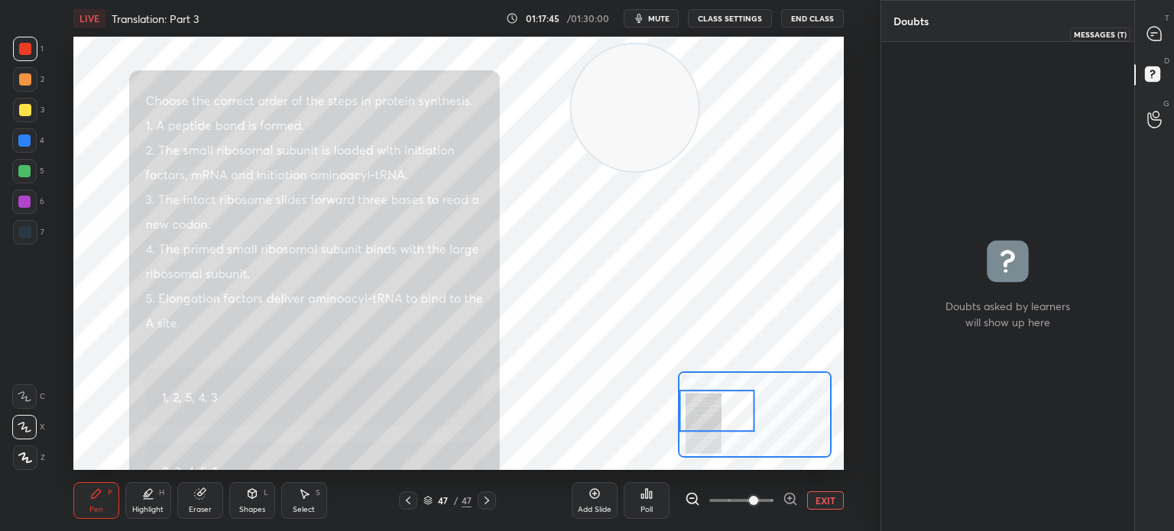
click at [1156, 31] on icon at bounding box center [1154, 34] width 14 height 14
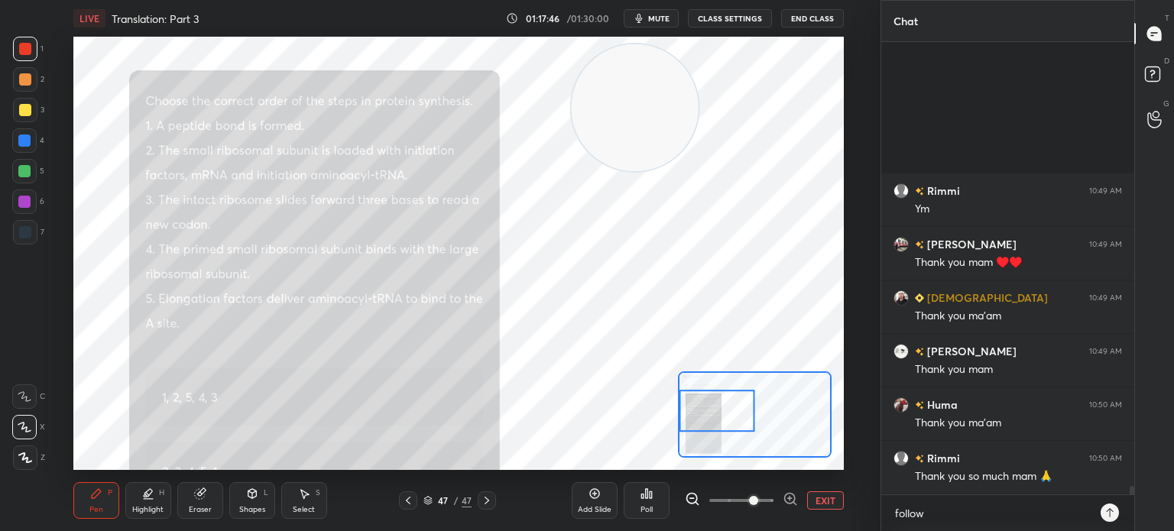
scroll to position [23530, 0]
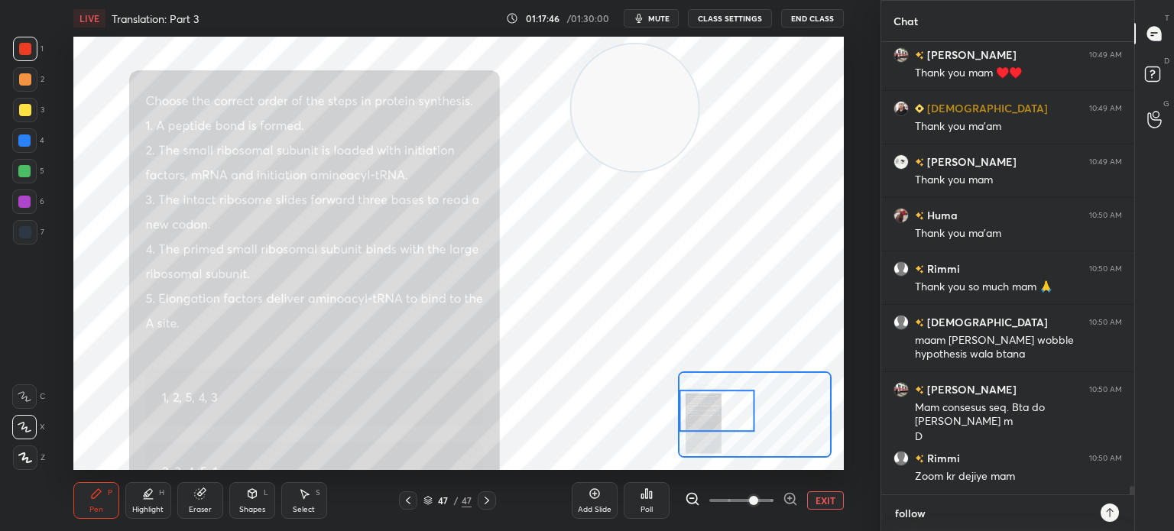
click at [962, 507] on textarea "follow" at bounding box center [992, 513] width 198 height 24
type textarea "x"
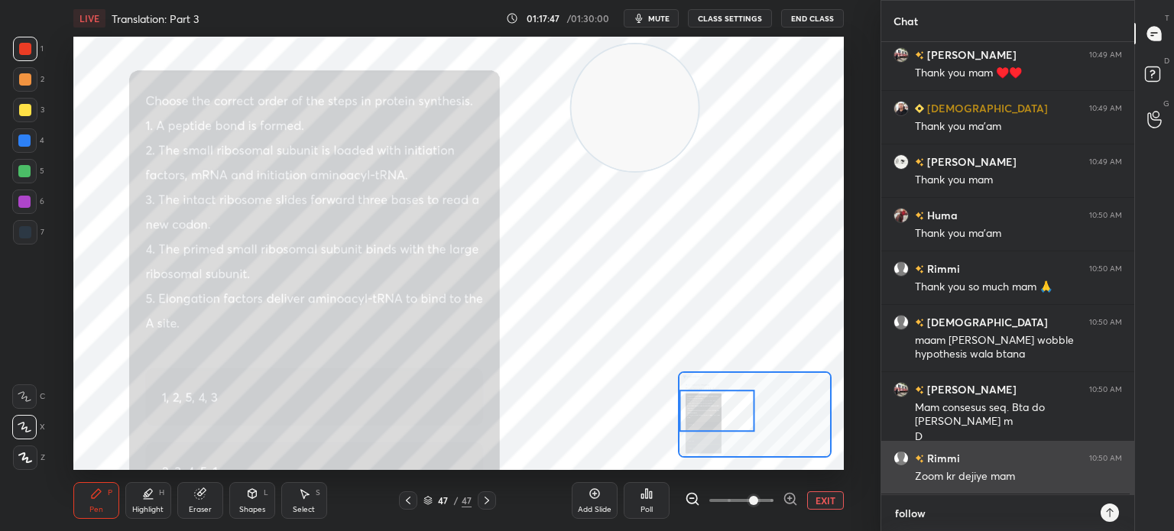
type textarea "follow-"
type textarea "x"
type textarea "follow-"
type textarea "x"
paste textarea "[URL][DOMAIN_NAME]"
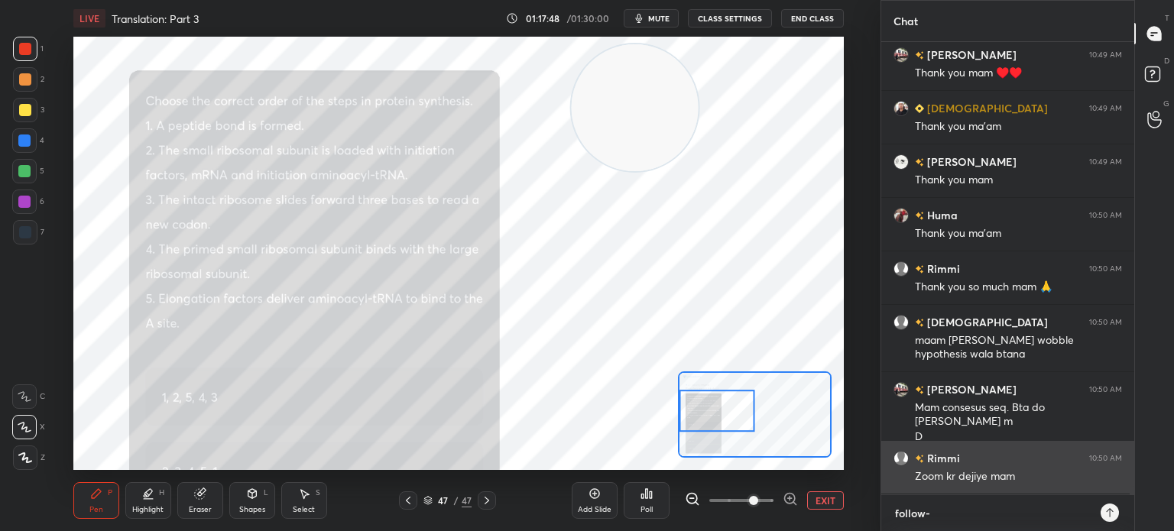
type textarea "follow- [URL][DOMAIN_NAME]"
type textarea "x"
type textarea "follow- [URL][DOMAIN_NAME]"
type textarea "x"
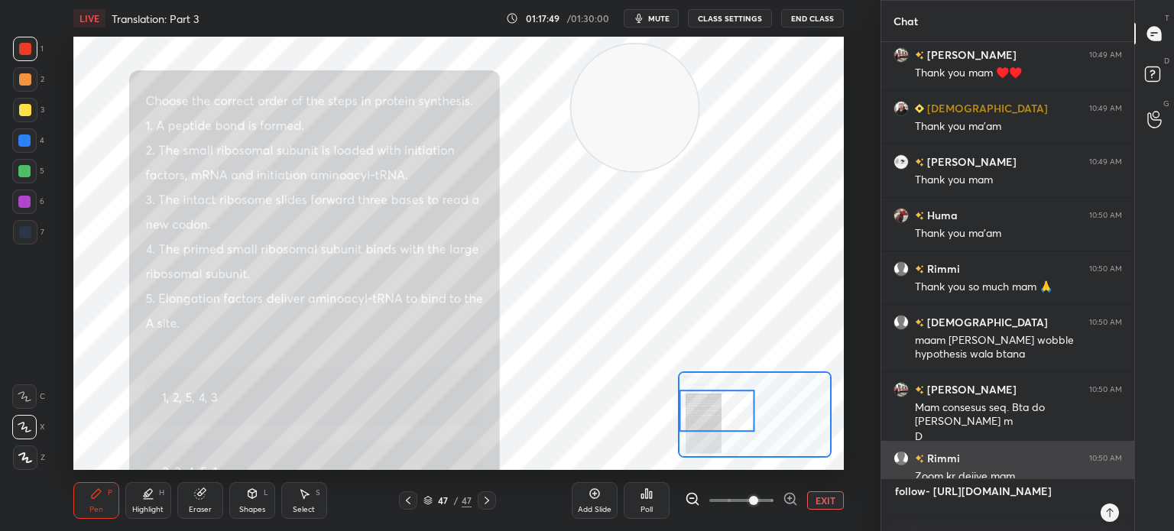
type textarea "follow- [URL][DOMAIN_NAME]"
type textarea "x"
type textarea "follow- [URL][DOMAIN_NAME]"
type textarea "x"
type textarea "follow- [URL][DOMAIN_NAME]"
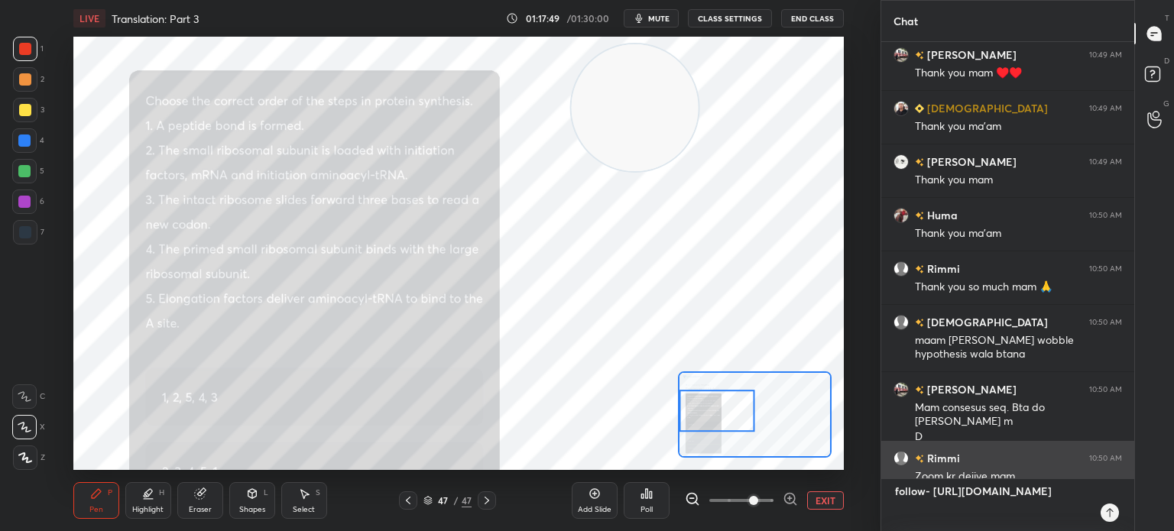
type textarea "x"
type textarea "follow- [URL][DOMAIN_NAME]"
type textarea "x"
type textarea "follow- [URL][DOMAIN_NAME]"
type textarea "x"
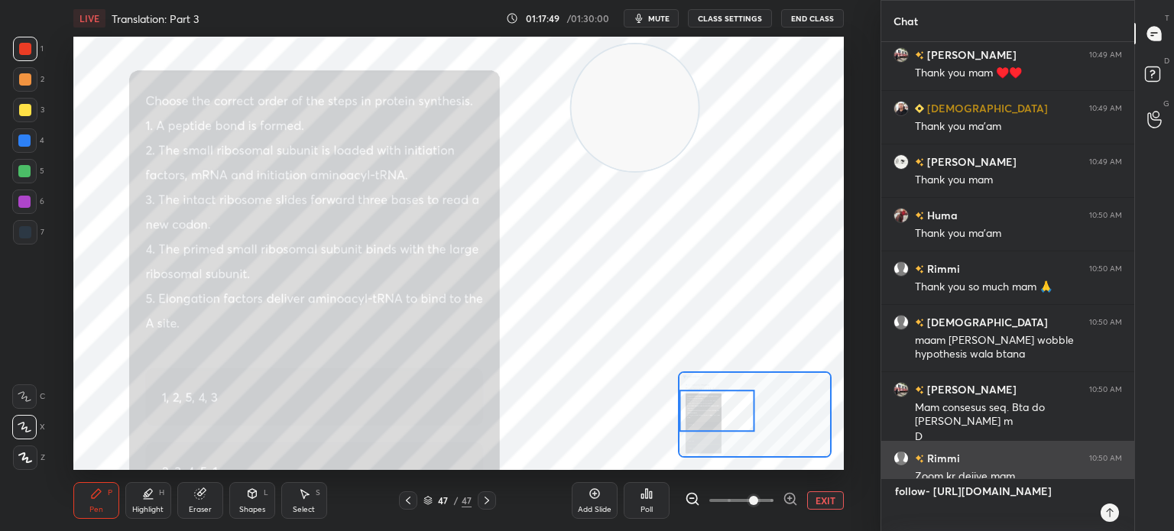
type textarea "follow- [URL][DOMAIN_NAME]"
type textarea "x"
type textarea "follow- [URL][DOMAIN_NAME]"
type textarea "x"
type textarea "follow- [URL][DOMAIN_NAME]"
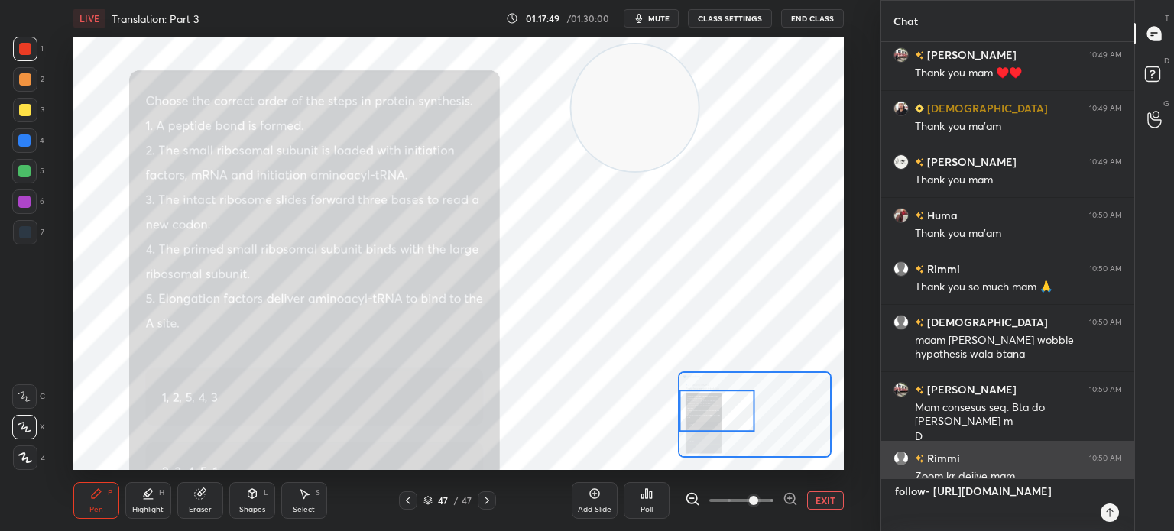
type textarea "x"
type textarea "follow- [URL][DOMAIN_NAME]"
type textarea "x"
type textarea "follow- [URL][DOMAIN_NAME]"
type textarea "x"
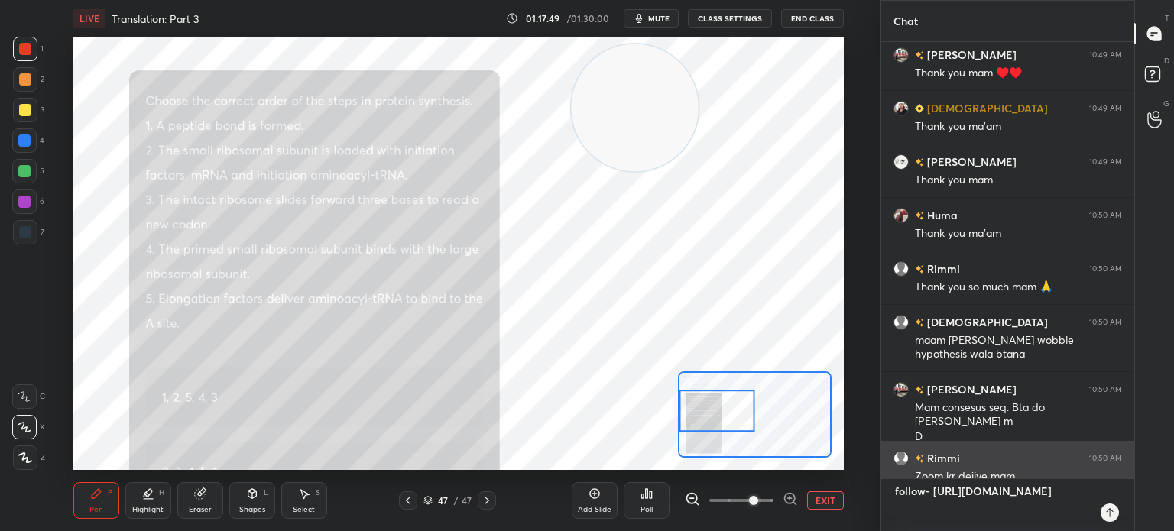
type textarea "follow- [URL][DOMAIN_NAME]"
type textarea "x"
type textarea "follow- [URL][DOMAIN_NAME]"
type textarea "x"
type textarea "follow- [URL][DOMAIN_NAME]"
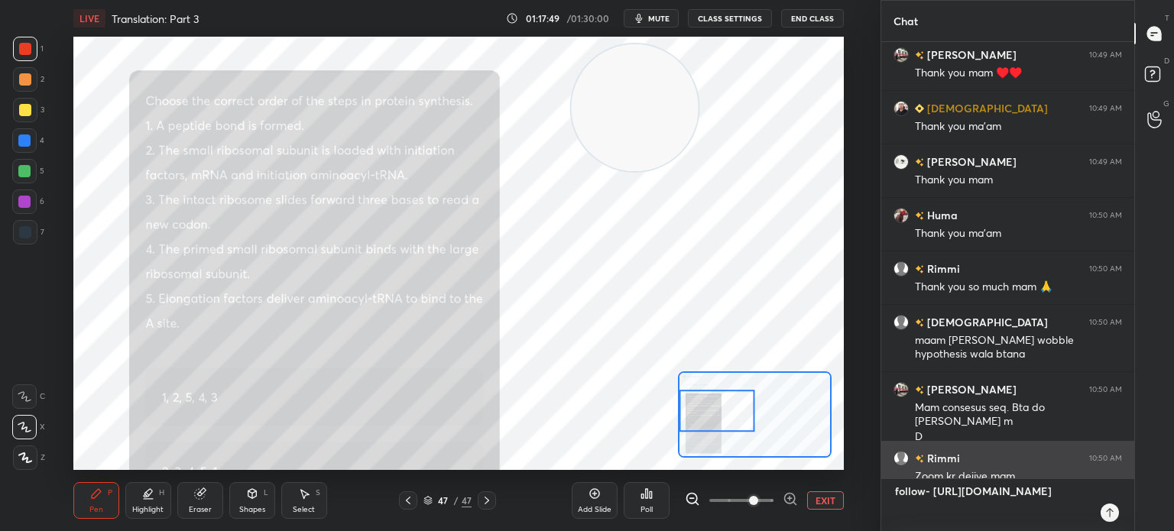
type textarea "x"
type textarea "follow- [URL][DOMAIN_NAME]"
type textarea "x"
type textarea "follow- [URL][DOMAIN_NAME]"
type textarea "x"
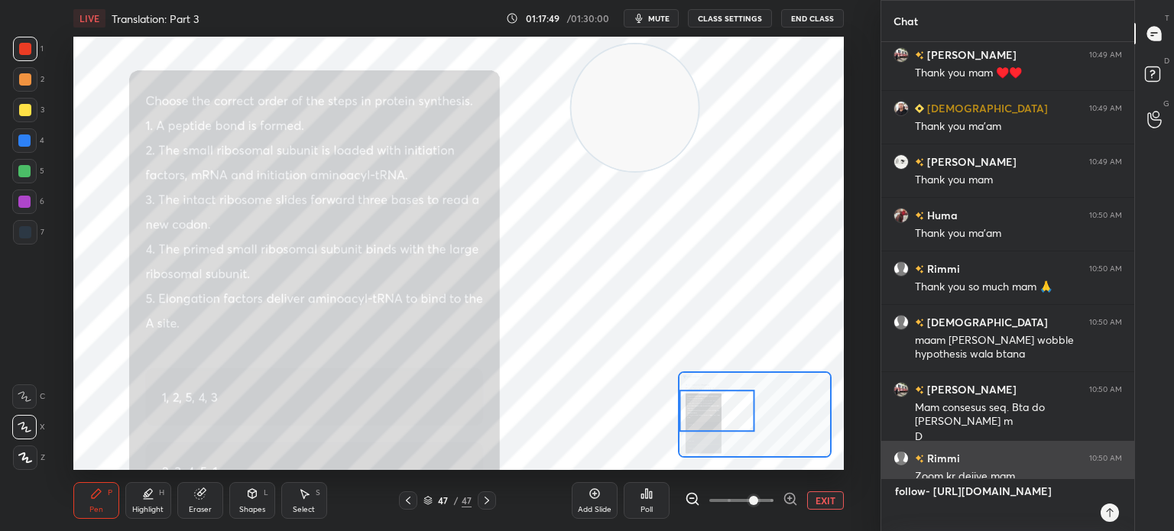
type textarea "follow- [URL][DOMAIN_NAME]"
type textarea "x"
type textarea "follow- [URL][DOMAIN_NAME]"
type textarea "x"
type textarea "follow- [URL][DOMAIN_NAME]"
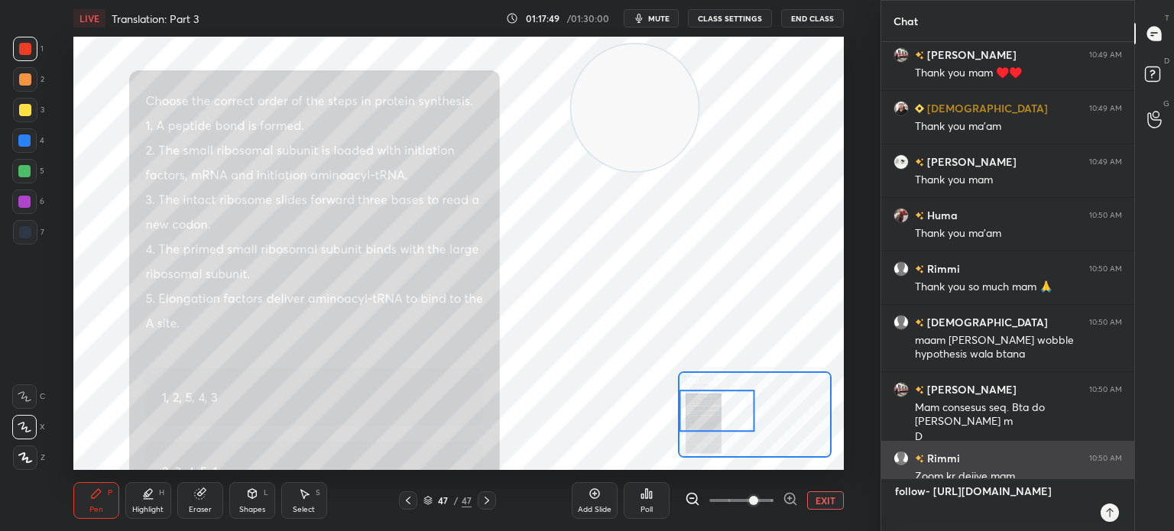
type textarea "x"
type textarea "follow- [URL][DOMAIN_NAME]"
type textarea "x"
type textarea "follow- [URL][DOMAIN_NAME]"
type textarea "x"
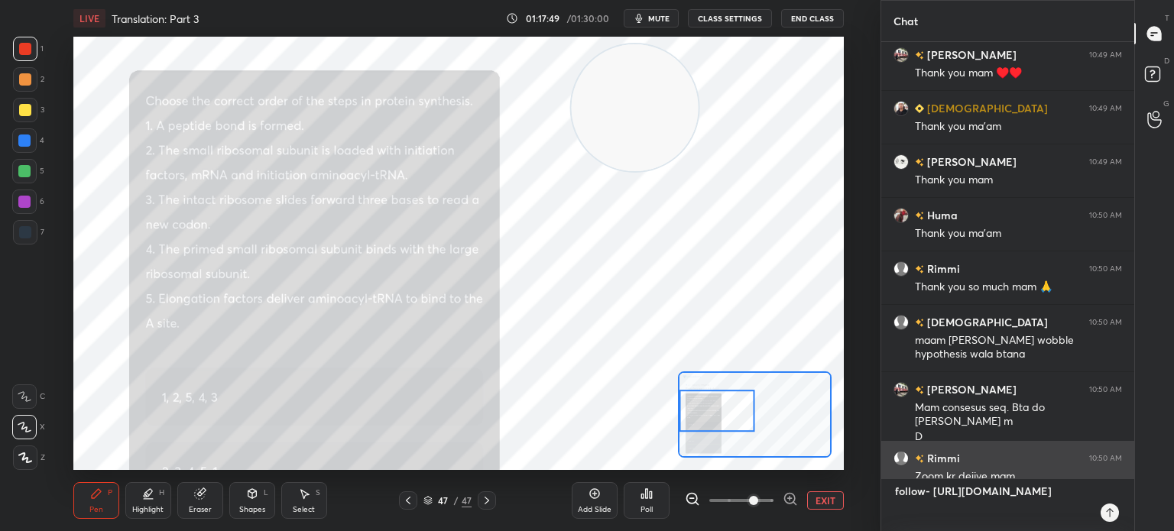
type textarea "follow- [URL][DOMAIN_NAME]"
type textarea "x"
type textarea "follow- [URL][DOMAIN_NAME]"
type textarea "x"
type textarea "follow- [URL][DOMAIN_NAME]"
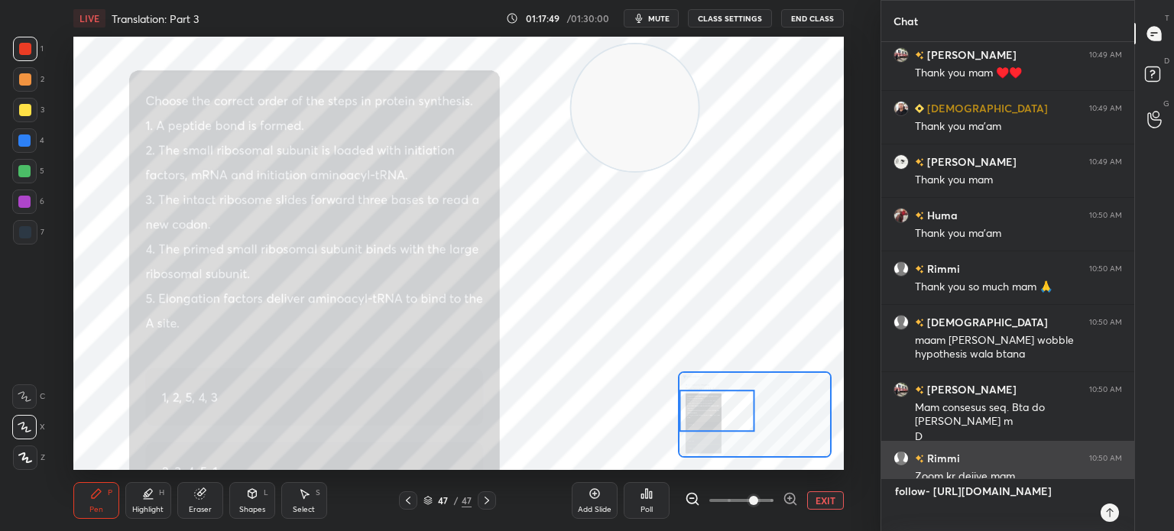
type textarea "x"
type textarea "follow- [URL][DOMAIN_NAME]"
type textarea "x"
type textarea "follow- [URL][DOMAIN_NAME]"
type textarea "x"
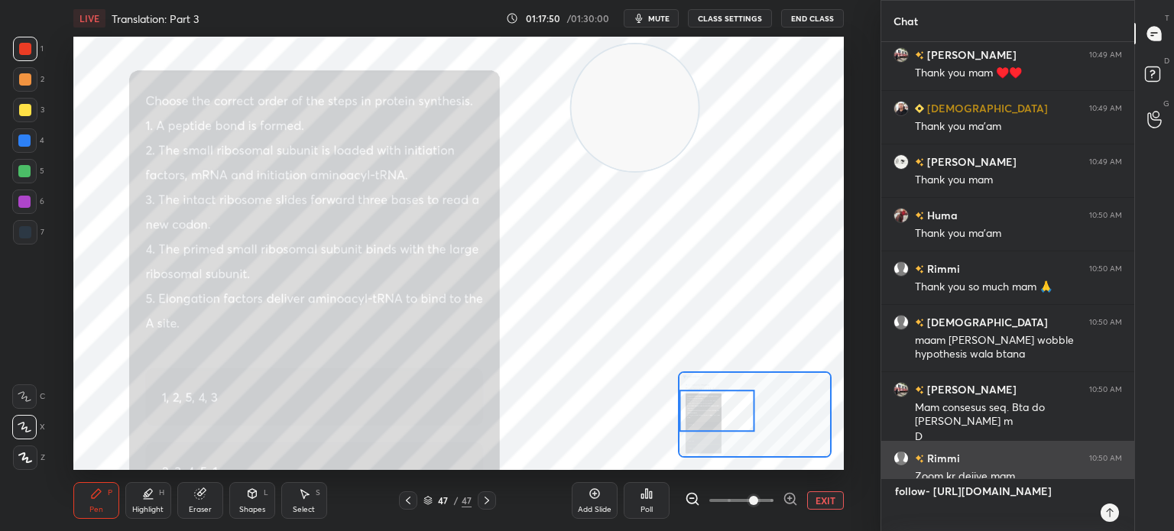
type textarea "follow- [URL][DOMAIN_NAME]"
type textarea "x"
type textarea "follow- [URL][DOMAIN_NAME]"
type textarea "x"
type textarea "follow- [URL][DOMAIN_NAME]"
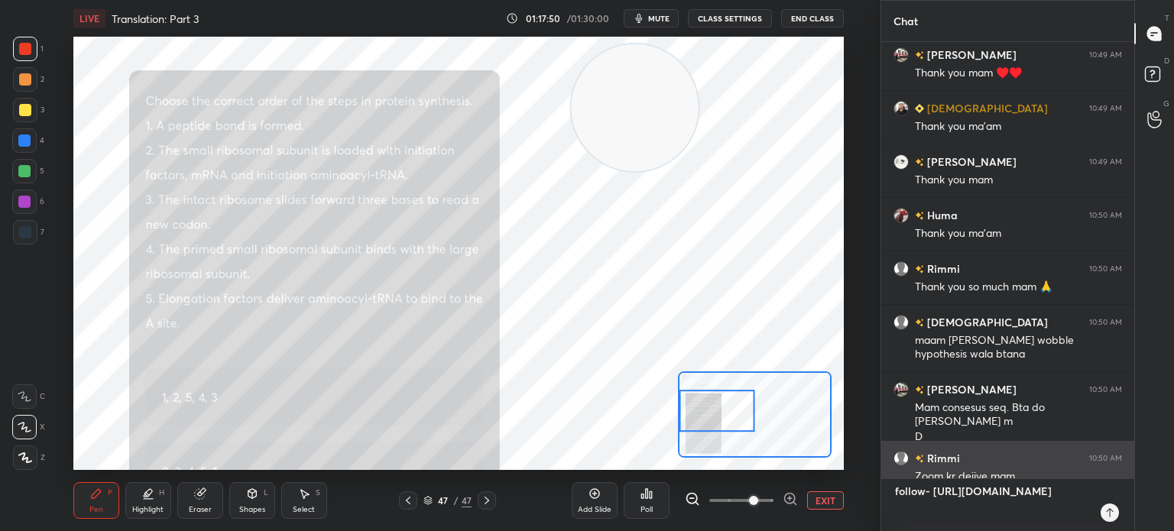
type textarea "x"
type textarea "follow- [URL][DOMAIN_NAME]"
type textarea "x"
type textarea "follow- [URL][DOMAIN_NAME]"
type textarea "x"
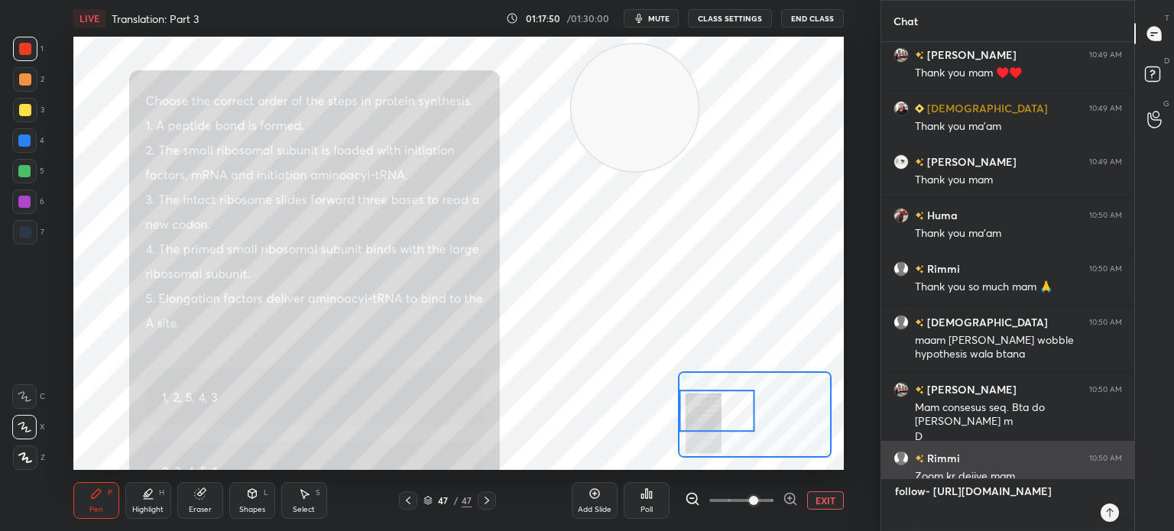
type textarea "follow- [URL][DOMAIN_NAME]"
type textarea "x"
type textarea "follow- [URL][DOMAIN_NAME]"
type textarea "x"
type textarea "follow- [URL][DOMAIN_NAME]"
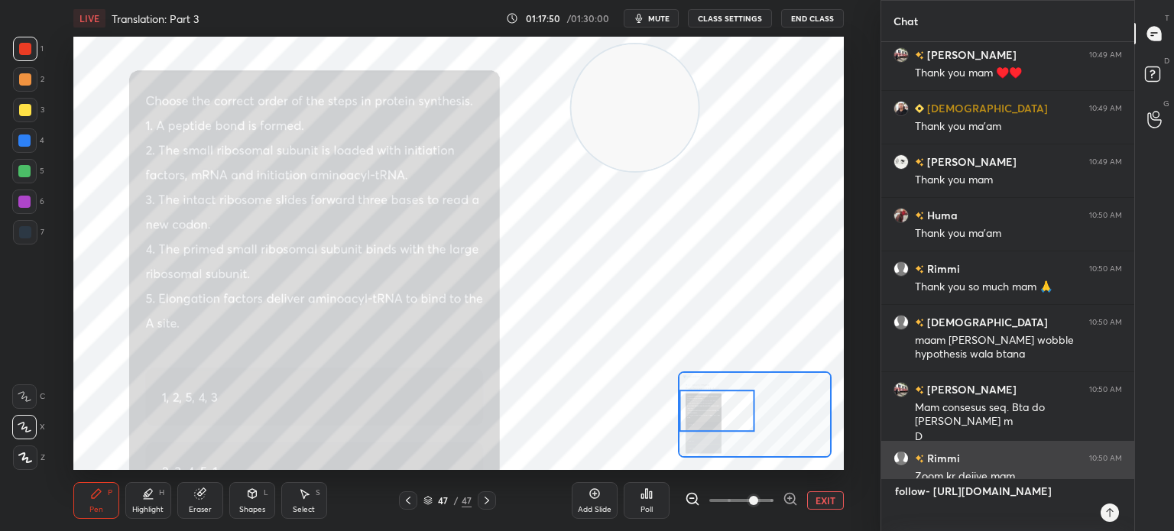
type textarea "x"
type textarea "follow- [URL][DOMAIN_NAME]"
type textarea "x"
type textarea "follow- [URL][DOMAIN_NAME]"
type textarea "x"
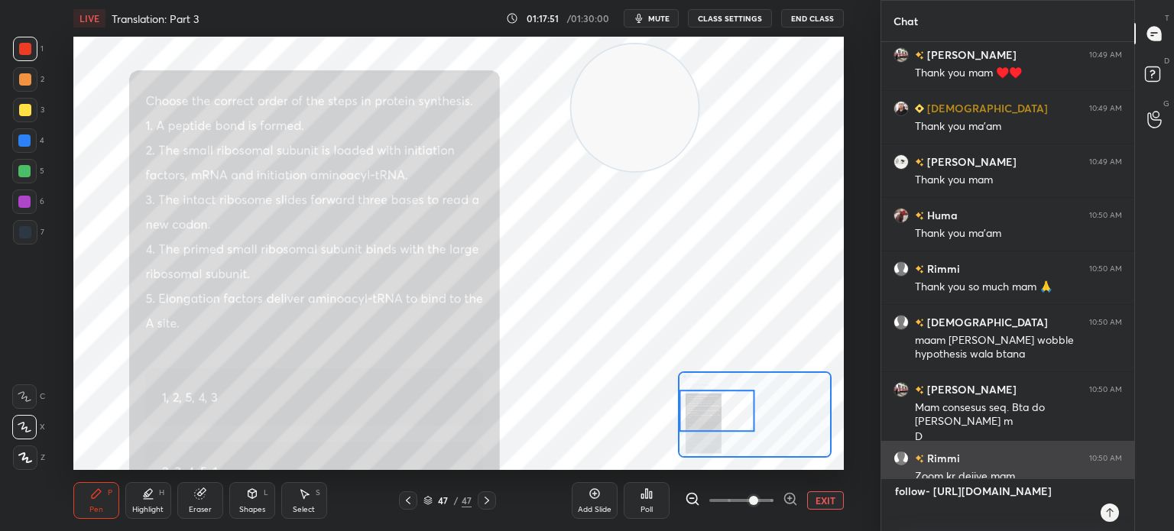
type textarea "follow- [URL][DOMAIN_NAME] t"
type textarea "x"
type textarea "follow- [URL][DOMAIN_NAME] te"
type textarea "x"
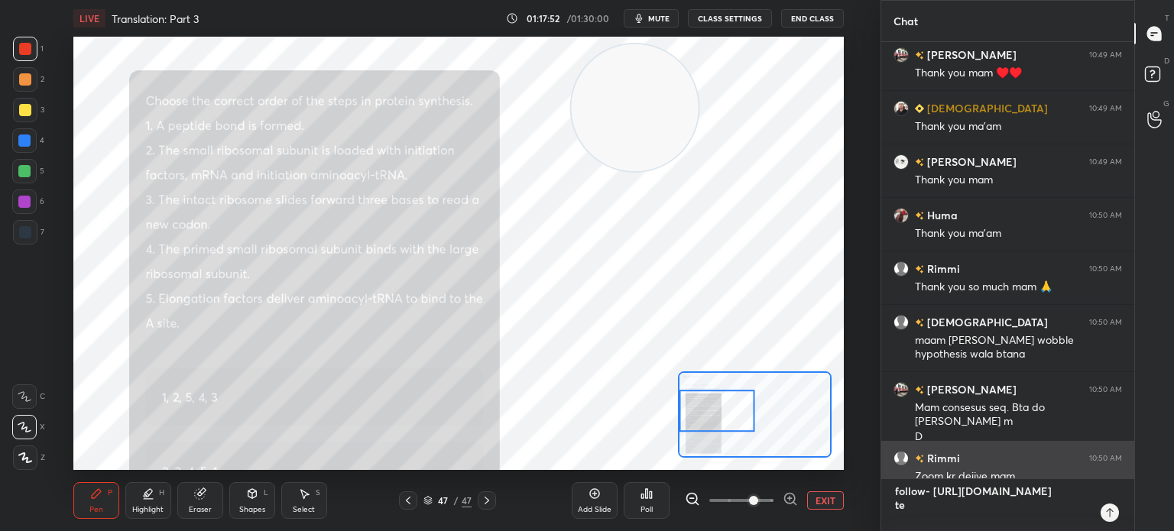
type textarea "follow- [URL][DOMAIN_NAME] tel"
type textarea "x"
type textarea "follow- [URL][DOMAIN_NAME] tele"
type textarea "x"
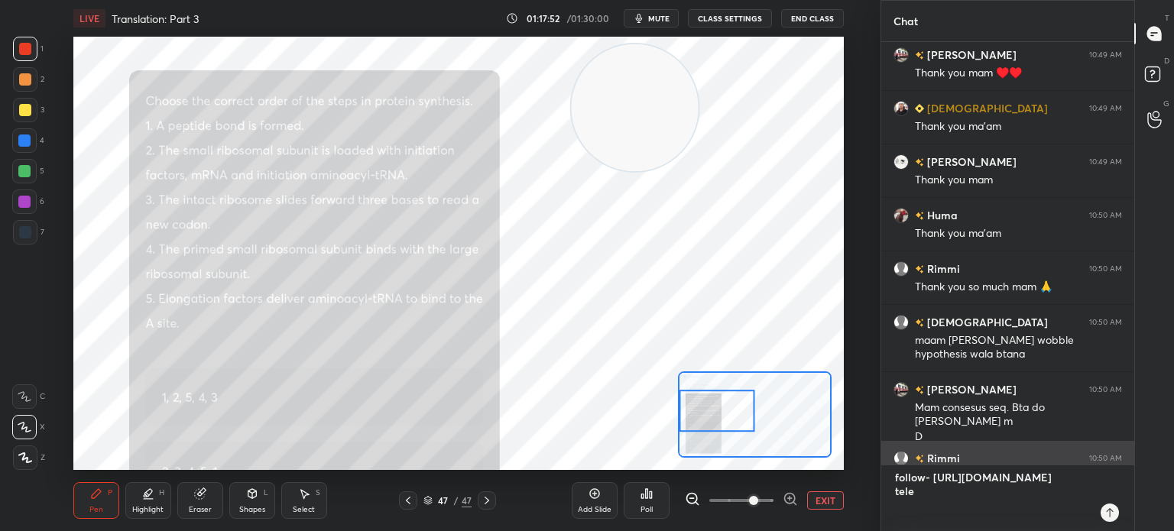
type textarea "follow- [URL][DOMAIN_NAME] teleg"
type textarea "x"
type textarea "follow- [URL][DOMAIN_NAME] telegr"
type textarea "x"
type textarea "follow- [URL][DOMAIN_NAME] telegra"
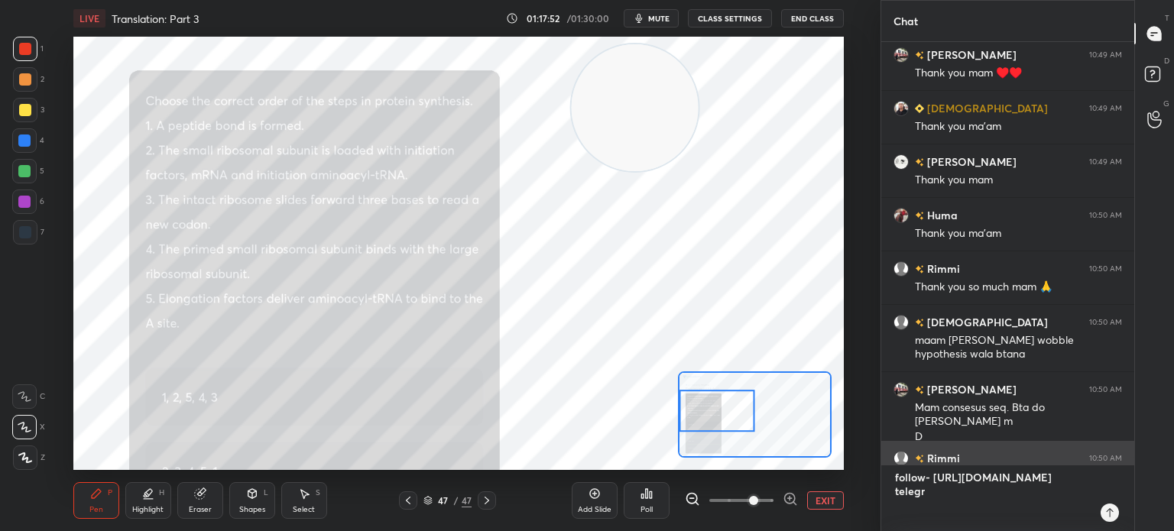
type textarea "x"
type textarea "follow- [URL][DOMAIN_NAME] telegram"
type textarea "x"
type textarea "follow- [URL][DOMAIN_NAME] telegram-"
type textarea "x"
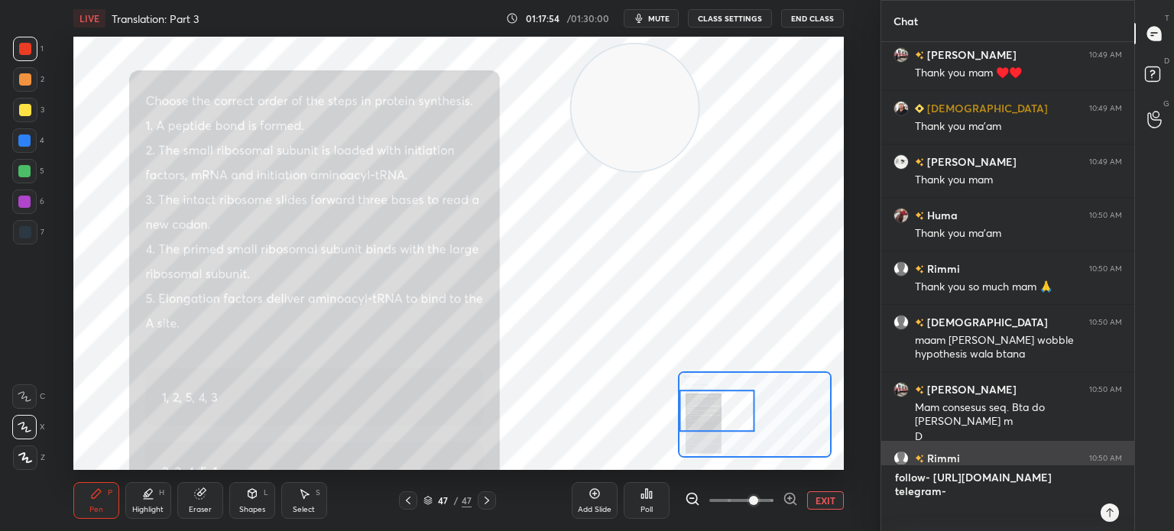
type textarea "follow- [URL][DOMAIN_NAME] telegram-"
type textarea "x"
type textarea "follow- [URL][DOMAIN_NAME] telegram- t"
type textarea "x"
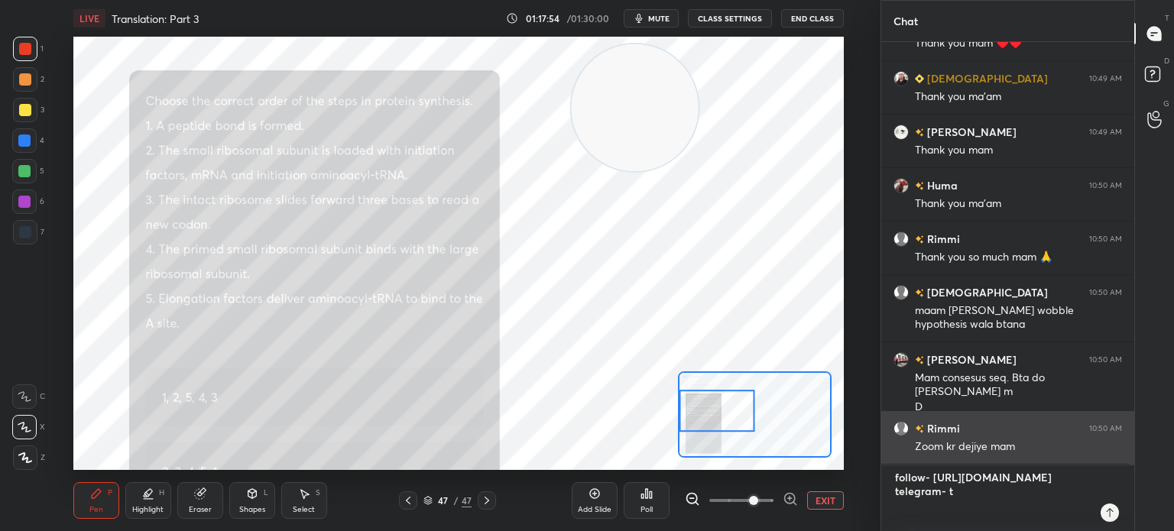
type textarea "follow- [URL][DOMAIN_NAME] telegram- t."
type textarea "x"
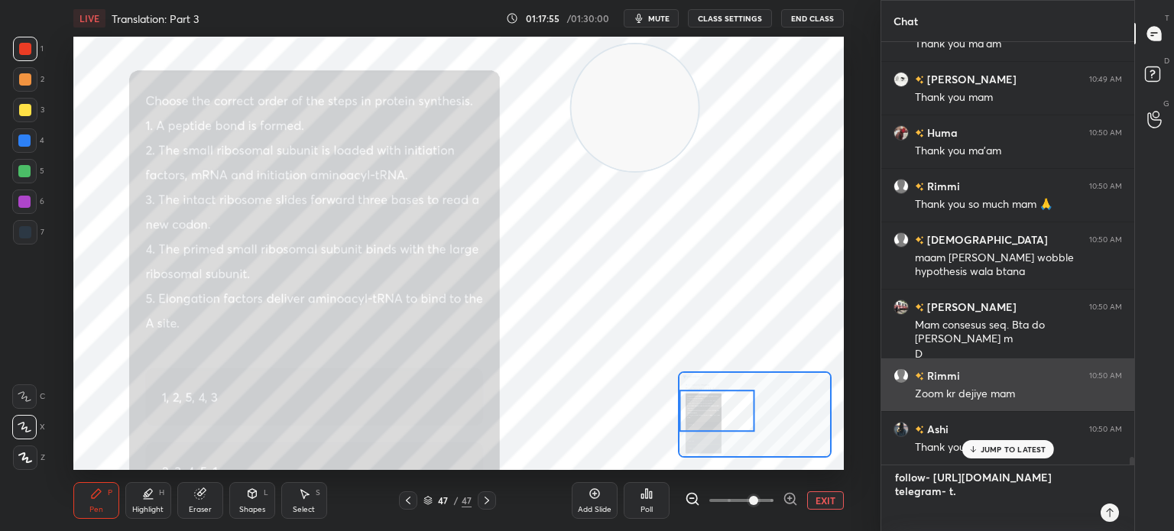
type textarea "follow- [URL][DOMAIN_NAME] telegram- t.m"
type textarea "x"
type textarea "follow- [URL][DOMAIN_NAME] telegram- [DOMAIN_NAME]"
type textarea "x"
type textarea "follow- [URL][DOMAIN_NAME] telegram- [DOMAIN_NAME][URL]"
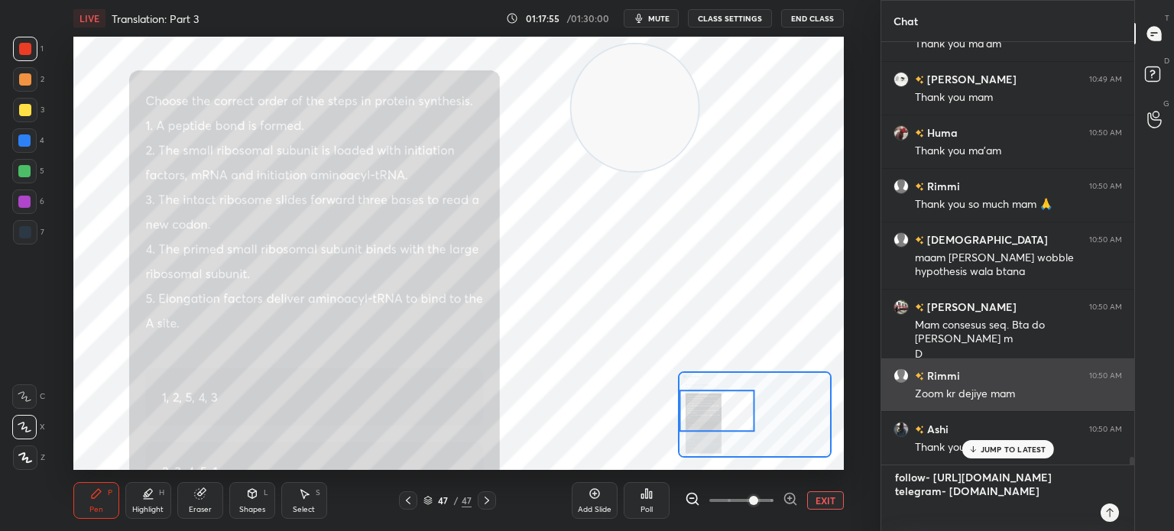
type textarea "x"
type textarea "follow- [URL][DOMAIN_NAME] telegram- [DOMAIN_NAME][URL]"
type textarea "x"
type textarea "follow- [URL][DOMAIN_NAME] telegram- [DOMAIN_NAME][URL]"
type textarea "x"
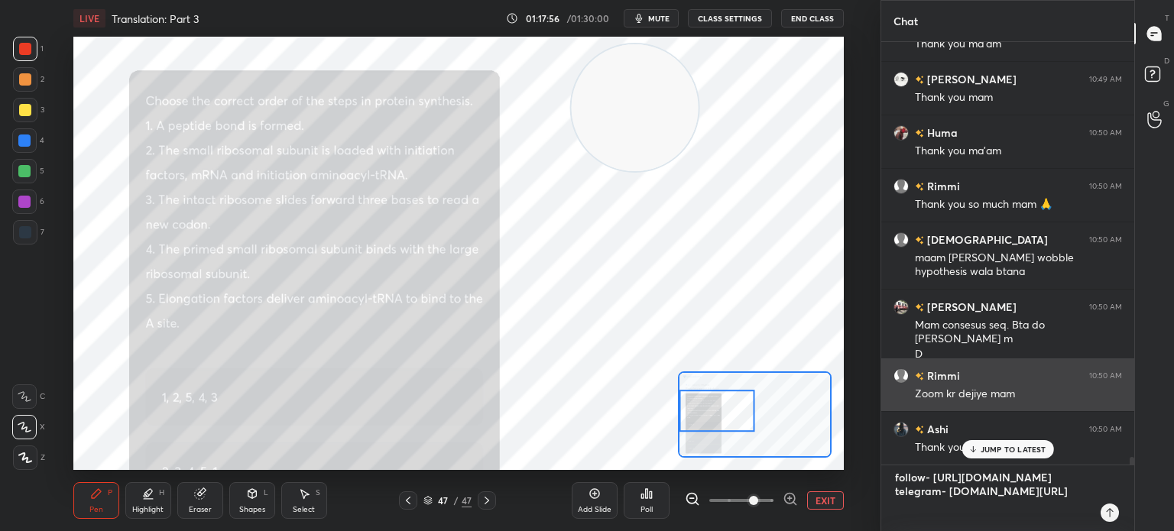
type textarea "follow- [URL][DOMAIN_NAME] telegram- [DOMAIN_NAME][URL]"
type textarea "x"
type textarea "follow- [URL][DOMAIN_NAME] telegram- [DOMAIN_NAME][URL][PERSON_NAME]"
type textarea "x"
type textarea "follow- [URL][DOMAIN_NAME] telegram- [DOMAIN_NAME][URL]"
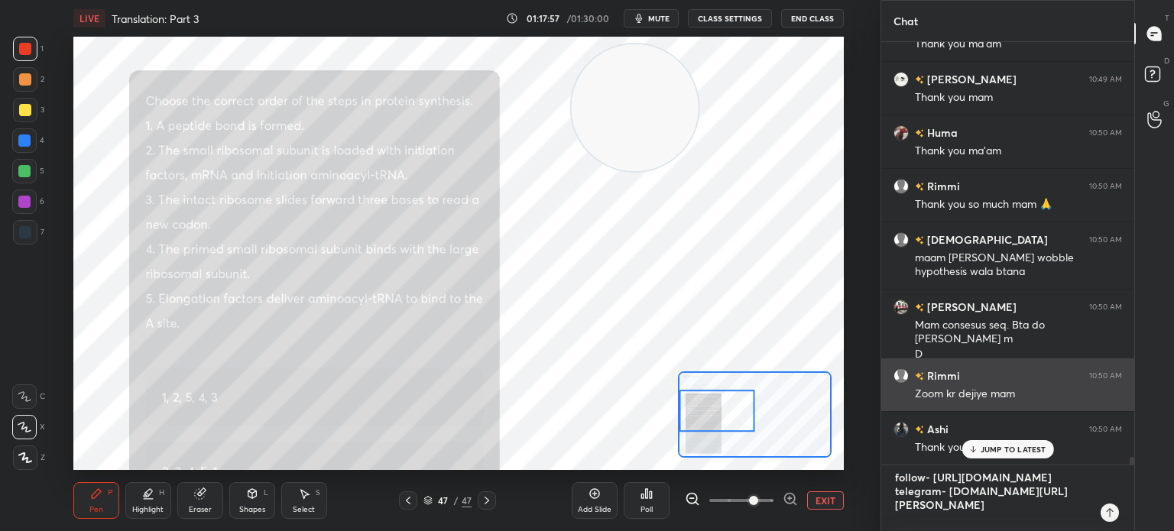
type textarea "x"
type textarea "follow- [URL][DOMAIN_NAME] telegram- [DOMAIN_NAME][URL][PERSON_NAME]"
type textarea "x"
type textarea "follow- [URL][DOMAIN_NAME] telegram- [DOMAIN_NAME][URL]"
type textarea "x"
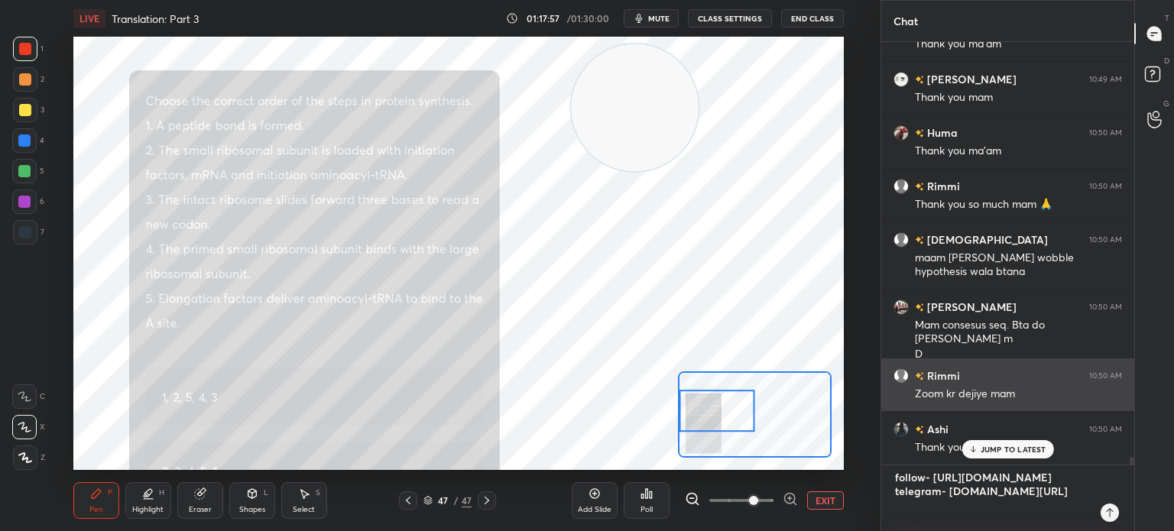
type textarea "follow- [URL][DOMAIN_NAME] telegram- [DOMAIN_NAME][URL]"
type textarea "x"
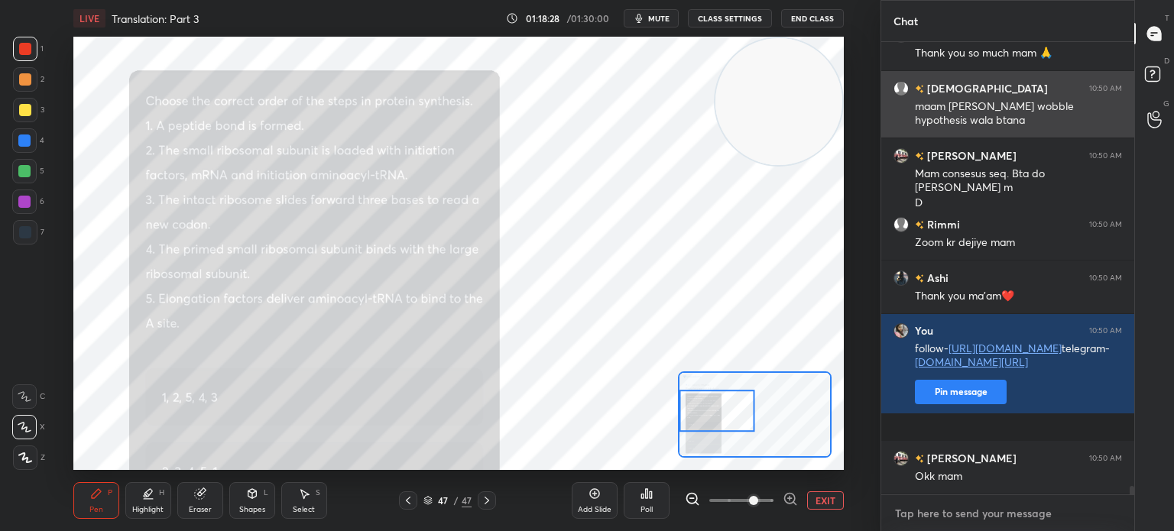
scroll to position [23817, 0]
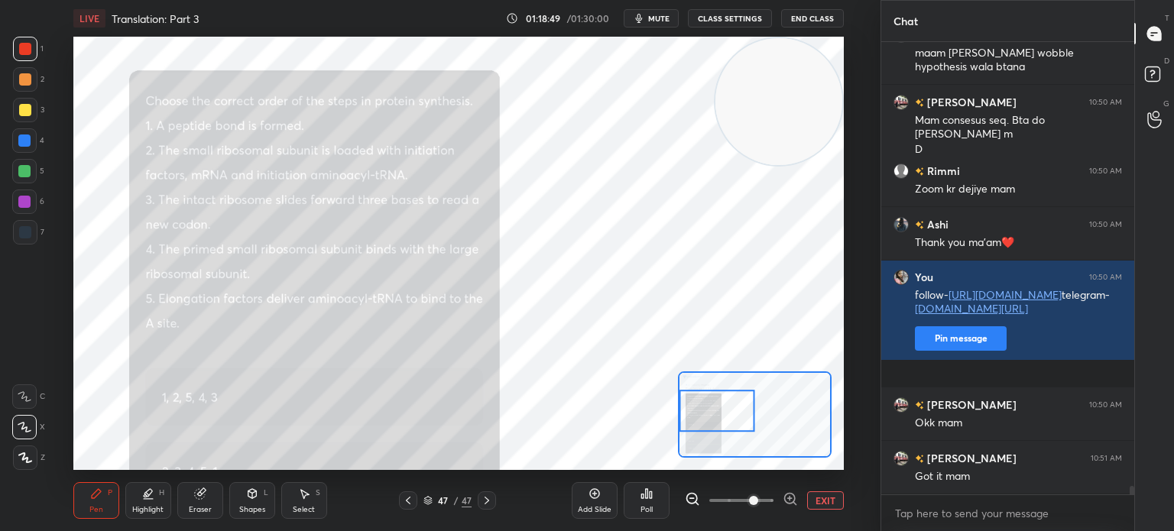
click at [36, 107] on div at bounding box center [25, 110] width 24 height 24
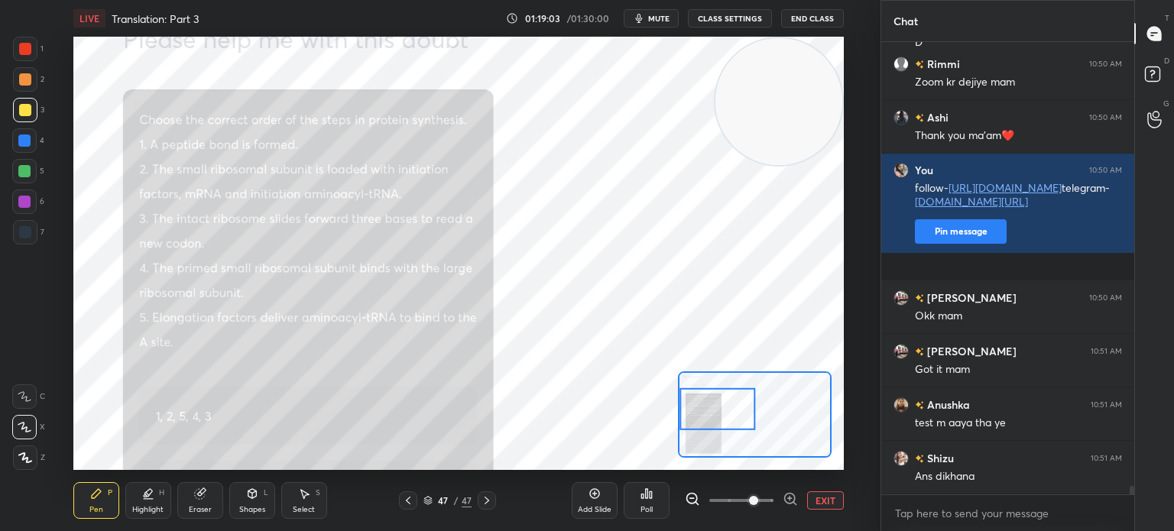
scroll to position [23978, 0]
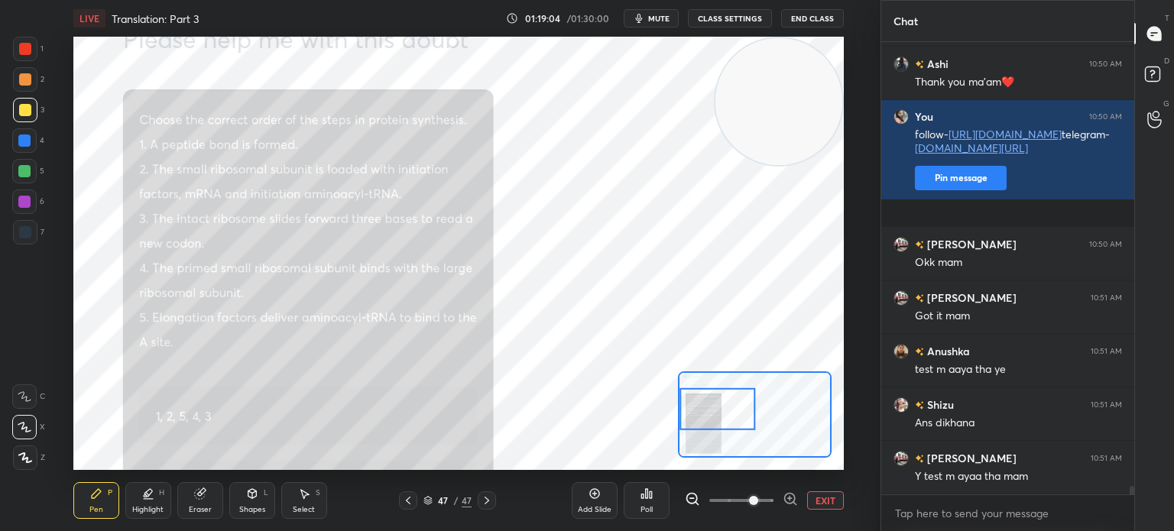
click at [831, 496] on button "EXIT" at bounding box center [825, 500] width 37 height 18
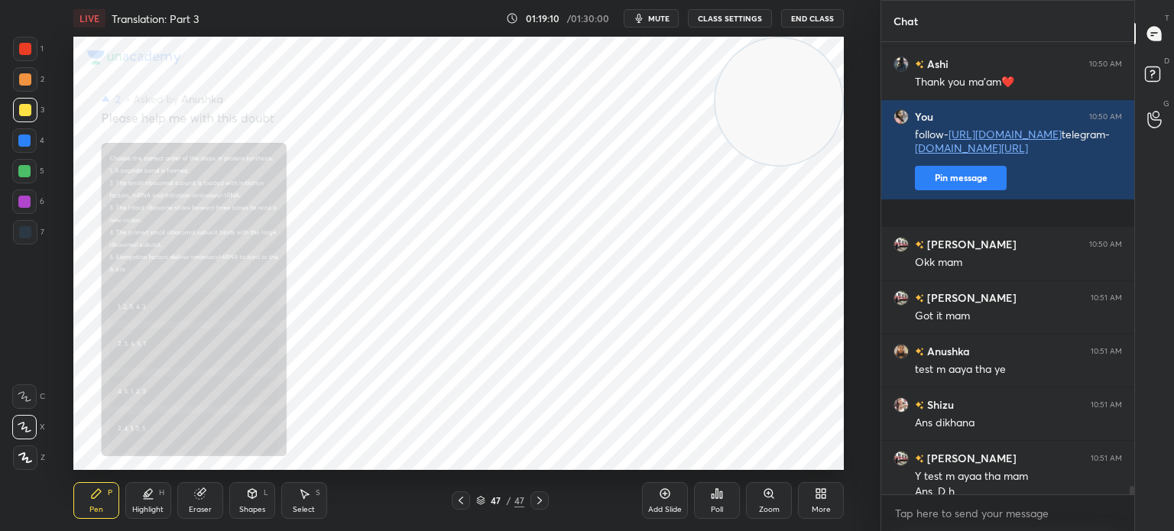
scroll to position [23993, 0]
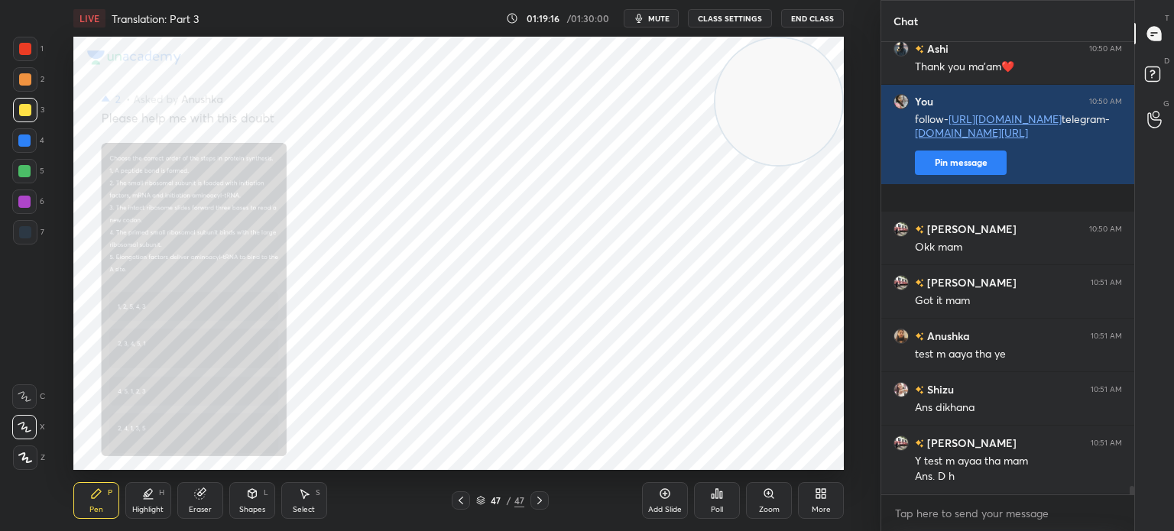
click at [773, 501] on div "Zoom" at bounding box center [769, 500] width 46 height 37
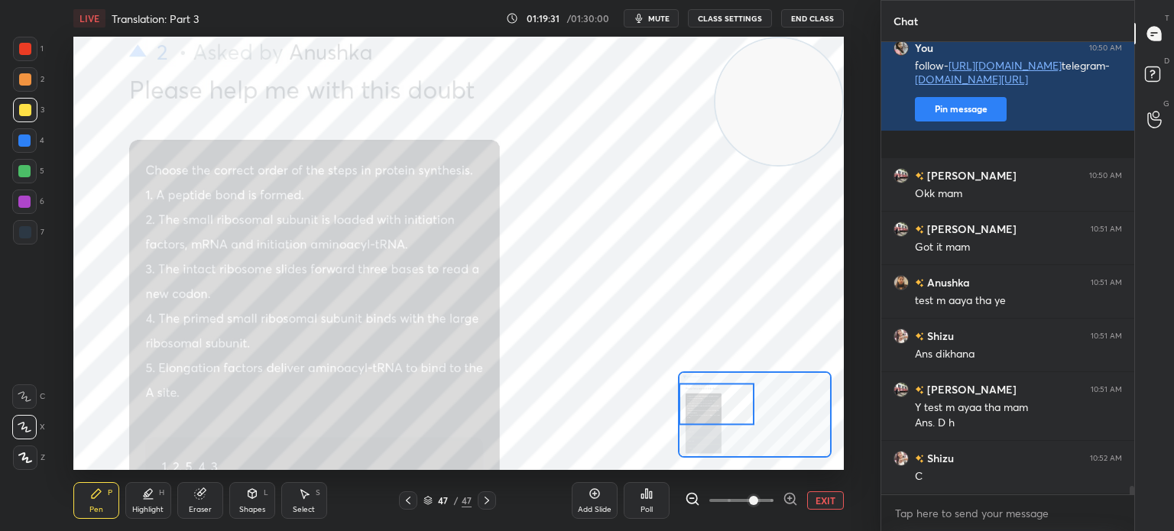
scroll to position [24100, 0]
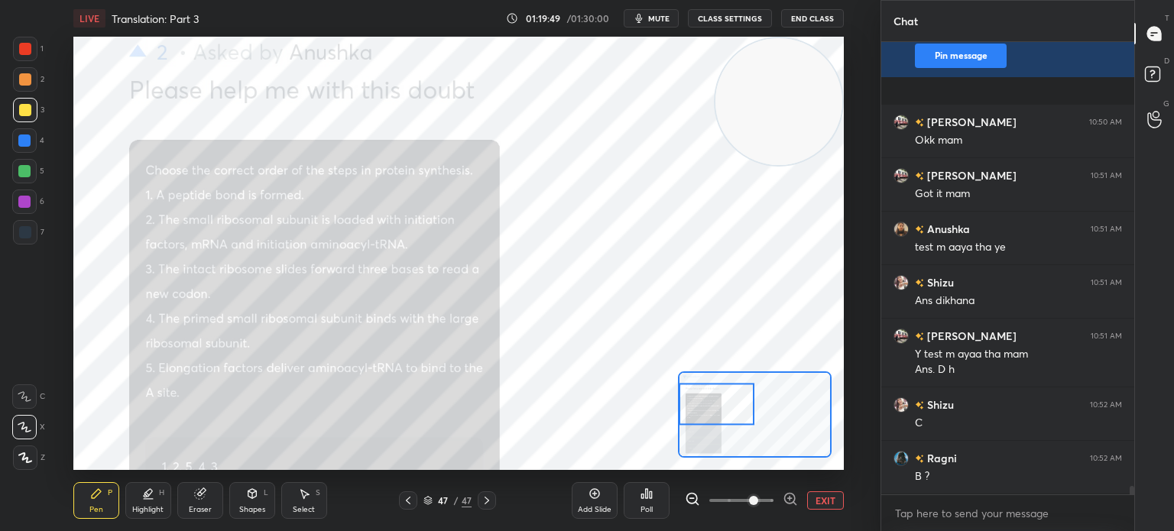
click at [822, 498] on button "EXIT" at bounding box center [825, 500] width 37 height 18
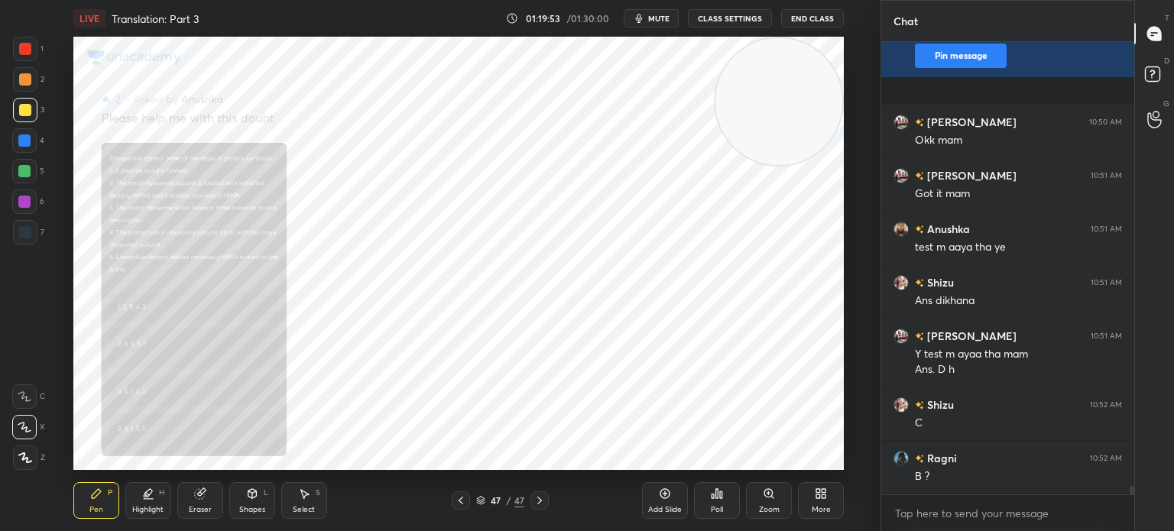
click at [770, 501] on div "Zoom" at bounding box center [769, 500] width 46 height 37
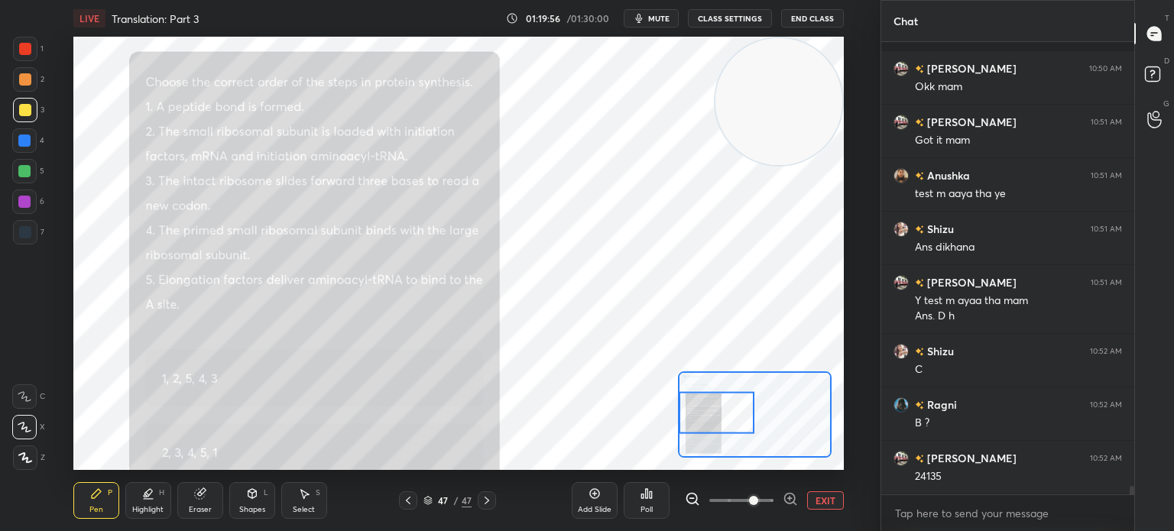
scroll to position [24207, 0]
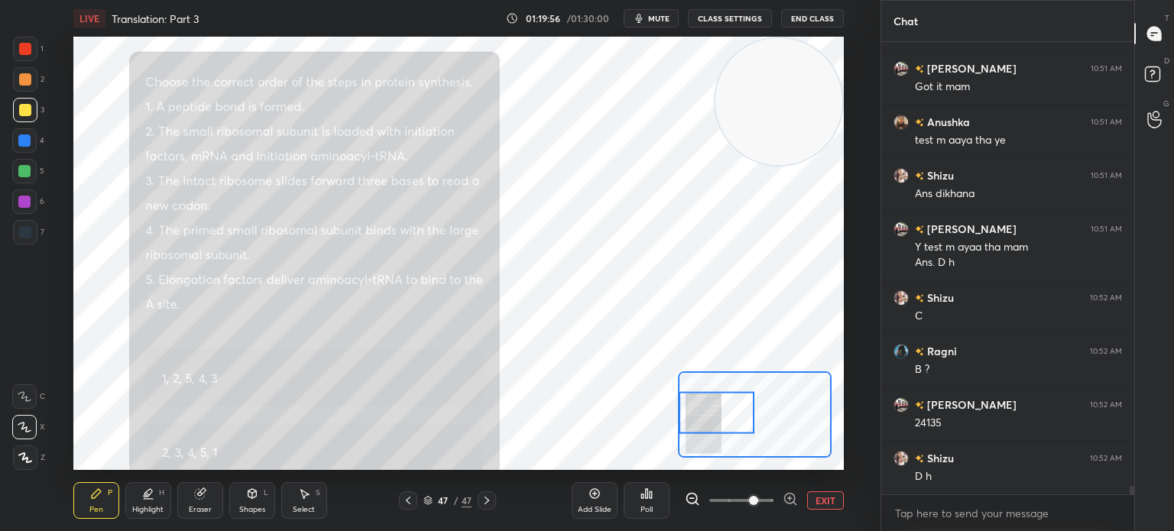
click at [25, 47] on div at bounding box center [25, 49] width 12 height 12
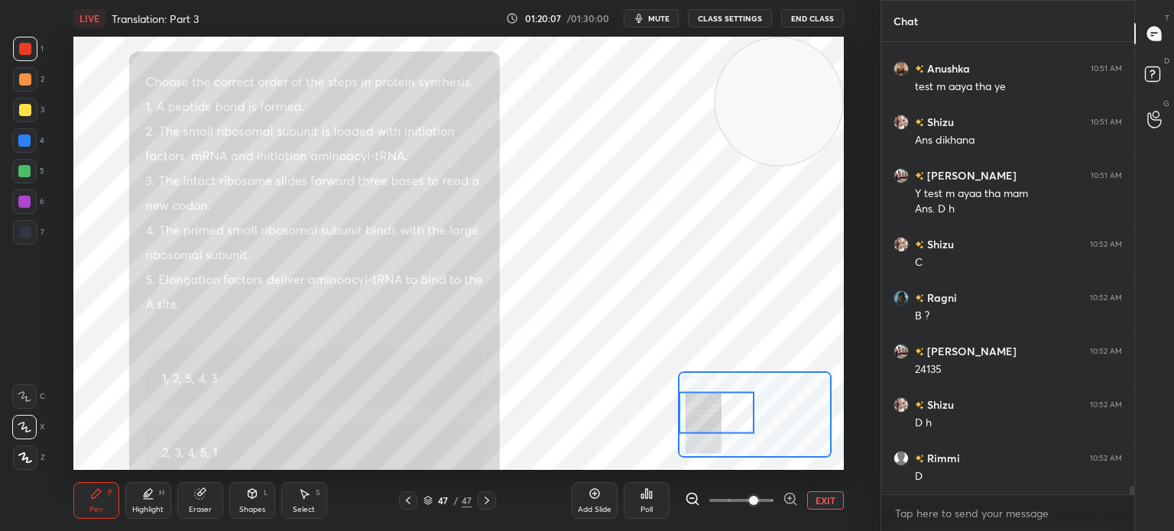
click at [822, 504] on button "EXIT" at bounding box center [825, 500] width 37 height 18
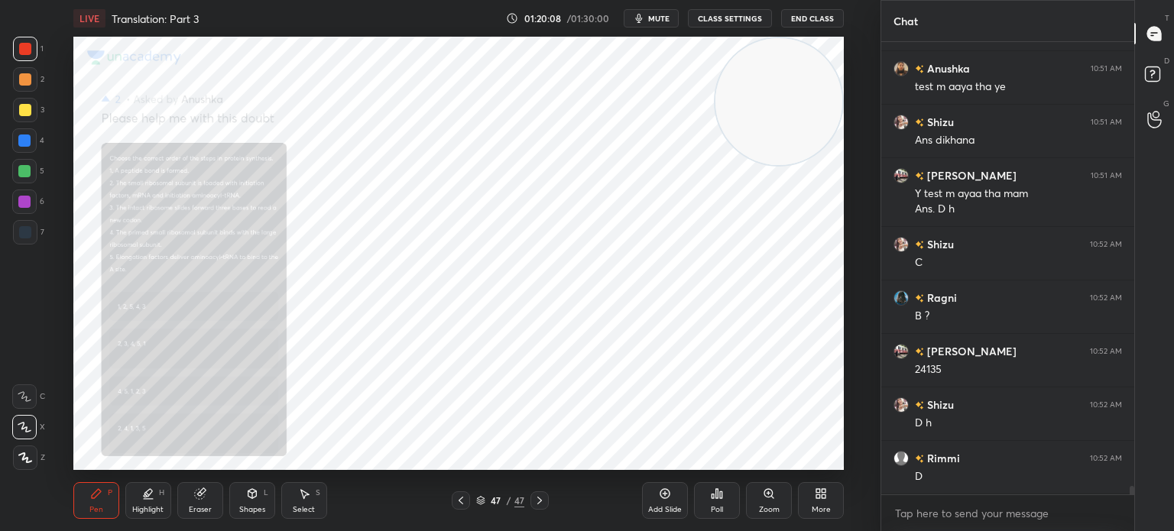
scroll to position [24314, 0]
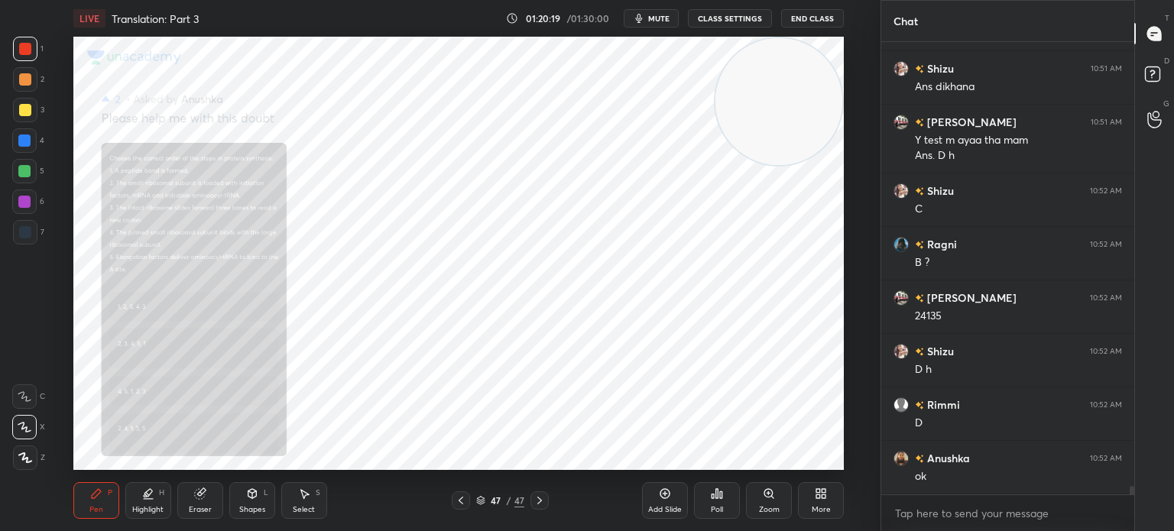
click at [303, 504] on div "Select S" at bounding box center [304, 500] width 46 height 37
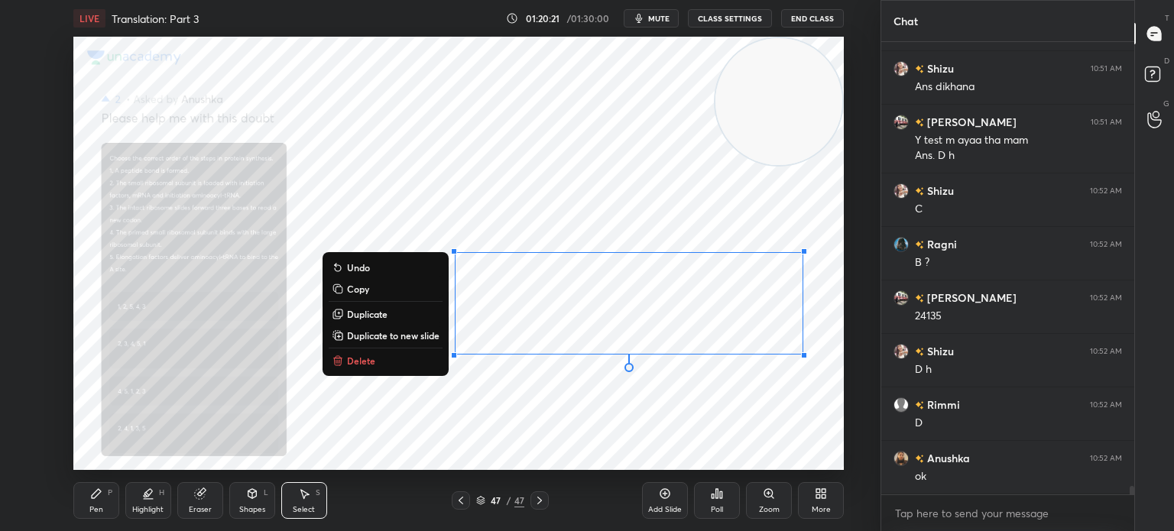
click at [397, 363] on button "Delete" at bounding box center [386, 361] width 114 height 18
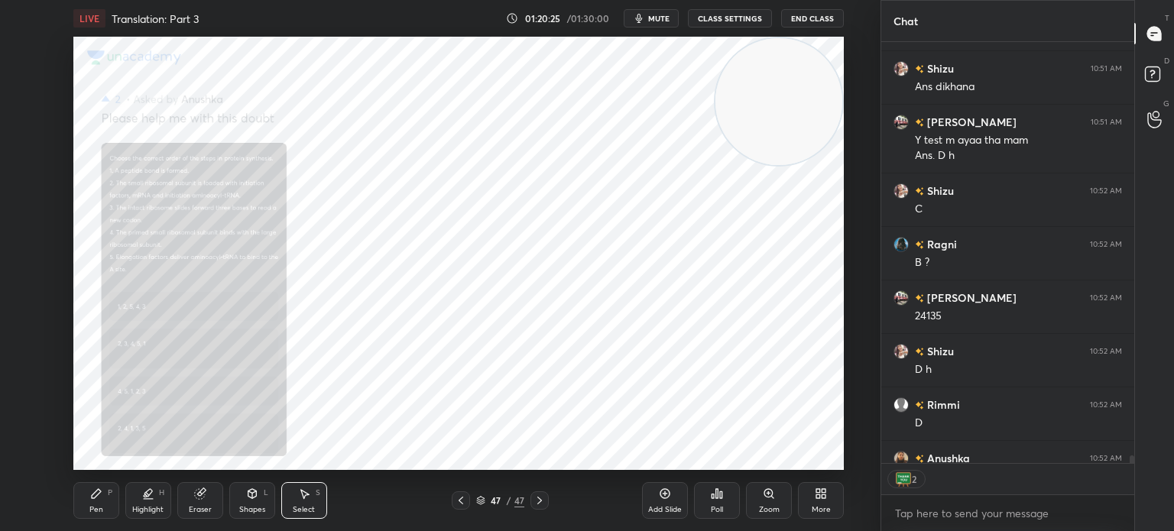
scroll to position [24398, 0]
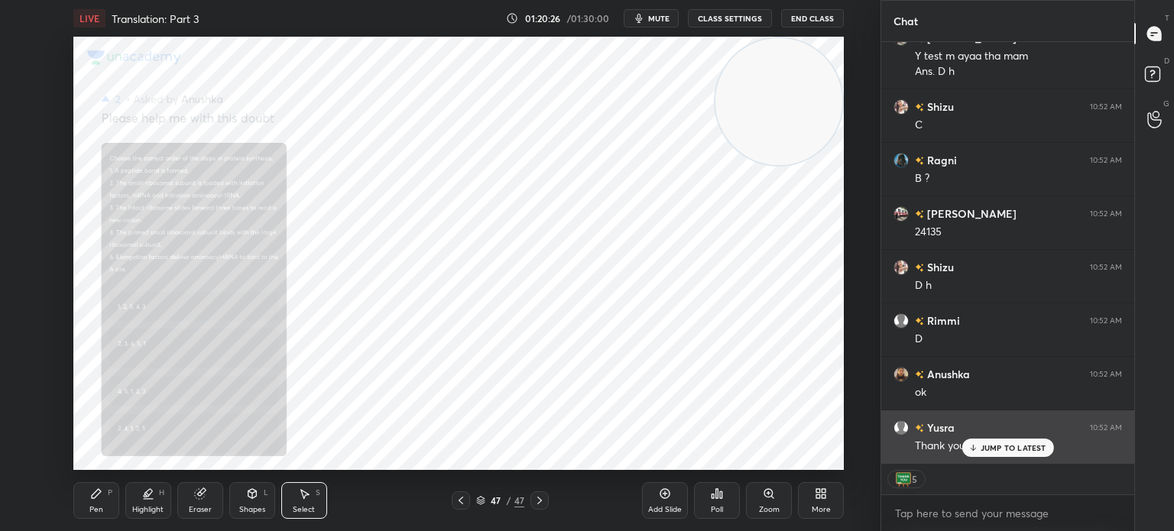
click at [1008, 447] on p "JUMP TO LATEST" at bounding box center [1014, 447] width 66 height 9
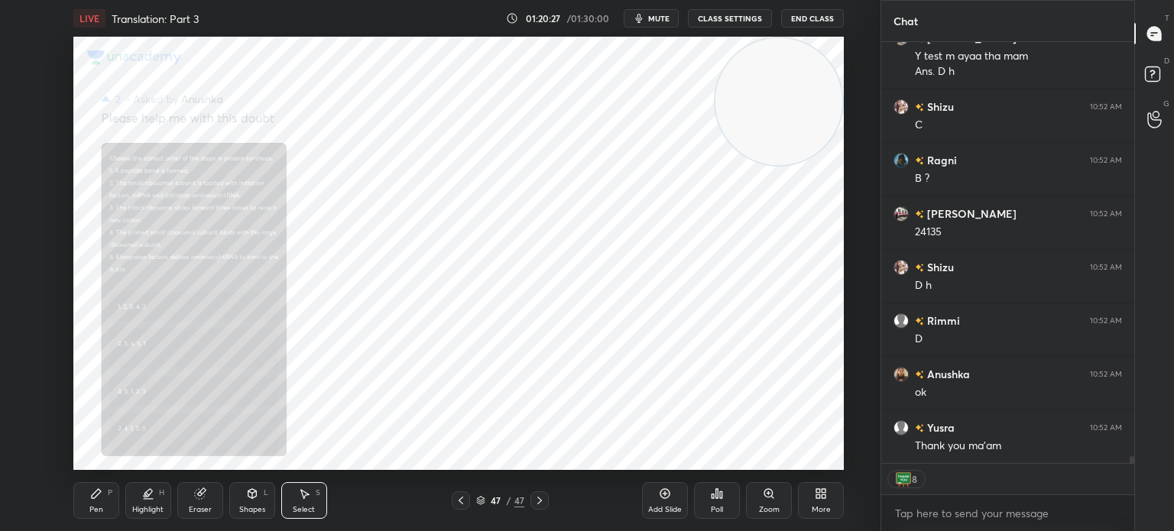
click at [481, 503] on icon at bounding box center [481, 502] width 8 height 2
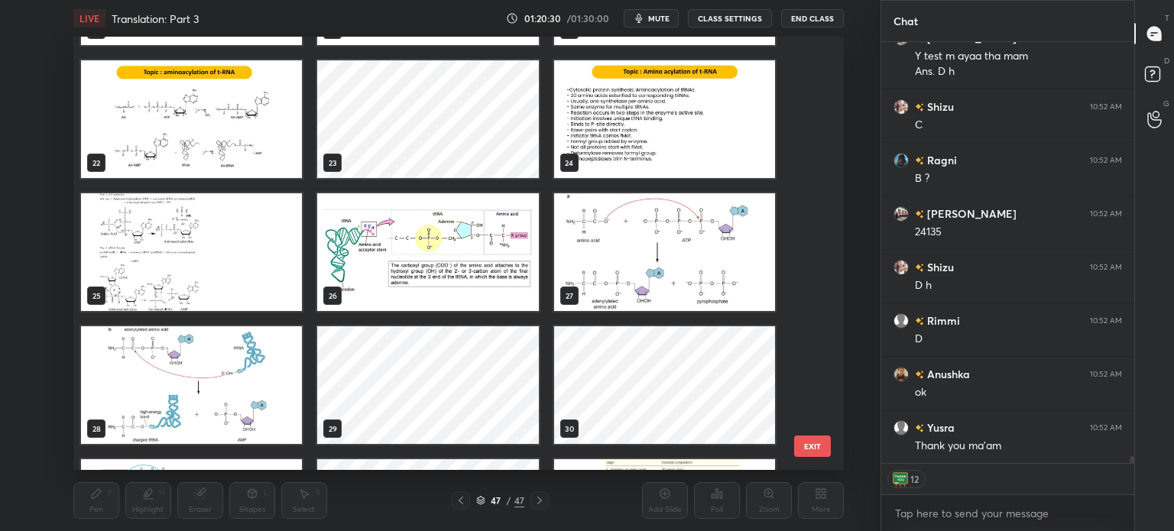
scroll to position [1694, 0]
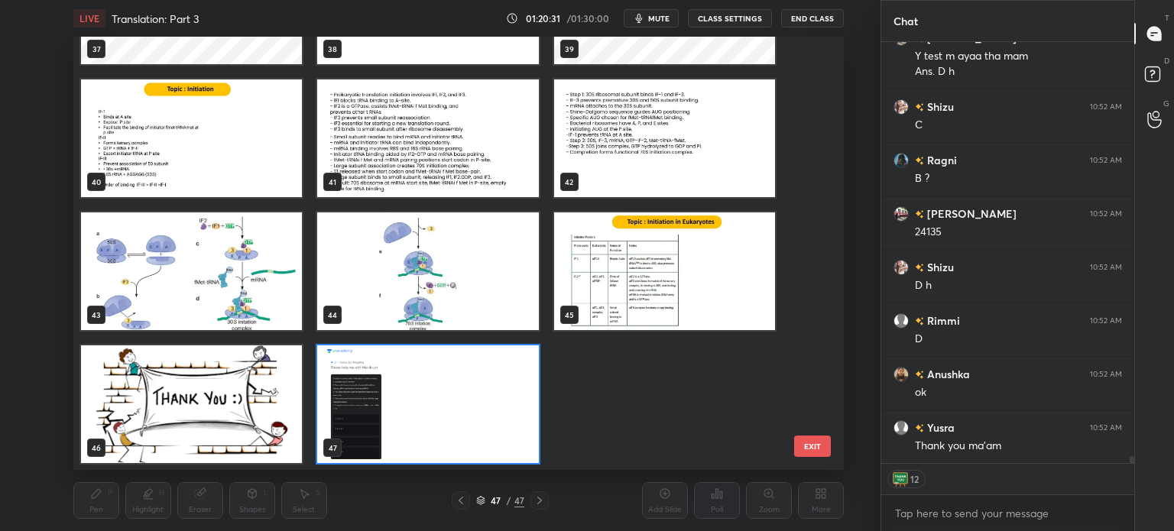
click at [188, 421] on img "grid" at bounding box center [191, 404] width 221 height 118
click at [198, 426] on img "grid" at bounding box center [191, 404] width 221 height 118
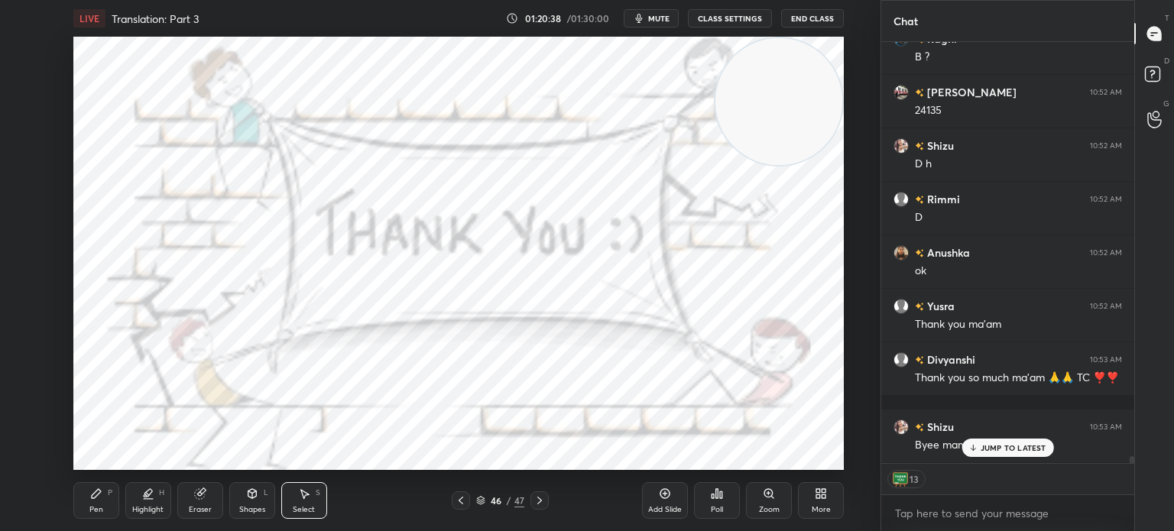
scroll to position [24572, 0]
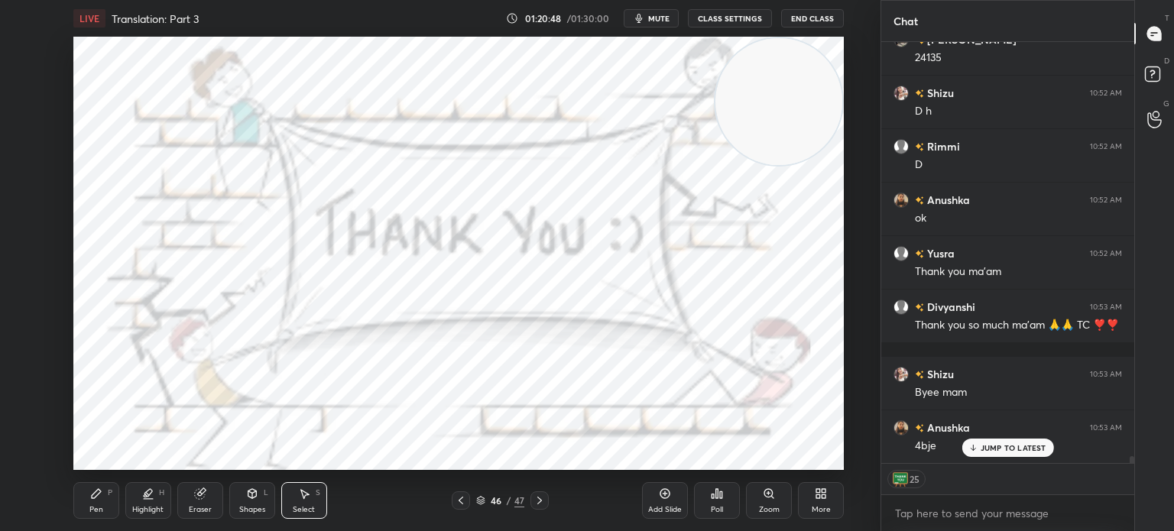
click at [449, 67] on div "0 ° Undo Copy Duplicate Duplicate to new slide Delete" at bounding box center [458, 253] width 770 height 433
click at [96, 506] on div "Pen" at bounding box center [96, 510] width 14 height 8
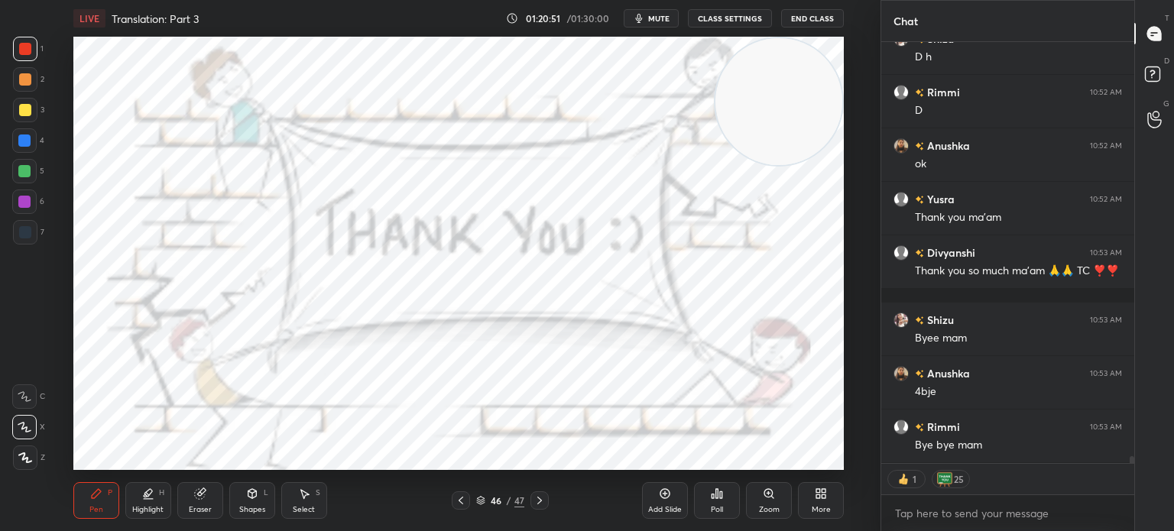
scroll to position [24679, 0]
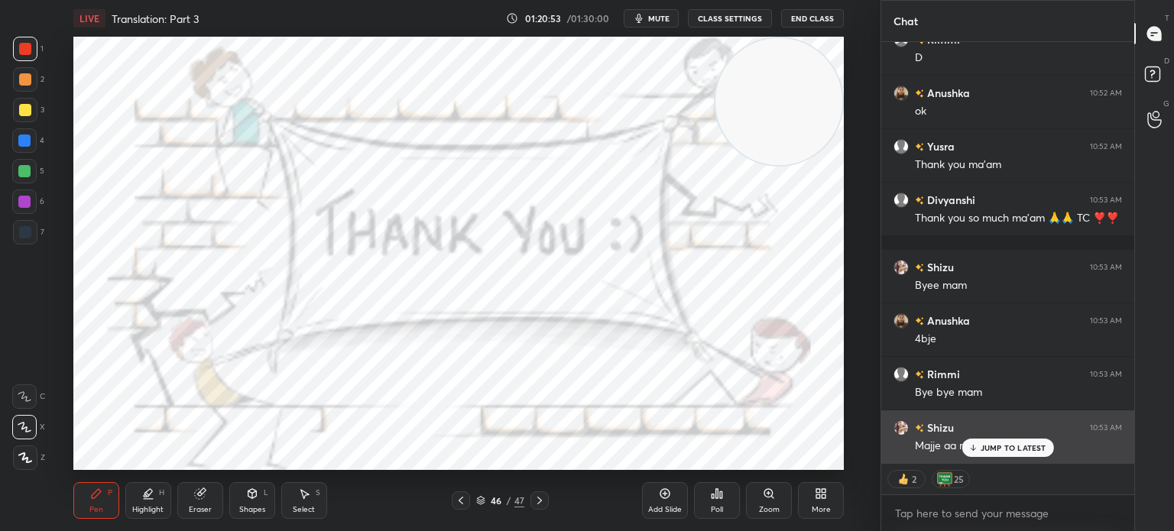
click at [977, 449] on icon at bounding box center [973, 447] width 10 height 9
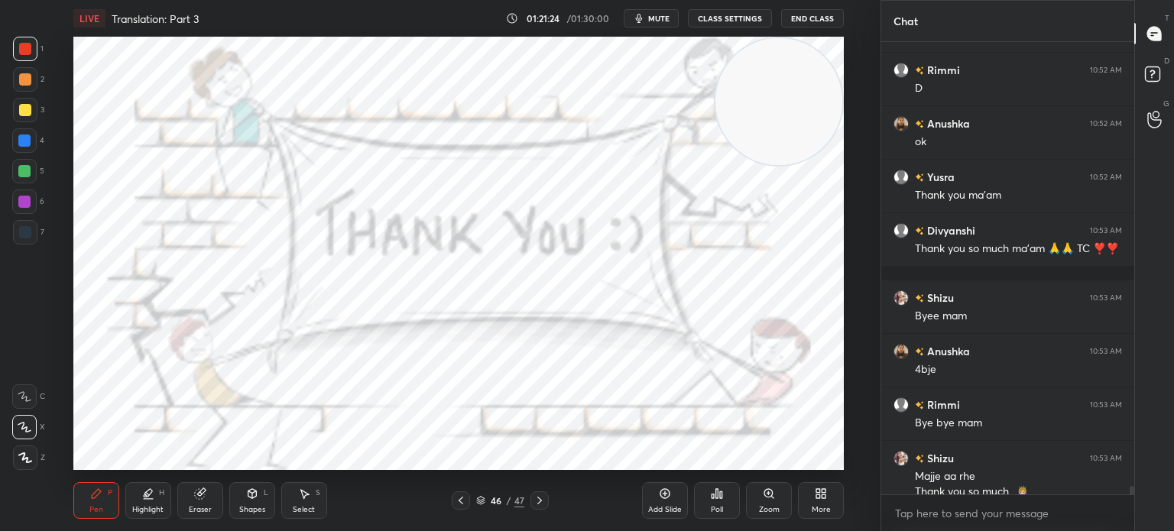
scroll to position [24664, 0]
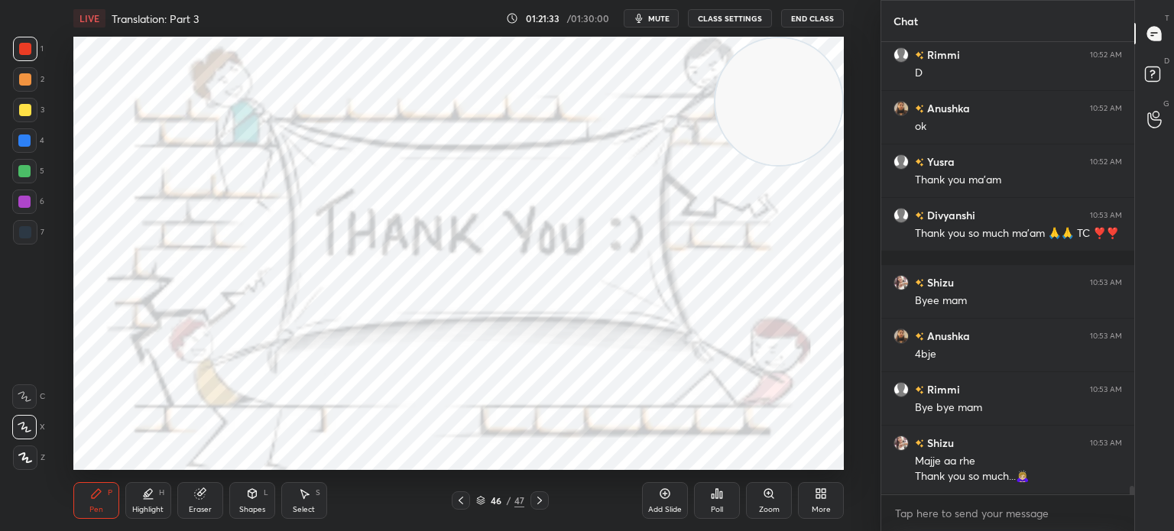
click at [825, 12] on button "End Class" at bounding box center [812, 18] width 63 height 18
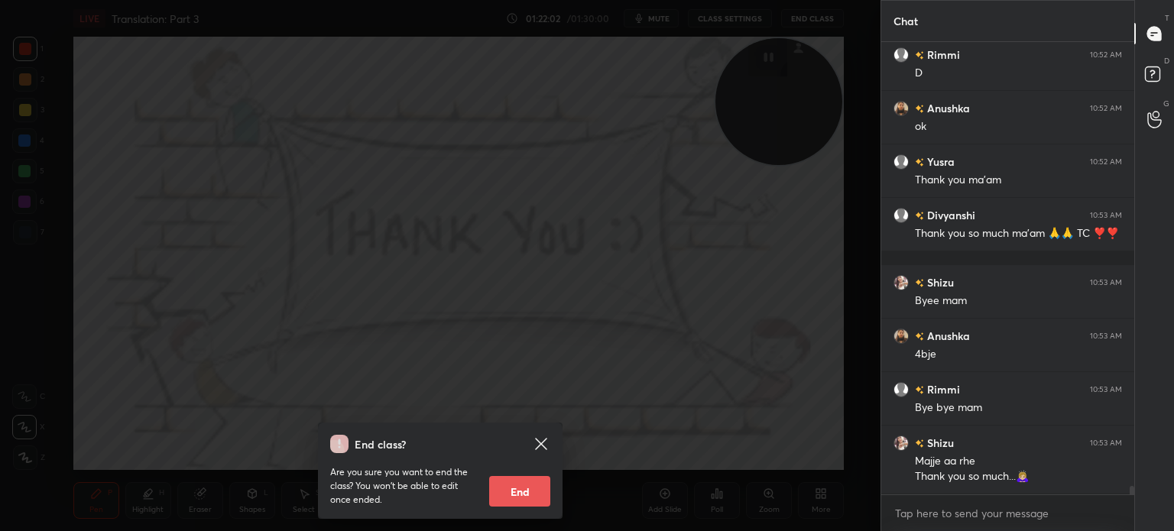
click at [527, 494] on button "End" at bounding box center [519, 491] width 61 height 31
type textarea "x"
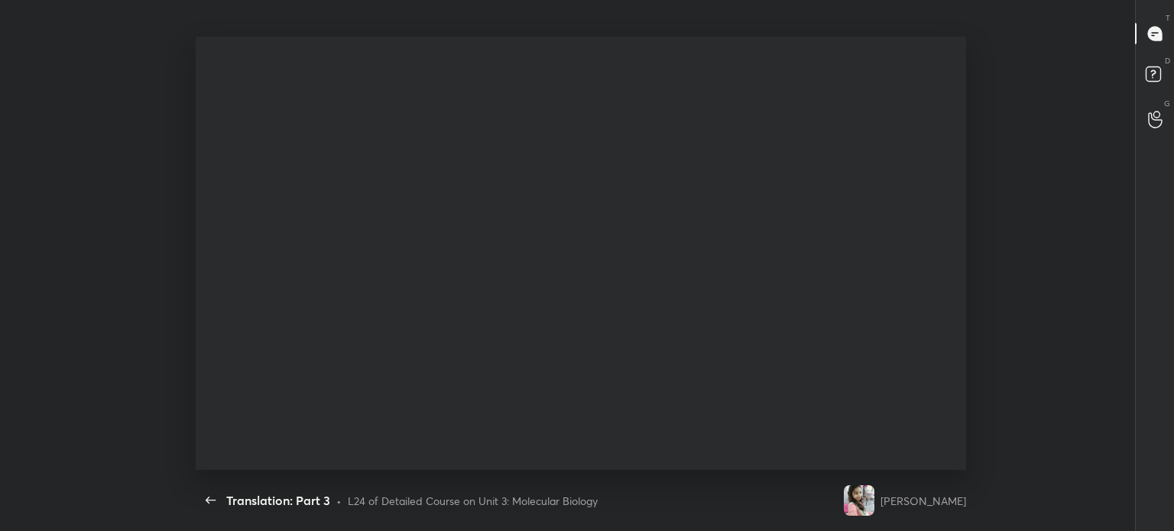
scroll to position [0, 0]
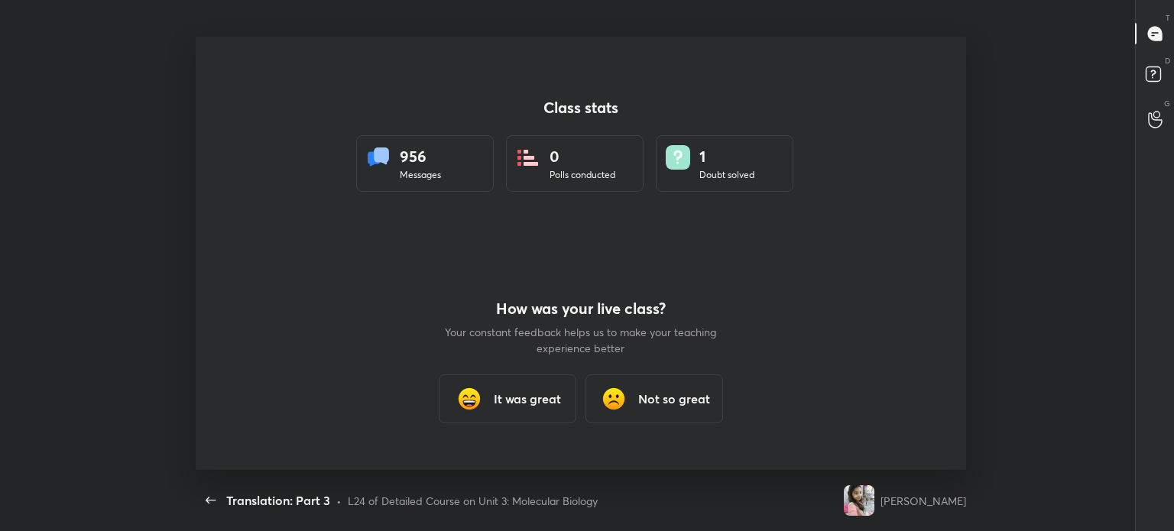
click at [494, 420] on div "It was great" at bounding box center [508, 398] width 138 height 49
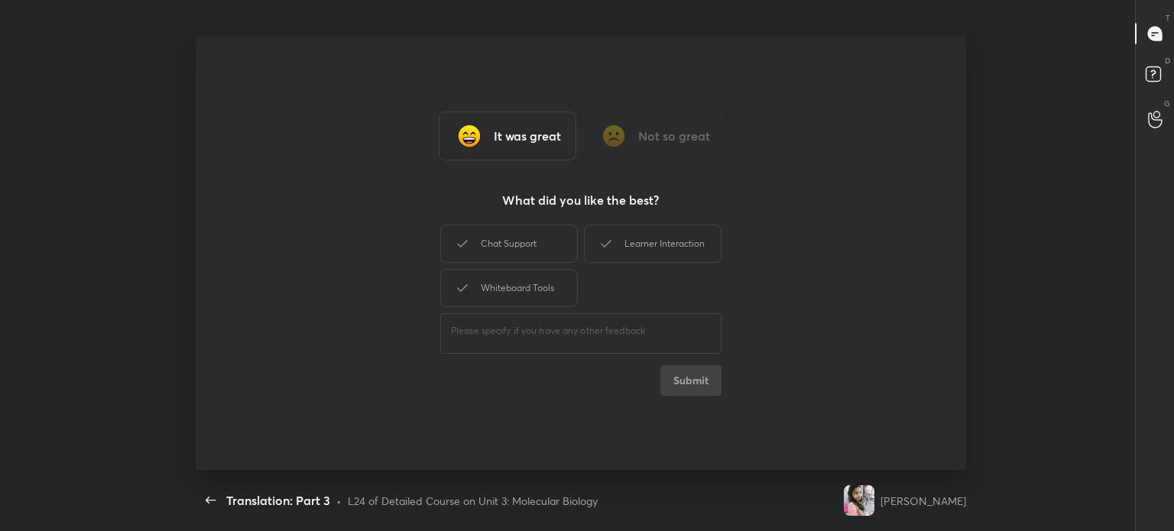
click at [535, 239] on div "Chat Support" at bounding box center [509, 244] width 138 height 38
click at [530, 293] on div "Whiteboard Tools" at bounding box center [509, 288] width 138 height 38
click at [653, 241] on div "Learner Interaction" at bounding box center [653, 244] width 138 height 38
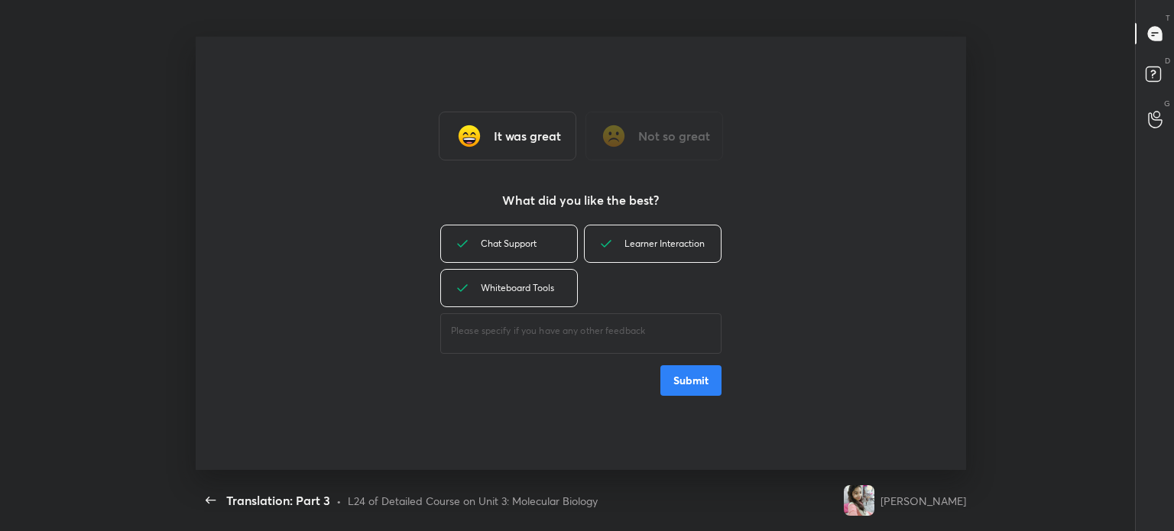
click at [692, 371] on button "Submit" at bounding box center [690, 380] width 61 height 31
